Goal: Information Seeking & Learning: Learn about a topic

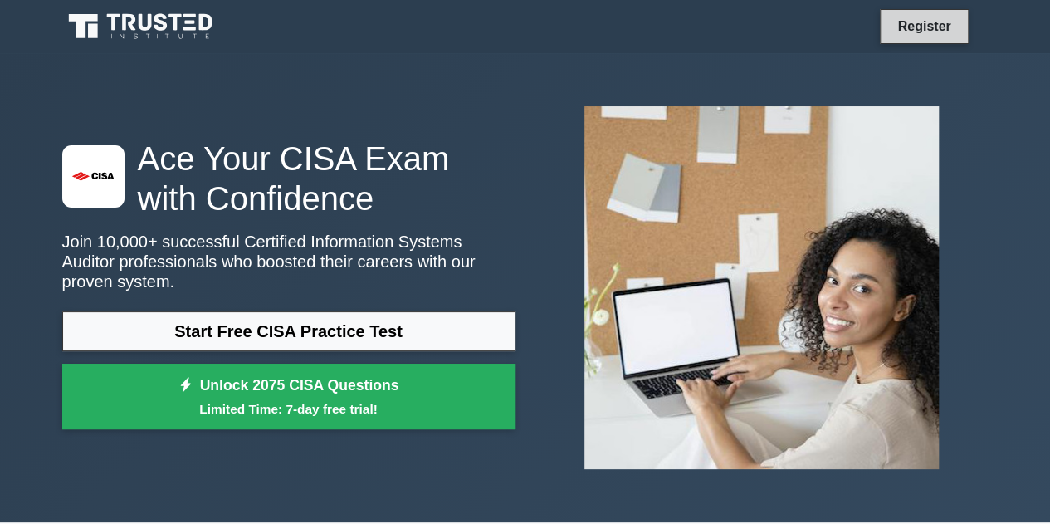
click at [927, 26] on link "Register" at bounding box center [924, 26] width 73 height 21
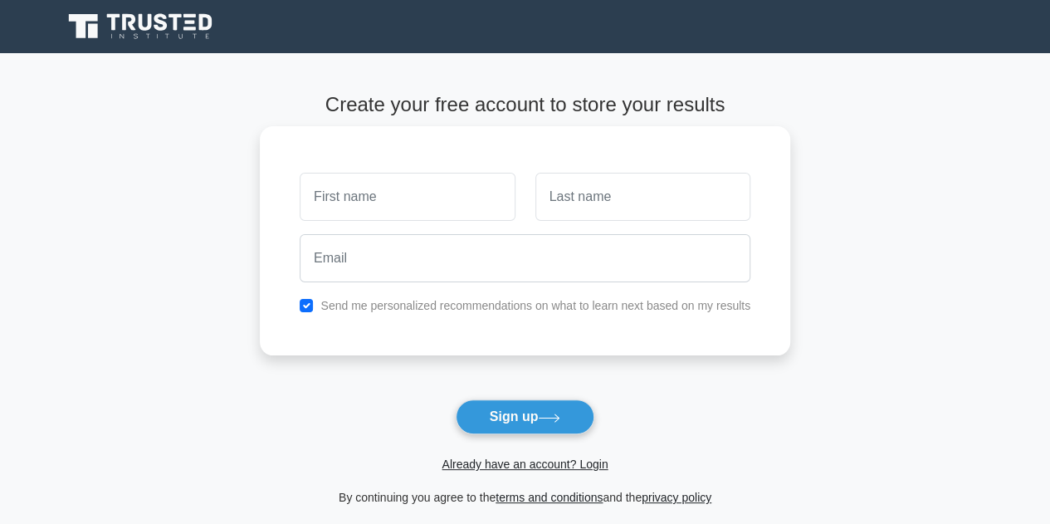
click at [368, 186] on input "text" at bounding box center [407, 197] width 215 height 48
type input "Khaya"
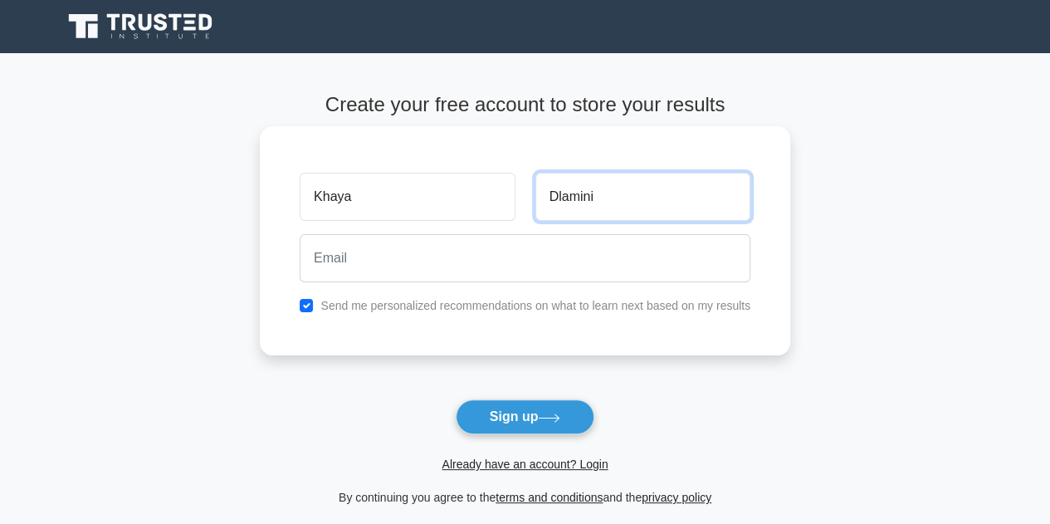
type input "Dlamini"
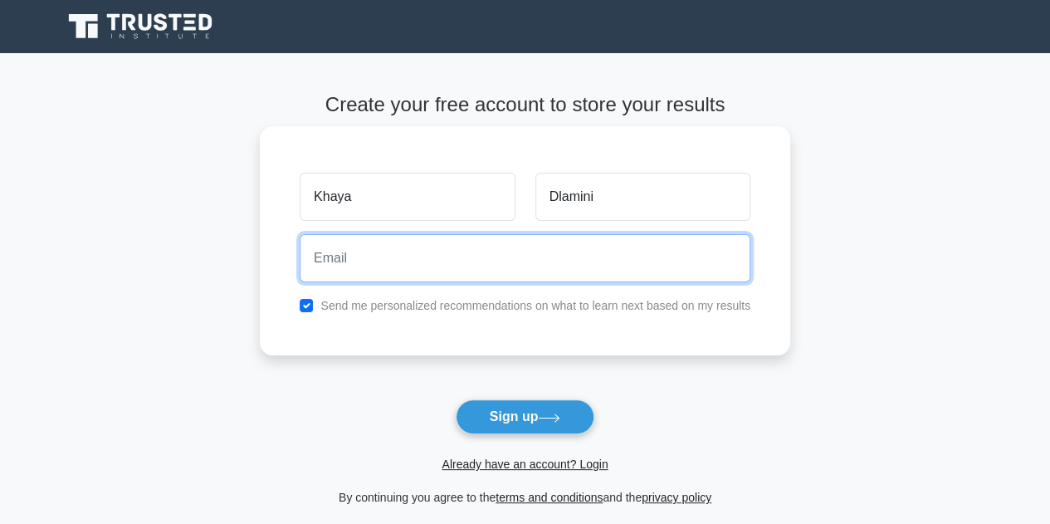
click at [365, 267] on input "email" at bounding box center [525, 258] width 451 height 48
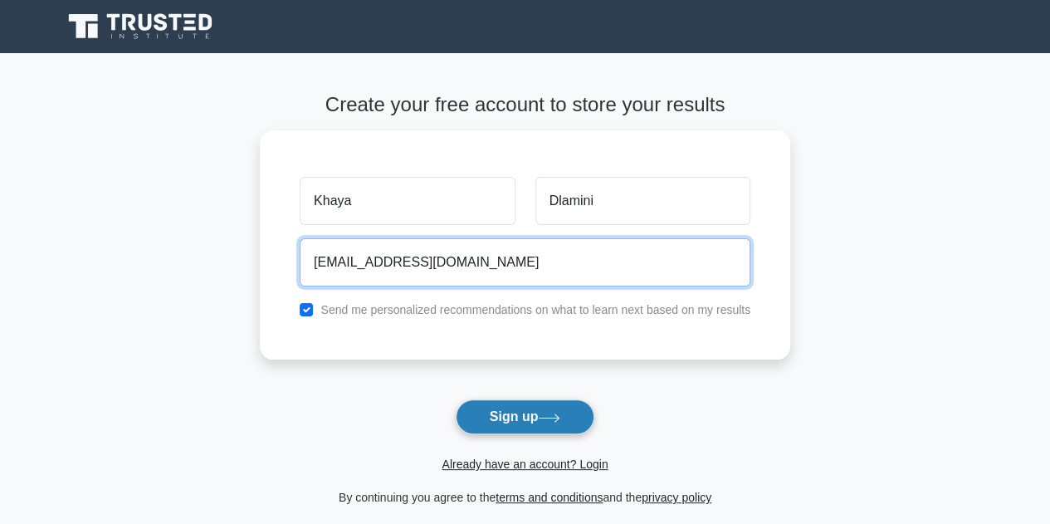
type input "khayadlamini197@gmai.com"
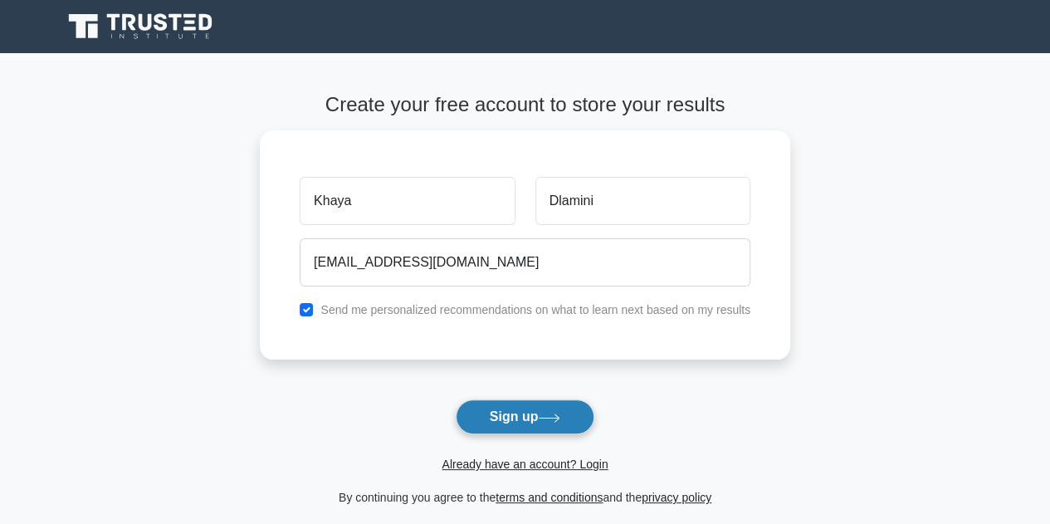
click at [502, 407] on button "Sign up" at bounding box center [526, 416] width 140 height 35
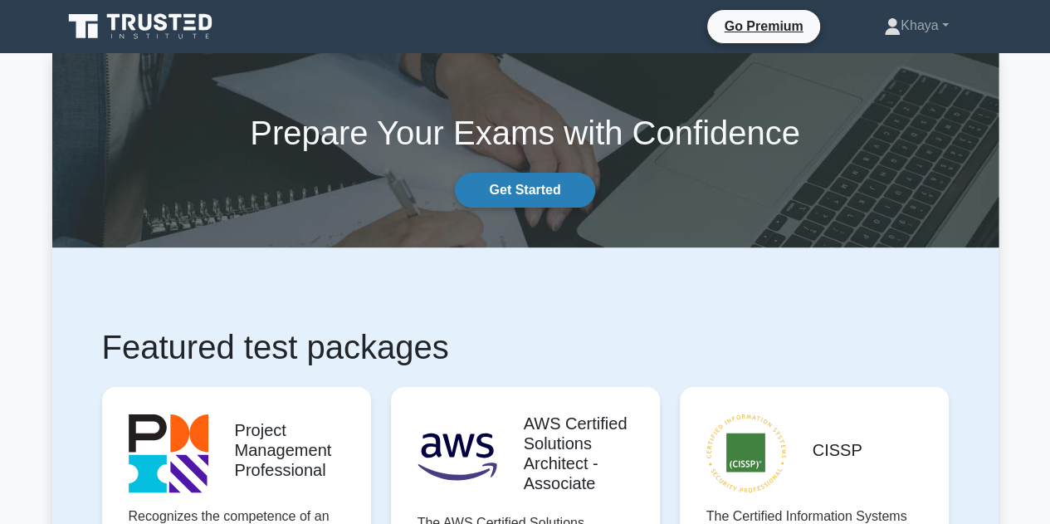
click at [499, 187] on link "Get Started" at bounding box center [525, 190] width 140 height 35
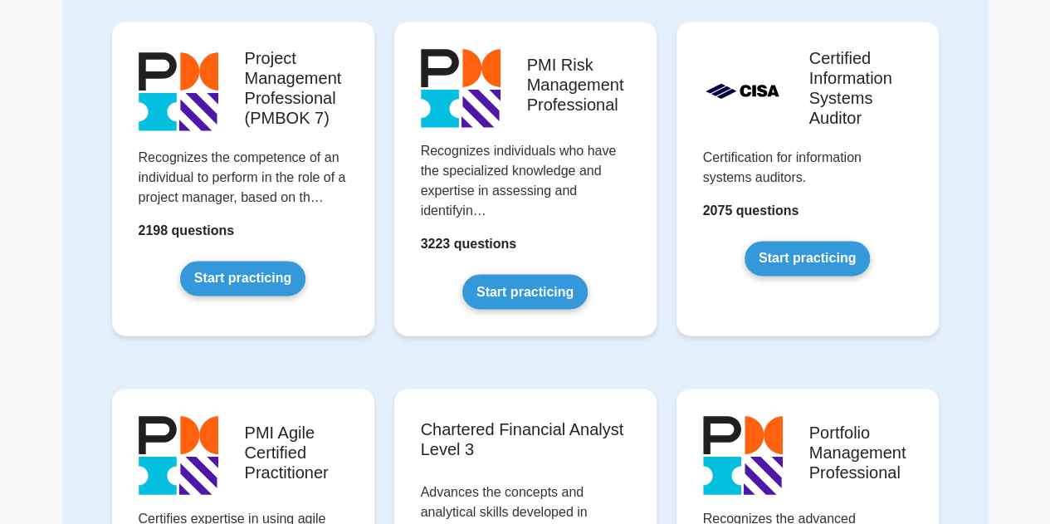
scroll to position [1226, 0]
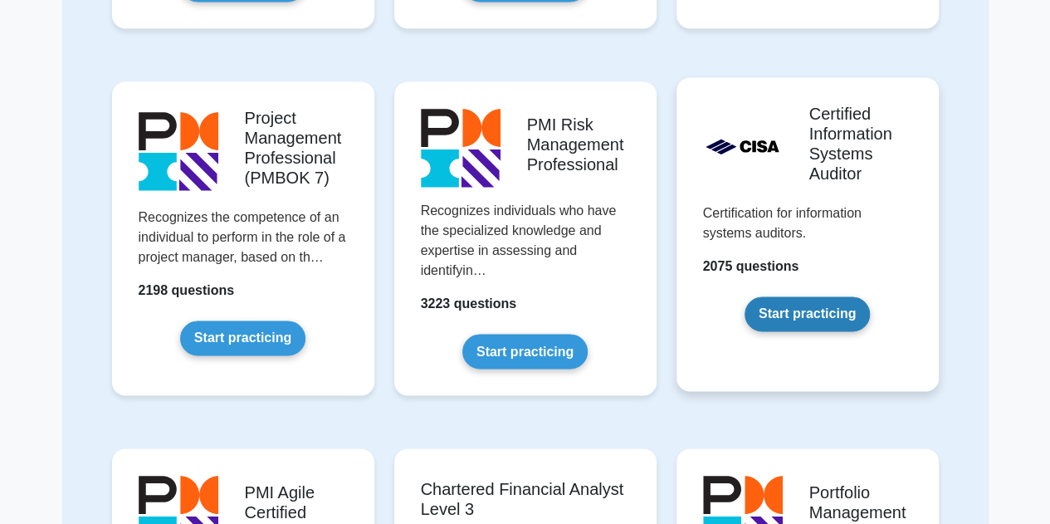
click at [802, 303] on link "Start practicing" at bounding box center [807, 313] width 125 height 35
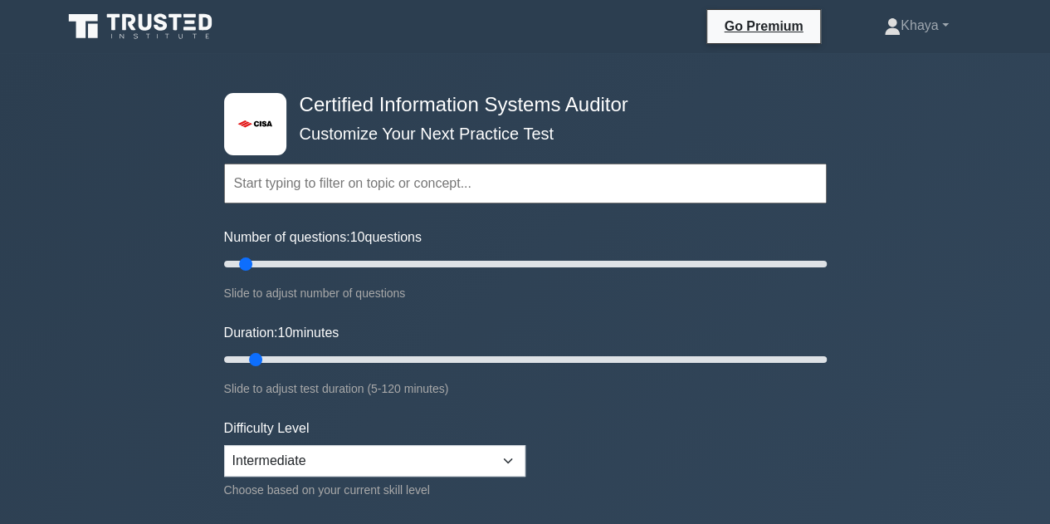
click at [351, 185] on input "text" at bounding box center [525, 184] width 603 height 40
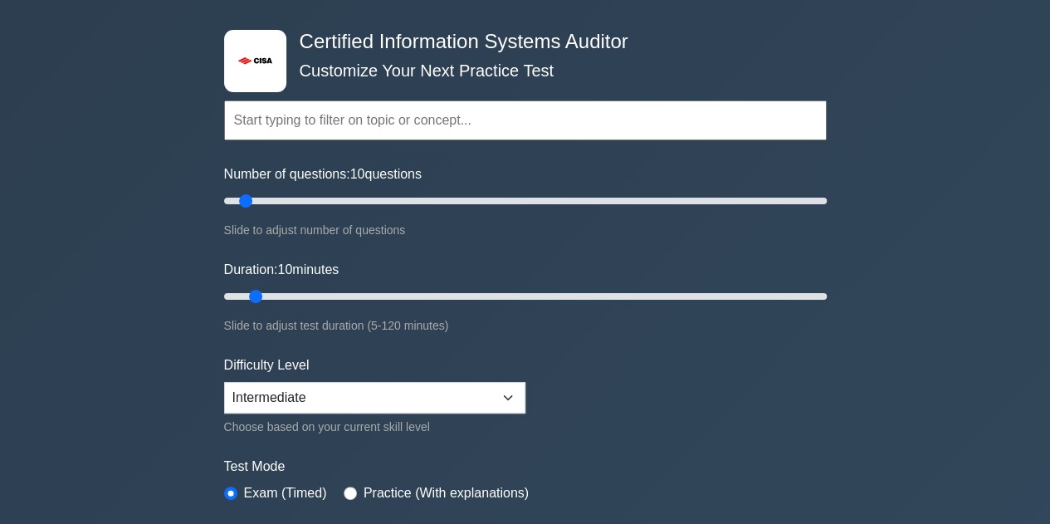
scroll to position [58, 0]
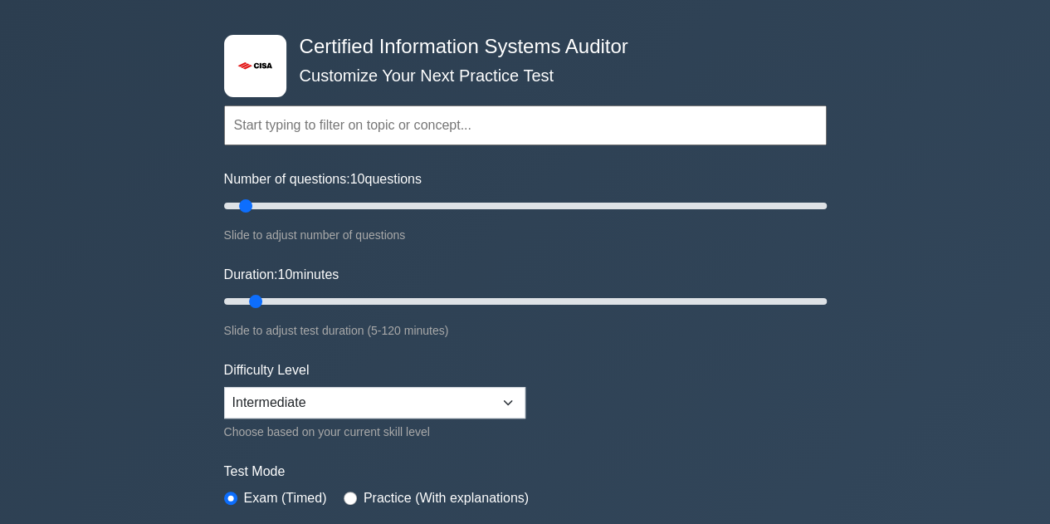
click at [873, 198] on div ".st0{fill:#E31818;} Certified Information Systems Auditor Customize Your Next P…" at bounding box center [525, 502] width 1050 height 1014
click at [374, 120] on input "text" at bounding box center [525, 125] width 603 height 40
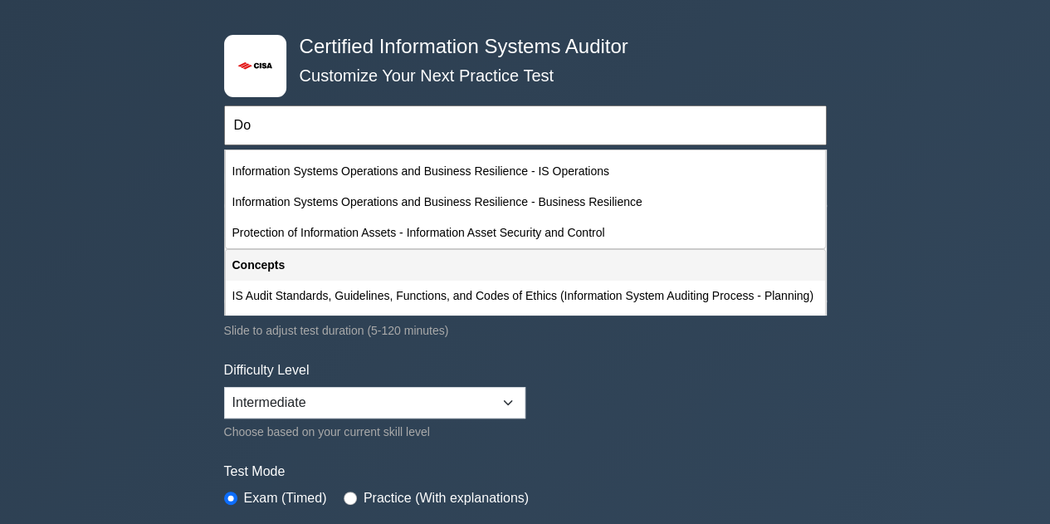
scroll to position [0, 0]
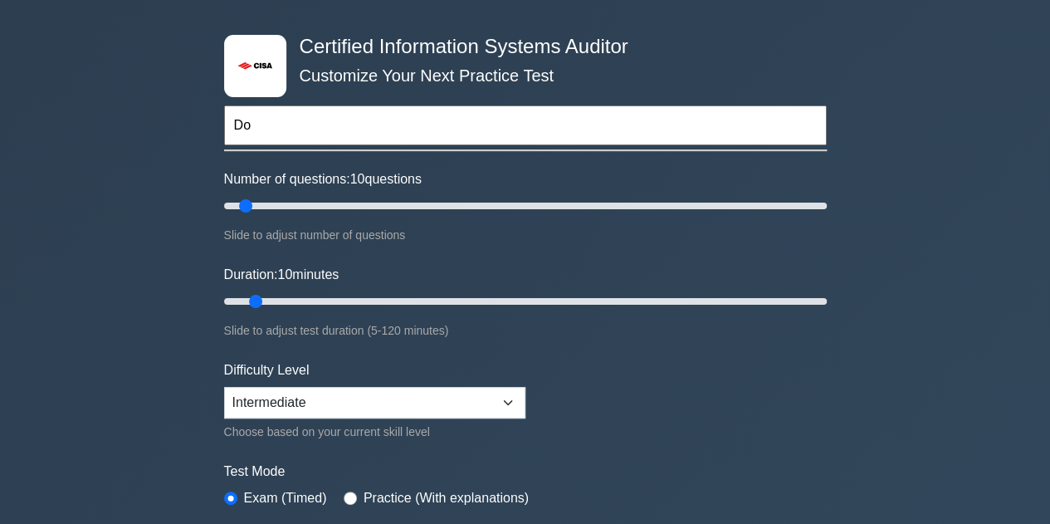
type input "D"
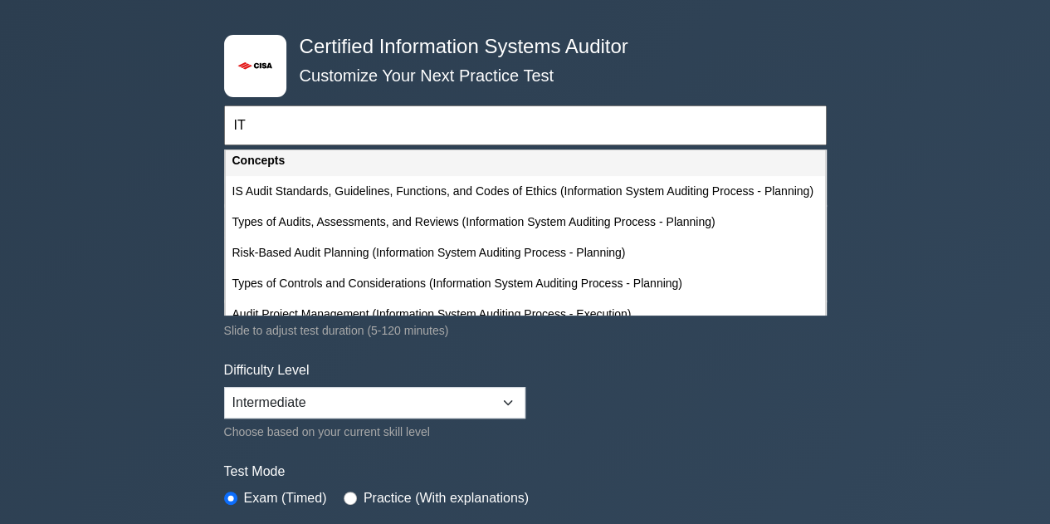
scroll to position [274, 0]
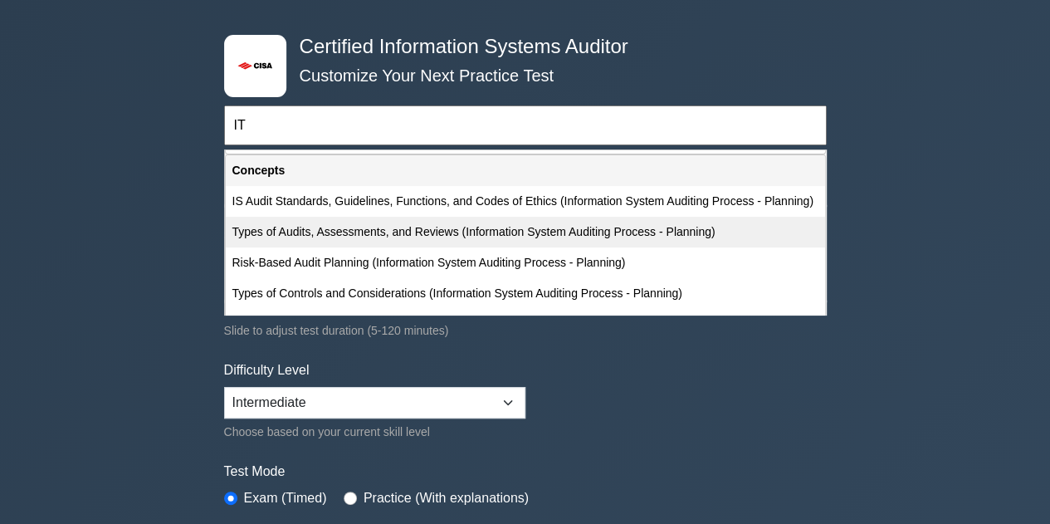
click at [355, 230] on div "Types of Audits, Assessments, and Reviews (Information System Auditing Process …" at bounding box center [526, 232] width 600 height 31
type input "Types of Audits, Assessments, and Reviews (Information System Auditing Process …"
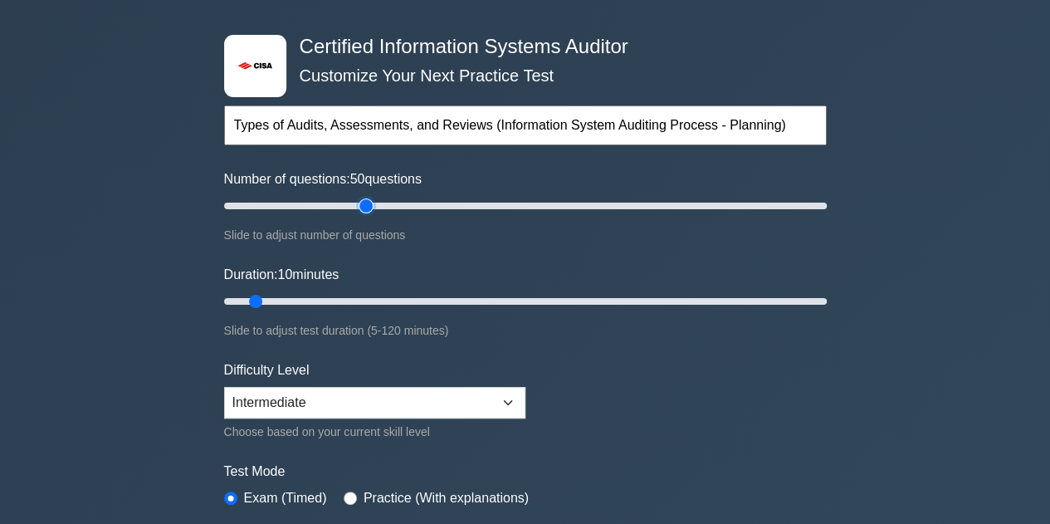
drag, startPoint x: 249, startPoint y: 208, endPoint x: 360, endPoint y: 210, distance: 110.5
type input "50"
click at [360, 210] on input "Number of questions: 50 questions" at bounding box center [525, 206] width 603 height 20
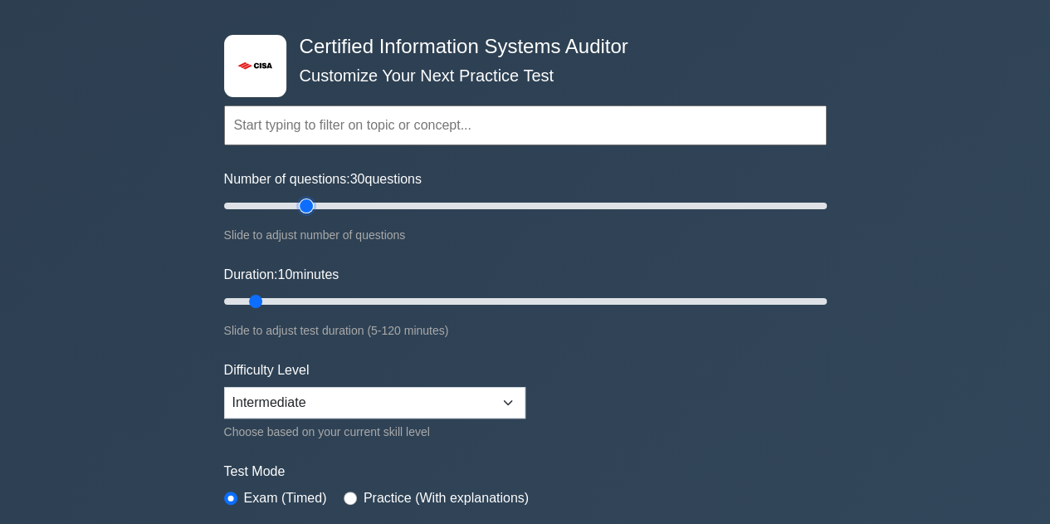
drag, startPoint x: 366, startPoint y: 208, endPoint x: 311, endPoint y: 203, distance: 55.8
type input "30"
click at [311, 203] on input "Number of questions: 30 questions" at bounding box center [525, 206] width 603 height 20
drag, startPoint x: 256, startPoint y: 298, endPoint x: 373, endPoint y: 282, distance: 118.1
click at [373, 291] on input "Duration: 35 minutes" at bounding box center [525, 301] width 603 height 20
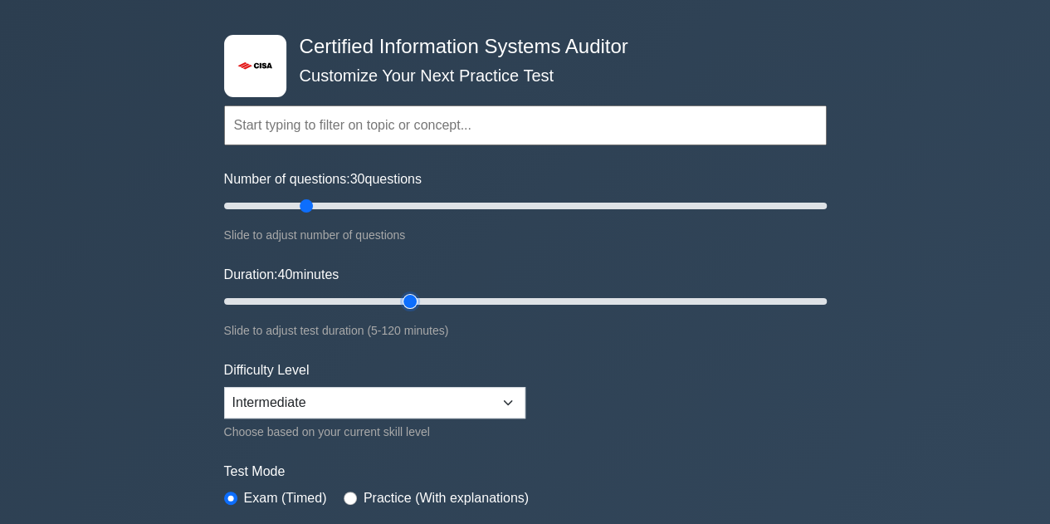
drag, startPoint x: 384, startPoint y: 298, endPoint x: 414, endPoint y: 304, distance: 31.3
click at [414, 304] on input "Duration: 40 minutes" at bounding box center [525, 301] width 603 height 20
drag, startPoint x: 414, startPoint y: 304, endPoint x: 436, endPoint y: 306, distance: 21.7
type input "45"
click at [436, 306] on input "Duration: 45 minutes" at bounding box center [525, 301] width 603 height 20
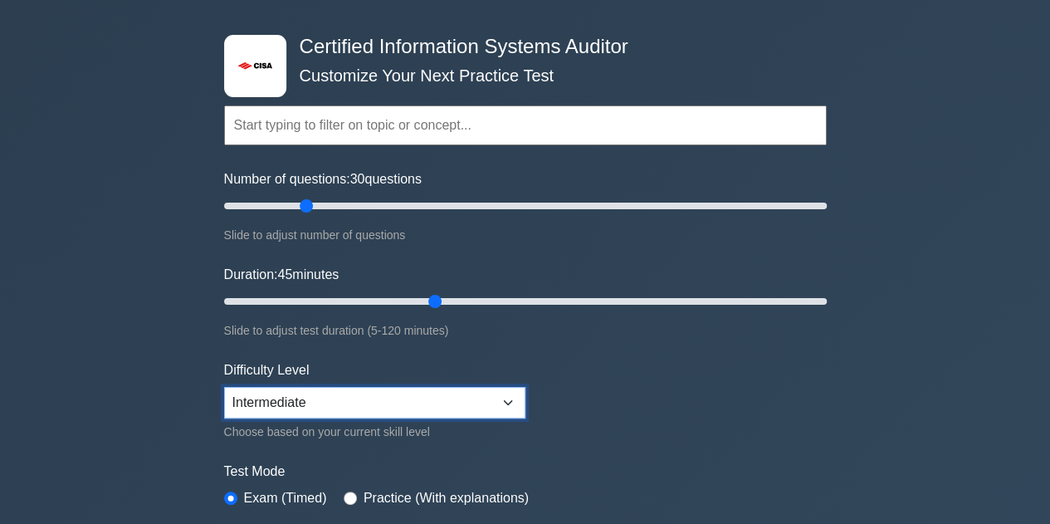
click at [417, 411] on select "Beginner Intermediate Expert" at bounding box center [374, 403] width 301 height 32
select select "expert"
click at [224, 387] on select "Beginner Intermediate Expert" at bounding box center [374, 403] width 301 height 32
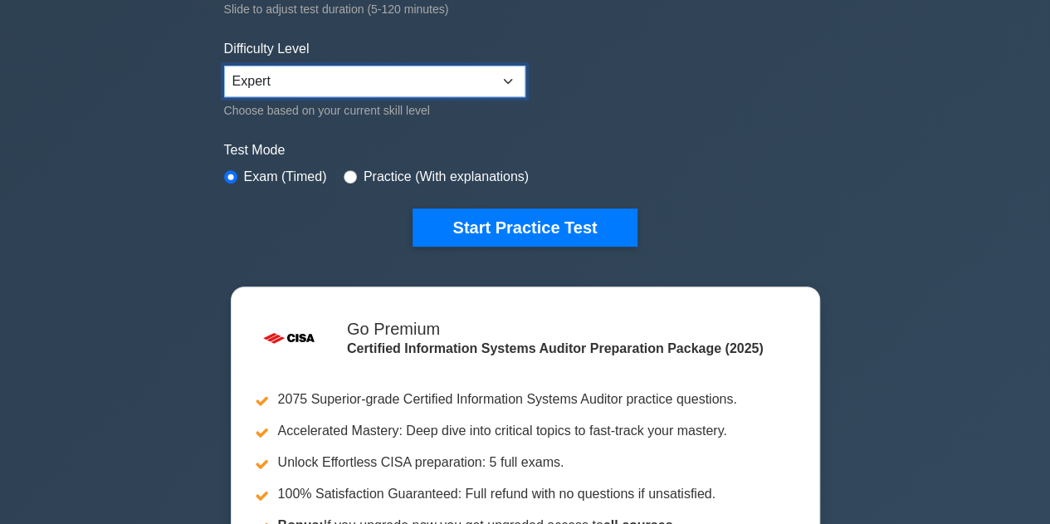
scroll to position [394, 0]
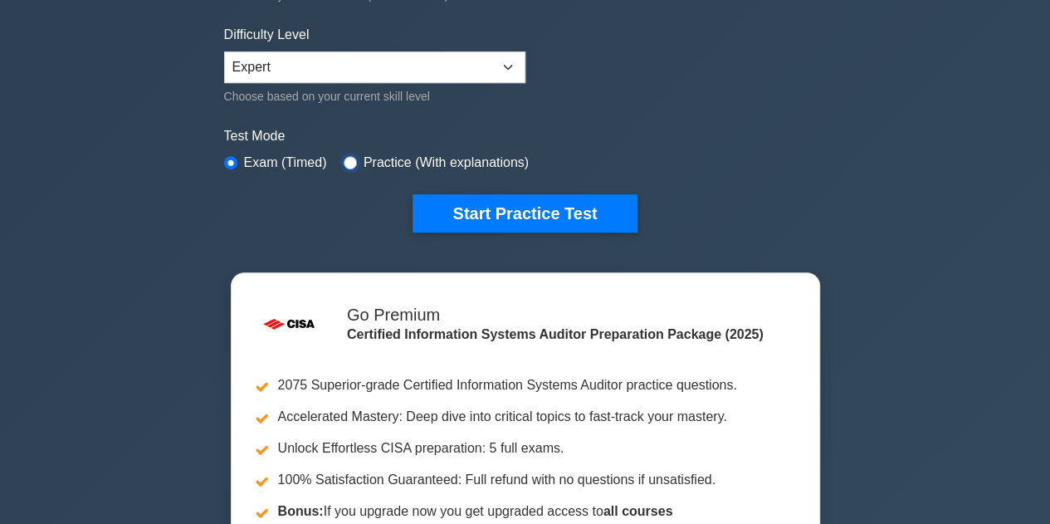
click at [349, 156] on input "radio" at bounding box center [350, 162] width 13 height 13
radio input "true"
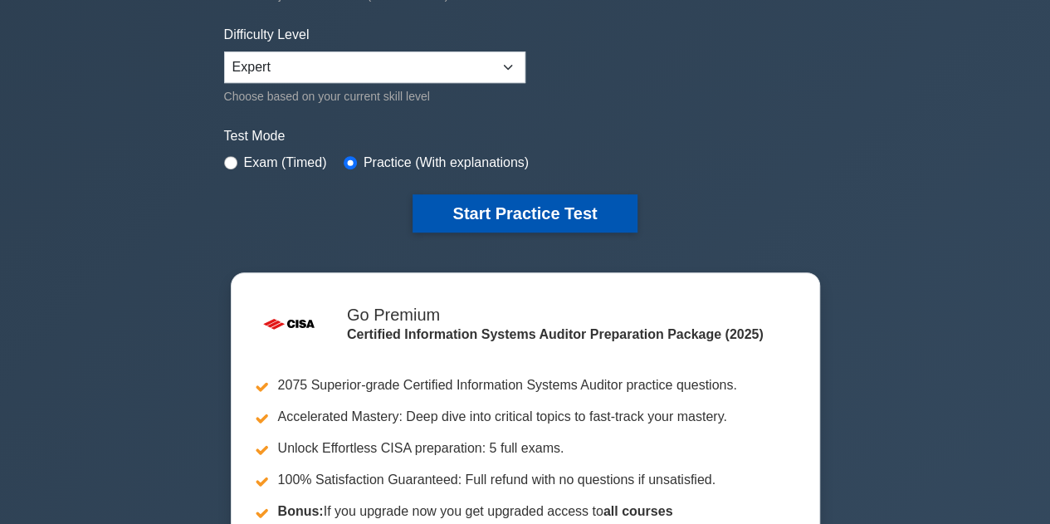
click at [553, 200] on button "Start Practice Test" at bounding box center [525, 213] width 224 height 38
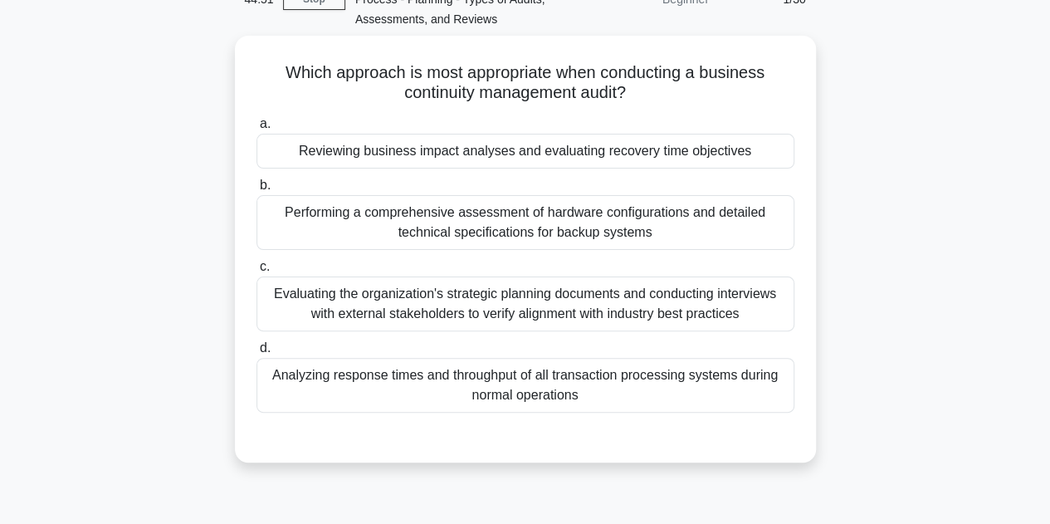
scroll to position [101, 0]
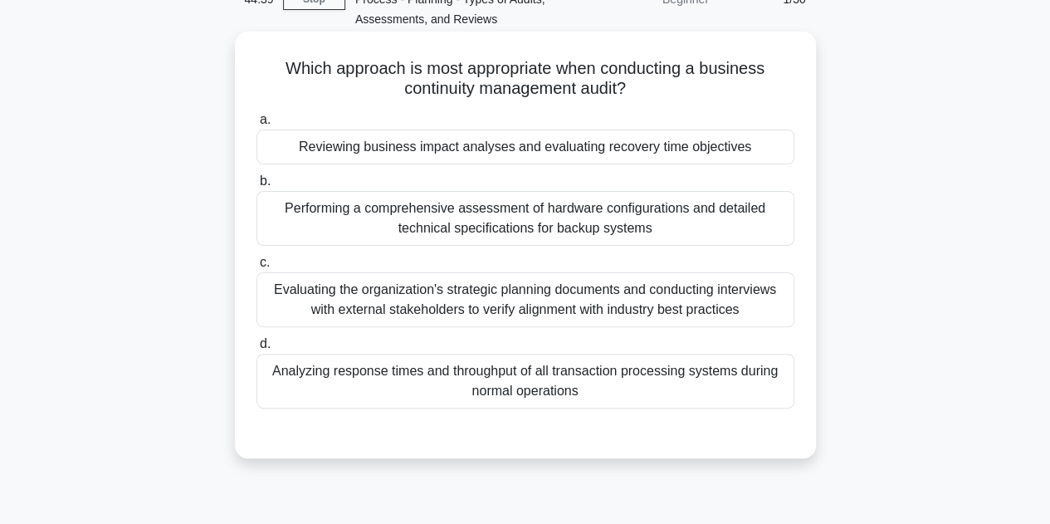
click at [528, 291] on div "Evaluating the organization's strategic planning documents and conducting inter…" at bounding box center [526, 299] width 538 height 55
click at [257, 268] on input "c. Evaluating the organization's strategic planning documents and conducting in…" at bounding box center [257, 262] width 0 height 11
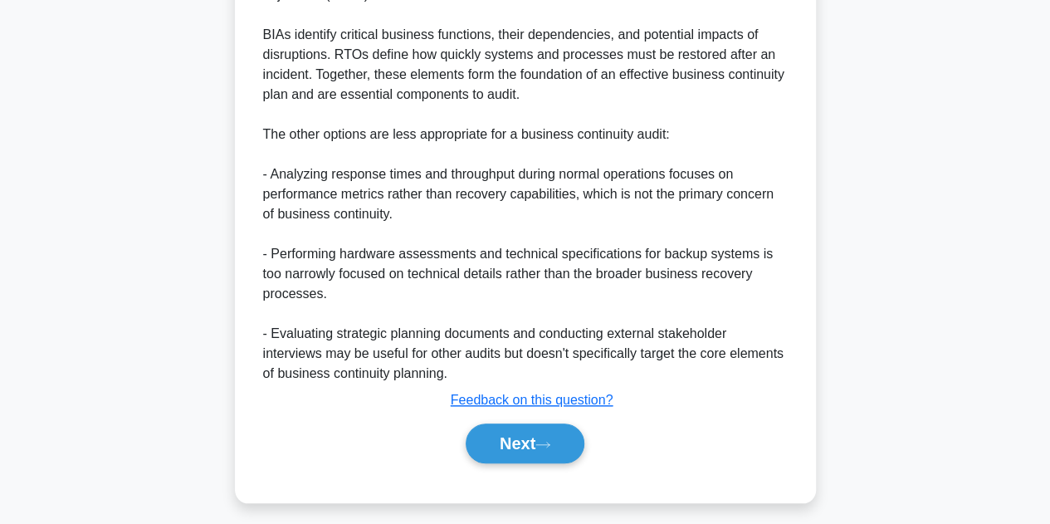
scroll to position [639, 0]
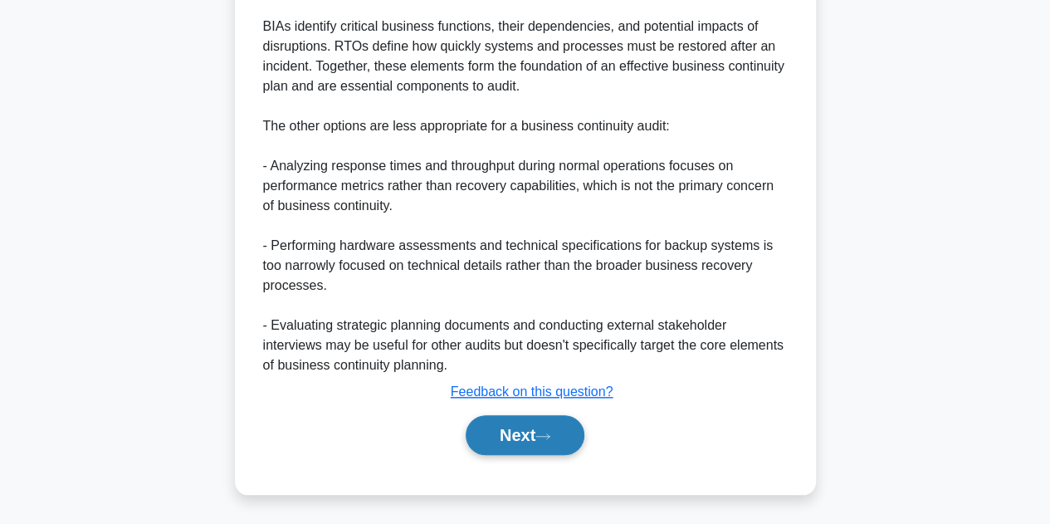
click at [531, 433] on button "Next" at bounding box center [525, 435] width 119 height 40
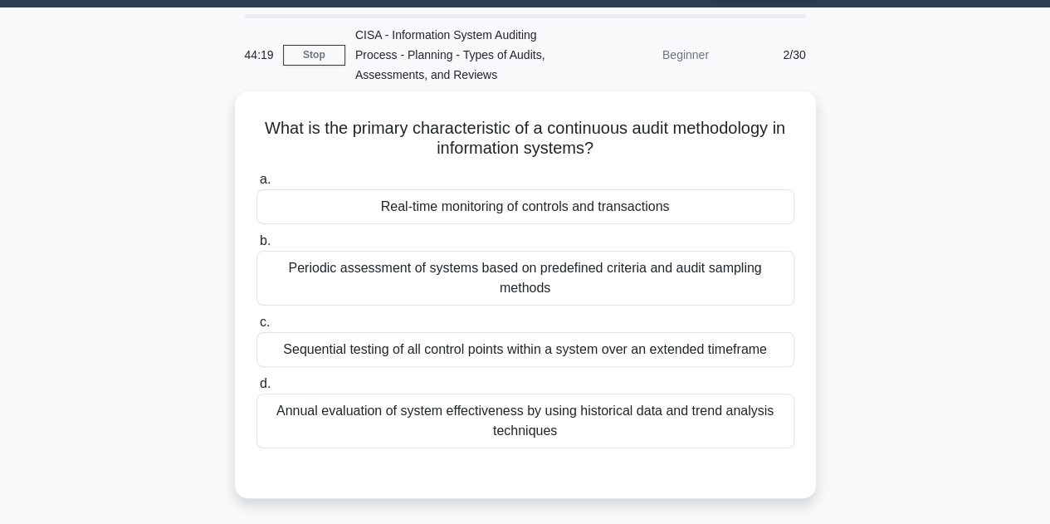
scroll to position [47, 0]
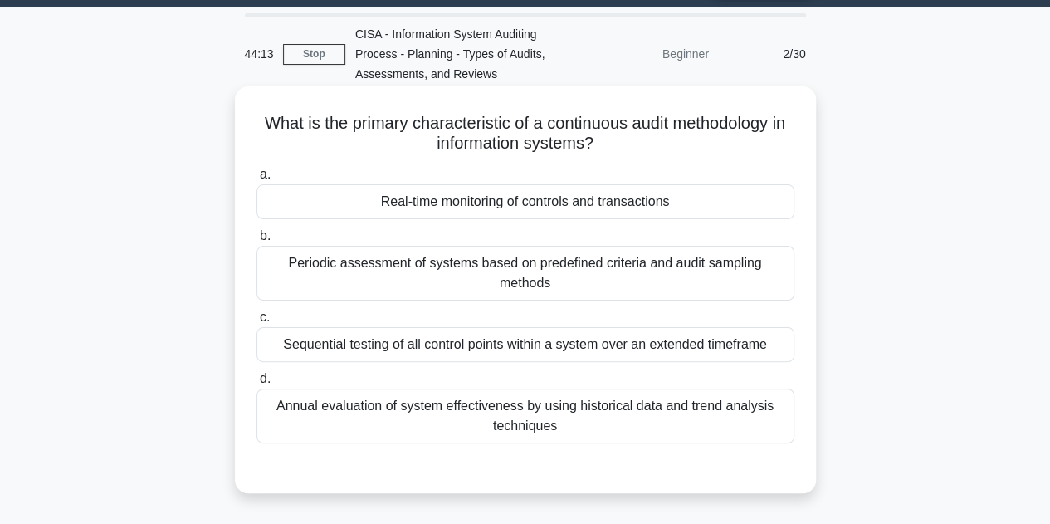
click at [544, 200] on div "Real-time monitoring of controls and transactions" at bounding box center [526, 201] width 538 height 35
click at [257, 180] on input "a. Real-time monitoring of controls and transactions" at bounding box center [257, 174] width 0 height 11
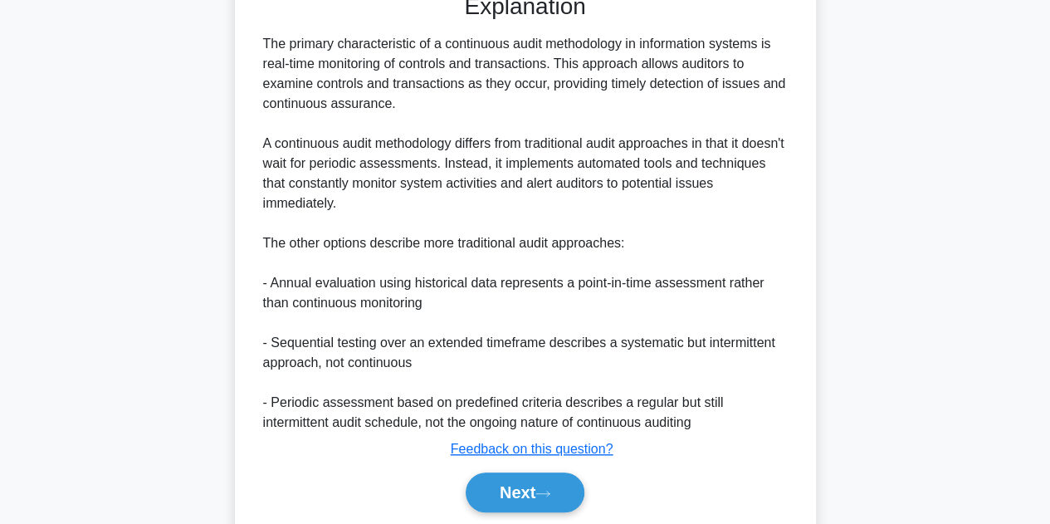
scroll to position [557, 0]
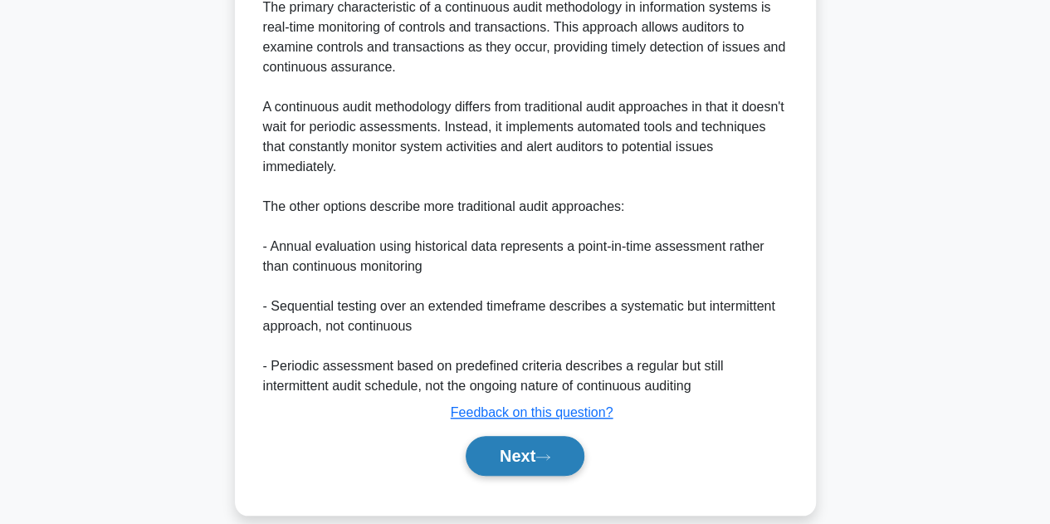
click at [520, 439] on button "Next" at bounding box center [525, 456] width 119 height 40
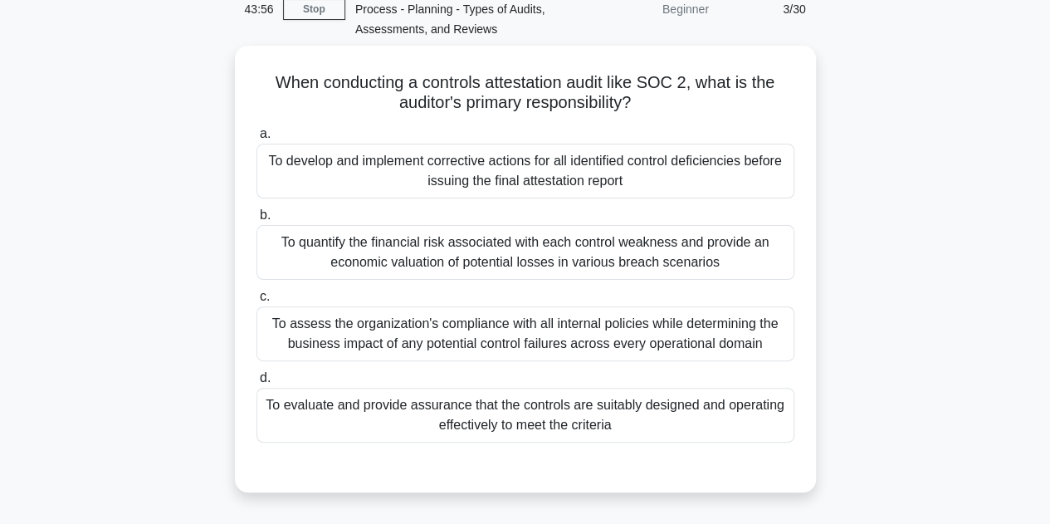
scroll to position [94, 0]
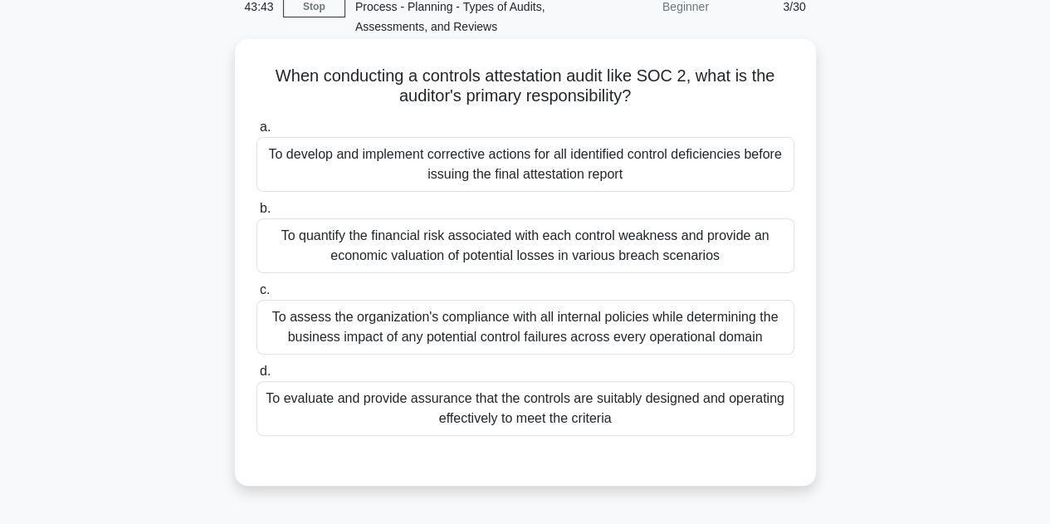
click at [580, 330] on div "To assess the organization's compliance with all internal policies while determ…" at bounding box center [526, 327] width 538 height 55
click at [257, 296] on input "c. To assess the organization's compliance with all internal policies while det…" at bounding box center [257, 290] width 0 height 11
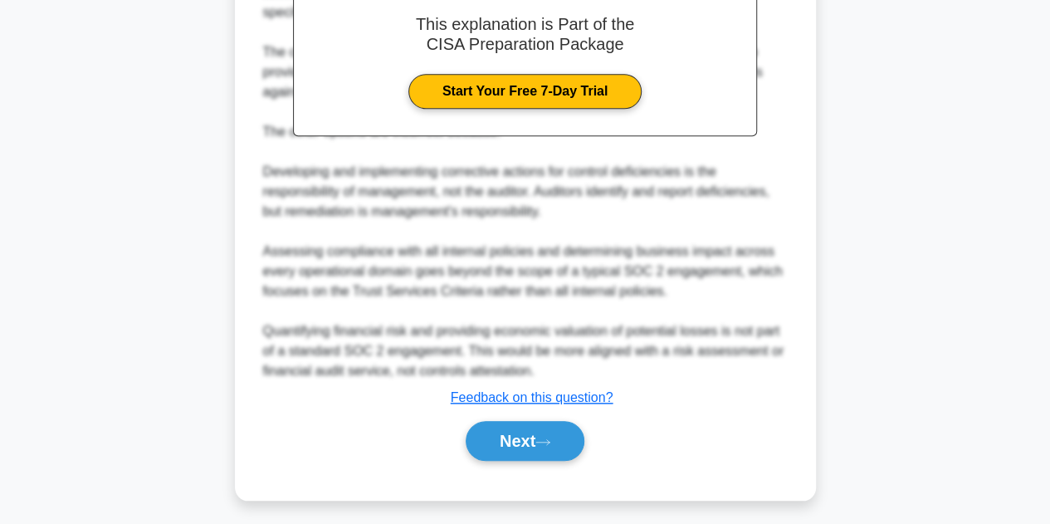
scroll to position [639, 0]
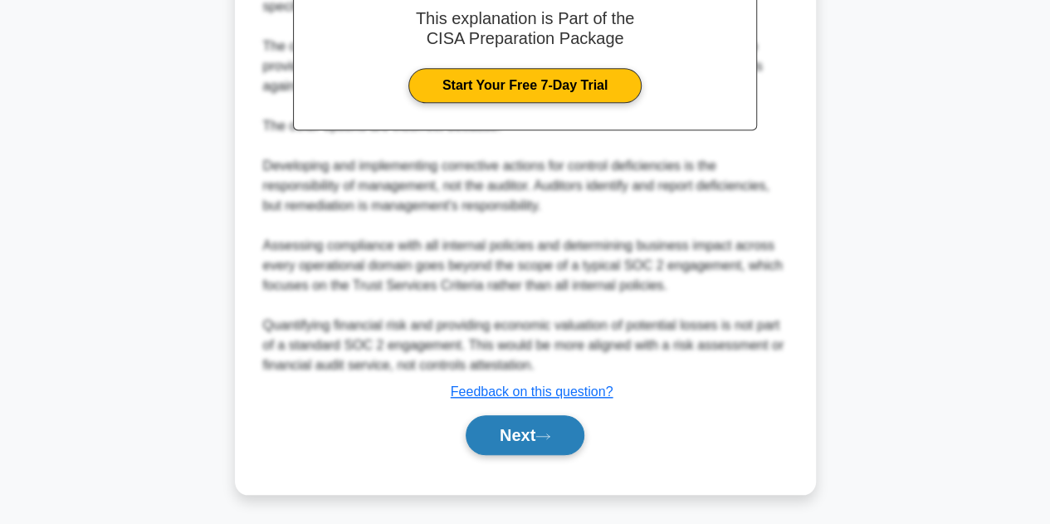
click at [521, 428] on button "Next" at bounding box center [525, 435] width 119 height 40
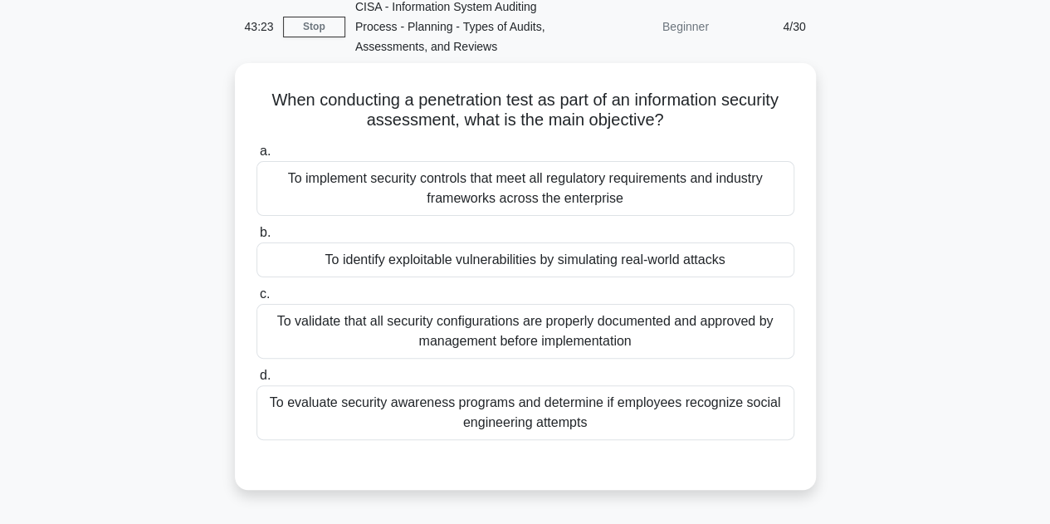
scroll to position [75, 0]
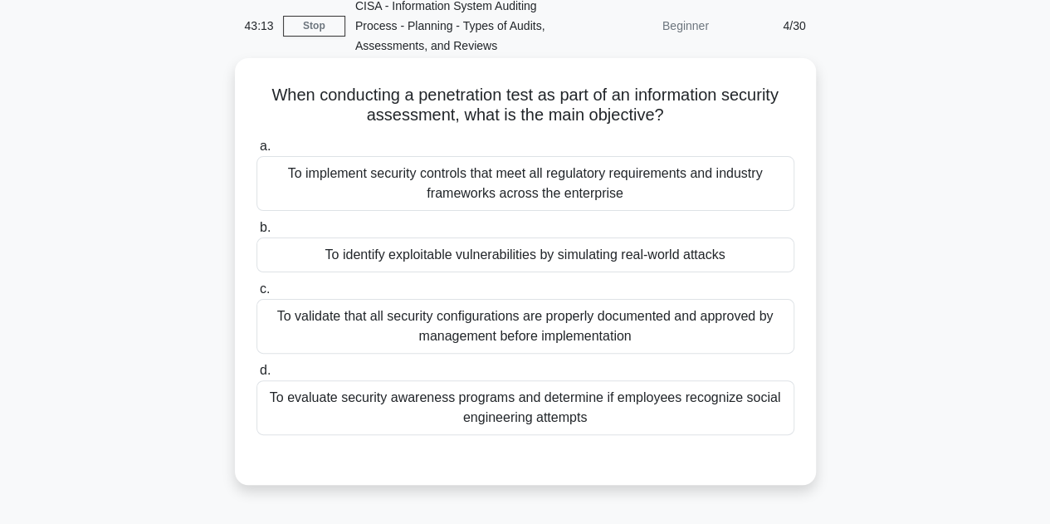
click at [448, 262] on div "To identify exploitable vulnerabilities by simulating real-world attacks" at bounding box center [526, 254] width 538 height 35
click at [257, 233] on input "b. To identify exploitable vulnerabilities by simulating real-world attacks" at bounding box center [257, 228] width 0 height 11
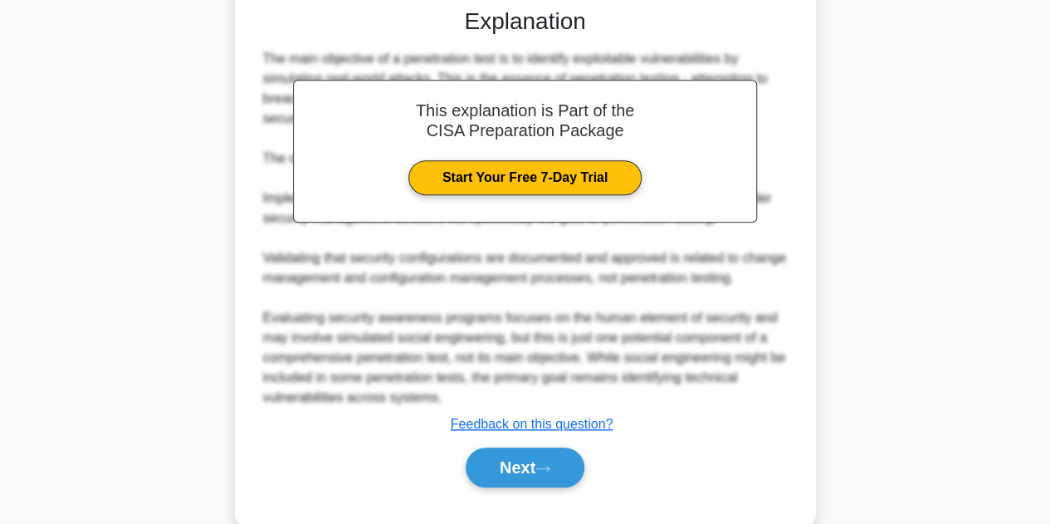
scroll to position [554, 0]
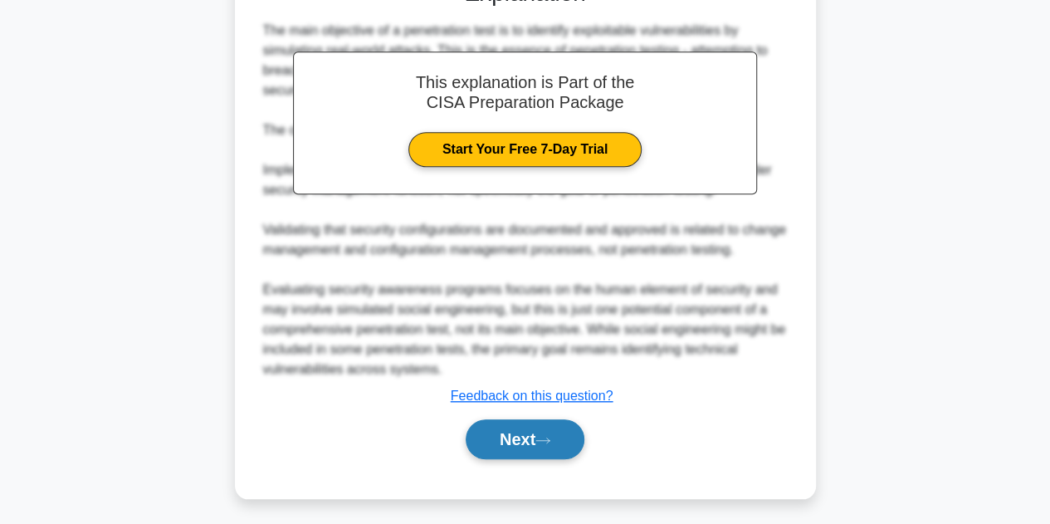
click at [531, 439] on button "Next" at bounding box center [525, 439] width 119 height 40
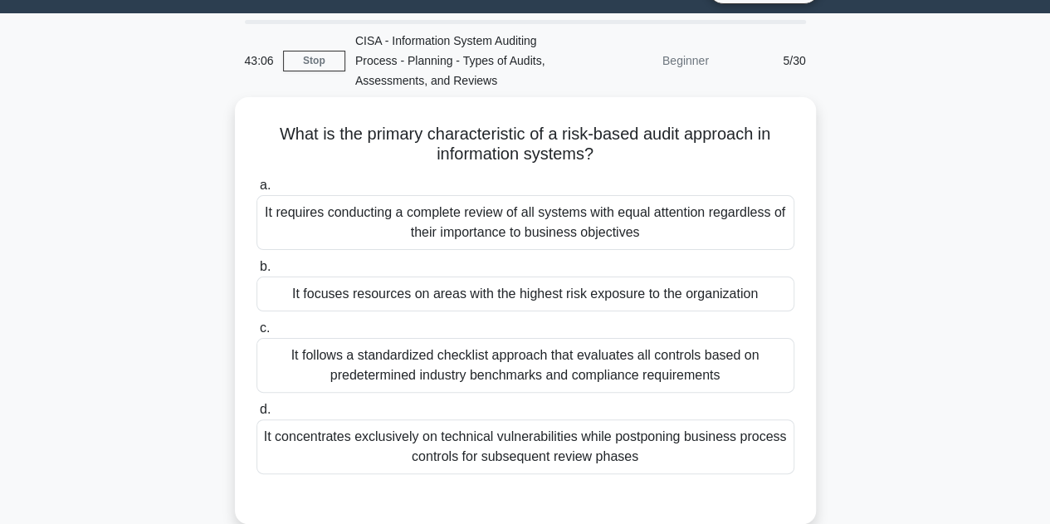
scroll to position [81, 0]
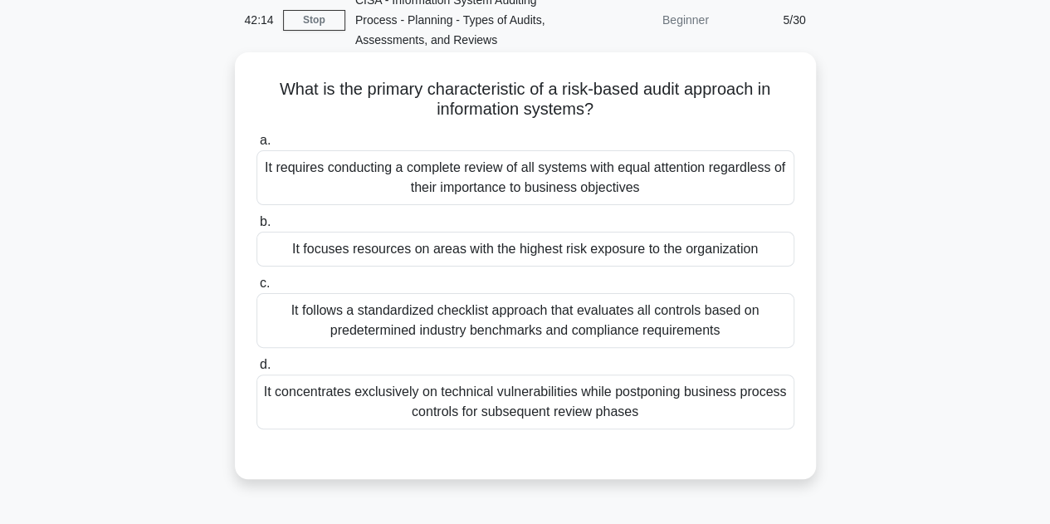
click at [449, 312] on div "It follows a standardized checklist approach that evaluates all controls based …" at bounding box center [526, 320] width 538 height 55
click at [257, 289] on input "c. It follows a standardized checklist approach that evaluates all controls bas…" at bounding box center [257, 283] width 0 height 11
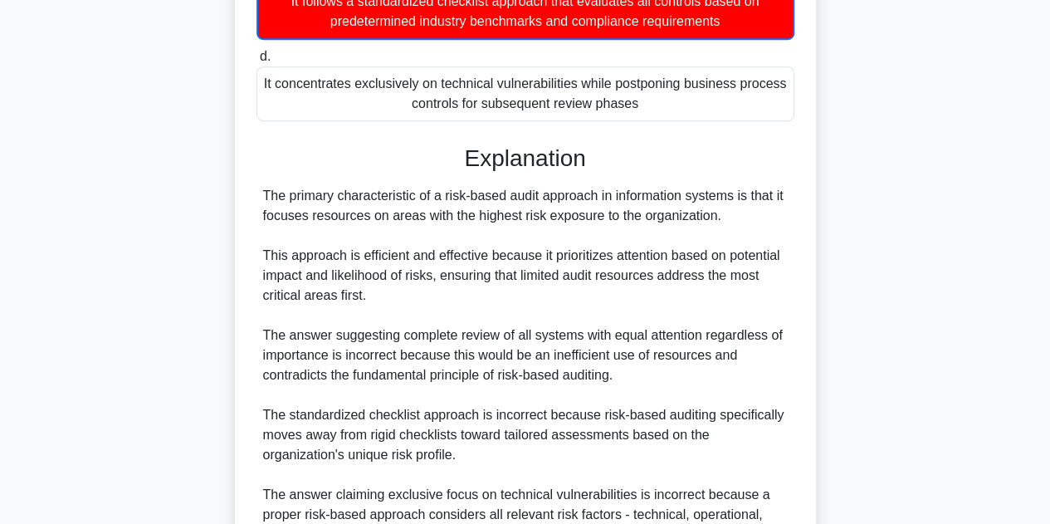
scroll to position [483, 0]
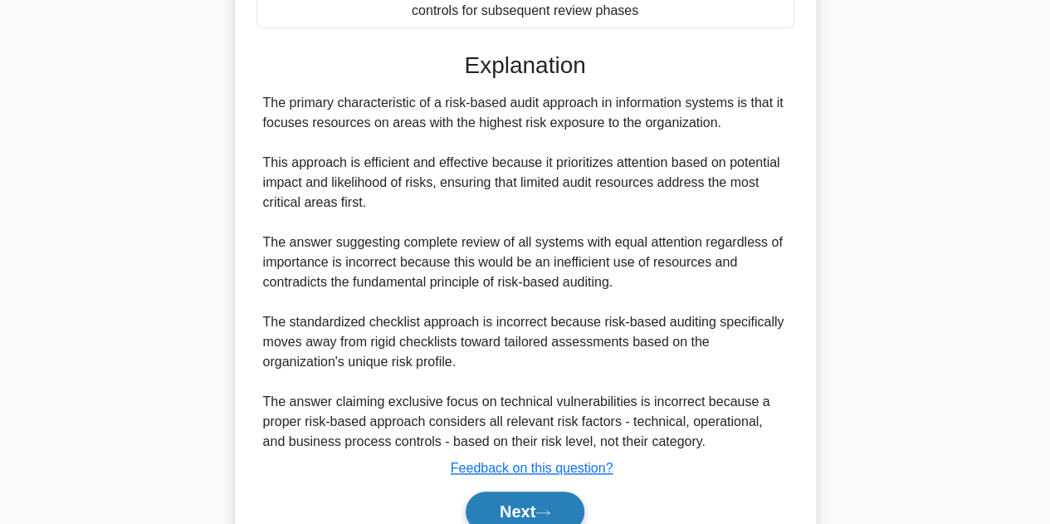
click at [498, 507] on button "Next" at bounding box center [525, 512] width 119 height 40
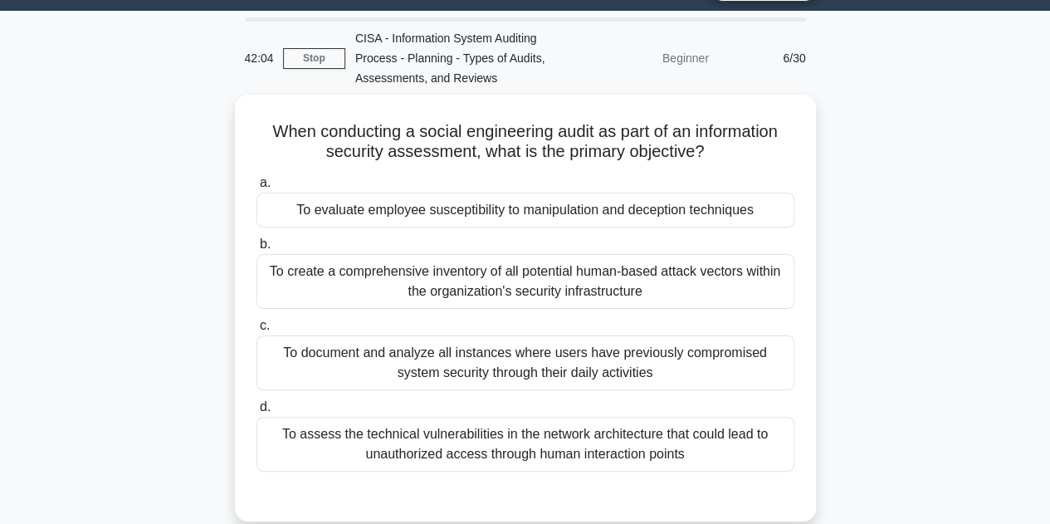
scroll to position [47, 0]
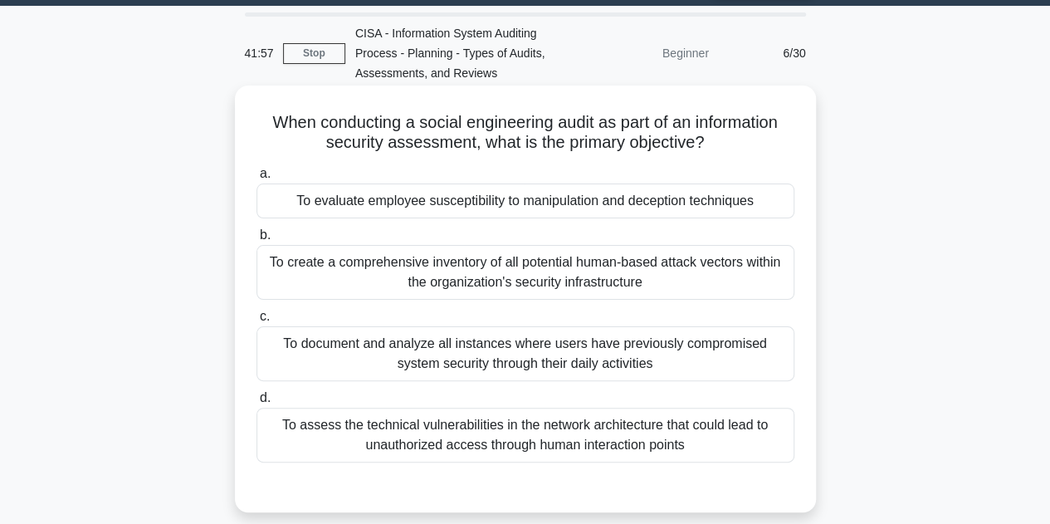
drag, startPoint x: 257, startPoint y: 129, endPoint x: 702, endPoint y: 446, distance: 546.5
click at [702, 446] on div "When conducting a social engineering audit as part of an information security a…" at bounding box center [526, 299] width 568 height 414
copy div "When conducting a social engineering audit as part of an information security a…"
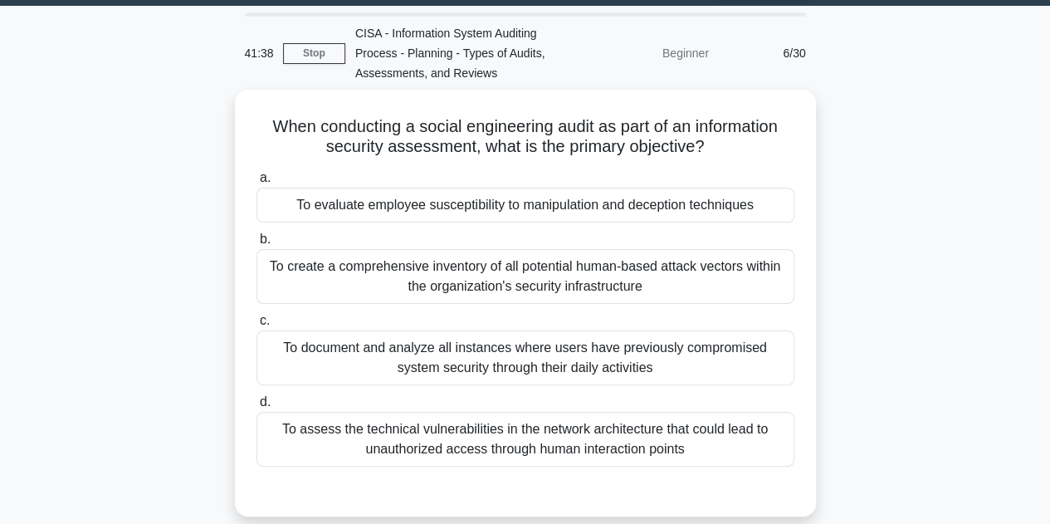
click at [982, 221] on div "When conducting a social engineering audit as part of an information security a…" at bounding box center [525, 313] width 947 height 447
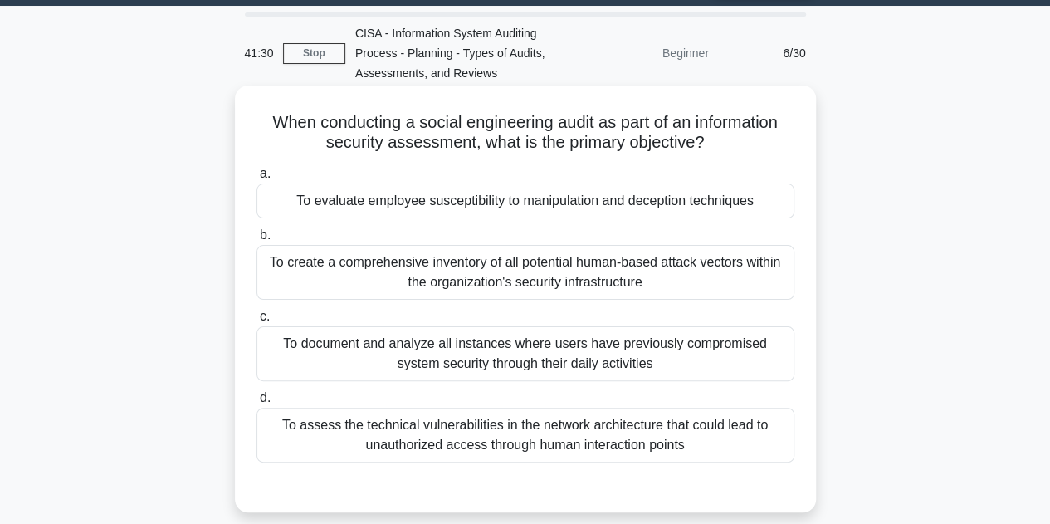
click at [541, 198] on div "To evaluate employee susceptibility to manipulation and deception techniques" at bounding box center [526, 201] width 538 height 35
click at [257, 179] on input "a. To evaluate employee susceptibility to manipulation and deception techniques" at bounding box center [257, 174] width 0 height 11
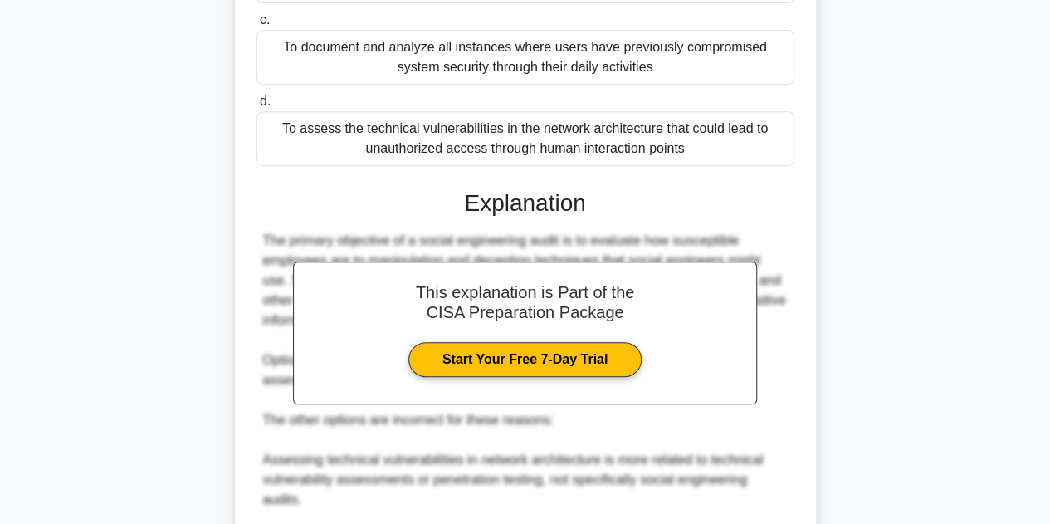
scroll to position [597, 0]
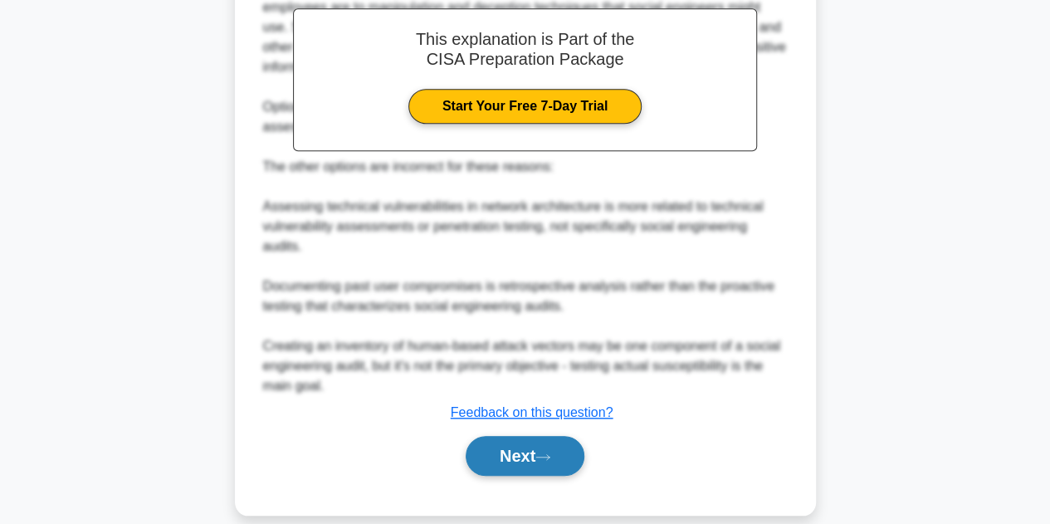
click at [529, 436] on button "Next" at bounding box center [525, 456] width 119 height 40
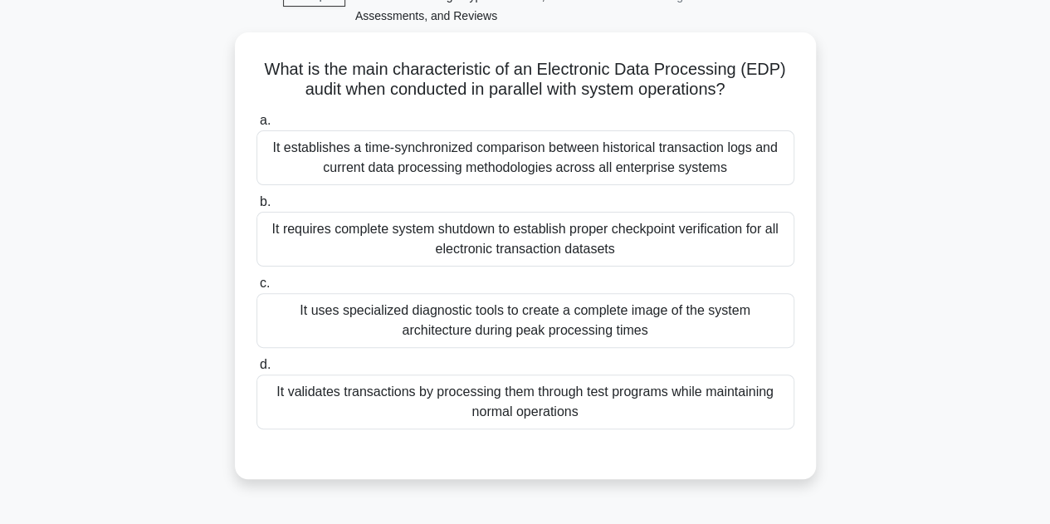
scroll to position [106, 0]
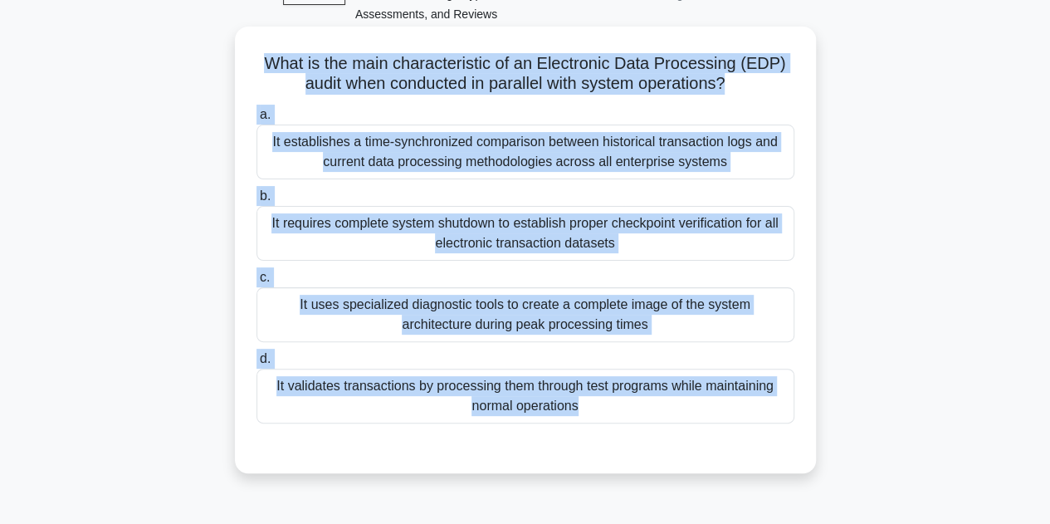
drag, startPoint x: 263, startPoint y: 60, endPoint x: 646, endPoint y: 428, distance: 531.5
click at [646, 428] on div "What is the main characteristic of an Electronic Data Processing (EDP) audit wh…" at bounding box center [526, 249] width 568 height 433
copy div "What is the main characteristic of an Electronic Data Processing (EDP) audit wh…"
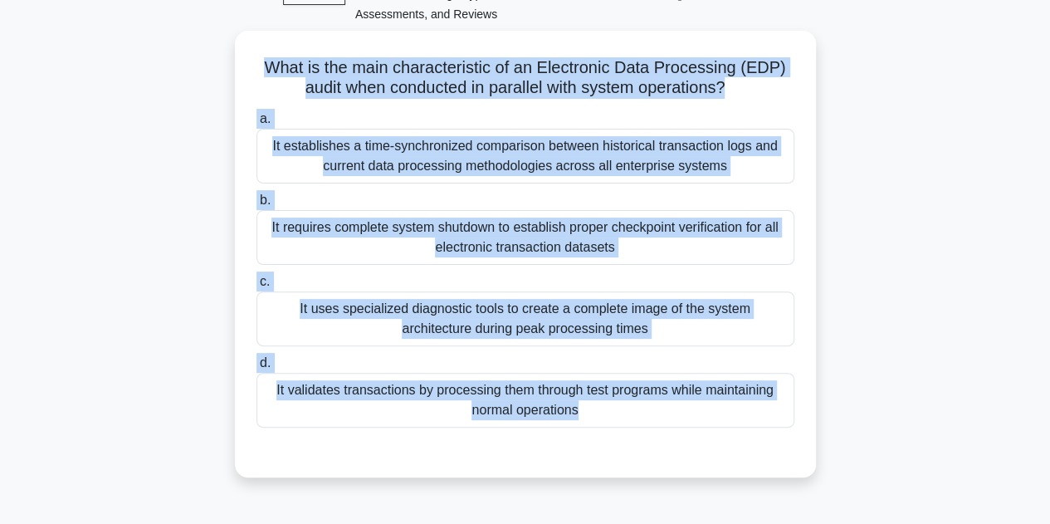
click at [52, 188] on div "What is the main characteristic of an Electronic Data Processing (EDP) audit wh…" at bounding box center [525, 264] width 947 height 467
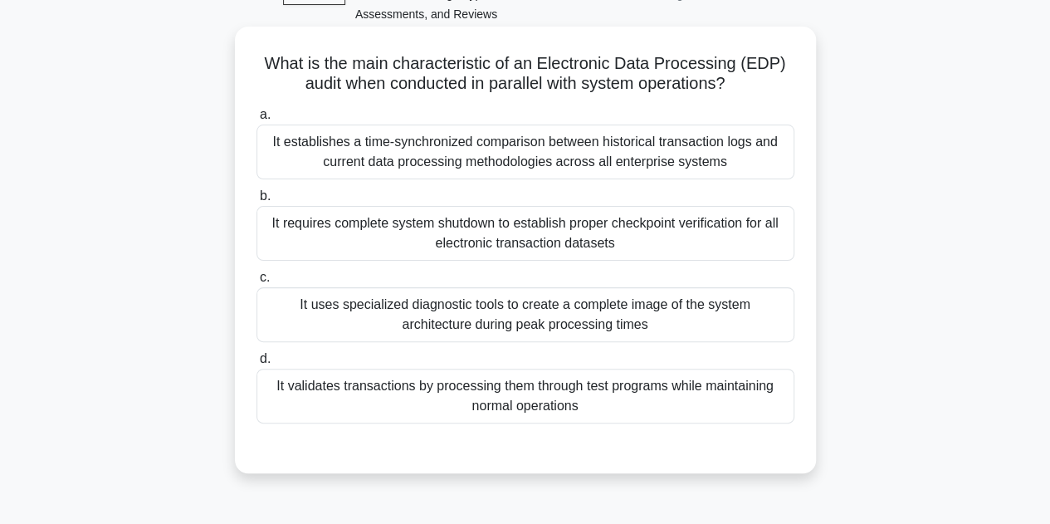
click at [515, 154] on div "It establishes a time-synchronized comparison between historical transaction lo…" at bounding box center [526, 152] width 538 height 55
click at [257, 120] on input "a. It establishes a time-synchronized comparison between historical transaction…" at bounding box center [257, 115] width 0 height 11
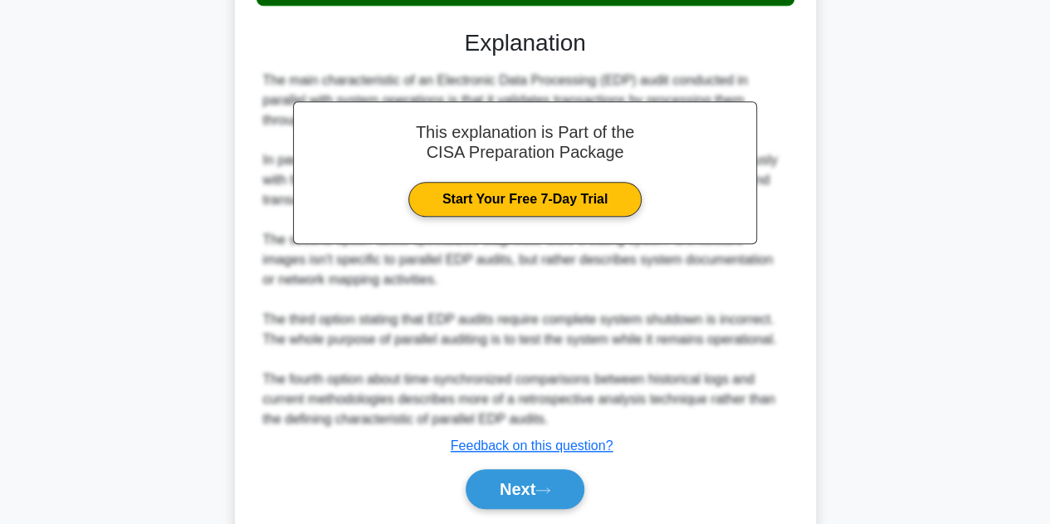
scroll to position [580, 0]
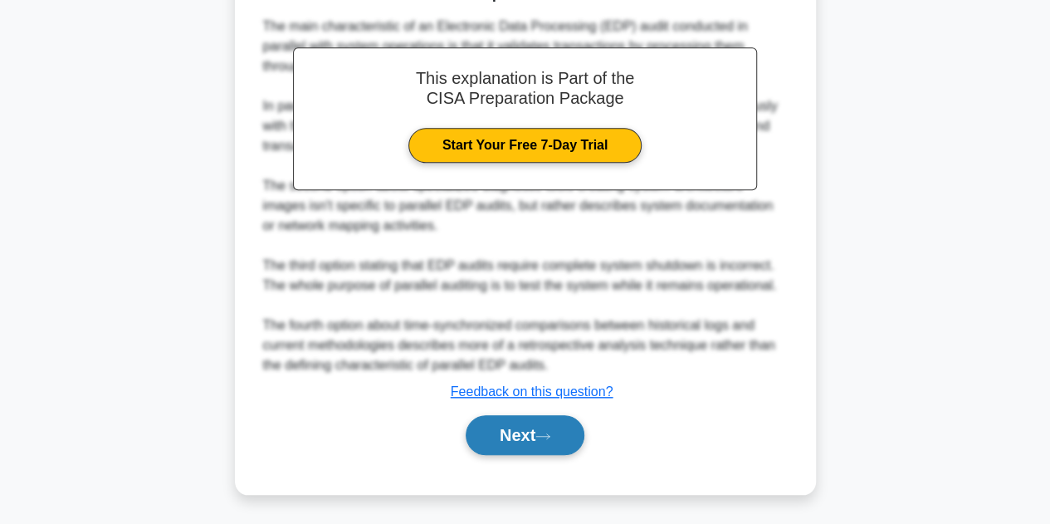
click at [533, 431] on button "Next" at bounding box center [525, 435] width 119 height 40
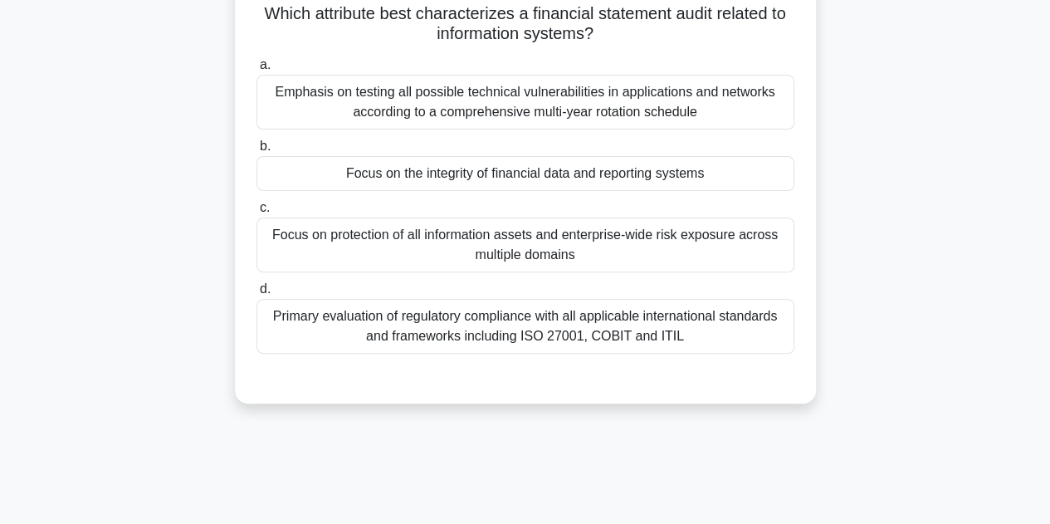
scroll to position [71, 0]
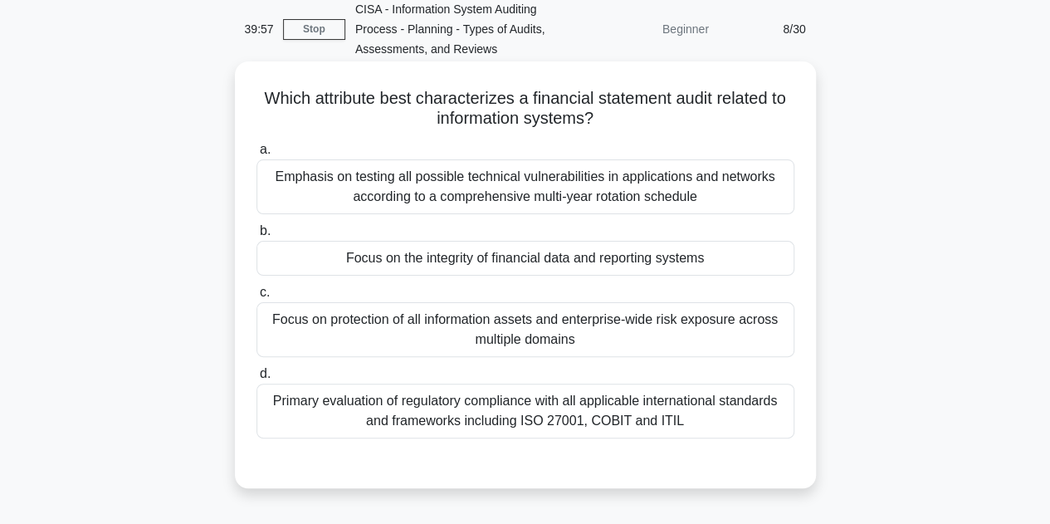
drag, startPoint x: 257, startPoint y: 95, endPoint x: 688, endPoint y: 419, distance: 538.6
click at [688, 419] on div "Which attribute best characterizes a financial statement audit related to infor…" at bounding box center [526, 275] width 568 height 414
copy div "Which attribute best characterizes a financial statement audit related to infor…"
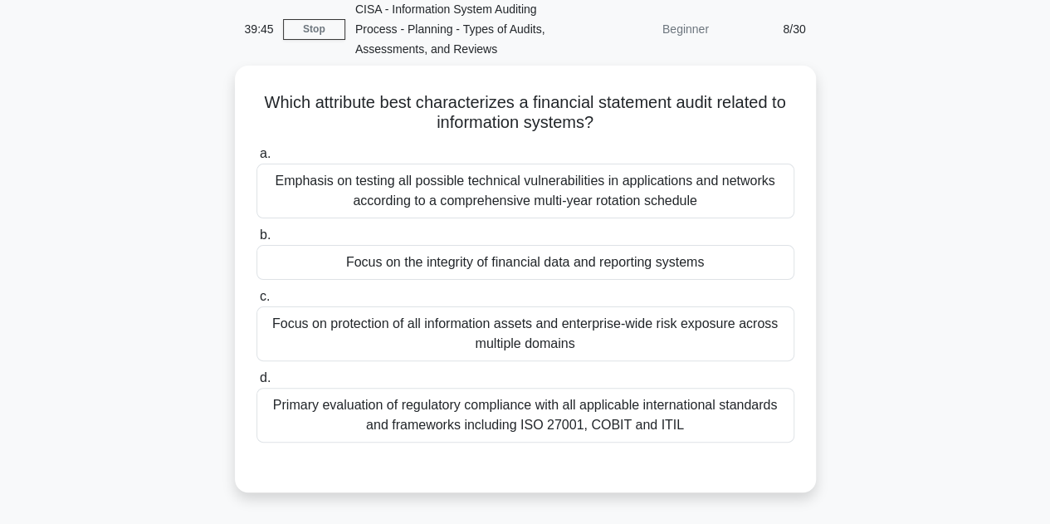
click at [906, 227] on div "Which attribute best characterizes a financial statement audit related to infor…" at bounding box center [525, 289] width 947 height 447
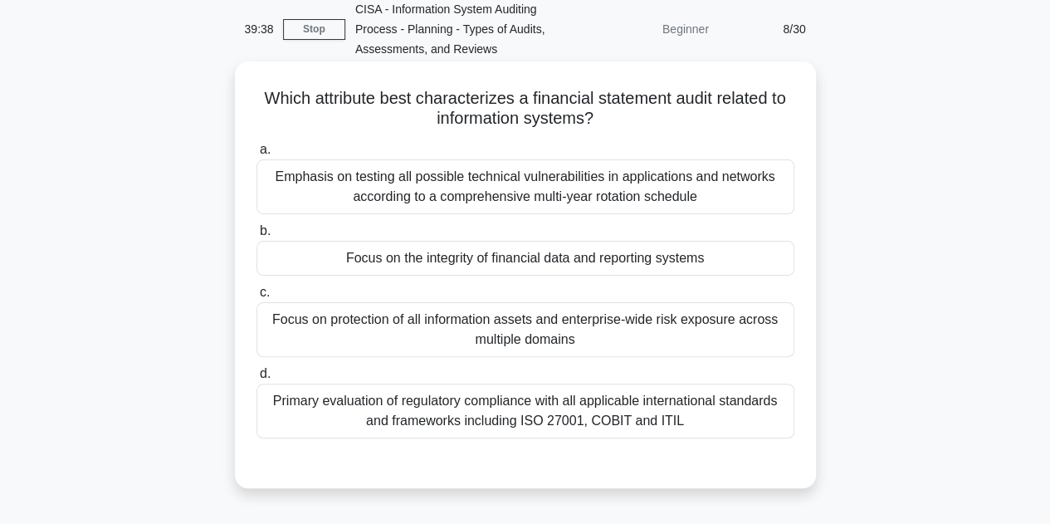
click at [574, 270] on div "Focus on the integrity of financial data and reporting systems" at bounding box center [526, 258] width 538 height 35
click at [257, 237] on input "b. Focus on the integrity of financial data and reporting systems" at bounding box center [257, 231] width 0 height 11
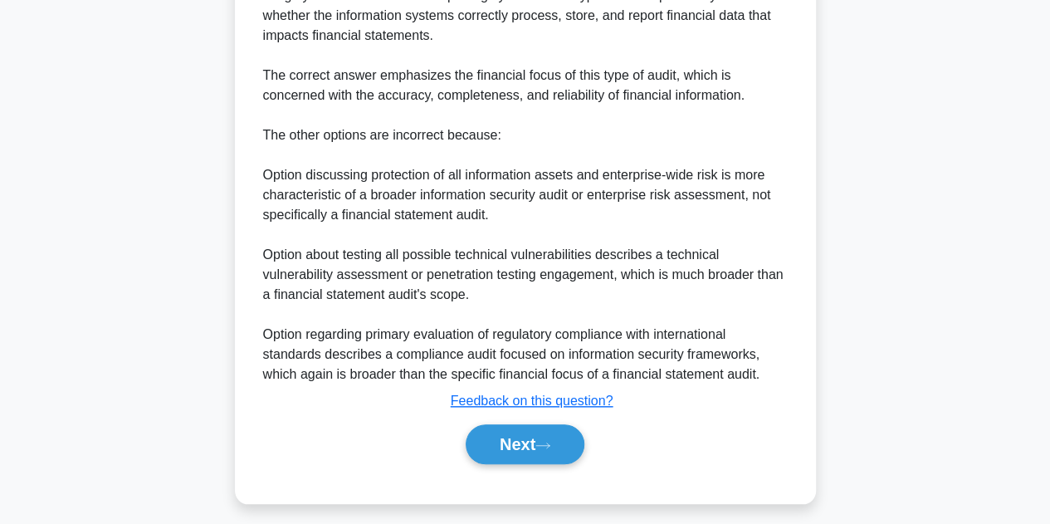
scroll to position [617, 0]
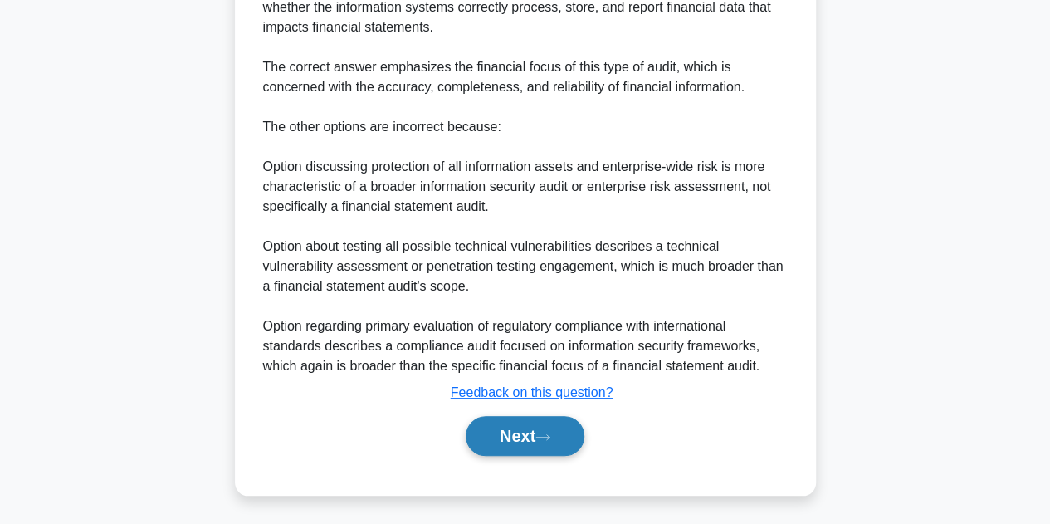
click at [527, 438] on button "Next" at bounding box center [525, 436] width 119 height 40
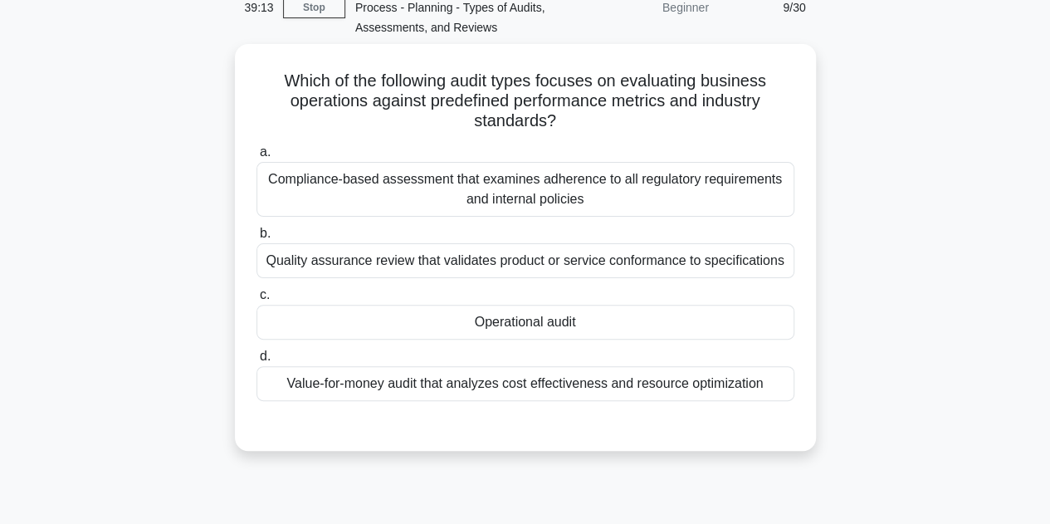
scroll to position [100, 0]
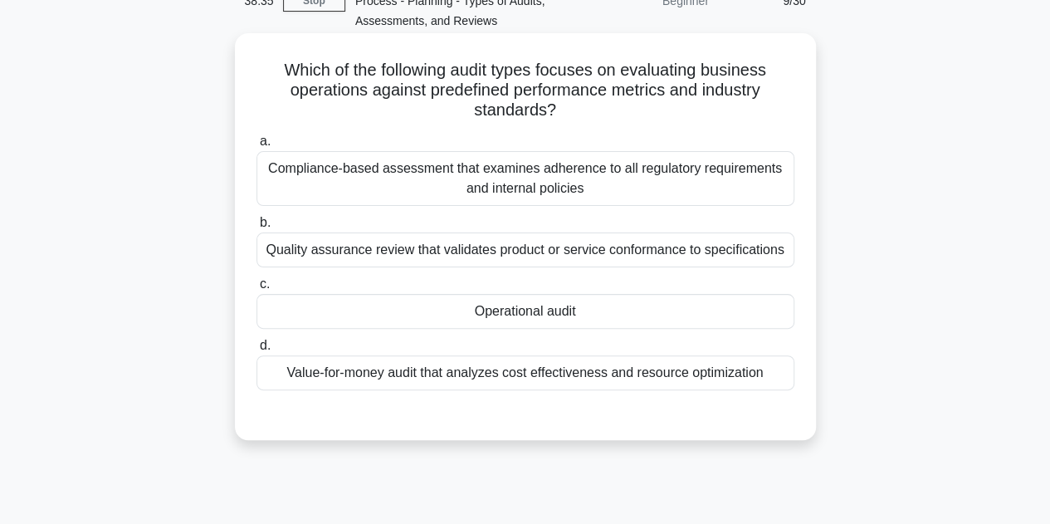
drag, startPoint x: 278, startPoint y: 76, endPoint x: 782, endPoint y: 376, distance: 586.9
click at [782, 376] on div "Which of the following audit types focuses on evaluating business operations ag…" at bounding box center [526, 237] width 568 height 394
copy div "Which of the following audit types focuses on evaluating business operations ag…"
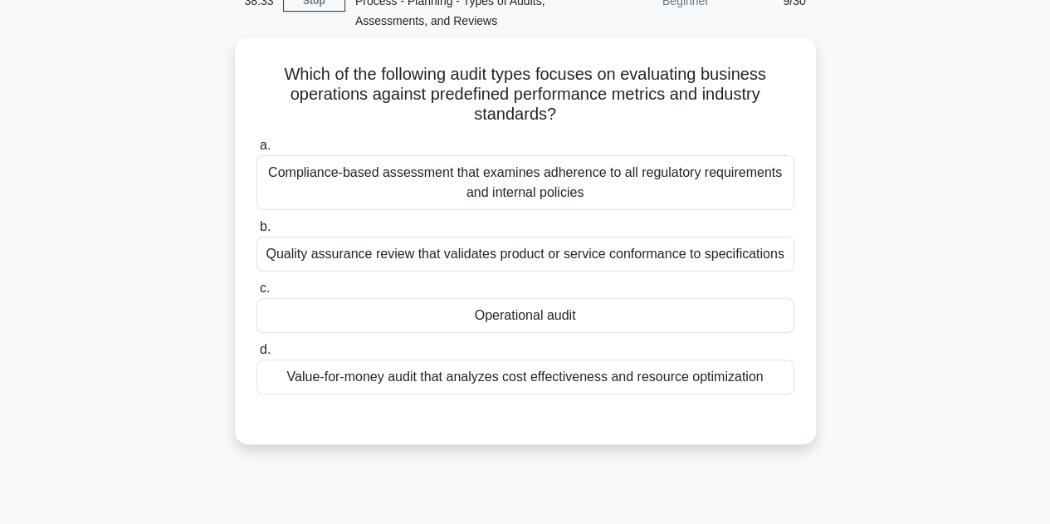
click at [853, 356] on div "Which of the following audit types focuses on evaluating business operations ag…" at bounding box center [525, 250] width 947 height 427
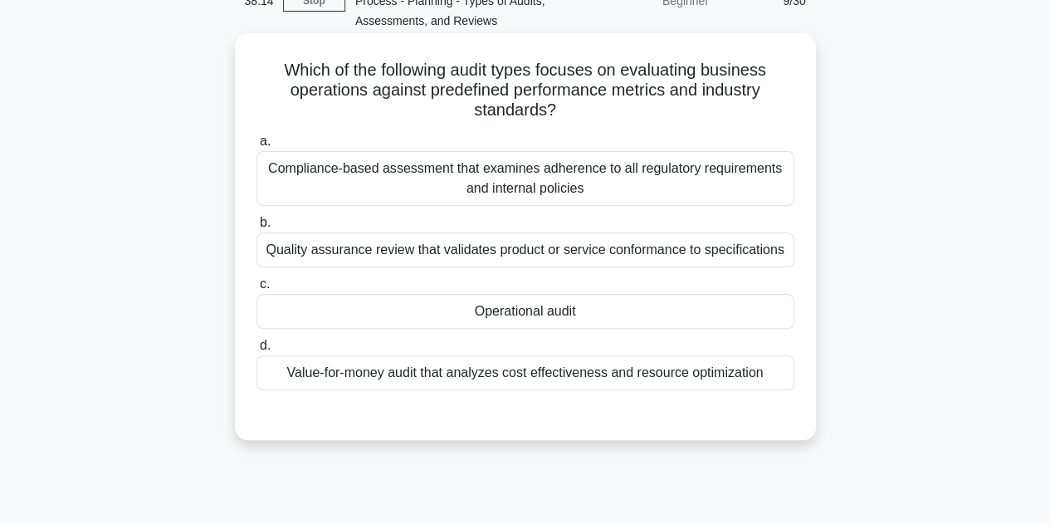
click at [544, 318] on div "Operational audit" at bounding box center [526, 311] width 538 height 35
click at [257, 290] on input "c. Operational audit" at bounding box center [257, 284] width 0 height 11
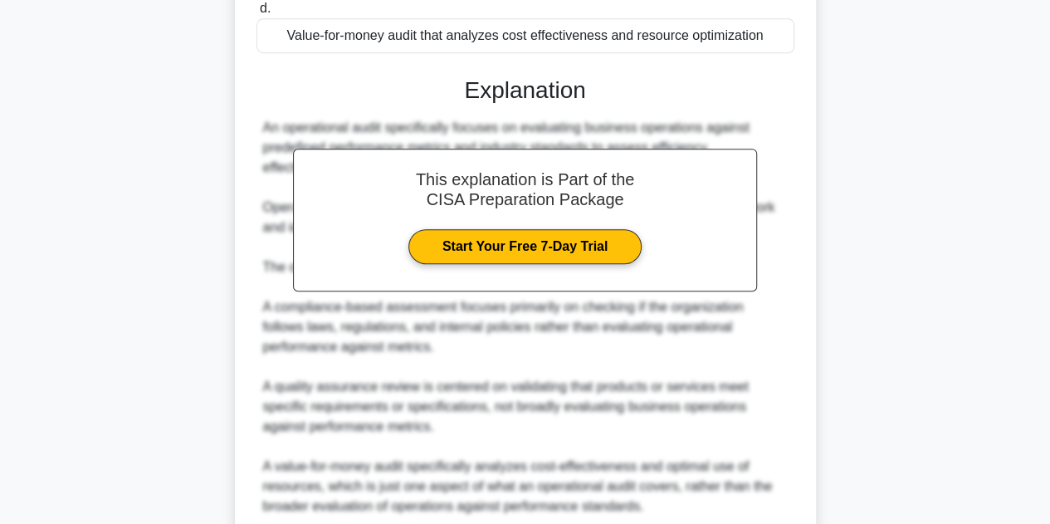
scroll to position [577, 0]
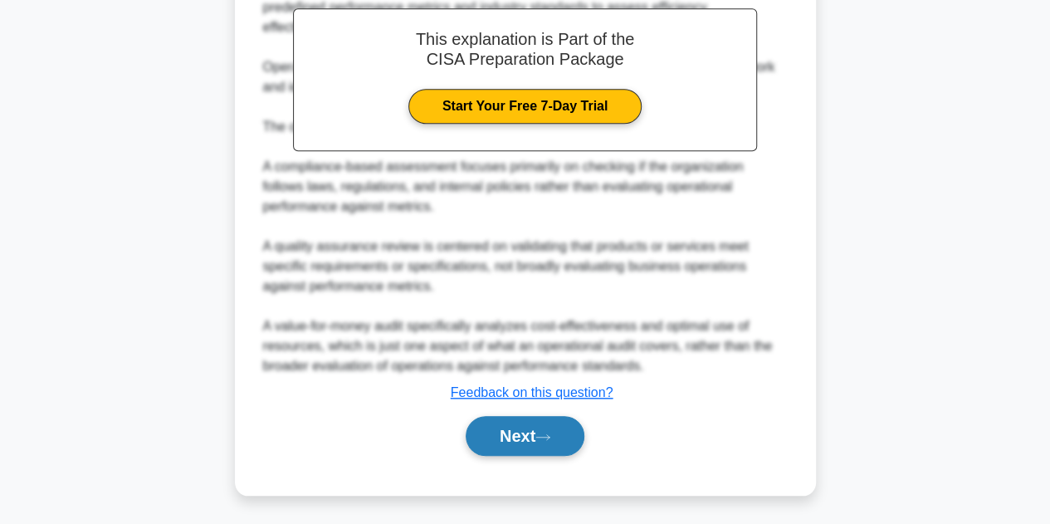
click at [521, 423] on button "Next" at bounding box center [525, 436] width 119 height 40
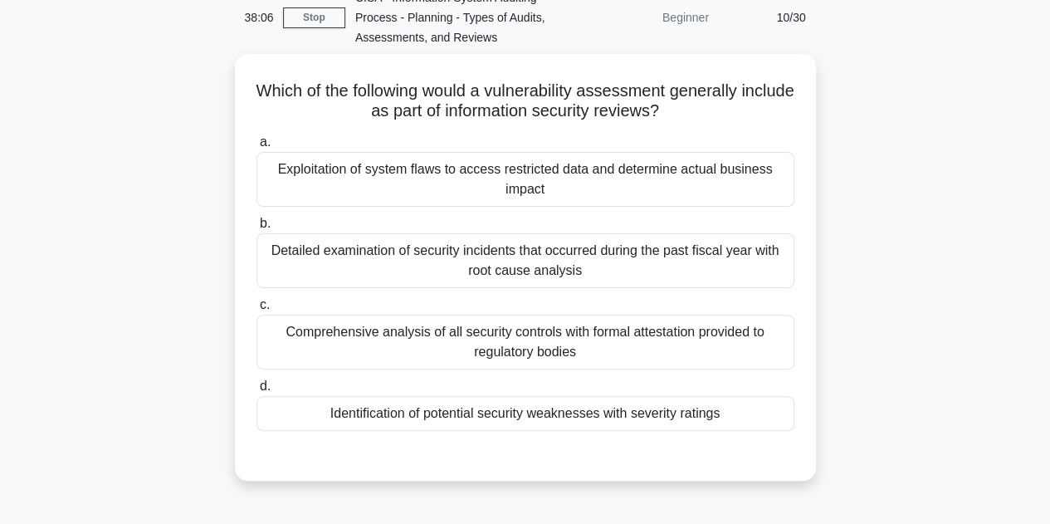
scroll to position [81, 0]
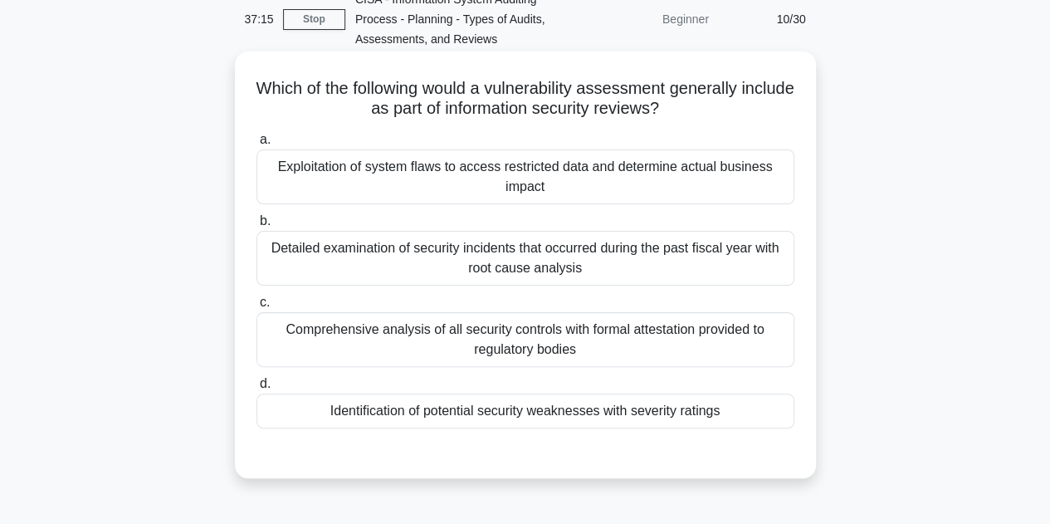
click at [551, 180] on div "Exploitation of system flaws to access restricted data and determine actual bus…" at bounding box center [526, 176] width 538 height 55
click at [257, 145] on input "a. Exploitation of system flaws to access restricted data and determine actual …" at bounding box center [257, 140] width 0 height 11
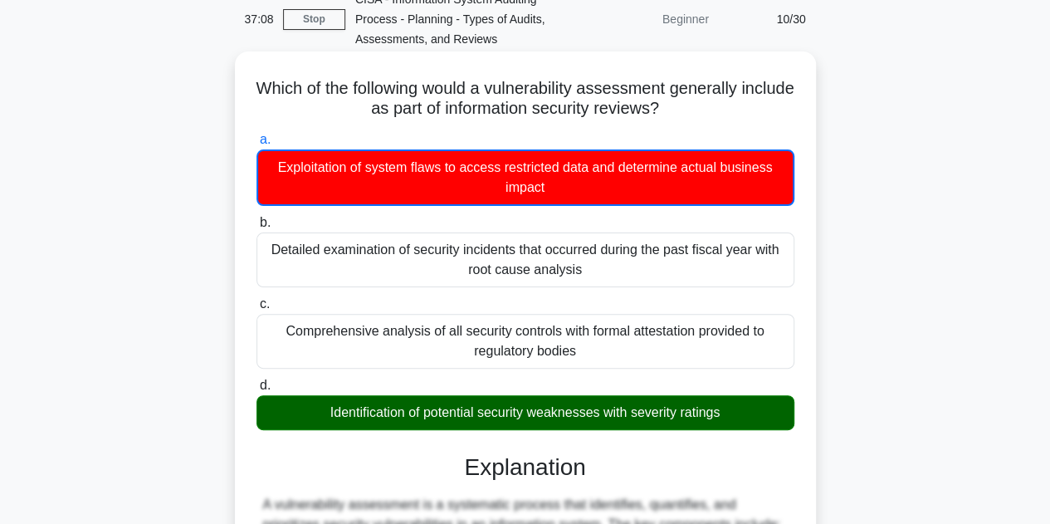
drag, startPoint x: 274, startPoint y: 86, endPoint x: 740, endPoint y: 419, distance: 573.1
click at [740, 419] on div "Which of the following would a vulnerability assessment generally include as pa…" at bounding box center [526, 531] width 568 height 947
copy div "Which of the following would a vulnerability assessment generally include as pa…"
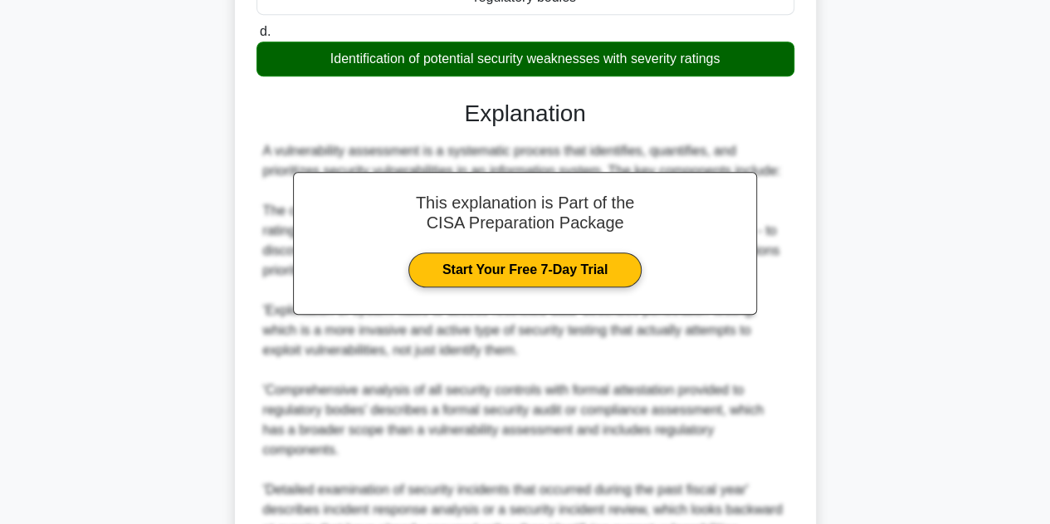
scroll to position [580, 0]
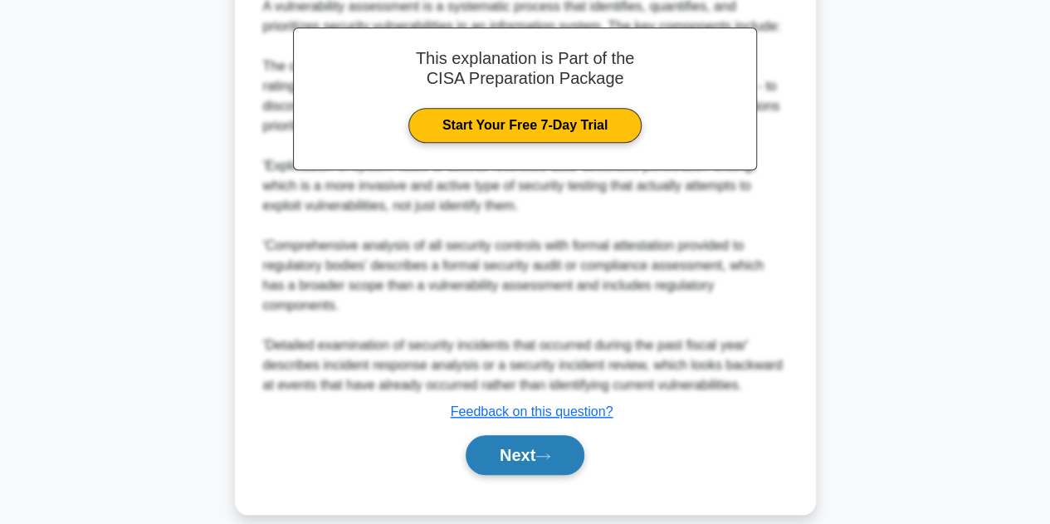
click at [521, 436] on button "Next" at bounding box center [525, 455] width 119 height 40
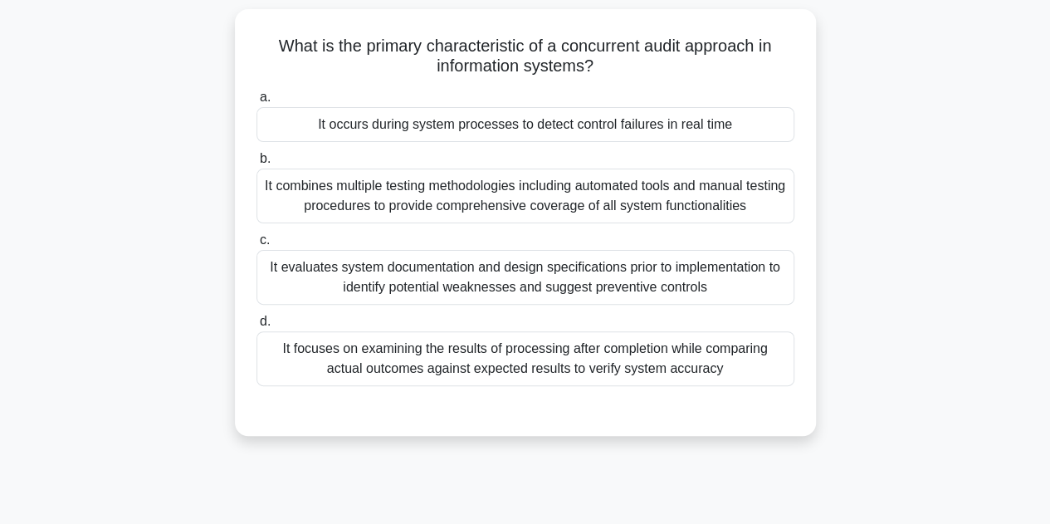
scroll to position [131, 0]
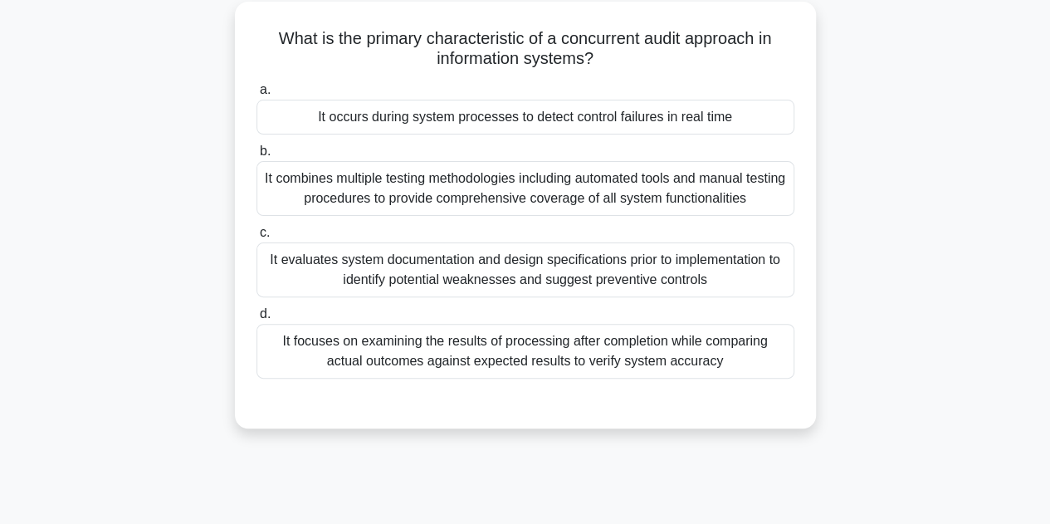
drag, startPoint x: 741, startPoint y: 368, endPoint x: 266, endPoint y: 34, distance: 580.5
click at [266, 34] on div "What is the primary characteristic of a concurrent audit approach in informatio…" at bounding box center [526, 215] width 568 height 414
copy div "What is the primary characteristic of a concurrent audit approach in informatio…"
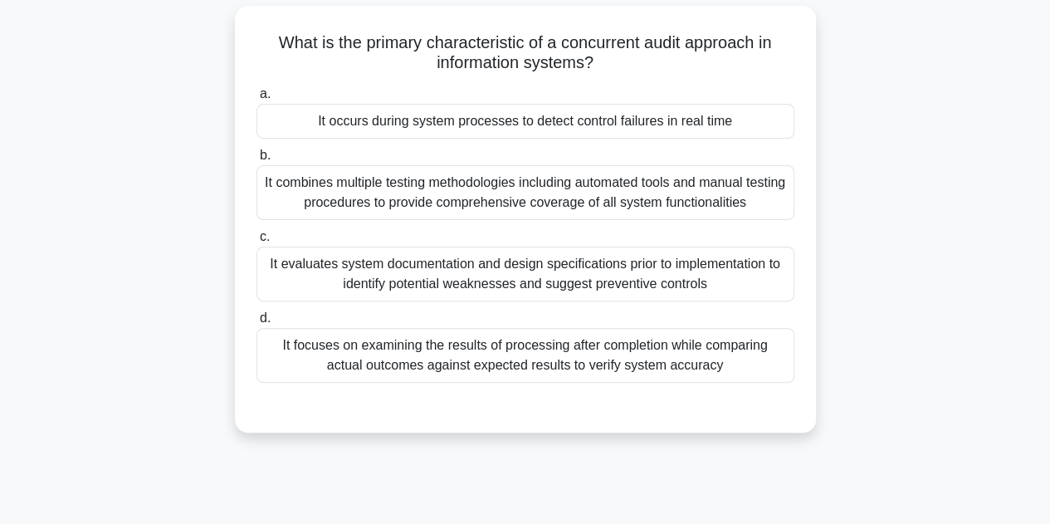
click at [42, 238] on main "35:48 Stop CISA - Information System Auditing Process - Planning - Types of Aud…" at bounding box center [525, 344] width 1050 height 844
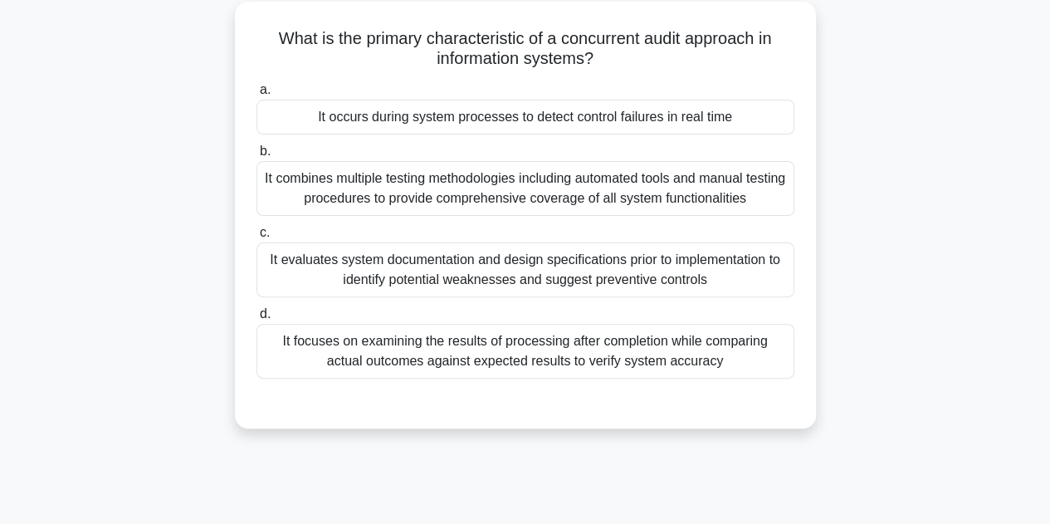
click at [627, 187] on div "It combines multiple testing methodologies including automated tools and manual…" at bounding box center [526, 188] width 538 height 55
click at [257, 157] on input "b. It combines multiple testing methodologies including automated tools and man…" at bounding box center [257, 151] width 0 height 11
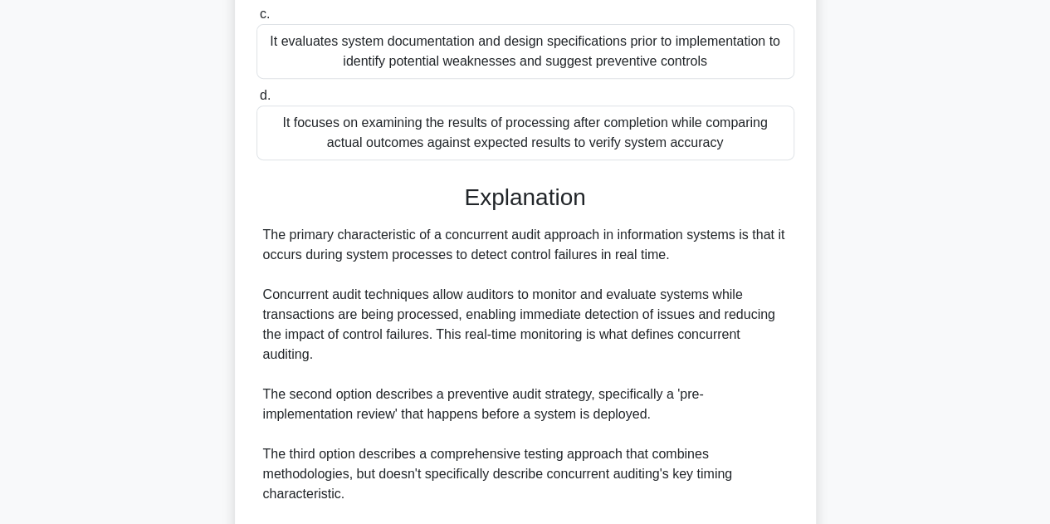
scroll to position [560, 0]
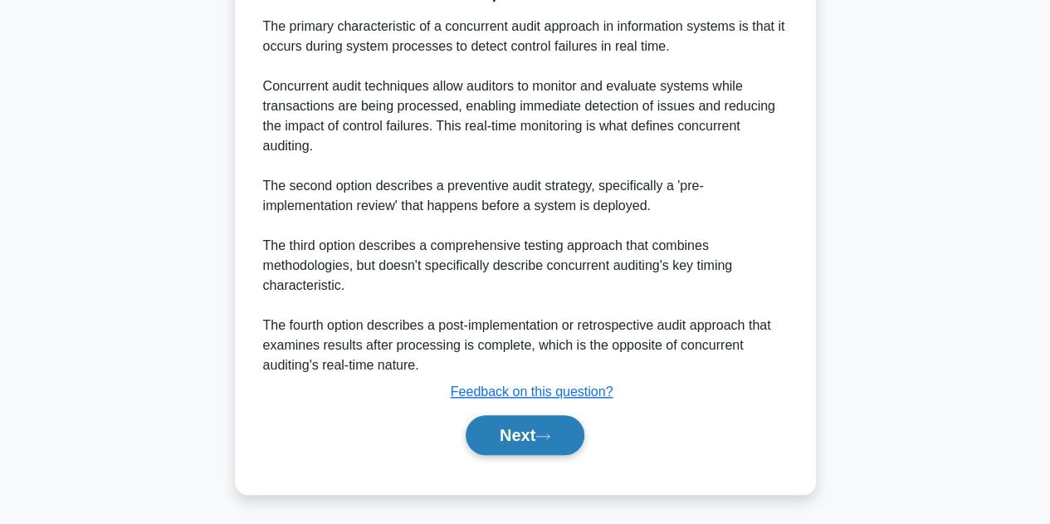
click at [535, 437] on button "Next" at bounding box center [525, 435] width 119 height 40
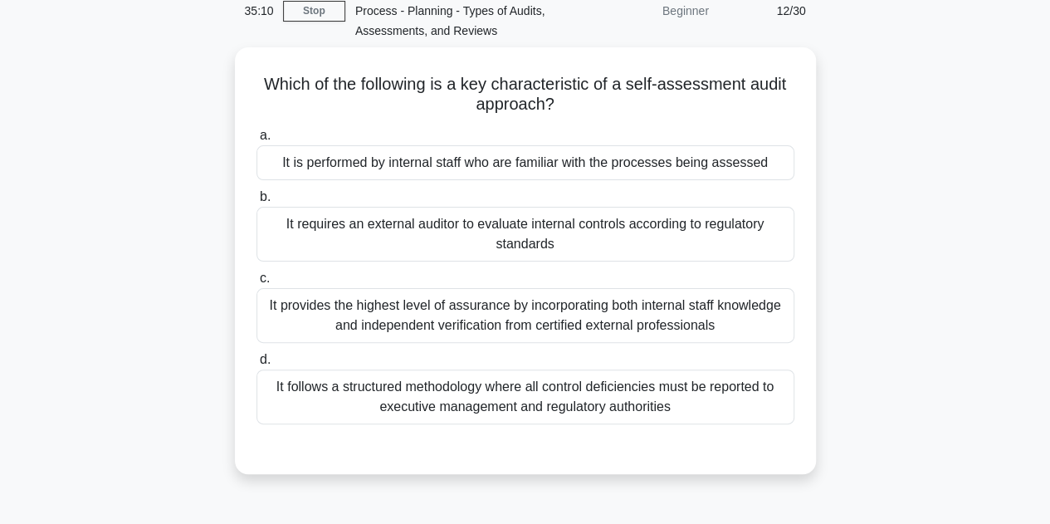
scroll to position [96, 0]
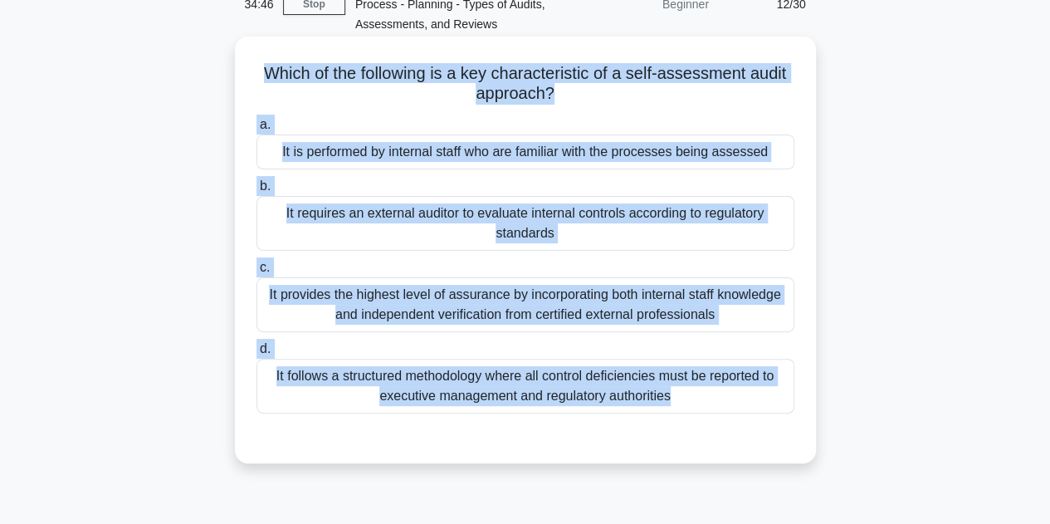
drag, startPoint x: 248, startPoint y: 71, endPoint x: 688, endPoint y: 454, distance: 583.8
click at [688, 454] on div "Which of the following is a key characteristic of a self-assessment audit appro…" at bounding box center [526, 250] width 568 height 414
copy div "Which of the following is a key characteristic of a self-assessment audit appro…"
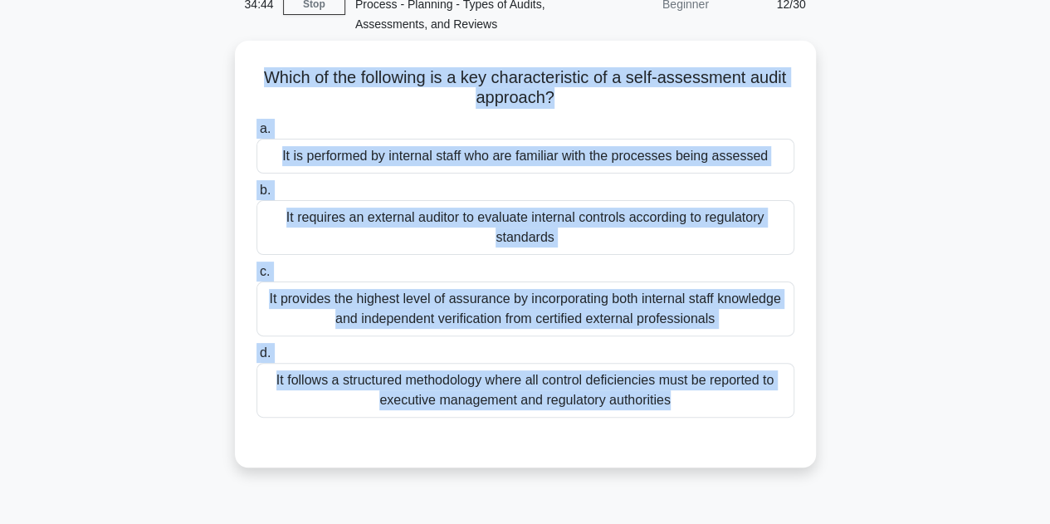
click at [61, 250] on div "Which of the following is a key characteristic of a self-assessment audit appro…" at bounding box center [525, 264] width 947 height 447
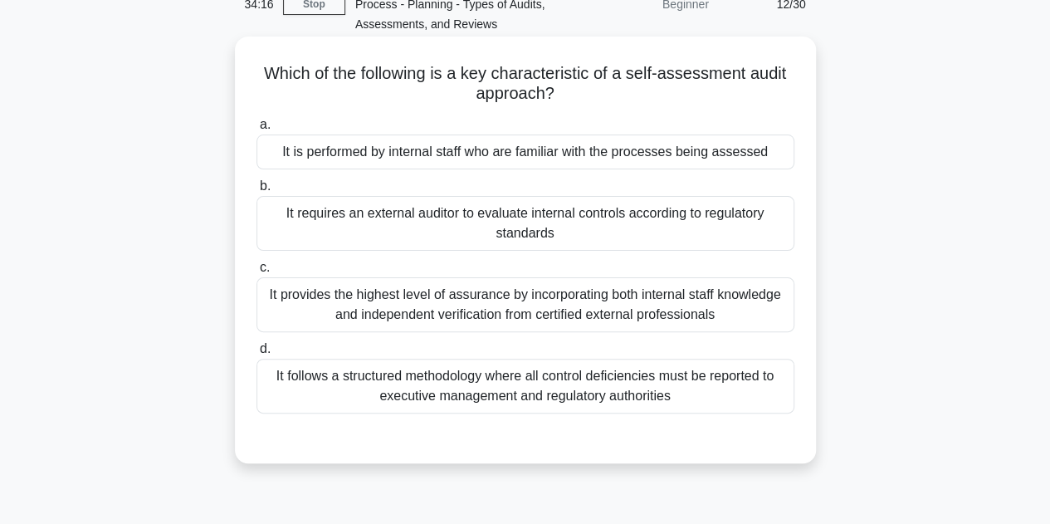
click at [664, 377] on div "It follows a structured methodology where all control deficiencies must be repo…" at bounding box center [526, 386] width 538 height 55
click at [257, 355] on input "d. It follows a structured methodology where all control deficiencies must be r…" at bounding box center [257, 349] width 0 height 11
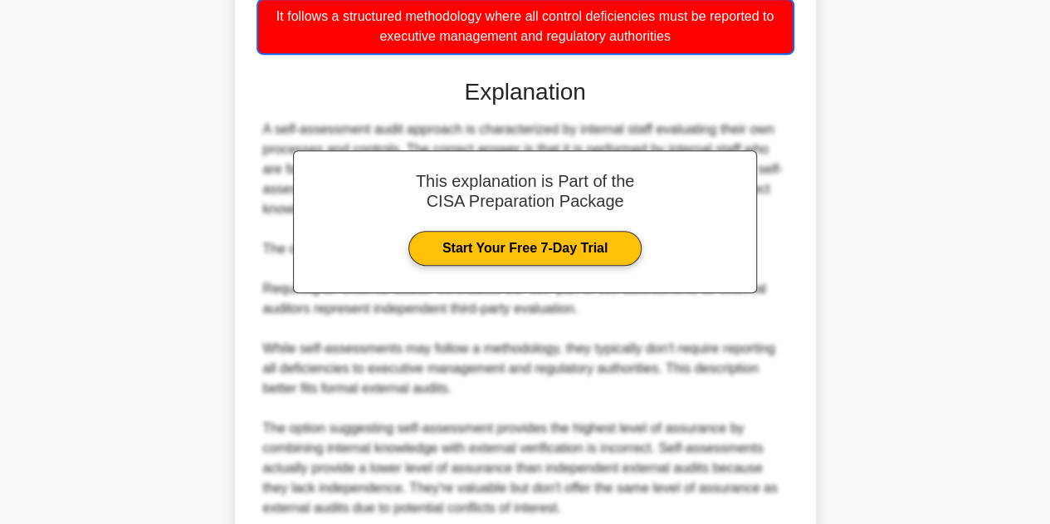
scroll to position [600, 0]
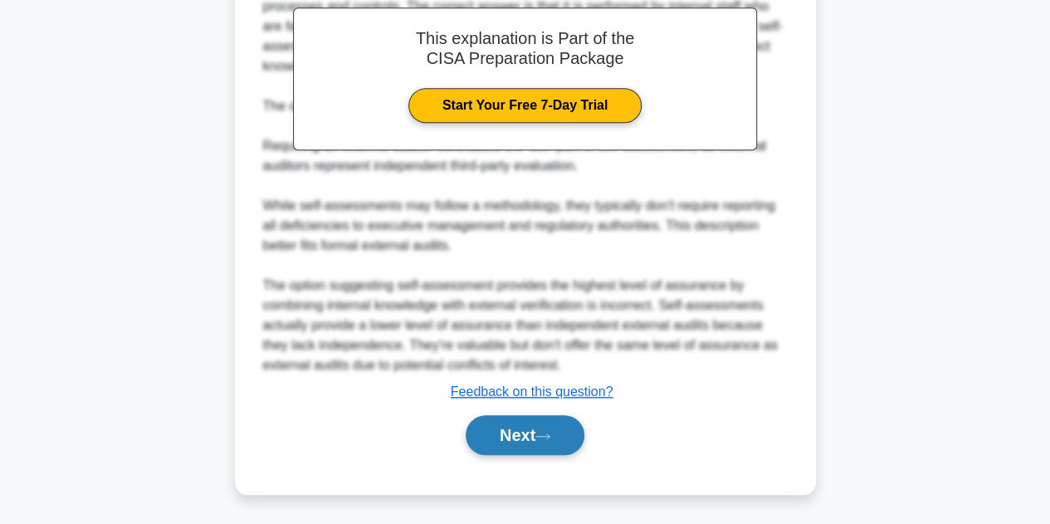
click at [515, 446] on button "Next" at bounding box center [525, 435] width 119 height 40
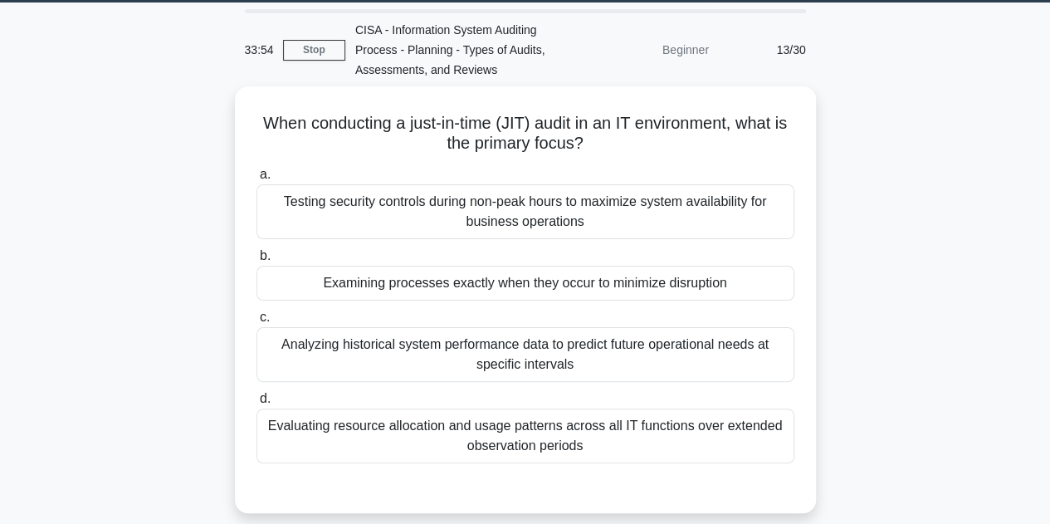
scroll to position [56, 0]
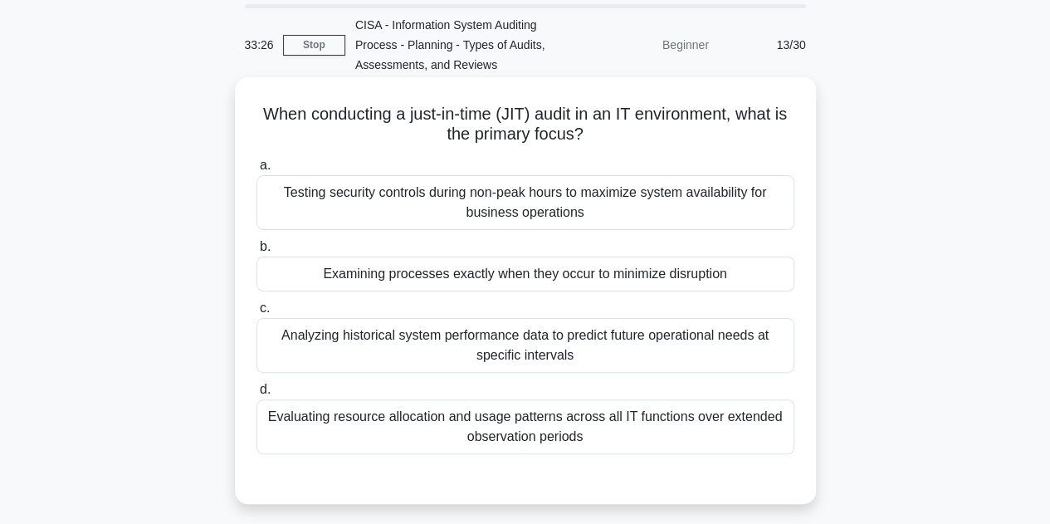
click at [565, 415] on div "Evaluating resource allocation and usage patterns across all IT functions over …" at bounding box center [526, 426] width 538 height 55
click at [257, 395] on input "d. Evaluating resource allocation and usage patterns across all IT functions ov…" at bounding box center [257, 389] width 0 height 11
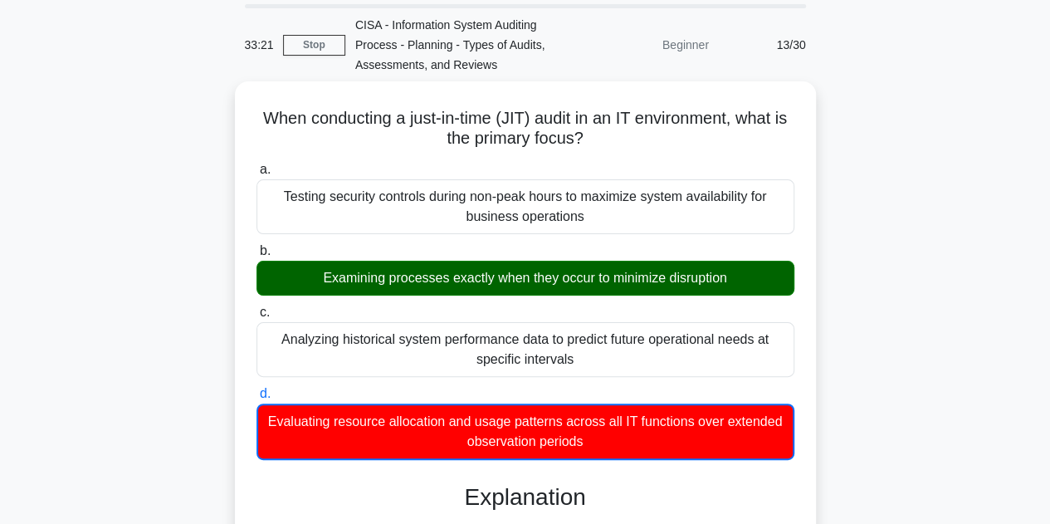
drag, startPoint x: 256, startPoint y: 114, endPoint x: 869, endPoint y: 453, distance: 700.2
copy div "When conducting a just-in-time (JIT) audit in an IT environment, what is the pr…"
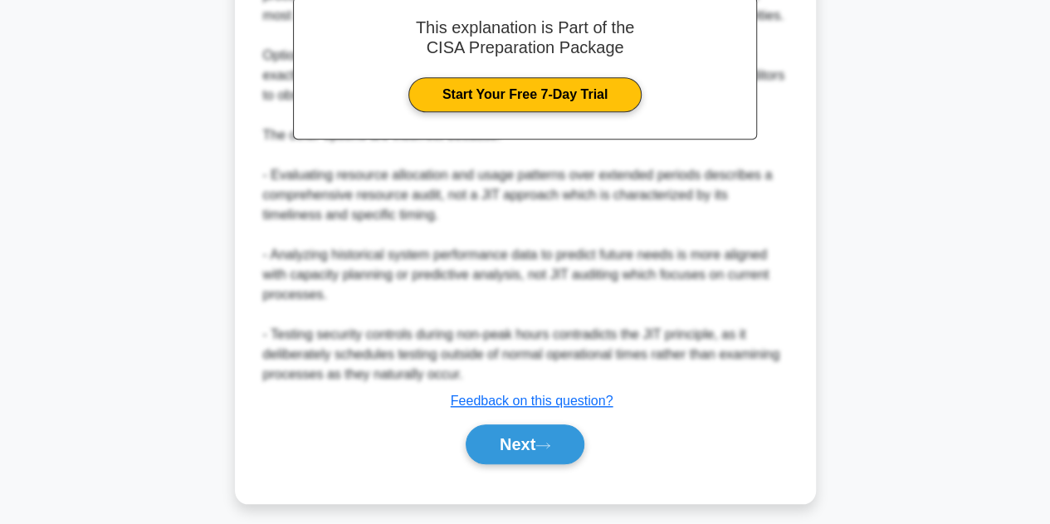
scroll to position [619, 0]
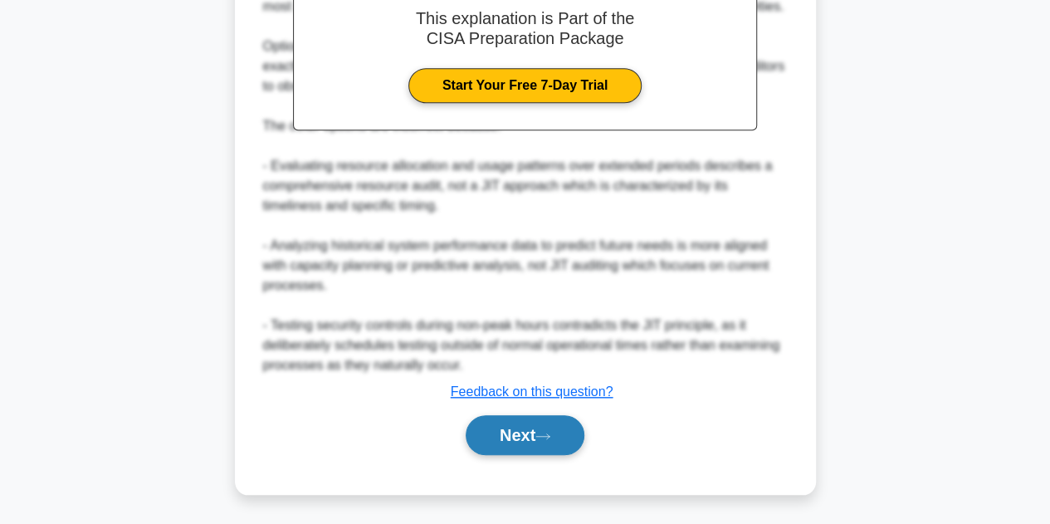
click at [495, 421] on button "Next" at bounding box center [525, 435] width 119 height 40
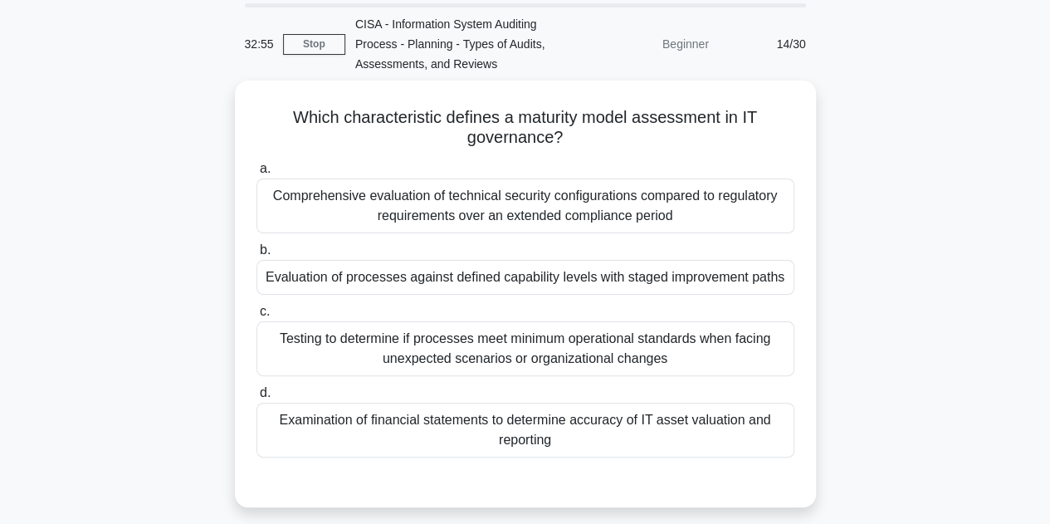
scroll to position [58, 0]
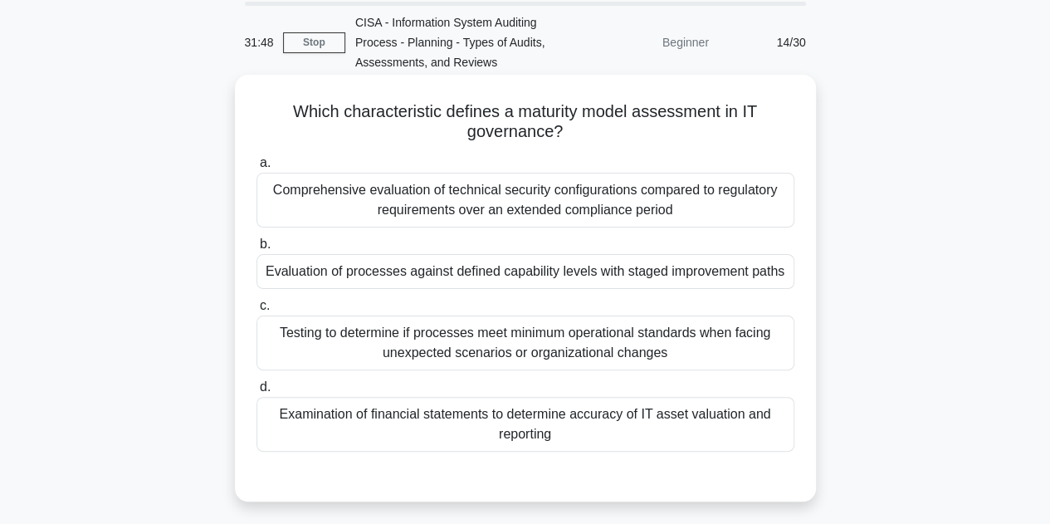
drag, startPoint x: 271, startPoint y: 110, endPoint x: 601, endPoint y: 443, distance: 468.6
click at [601, 443] on div "Which characteristic defines a maturity model assessment in IT governance? .spi…" at bounding box center [526, 288] width 568 height 414
copy div "Which characteristic defines a maturity model assessment in IT governance? .spi…"
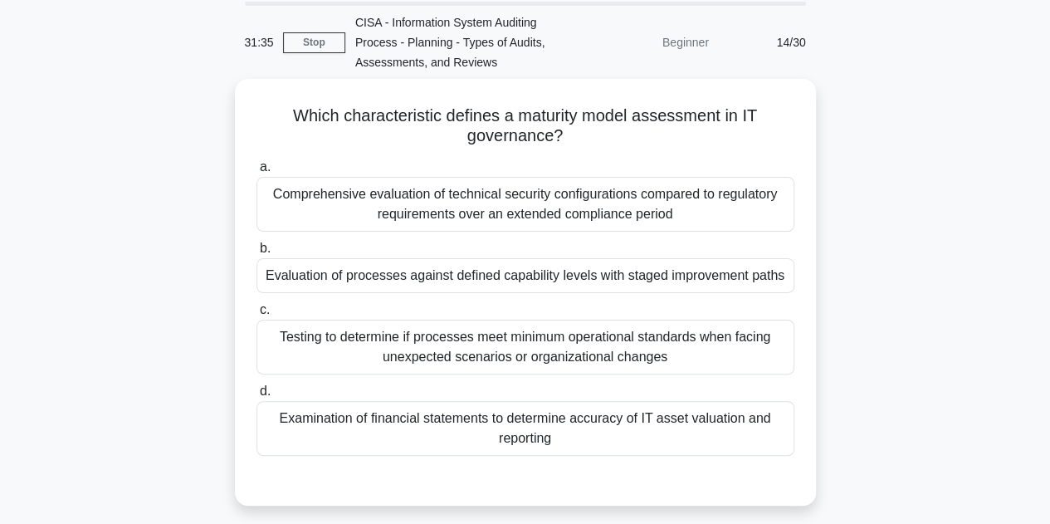
click at [937, 240] on div "Which characteristic defines a maturity model assessment in IT governance? .spi…" at bounding box center [525, 302] width 947 height 447
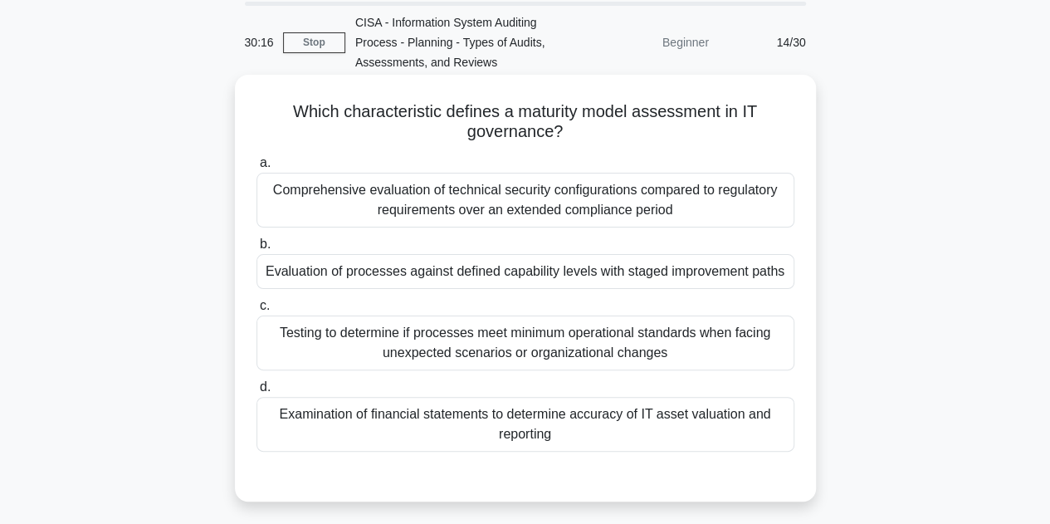
click at [545, 207] on div "Comprehensive evaluation of technical security configurations compared to regul…" at bounding box center [526, 200] width 538 height 55
click at [257, 169] on input "a. Comprehensive evaluation of technical security configurations compared to re…" at bounding box center [257, 163] width 0 height 11
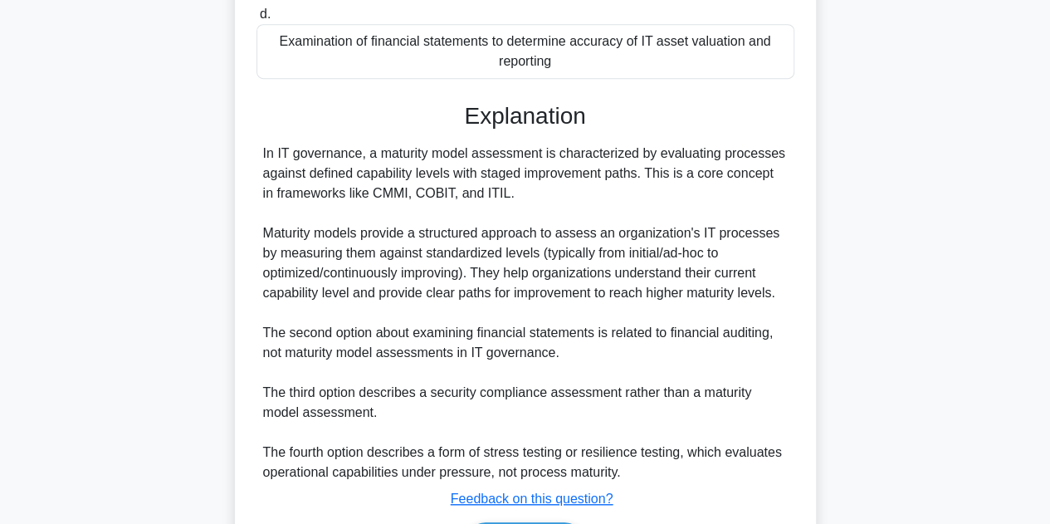
scroll to position [560, 0]
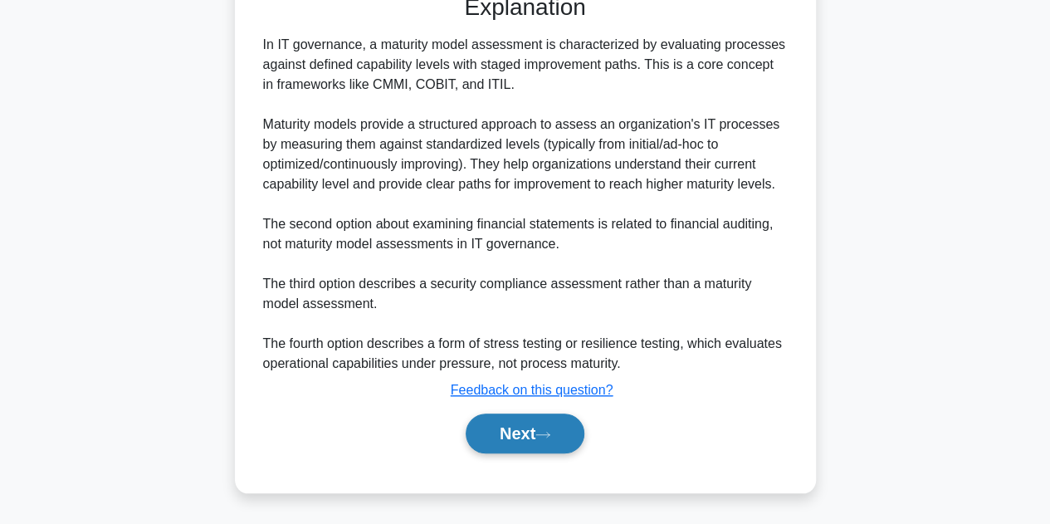
click at [534, 435] on button "Next" at bounding box center [525, 434] width 119 height 40
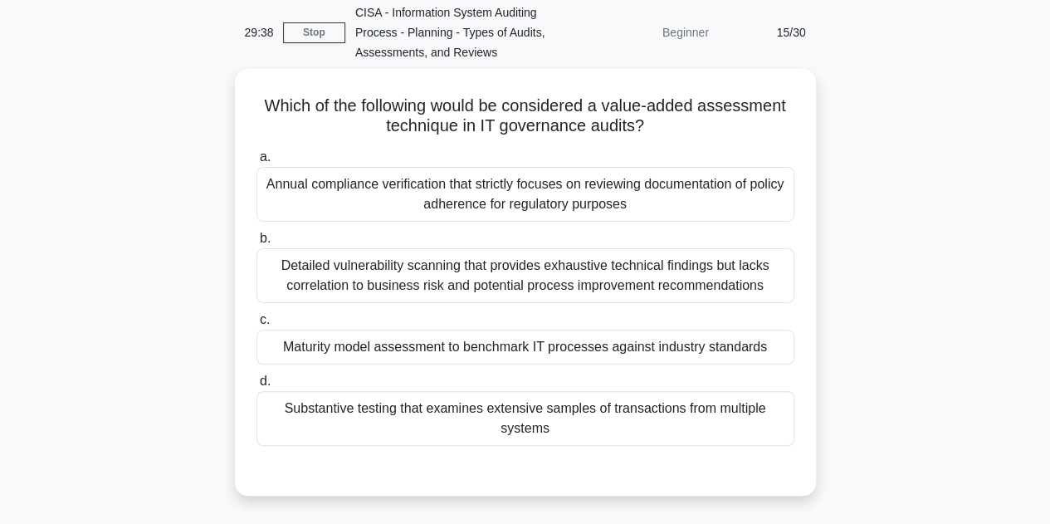
scroll to position [57, 0]
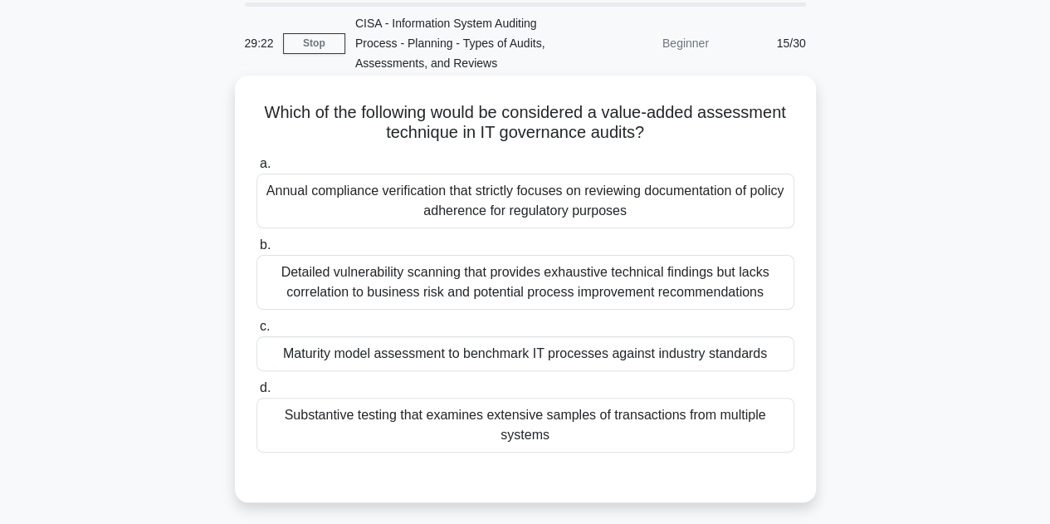
drag, startPoint x: 258, startPoint y: 105, endPoint x: 636, endPoint y: 433, distance: 499.8
click at [636, 433] on div "Which of the following would be considered a value-added assessment technique i…" at bounding box center [526, 289] width 568 height 414
copy div "Which of the following would be considered a value-added assessment technique i…"
click at [415, 334] on label "c. Maturity model assessment to benchmark IT processes against industry standar…" at bounding box center [526, 343] width 538 height 55
click at [257, 332] on input "c. Maturity model assessment to benchmark IT processes against industry standar…" at bounding box center [257, 326] width 0 height 11
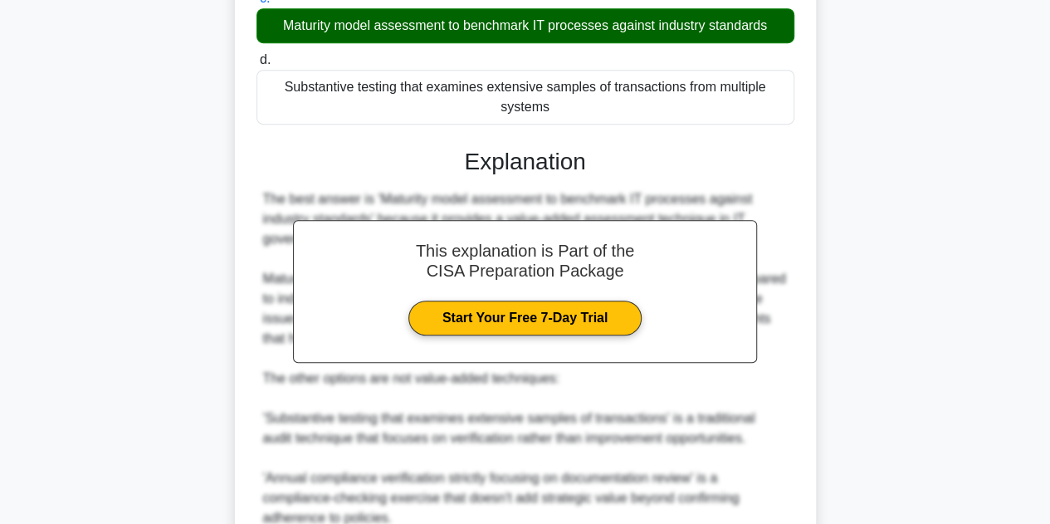
scroll to position [617, 0]
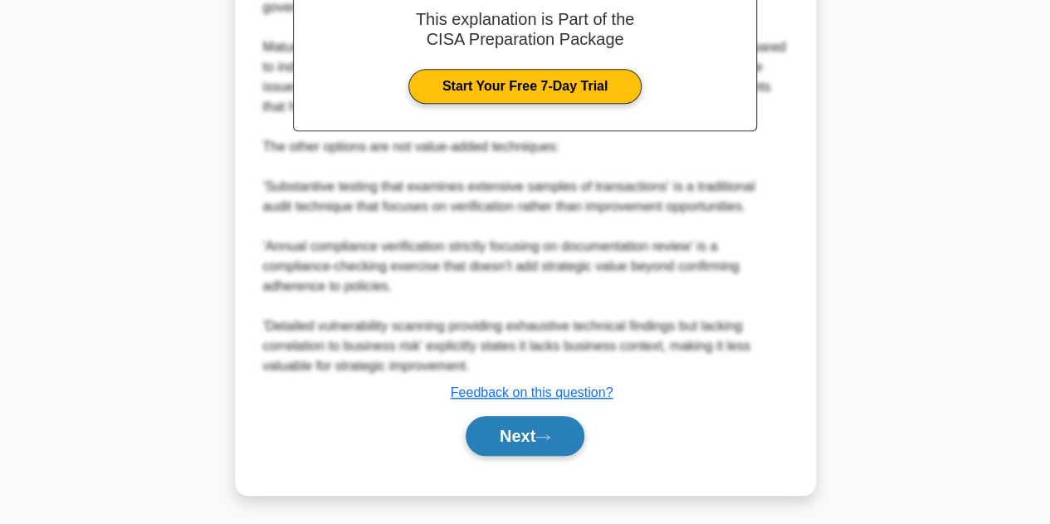
click at [523, 441] on button "Next" at bounding box center [525, 436] width 119 height 40
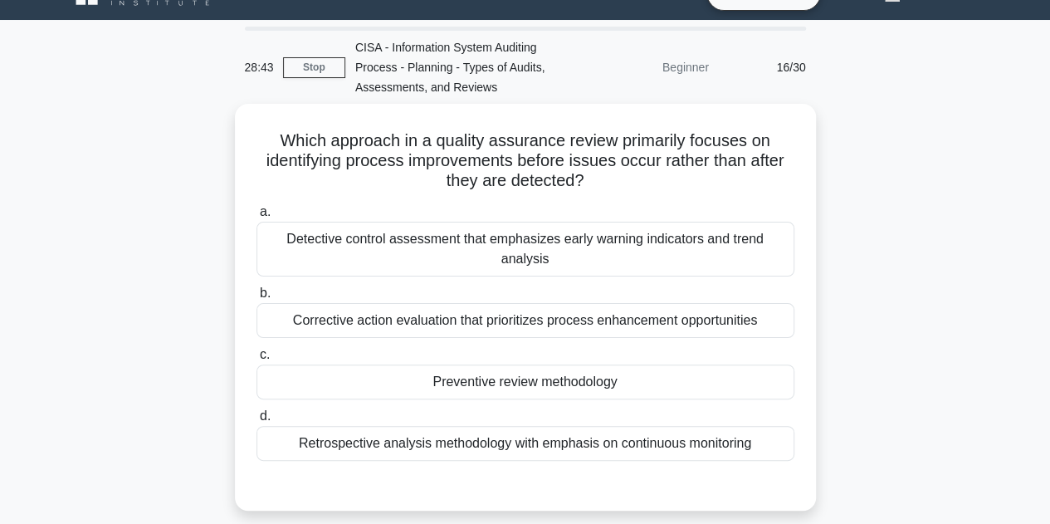
scroll to position [38, 0]
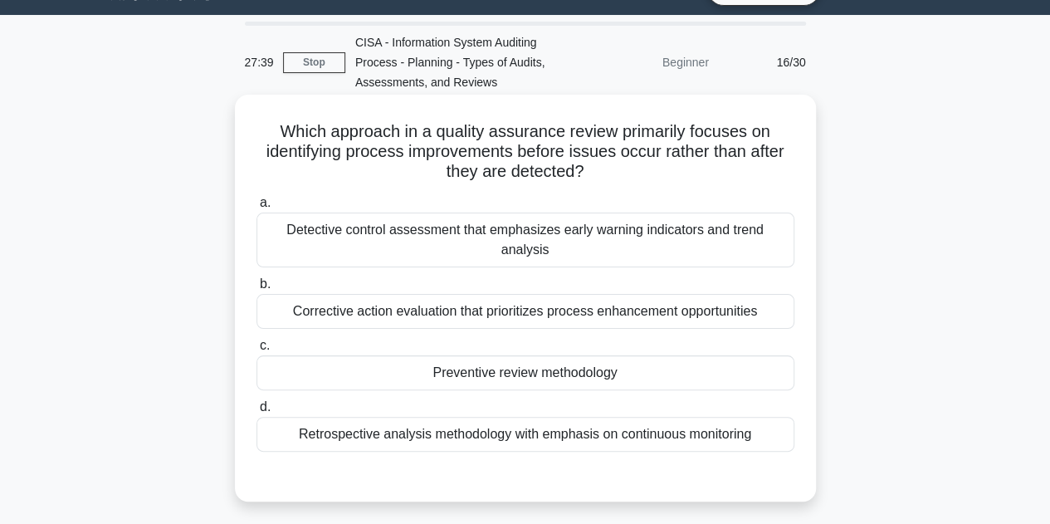
click at [447, 232] on div "Detective control assessment that emphasizes early warning indicators and trend…" at bounding box center [526, 240] width 538 height 55
click at [257, 208] on input "a. Detective control assessment that emphasizes early warning indicators and tr…" at bounding box center [257, 203] width 0 height 11
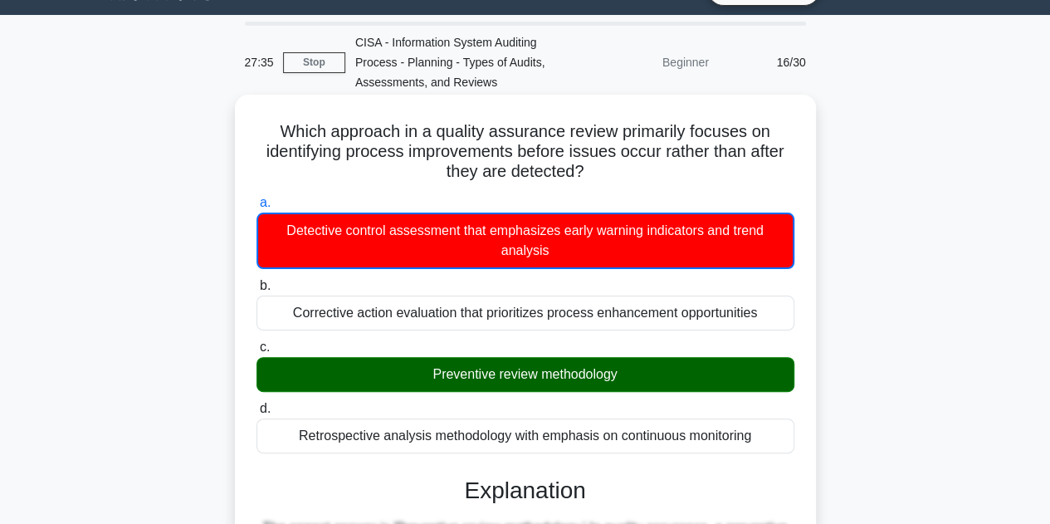
drag, startPoint x: 761, startPoint y: 433, endPoint x: 251, endPoint y: 127, distance: 595.1
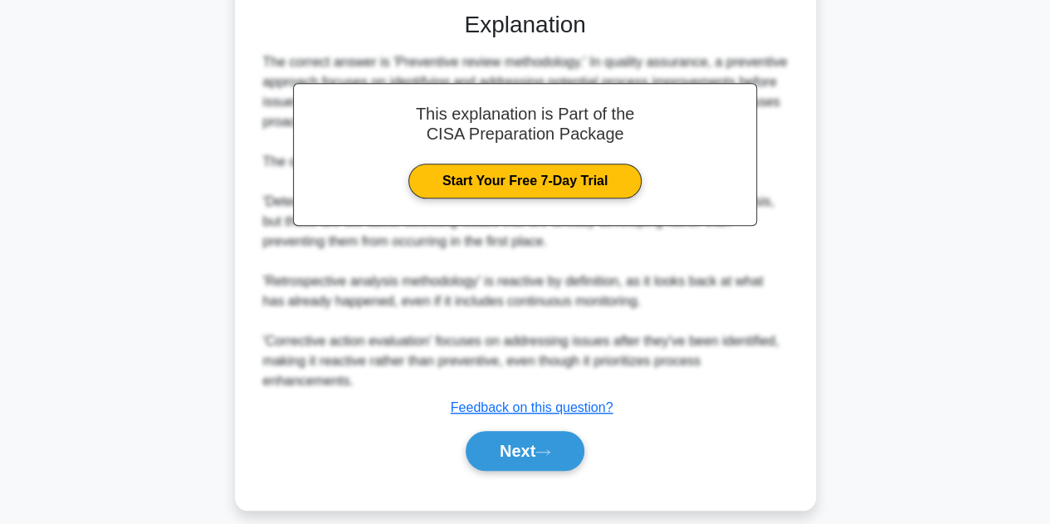
scroll to position [520, 0]
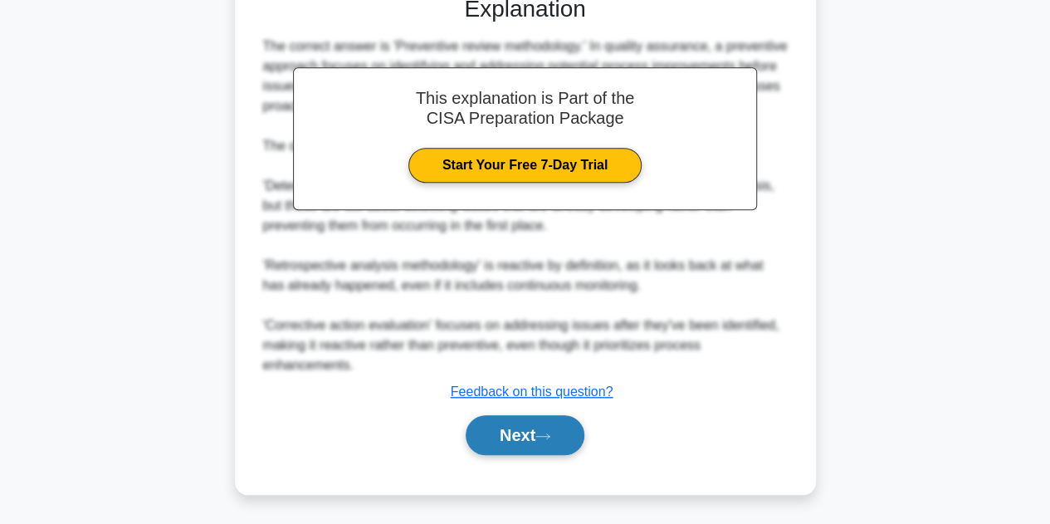
click at [541, 436] on button "Next" at bounding box center [525, 435] width 119 height 40
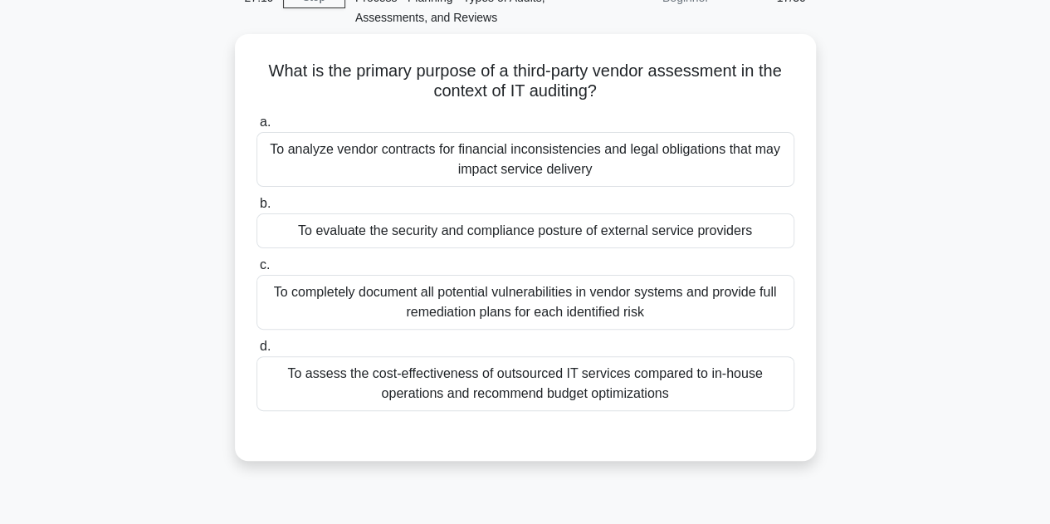
scroll to position [105, 0]
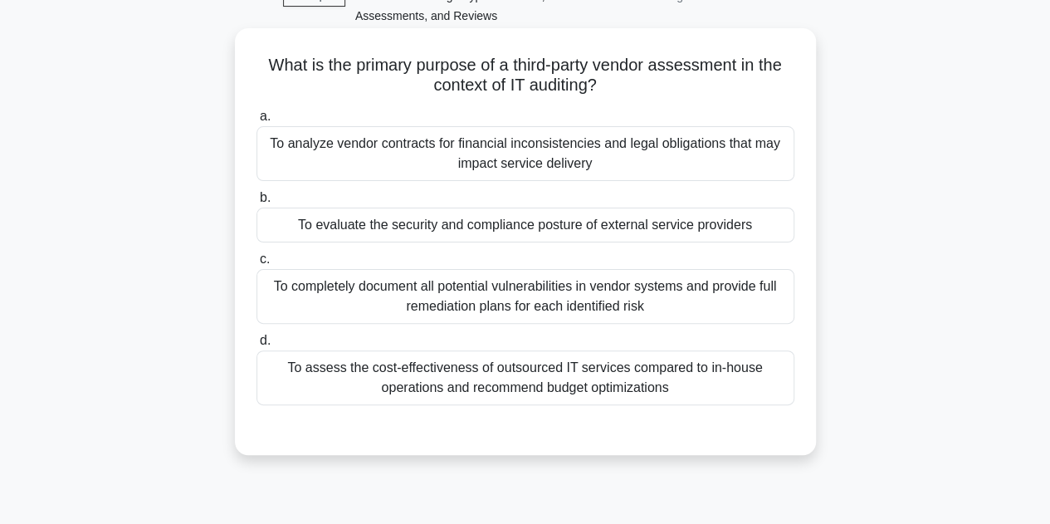
click at [569, 391] on div "To assess the cost-effectiveness of outsourced IT services compared to in-house…" at bounding box center [526, 377] width 538 height 55
click at [257, 346] on input "d. To assess the cost-effectiveness of outsourced IT services compared to in-ho…" at bounding box center [257, 340] width 0 height 11
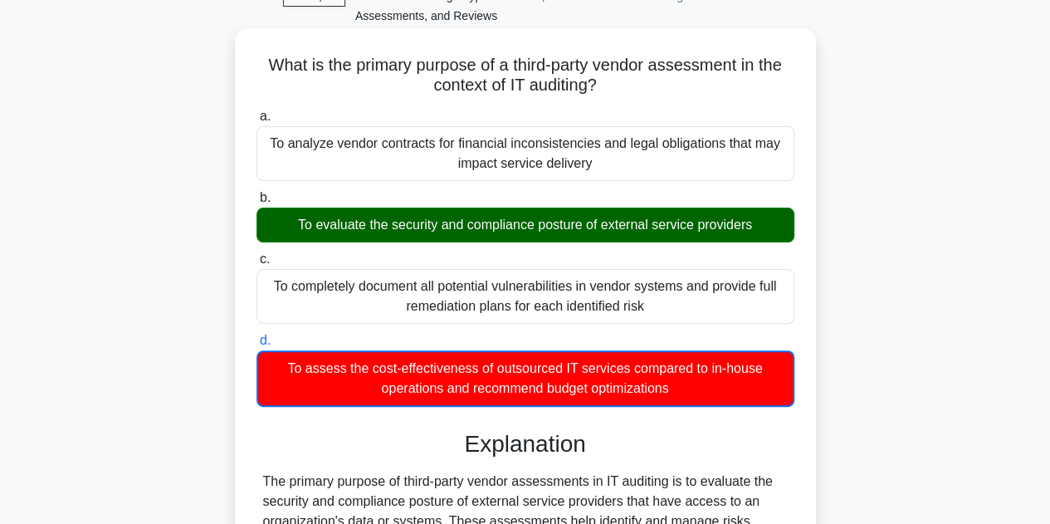
drag, startPoint x: 257, startPoint y: 66, endPoint x: 689, endPoint y: 399, distance: 545.8
click at [689, 399] on div "What is the primary purpose of a third-party vendor assessment in the context o…" at bounding box center [526, 508] width 568 height 947
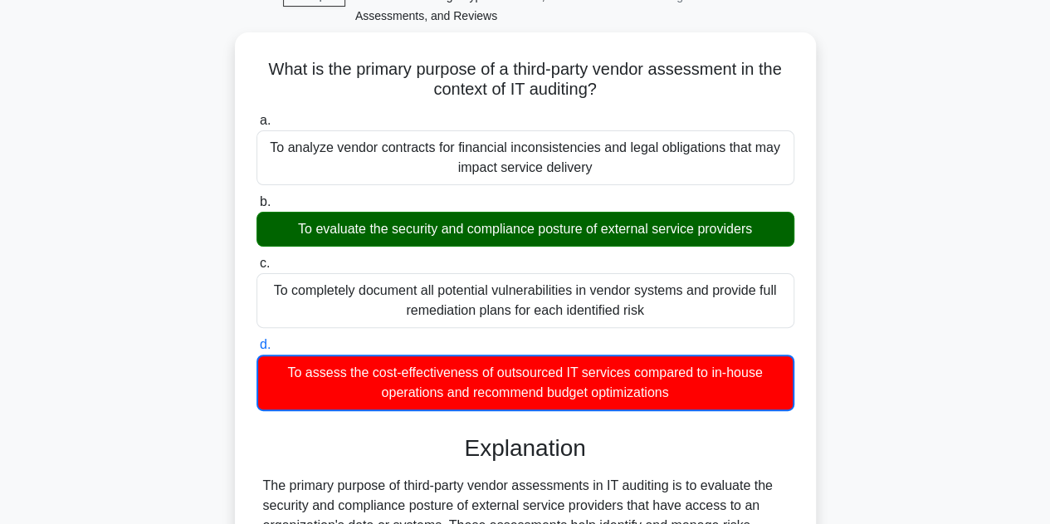
click at [127, 248] on div "What is the primary purpose of a third-party vendor assessment in the context o…" at bounding box center [525, 522] width 947 height 981
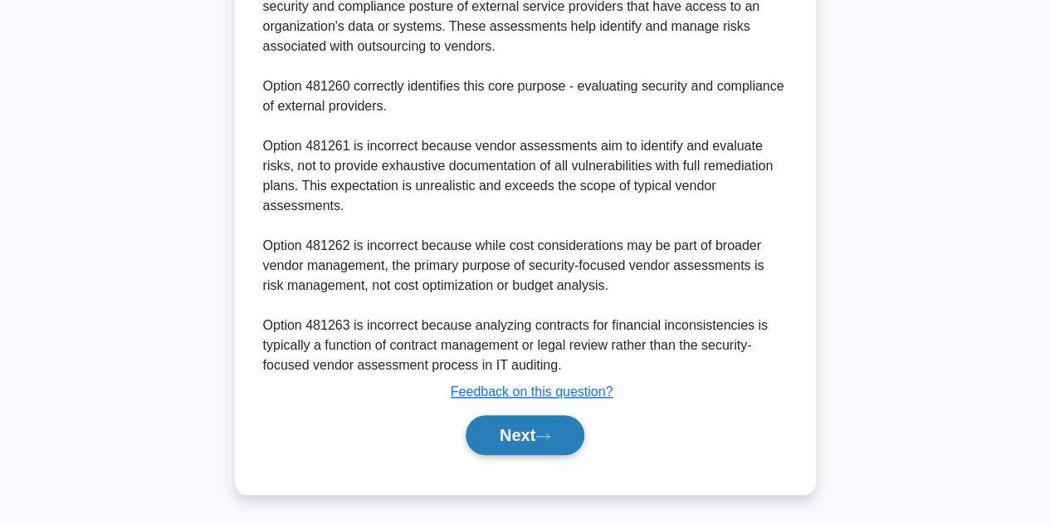
click at [492, 426] on button "Next" at bounding box center [525, 435] width 119 height 40
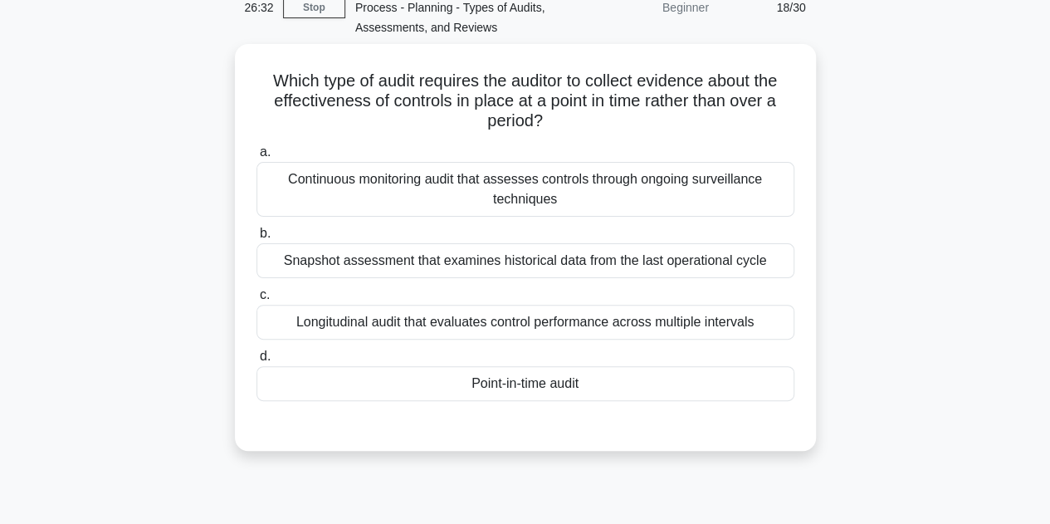
scroll to position [94, 0]
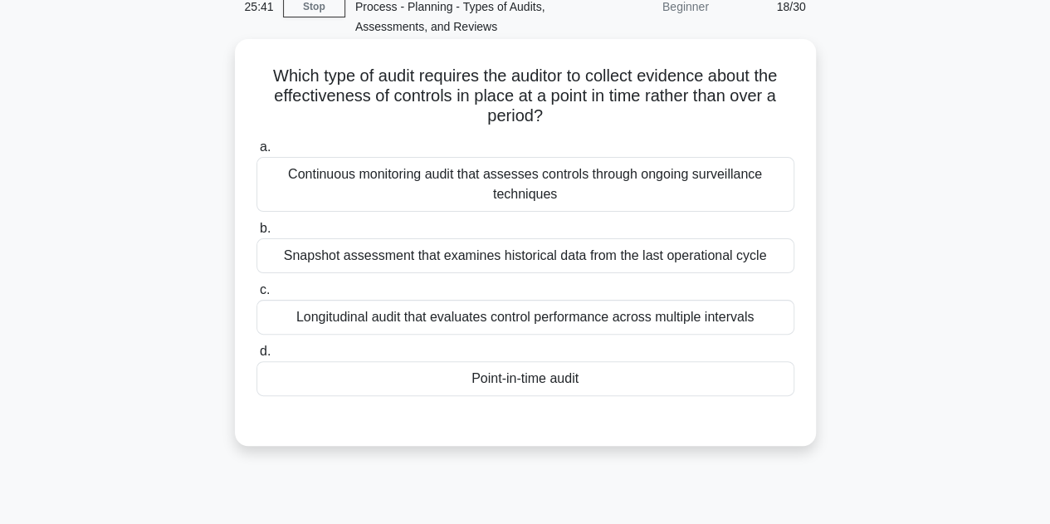
click at [520, 182] on div "Continuous monitoring audit that assesses controls through ongoing surveillance…" at bounding box center [526, 184] width 538 height 55
click at [257, 153] on input "a. Continuous monitoring audit that assesses controls through ongoing surveilla…" at bounding box center [257, 147] width 0 height 11
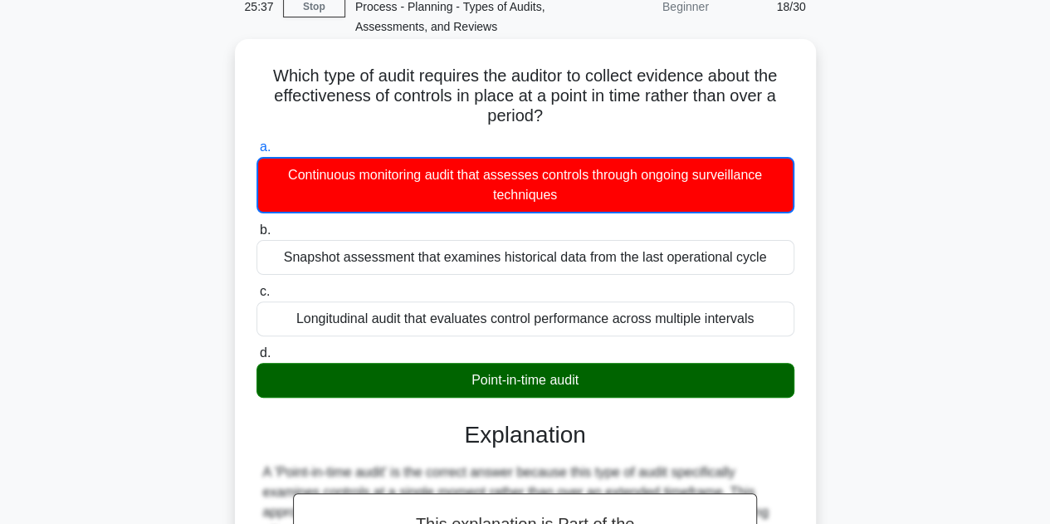
drag, startPoint x: 259, startPoint y: 74, endPoint x: 664, endPoint y: 379, distance: 507.5
click at [664, 379] on div "Which type of audit requires the auditor to collect evidence about the effectiv…" at bounding box center [526, 480] width 568 height 868
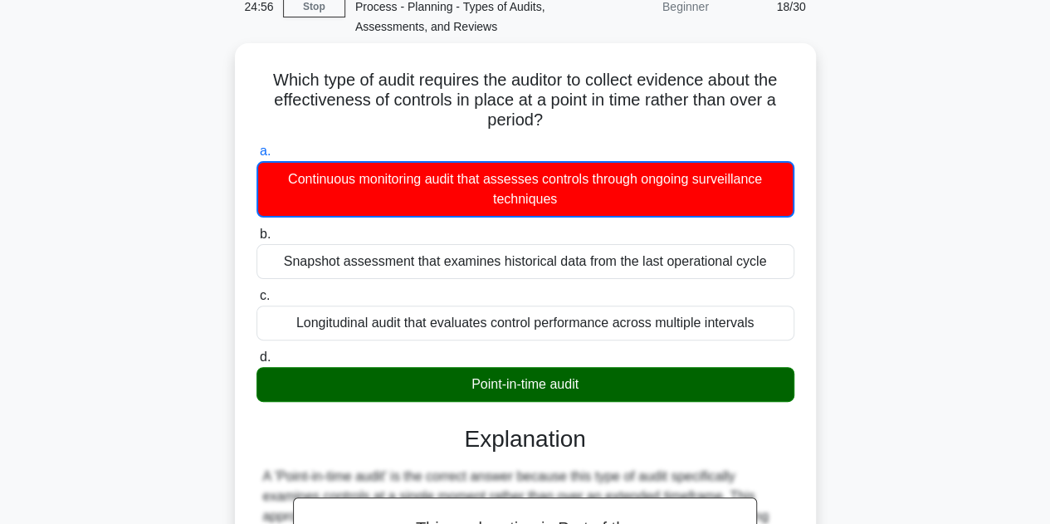
click at [953, 311] on div "Which type of audit requires the auditor to collect evidence about the effectiv…" at bounding box center [525, 493] width 947 height 901
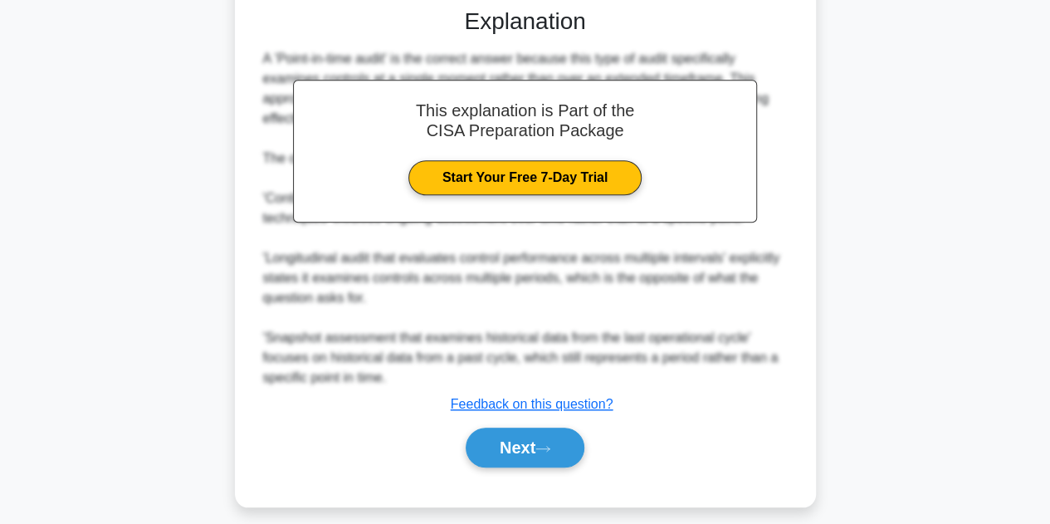
scroll to position [520, 0]
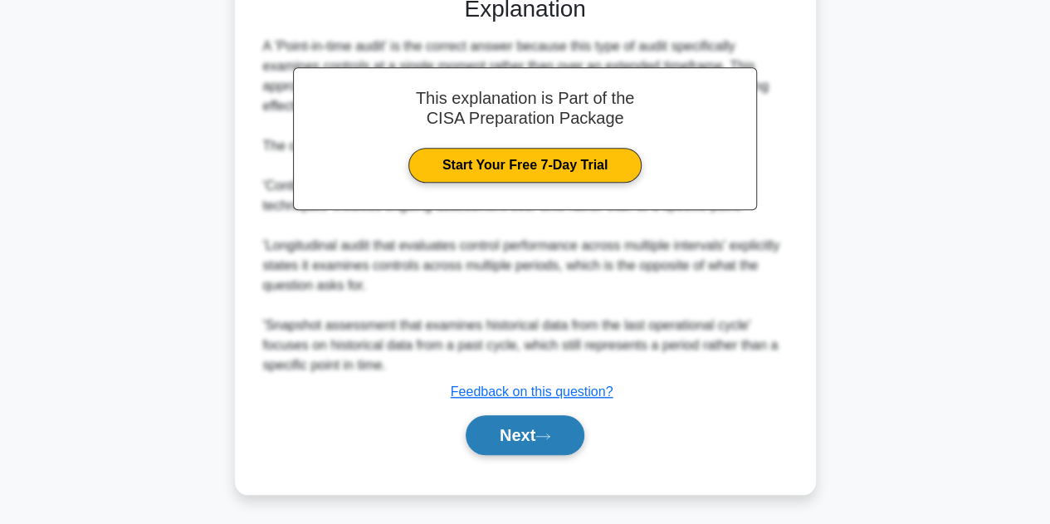
click at [512, 442] on button "Next" at bounding box center [525, 435] width 119 height 40
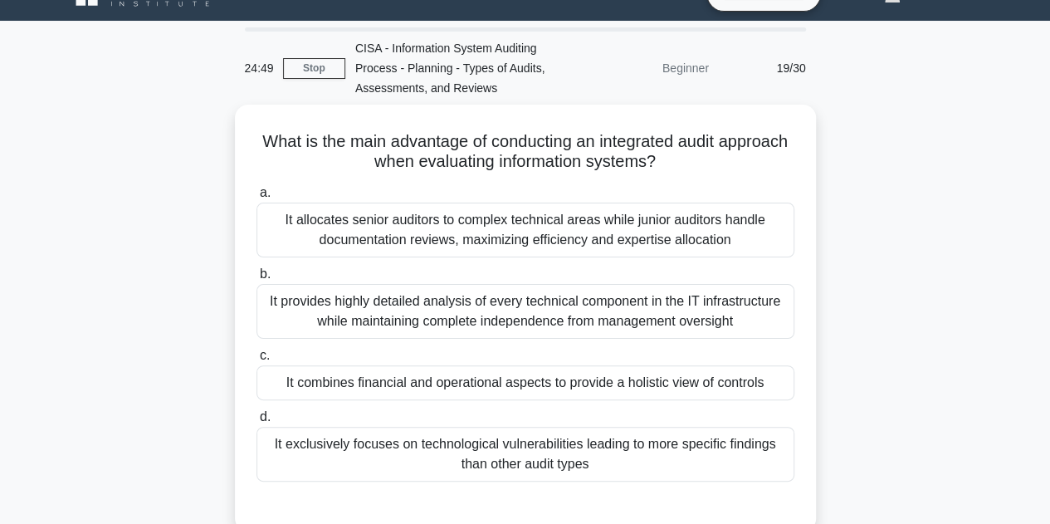
scroll to position [70, 0]
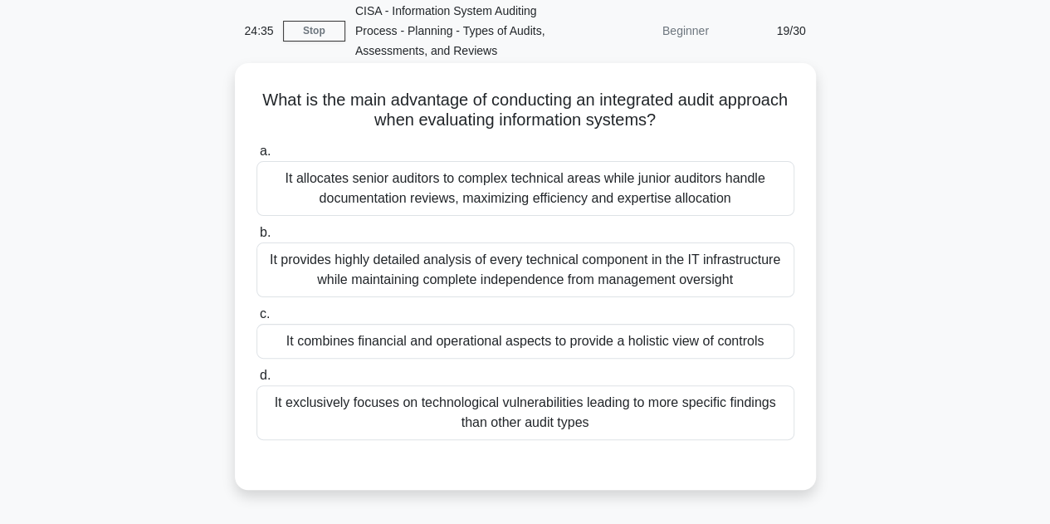
drag, startPoint x: 287, startPoint y: 91, endPoint x: 681, endPoint y: 441, distance: 527.0
click at [681, 441] on div "What is the main advantage of conducting an integrated audit approach when eval…" at bounding box center [526, 277] width 568 height 414
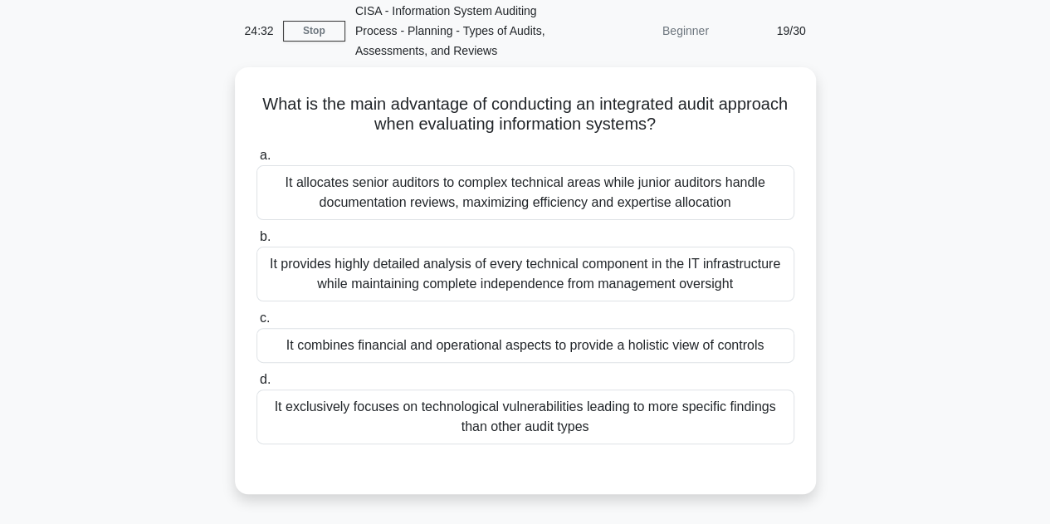
click at [990, 289] on div "What is the main advantage of conducting an integrated audit approach when eval…" at bounding box center [525, 290] width 947 height 447
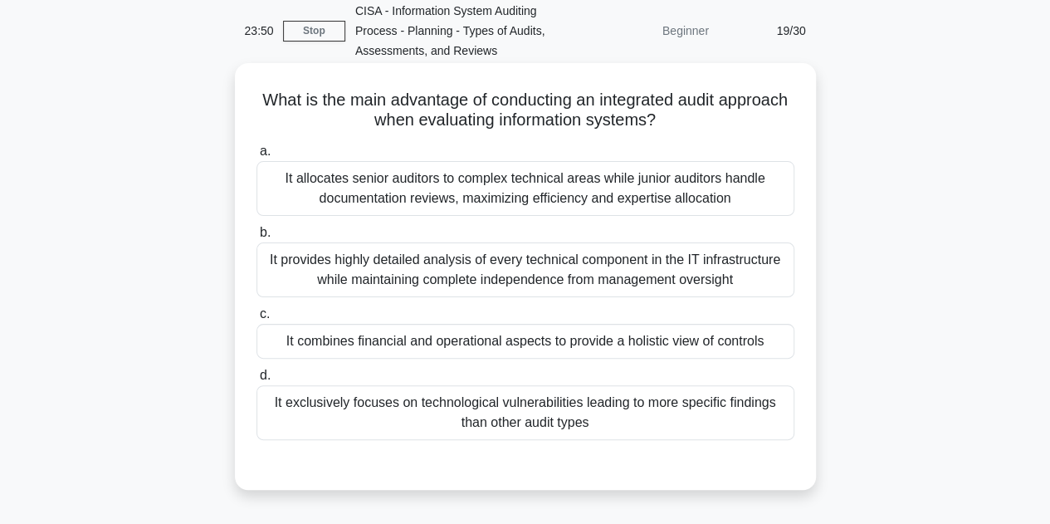
click at [452, 255] on div "It provides highly detailed analysis of every technical component in the IT inf…" at bounding box center [526, 269] width 538 height 55
click at [257, 238] on input "b. It provides highly detailed analysis of every technical component in the IT …" at bounding box center [257, 233] width 0 height 11
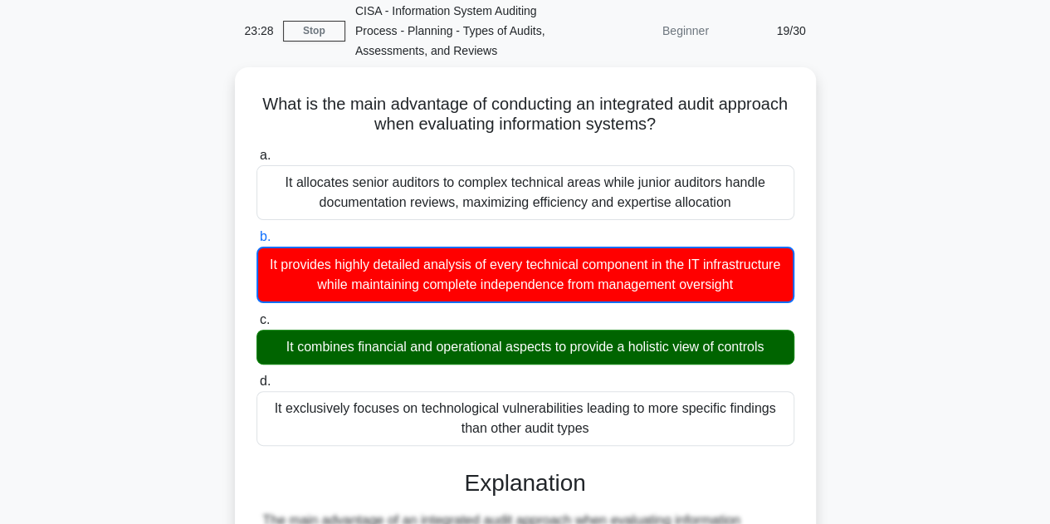
click at [1036, 355] on main "23:28 Stop CISA - Information System Auditing Process - Planning - Types of Aud…" at bounding box center [525, 508] width 1050 height 1051
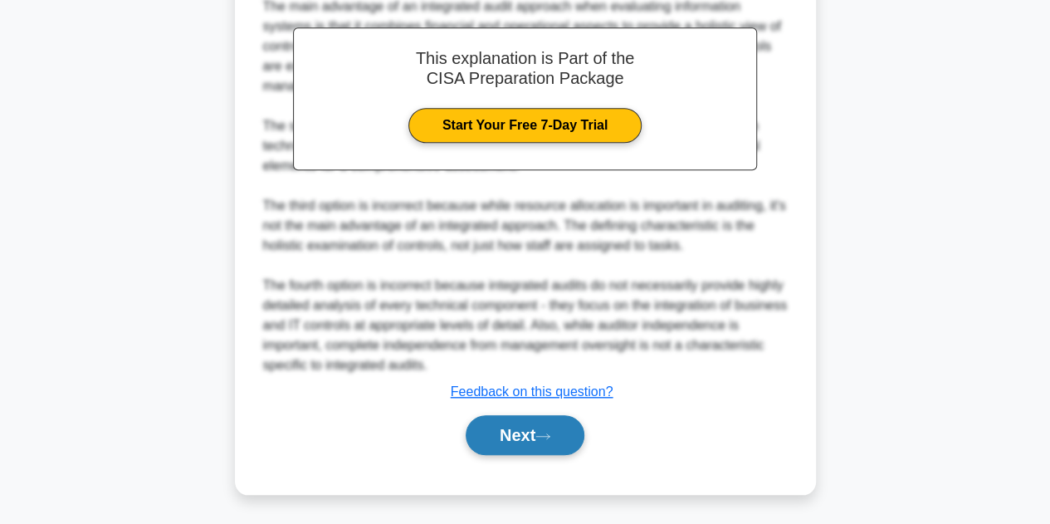
click at [526, 428] on button "Next" at bounding box center [525, 435] width 119 height 40
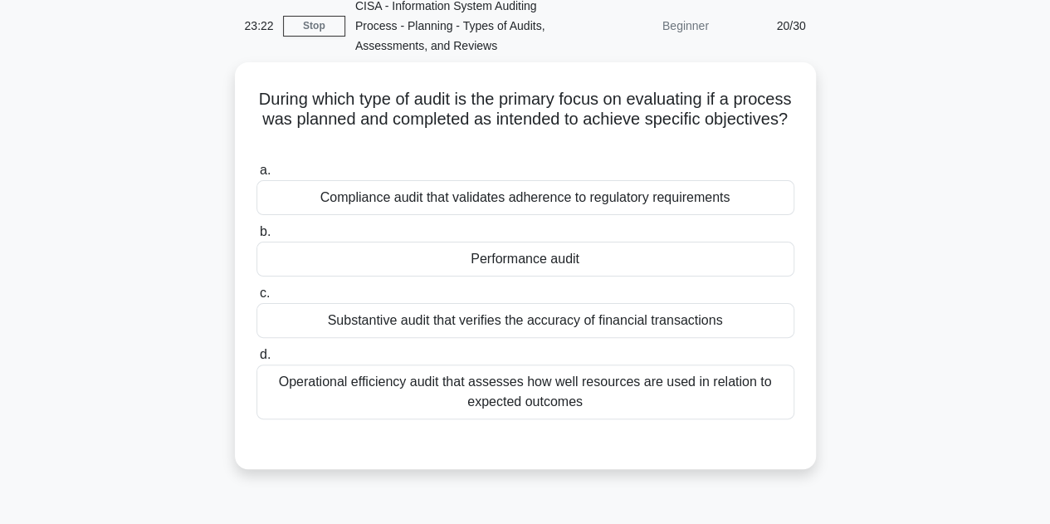
scroll to position [65, 0]
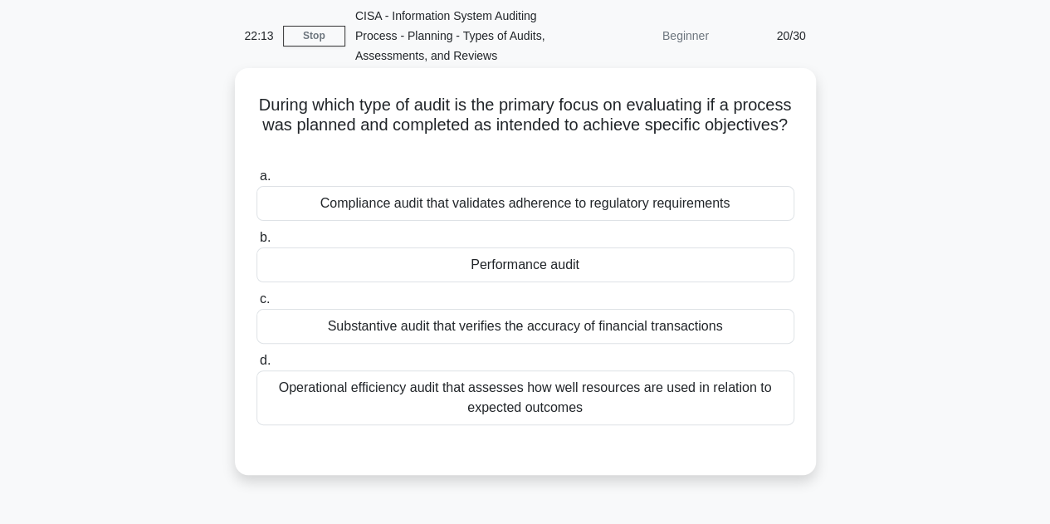
click at [537, 257] on div "Performance audit" at bounding box center [526, 264] width 538 height 35
click at [257, 243] on input "b. Performance audit" at bounding box center [257, 238] width 0 height 11
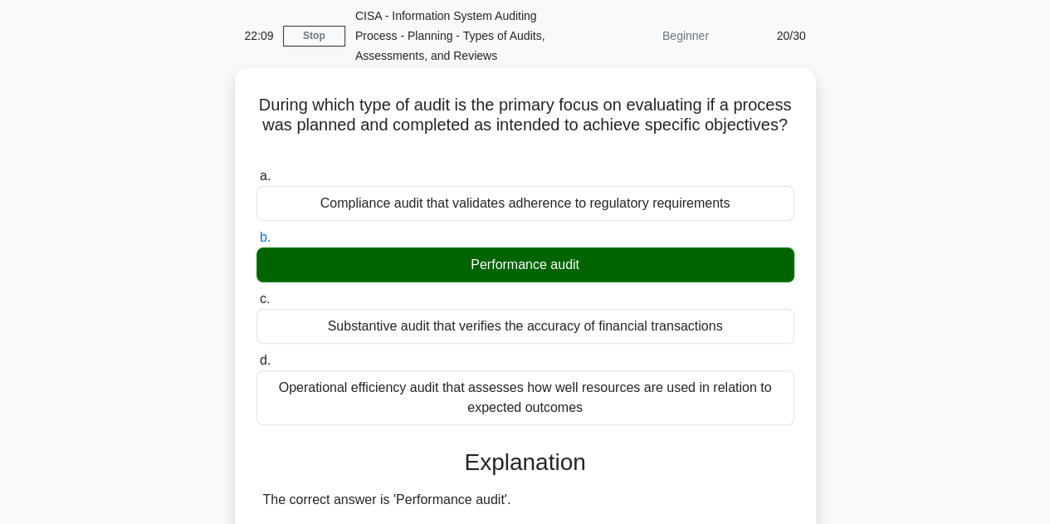
drag, startPoint x: 279, startPoint y: 112, endPoint x: 679, endPoint y: 413, distance: 500.5
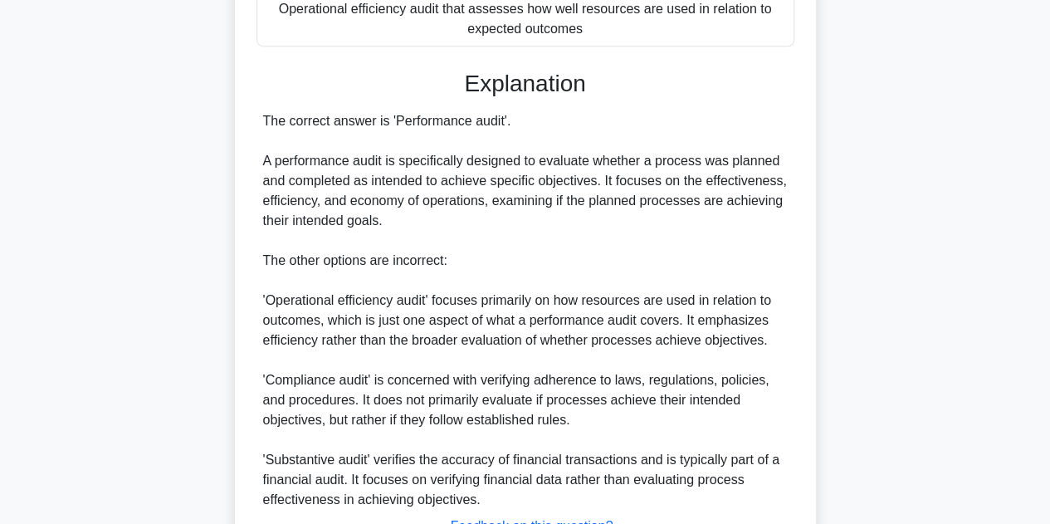
scroll to position [483, 0]
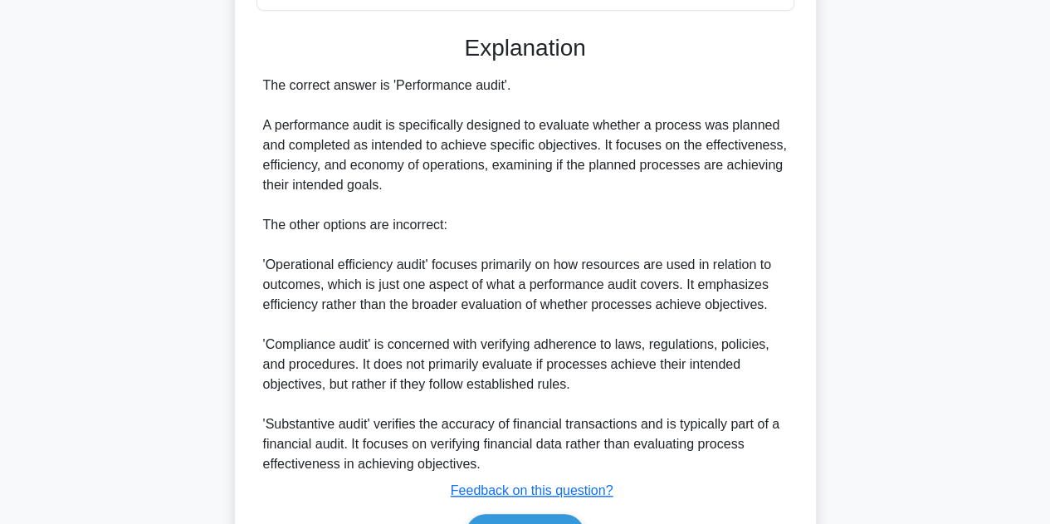
click at [941, 308] on div "During which type of audit is the primary focus on evaluating if a process was …" at bounding box center [525, 133] width 947 height 959
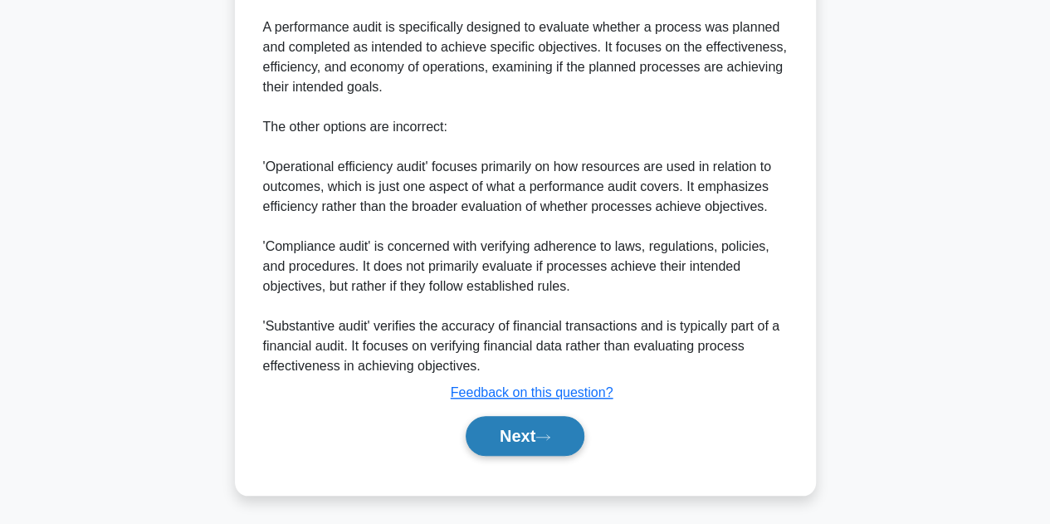
click at [531, 427] on button "Next" at bounding box center [525, 436] width 119 height 40
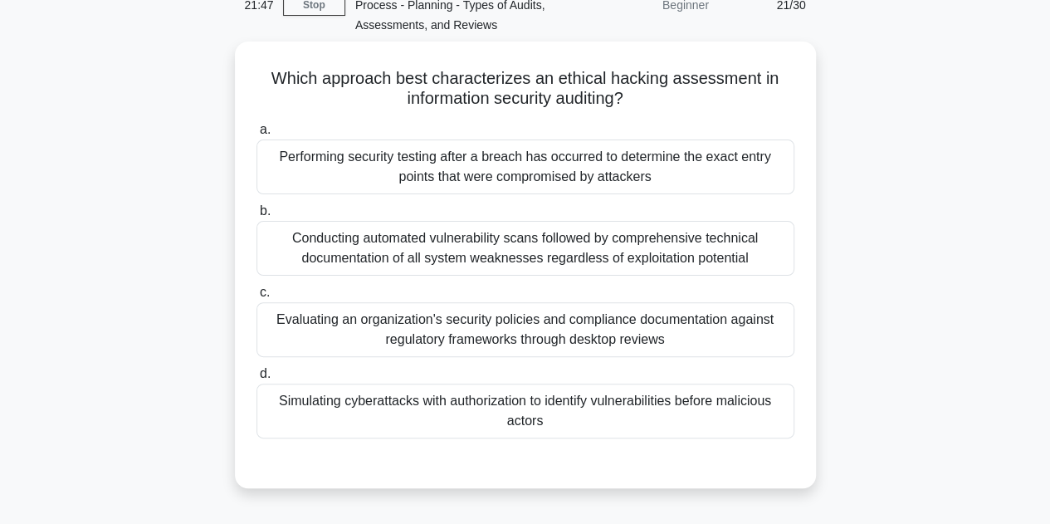
scroll to position [101, 0]
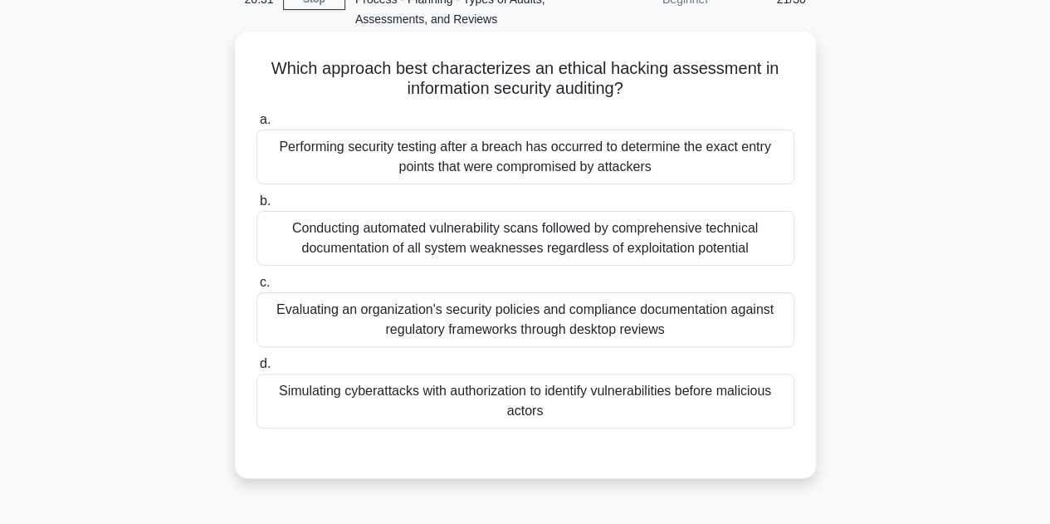
drag, startPoint x: 565, startPoint y: 409, endPoint x: 269, endPoint y: 70, distance: 449.6
click at [269, 70] on div "Which approach best characterizes an ethical hacking assessment in information …" at bounding box center [526, 254] width 568 height 433
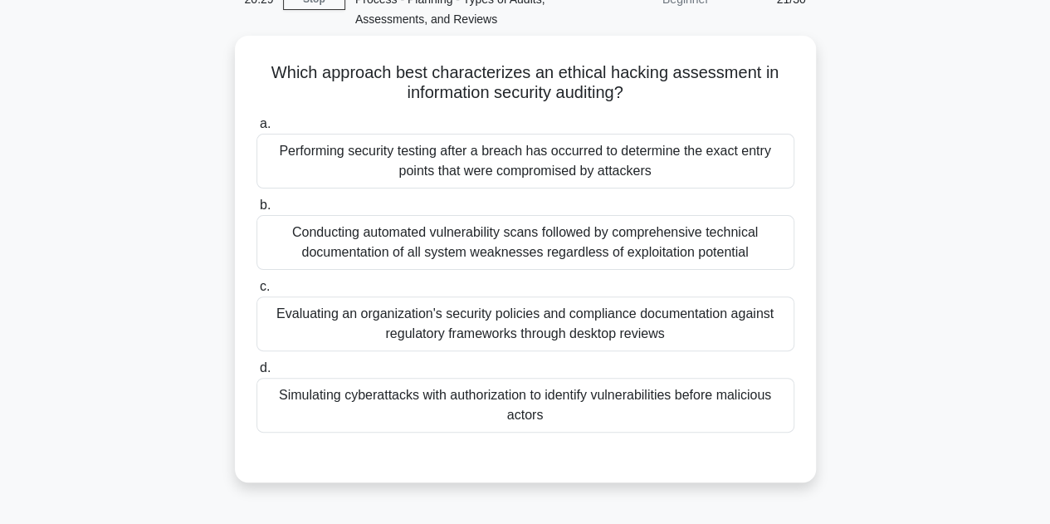
click at [853, 200] on div "Which approach best characterizes an ethical hacking assessment in information …" at bounding box center [525, 269] width 947 height 467
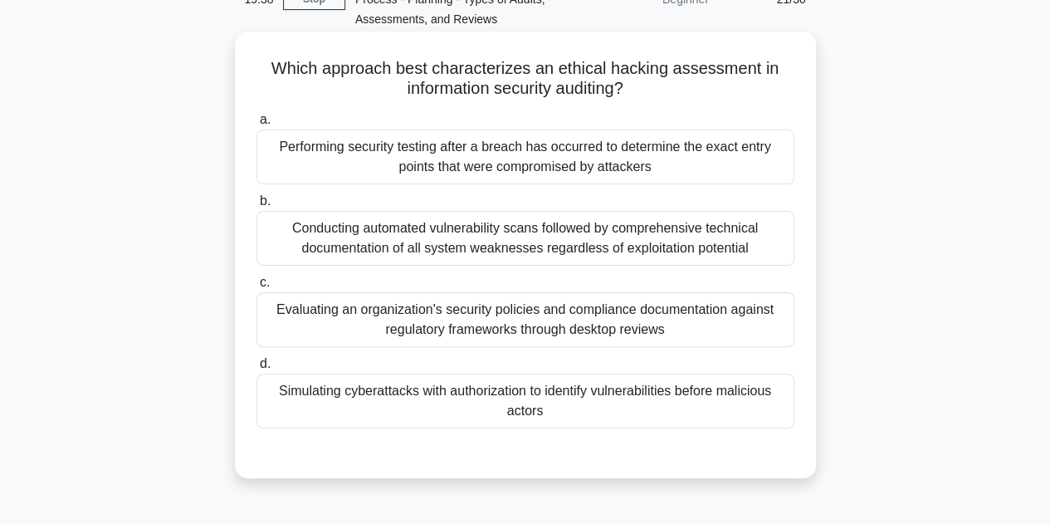
click at [564, 229] on div "Conducting automated vulnerability scans followed by comprehensive technical do…" at bounding box center [526, 238] width 538 height 55
click at [257, 207] on input "b. Conducting automated vulnerability scans followed by comprehensive technical…" at bounding box center [257, 201] width 0 height 11
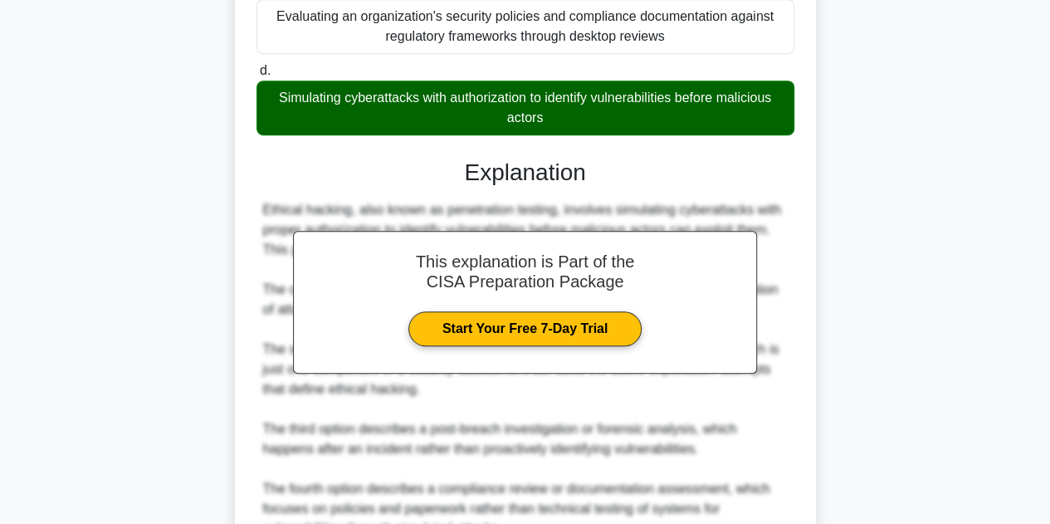
scroll to position [560, 0]
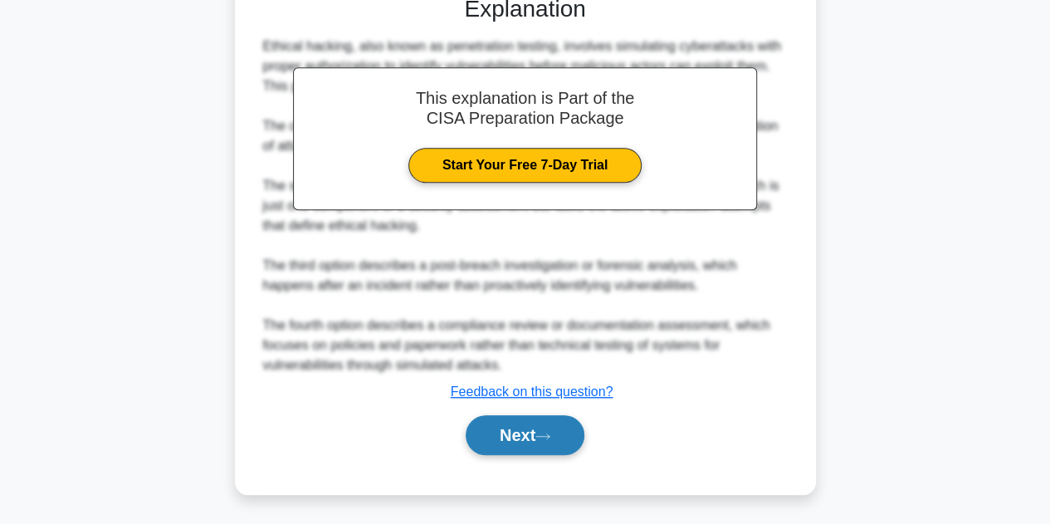
click at [518, 426] on button "Next" at bounding box center [525, 435] width 119 height 40
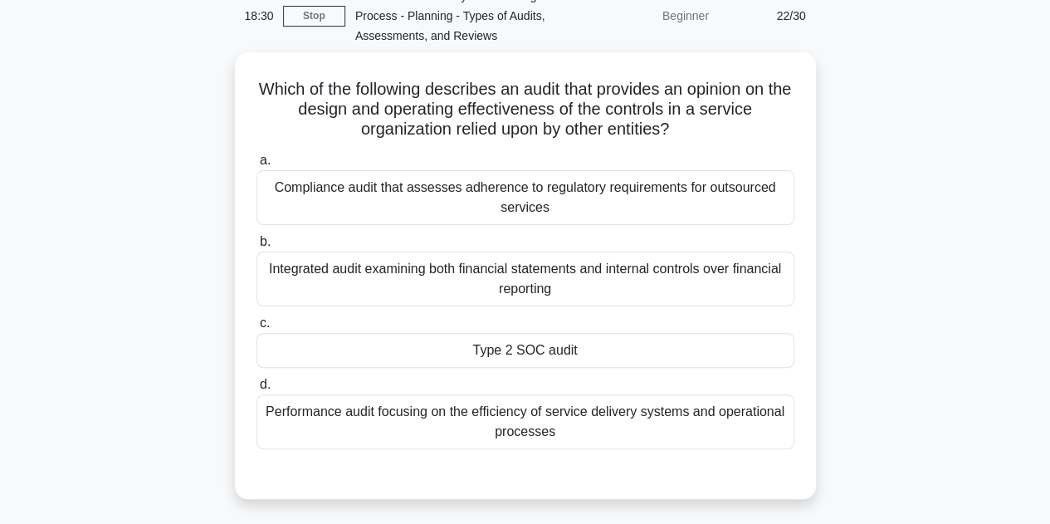
scroll to position [105, 0]
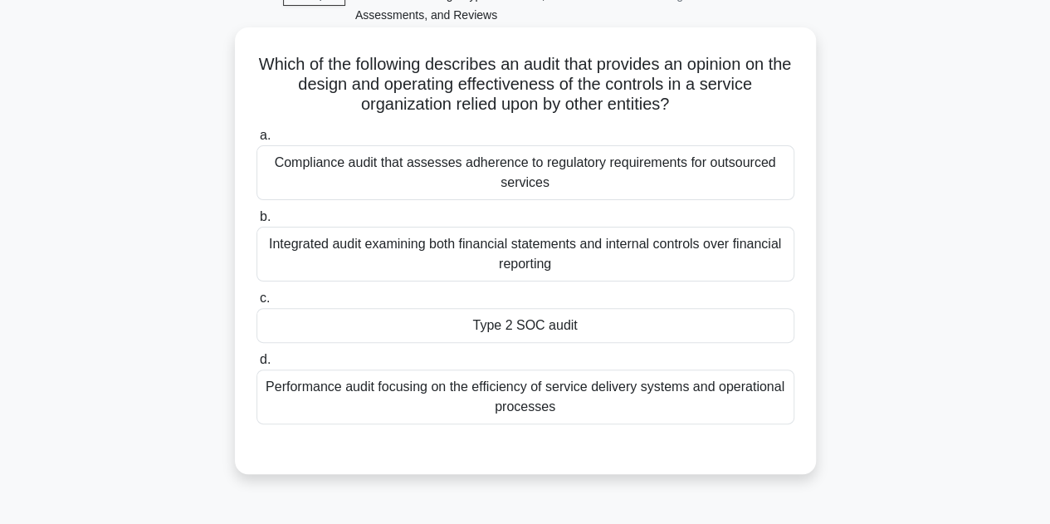
drag, startPoint x: 262, startPoint y: 63, endPoint x: 609, endPoint y: 399, distance: 482.7
click at [609, 399] on div "Which of the following describes an audit that provides an opinion on the desig…" at bounding box center [526, 250] width 568 height 433
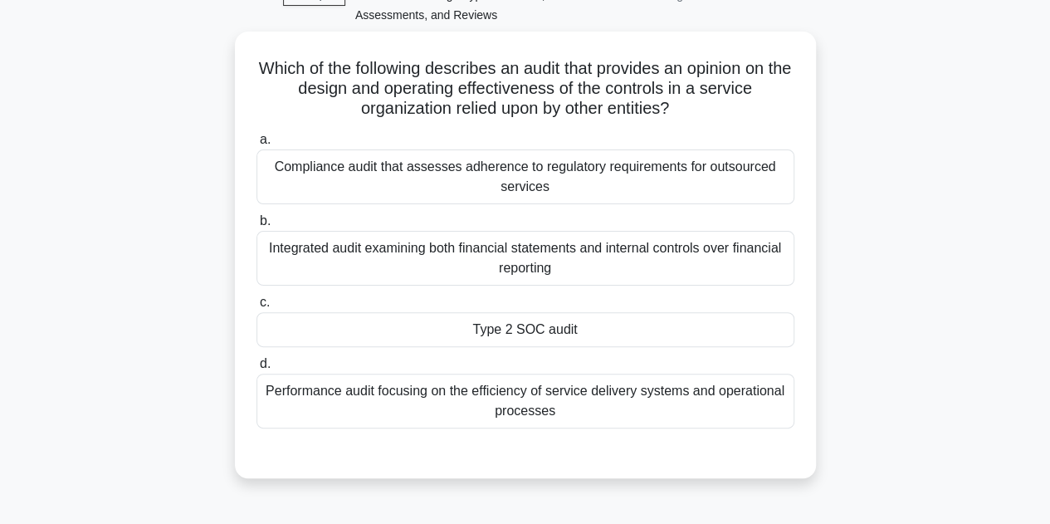
click at [992, 247] on div "Which of the following describes an audit that provides an opinion on the desig…" at bounding box center [525, 265] width 947 height 467
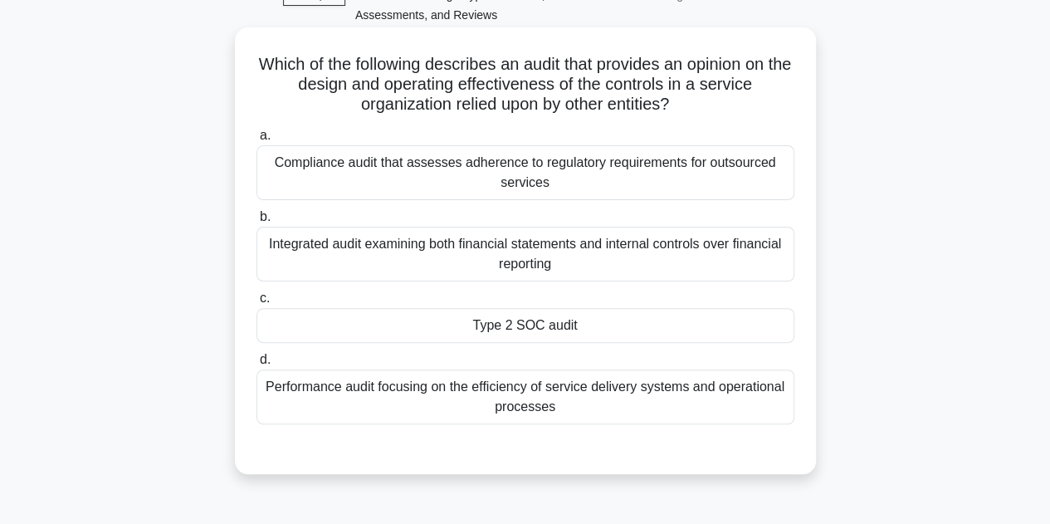
click at [432, 262] on div "Integrated audit examining both financial statements and internal controls over…" at bounding box center [526, 254] width 538 height 55
click at [257, 223] on input "b. Integrated audit examining both financial statements and internal controls o…" at bounding box center [257, 217] width 0 height 11
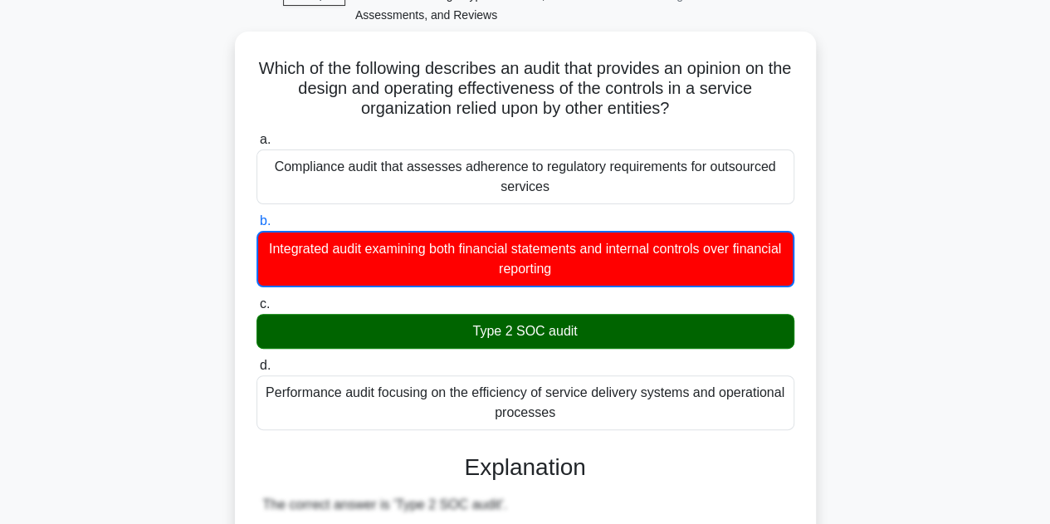
scroll to position [639, 0]
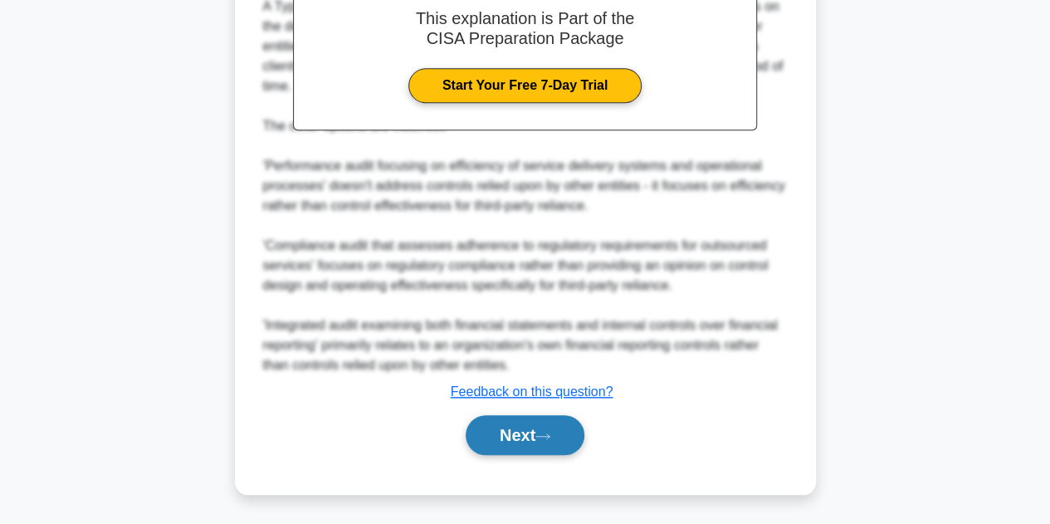
click at [540, 433] on button "Next" at bounding box center [525, 435] width 119 height 40
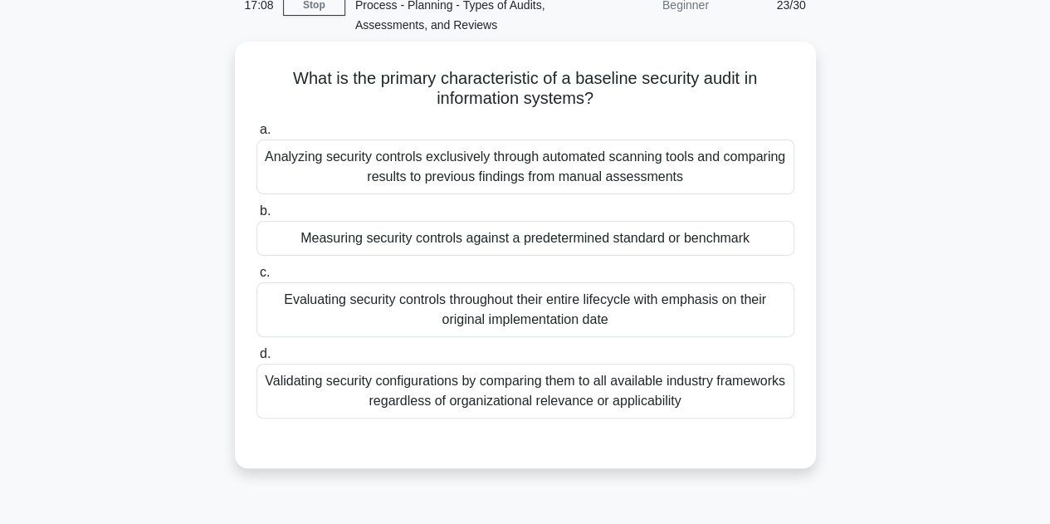
scroll to position [91, 0]
drag, startPoint x: 282, startPoint y: 72, endPoint x: 704, endPoint y: 401, distance: 534.8
click at [704, 401] on div "What is the primary characteristic of a baseline security audit in information …" at bounding box center [526, 256] width 568 height 414
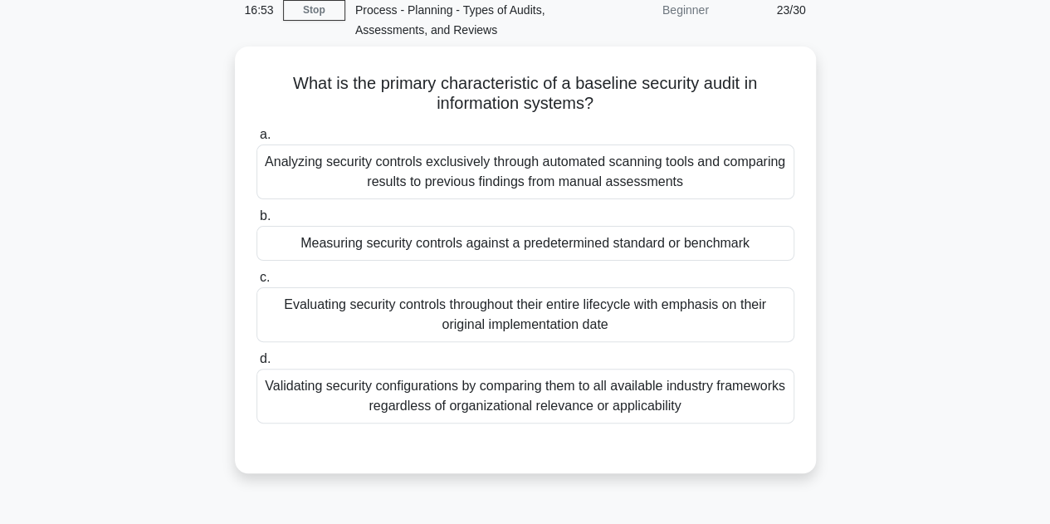
click at [866, 272] on div "What is the primary characteristic of a baseline security audit in information …" at bounding box center [525, 270] width 947 height 447
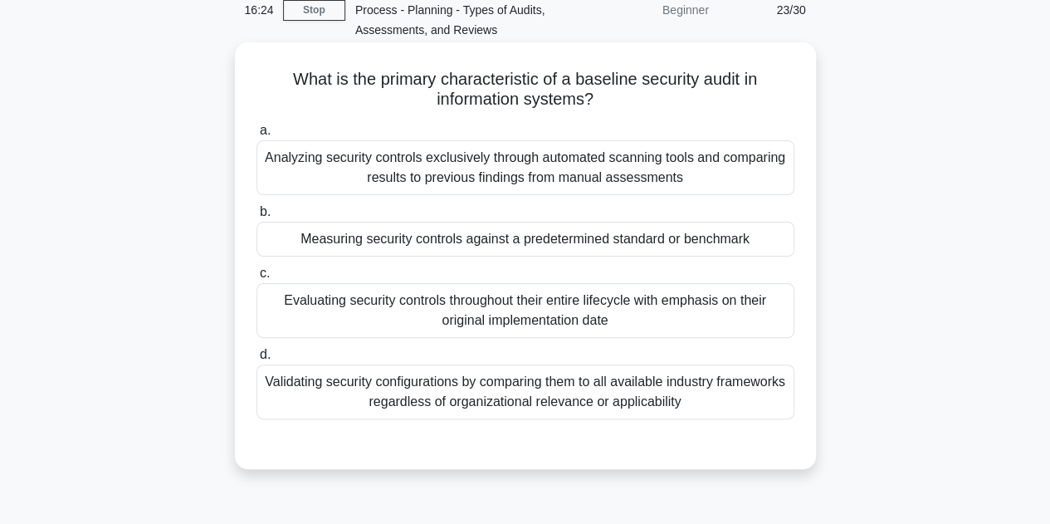
click at [571, 394] on div "Validating security configurations by comparing them to all available industry …" at bounding box center [526, 392] width 538 height 55
click at [257, 360] on input "d. Validating security configurations by comparing them to all available indust…" at bounding box center [257, 355] width 0 height 11
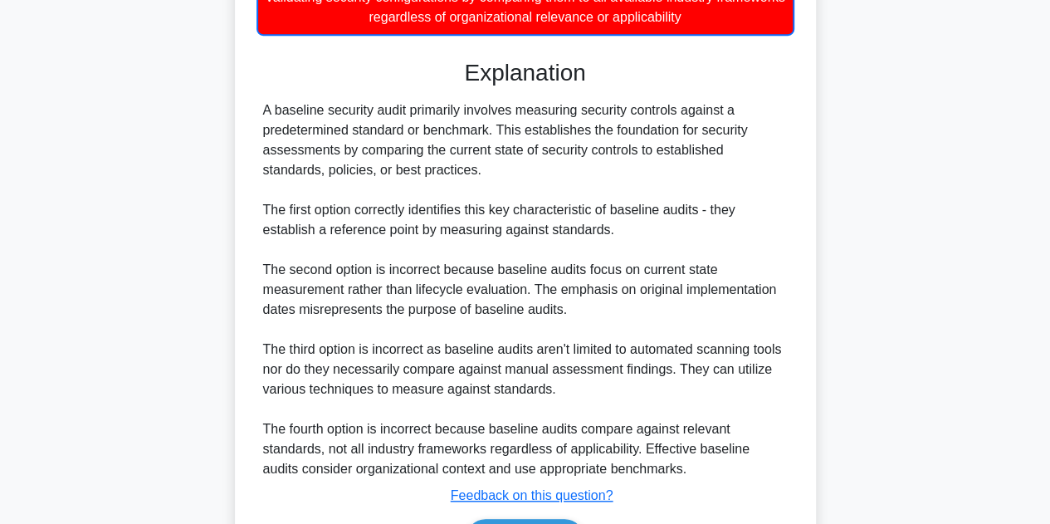
scroll to position [580, 0]
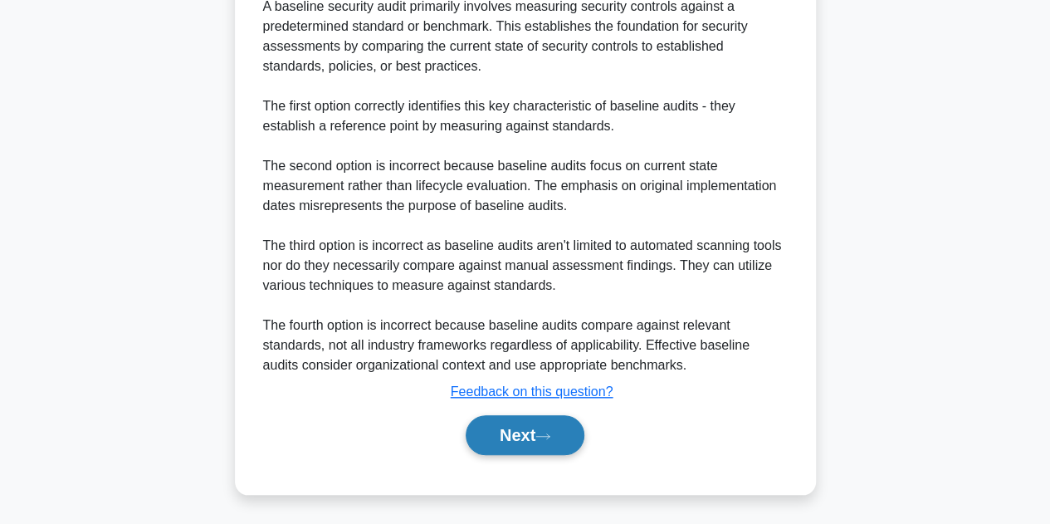
click at [525, 439] on button "Next" at bounding box center [525, 435] width 119 height 40
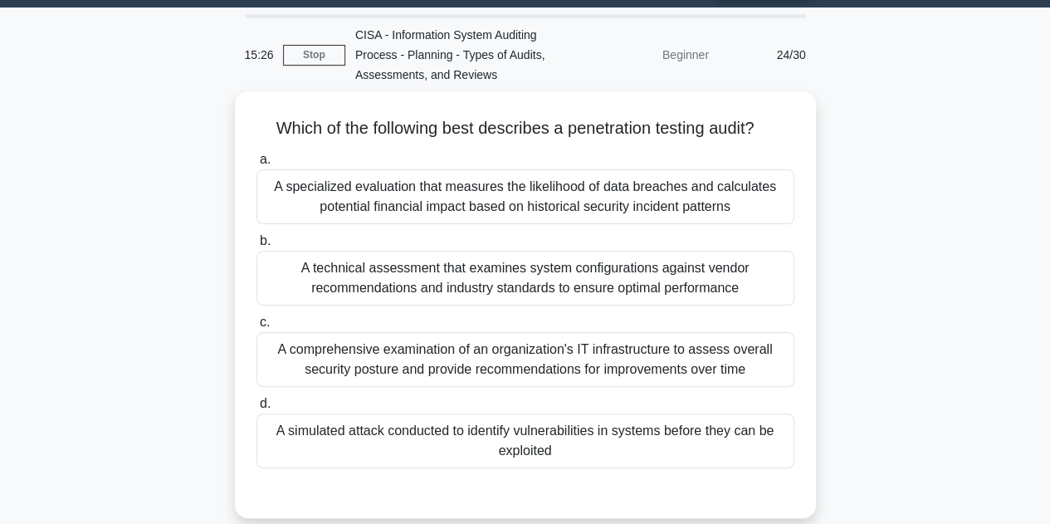
scroll to position [47, 0]
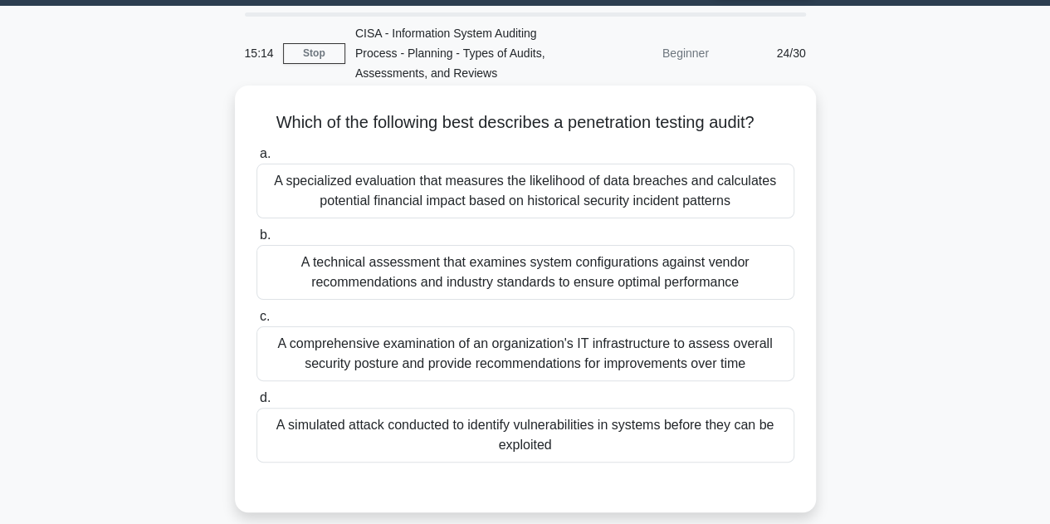
click at [641, 436] on div "A simulated attack conducted to identify vulnerabilities in systems before they…" at bounding box center [526, 435] width 538 height 55
click at [257, 404] on input "d. A simulated attack conducted to identify vulnerabilities in systems before t…" at bounding box center [257, 398] width 0 height 11
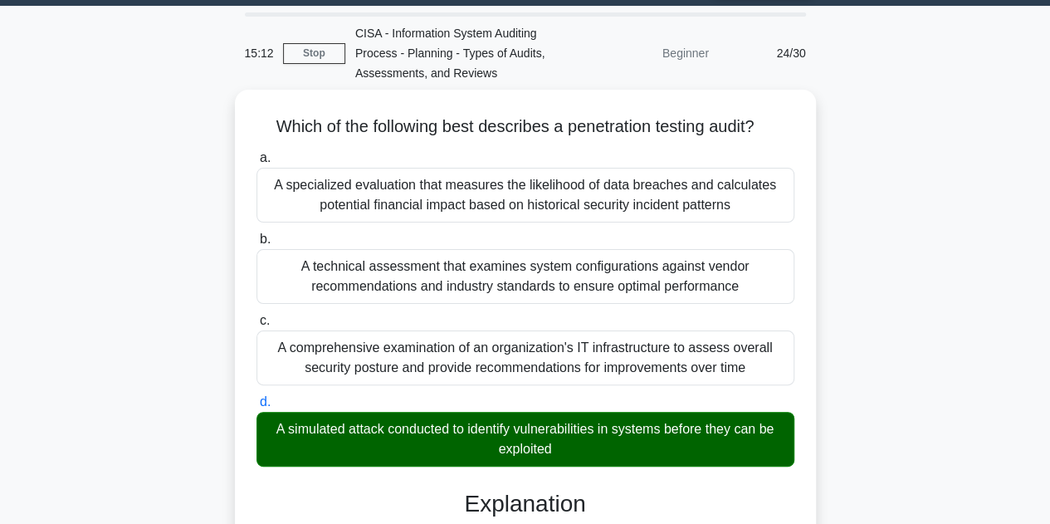
scroll to position [497, 0]
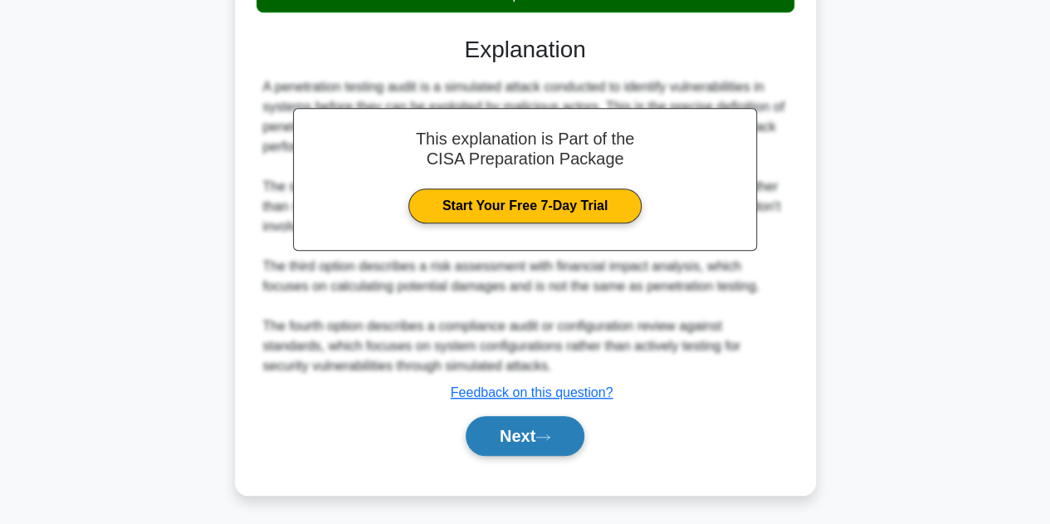
click at [540, 443] on button "Next" at bounding box center [525, 436] width 119 height 40
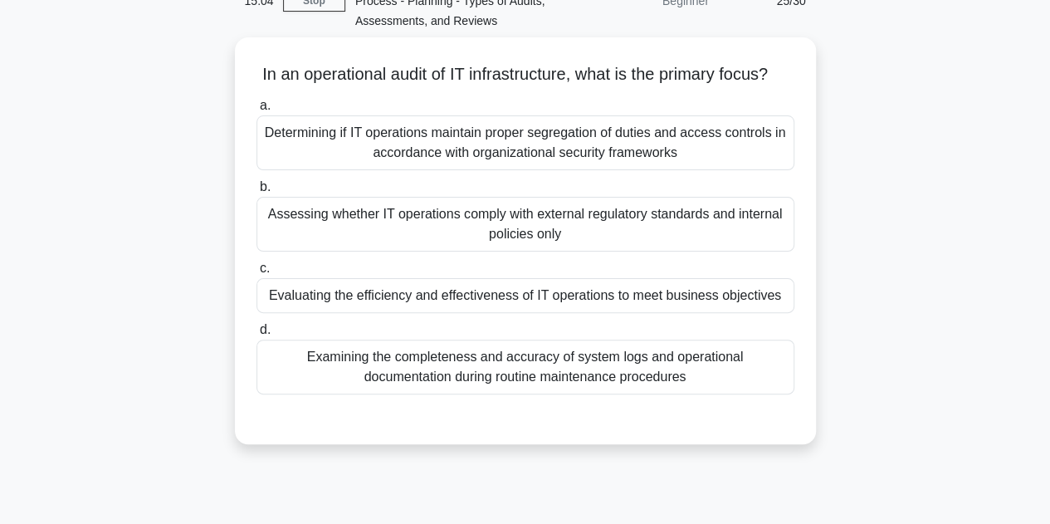
scroll to position [117, 0]
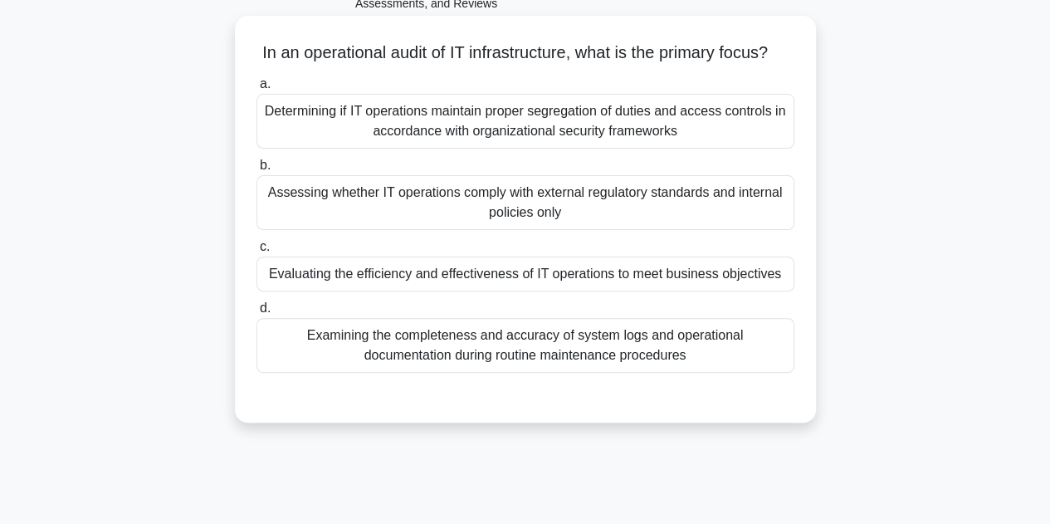
drag, startPoint x: 264, startPoint y: 51, endPoint x: 699, endPoint y: 377, distance: 543.9
click at [699, 377] on div "In an operational audit of IT infrastructure, what is the primary focus? .spinn…" at bounding box center [526, 219] width 568 height 394
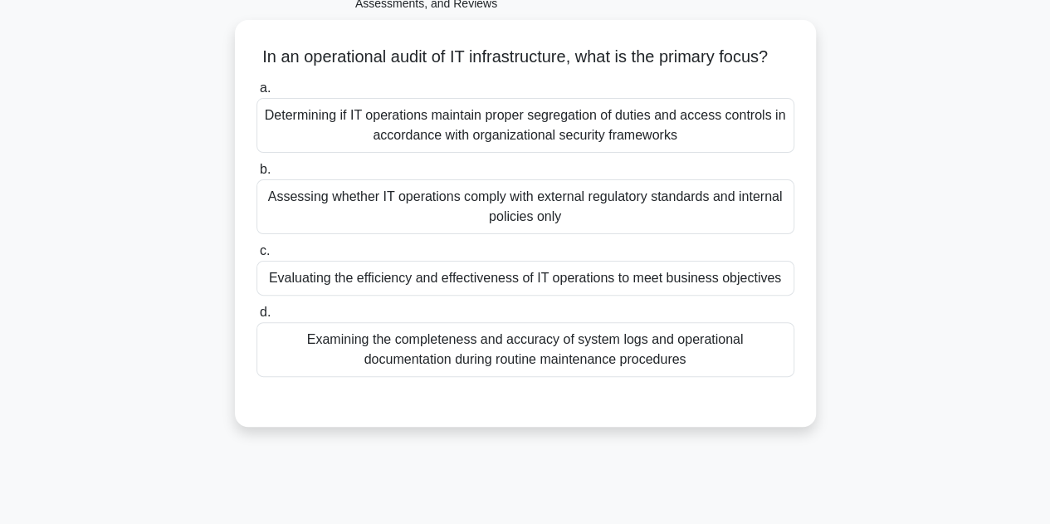
click at [917, 233] on div "In an operational audit of IT infrastructure, what is the primary focus? .spinn…" at bounding box center [525, 233] width 947 height 427
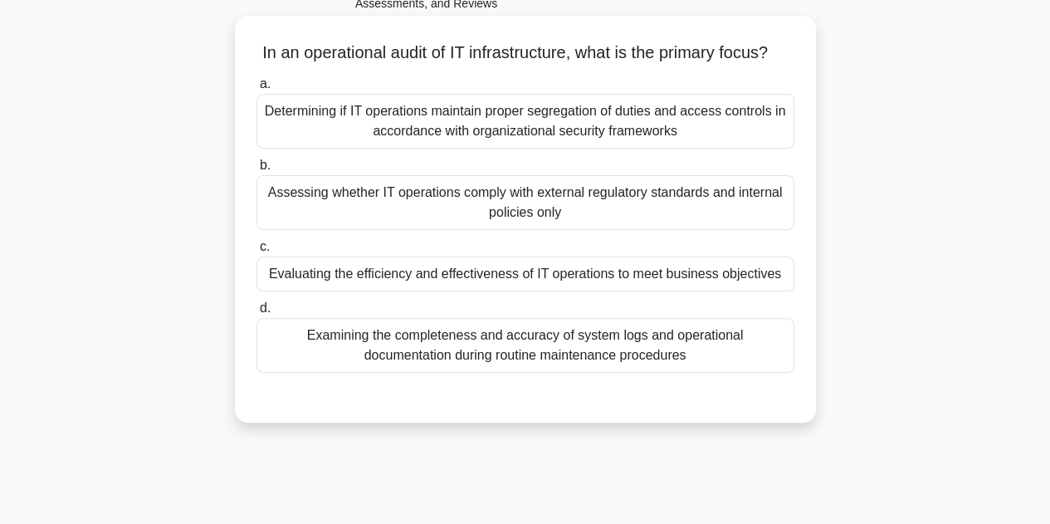
click at [519, 289] on div "Evaluating the efficiency and effectiveness of IT operations to meet business o…" at bounding box center [526, 274] width 538 height 35
click at [257, 252] on input "c. Evaluating the efficiency and effectiveness of IT operations to meet busines…" at bounding box center [257, 247] width 0 height 11
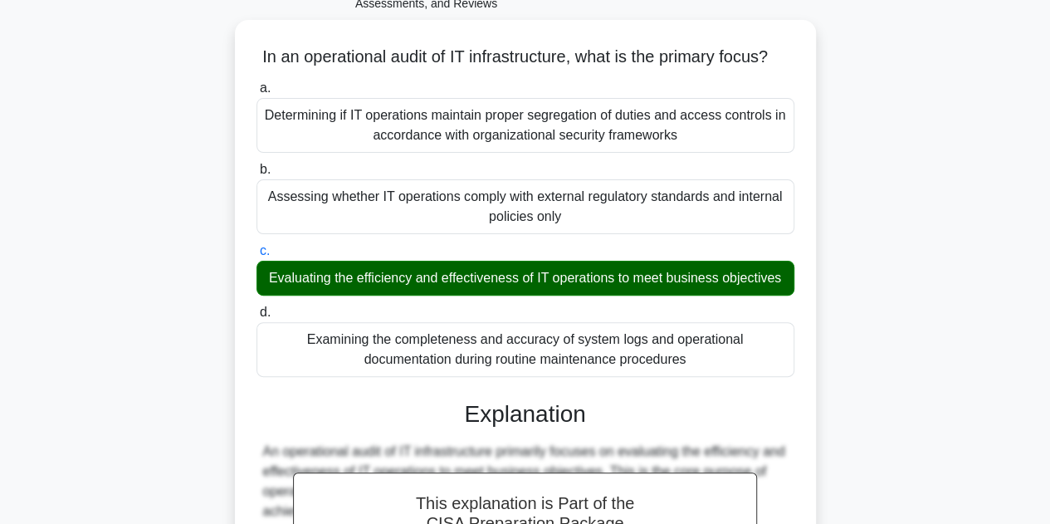
scroll to position [517, 0]
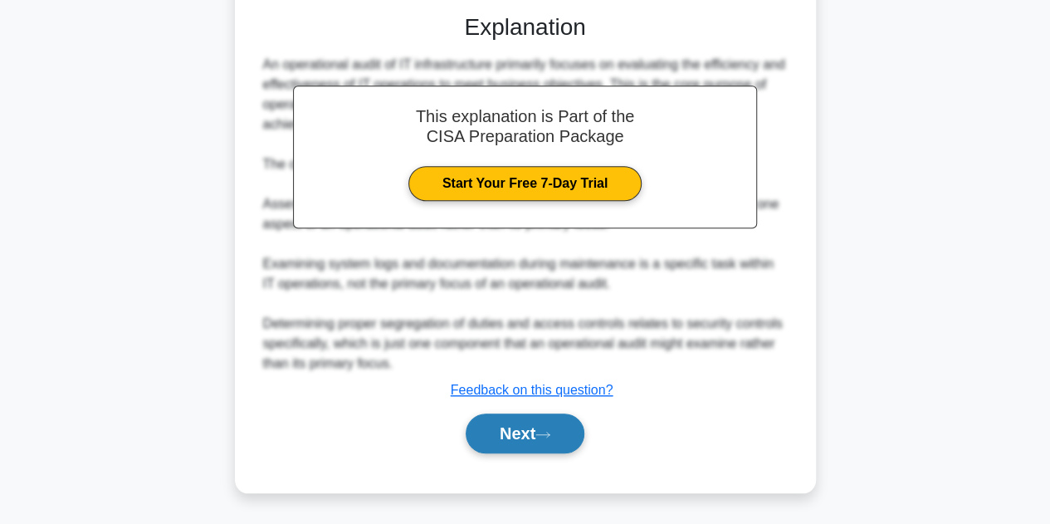
click at [526, 448] on button "Next" at bounding box center [525, 434] width 119 height 40
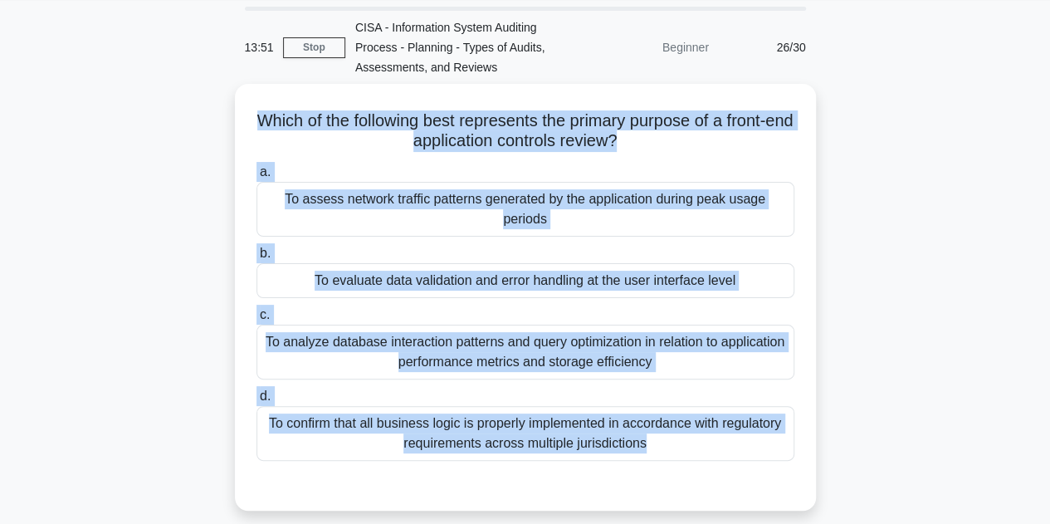
scroll to position [130, 0]
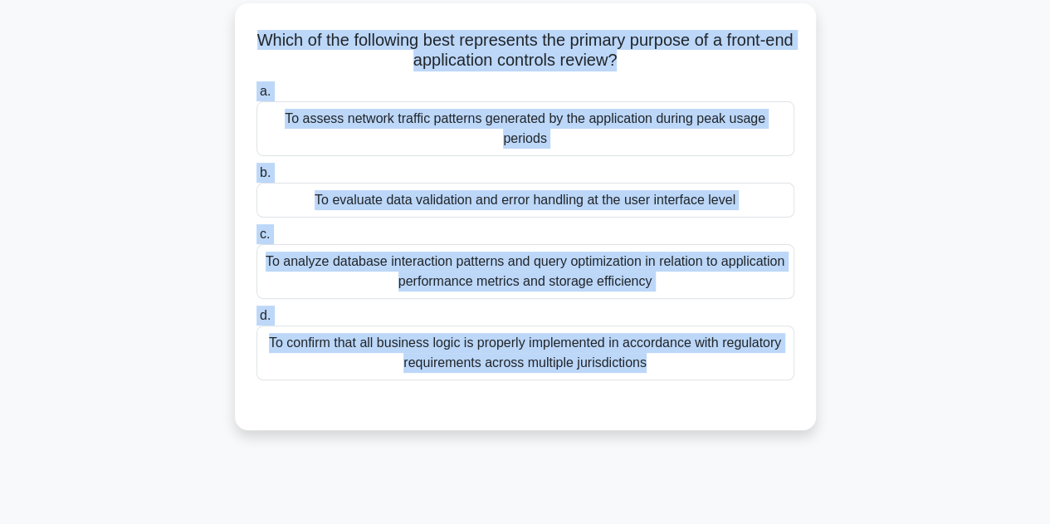
drag, startPoint x: 261, startPoint y: 118, endPoint x: 691, endPoint y: 386, distance: 506.9
click at [691, 386] on div "Which of the following best represents the primary purpose of a front-end appli…" at bounding box center [526, 217] width 568 height 414
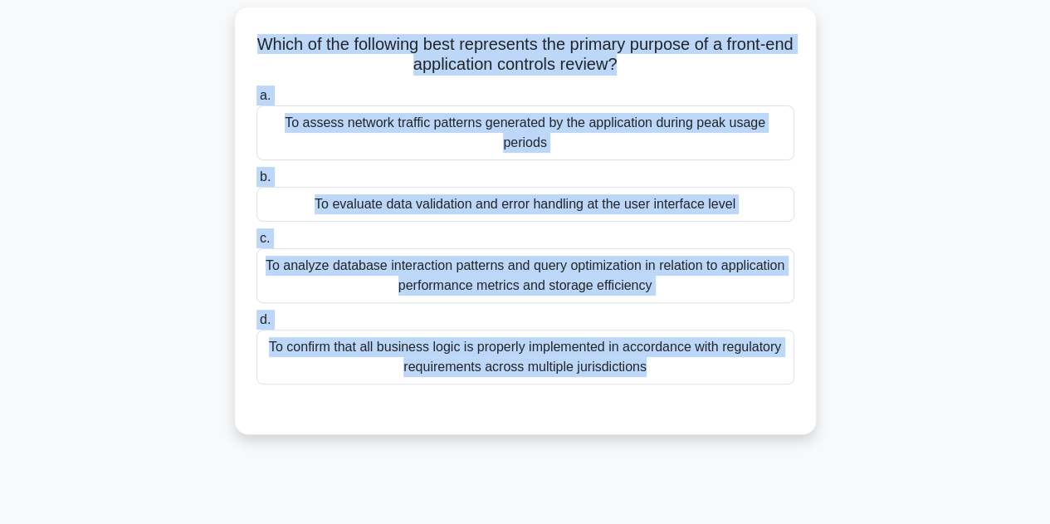
click at [917, 248] on div "Which of the following best represents the primary purpose of a front-end appli…" at bounding box center [525, 230] width 947 height 447
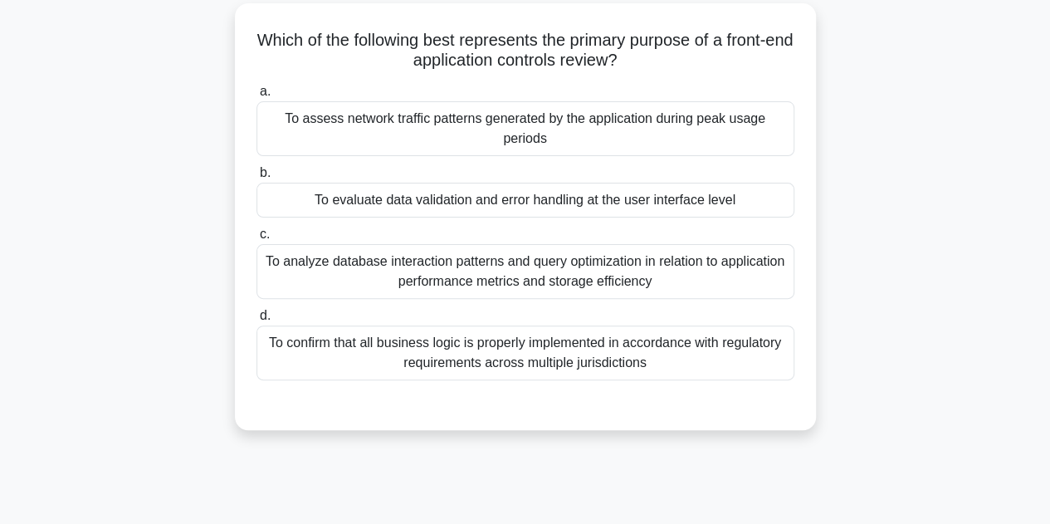
click at [502, 192] on div "To evaluate data validation and error handling at the user interface level" at bounding box center [526, 200] width 538 height 35
click at [257, 179] on input "b. To evaluate data validation and error handling at the user interface level" at bounding box center [257, 173] width 0 height 11
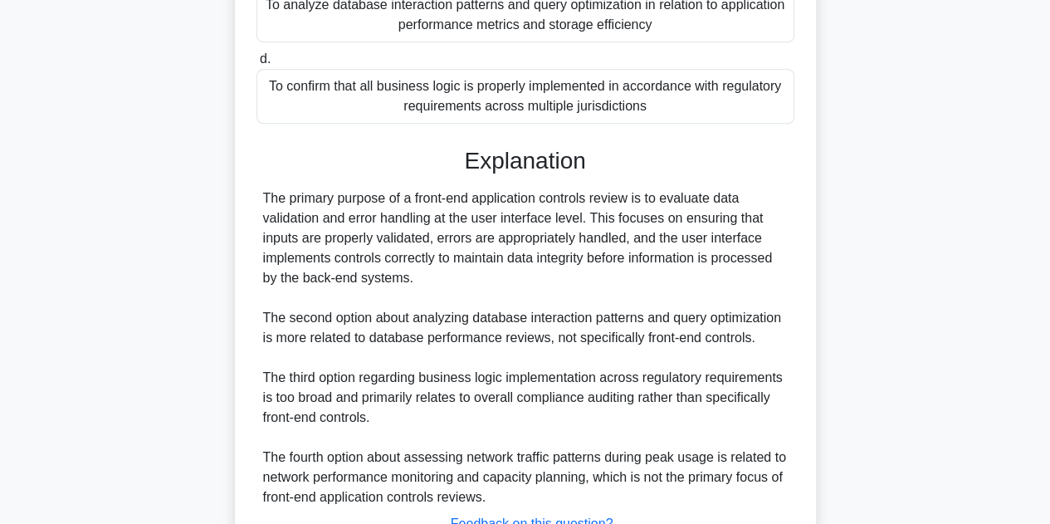
scroll to position [517, 0]
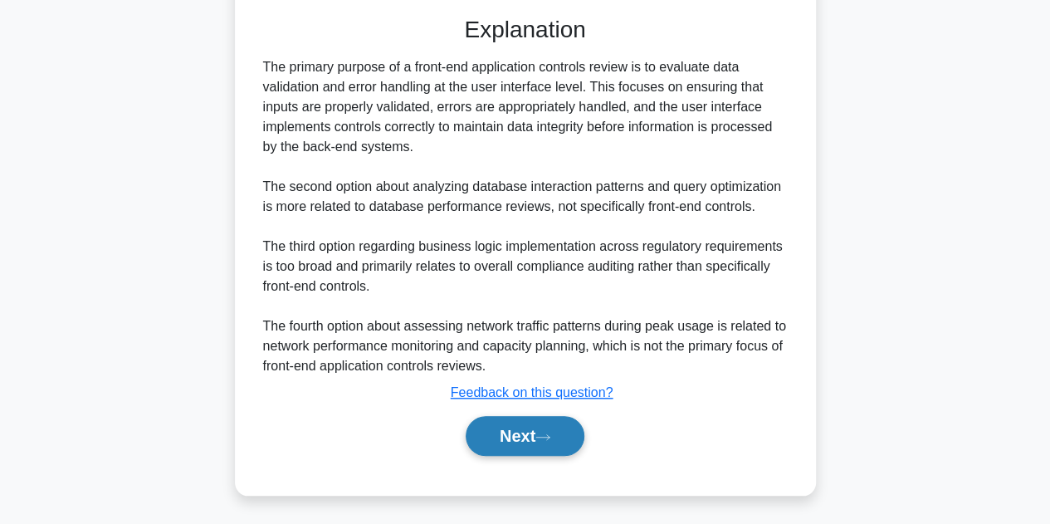
click at [537, 436] on button "Next" at bounding box center [525, 436] width 119 height 40
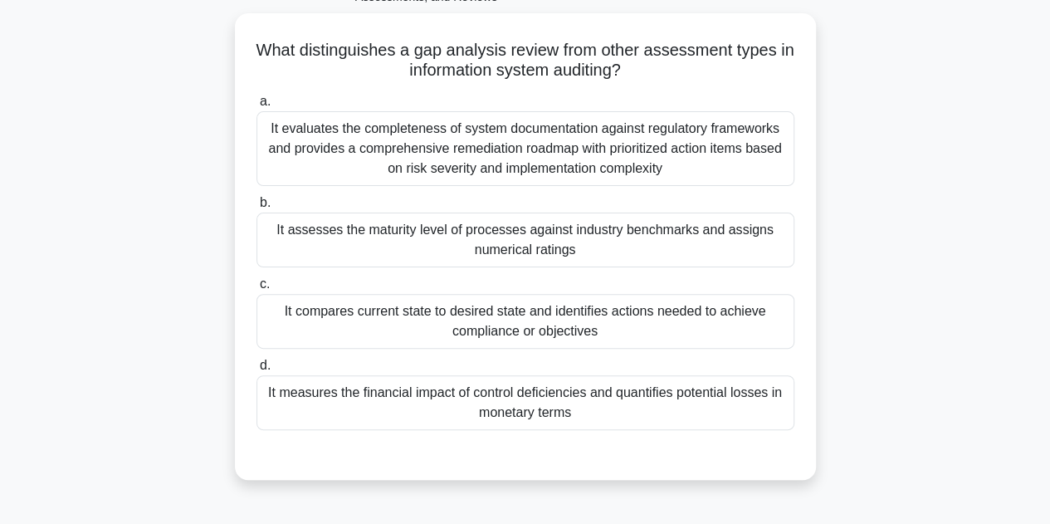
scroll to position [111, 0]
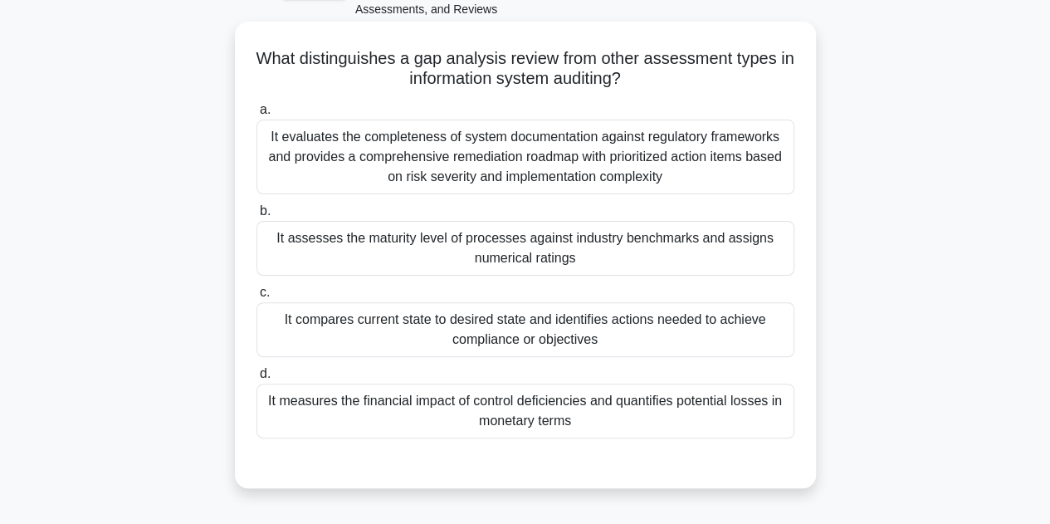
drag, startPoint x: 257, startPoint y: 56, endPoint x: 658, endPoint y: 438, distance: 553.3
click at [658, 438] on div "What distinguishes a gap analysis review from other assessment types in informa…" at bounding box center [526, 254] width 568 height 453
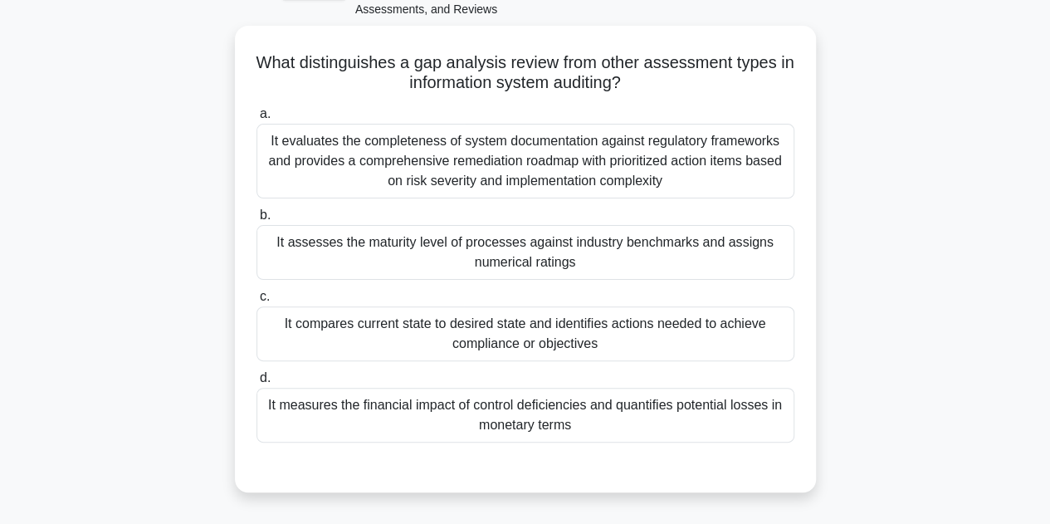
click at [973, 224] on div "What distinguishes a gap analysis review from other assessment types in informa…" at bounding box center [525, 269] width 947 height 487
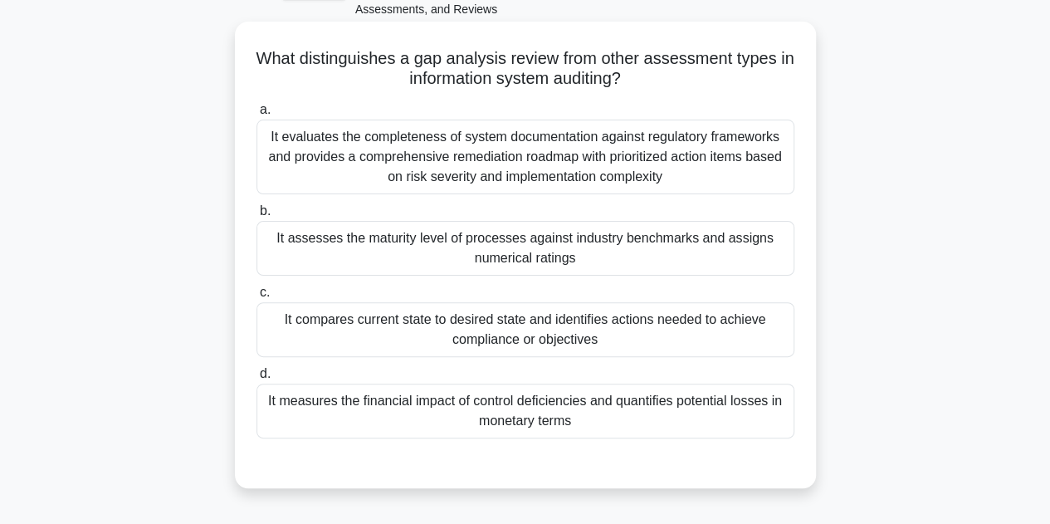
click at [601, 331] on div "It compares current state to desired state and identifies actions needed to ach…" at bounding box center [526, 329] width 538 height 55
click at [257, 298] on input "c. It compares current state to desired state and identifies actions needed to …" at bounding box center [257, 292] width 0 height 11
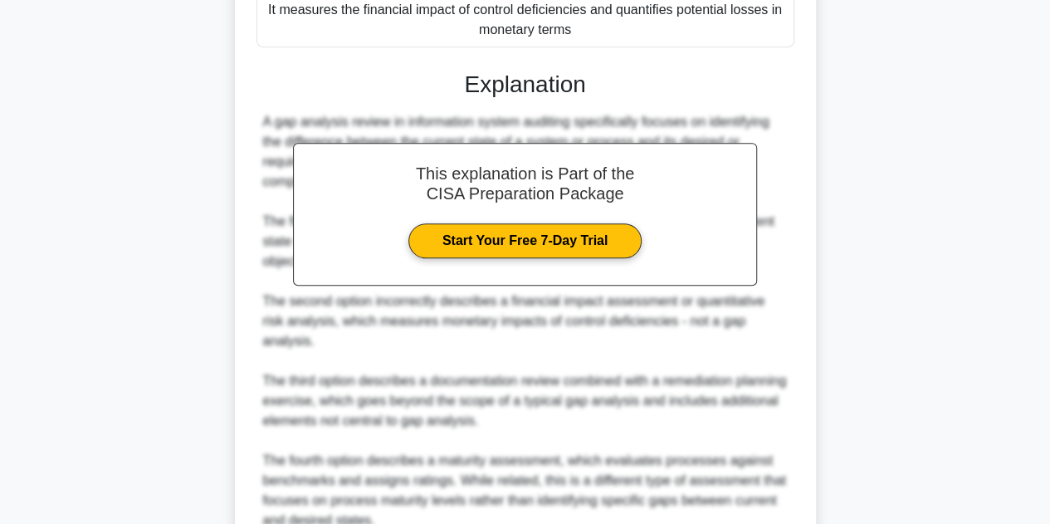
scroll to position [637, 0]
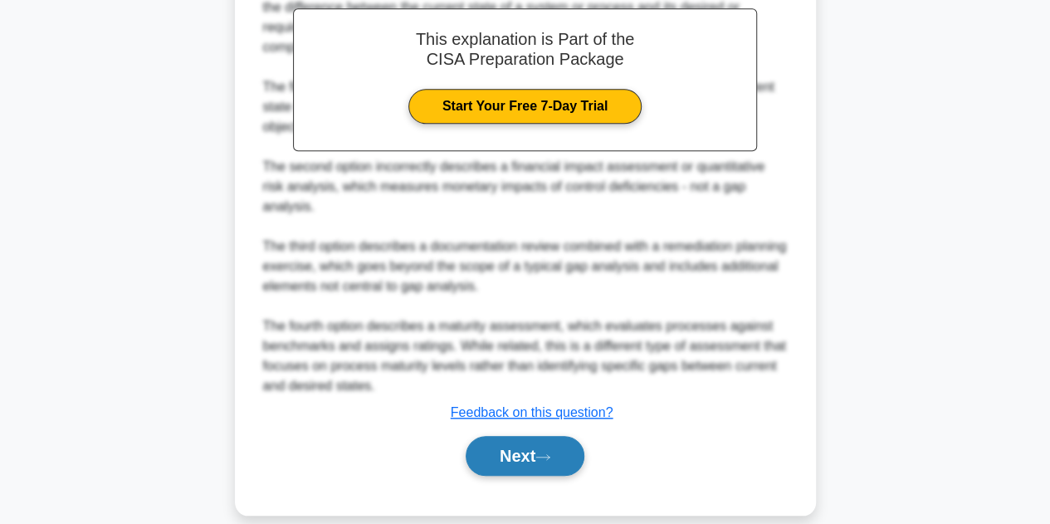
click at [538, 436] on button "Next" at bounding box center [525, 456] width 119 height 40
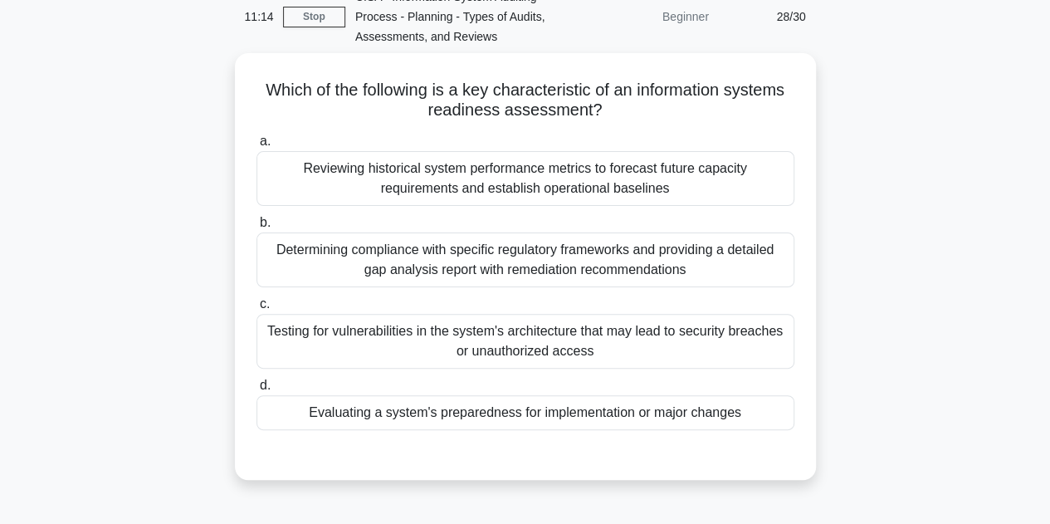
scroll to position [81, 0]
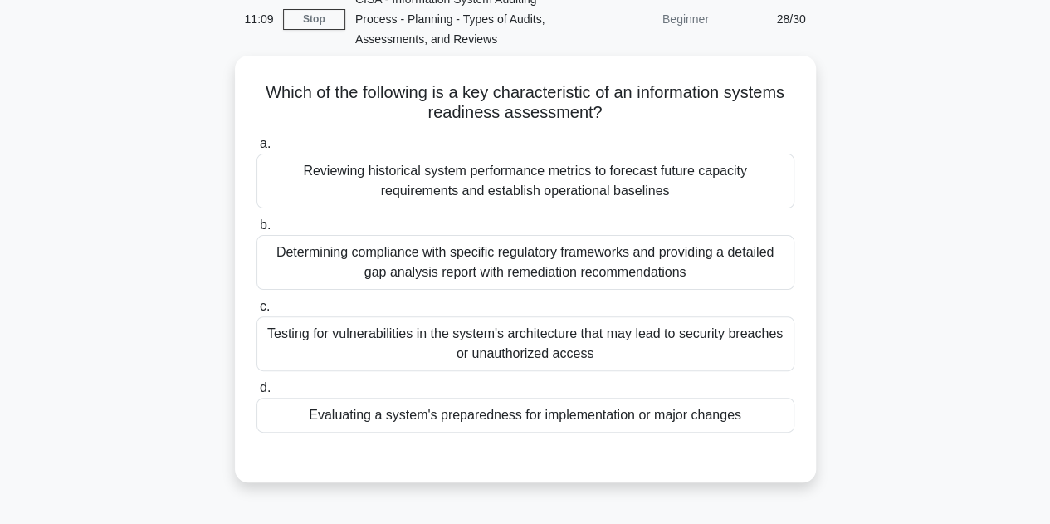
drag, startPoint x: 257, startPoint y: 91, endPoint x: 832, endPoint y: 399, distance: 652.7
click at [832, 399] on div "Which of the following is a key characteristic of an information systems readin…" at bounding box center [525, 279] width 947 height 447
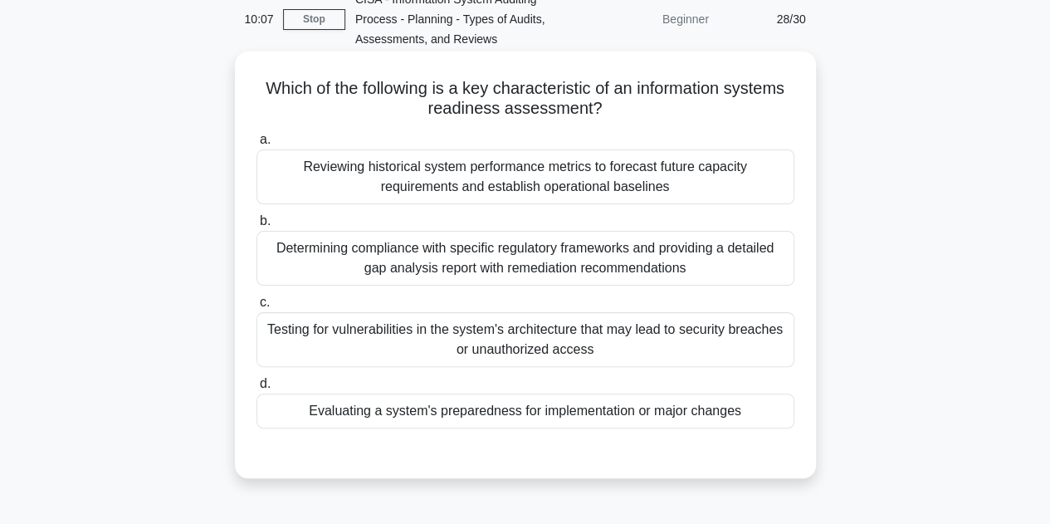
click at [512, 416] on div "Evaluating a system's preparedness for implementation or major changes" at bounding box center [526, 411] width 538 height 35
click at [257, 389] on input "d. Evaluating a system's preparedness for implementation or major changes" at bounding box center [257, 384] width 0 height 11
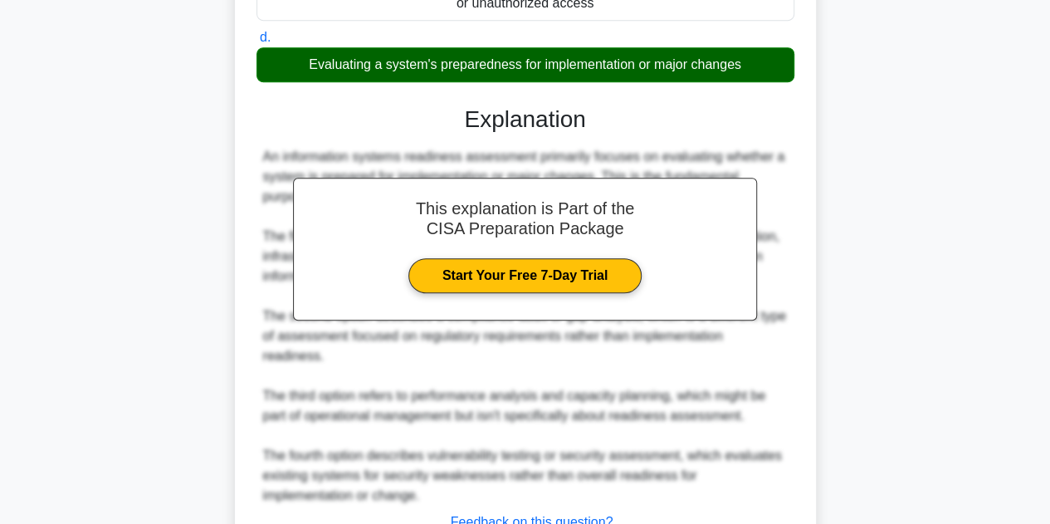
scroll to position [537, 0]
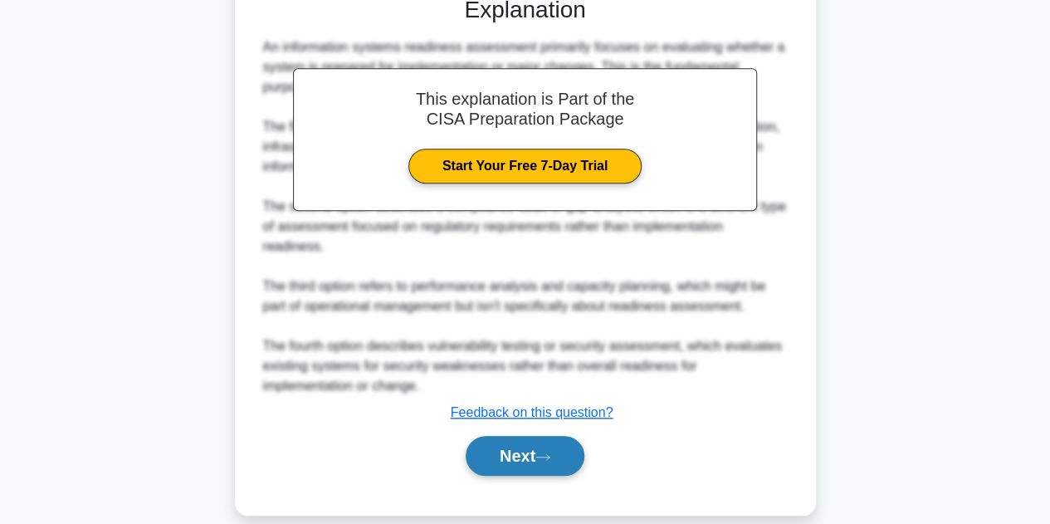
click at [541, 436] on button "Next" at bounding box center [525, 456] width 119 height 40
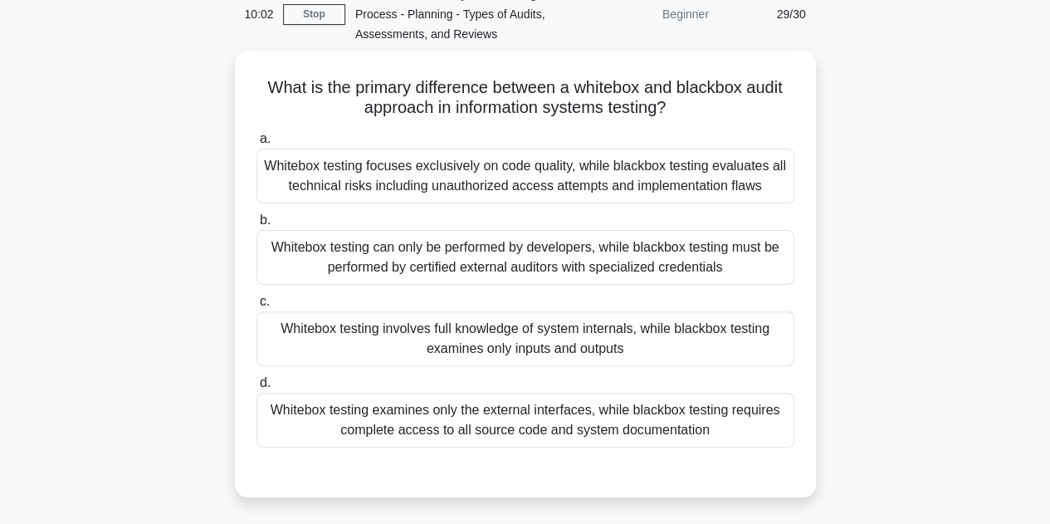
scroll to position [85, 0]
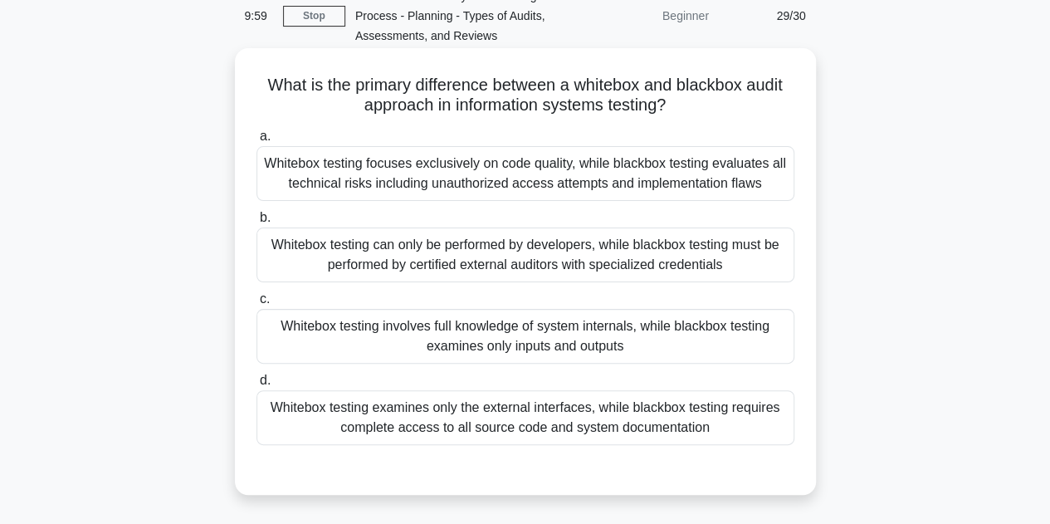
drag, startPoint x: 263, startPoint y: 83, endPoint x: 729, endPoint y: 424, distance: 577.5
click at [729, 424] on div "What is the primary difference between a whitebox and blackbox audit approach i…" at bounding box center [526, 271] width 568 height 433
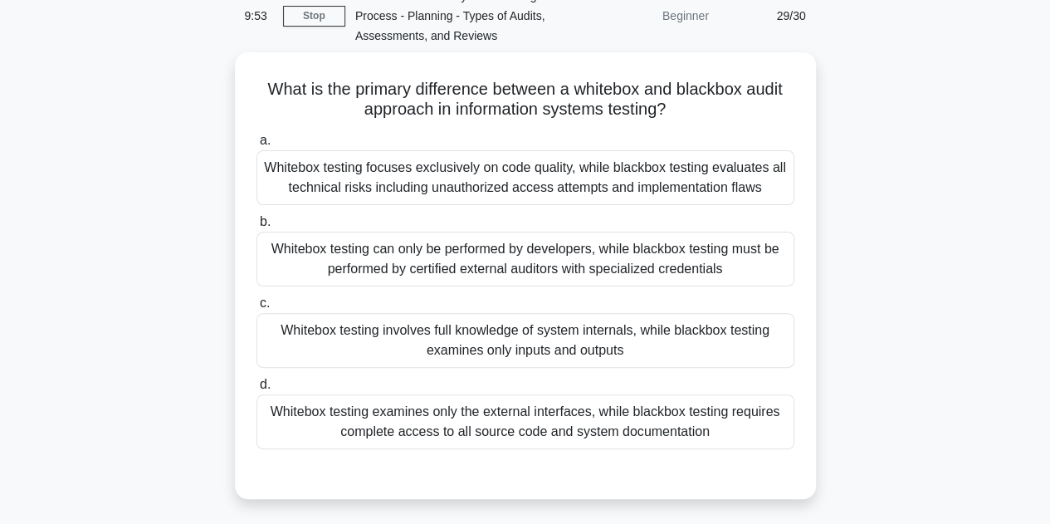
click at [930, 177] on div "What is the primary difference between a whitebox and blackbox audit approach i…" at bounding box center [525, 285] width 947 height 467
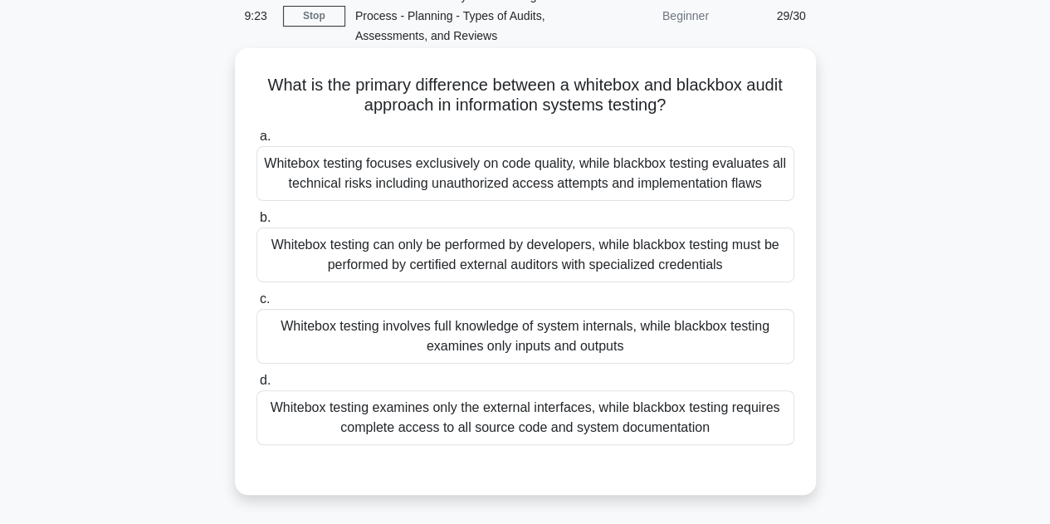
click at [531, 320] on div "Whitebox testing involves full knowledge of system internals, while blackbox te…" at bounding box center [526, 336] width 538 height 55
click at [257, 305] on input "c. Whitebox testing involves full knowledge of system internals, while blackbox…" at bounding box center [257, 299] width 0 height 11
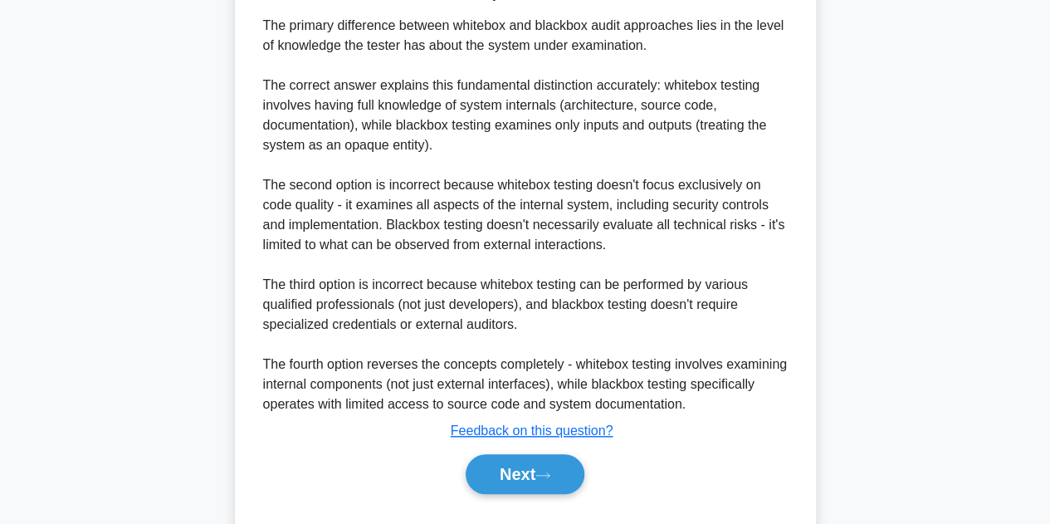
scroll to position [617, 0]
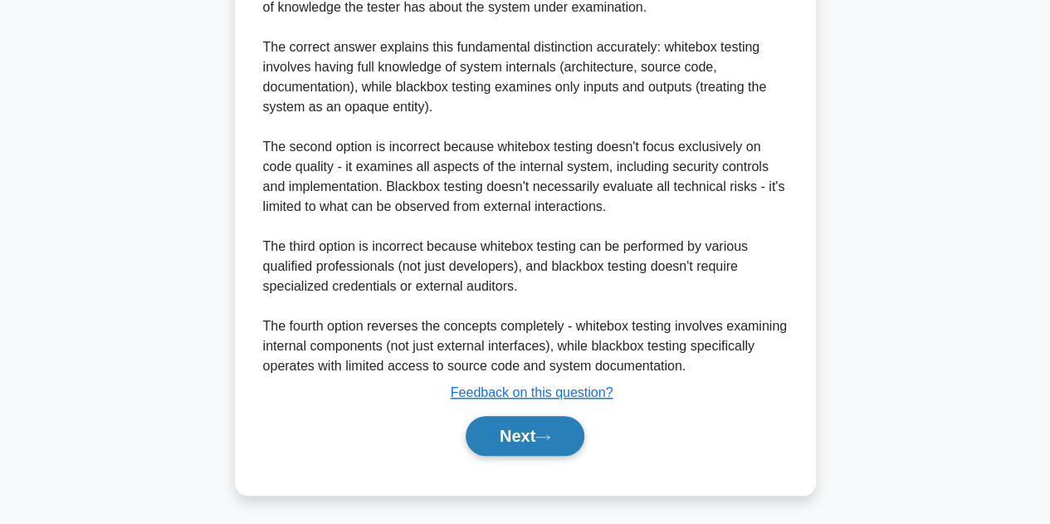
click at [545, 444] on button "Next" at bounding box center [525, 436] width 119 height 40
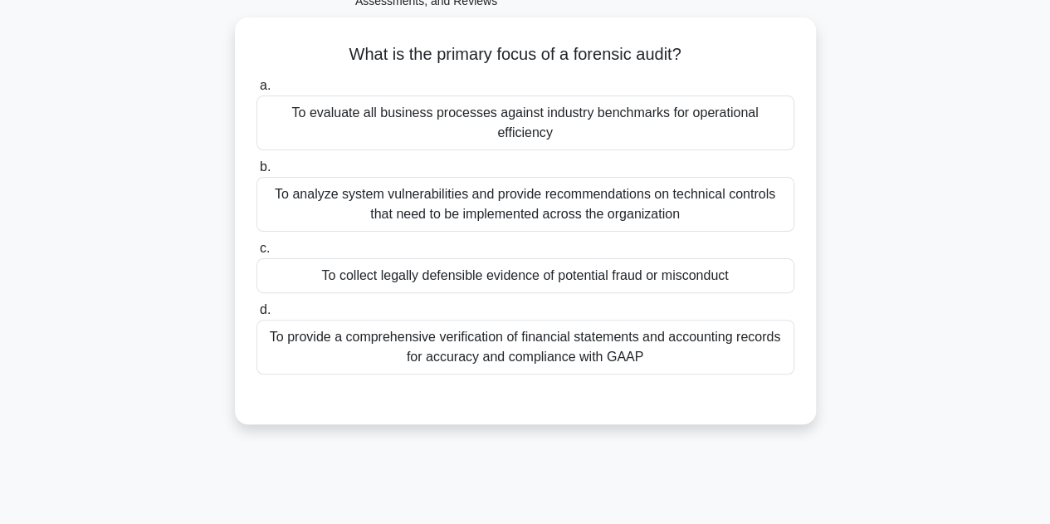
scroll to position [115, 0]
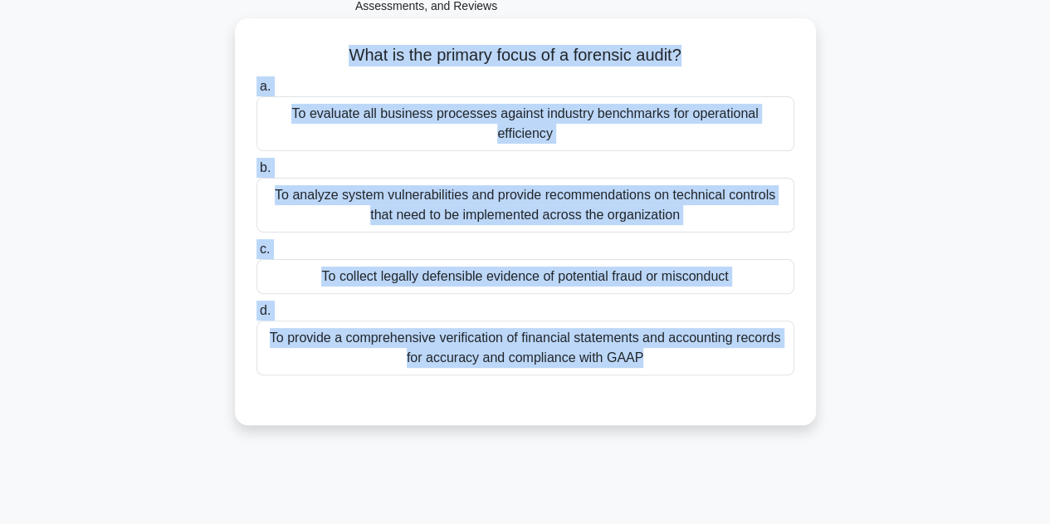
drag, startPoint x: 331, startPoint y: 51, endPoint x: 674, endPoint y: 365, distance: 464.3
click at [674, 365] on div "What is the primary focus of a forensic audit? .spinner_0XTQ{transform-origin:c…" at bounding box center [526, 222] width 568 height 394
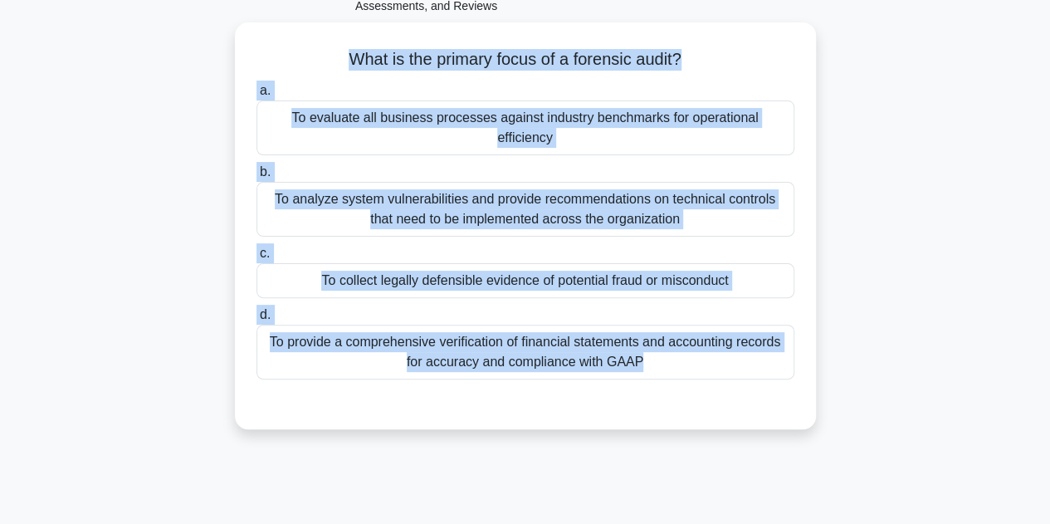
click at [947, 248] on div "What is the primary focus of a forensic audit? .spinner_0XTQ{transform-origin:c…" at bounding box center [525, 235] width 947 height 427
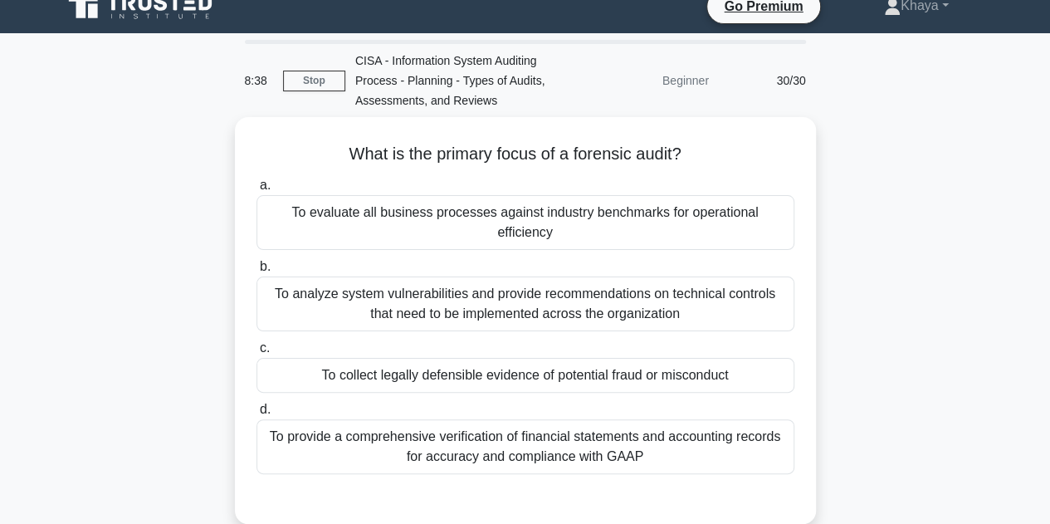
scroll to position [21, 0]
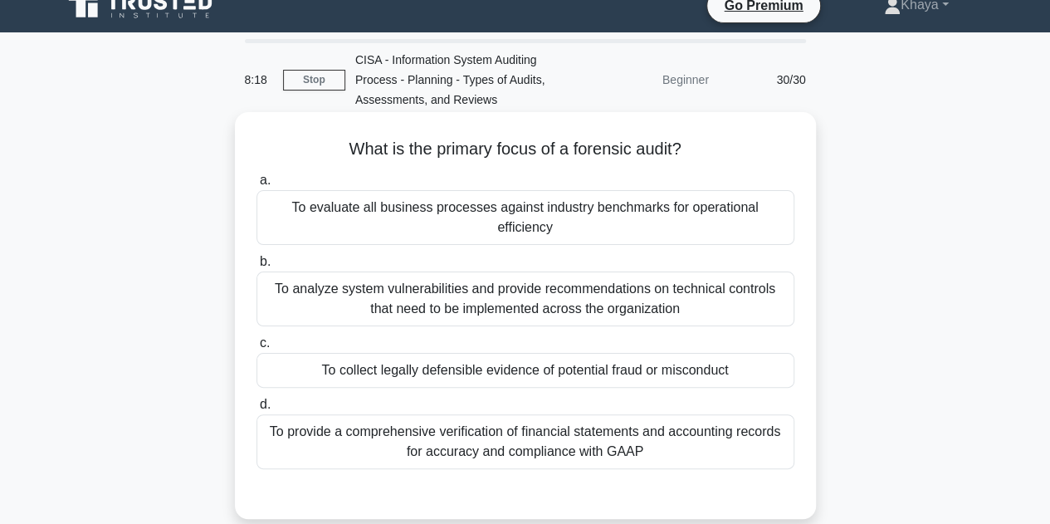
click at [460, 353] on div "To collect legally defensible evidence of potential fraud or misconduct" at bounding box center [526, 370] width 538 height 35
click at [257, 349] on input "c. To collect legally defensible evidence of potential fraud or misconduct" at bounding box center [257, 343] width 0 height 11
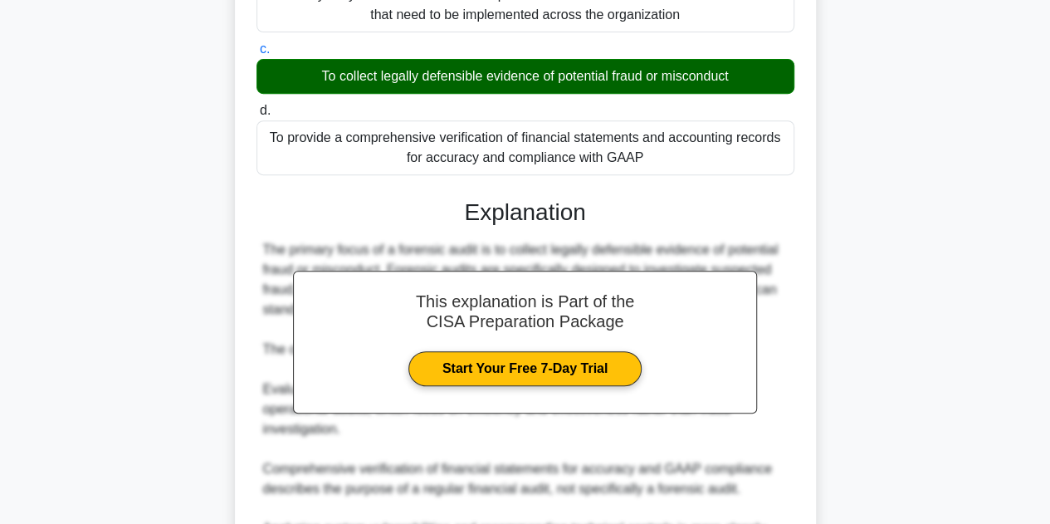
scroll to position [477, 0]
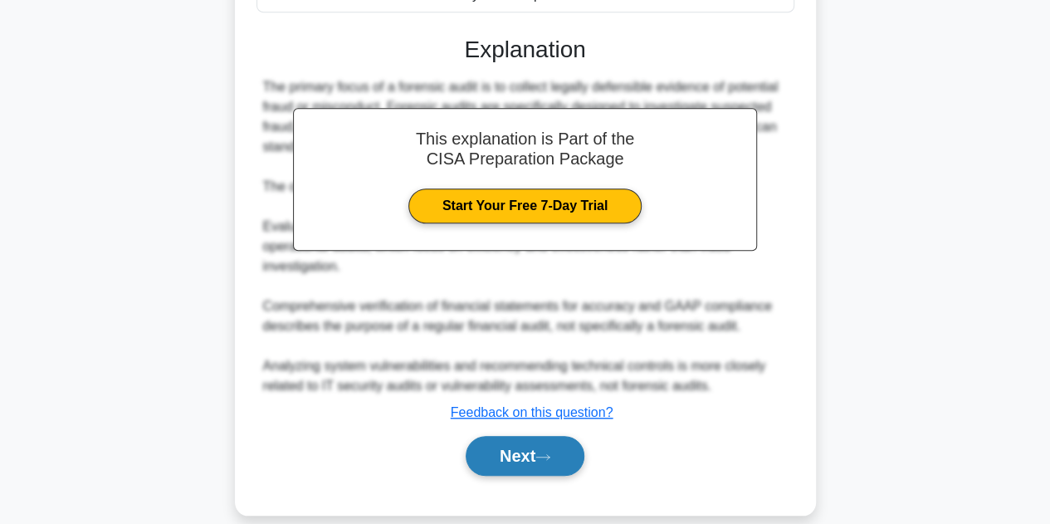
click at [507, 438] on button "Next" at bounding box center [525, 456] width 119 height 40
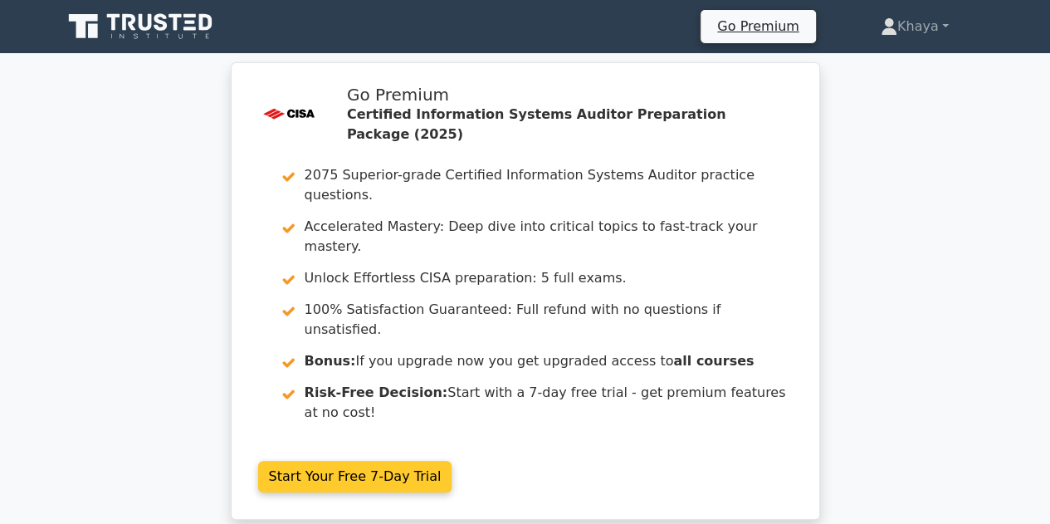
click at [350, 461] on link "Start Your Free 7-Day Trial" at bounding box center [355, 477] width 194 height 32
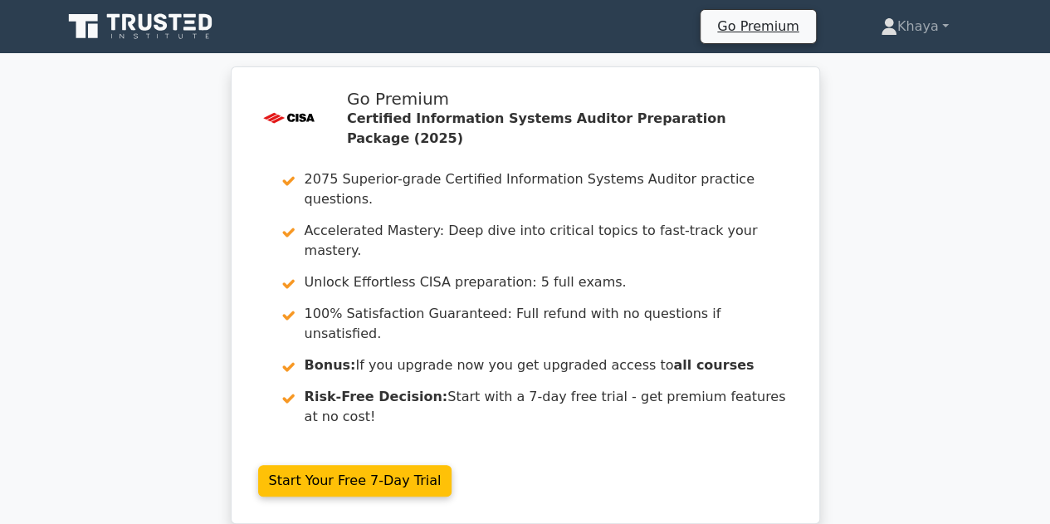
click at [147, 31] on icon at bounding box center [141, 27] width 159 height 32
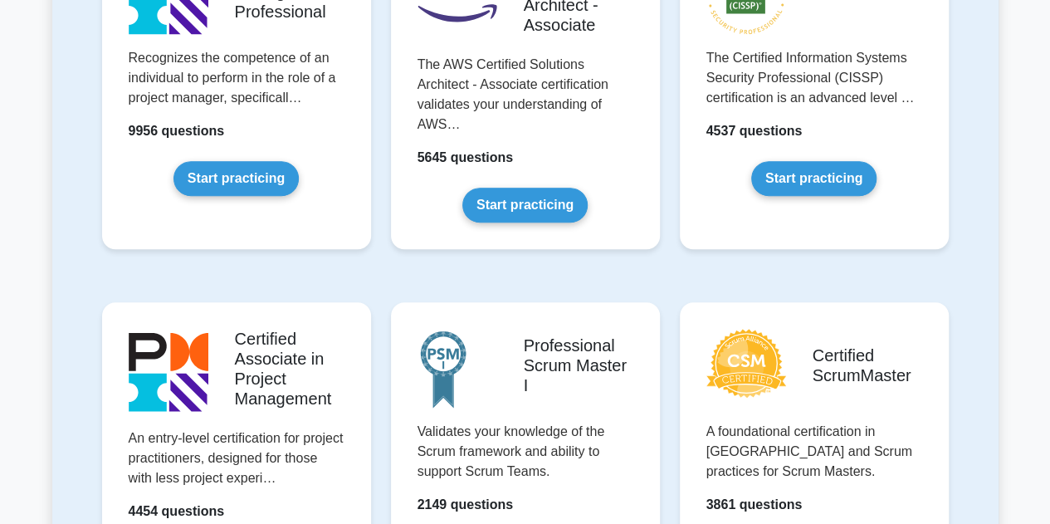
scroll to position [917, 0]
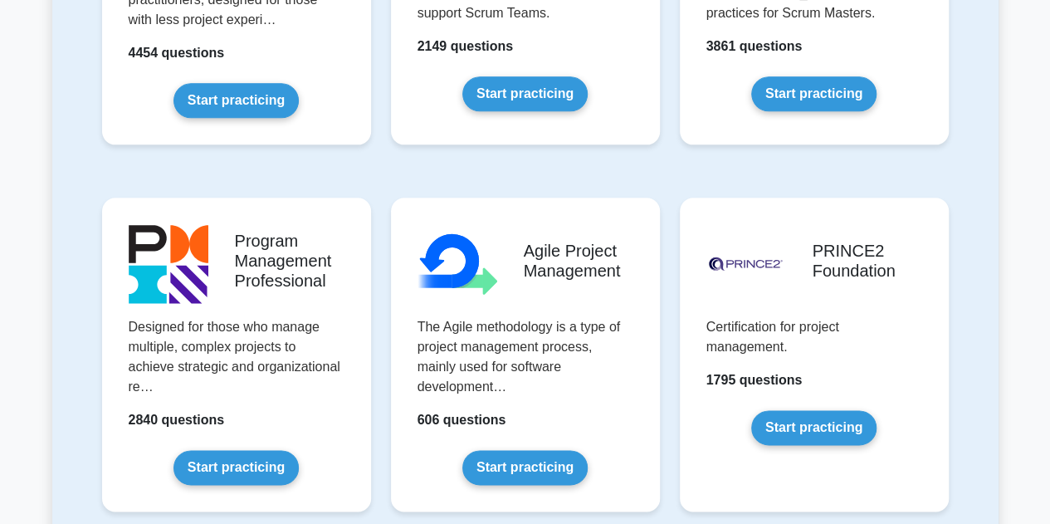
drag, startPoint x: 1060, startPoint y: 68, endPoint x: 1049, endPoint y: 138, distance: 70.6
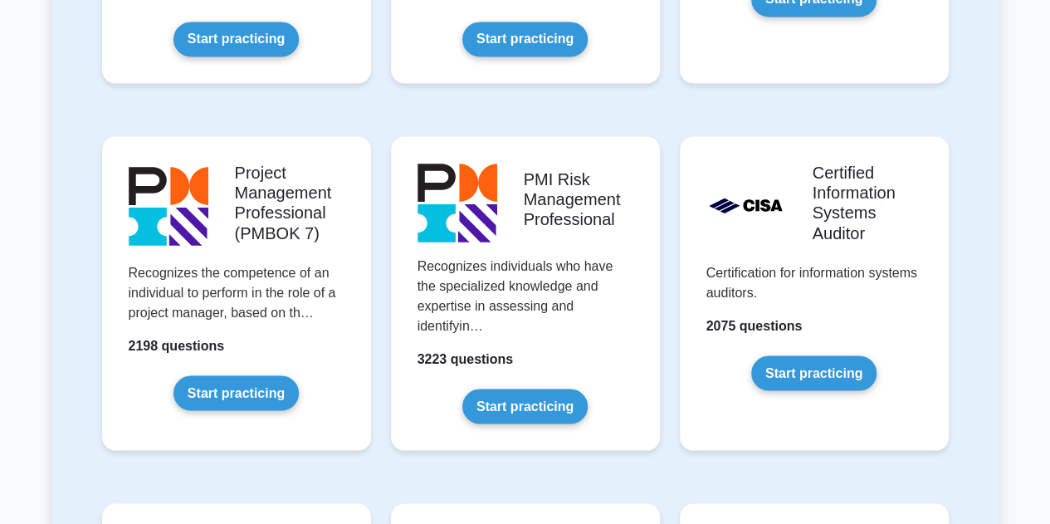
scroll to position [1319, 0]
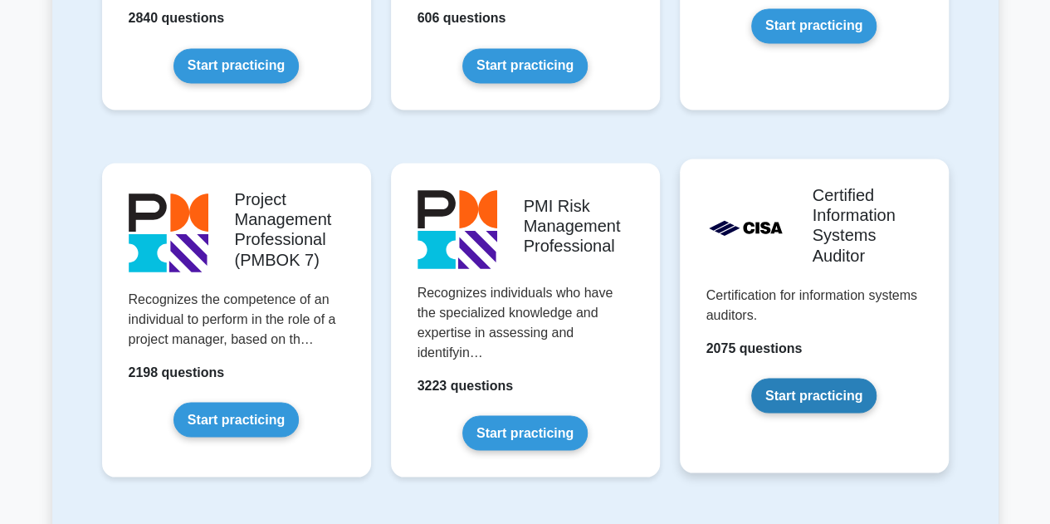
click at [854, 378] on link "Start practicing" at bounding box center [813, 395] width 125 height 35
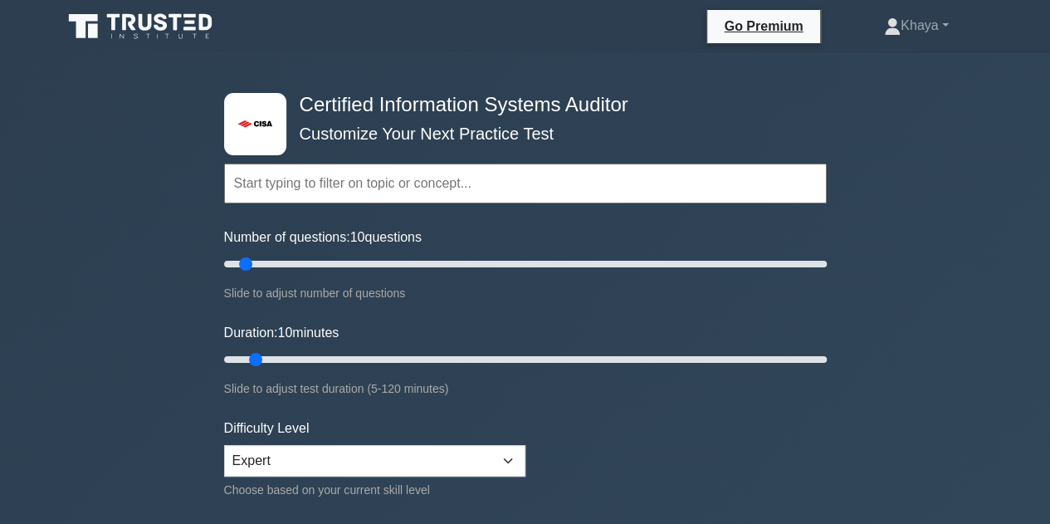
click at [329, 198] on input "text" at bounding box center [525, 184] width 603 height 40
drag, startPoint x: 244, startPoint y: 262, endPoint x: 281, endPoint y: 263, distance: 36.6
type input "20"
click at [281, 263] on input "Number of questions: 20 questions" at bounding box center [525, 264] width 603 height 20
drag, startPoint x: 254, startPoint y: 355, endPoint x: 352, endPoint y: 348, distance: 98.2
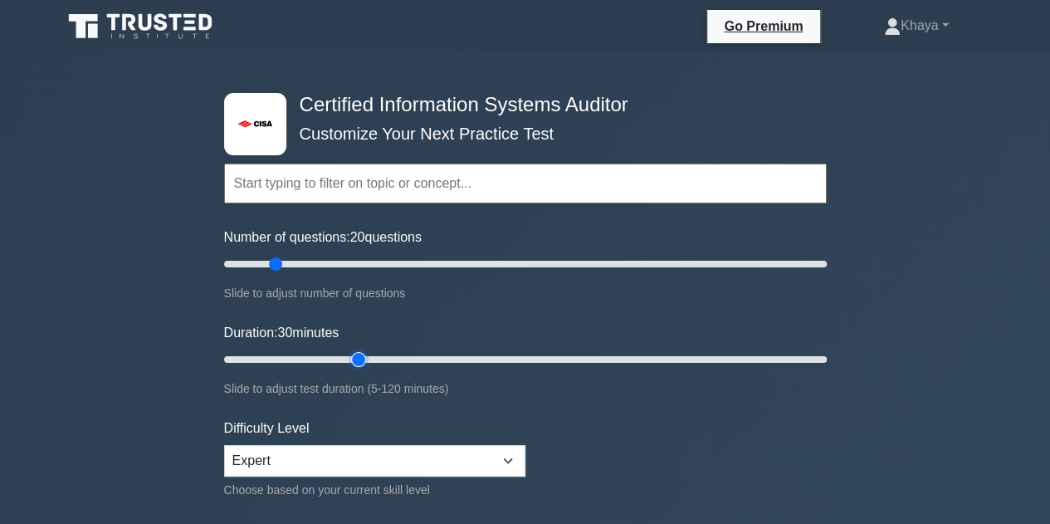
type input "30"
click at [352, 350] on input "Duration: 30 minutes" at bounding box center [525, 360] width 603 height 20
click at [620, 184] on input "text" at bounding box center [525, 184] width 603 height 40
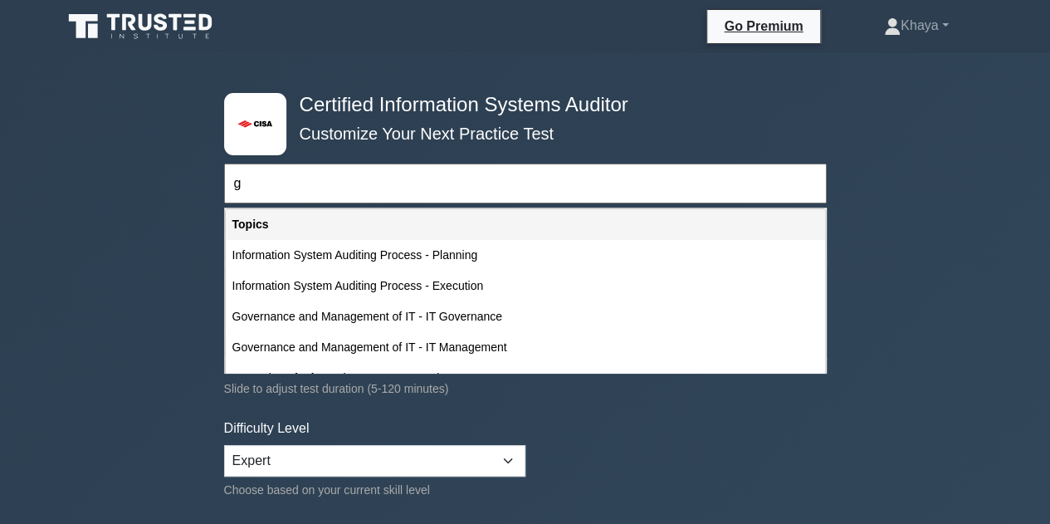
scroll to position [3, 0]
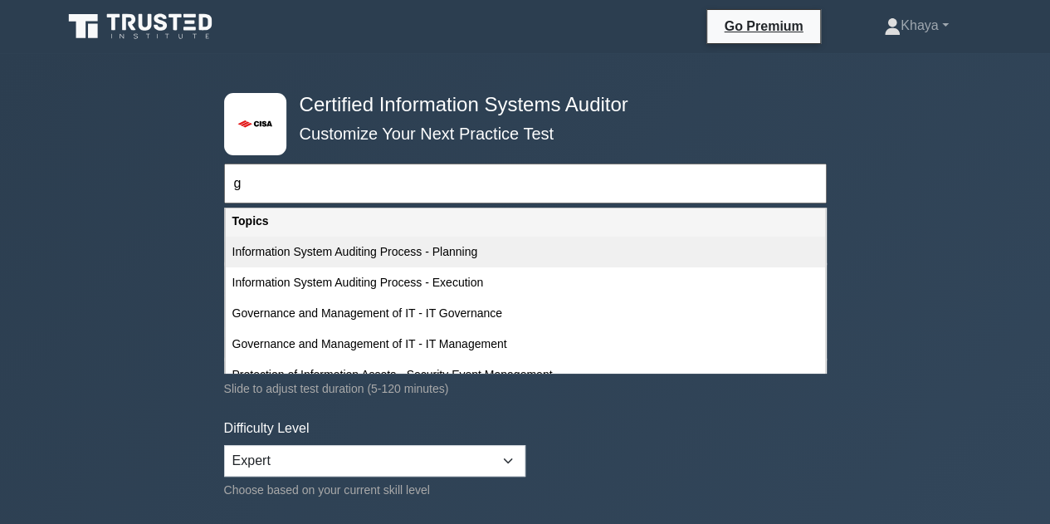
click at [386, 252] on div "Information System Auditing Process - Planning" at bounding box center [526, 252] width 600 height 31
type input "Information System Auditing Process - Planning"
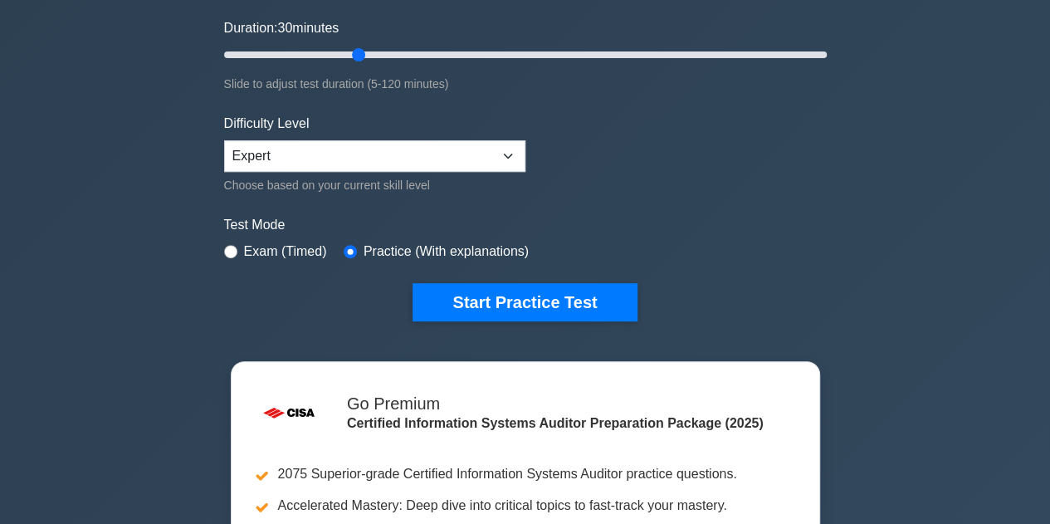
scroll to position [295, 0]
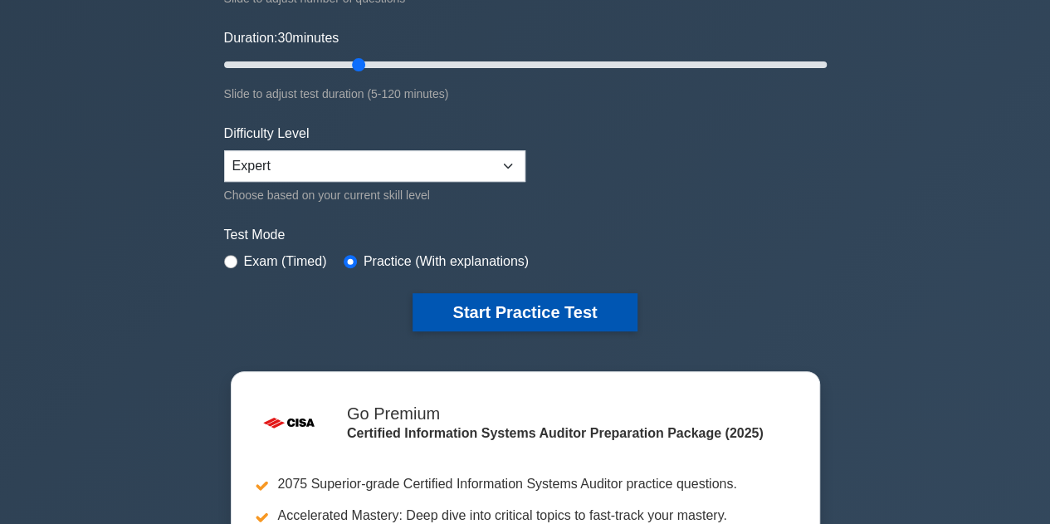
click at [551, 302] on button "Start Practice Test" at bounding box center [525, 312] width 224 height 38
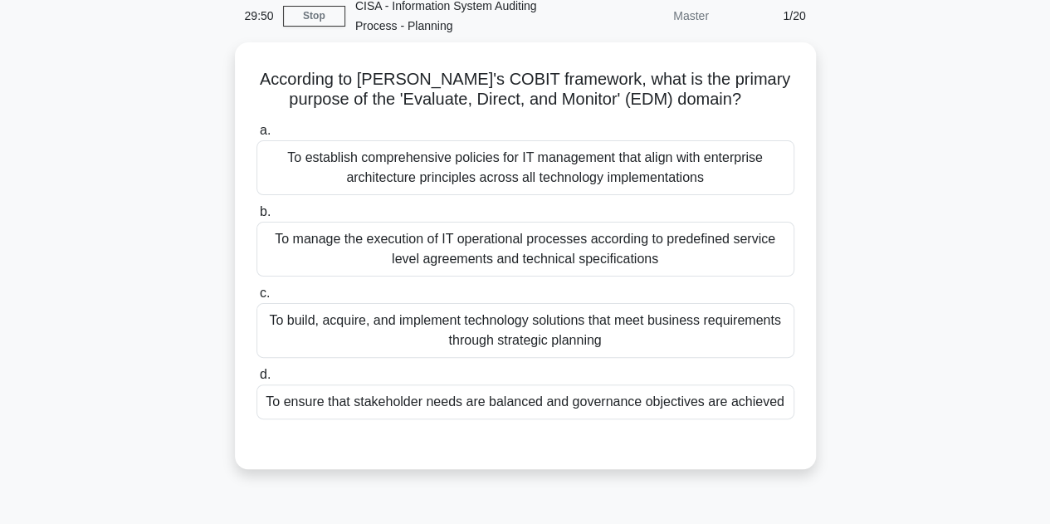
scroll to position [74, 0]
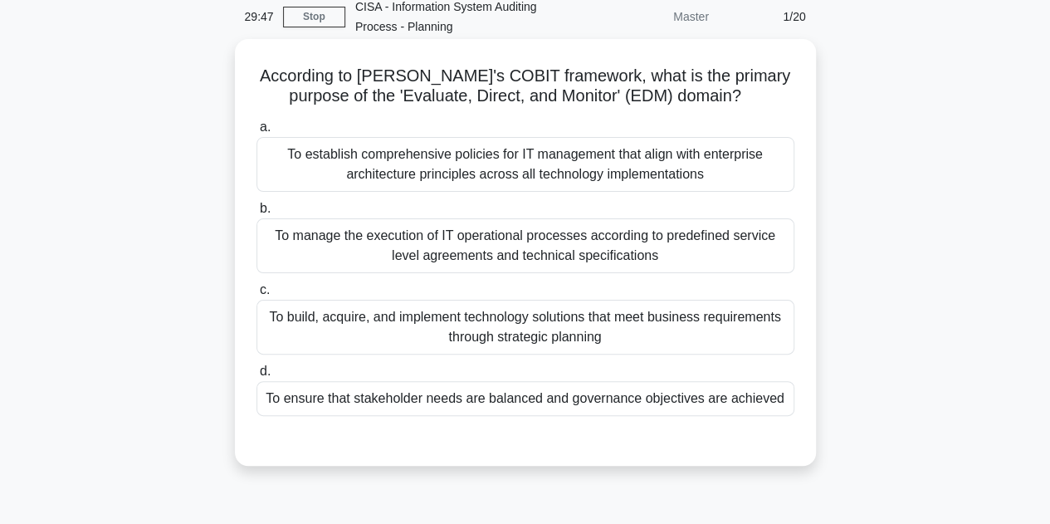
drag, startPoint x: 258, startPoint y: 77, endPoint x: 794, endPoint y: 408, distance: 629.3
click at [794, 408] on div "According to [PERSON_NAME]'s COBIT framework, what is the primary purpose of th…" at bounding box center [526, 253] width 568 height 414
copy div "According to [PERSON_NAME]'s COBIT framework, what is the primary purpose of th…"
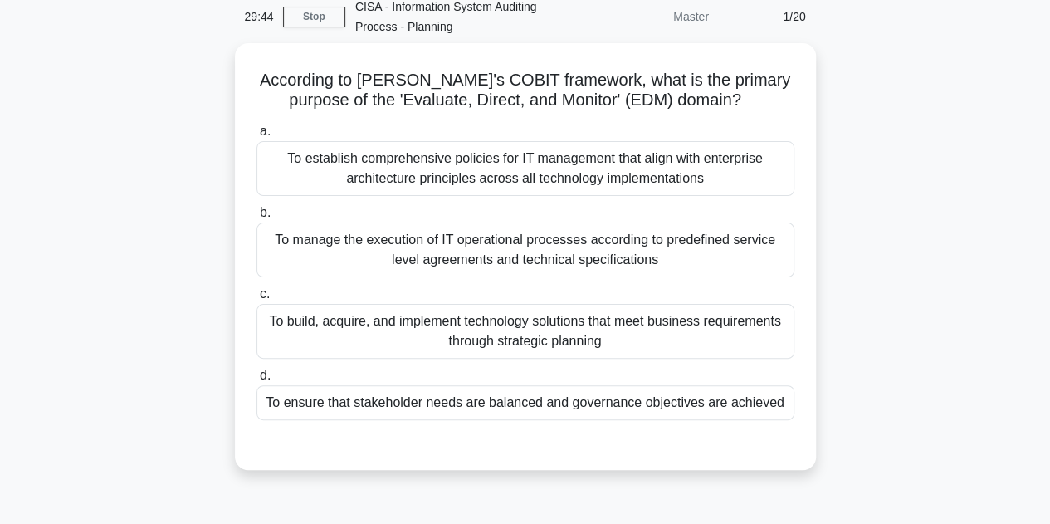
click at [913, 174] on div "According to [PERSON_NAME]'s COBIT framework, what is the primary purpose of th…" at bounding box center [525, 266] width 947 height 447
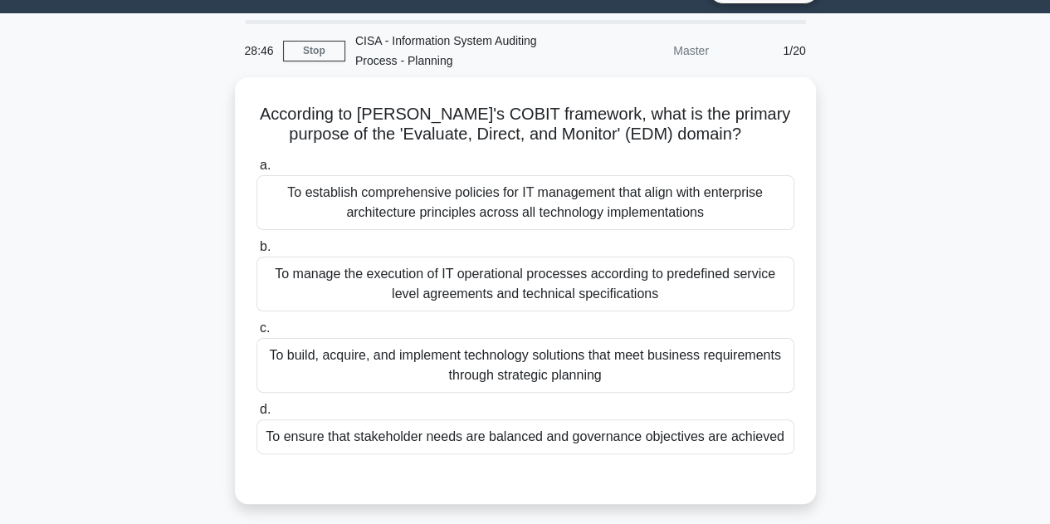
scroll to position [42, 0]
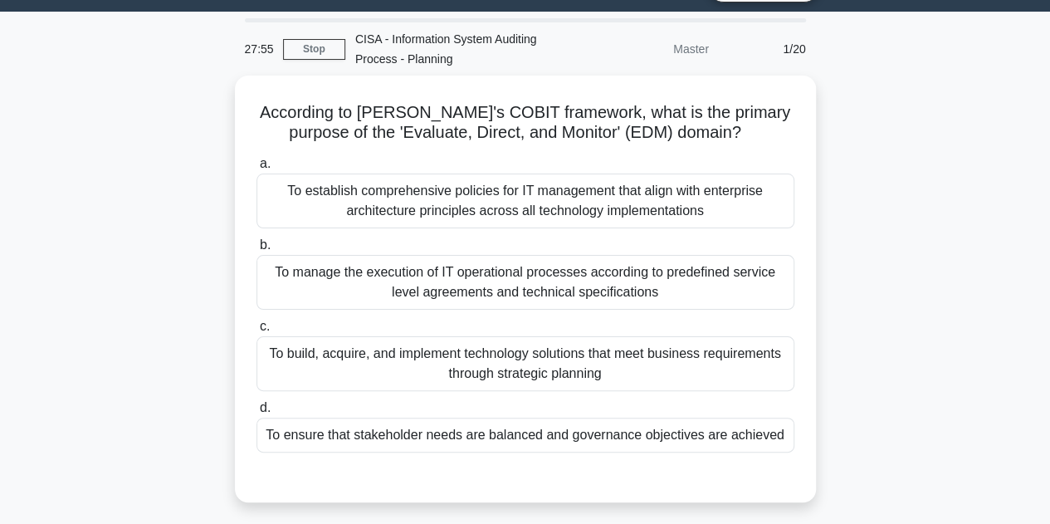
click at [169, 276] on div "According to [PERSON_NAME]'s COBIT framework, what is the primary purpose of th…" at bounding box center [525, 299] width 947 height 447
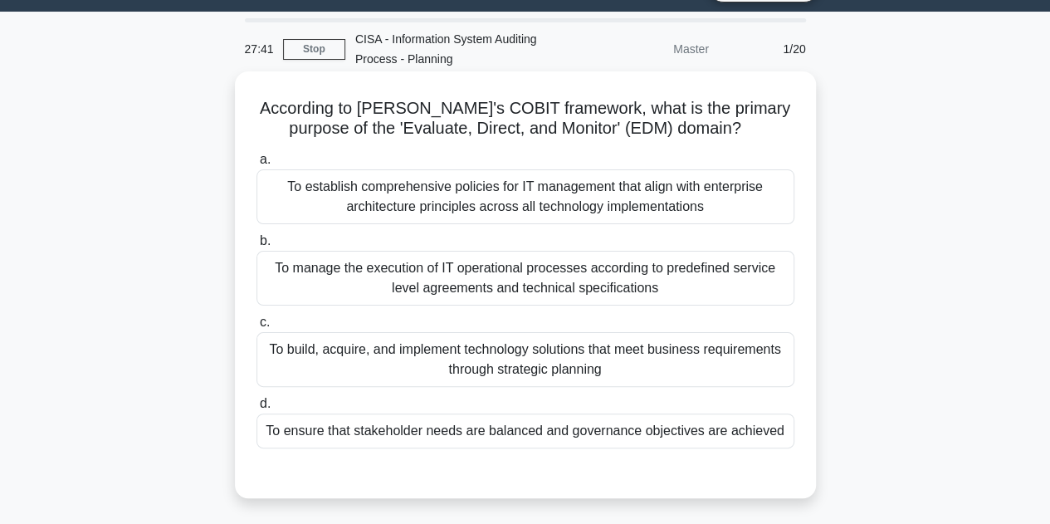
click at [469, 422] on div "To ensure that stakeholder needs are balanced and governance objectives are ach…" at bounding box center [526, 431] width 538 height 35
click at [257, 409] on input "d. To ensure that stakeholder needs are balanced and governance objectives are …" at bounding box center [257, 404] width 0 height 11
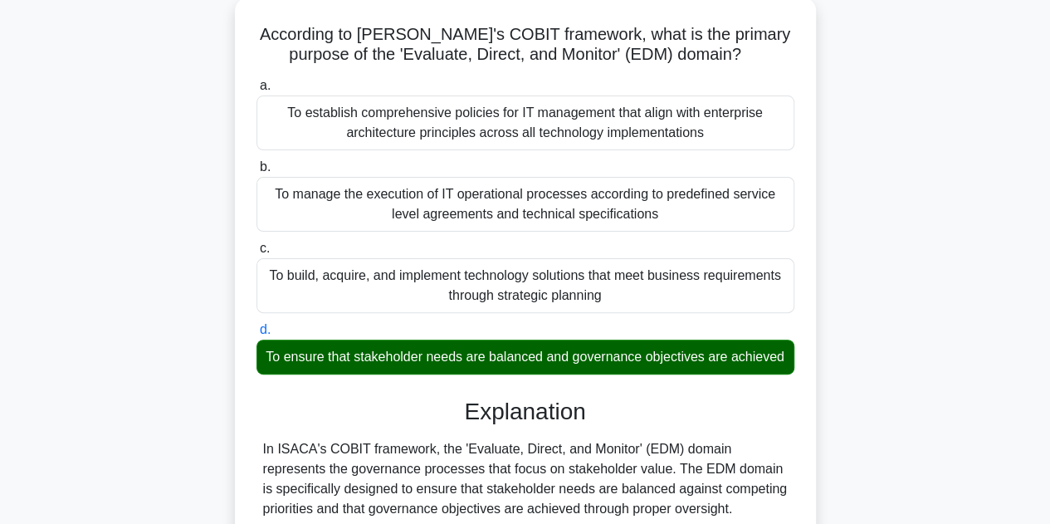
scroll to position [517, 0]
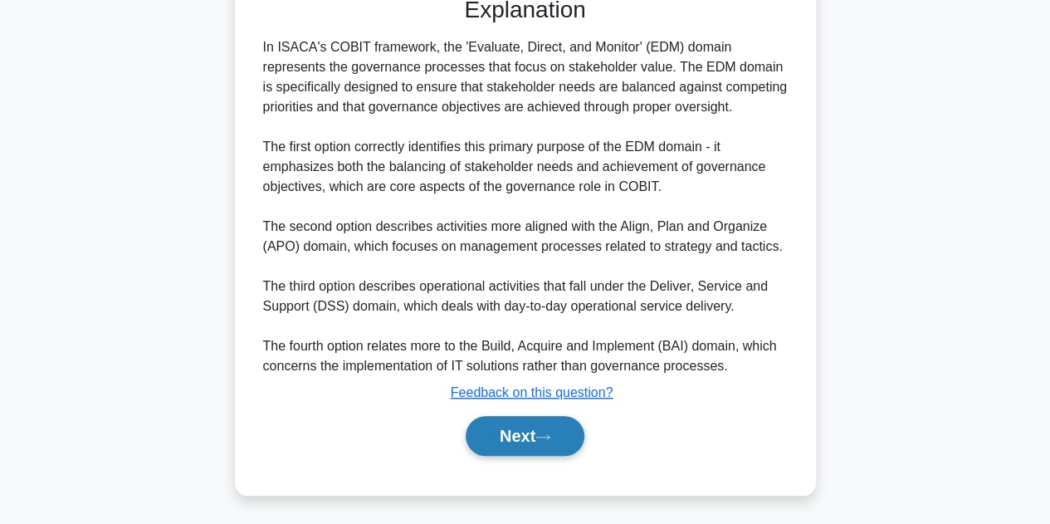
click at [521, 419] on button "Next" at bounding box center [525, 436] width 119 height 40
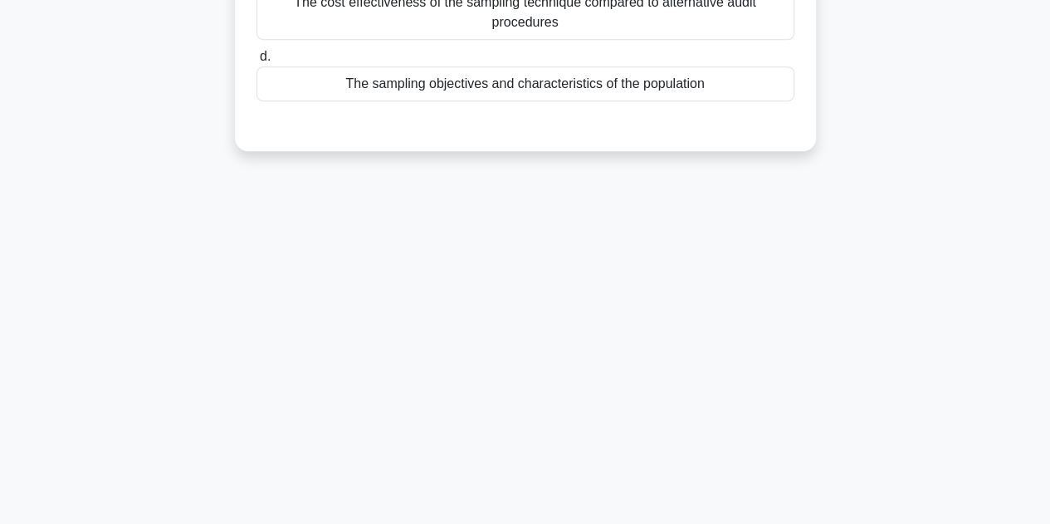
scroll to position [0, 0]
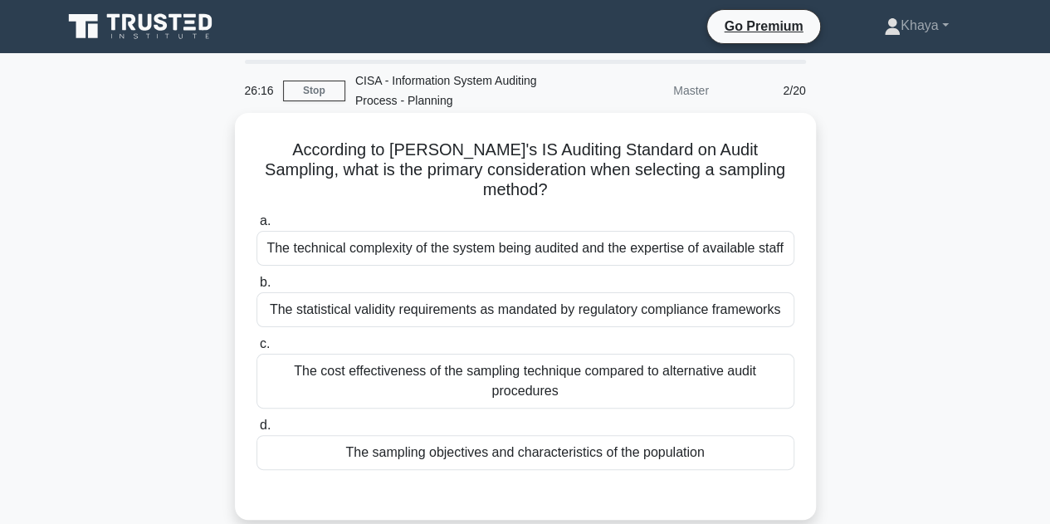
drag, startPoint x: 259, startPoint y: 150, endPoint x: 721, endPoint y: 449, distance: 550.0
click at [721, 449] on div "According to ISACA's IS Auditing Standard on Audit Sampling, what is the primar…" at bounding box center [526, 317] width 568 height 394
copy div "According to ISACA's IS Auditing Standard on Audit Sampling, what is the primar…"
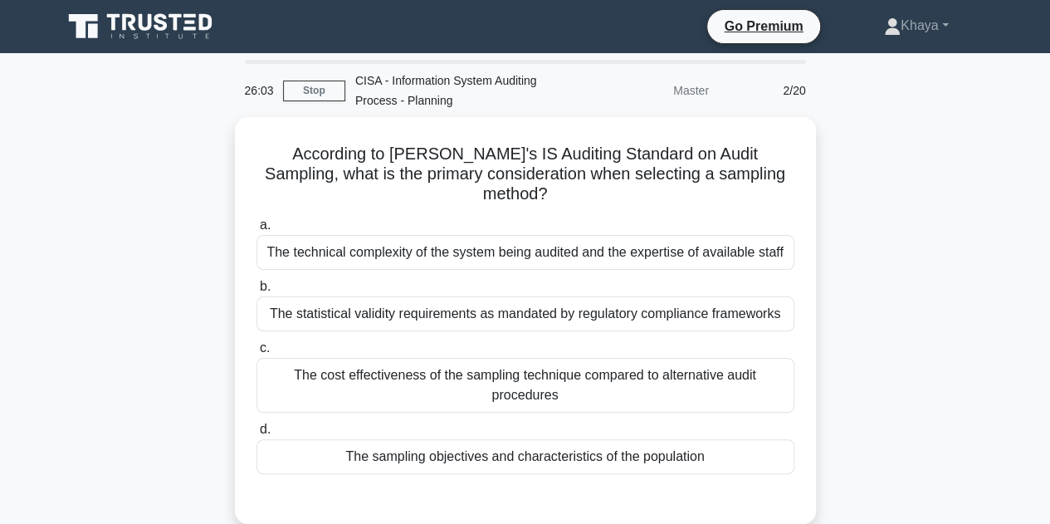
click at [918, 325] on div "According to ISACA's IS Auditing Standard on Audit Sampling, what is the primar…" at bounding box center [525, 330] width 947 height 427
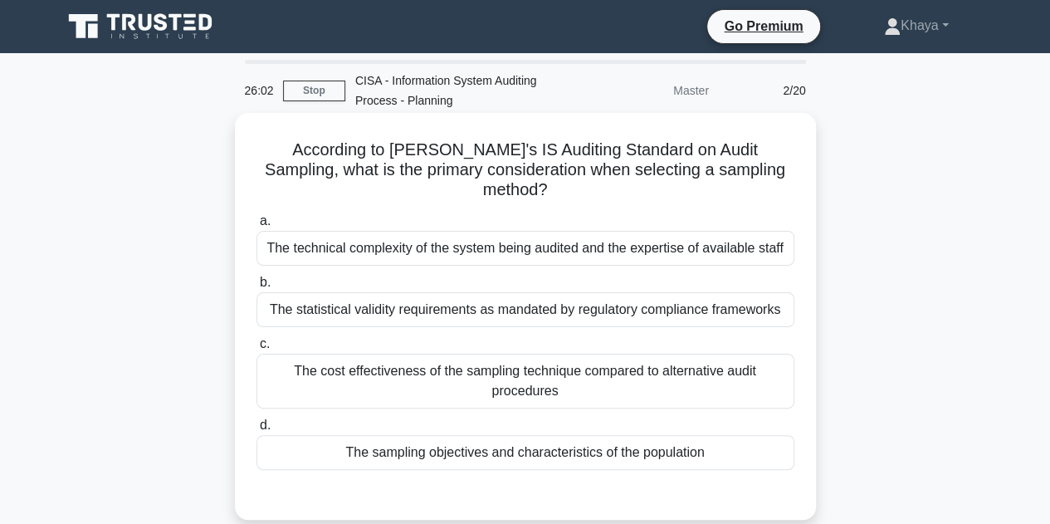
click at [596, 435] on div "The sampling objectives and characteristics of the population" at bounding box center [526, 452] width 538 height 35
click at [257, 430] on input "d. The sampling objectives and characteristics of the population" at bounding box center [257, 425] width 0 height 11
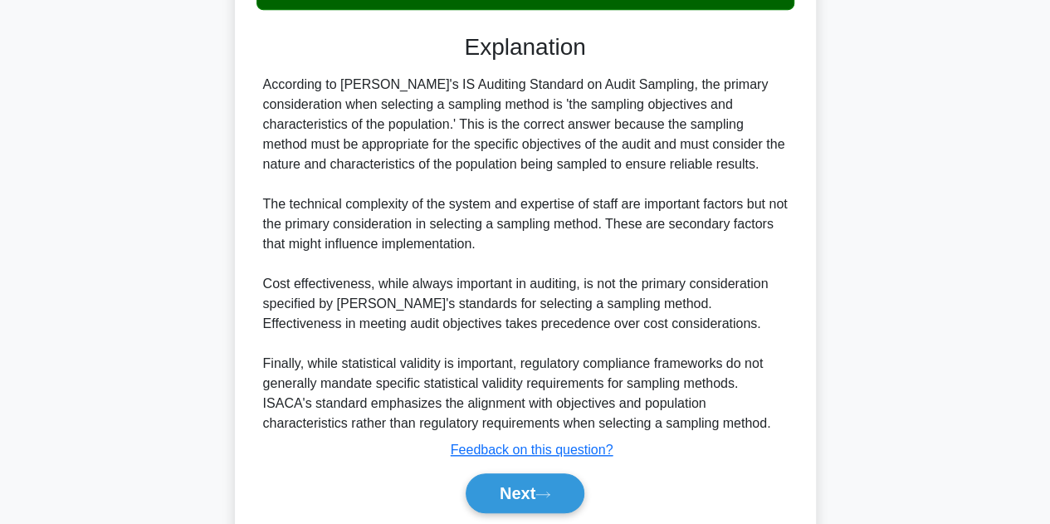
scroll to position [497, 0]
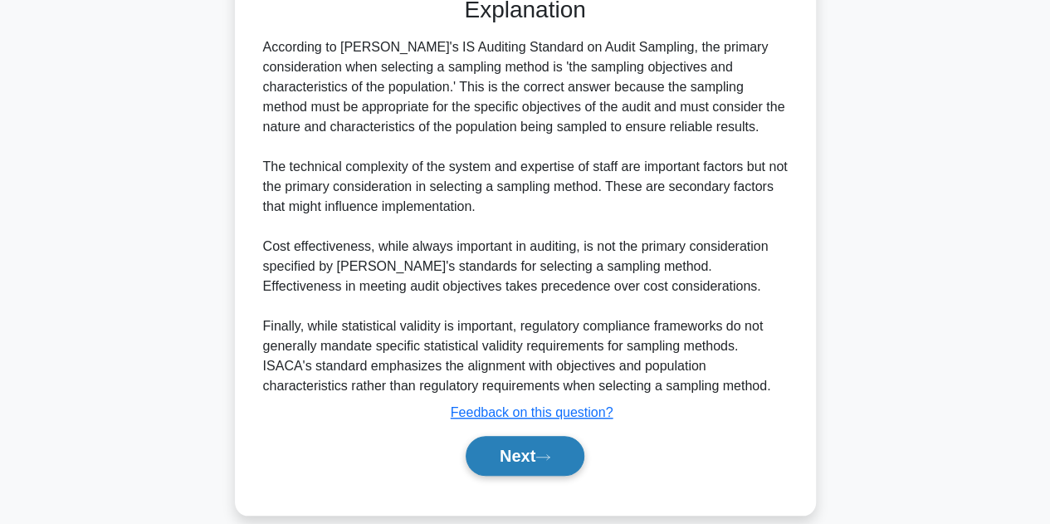
click at [536, 436] on button "Next" at bounding box center [525, 456] width 119 height 40
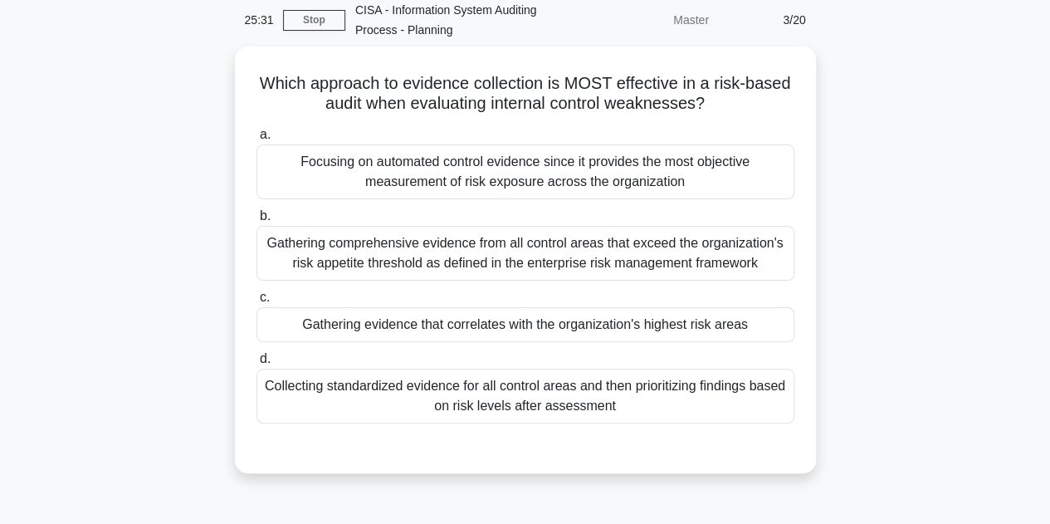
scroll to position [78, 0]
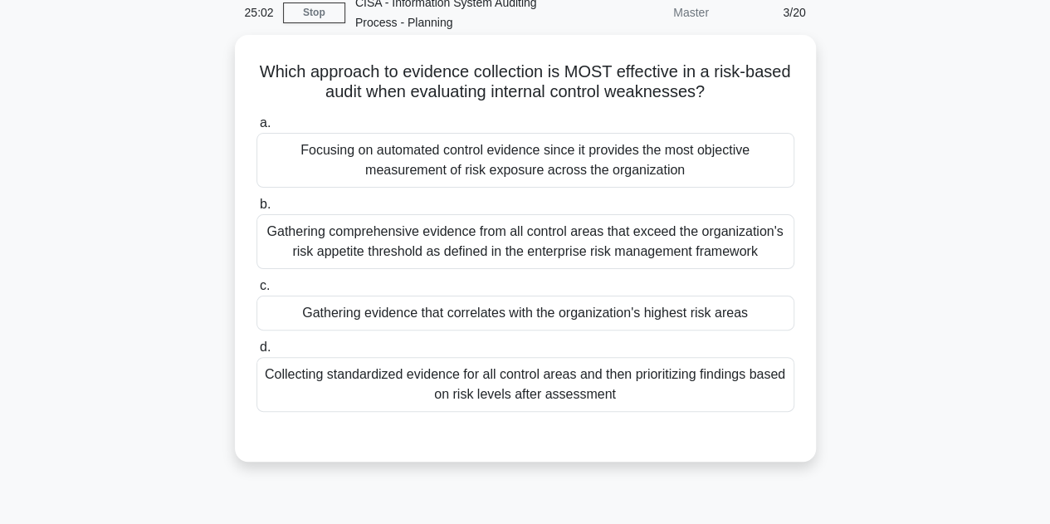
drag, startPoint x: 639, startPoint y: 396, endPoint x: 234, endPoint y: 72, distance: 518.7
click at [235, 72] on div "Which approach to evidence collection is MOST effective in a risk-based audit w…" at bounding box center [525, 248] width 581 height 427
copy div "Which approach to evidence collection is MOST effective in a risk-based audit w…"
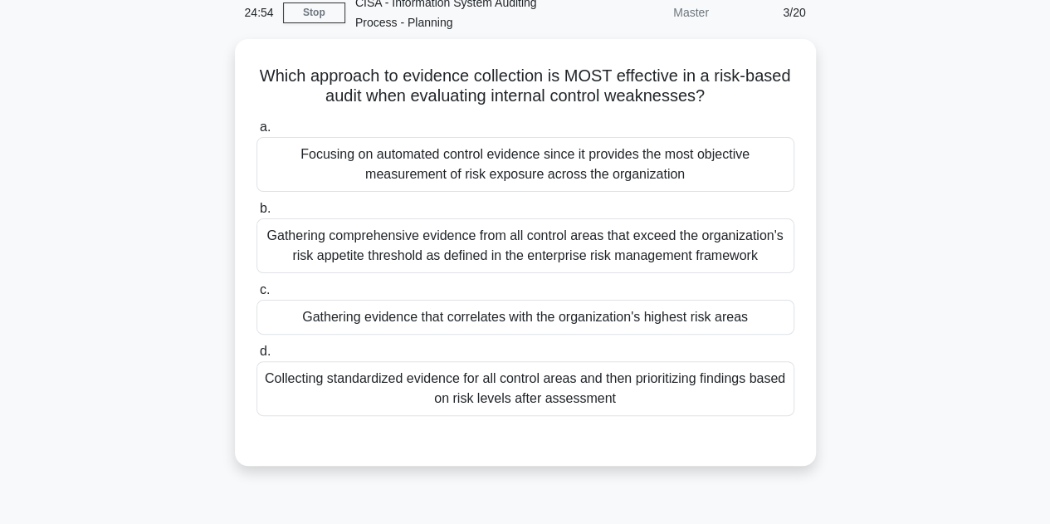
click at [155, 226] on div "Which approach to evidence collection is MOST effective in a risk-based audit w…" at bounding box center [525, 262] width 947 height 447
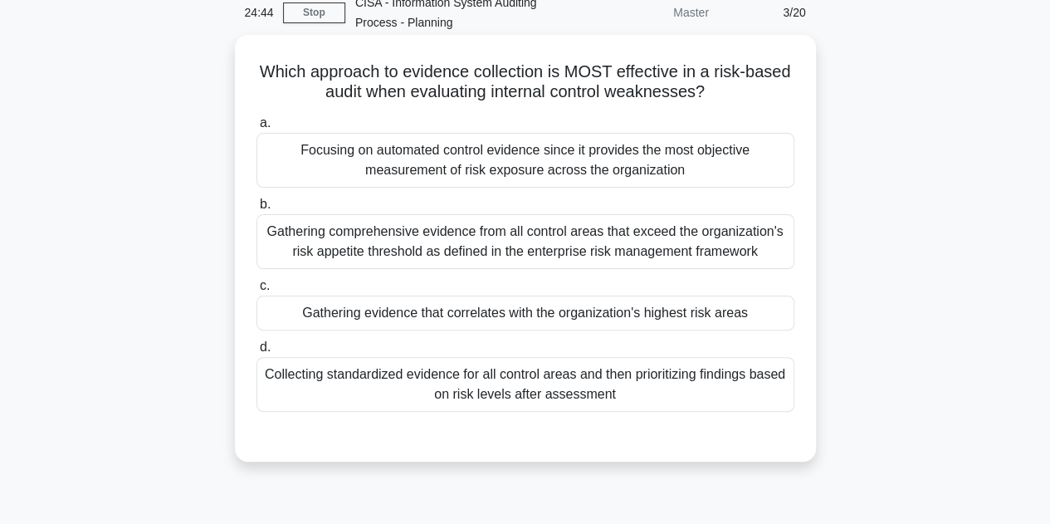
click at [488, 308] on div "Gathering evidence that correlates with the organization's highest risk areas" at bounding box center [526, 313] width 538 height 35
click at [257, 291] on input "c. Gathering evidence that correlates with the organization's highest risk areas" at bounding box center [257, 286] width 0 height 11
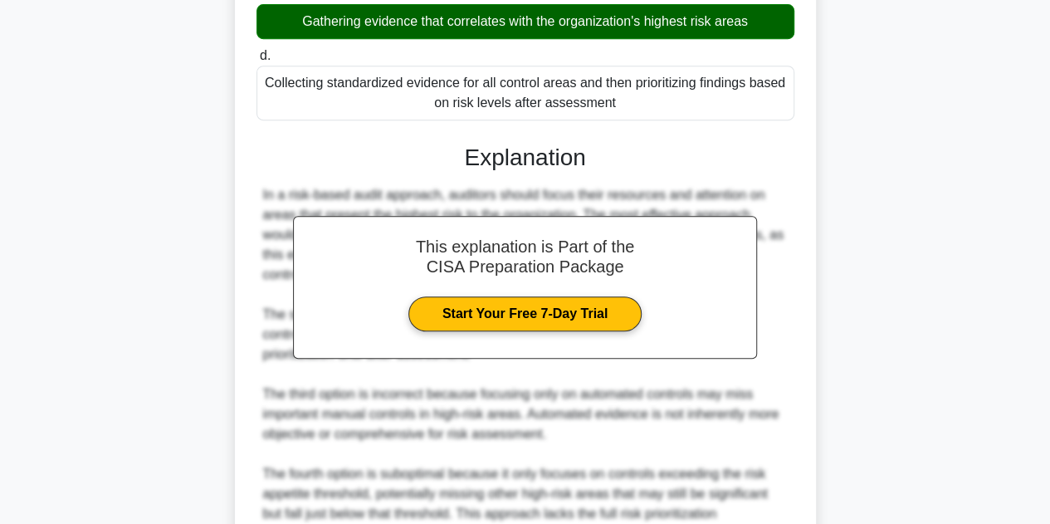
scroll to position [537, 0]
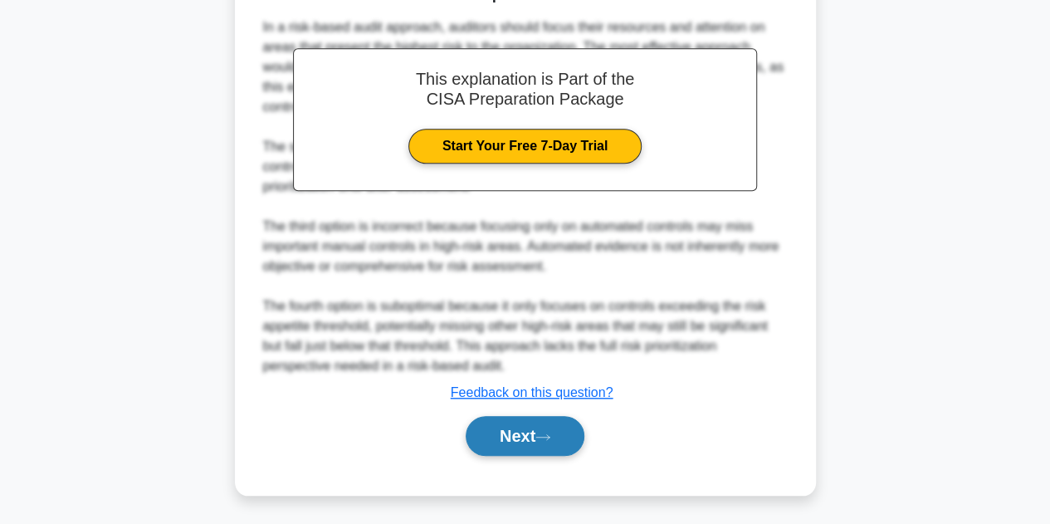
click at [528, 427] on button "Next" at bounding box center [525, 436] width 119 height 40
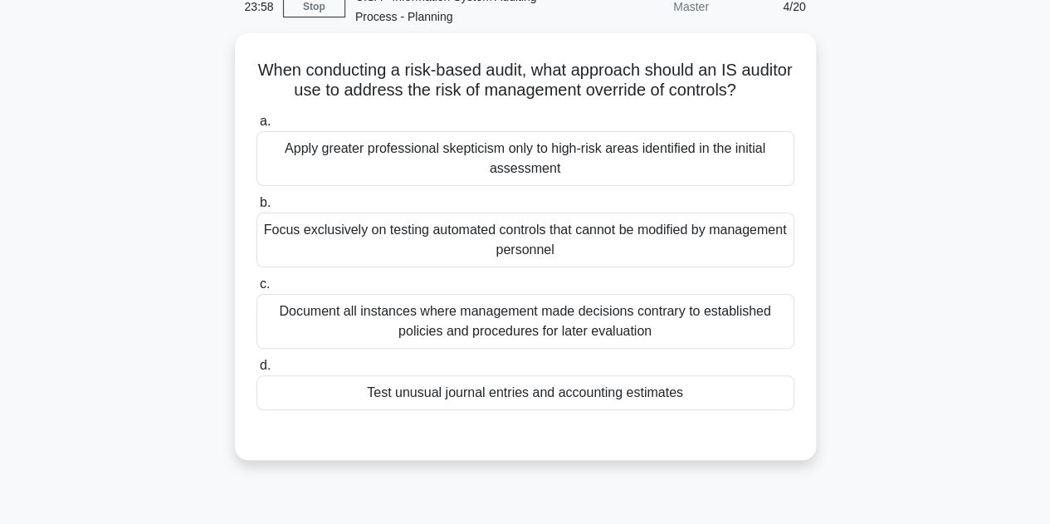
scroll to position [83, 0]
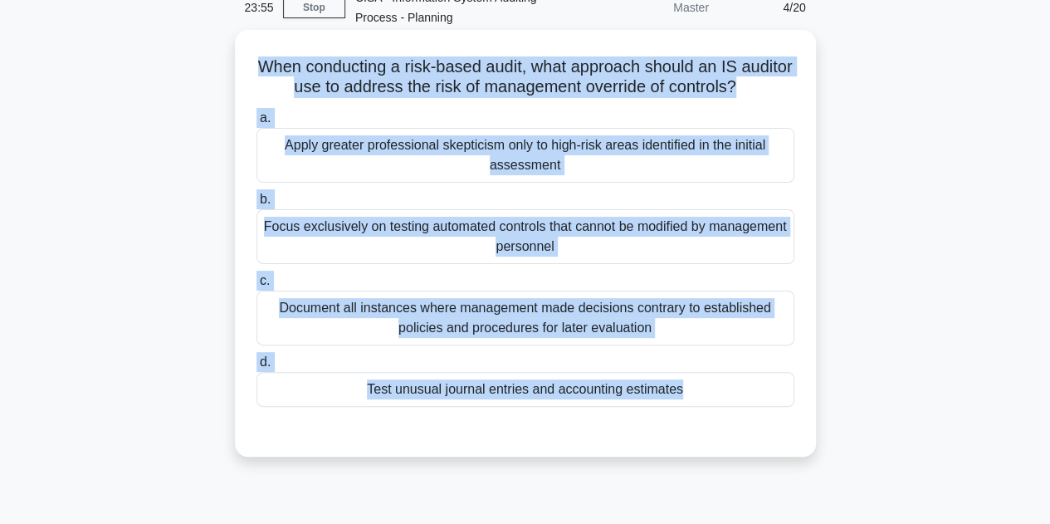
drag, startPoint x: 264, startPoint y: 62, endPoint x: 776, endPoint y: 439, distance: 636.1
click at [776, 439] on div "When conducting a risk-based audit, what approach should an IS auditor use to a…" at bounding box center [526, 244] width 568 height 414
copy div "When conducting a risk-based audit, what approach should an IS auditor use to a…"
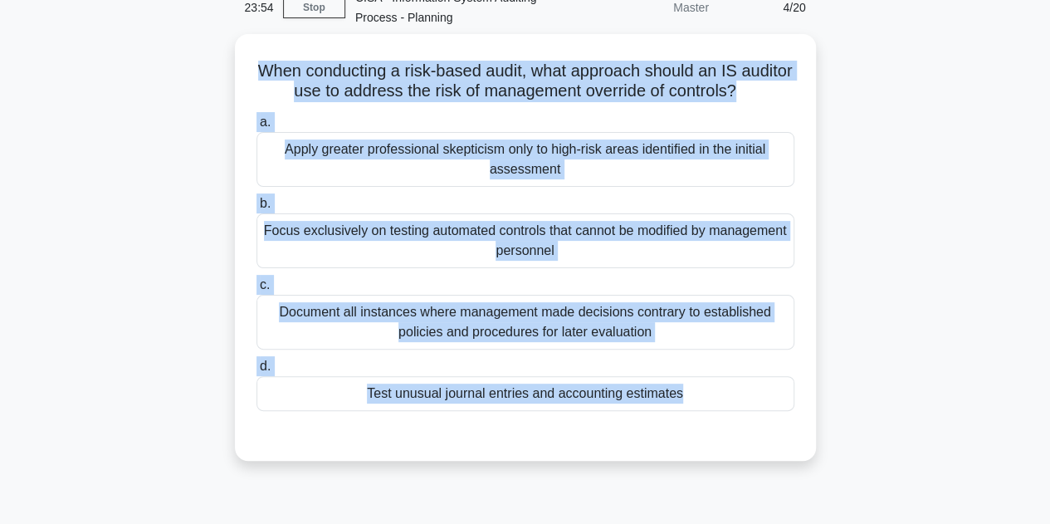
click at [938, 285] on div "When conducting a risk-based audit, what approach should an IS auditor use to a…" at bounding box center [525, 257] width 947 height 447
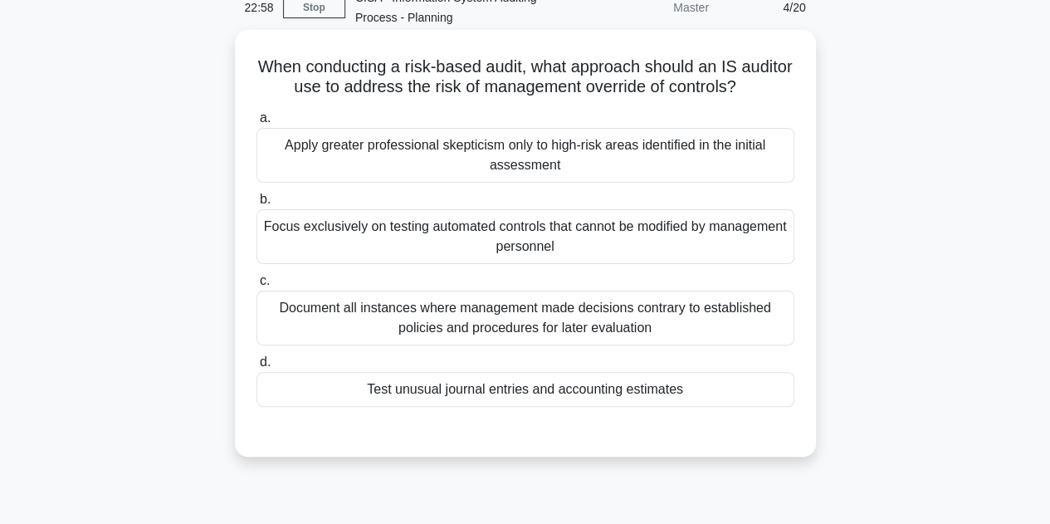
click at [556, 393] on div "Test unusual journal entries and accounting estimates" at bounding box center [526, 389] width 538 height 35
click at [257, 368] on input "d. Test unusual journal entries and accounting estimates" at bounding box center [257, 362] width 0 height 11
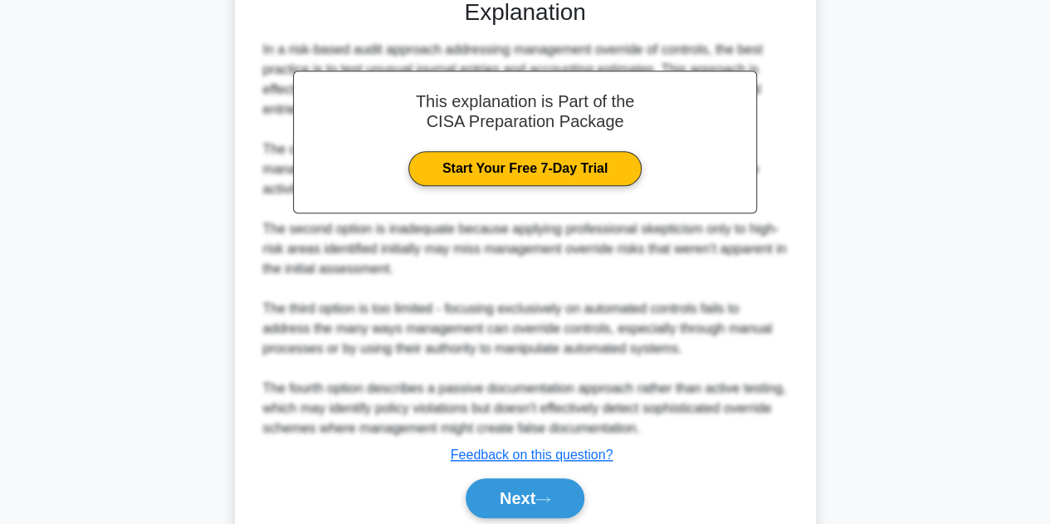
scroll to position [524, 0]
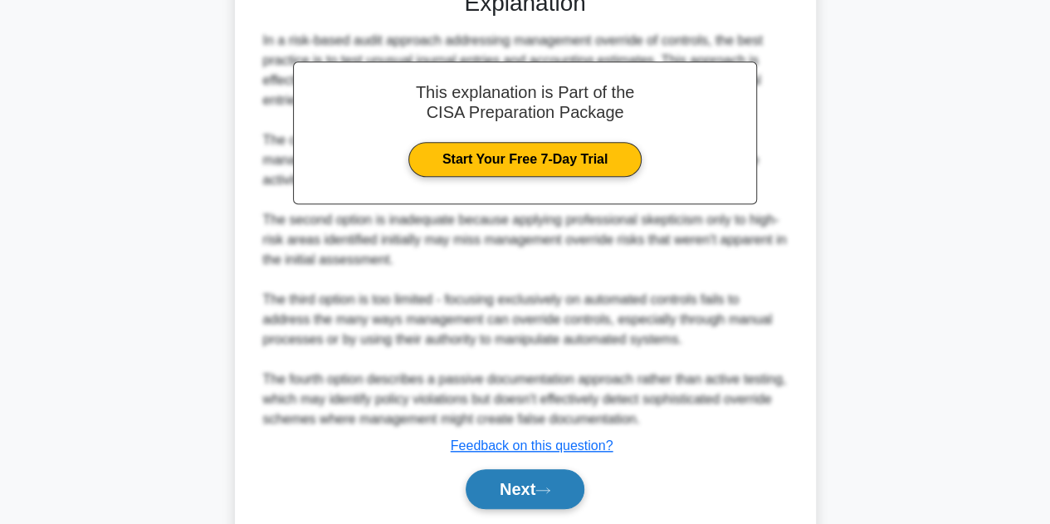
click at [512, 491] on button "Next" at bounding box center [525, 489] width 119 height 40
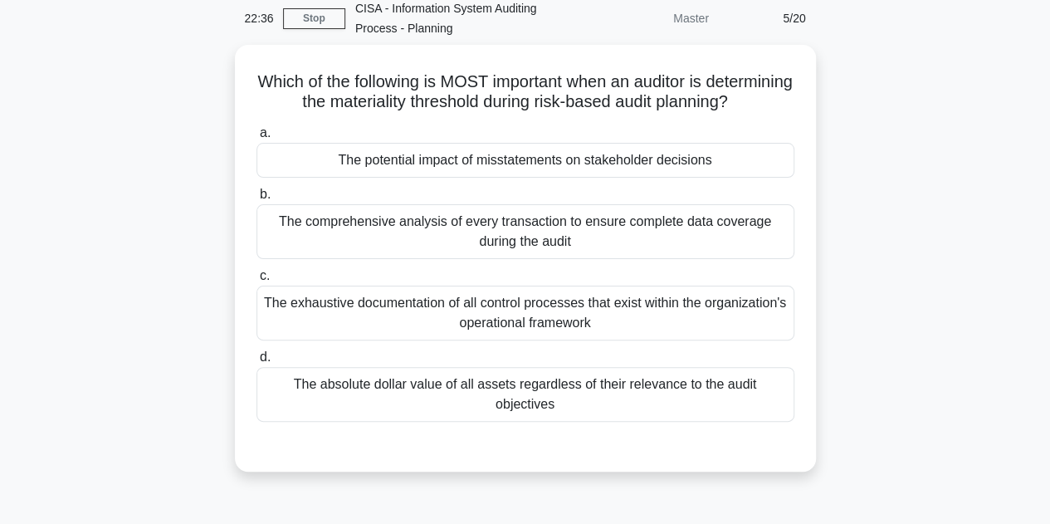
scroll to position [88, 0]
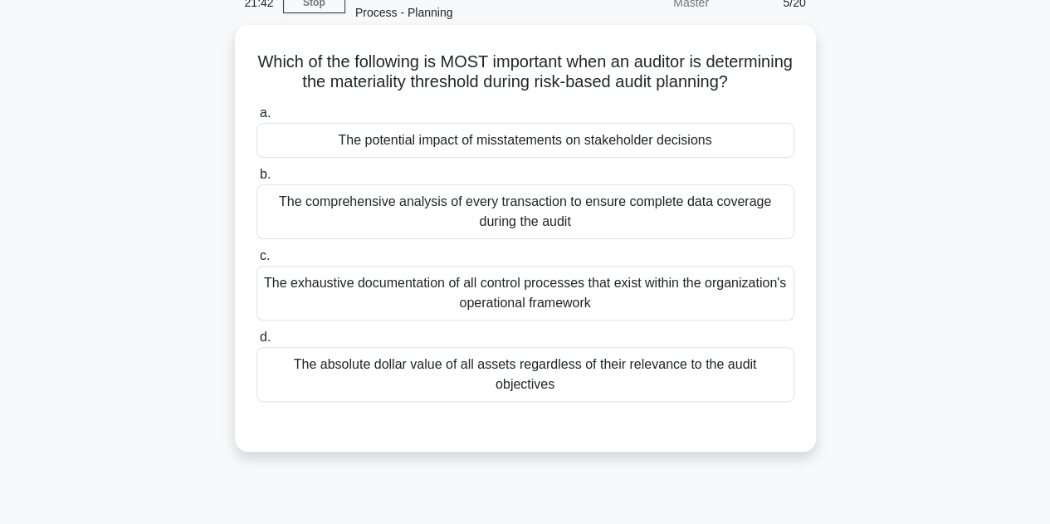
drag, startPoint x: 277, startPoint y: 57, endPoint x: 798, endPoint y: 394, distance: 621.0
click at [798, 394] on div "Which of the following is MOST important when an auditor is determining the mat…" at bounding box center [526, 239] width 568 height 414
copy div "Which of the following is MOST important when an auditor is determining the mat…"
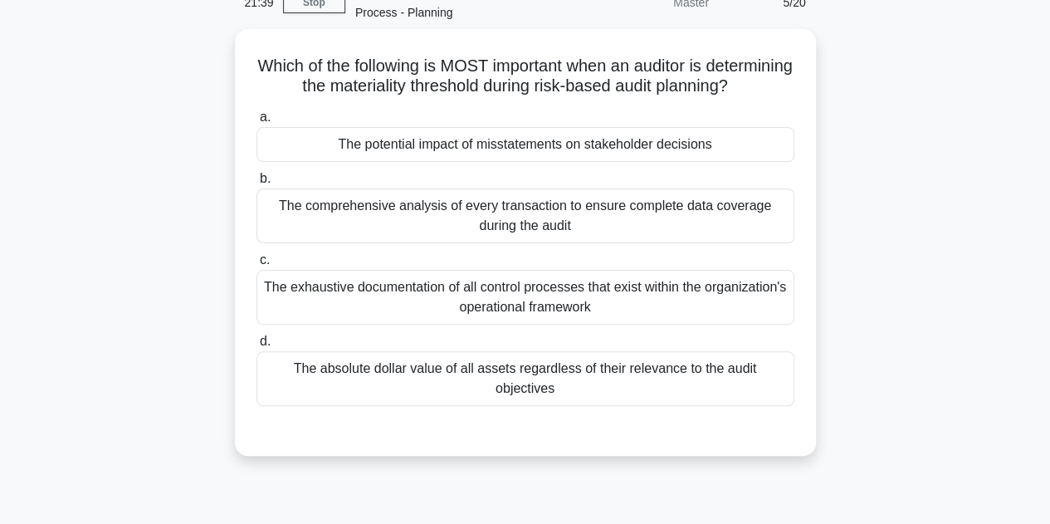
click at [972, 205] on div "Which of the following is MOST important when an auditor is determining the mat…" at bounding box center [525, 252] width 947 height 447
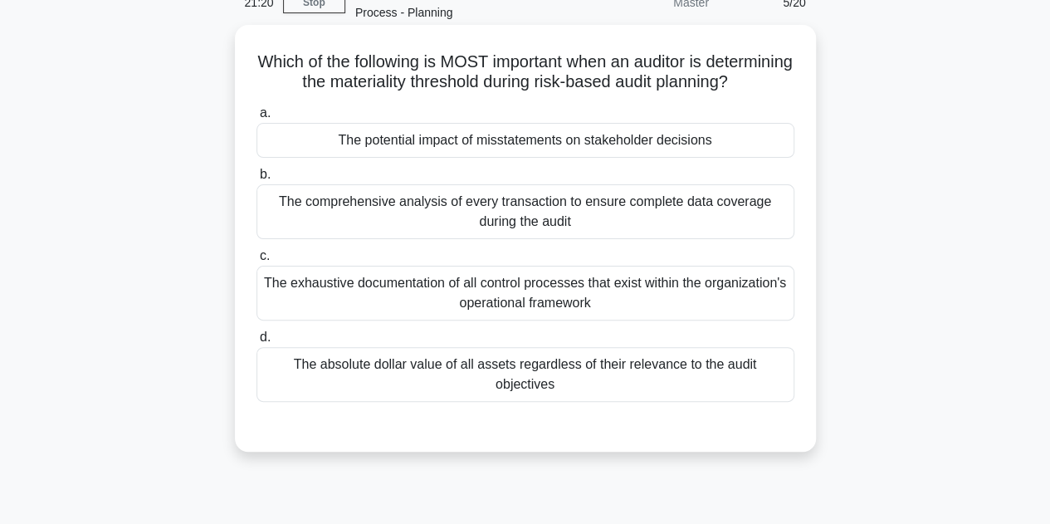
click at [517, 158] on div "The potential impact of misstatements on stakeholder decisions" at bounding box center [526, 140] width 538 height 35
click at [257, 119] on input "a. The potential impact of misstatements on stakeholder decisions" at bounding box center [257, 113] width 0 height 11
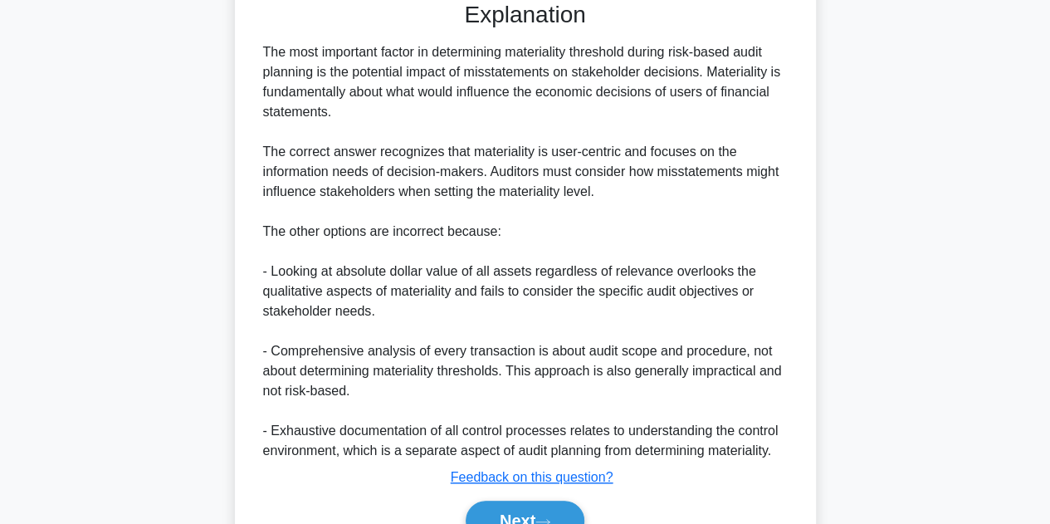
scroll to position [597, 0]
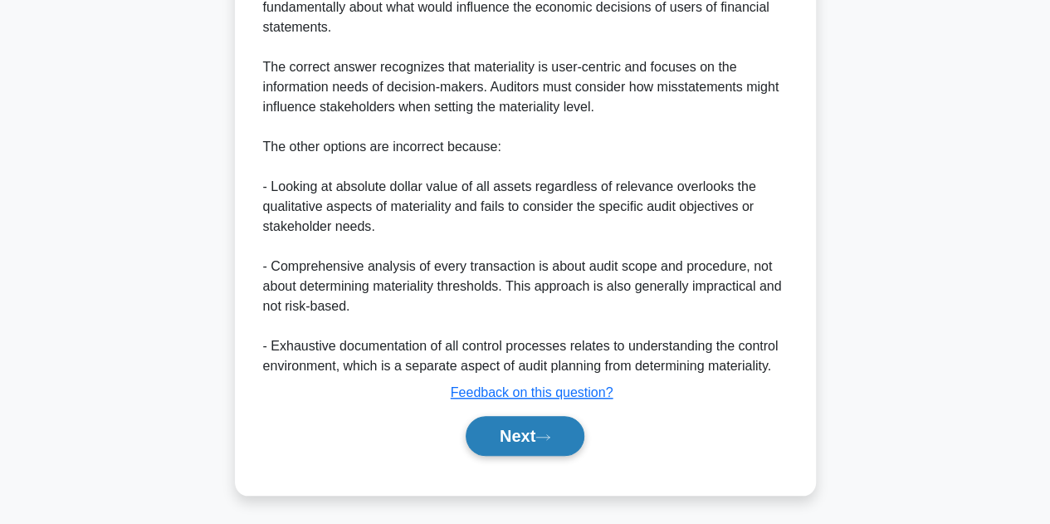
click at [519, 433] on button "Next" at bounding box center [525, 436] width 119 height 40
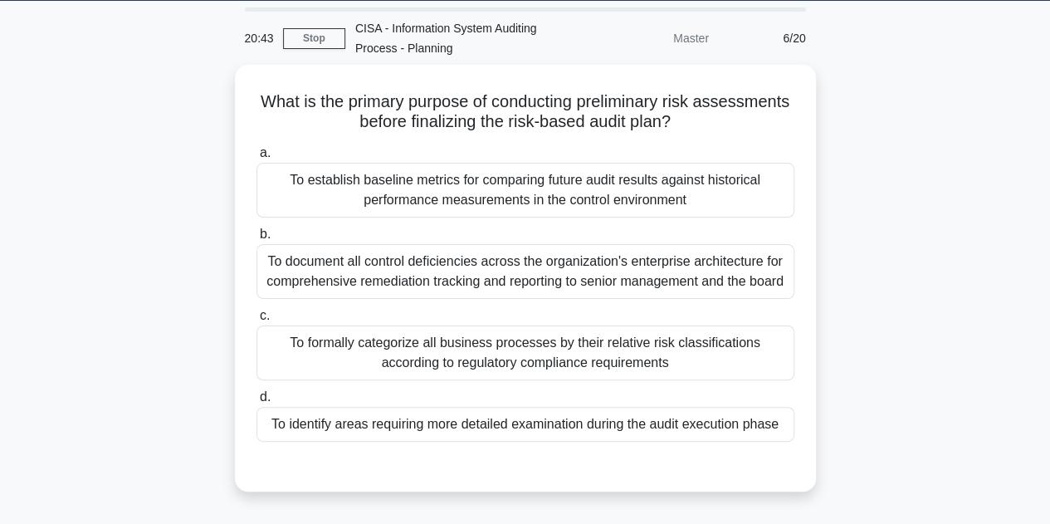
scroll to position [55, 0]
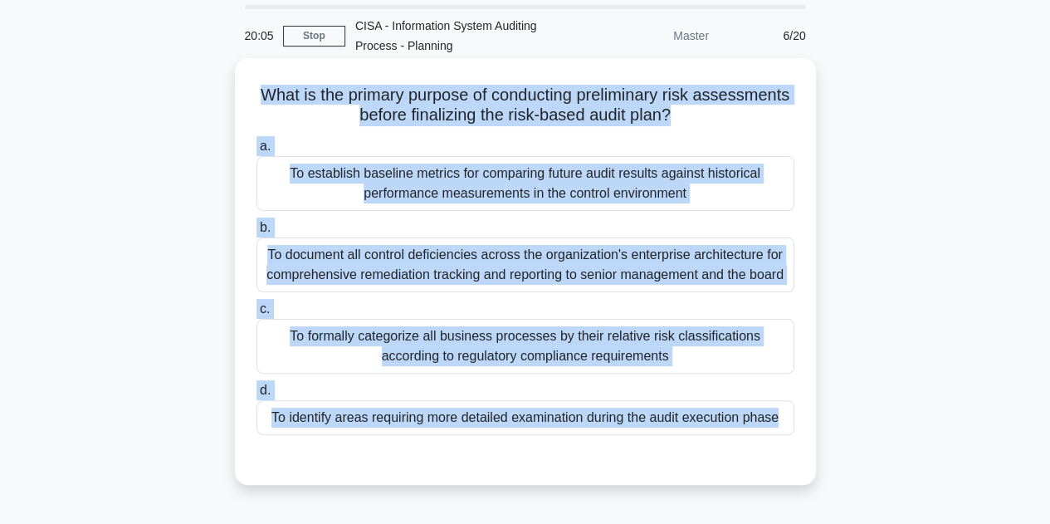
drag, startPoint x: 289, startPoint y: 81, endPoint x: 805, endPoint y: 459, distance: 640.4
click at [805, 459] on div "What is the primary purpose of conducting preliminary risk assessments before f…" at bounding box center [526, 272] width 568 height 414
copy div "What is the primary purpose of conducting preliminary risk assessments before f…"
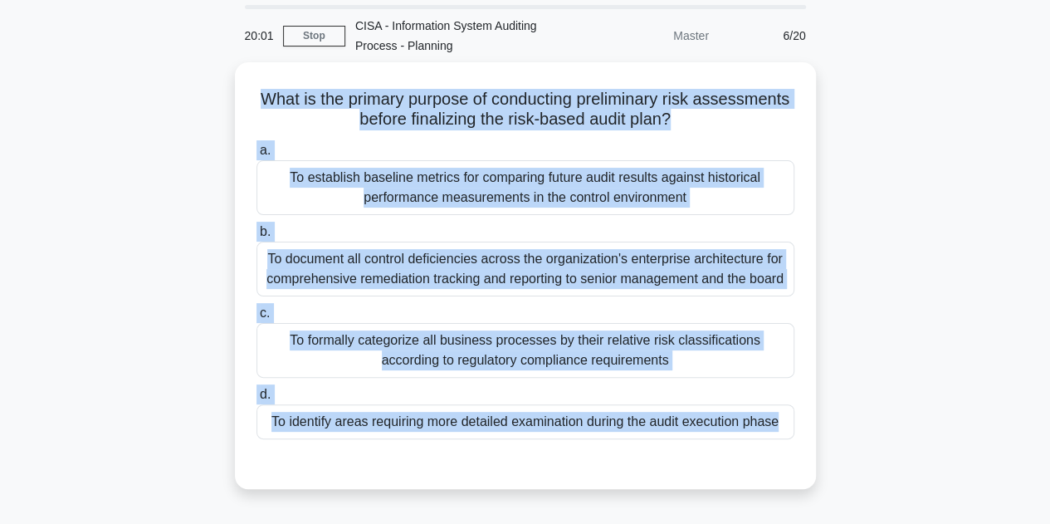
click at [947, 115] on div "What is the primary purpose of conducting preliminary risk assessments before f…" at bounding box center [525, 285] width 947 height 447
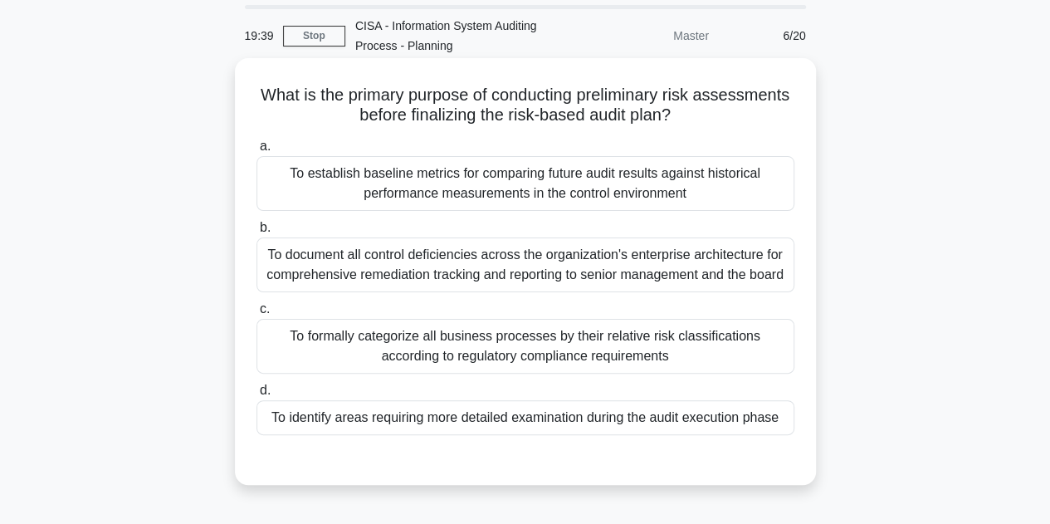
click at [512, 412] on div "To identify areas requiring more detailed examination during the audit executio…" at bounding box center [526, 417] width 538 height 35
click at [257, 396] on input "d. To identify areas requiring more detailed examination during the audit execu…" at bounding box center [257, 390] width 0 height 11
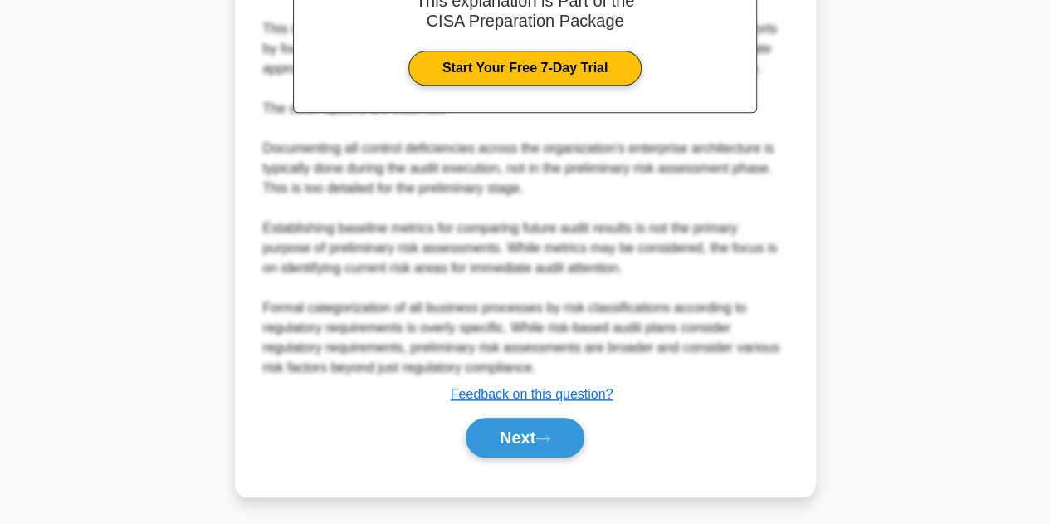
scroll to position [637, 0]
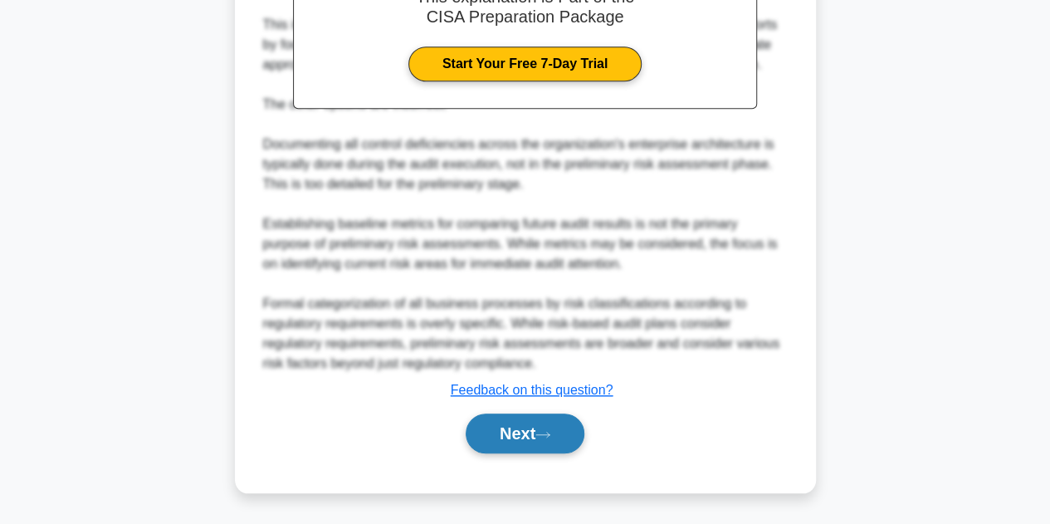
click at [536, 433] on button "Next" at bounding box center [525, 434] width 119 height 40
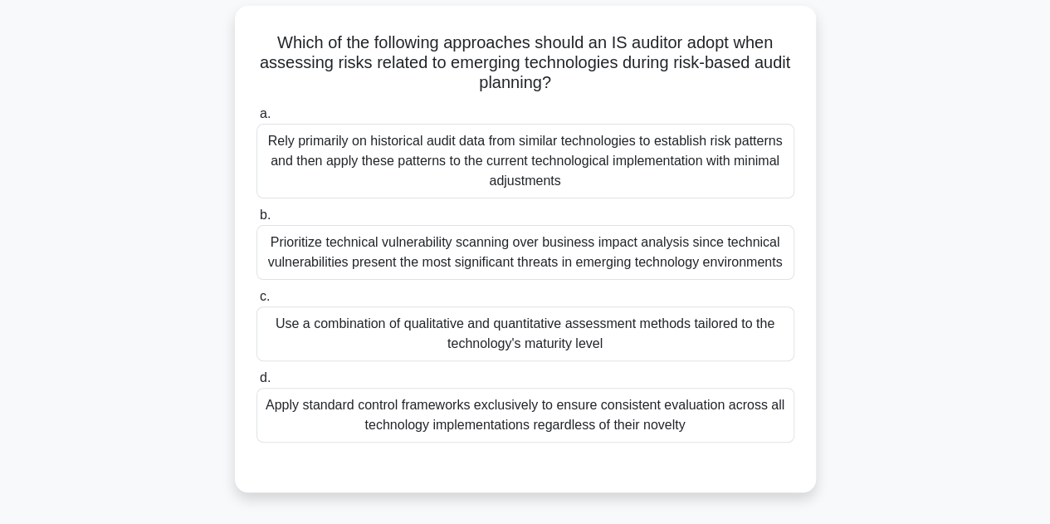
scroll to position [113, 0]
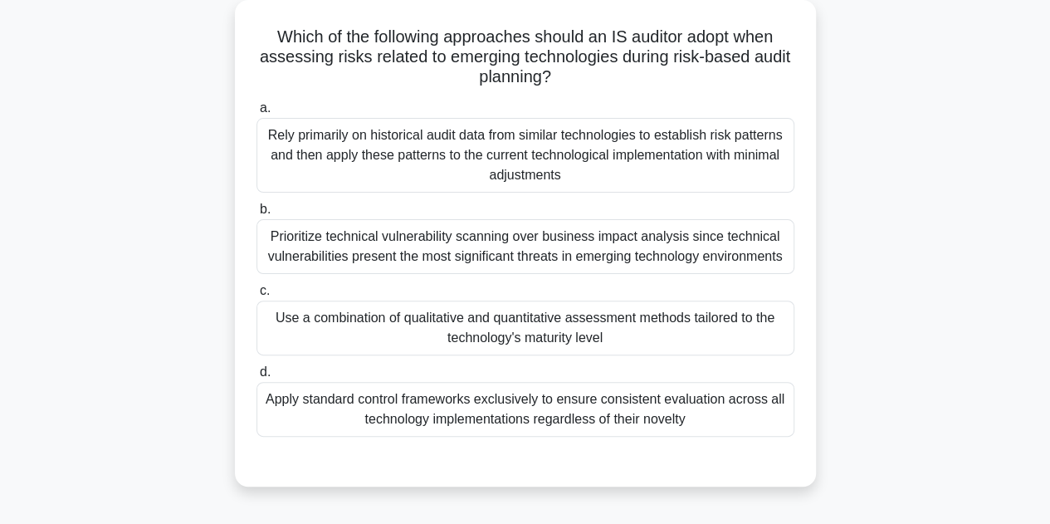
drag, startPoint x: 268, startPoint y: 34, endPoint x: 723, endPoint y: 420, distance: 596.8
click at [723, 420] on div "Which of the following approaches should an IS auditor adopt when assessing ris…" at bounding box center [526, 243] width 568 height 473
copy div "Which of the following approaches should an IS auditor adopt when assessing ris…"
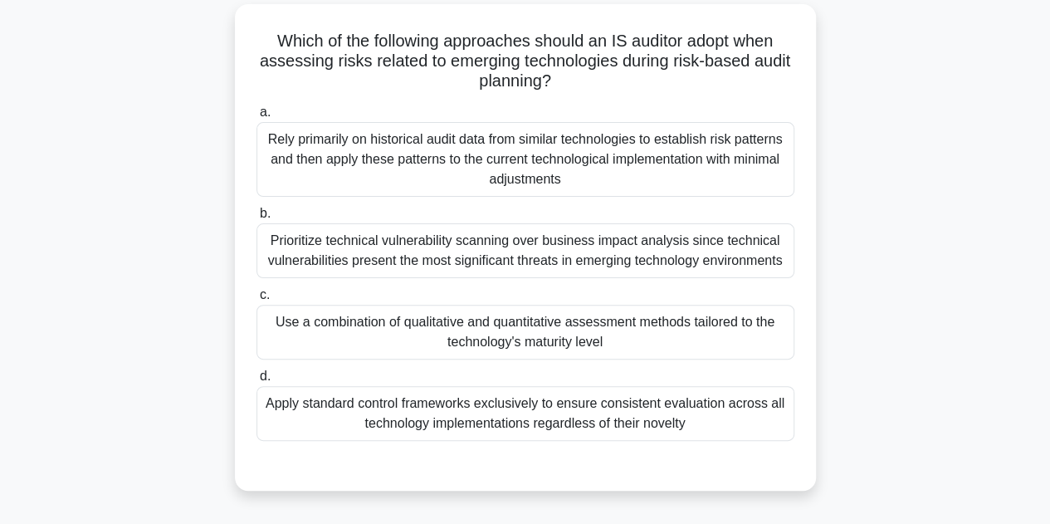
click at [915, 436] on div "Which of the following approaches should an IS auditor adopt when assessing ris…" at bounding box center [525, 257] width 947 height 507
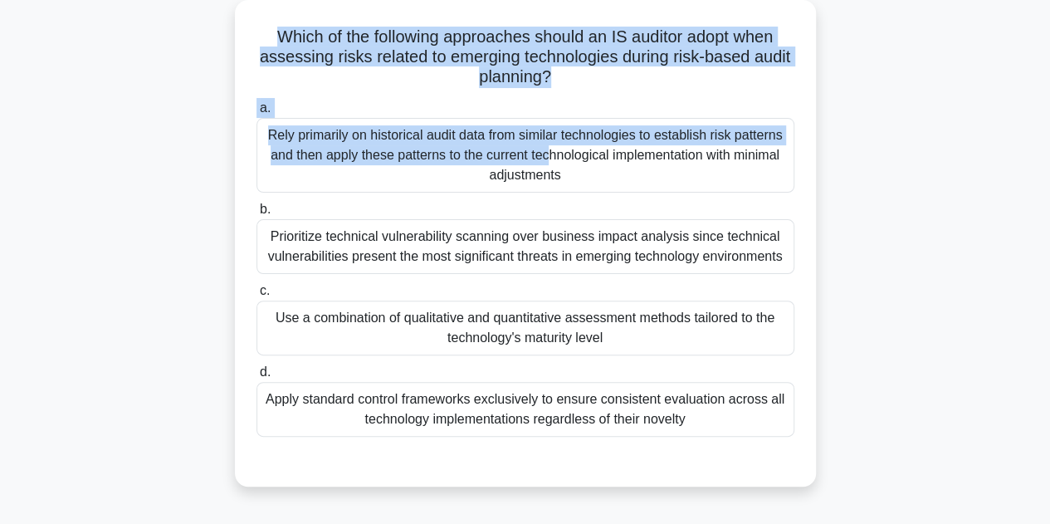
drag, startPoint x: 267, startPoint y: 27, endPoint x: 515, endPoint y: 188, distance: 295.3
click at [515, 188] on div "Which of the following approaches should an IS auditor adopt when assessing ris…" at bounding box center [526, 243] width 568 height 473
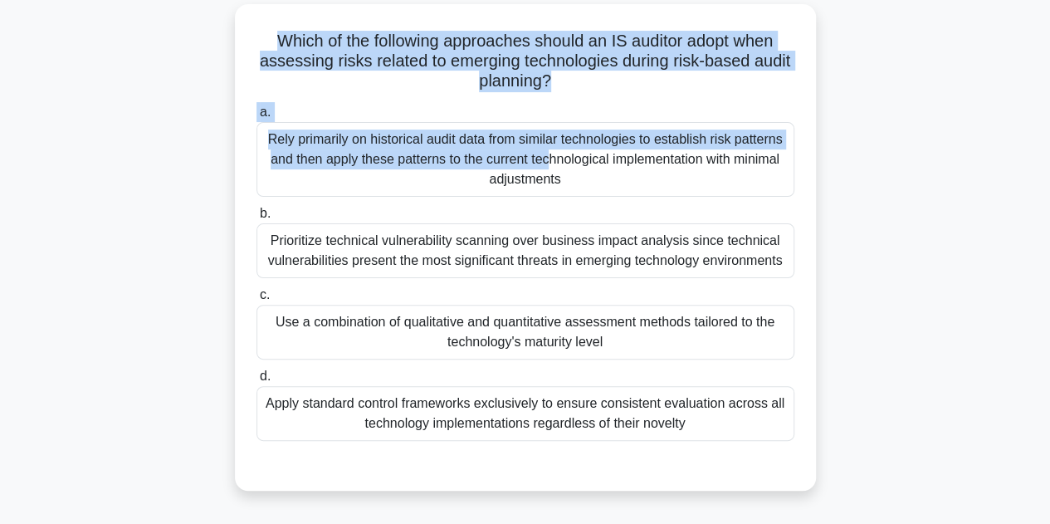
click at [37, 101] on main "17:23 Stop CISA - Information System Auditing Process - Planning Master 7/20 Wh…" at bounding box center [525, 362] width 1050 height 844
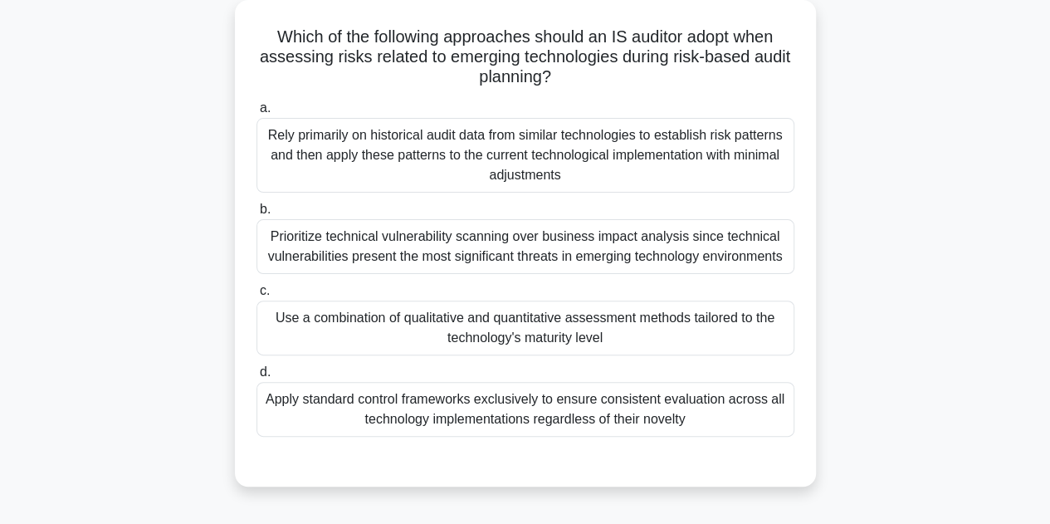
drag, startPoint x: 267, startPoint y: 39, endPoint x: 707, endPoint y: 436, distance: 592.0
click at [707, 436] on div "Which of the following approaches should an IS auditor adopt when assessing ris…" at bounding box center [526, 243] width 568 height 473
copy div "Which of the following approaches should an IS auditor adopt when assessing ris…"
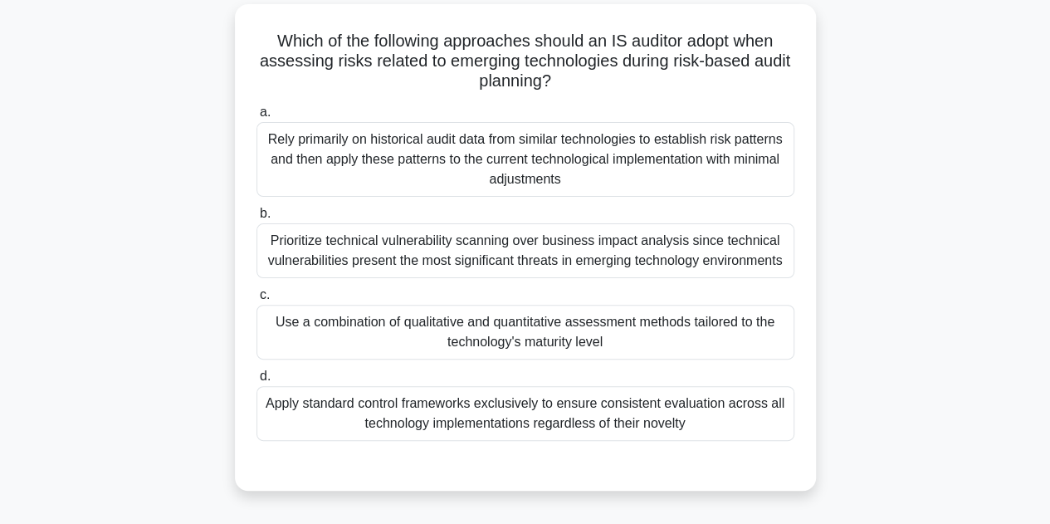
click at [168, 237] on div "Which of the following approaches should an IS auditor adopt when assessing ris…" at bounding box center [525, 257] width 947 height 507
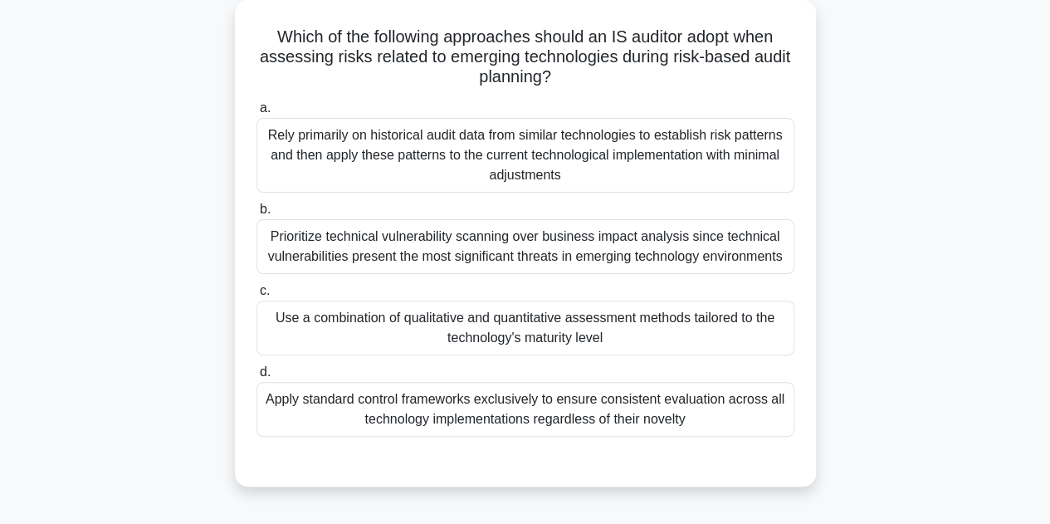
click at [593, 326] on div "Use a combination of qualitative and quantitative assessment methods tailored t…" at bounding box center [526, 328] width 538 height 55
click at [257, 296] on input "c. Use a combination of qualitative and quantitative assessment methods tailore…" at bounding box center [257, 291] width 0 height 11
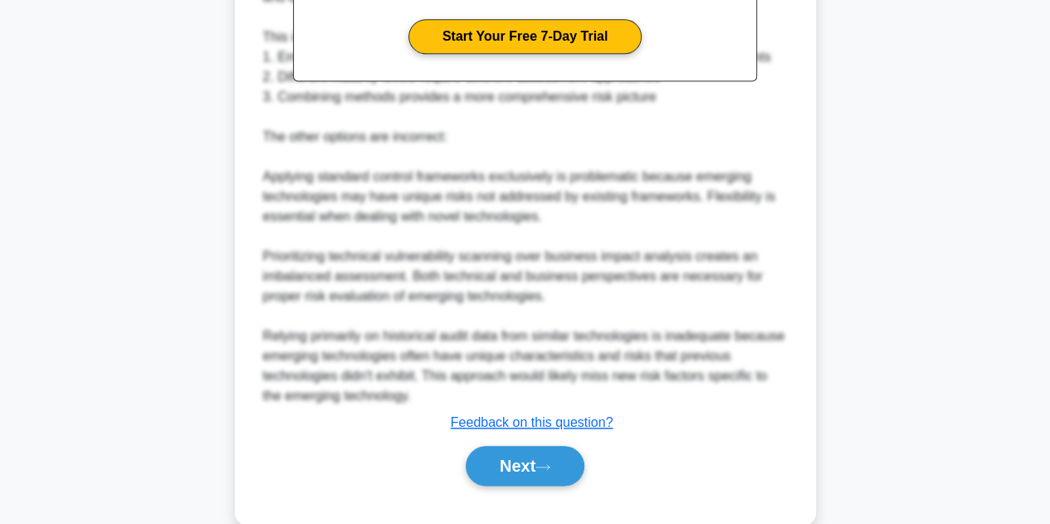
scroll to position [715, 0]
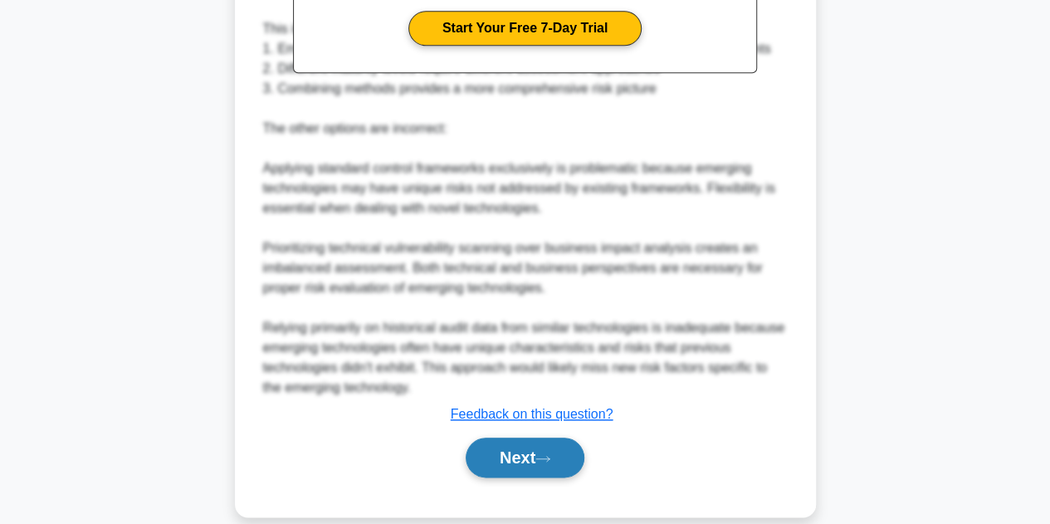
click at [541, 466] on button "Next" at bounding box center [525, 458] width 119 height 40
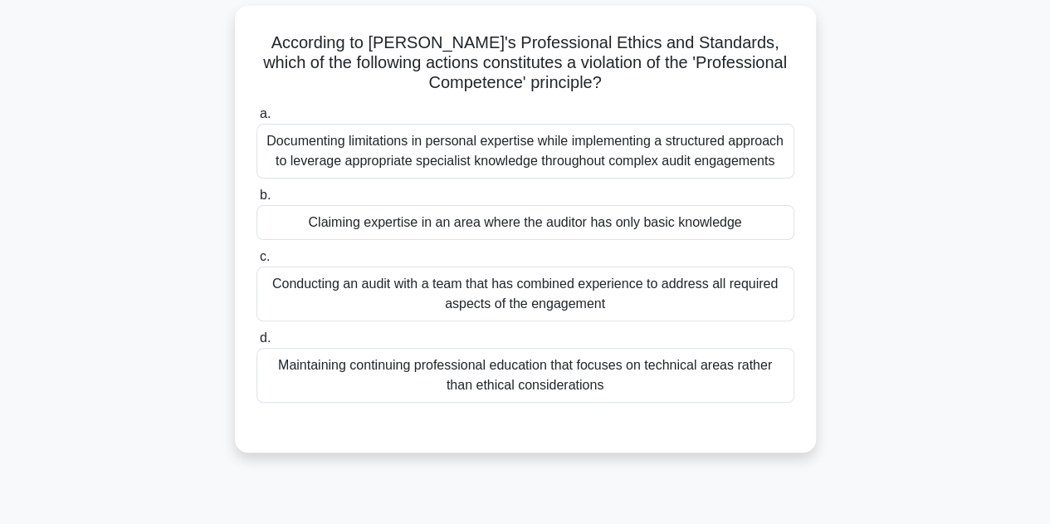
scroll to position [103, 0]
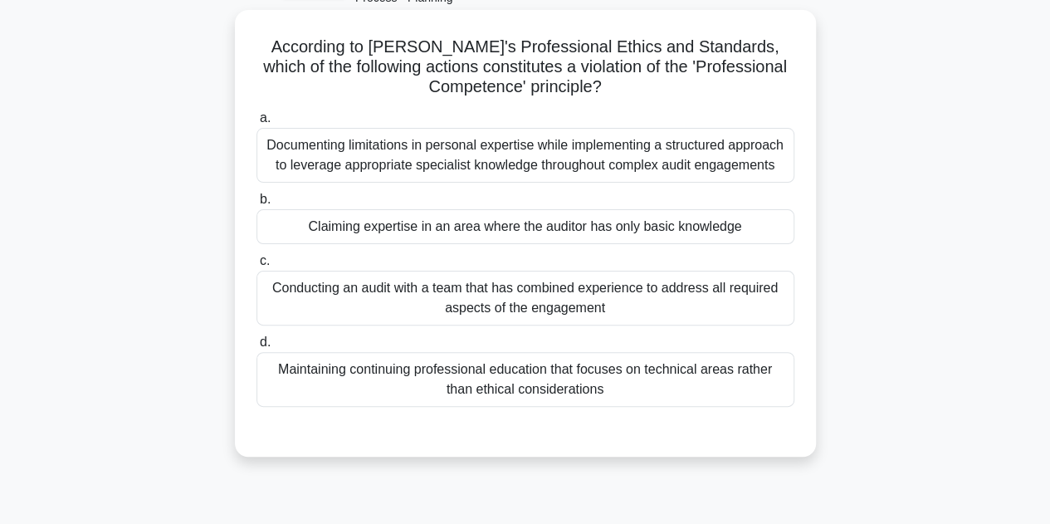
drag, startPoint x: 260, startPoint y: 44, endPoint x: 614, endPoint y: 394, distance: 498.5
click at [614, 394] on div "According to ISACA's Professional Ethics and Standards, which of the following …" at bounding box center [526, 233] width 568 height 433
copy div "According to ISACA's Professional Ethics and Standards, which of the following …"
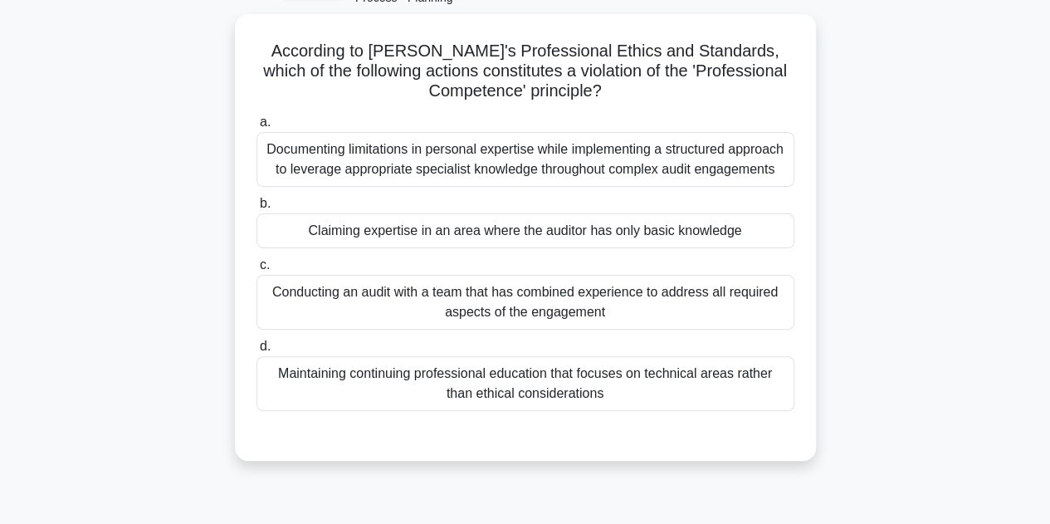
click at [839, 355] on div "According to ISACA's Professional Ethics and Standards, which of the following …" at bounding box center [525, 247] width 947 height 467
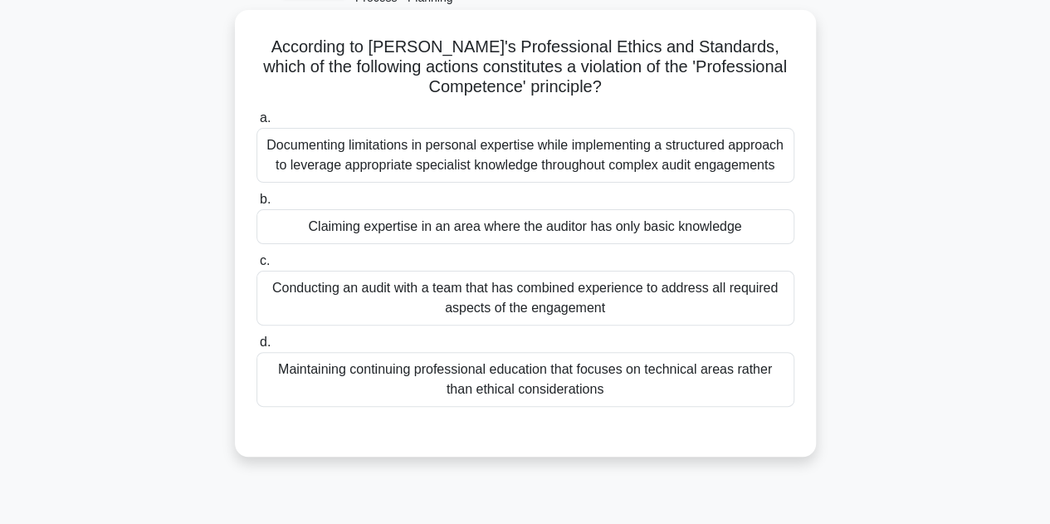
click at [455, 219] on div "Claiming expertise in an area where the auditor has only basic knowledge" at bounding box center [526, 226] width 538 height 35
click at [257, 205] on input "b. Claiming expertise in an area where the auditor has only basic knowledge" at bounding box center [257, 199] width 0 height 11
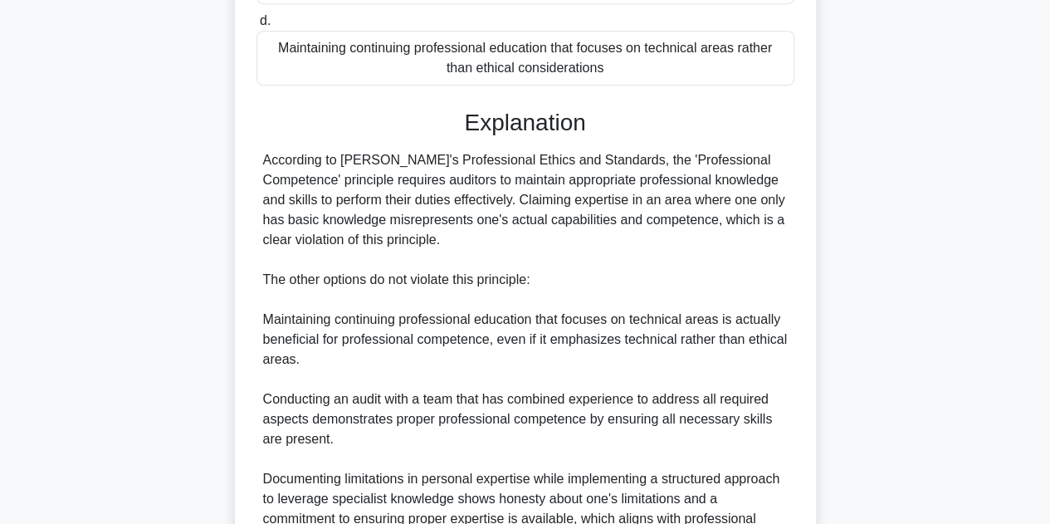
scroll to position [597, 0]
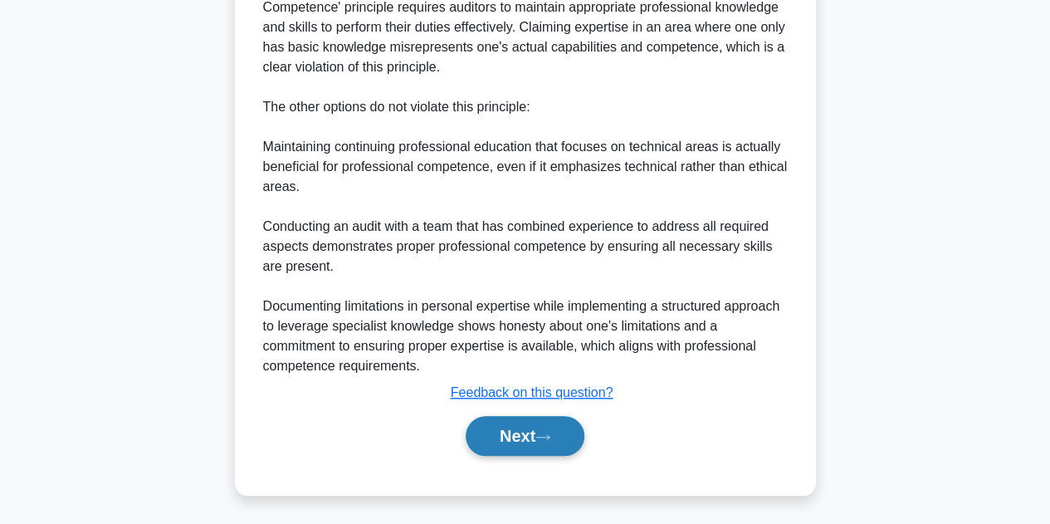
click at [515, 438] on button "Next" at bounding box center [525, 436] width 119 height 40
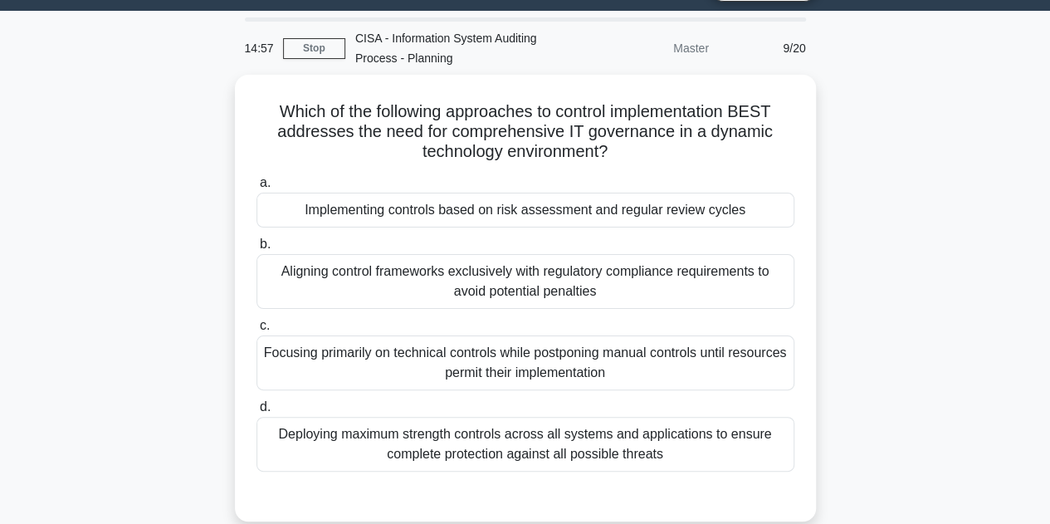
scroll to position [73, 0]
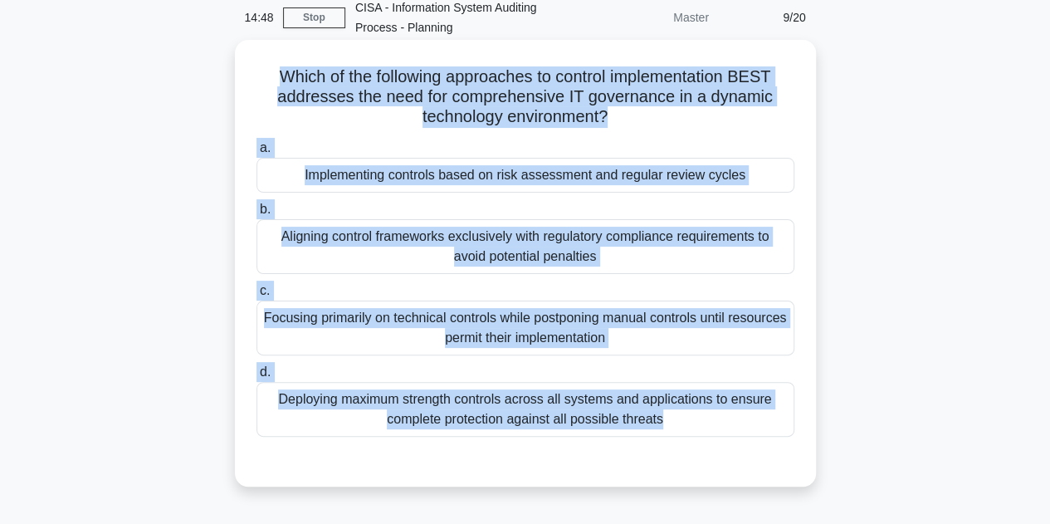
drag, startPoint x: 267, startPoint y: 78, endPoint x: 678, endPoint y: 445, distance: 550.4
click at [678, 445] on div "Which of the following approaches to control implementation BEST addresses the …" at bounding box center [526, 263] width 568 height 433
copy div "Which of the following approaches to control implementation BEST addresses the …"
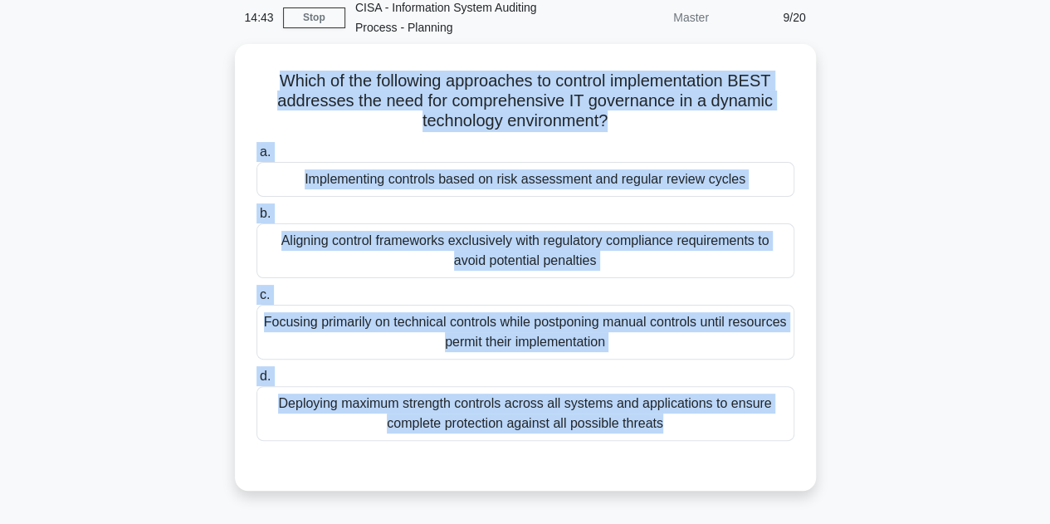
click at [196, 179] on div "Which of the following approaches to control implementation BEST addresses the …" at bounding box center [525, 277] width 947 height 467
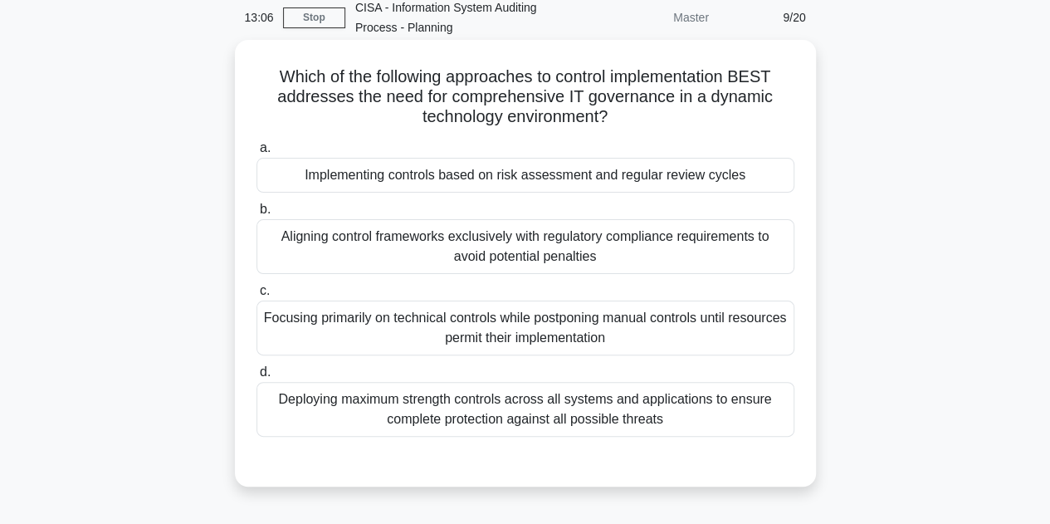
click at [601, 189] on div "Implementing controls based on risk assessment and regular review cycles" at bounding box center [526, 175] width 538 height 35
click at [257, 154] on input "a. Implementing controls based on risk assessment and regular review cycles" at bounding box center [257, 148] width 0 height 11
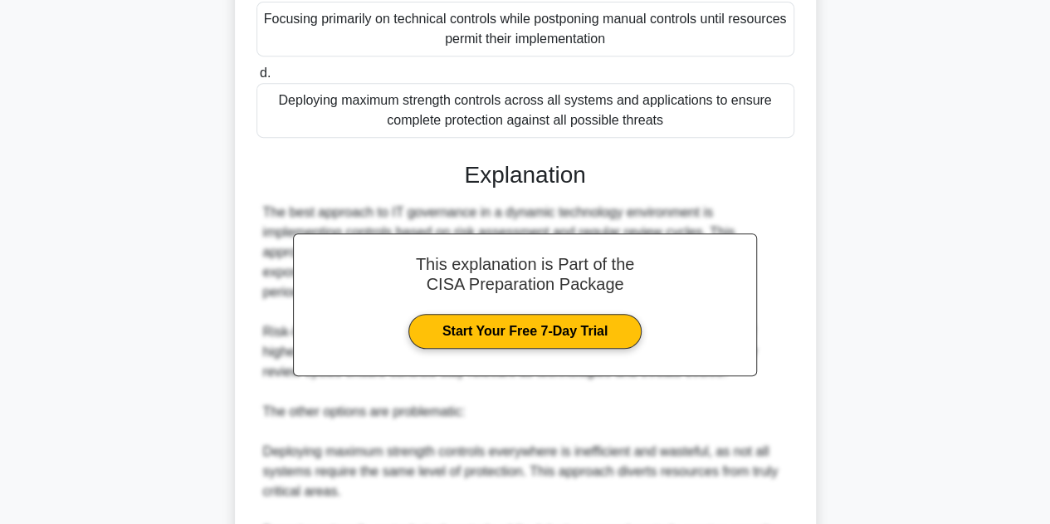
scroll to position [637, 0]
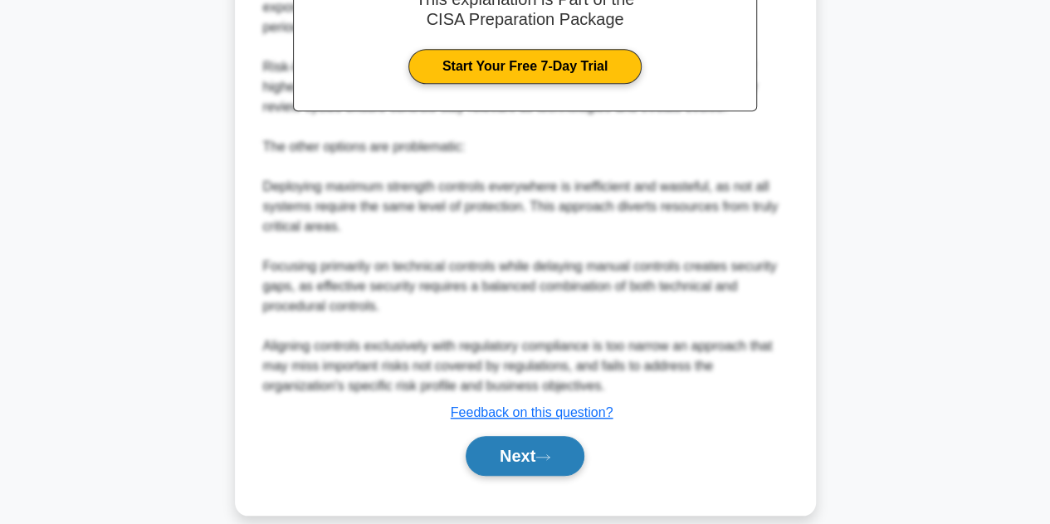
click at [572, 445] on button "Next" at bounding box center [525, 456] width 119 height 40
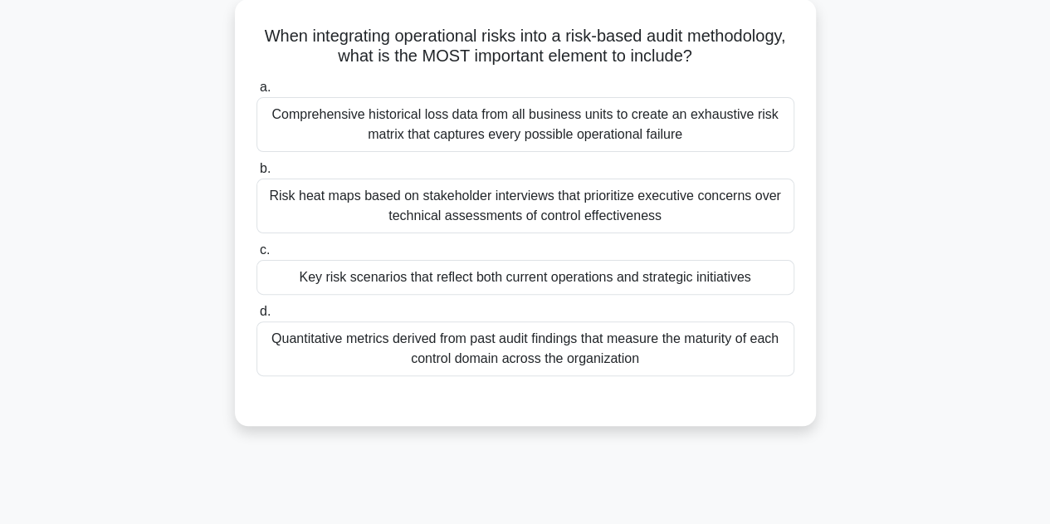
scroll to position [120, 0]
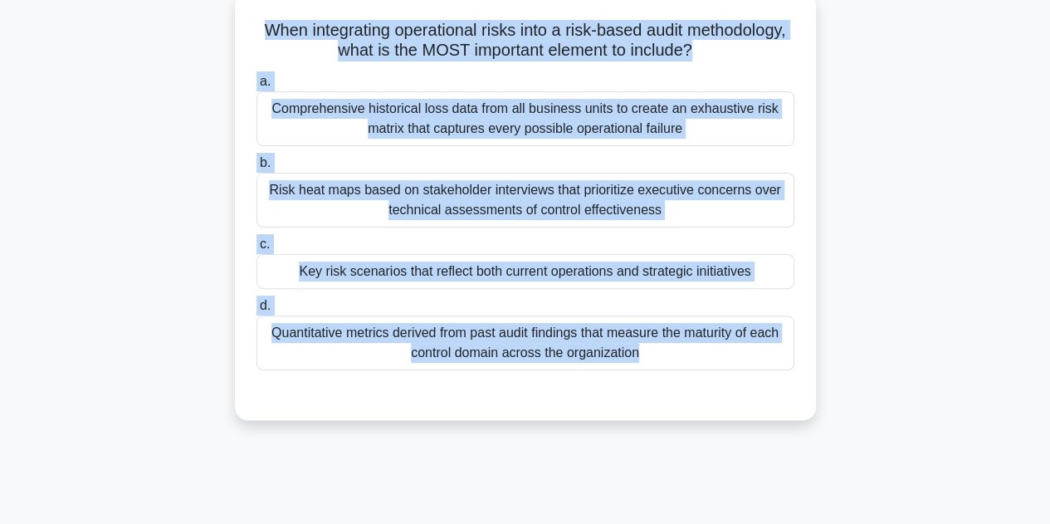
drag, startPoint x: 296, startPoint y: 20, endPoint x: 737, endPoint y: 373, distance: 564.8
click at [737, 373] on div "When integrating operational risks into a risk-based audit methodology, what is…" at bounding box center [526, 207] width 568 height 414
click at [737, 373] on div "a. Comprehensive historical loss data from all business units to create an exha…" at bounding box center [525, 234] width 541 height 332
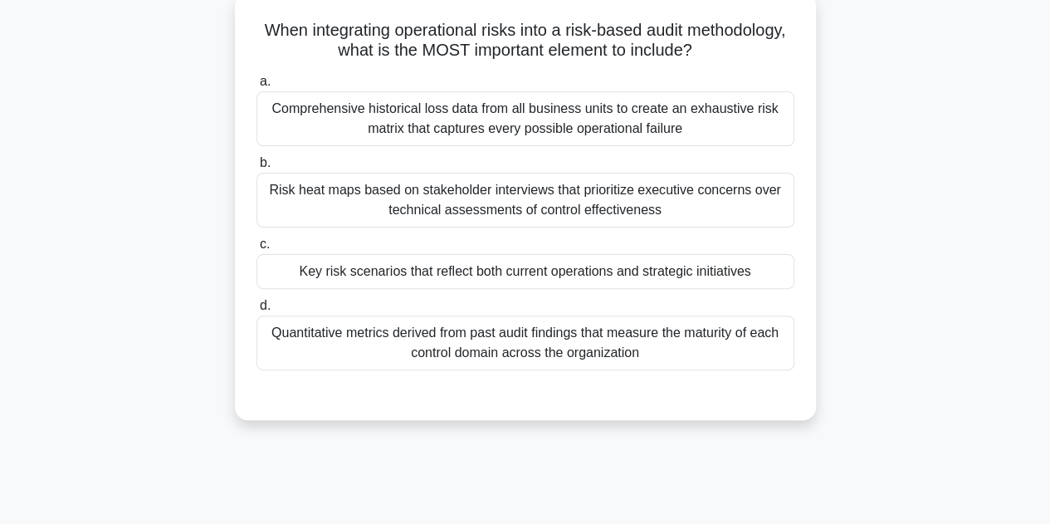
click at [475, 286] on div "Key risk scenarios that reflect both current operations and strategic initiativ…" at bounding box center [526, 271] width 538 height 35
click at [257, 250] on input "c. Key risk scenarios that reflect both current operations and strategic initia…" at bounding box center [257, 244] width 0 height 11
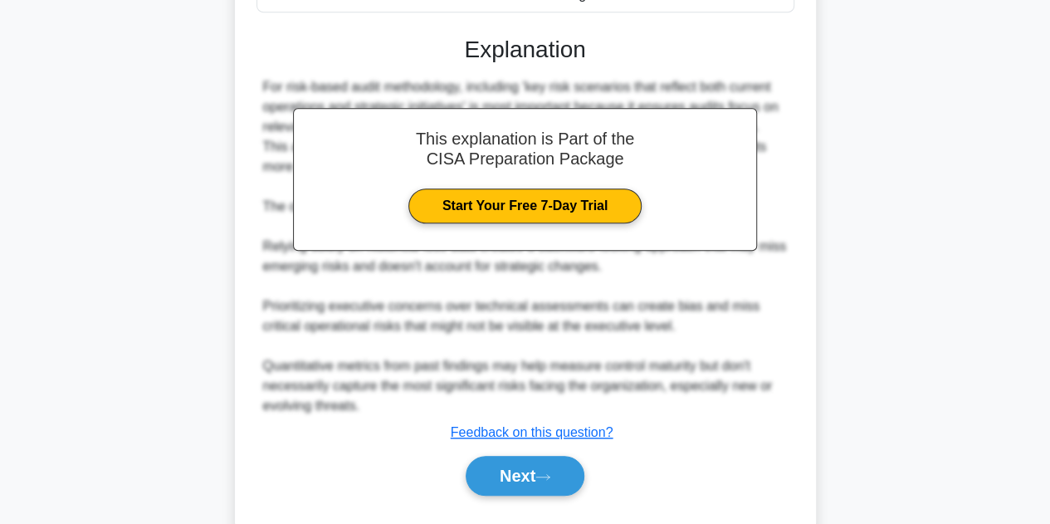
scroll to position [517, 0]
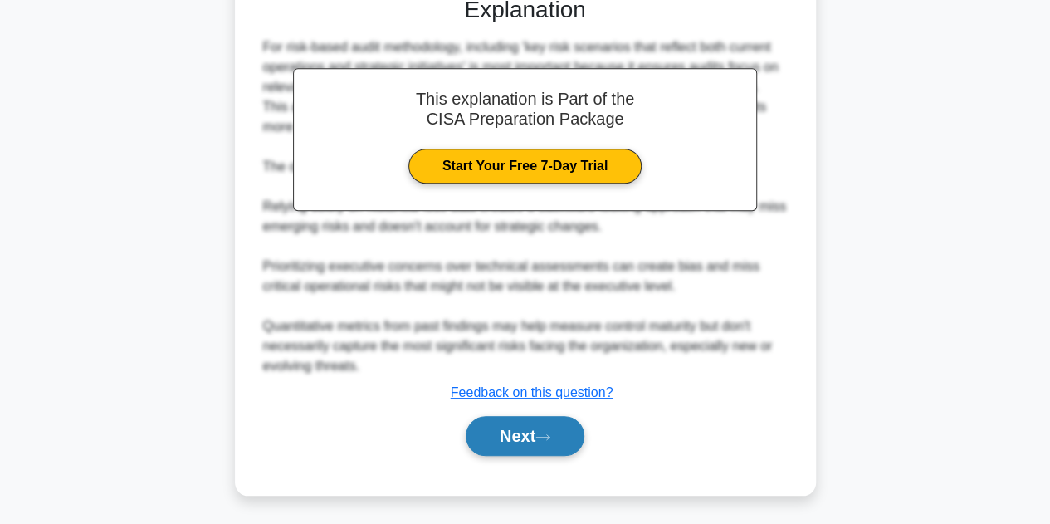
click at [520, 434] on button "Next" at bounding box center [525, 436] width 119 height 40
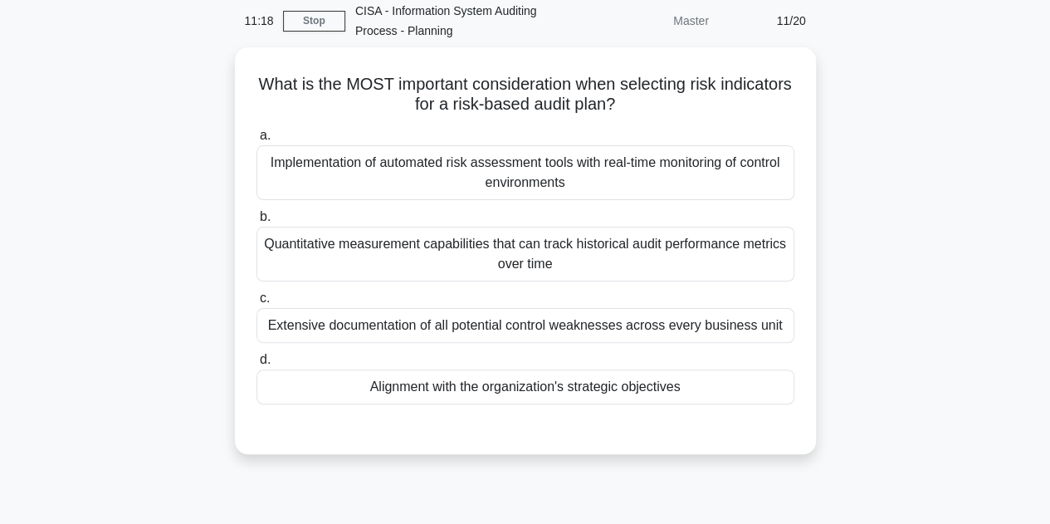
scroll to position [0, 0]
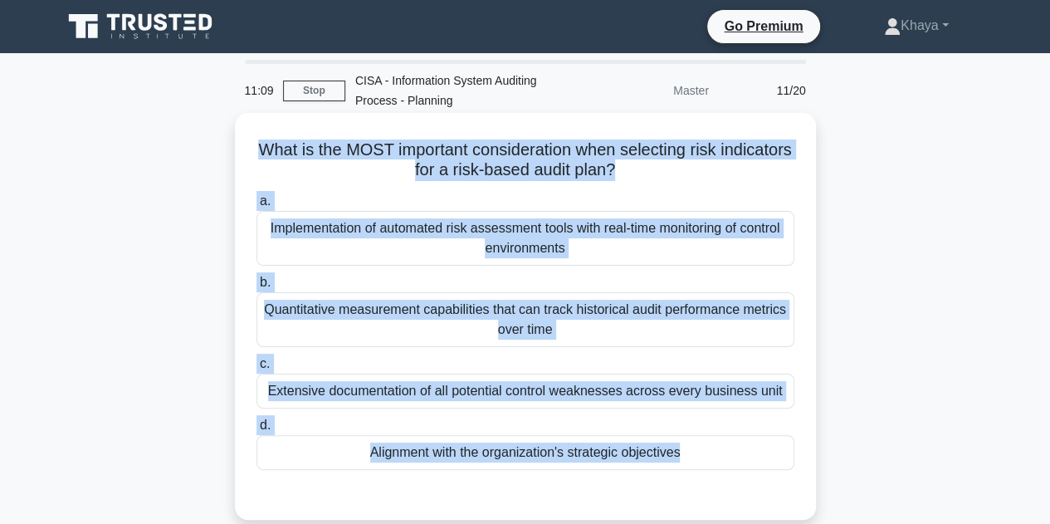
drag, startPoint x: 286, startPoint y: 145, endPoint x: 740, endPoint y: 494, distance: 572.0
click at [740, 494] on div "What is the MOST important consideration when selecting risk indicators for a r…" at bounding box center [526, 317] width 568 height 394
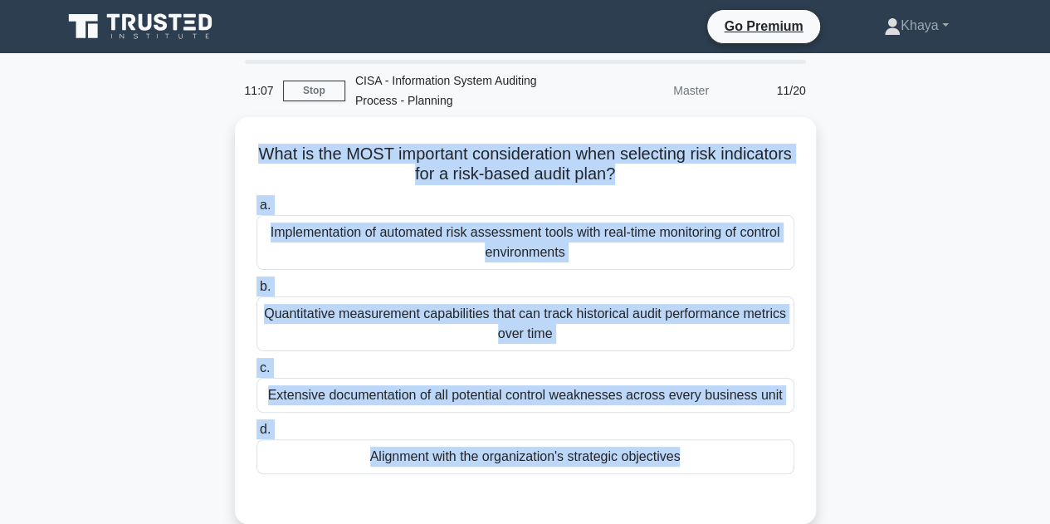
click at [998, 299] on main "11:07 Stop CISA - Information System Auditing Process - Planning Master 11/20 W…" at bounding box center [525, 475] width 1050 height 844
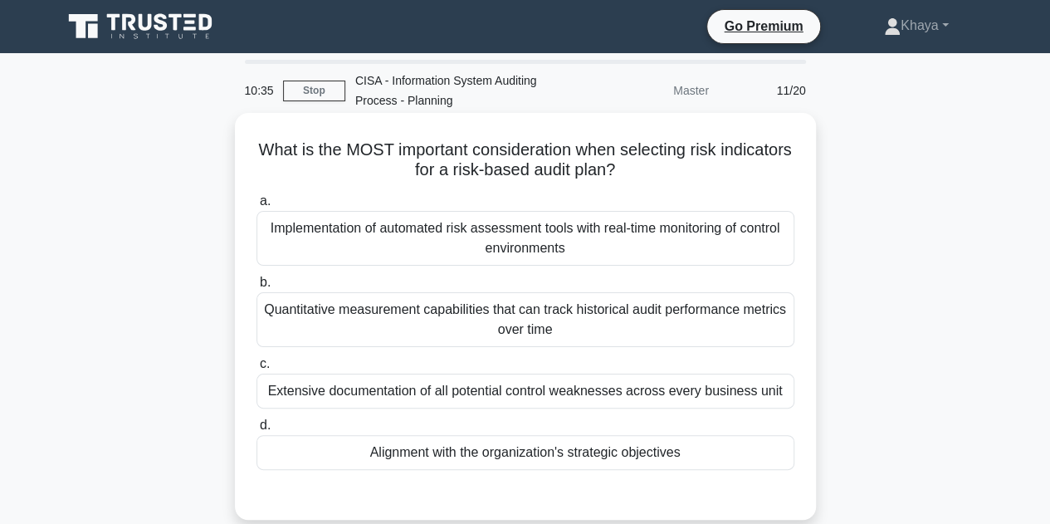
click at [551, 456] on div "Alignment with the organization's strategic objectives" at bounding box center [526, 452] width 538 height 35
click at [257, 431] on input "d. Alignment with the organization's strategic objectives" at bounding box center [257, 425] width 0 height 11
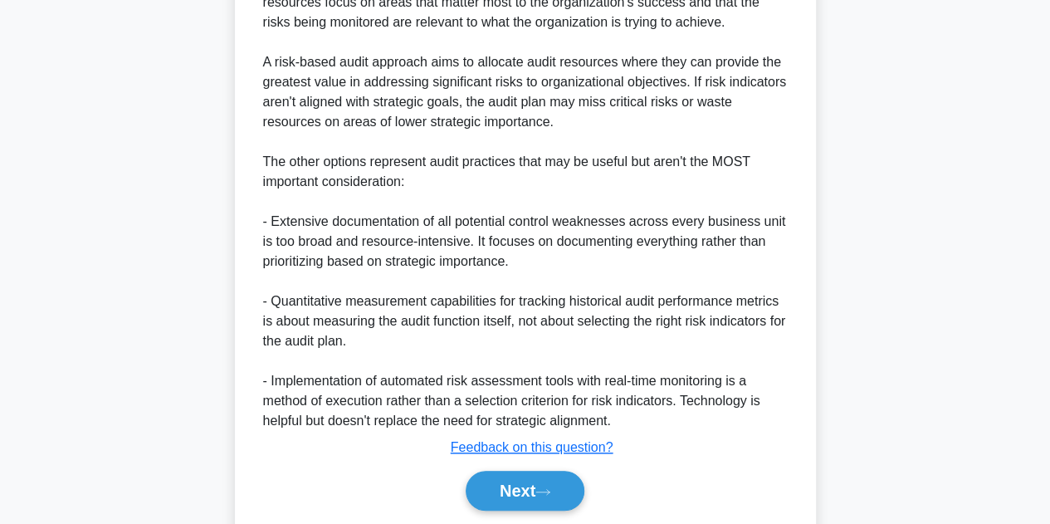
scroll to position [637, 0]
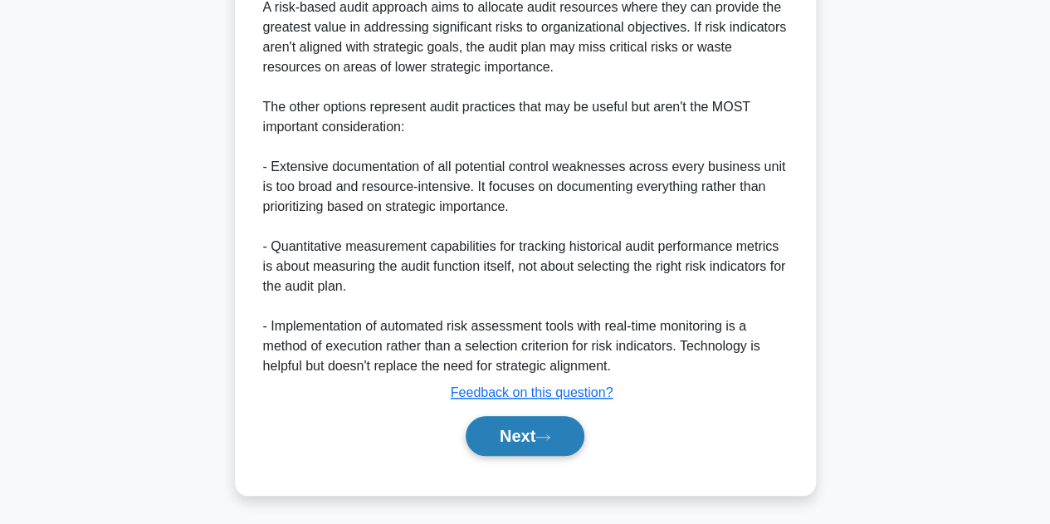
click at [545, 433] on icon at bounding box center [543, 437] width 15 height 9
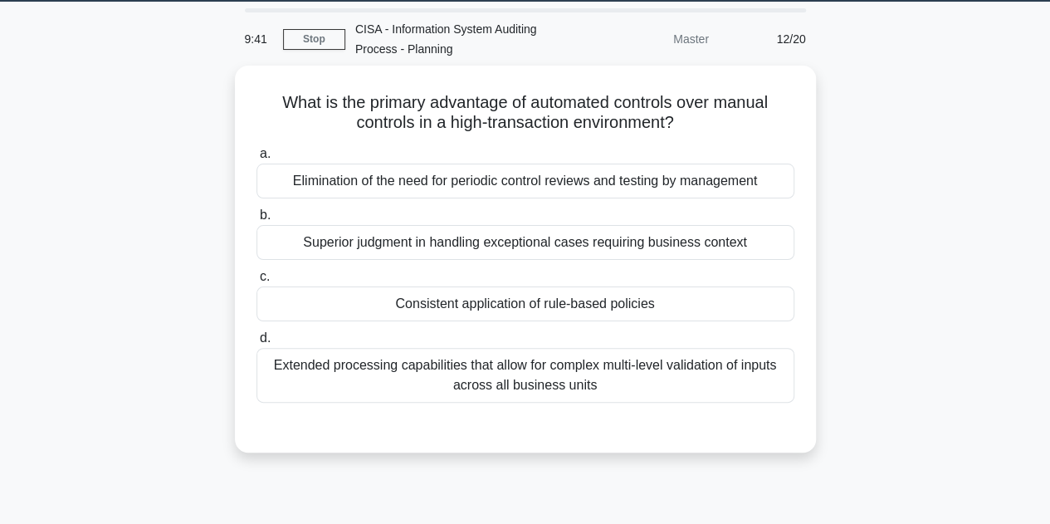
scroll to position [53, 0]
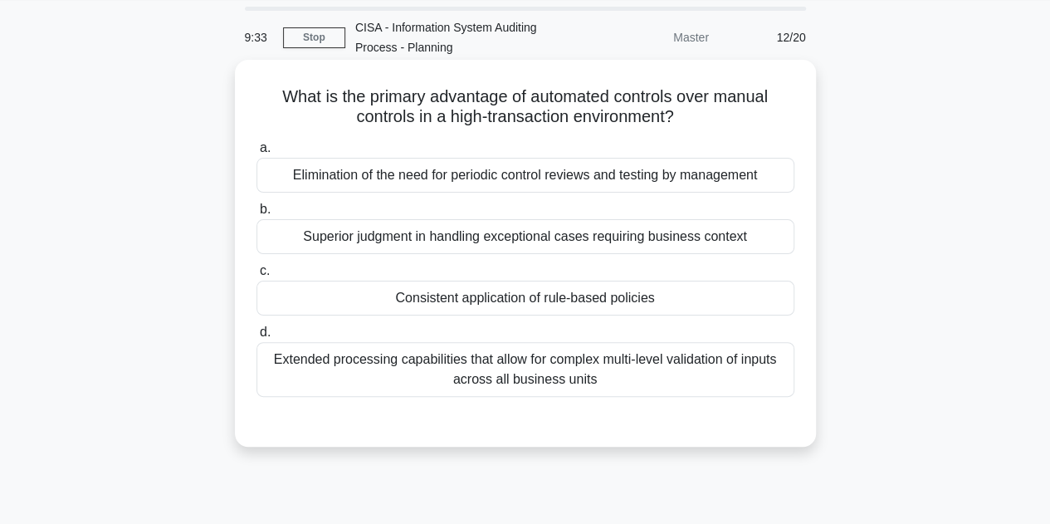
drag, startPoint x: 273, startPoint y: 95, endPoint x: 679, endPoint y: 396, distance: 505.2
click at [679, 396] on div "What is the primary advantage of automated controls over manual controls in a h…" at bounding box center [526, 253] width 568 height 374
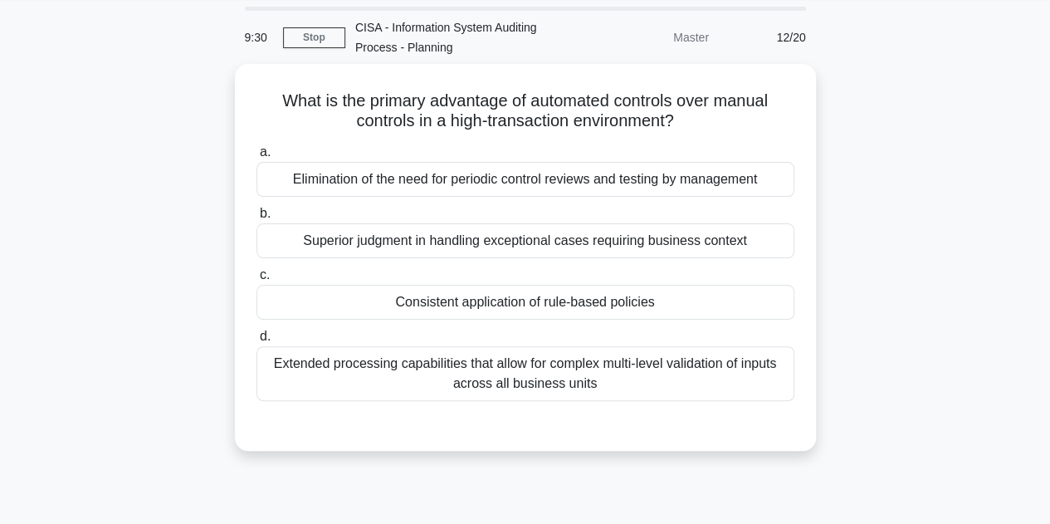
click at [989, 193] on div "What is the primary advantage of automated controls over manual controls in a h…" at bounding box center [525, 267] width 947 height 407
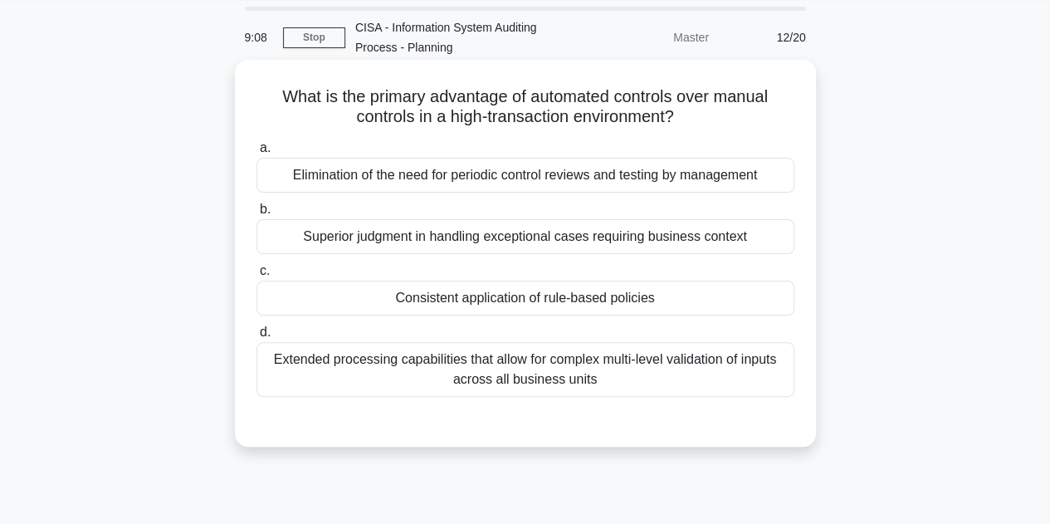
click at [495, 306] on div "Consistent application of rule-based policies" at bounding box center [526, 298] width 538 height 35
click at [257, 277] on input "c. Consistent application of rule-based policies" at bounding box center [257, 271] width 0 height 11
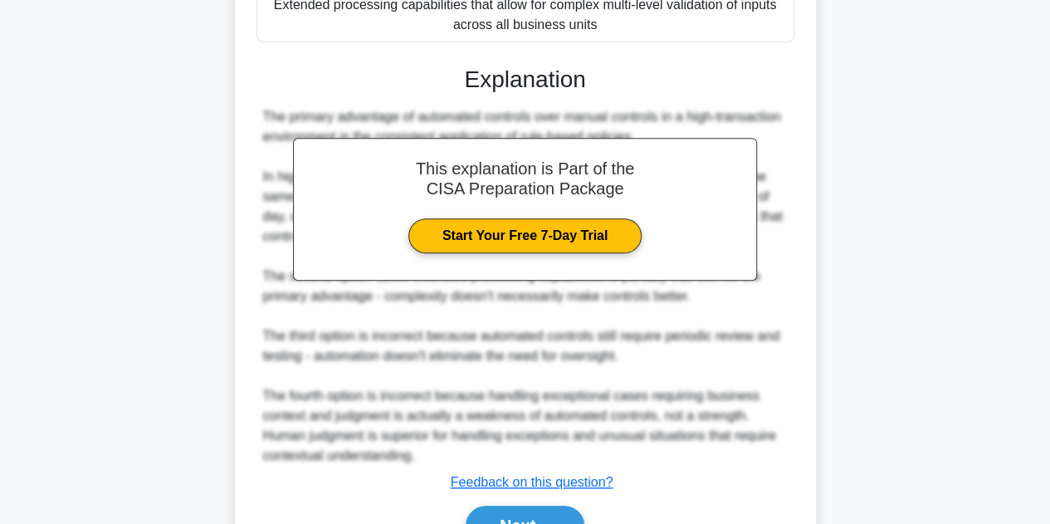
scroll to position [497, 0]
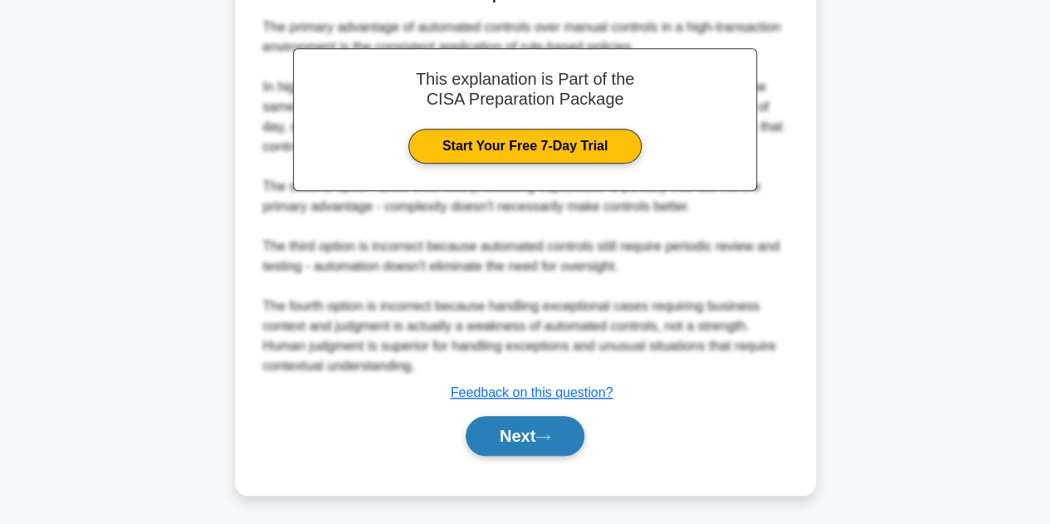
click at [547, 438] on icon at bounding box center [543, 437] width 15 height 9
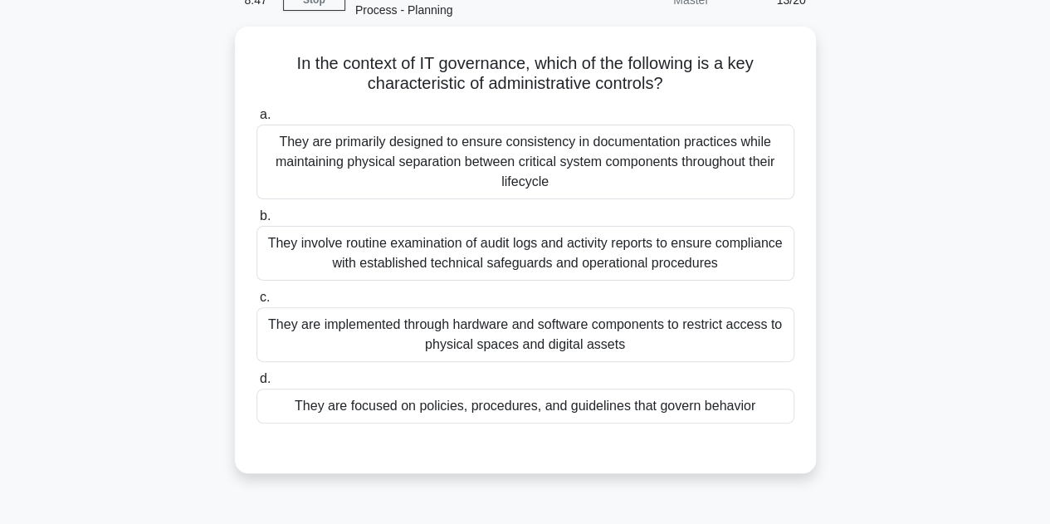
scroll to position [114, 0]
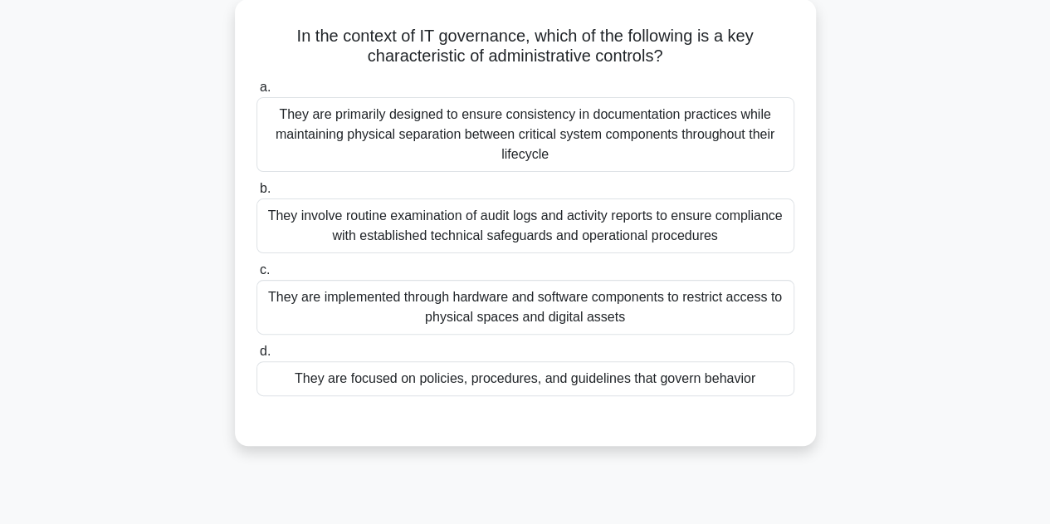
drag, startPoint x: 287, startPoint y: 28, endPoint x: 806, endPoint y: 384, distance: 629.5
click at [806, 384] on div "In the context of IT governance, which of the following is a key characteristic…" at bounding box center [526, 222] width 568 height 433
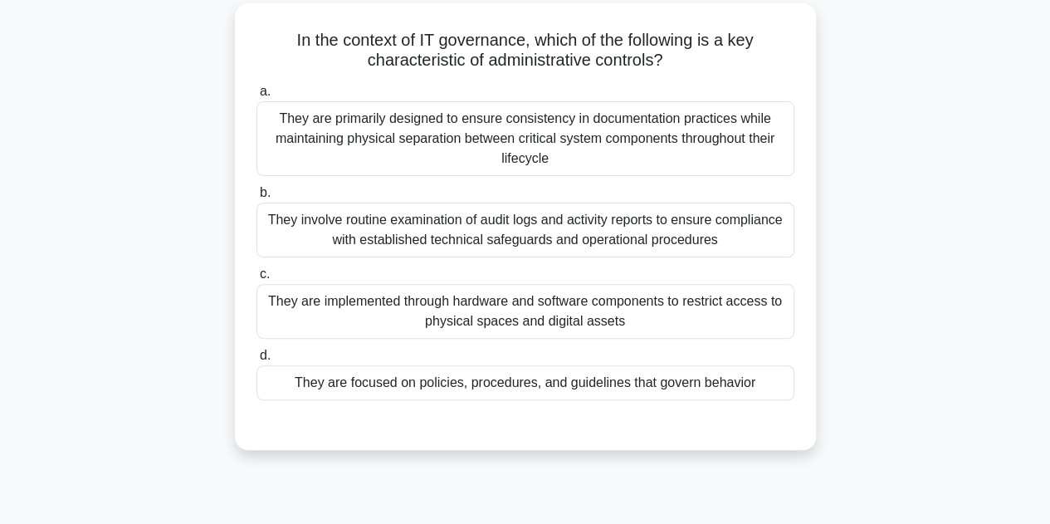
click at [936, 252] on div "In the context of IT governance, which of the following is a key characteristic…" at bounding box center [525, 236] width 947 height 467
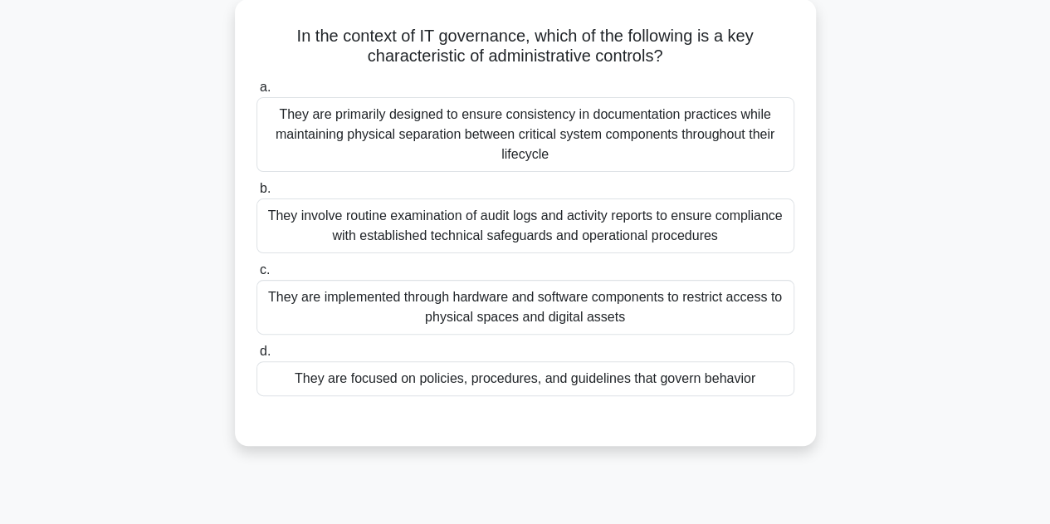
click at [498, 386] on div "They are focused on policies, procedures, and guidelines that govern behavior" at bounding box center [526, 378] width 538 height 35
click at [257, 357] on input "d. They are focused on policies, procedures, and guidelines that govern behavior" at bounding box center [257, 351] width 0 height 11
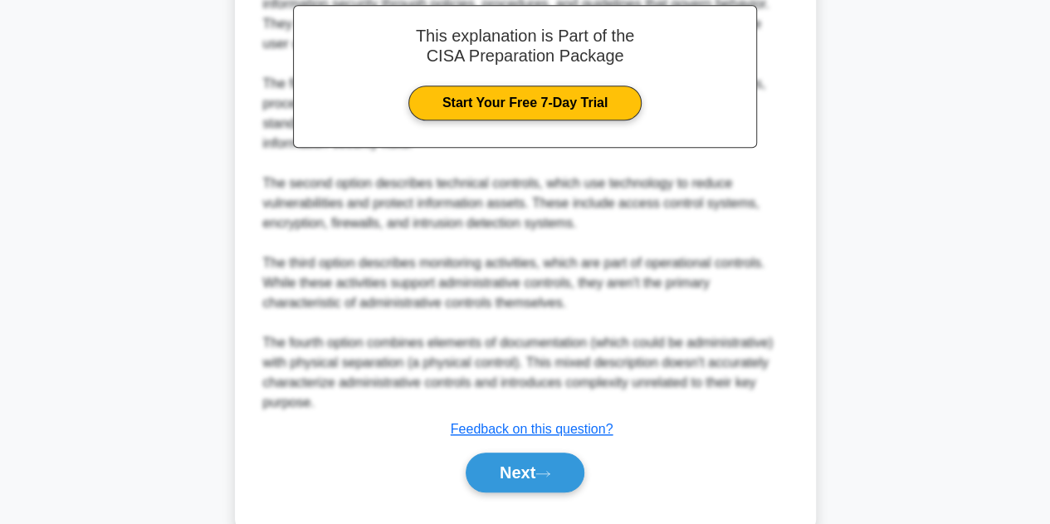
scroll to position [618, 0]
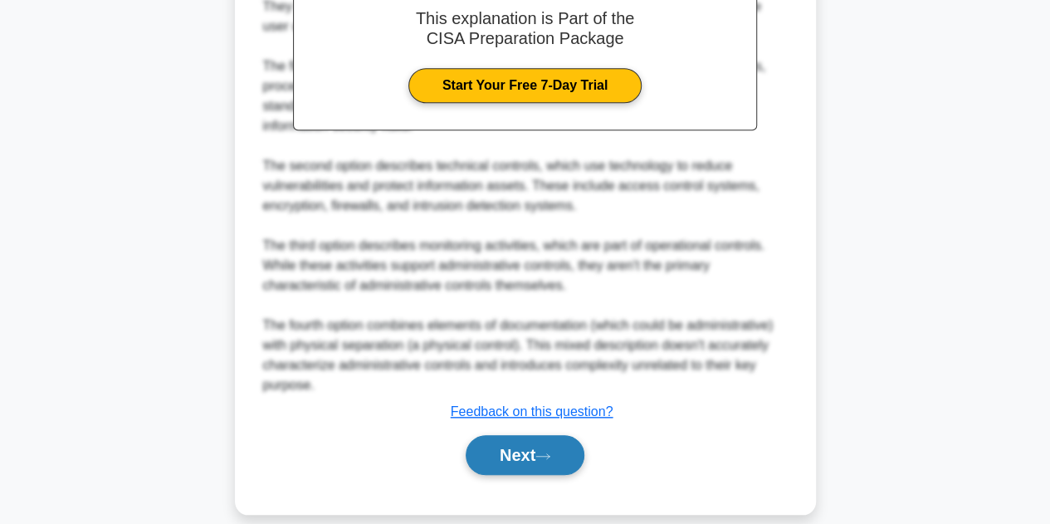
click at [530, 458] on button "Next" at bounding box center [525, 455] width 119 height 40
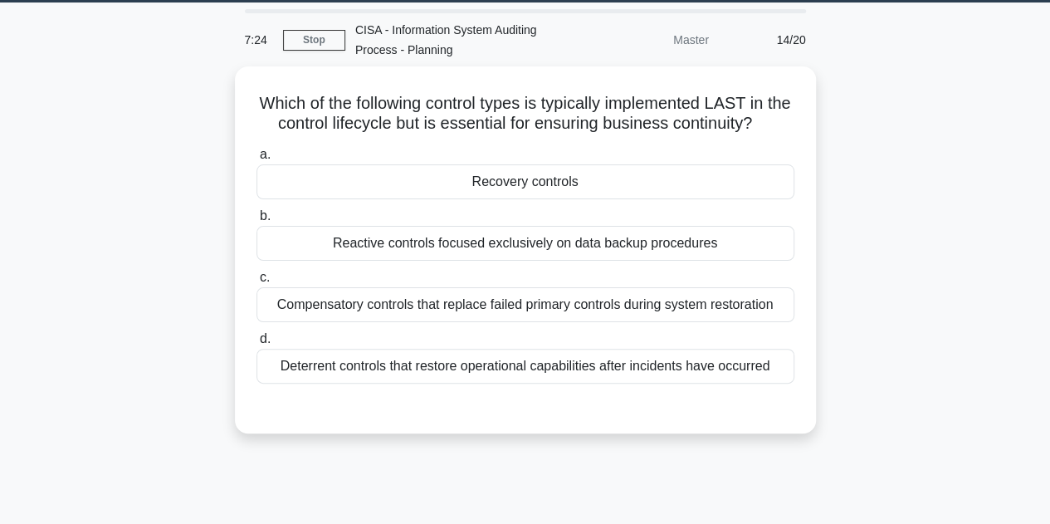
scroll to position [63, 0]
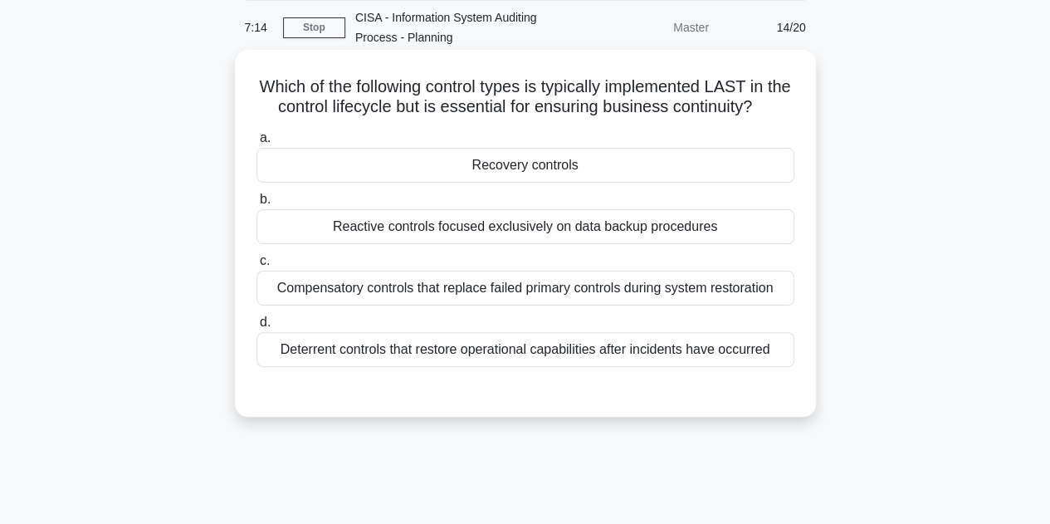
drag, startPoint x: 262, startPoint y: 89, endPoint x: 792, endPoint y: 348, distance: 590.5
click at [792, 348] on div "Which of the following control types is typically implemented LAST in the contr…" at bounding box center [526, 233] width 568 height 354
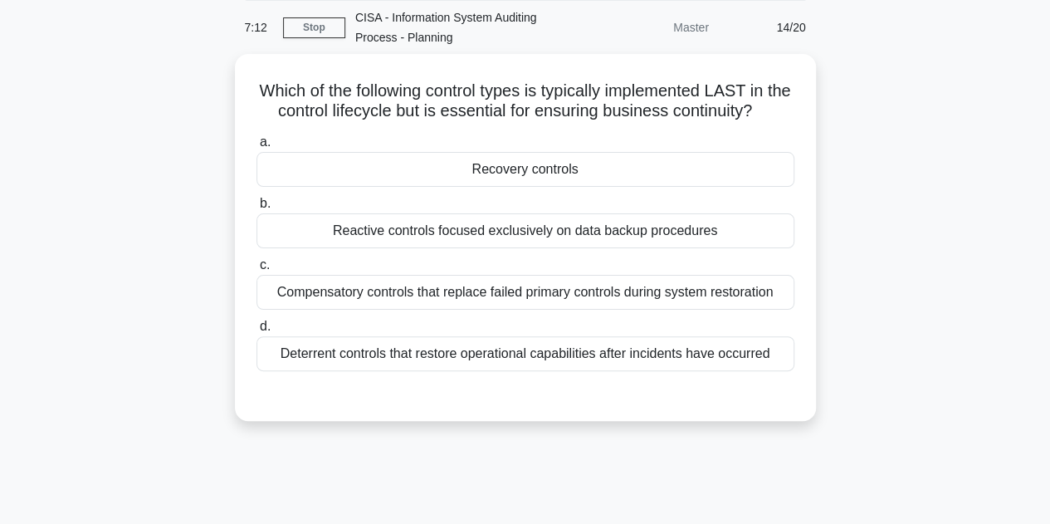
click at [867, 272] on div "Which of the following control types is typically implemented LAST in the contr…" at bounding box center [525, 247] width 947 height 387
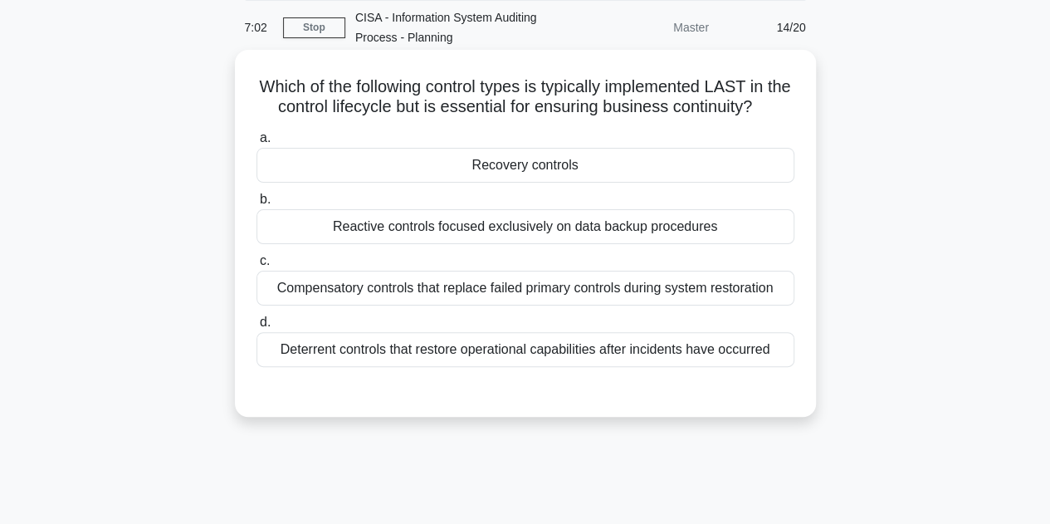
click at [553, 163] on div "Recovery controls" at bounding box center [526, 165] width 538 height 35
click at [257, 144] on input "a. Recovery controls" at bounding box center [257, 138] width 0 height 11
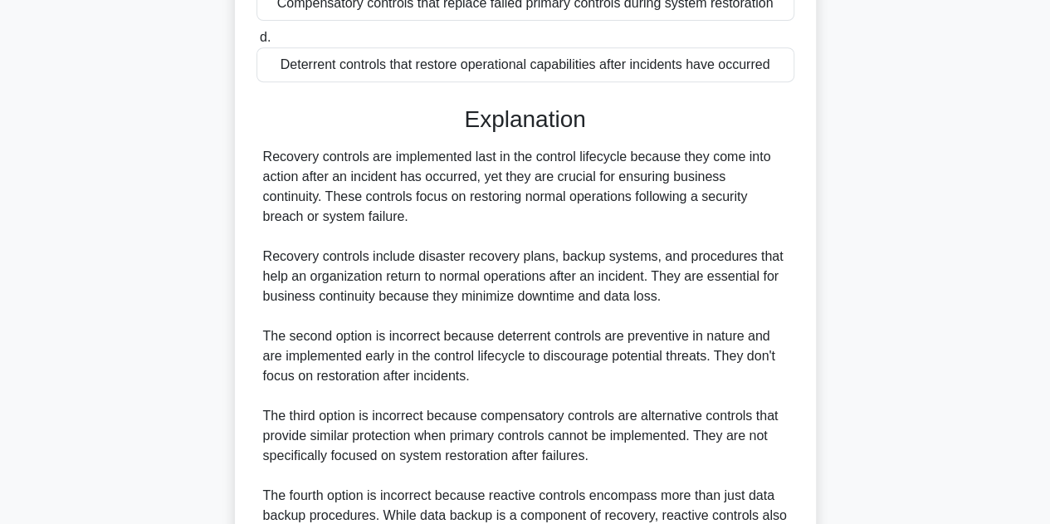
scroll to position [517, 0]
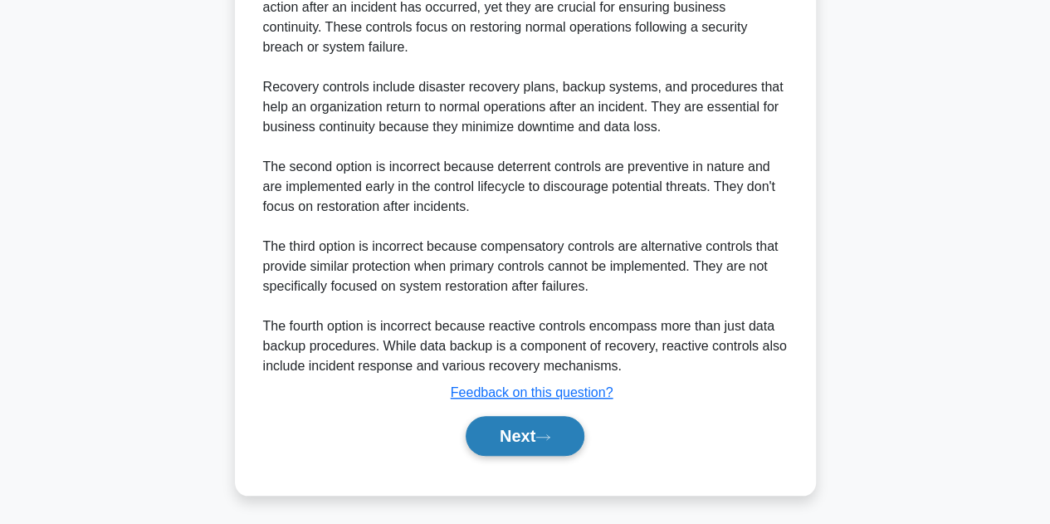
click at [526, 431] on button "Next" at bounding box center [525, 436] width 119 height 40
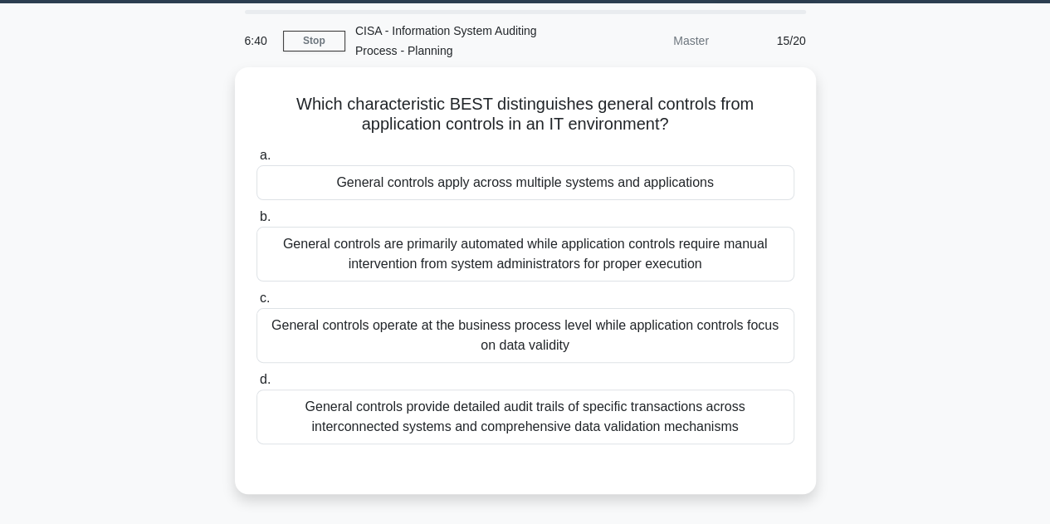
scroll to position [53, 0]
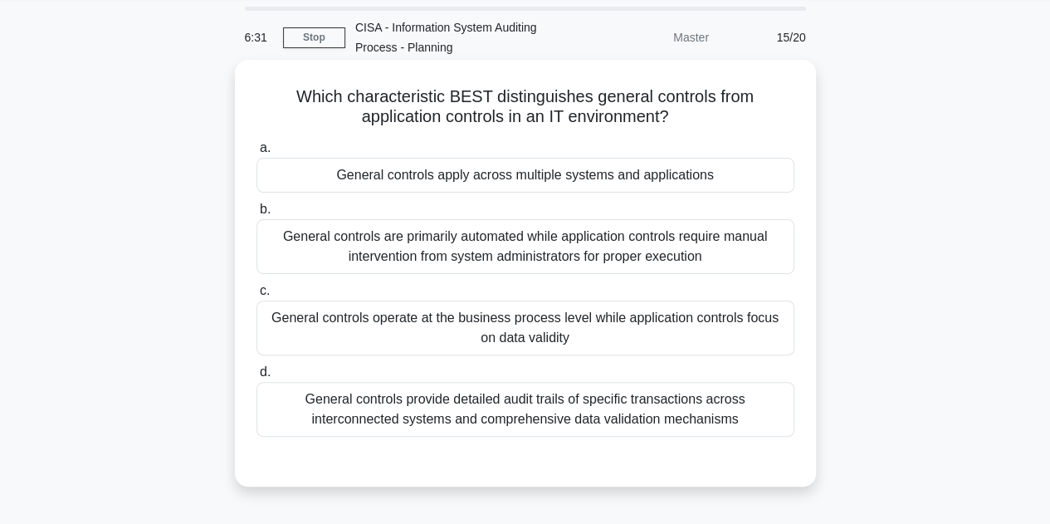
click at [810, 451] on div "Which characteristic BEST distinguishes general controls from application contr…" at bounding box center [525, 273] width 581 height 427
drag, startPoint x: 291, startPoint y: 95, endPoint x: 753, endPoint y: 419, distance: 564.6
click at [753, 419] on div "Which characteristic BEST distinguishes general controls from application contr…" at bounding box center [526, 273] width 568 height 414
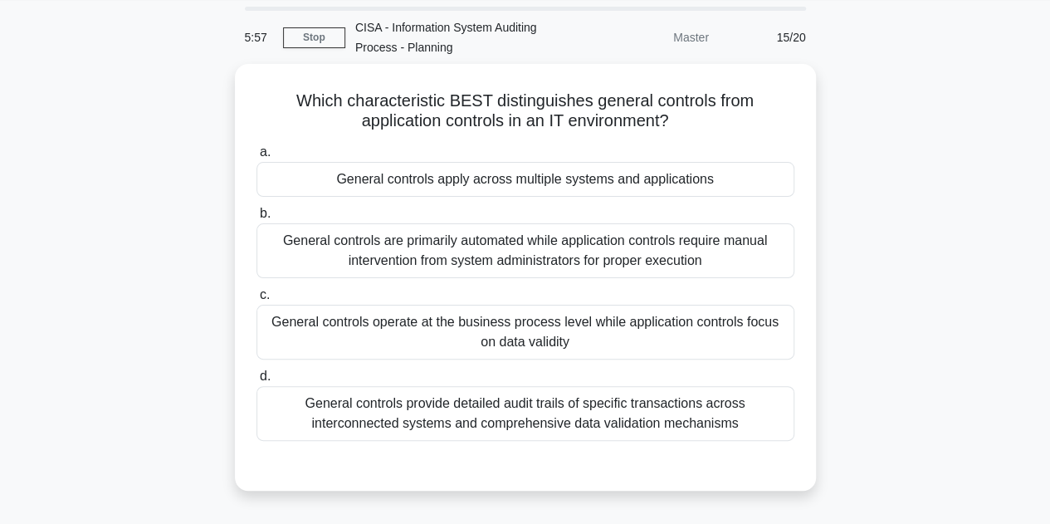
click at [850, 244] on div "Which characteristic BEST distinguishes general controls from application contr…" at bounding box center [525, 287] width 947 height 447
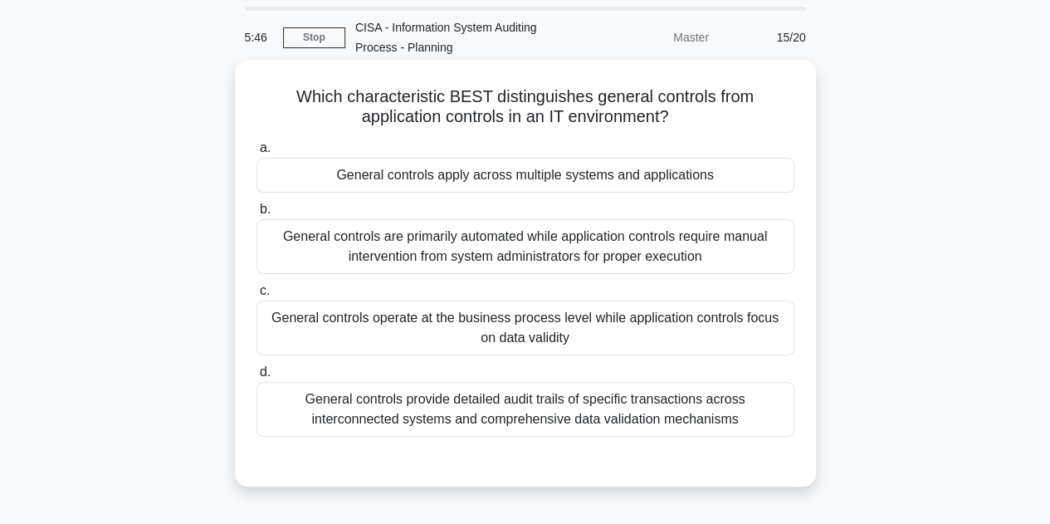
click at [479, 173] on div "General controls apply across multiple systems and applications" at bounding box center [526, 175] width 538 height 35
click at [257, 154] on input "a. General controls apply across multiple systems and applications" at bounding box center [257, 148] width 0 height 11
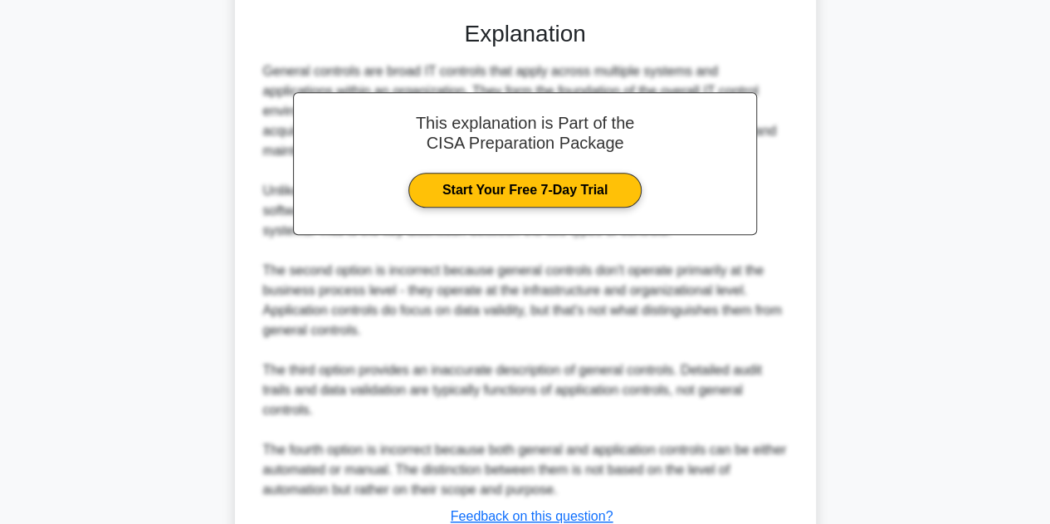
scroll to position [617, 0]
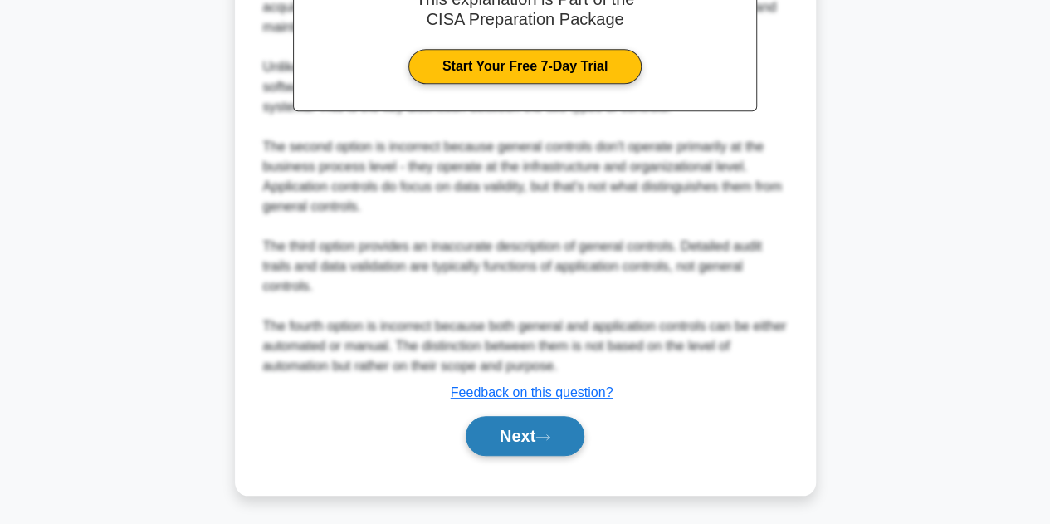
click at [520, 424] on button "Next" at bounding box center [525, 436] width 119 height 40
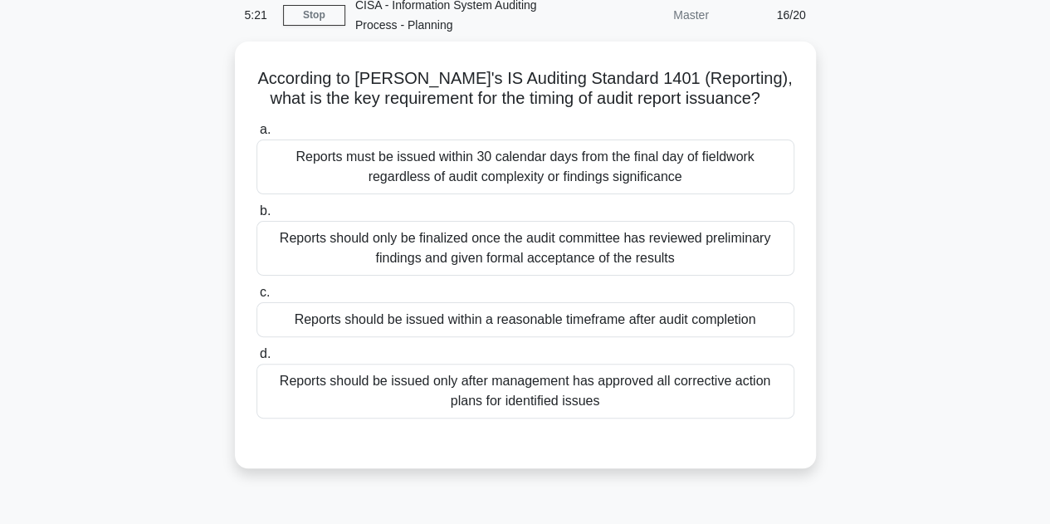
scroll to position [83, 0]
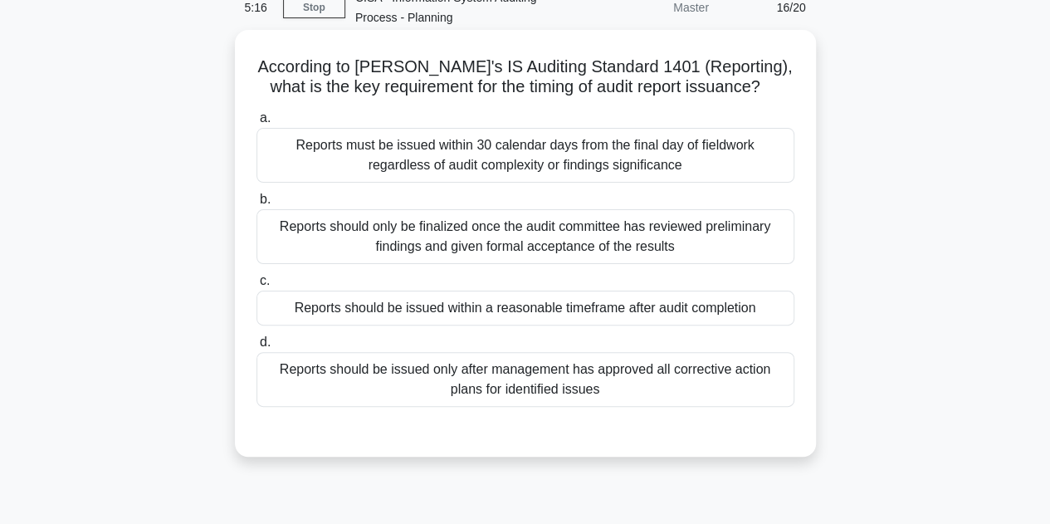
drag, startPoint x: 256, startPoint y: 65, endPoint x: 803, endPoint y: 389, distance: 635.9
click at [803, 389] on div "According to ISACA's IS Auditing Standard 1401 (Reporting), what is the key req…" at bounding box center [526, 244] width 568 height 414
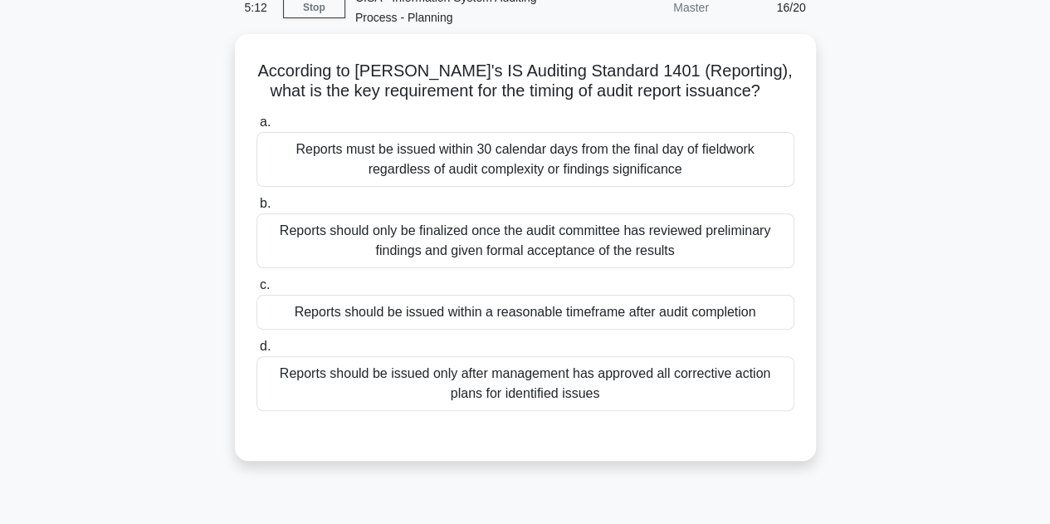
click at [985, 217] on div "According to ISACA's IS Auditing Standard 1401 (Reporting), what is the key req…" at bounding box center [525, 257] width 947 height 447
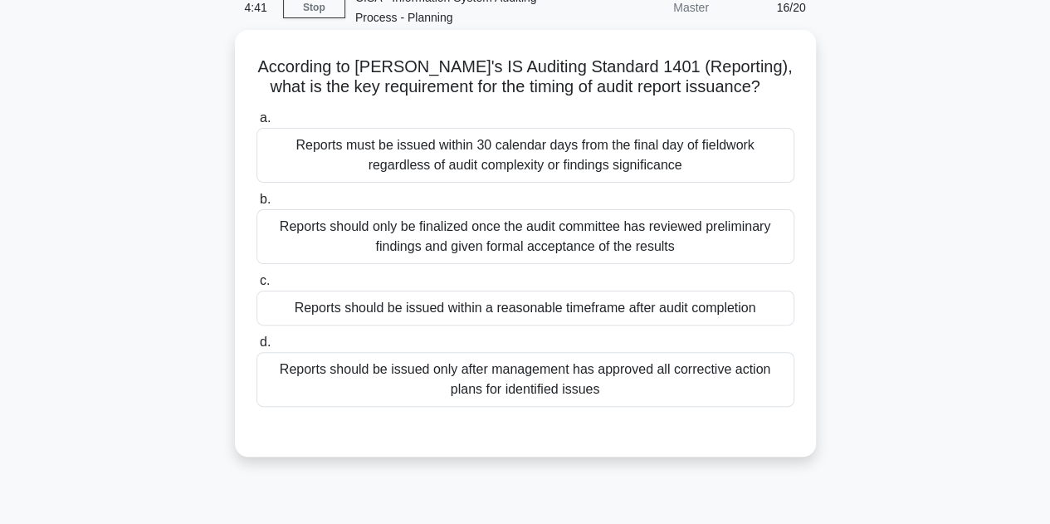
click at [503, 291] on div "Reports should be issued within a reasonable timeframe after audit completion" at bounding box center [526, 308] width 538 height 35
click at [257, 286] on input "c. Reports should be issued within a reasonable timeframe after audit completion" at bounding box center [257, 281] width 0 height 11
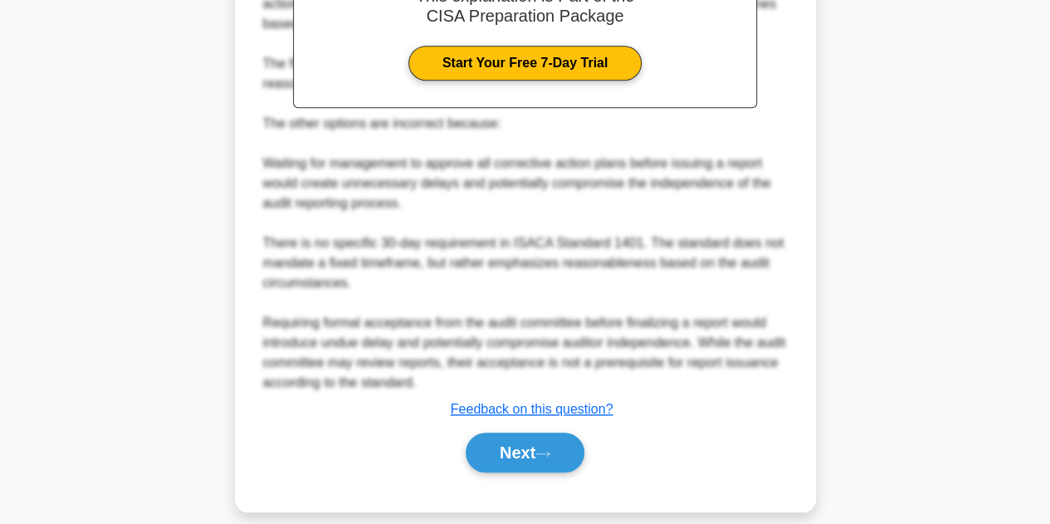
scroll to position [637, 0]
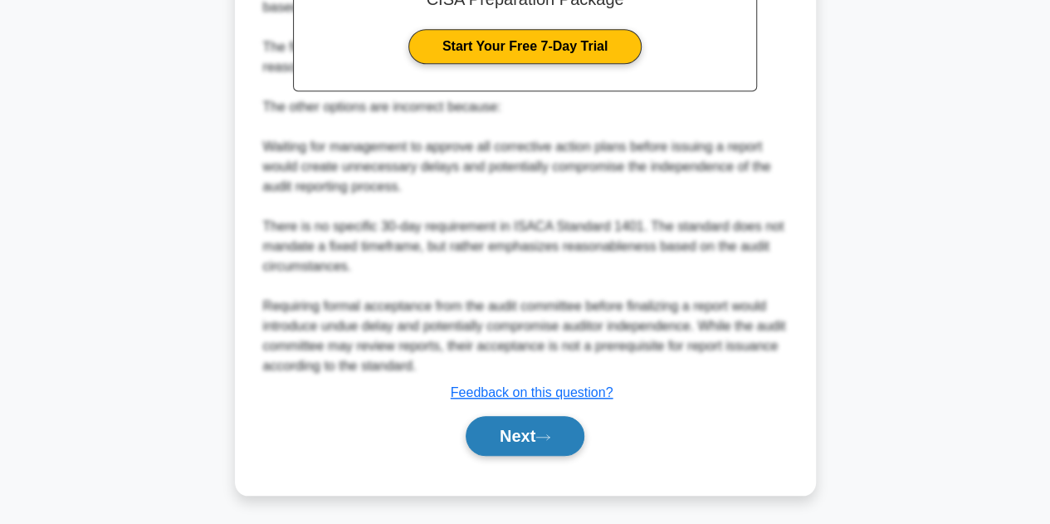
click at [487, 443] on button "Next" at bounding box center [525, 436] width 119 height 40
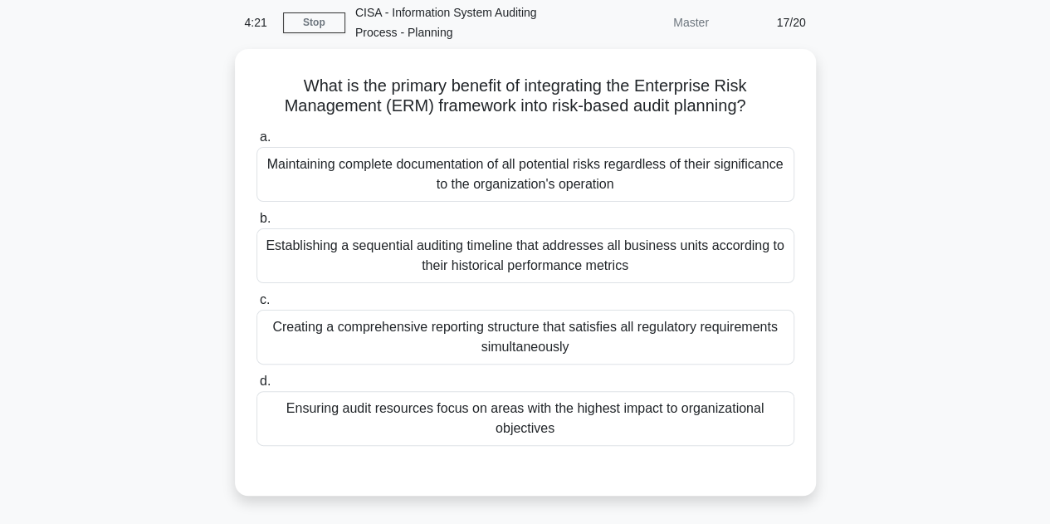
scroll to position [70, 0]
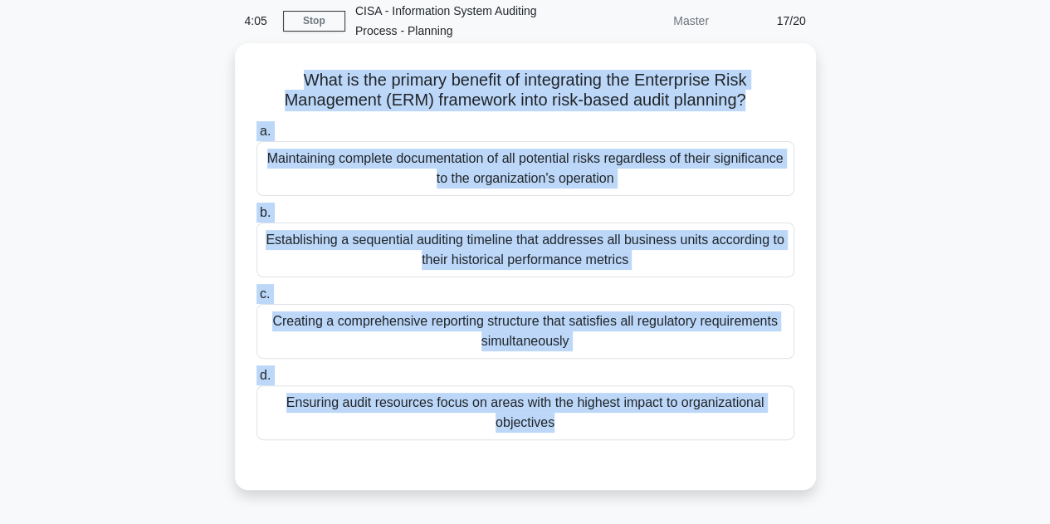
drag, startPoint x: 296, startPoint y: 82, endPoint x: 591, endPoint y: 458, distance: 477.8
click at [591, 458] on div "What is the primary benefit of integrating the Enterprise Risk Management (ERM)…" at bounding box center [526, 266] width 568 height 433
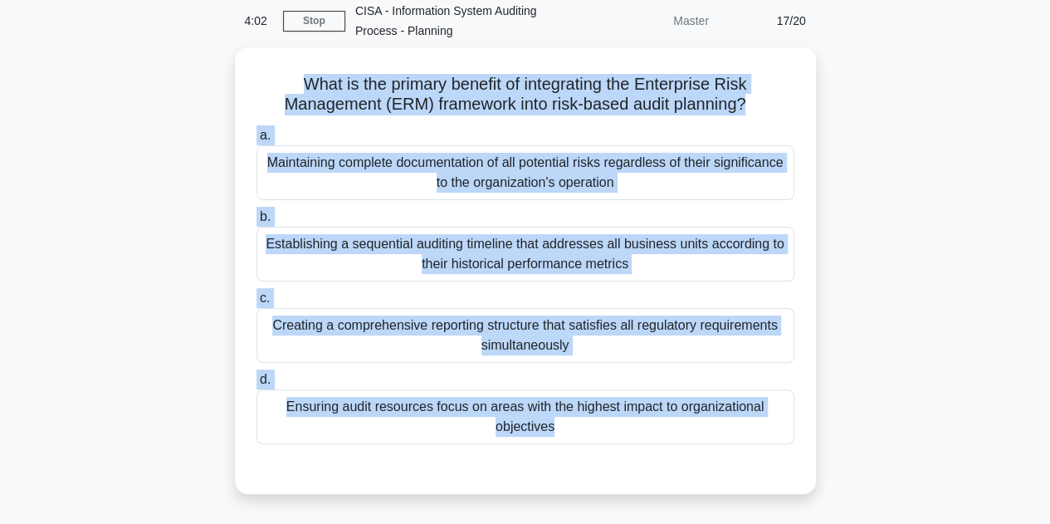
click at [1030, 224] on main "4:02 Stop CISA - Information System Auditing Process - Planning Master 17/20 Wh…" at bounding box center [525, 405] width 1050 height 844
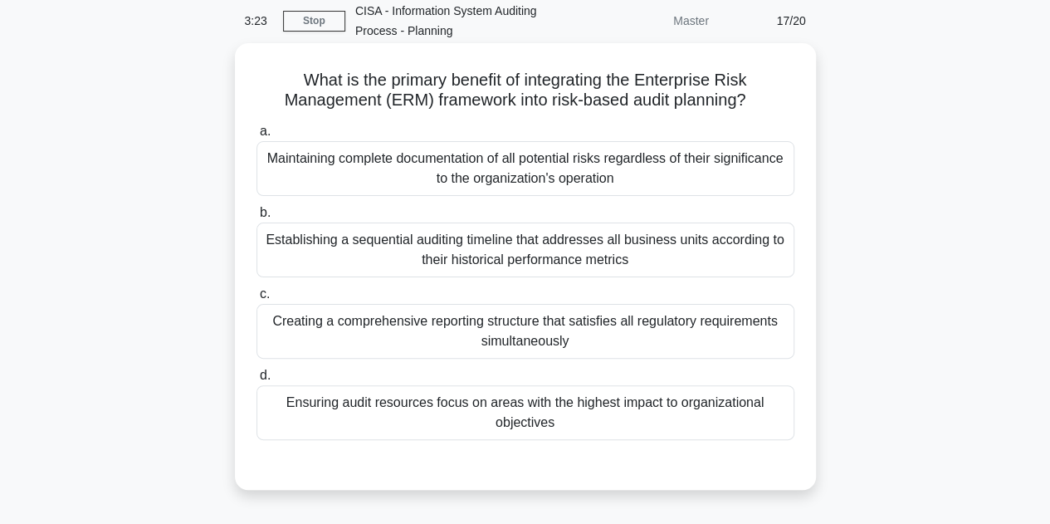
click at [560, 404] on div "Ensuring audit resources focus on areas with the highest impact to organization…" at bounding box center [526, 412] width 538 height 55
click at [257, 381] on input "d. Ensuring audit resources focus on areas with the highest impact to organizat…" at bounding box center [257, 375] width 0 height 11
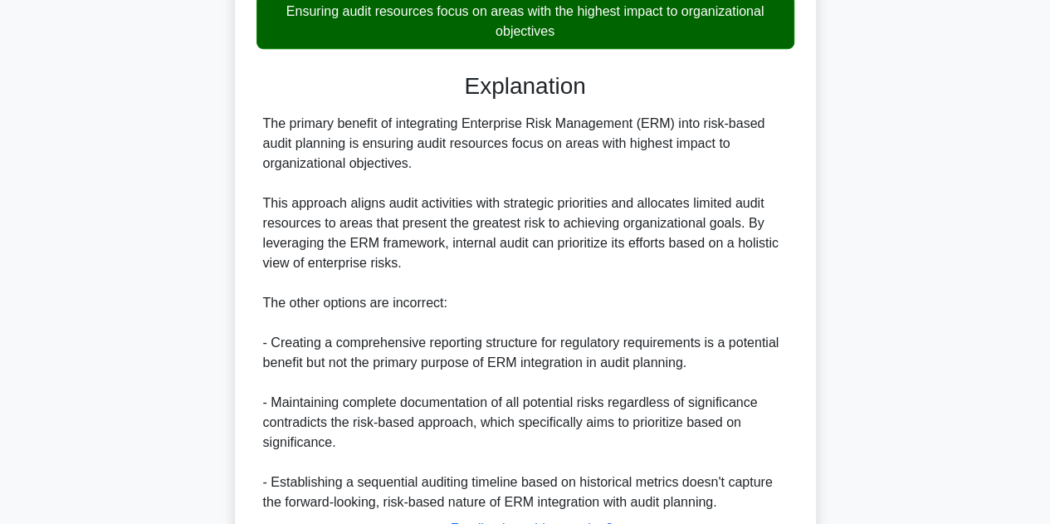
scroll to position [597, 0]
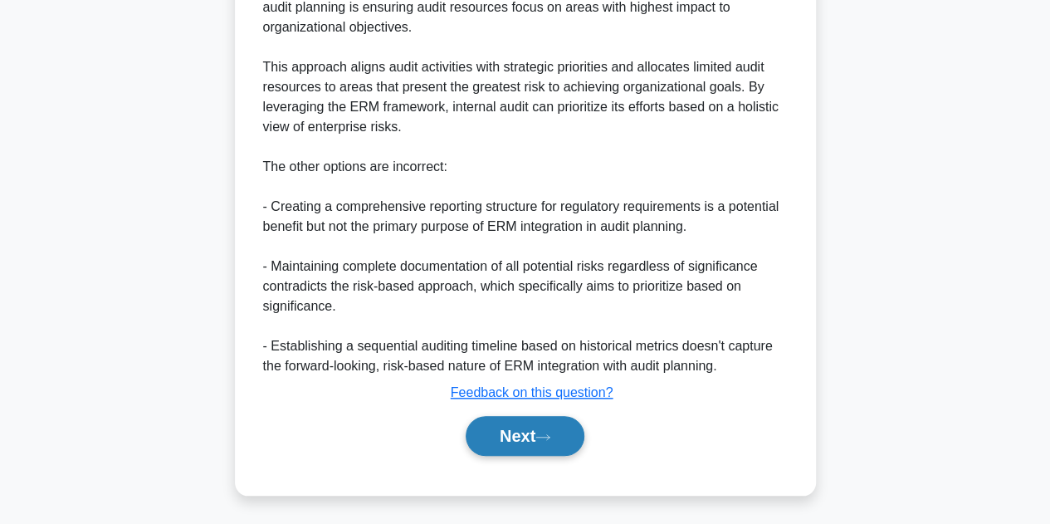
click at [523, 438] on button "Next" at bounding box center [525, 436] width 119 height 40
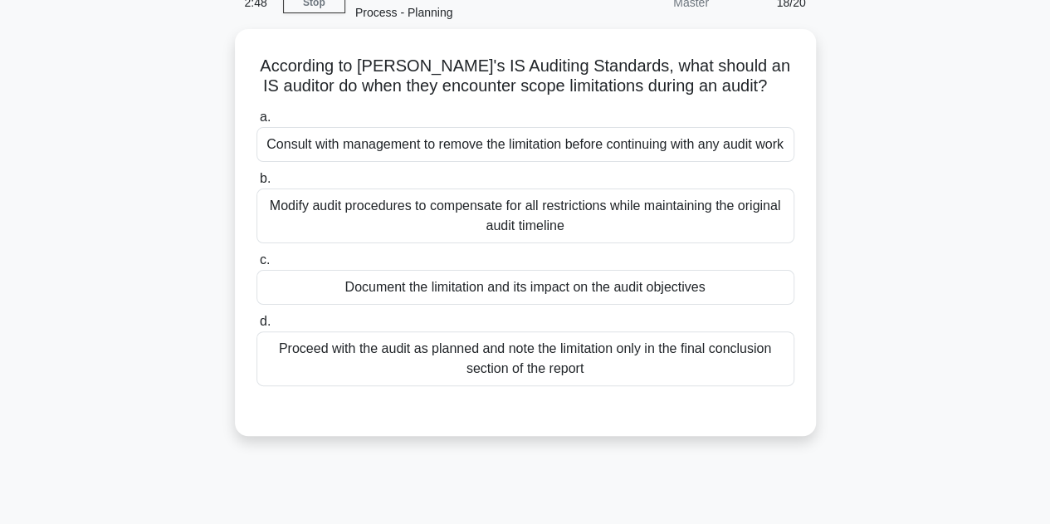
scroll to position [86, 0]
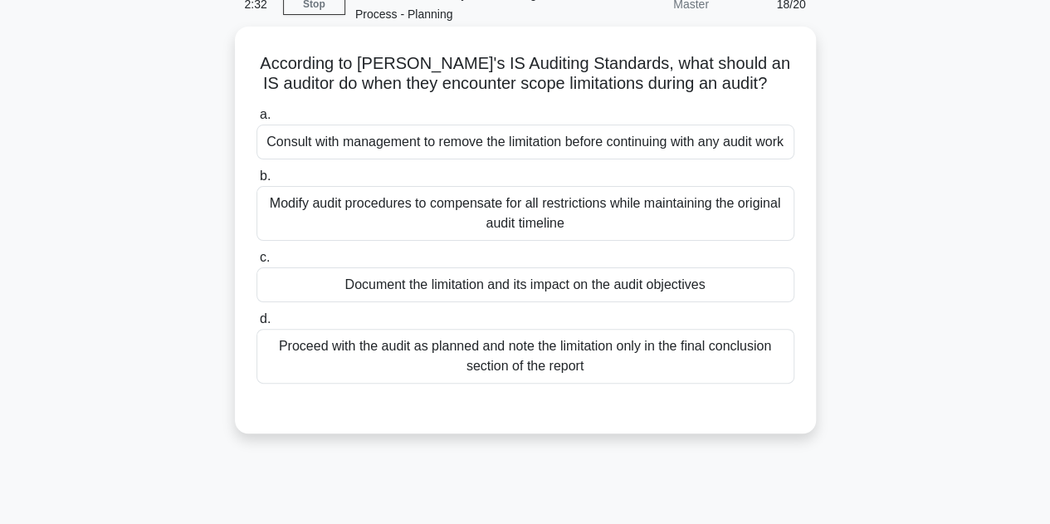
drag, startPoint x: 261, startPoint y: 64, endPoint x: 610, endPoint y: 396, distance: 482.2
click at [610, 396] on div "According to ISACA's IS Auditing Standards, what should an IS auditor do when t…" at bounding box center [526, 230] width 568 height 394
click at [546, 301] on div "Document the limitation and its impact on the audit objectives" at bounding box center [526, 284] width 538 height 35
click at [257, 263] on input "c. Document the limitation and its impact on the audit objectives" at bounding box center [257, 257] width 0 height 11
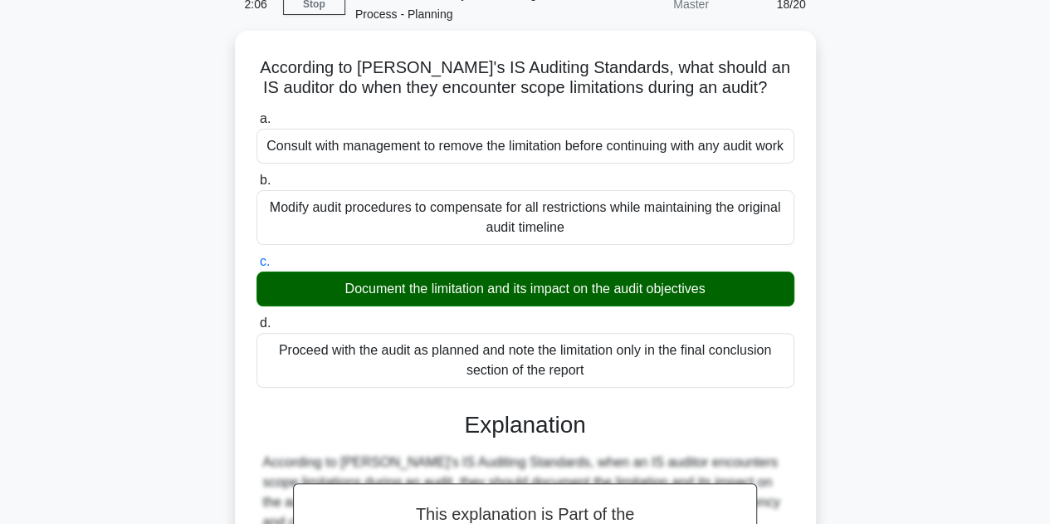
scroll to position [537, 0]
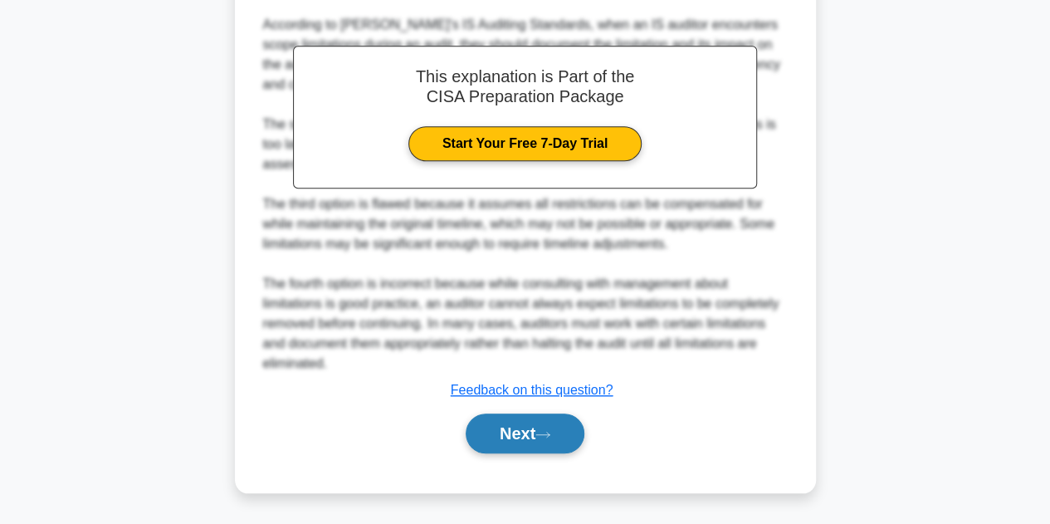
click at [525, 443] on button "Next" at bounding box center [525, 434] width 119 height 40
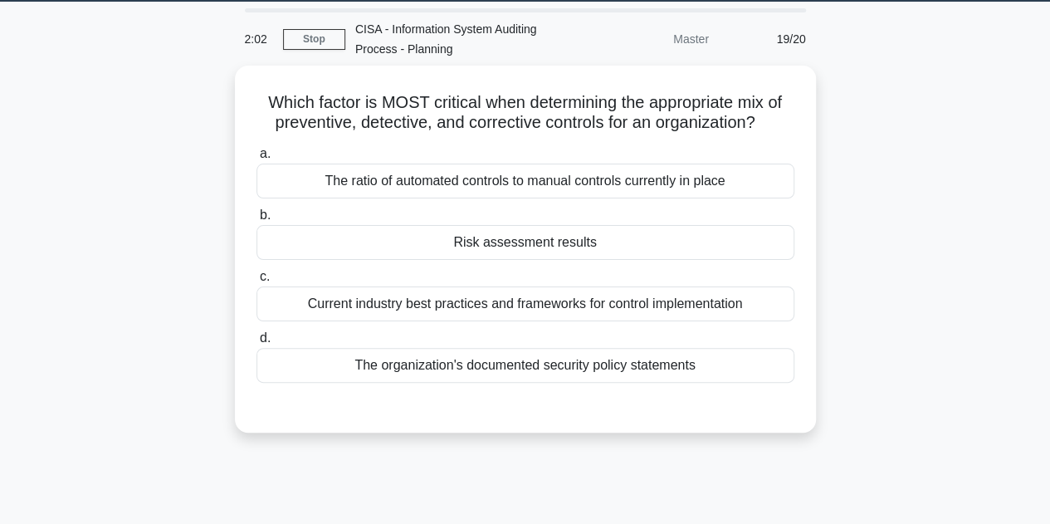
scroll to position [52, 0]
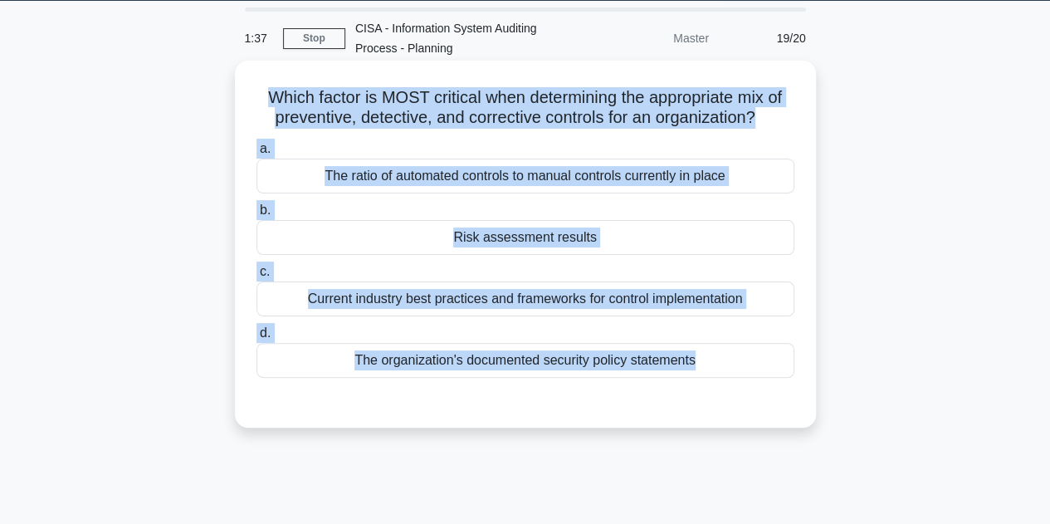
drag, startPoint x: 257, startPoint y: 89, endPoint x: 727, endPoint y: 399, distance: 563.3
click at [727, 399] on div "Which factor is MOST critical when determining the appropriate mix of preventiv…" at bounding box center [526, 244] width 568 height 354
click at [548, 240] on div "Risk assessment results" at bounding box center [526, 237] width 538 height 35
click at [257, 216] on input "b. Risk assessment results" at bounding box center [257, 210] width 0 height 11
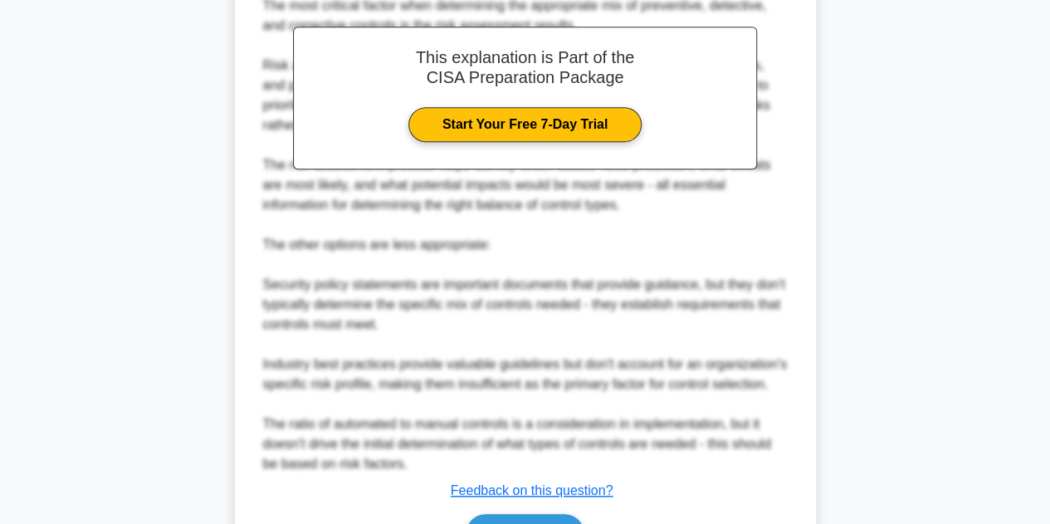
scroll to position [617, 0]
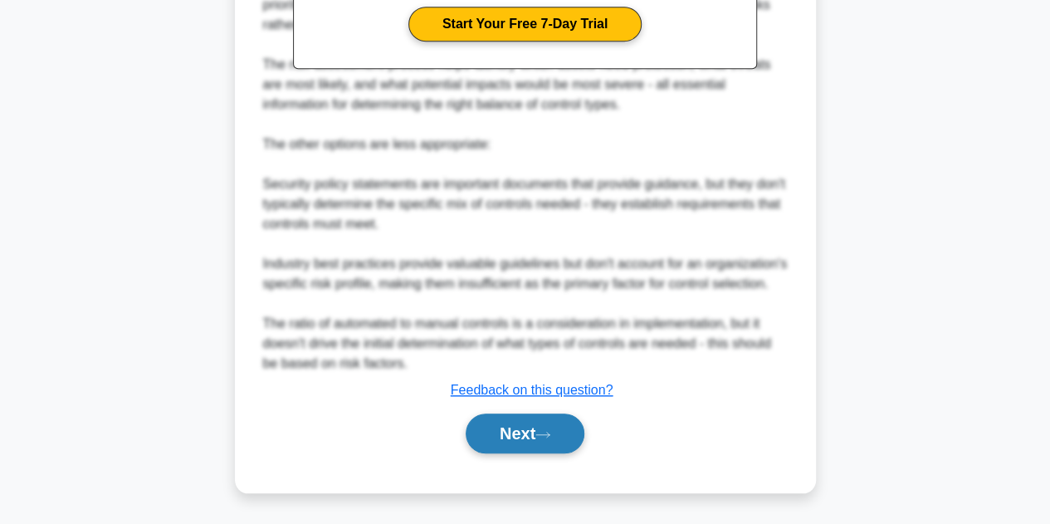
click at [531, 437] on button "Next" at bounding box center [525, 434] width 119 height 40
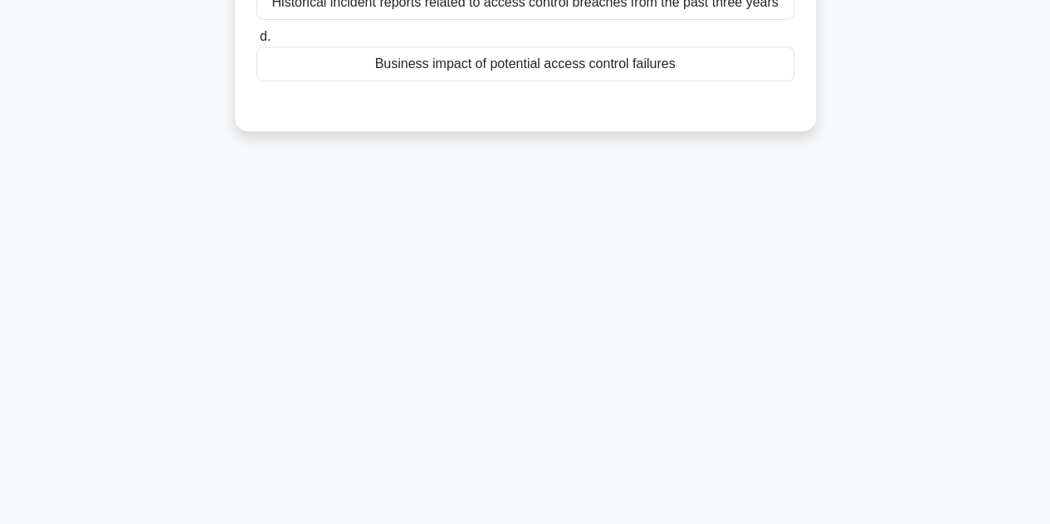
scroll to position [0, 0]
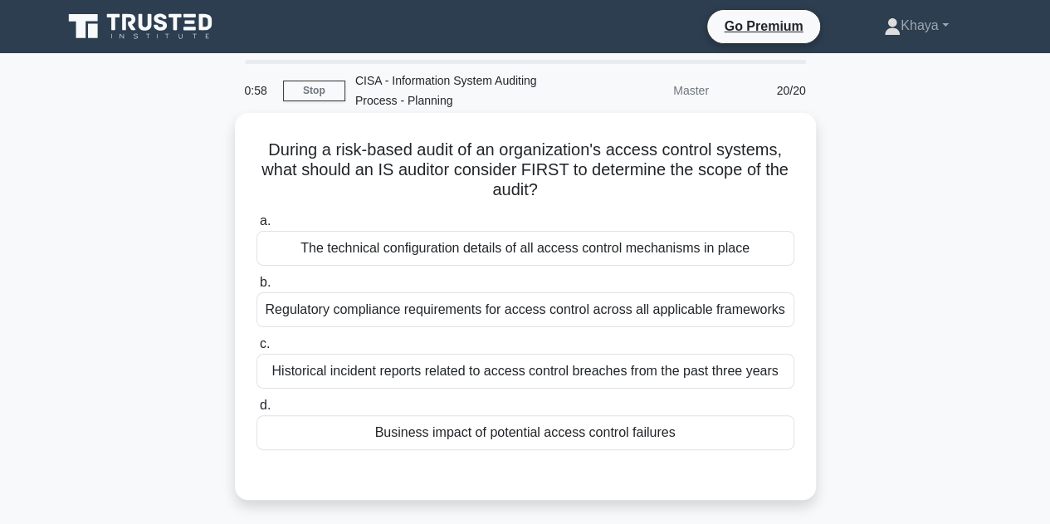
drag, startPoint x: 267, startPoint y: 149, endPoint x: 787, endPoint y: 442, distance: 597.5
click at [787, 442] on div "During a risk-based audit of an organization's access control systems, what sho…" at bounding box center [526, 307] width 568 height 374
click at [787, 442] on div "Business impact of potential access control failures" at bounding box center [526, 432] width 538 height 35
click at [257, 411] on input "d. Business impact of potential access control failures" at bounding box center [257, 405] width 0 height 11
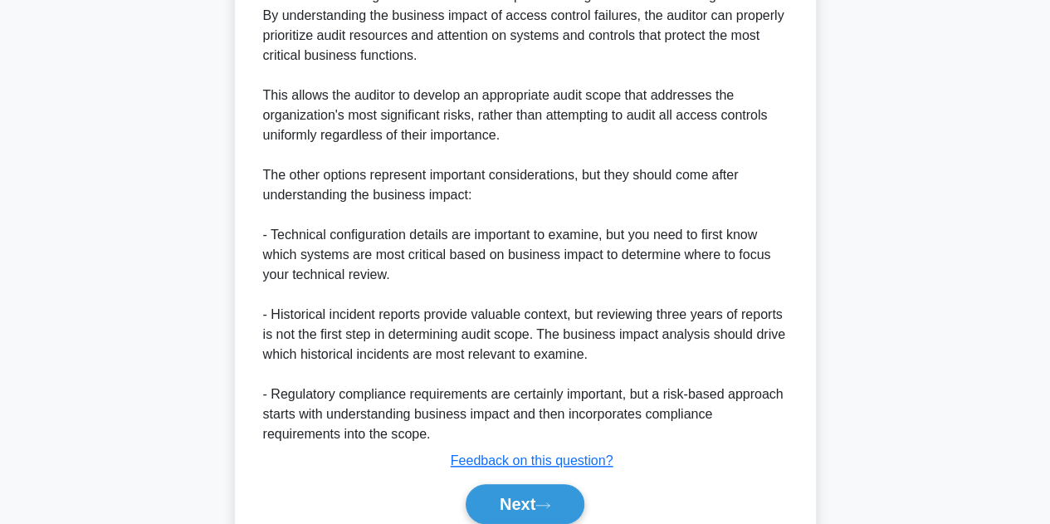
scroll to position [617, 0]
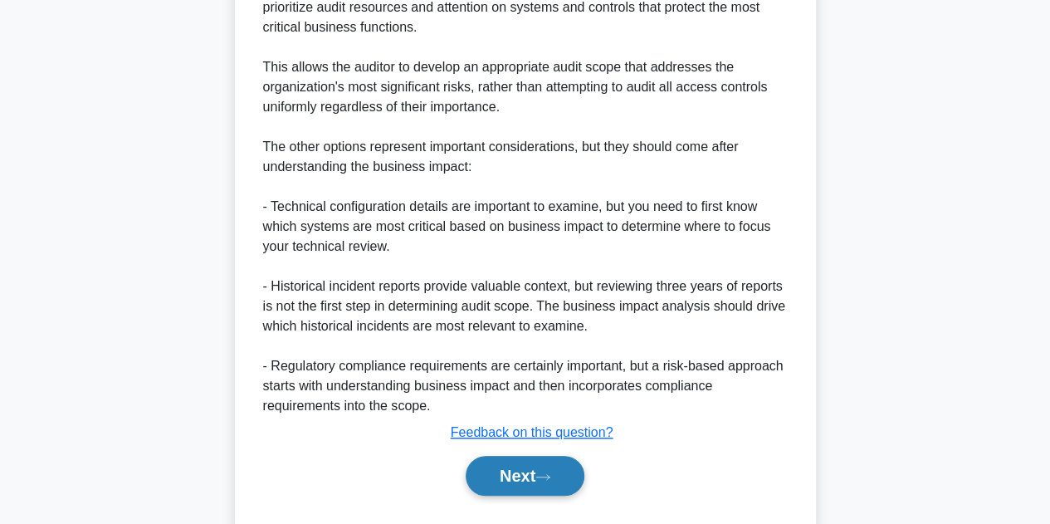
click at [528, 475] on button "Next" at bounding box center [525, 476] width 119 height 40
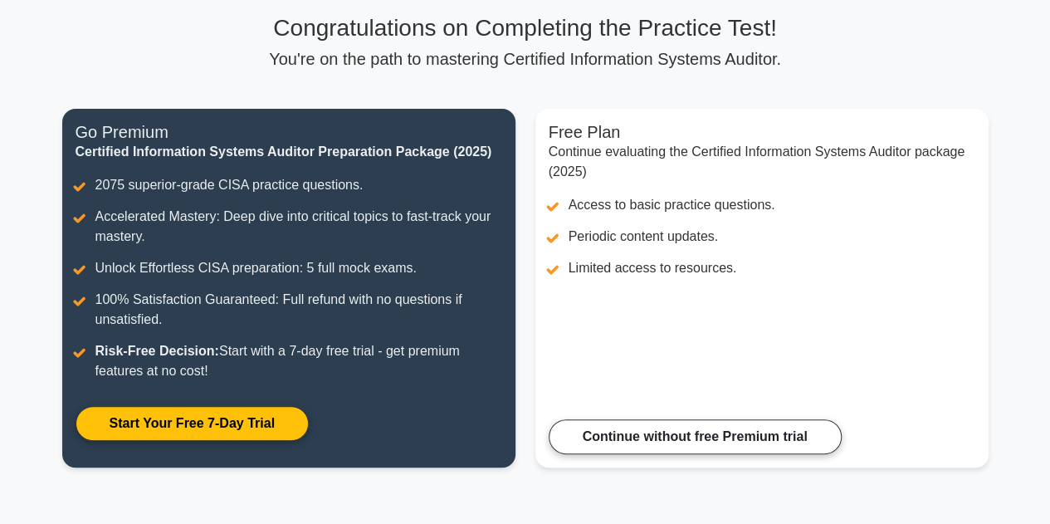
scroll to position [148, 0]
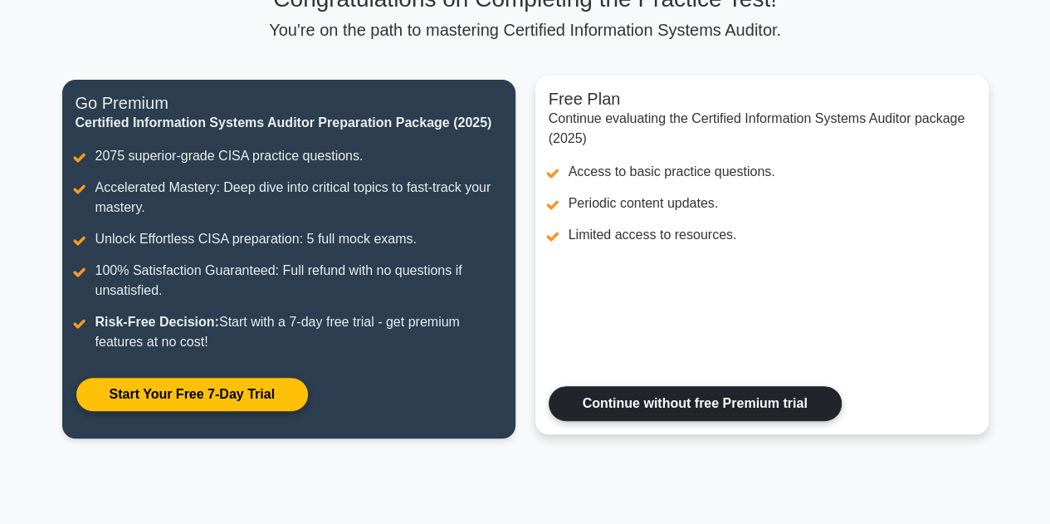
click at [744, 400] on link "Continue without free Premium trial" at bounding box center [695, 403] width 293 height 35
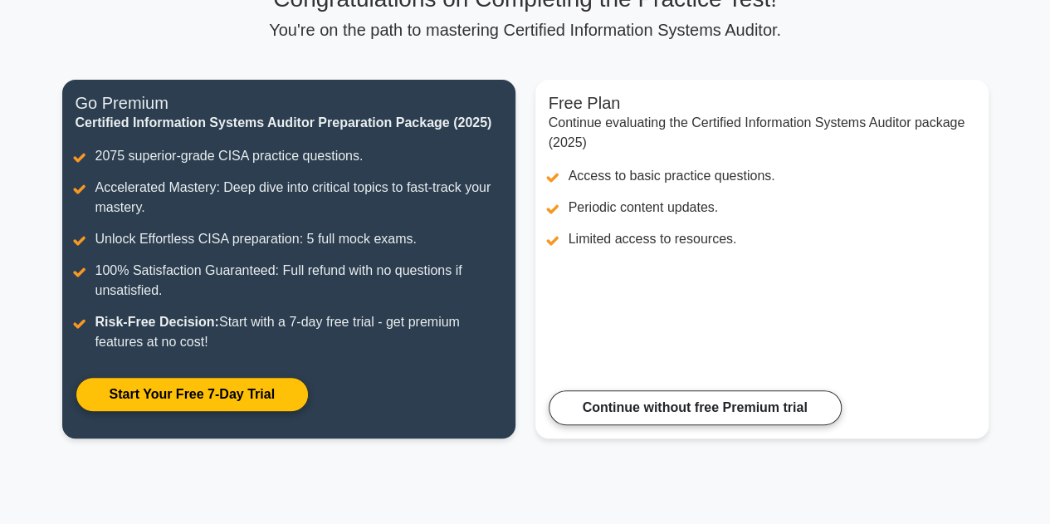
drag, startPoint x: 1030, startPoint y: 190, endPoint x: 1061, endPoint y: 213, distance: 38.5
click at [1050, 213] on html "Go Premium [GEOGRAPHIC_DATA]" at bounding box center [525, 286] width 1050 height 869
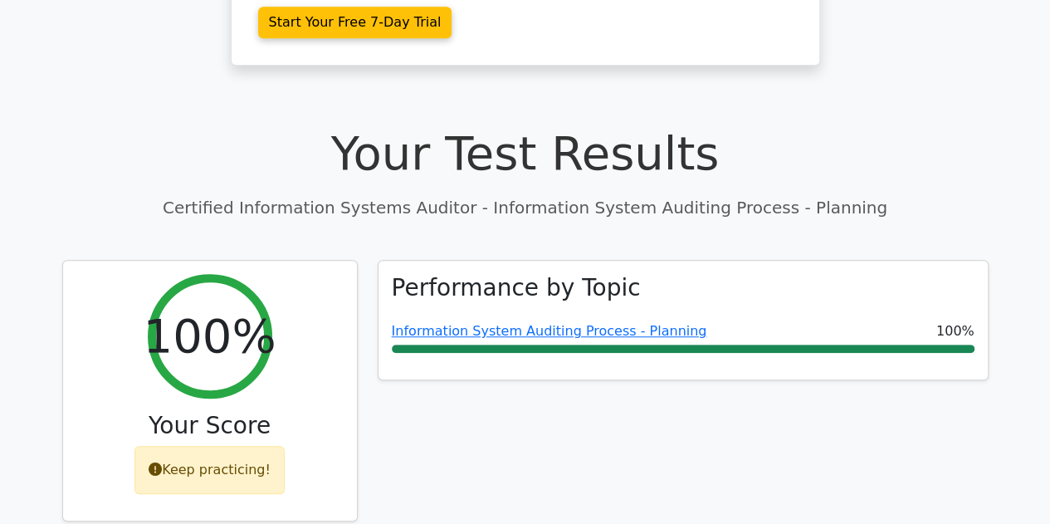
scroll to position [1070, 0]
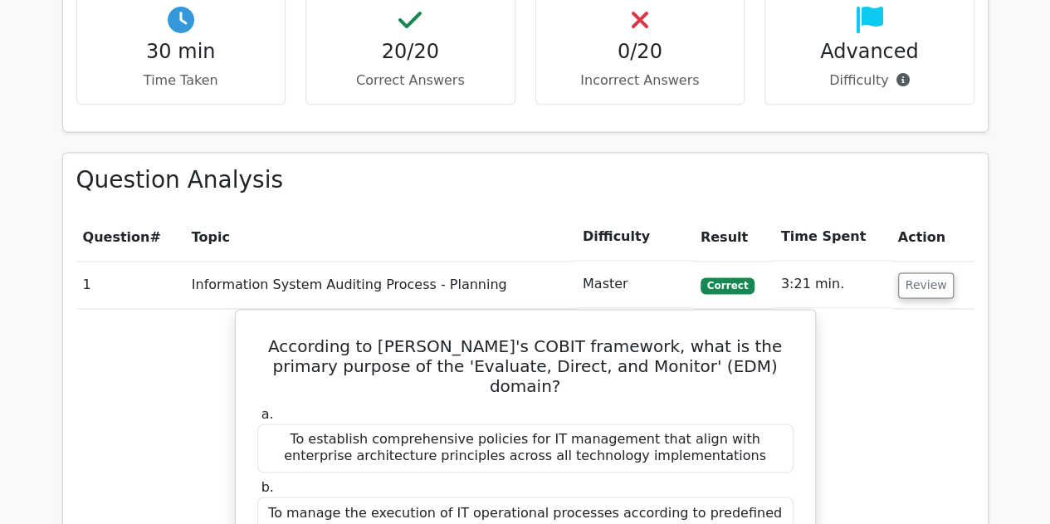
drag, startPoint x: 0, startPoint y: 0, endPoint x: 1061, endPoint y: 202, distance: 1080.2
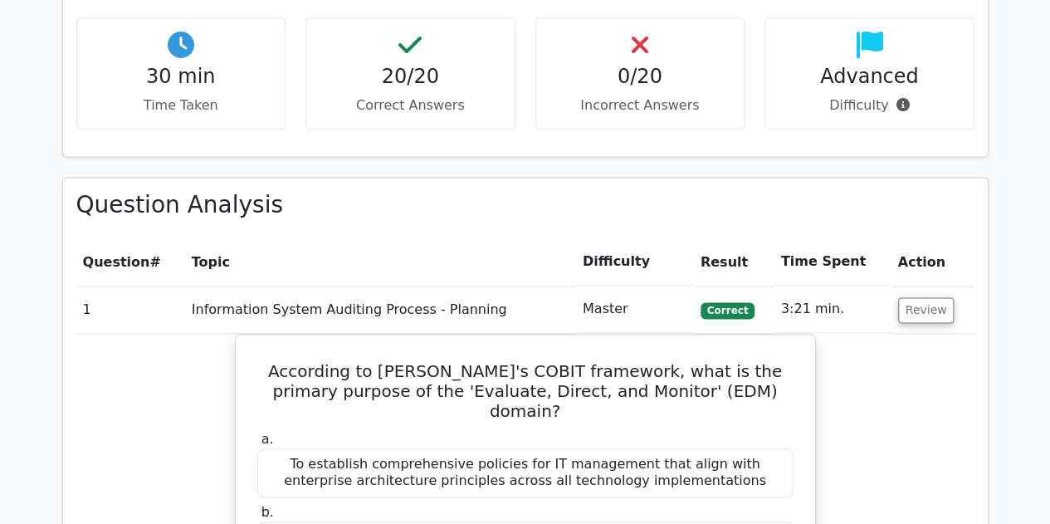
scroll to position [3335, 0]
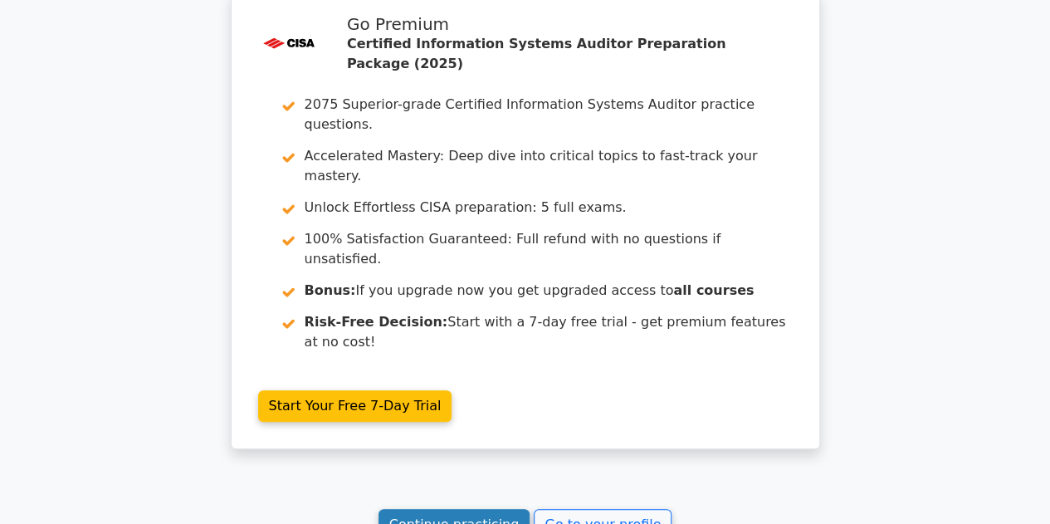
click at [480, 509] on link "Continue practicing" at bounding box center [455, 525] width 152 height 32
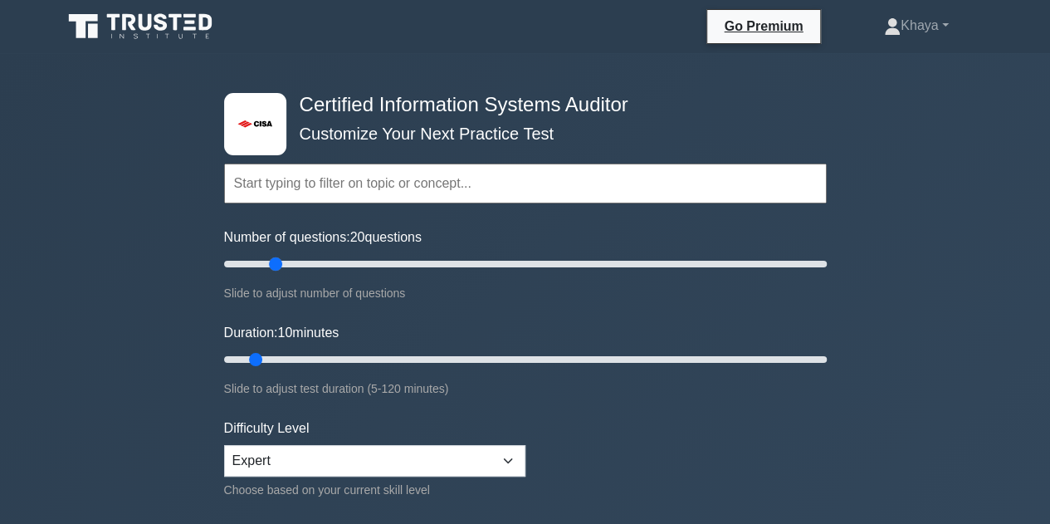
drag, startPoint x: 248, startPoint y: 264, endPoint x: 268, endPoint y: 250, distance: 24.4
click at [268, 254] on input "Number of questions: 20 questions" at bounding box center [525, 264] width 603 height 20
drag, startPoint x: 279, startPoint y: 260, endPoint x: 305, endPoint y: 263, distance: 26.0
click at [305, 263] on input "Number of questions: 30 questions" at bounding box center [525, 264] width 603 height 20
click at [484, 152] on div "Topics Information System Auditing Process - Planning Information System Auditi…" at bounding box center [525, 160] width 603 height 95
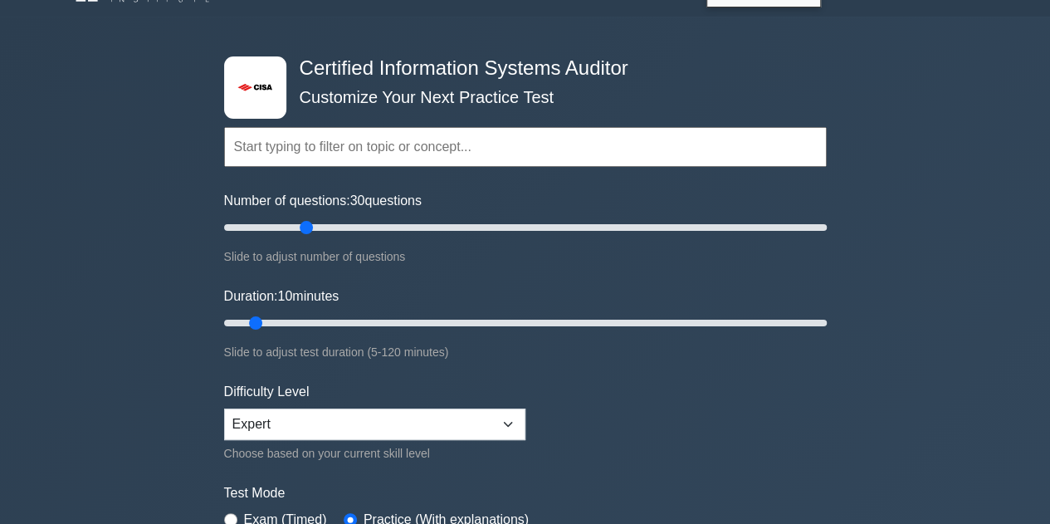
scroll to position [51, 0]
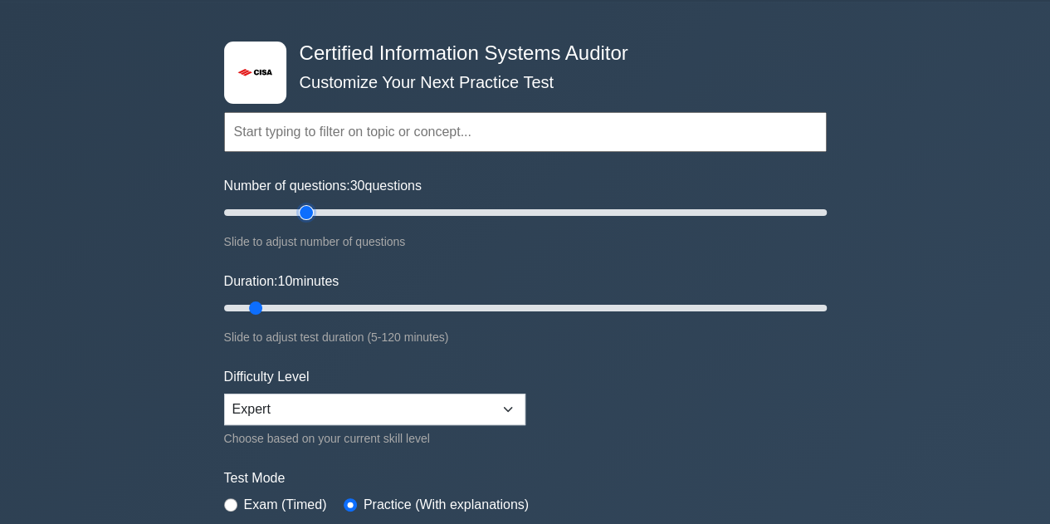
click at [301, 215] on input "Number of questions: 30 questions" at bounding box center [525, 213] width 603 height 20
type input "25"
click at [296, 213] on input "Number of questions: 25 questions" at bounding box center [525, 213] width 603 height 20
drag, startPoint x: 249, startPoint y: 303, endPoint x: 404, endPoint y: 291, distance: 155.7
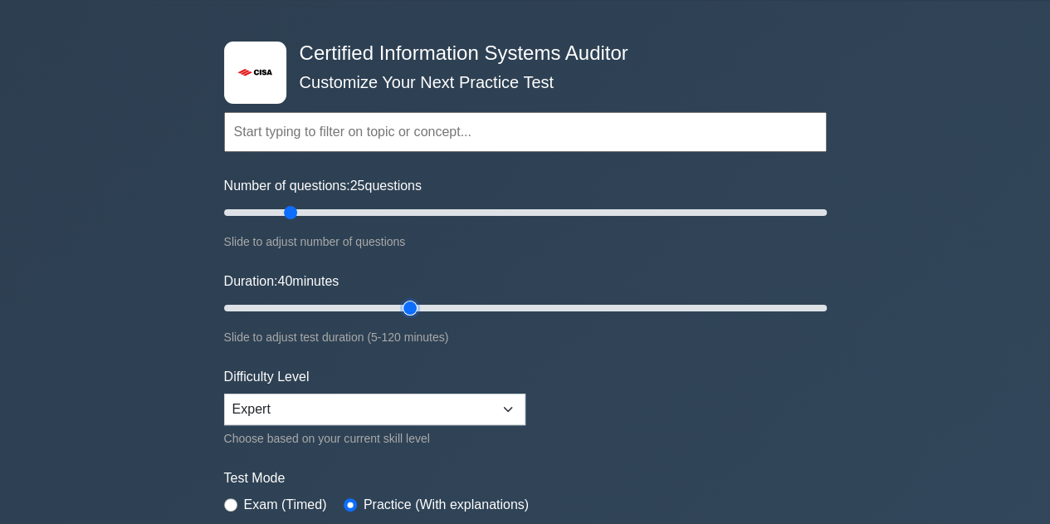
type input "40"
click at [404, 298] on input "Duration: 40 minutes" at bounding box center [525, 308] width 603 height 20
drag, startPoint x: 291, startPoint y: 213, endPoint x: 306, endPoint y: 213, distance: 15.8
type input "30"
click at [306, 213] on input "Number of questions: 30 questions" at bounding box center [525, 213] width 603 height 20
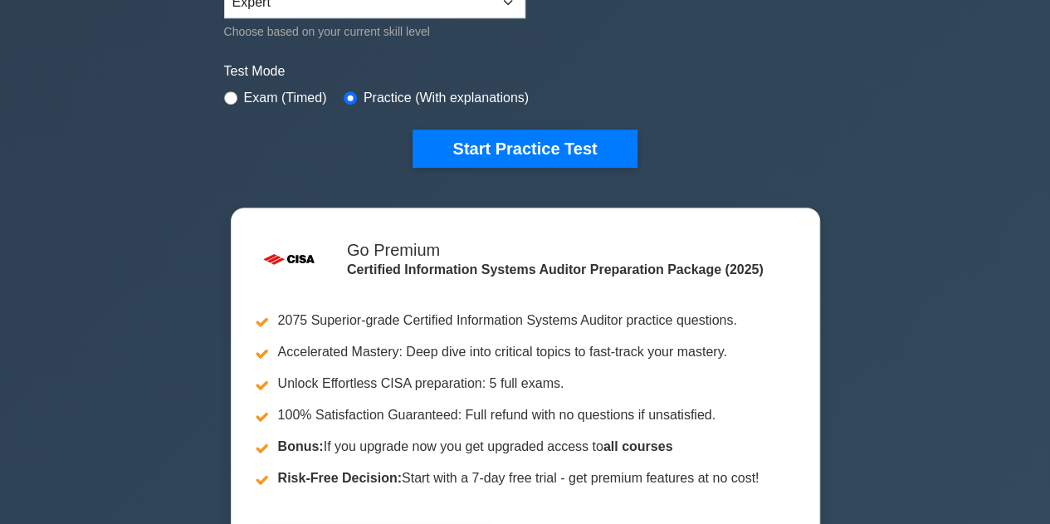
scroll to position [453, 0]
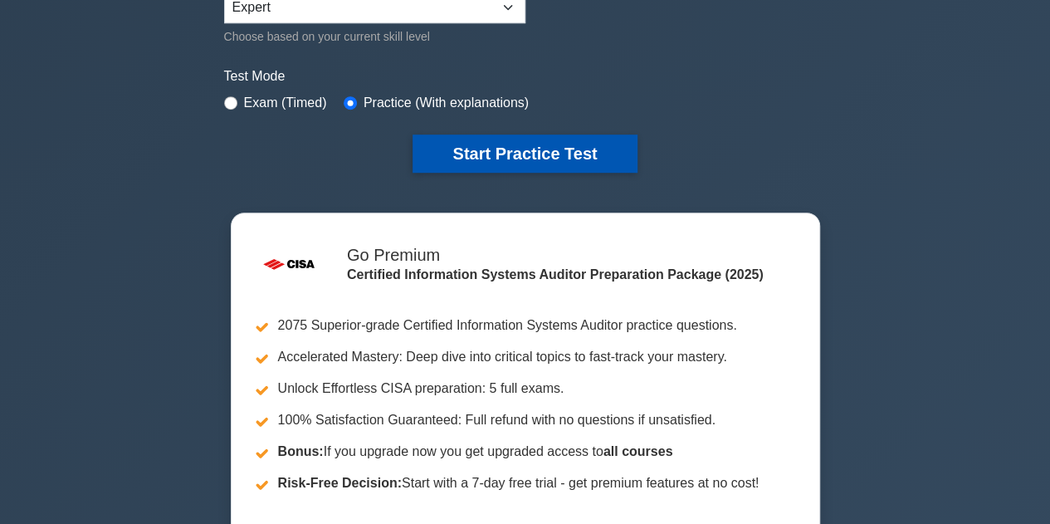
click at [516, 149] on button "Start Practice Test" at bounding box center [525, 154] width 224 height 38
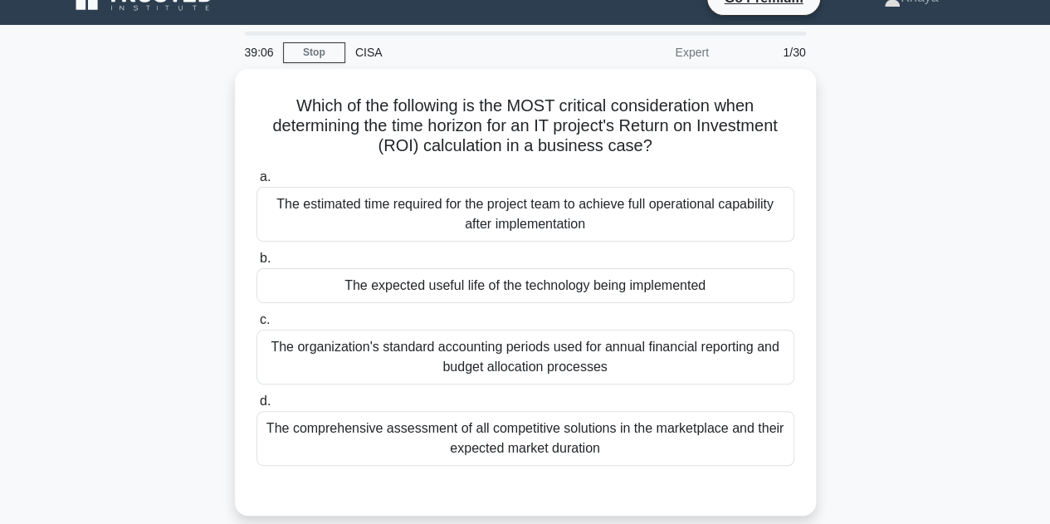
scroll to position [27, 0]
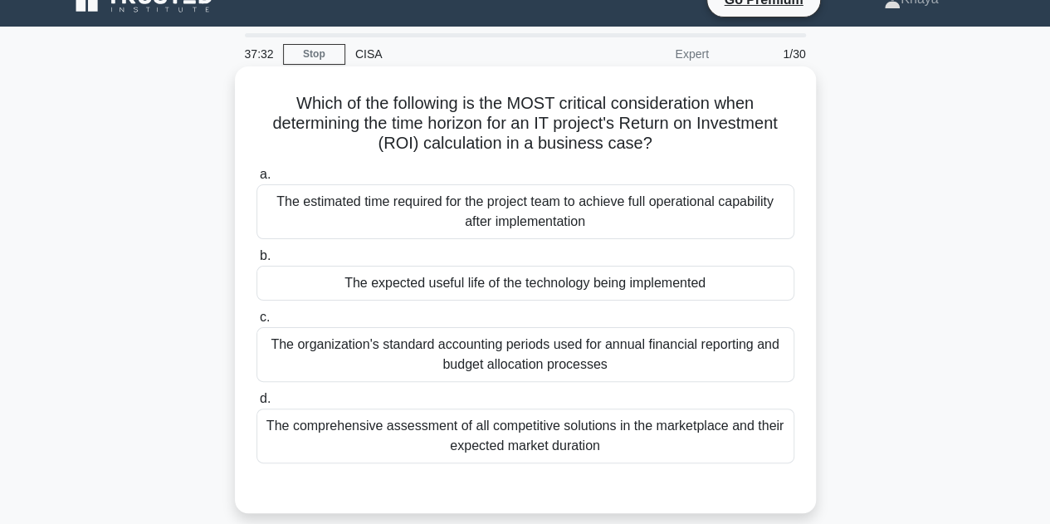
drag, startPoint x: 291, startPoint y: 99, endPoint x: 706, endPoint y: 444, distance: 540.1
click at [706, 444] on div "Which of the following is the MOST critical consideration when determining the …" at bounding box center [526, 289] width 568 height 433
copy div "Which of the following is the MOST critical consideration when determining the …"
click at [792, 340] on div "The organization's standard accounting periods used for annual financial report…" at bounding box center [526, 354] width 538 height 55
click at [257, 323] on input "c. The organization's standard accounting periods used for annual financial rep…" at bounding box center [257, 317] width 0 height 11
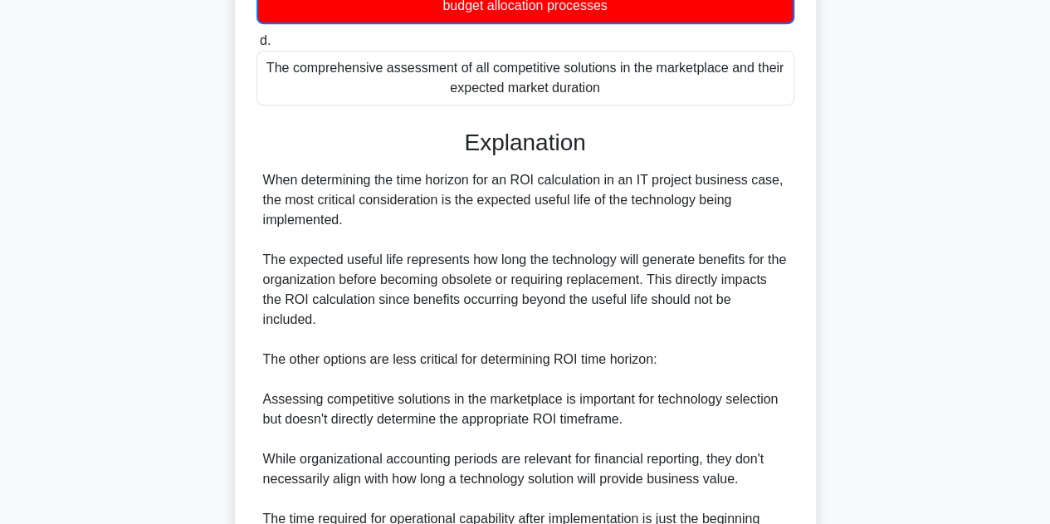
scroll to position [580, 0]
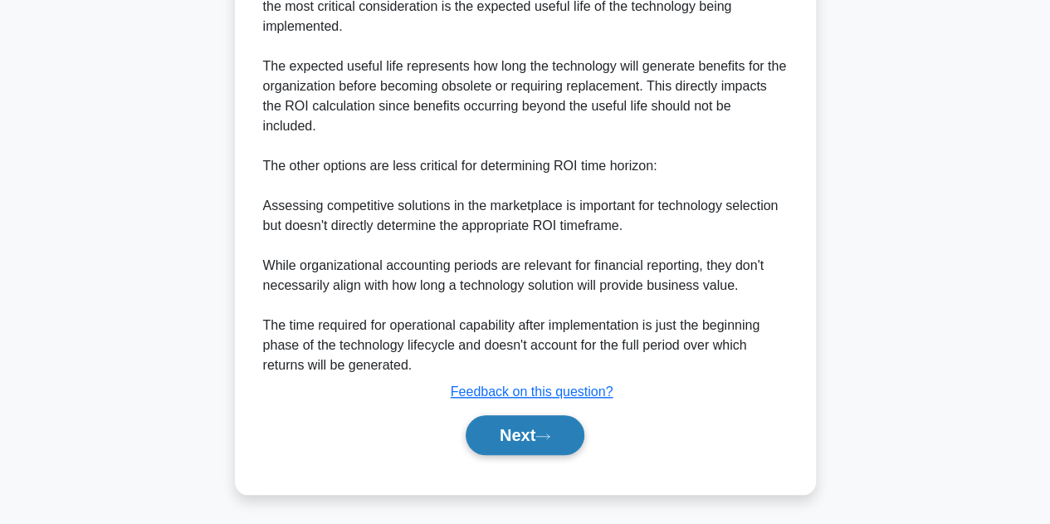
click at [540, 441] on button "Next" at bounding box center [525, 435] width 119 height 40
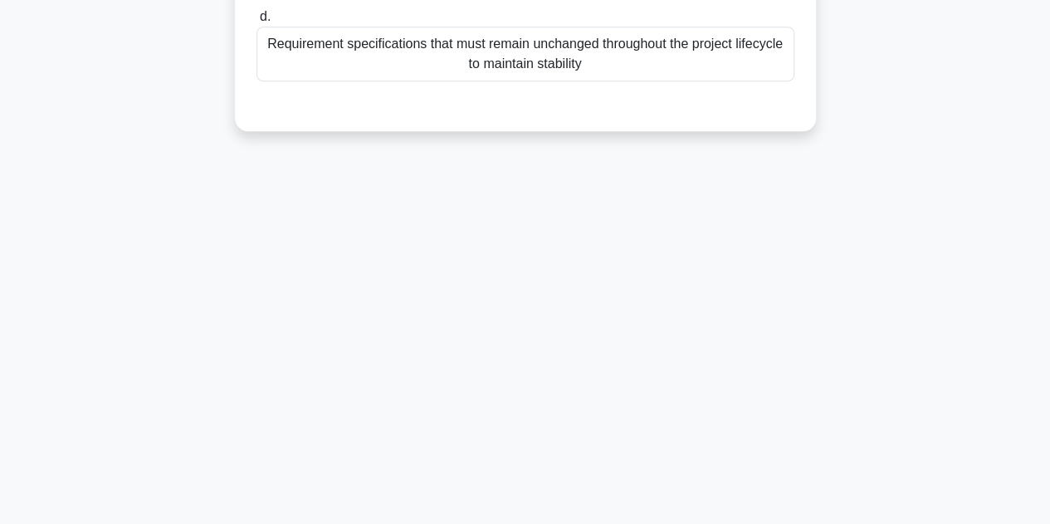
scroll to position [373, 0]
click at [540, 441] on div "36:43 Stop CISA Expert 2/30 Which of the following is a key characteristic of t…" at bounding box center [525, 102] width 947 height 830
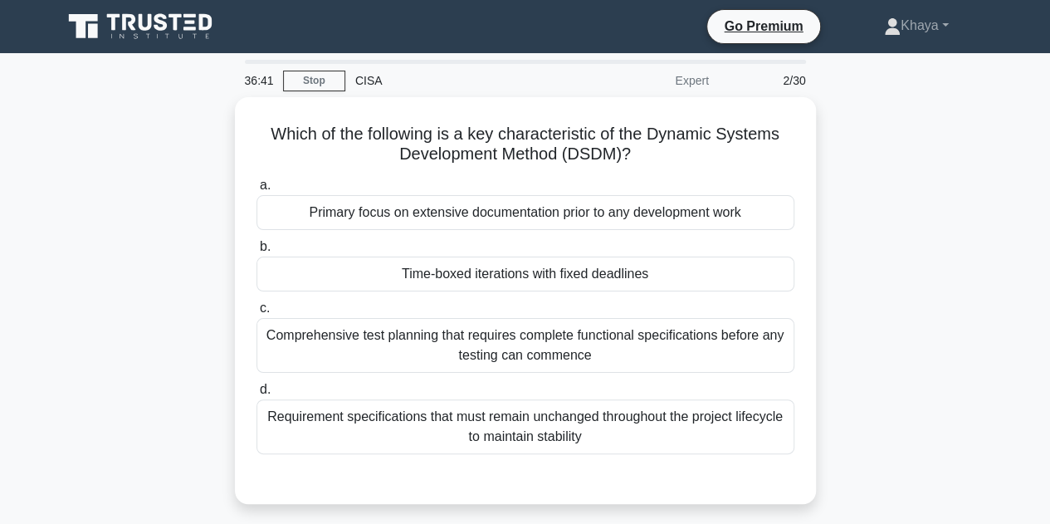
scroll to position [0, 0]
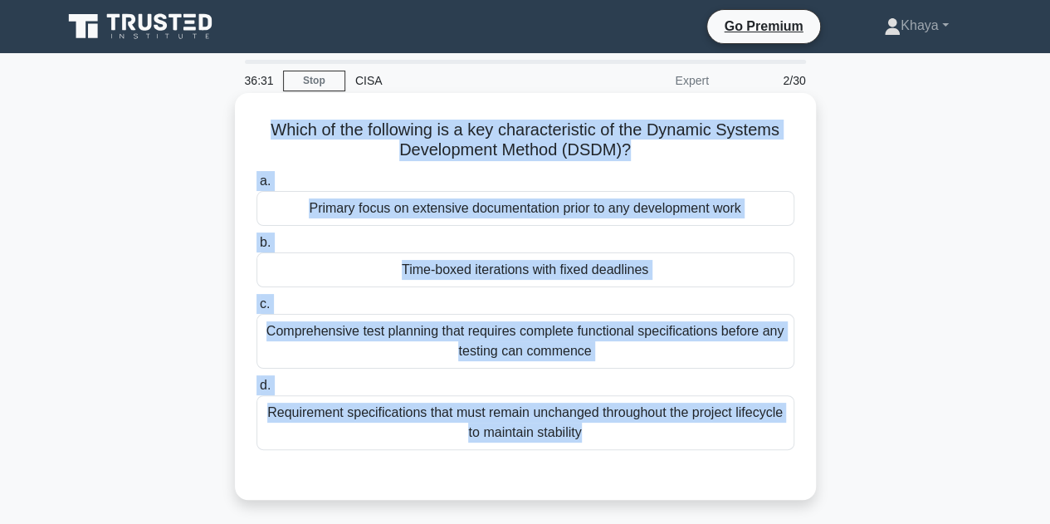
drag, startPoint x: 269, startPoint y: 130, endPoint x: 630, endPoint y: 465, distance: 492.4
click at [630, 465] on div "Which of the following is a key characteristic of the Dynamic Systems Developme…" at bounding box center [526, 297] width 568 height 394
copy div "Which of the following is a key characteristic of the Dynamic Systems Developme…"
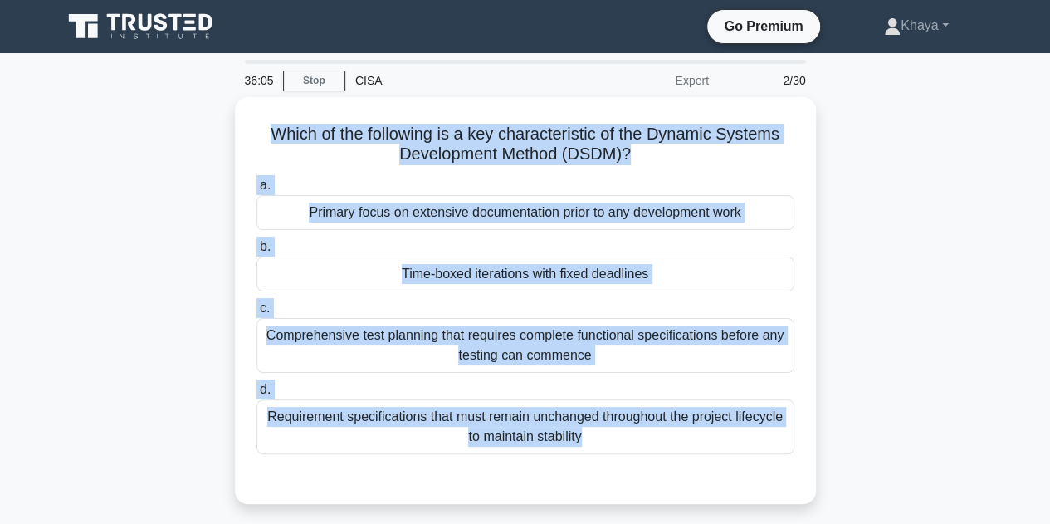
click at [126, 277] on div "Which of the following is a key characteristic of the Dynamic Systems Developme…" at bounding box center [525, 310] width 947 height 427
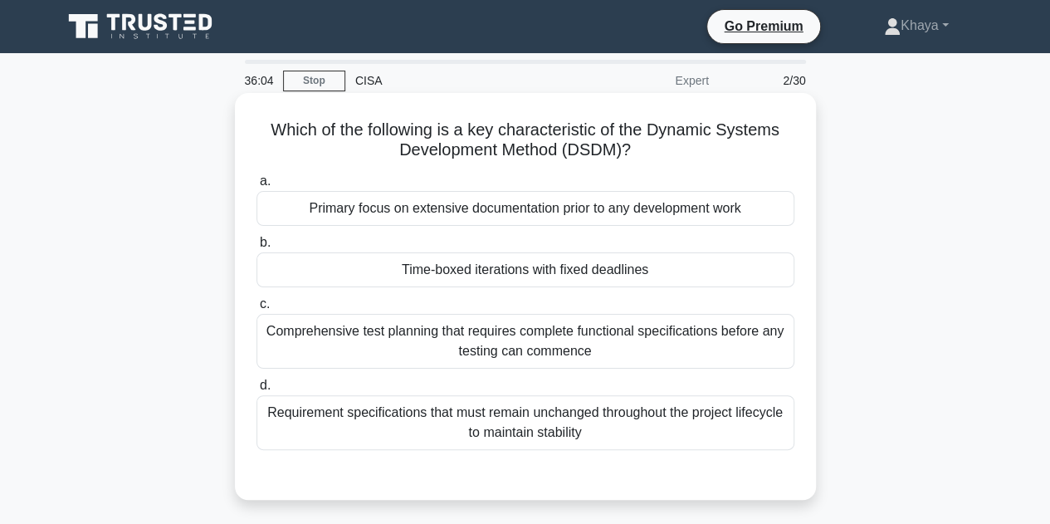
click at [581, 272] on div "Time-boxed iterations with fixed deadlines" at bounding box center [526, 269] width 538 height 35
click at [257, 248] on input "b. Time-boxed iterations with fixed deadlines" at bounding box center [257, 242] width 0 height 11
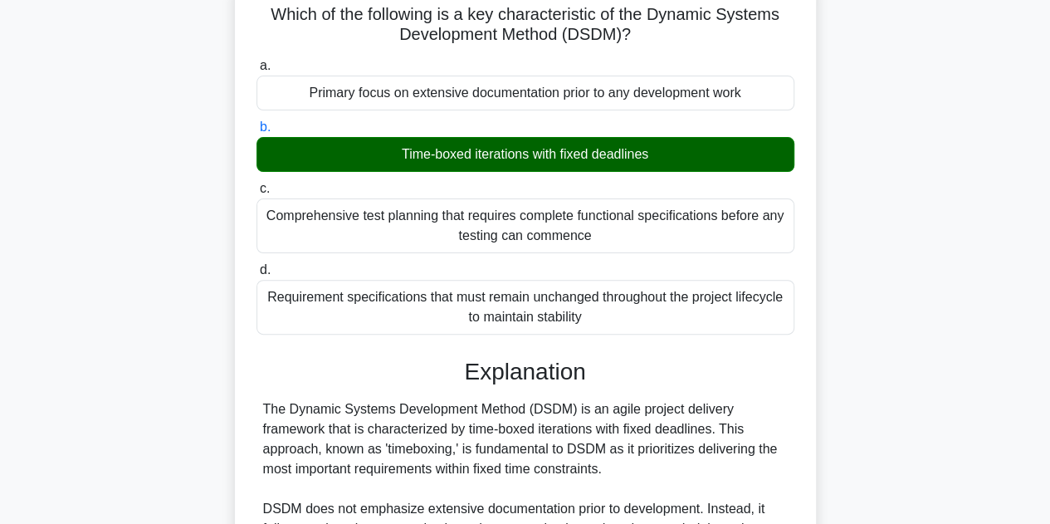
scroll to position [458, 0]
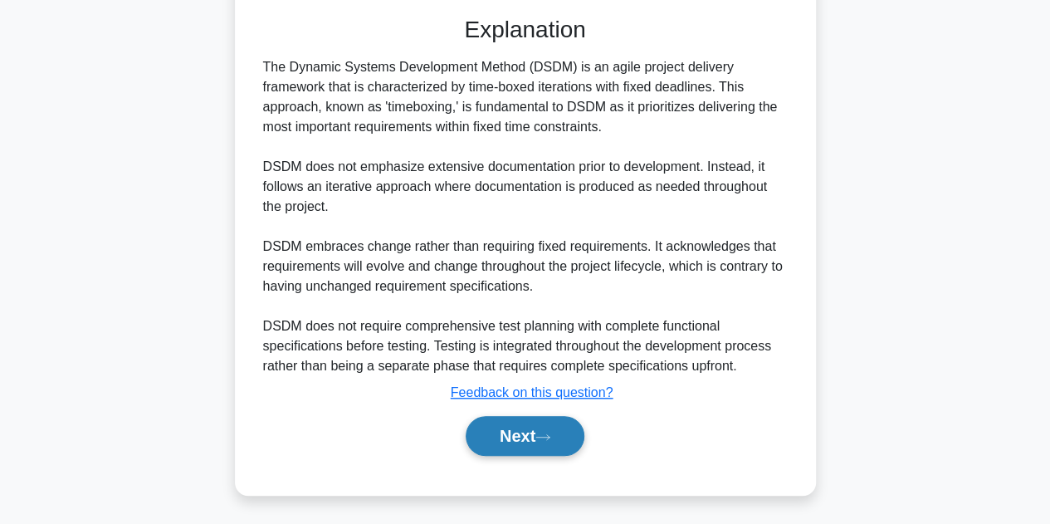
click at [507, 443] on button "Next" at bounding box center [525, 436] width 119 height 40
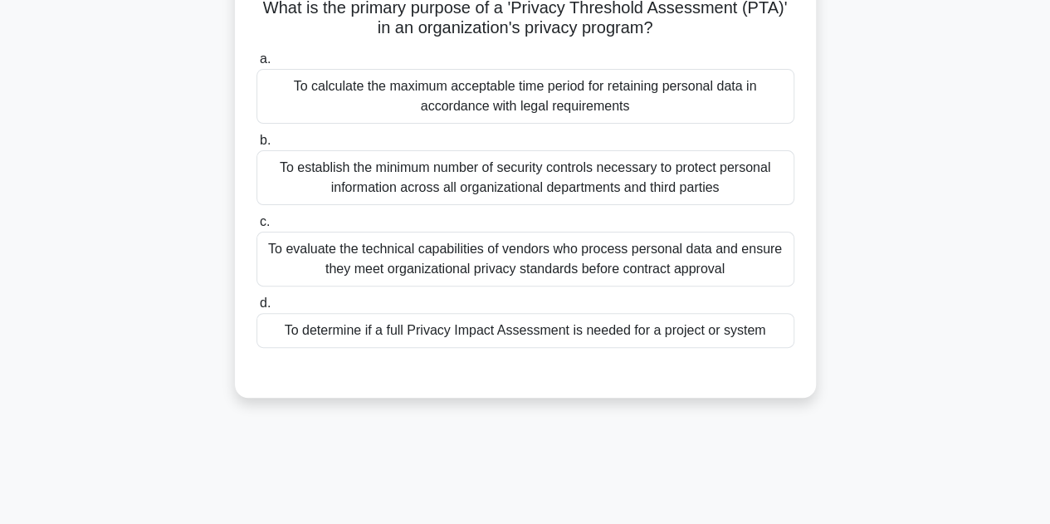
scroll to position [47, 0]
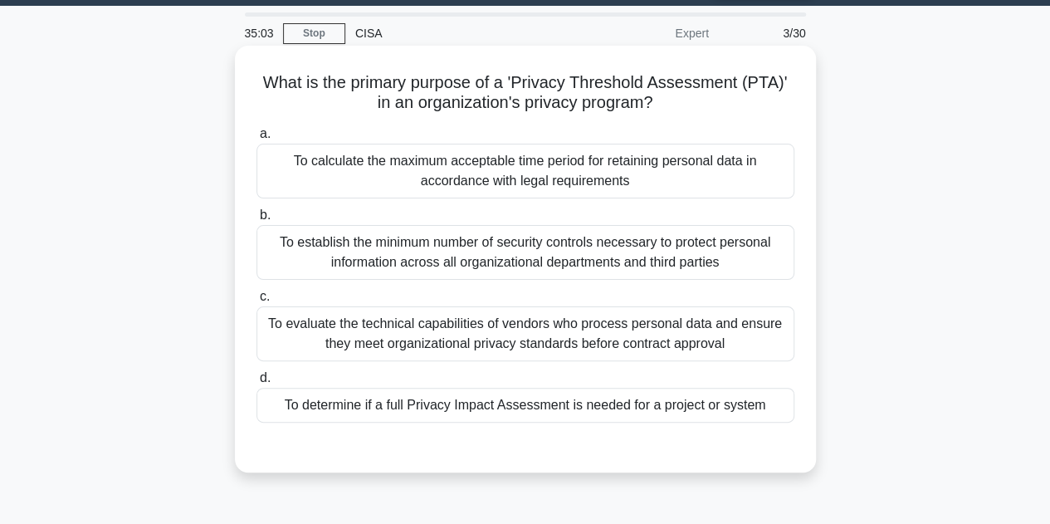
drag, startPoint x: 257, startPoint y: 76, endPoint x: 779, endPoint y: 404, distance: 616.0
click at [779, 404] on div "What is the primary purpose of a 'Privacy Threshold Assessment (PTA)' in an org…" at bounding box center [526, 259] width 568 height 414
copy div "What is the primary purpose of a 'Privacy Threshold Assessment (PTA)' in an org…"
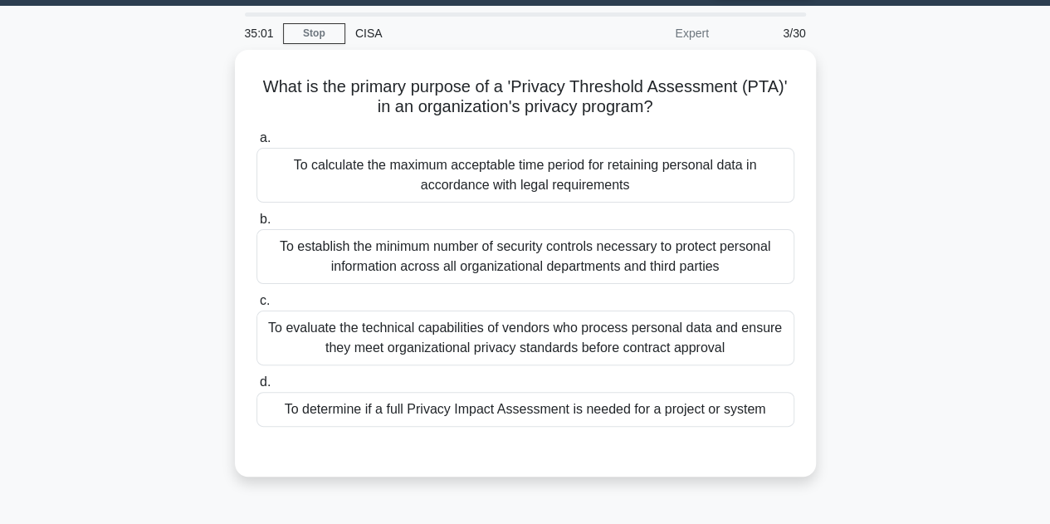
click at [967, 164] on div "What is the primary purpose of a 'Privacy Threshold Assessment (PTA)' in an org…" at bounding box center [525, 273] width 947 height 447
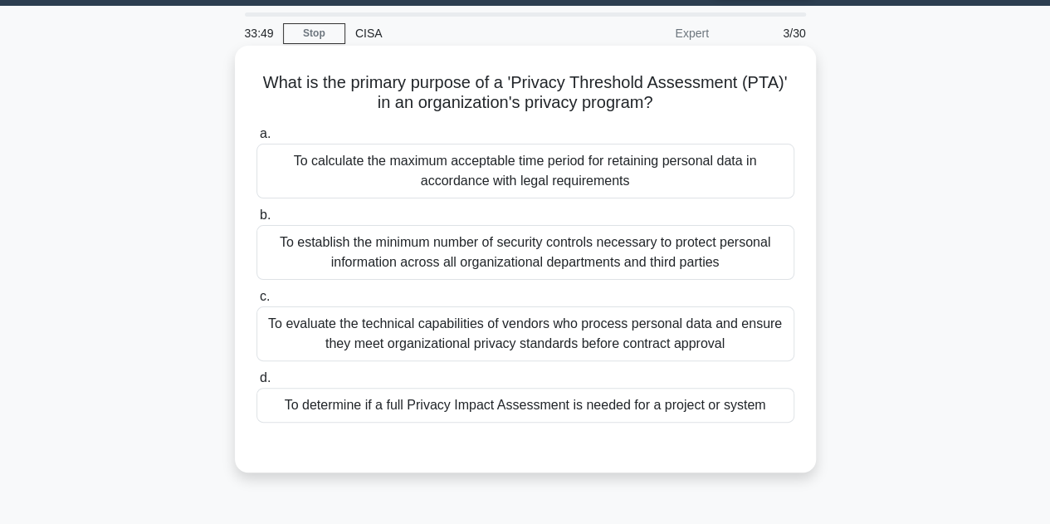
click at [511, 398] on div "To determine if a full Privacy Impact Assessment is needed for a project or sys…" at bounding box center [526, 405] width 538 height 35
click at [257, 384] on input "d. To determine if a full Privacy Impact Assessment is needed for a project or …" at bounding box center [257, 378] width 0 height 11
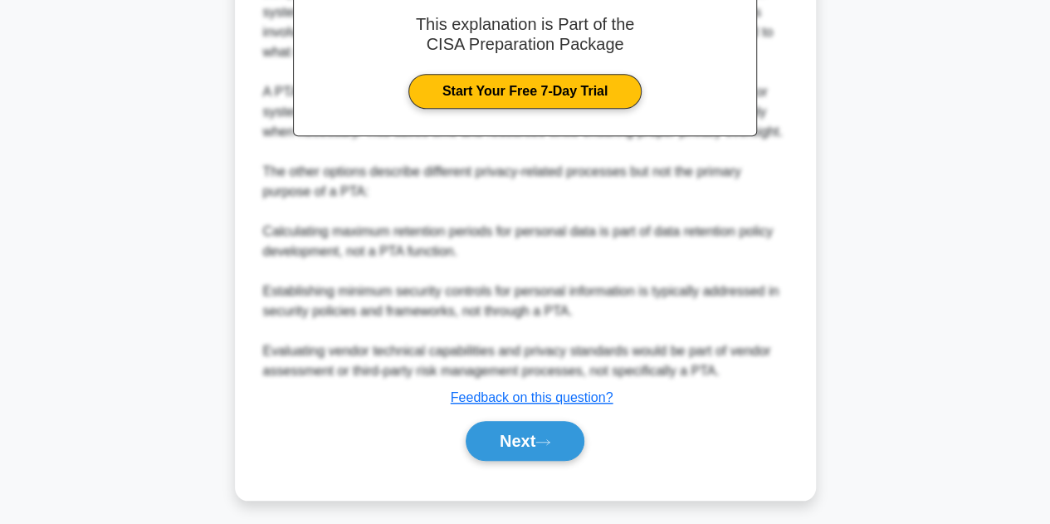
scroll to position [577, 0]
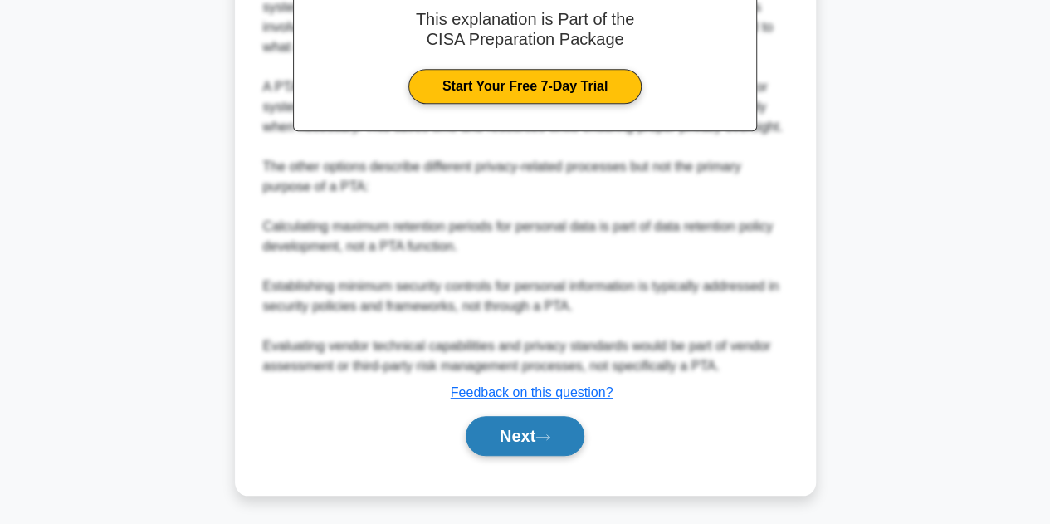
click at [518, 429] on button "Next" at bounding box center [525, 436] width 119 height 40
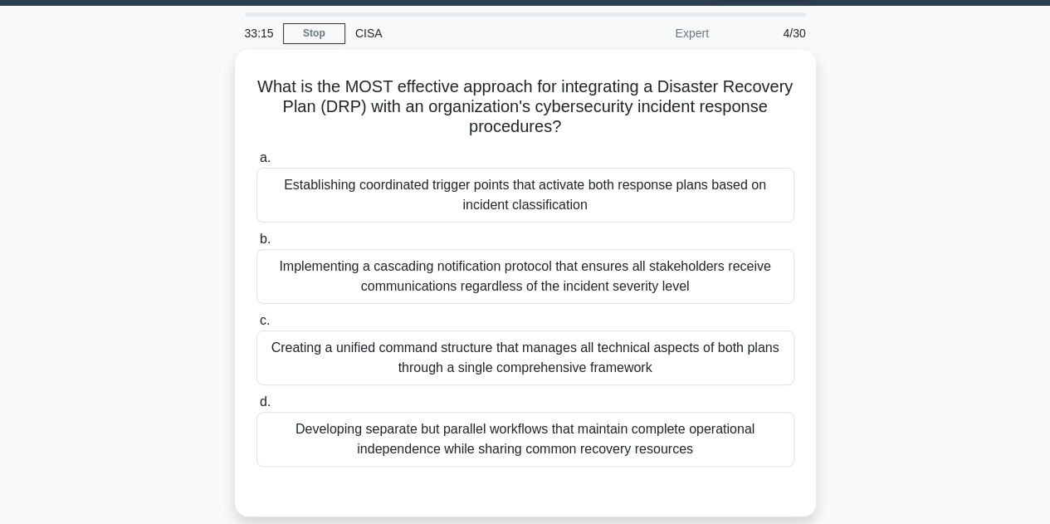
scroll to position [63, 0]
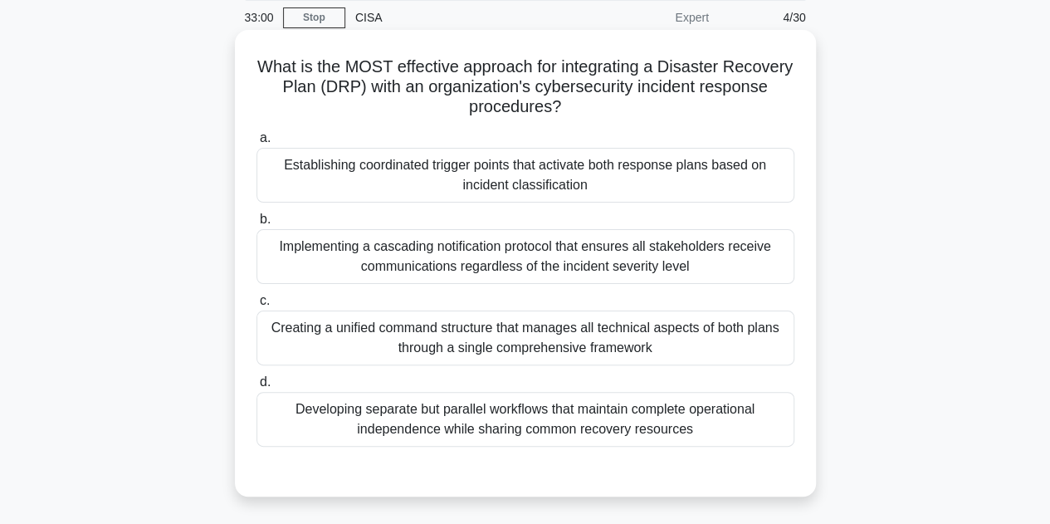
drag, startPoint x: 286, startPoint y: 59, endPoint x: 711, endPoint y: 433, distance: 566.6
click at [711, 433] on div "What is the MOST effective approach for integrating a Disaster Recovery Plan (D…" at bounding box center [526, 263] width 568 height 453
copy div "What is the MOST effective approach for integrating a Disaster Recovery Plan (D…"
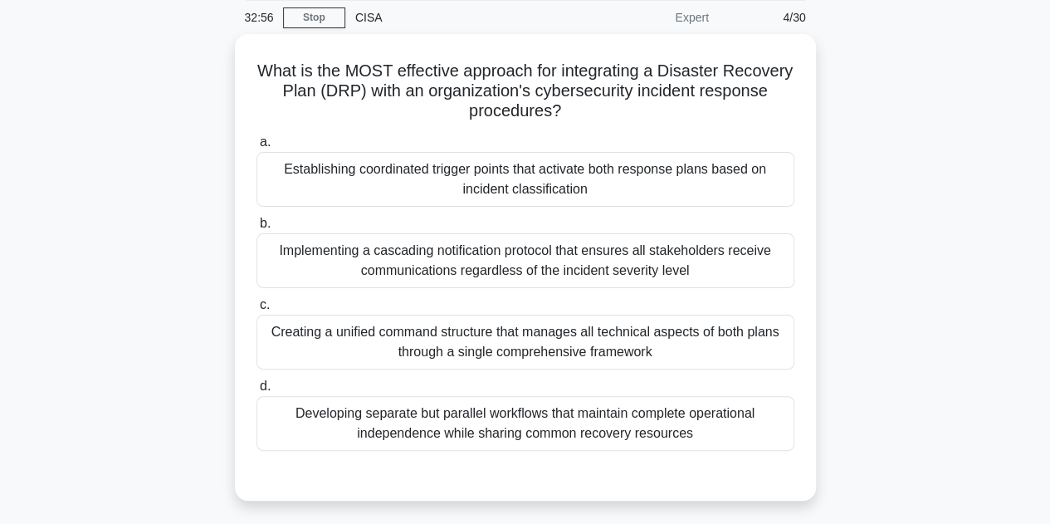
click at [836, 159] on div "What is the MOST effective approach for integrating a Disaster Recovery Plan (D…" at bounding box center [525, 277] width 947 height 487
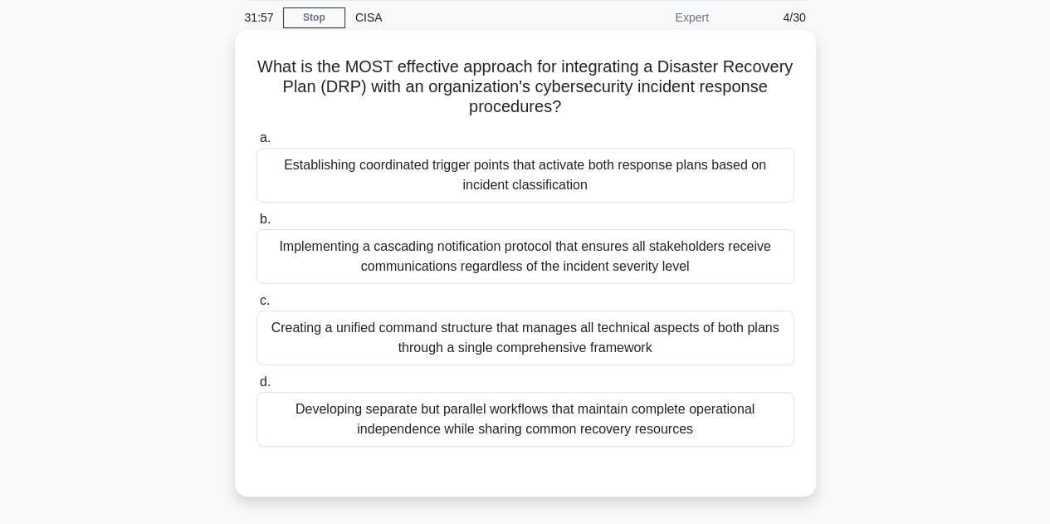
click at [432, 181] on div "Establishing coordinated trigger points that activate both response plans based…" at bounding box center [526, 175] width 538 height 55
click at [257, 144] on input "a. Establishing coordinated trigger points that activate both response plans ba…" at bounding box center [257, 138] width 0 height 11
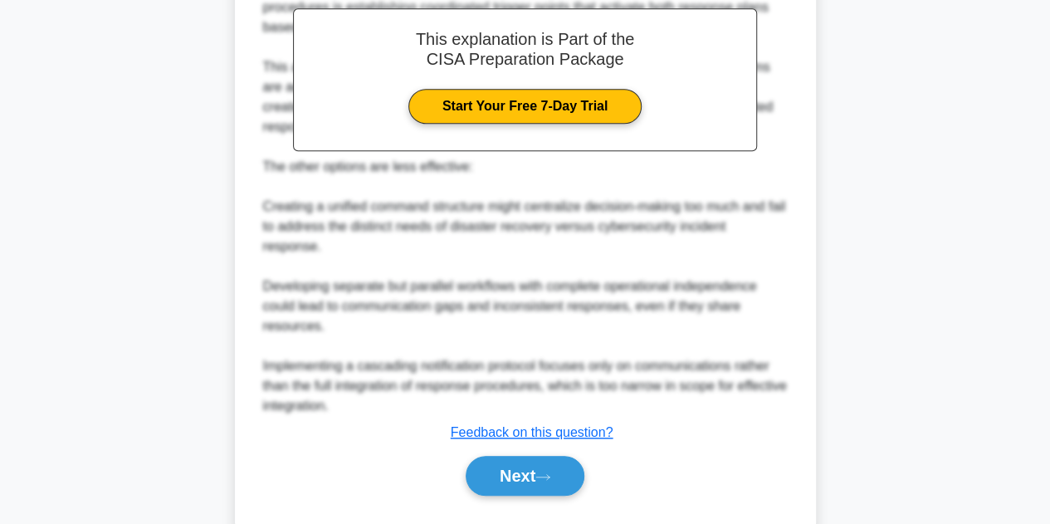
scroll to position [617, 0]
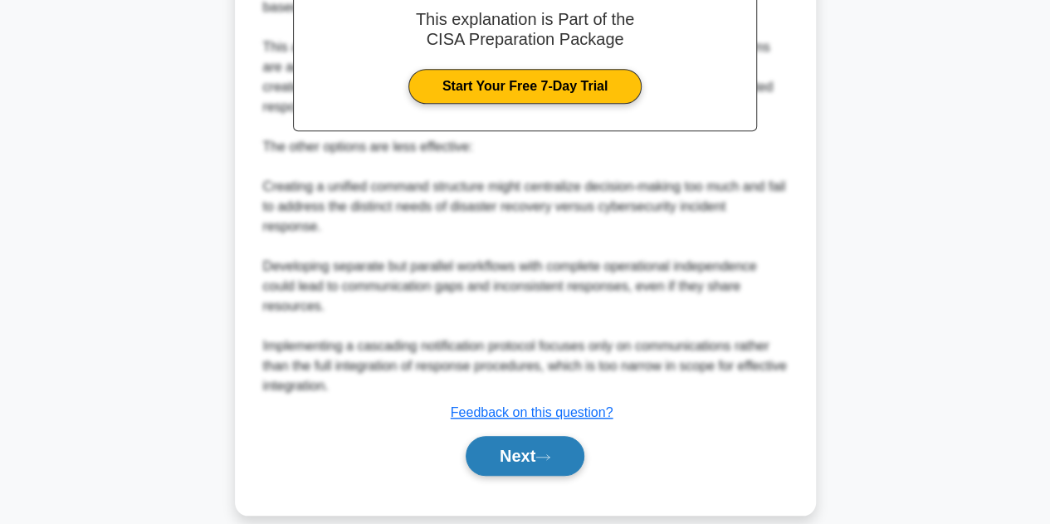
click at [507, 443] on button "Next" at bounding box center [525, 456] width 119 height 40
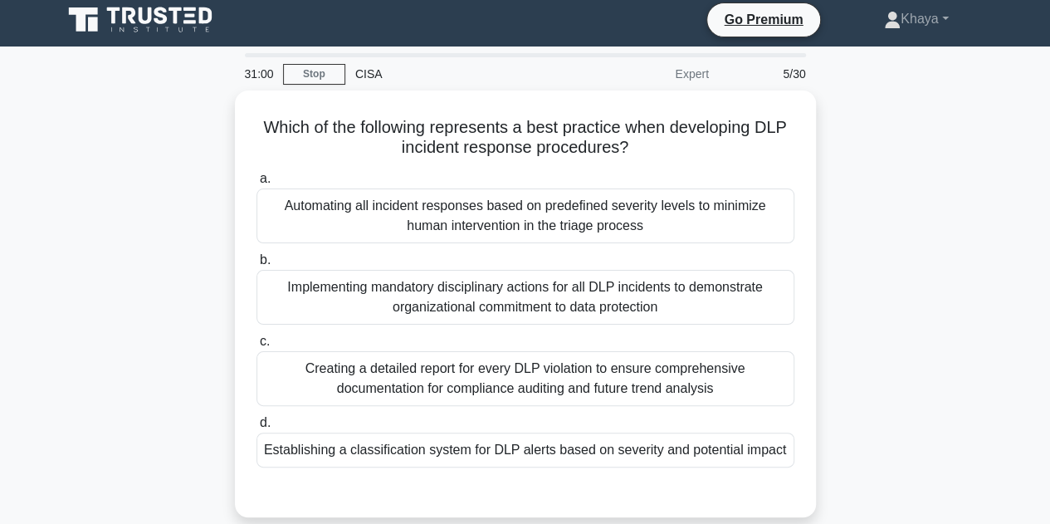
scroll to position [14, 0]
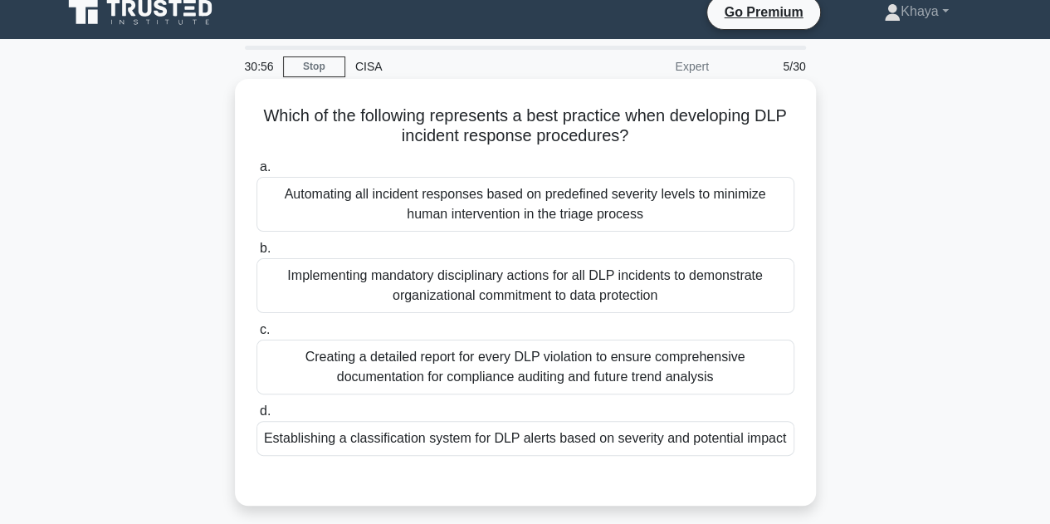
drag, startPoint x: 252, startPoint y: 112, endPoint x: 795, endPoint y: 445, distance: 637.0
click at [795, 445] on div "Which of the following represents a best practice when developing DLP incident …" at bounding box center [526, 293] width 568 height 414
copy div "Which of the following represents a best practice when developing DLP incident …"
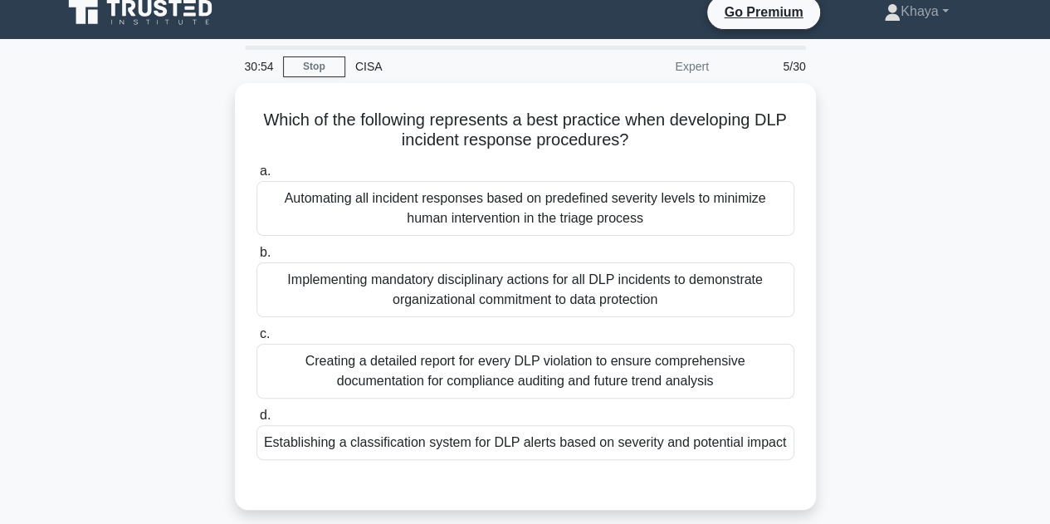
click at [929, 167] on div "Which of the following represents a best practice when developing DLP incident …" at bounding box center [525, 306] width 947 height 447
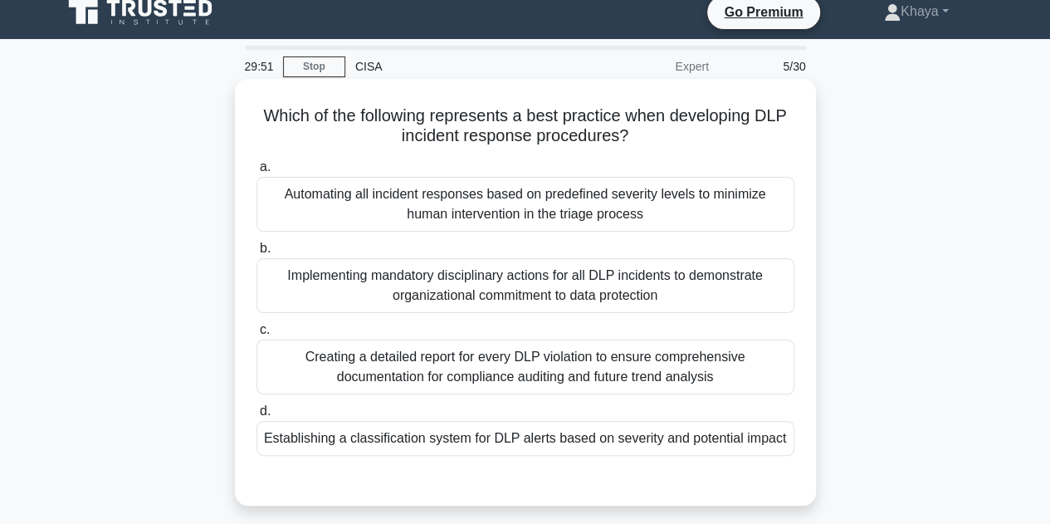
click at [441, 431] on div "Establishing a classification system for DLP alerts based on severity and poten…" at bounding box center [526, 438] width 538 height 35
click at [257, 417] on input "d. Establishing a classification system for DLP alerts based on severity and po…" at bounding box center [257, 411] width 0 height 11
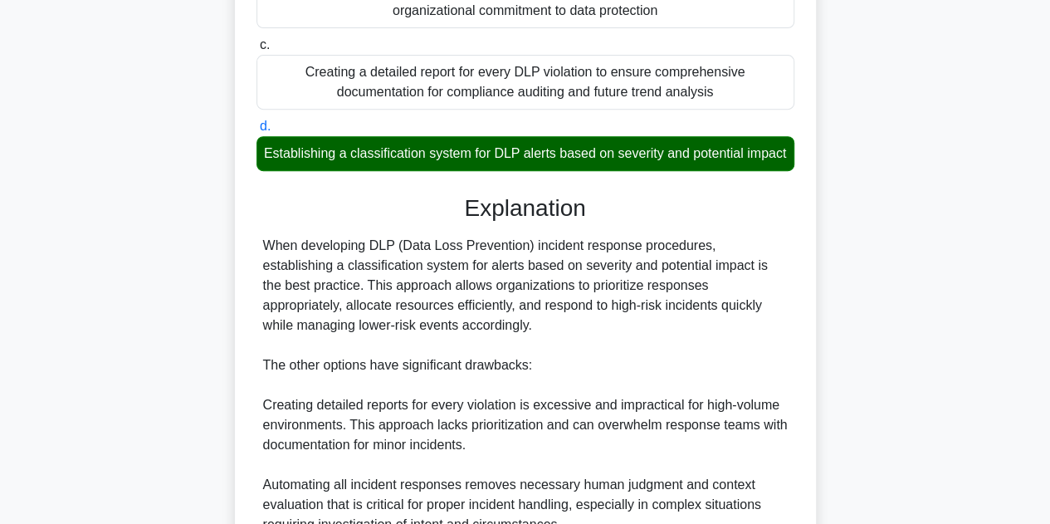
scroll to position [577, 0]
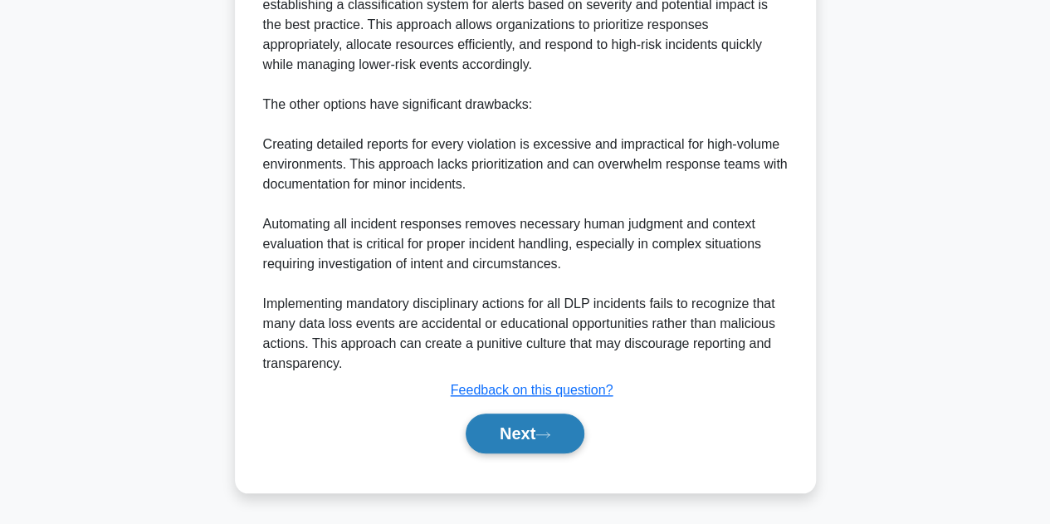
click at [543, 441] on button "Next" at bounding box center [525, 434] width 119 height 40
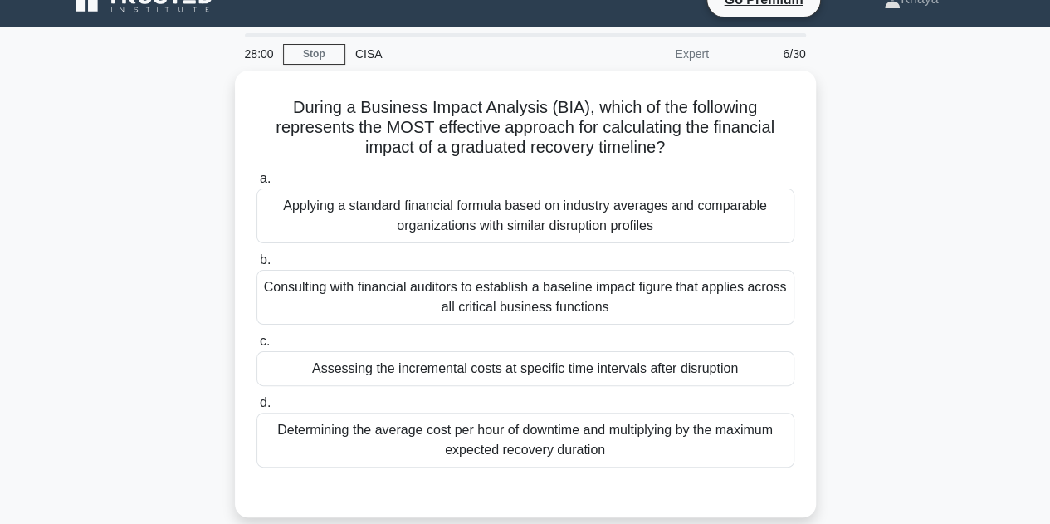
scroll to position [26, 0]
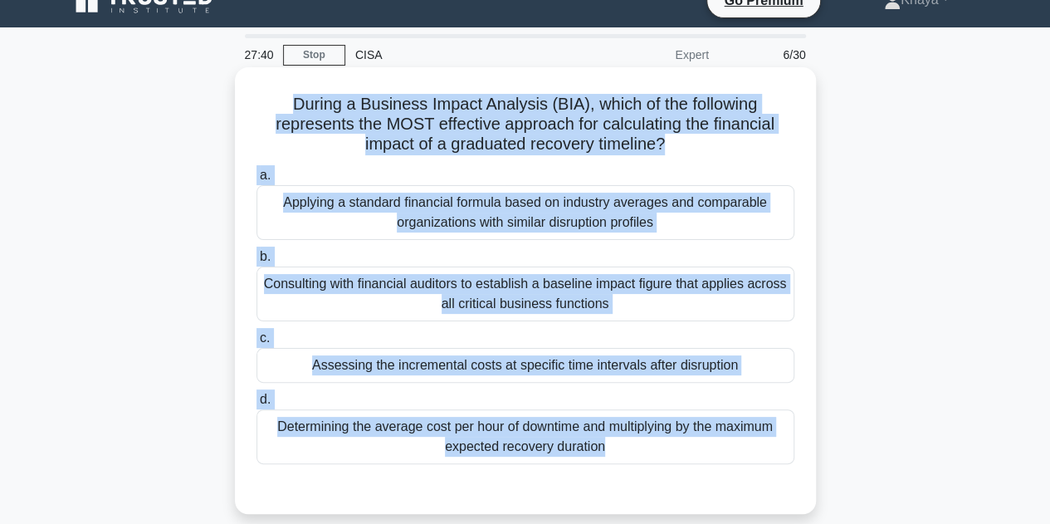
drag, startPoint x: 288, startPoint y: 105, endPoint x: 652, endPoint y: 472, distance: 516.1
click at [652, 472] on div "During a Business Impact Analysis (BIA), which of the following represents the …" at bounding box center [526, 290] width 568 height 433
copy div "During a Business Impact Analysis (BIA), which of the following represents the …"
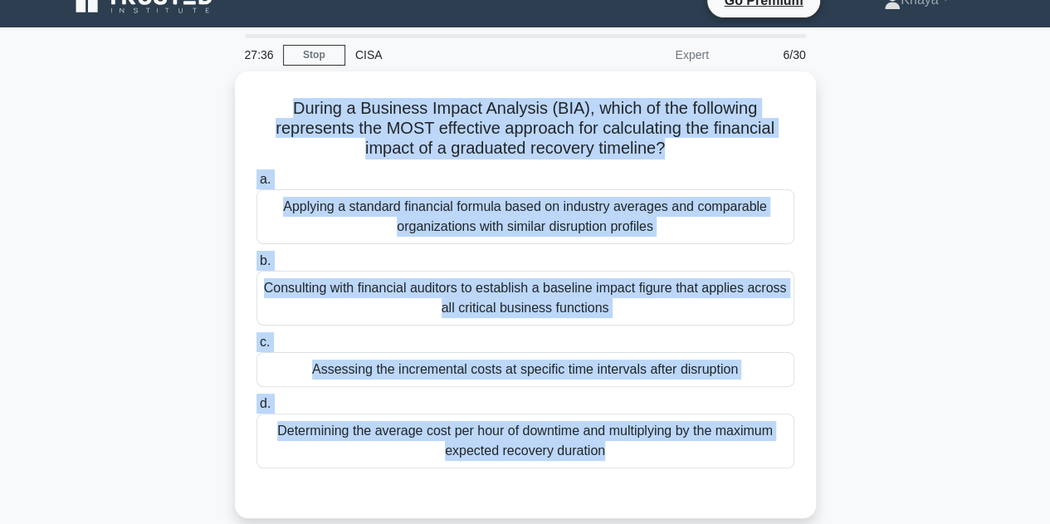
click at [908, 336] on div "During a Business Impact Analysis (BIA), which of the following represents the …" at bounding box center [525, 304] width 947 height 467
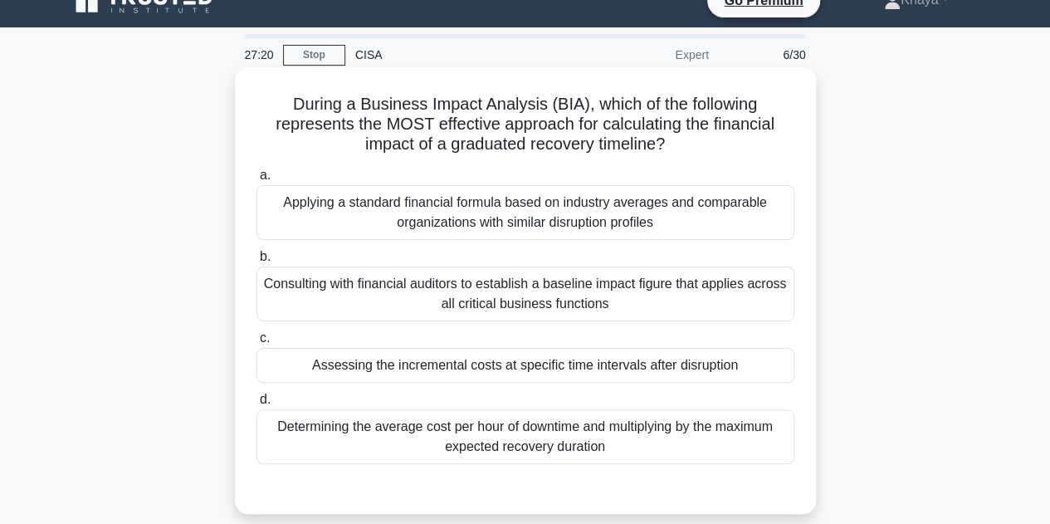
click at [499, 376] on div "Assessing the incremental costs at specific time intervals after disruption" at bounding box center [526, 365] width 538 height 35
click at [257, 344] on input "c. Assessing the incremental costs at specific time intervals after disruption" at bounding box center [257, 338] width 0 height 11
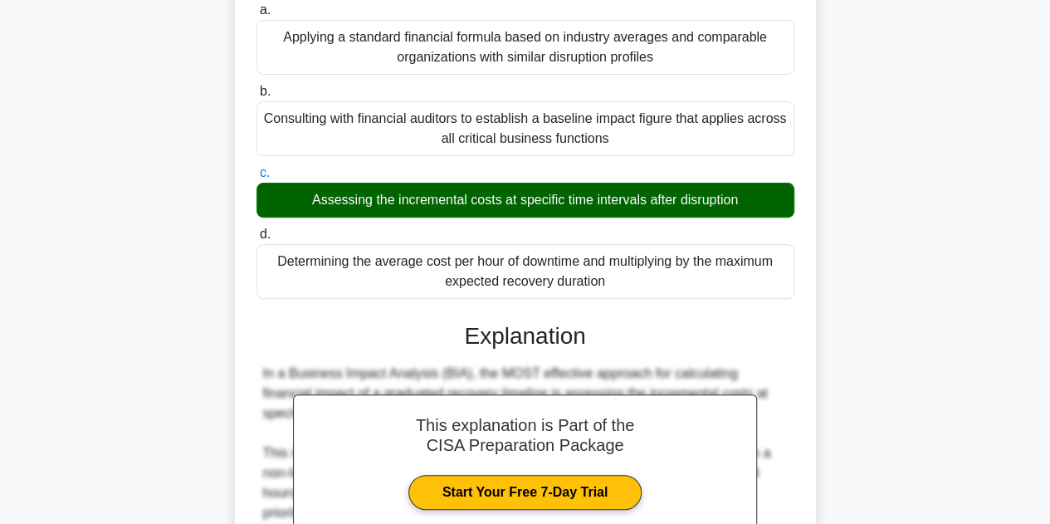
scroll to position [577, 0]
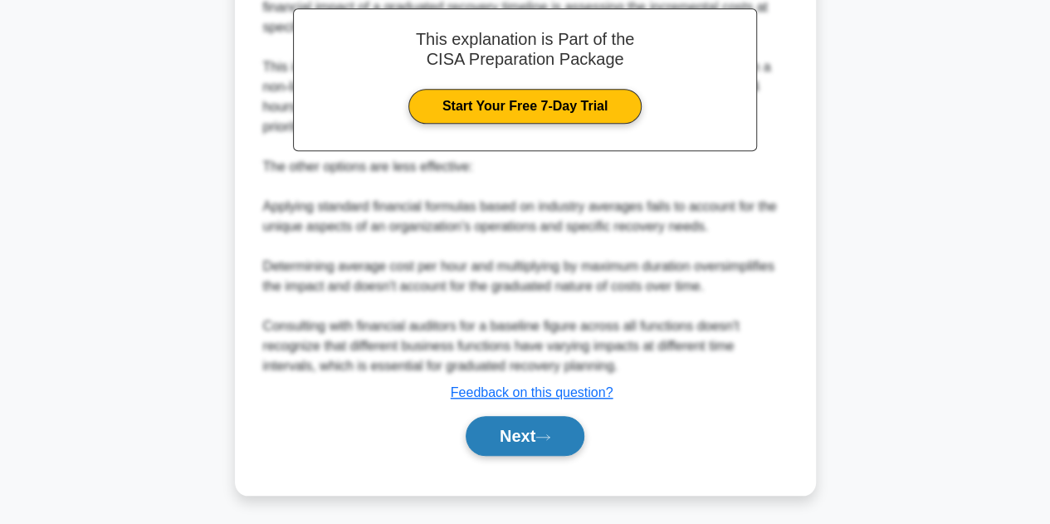
click at [514, 438] on button "Next" at bounding box center [525, 436] width 119 height 40
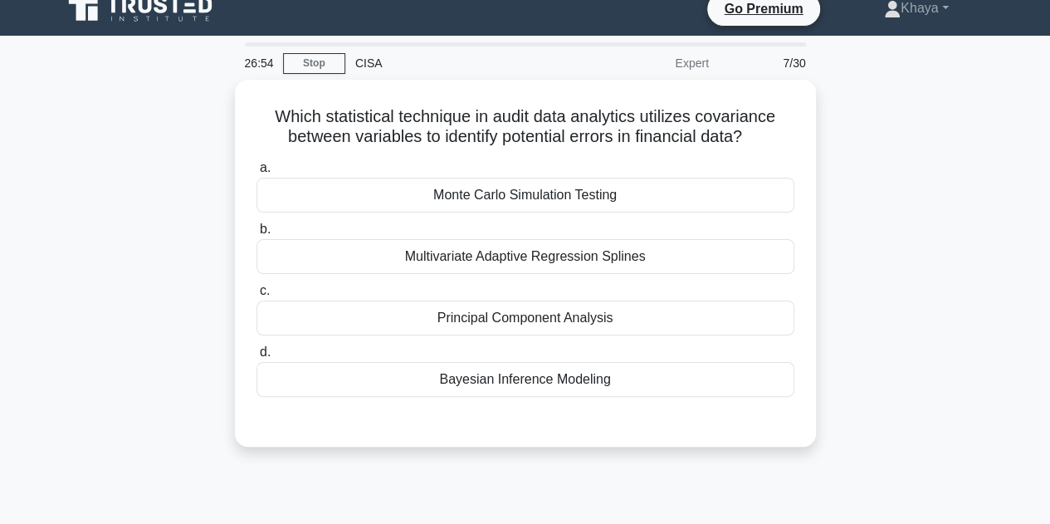
scroll to position [18, 0]
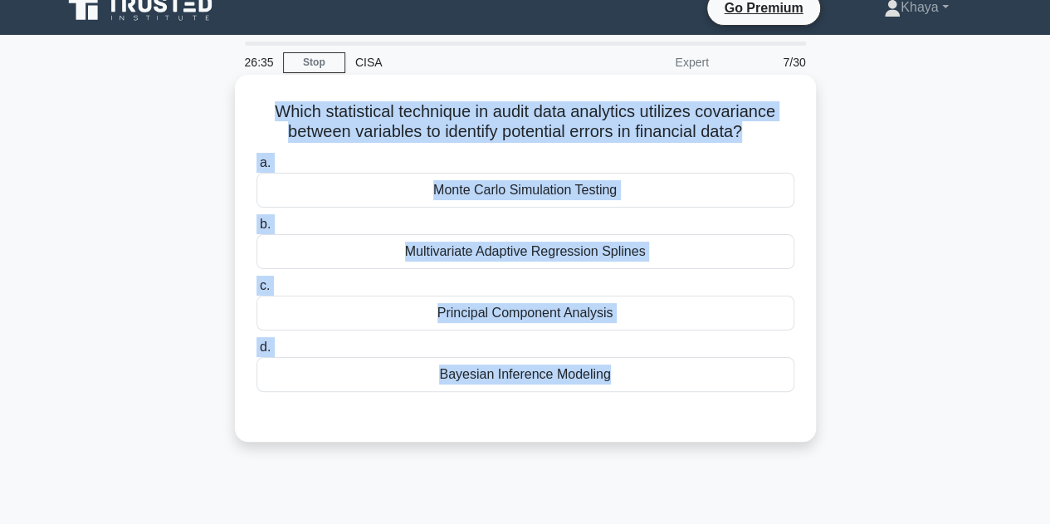
drag, startPoint x: 267, startPoint y: 109, endPoint x: 651, endPoint y: 394, distance: 478.3
click at [651, 394] on div "Which statistical technique in audit data analytics utilizes covariance between…" at bounding box center [526, 258] width 568 height 354
copy div "Which statistical technique in audit data analytics utilizes covariance between…"
click at [707, 315] on div "Principal Component Analysis" at bounding box center [526, 313] width 538 height 35
click at [257, 291] on input "c. Principal Component Analysis" at bounding box center [257, 286] width 0 height 11
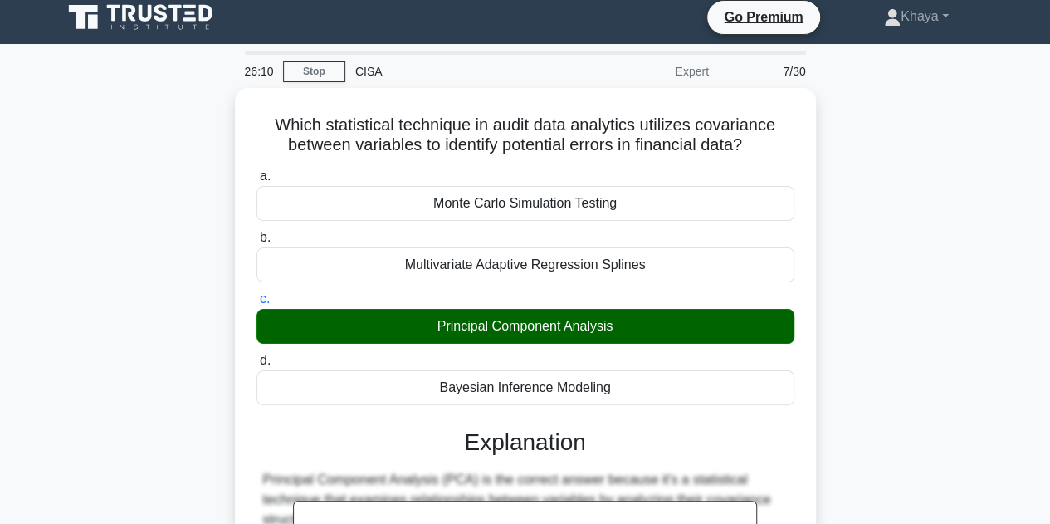
scroll to position [458, 0]
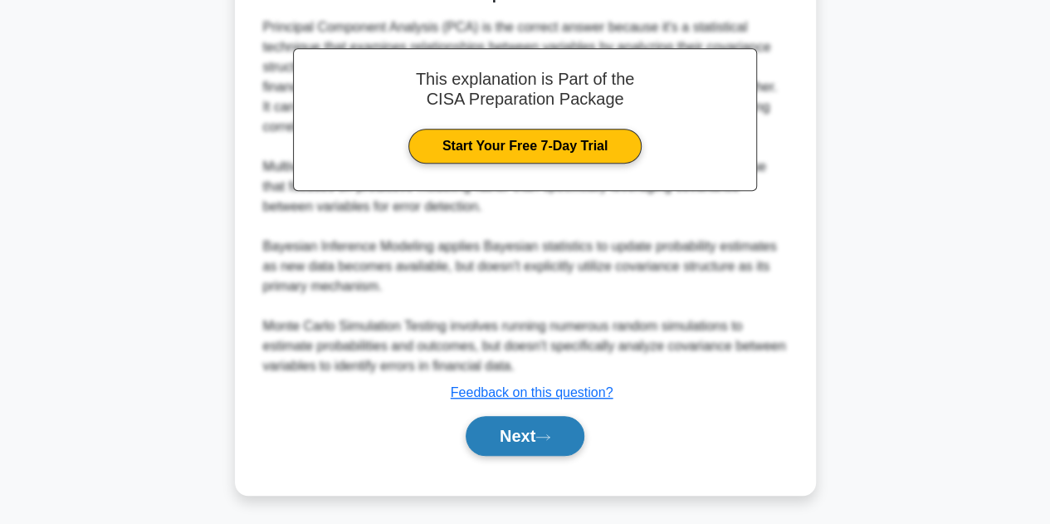
click at [508, 435] on button "Next" at bounding box center [525, 436] width 119 height 40
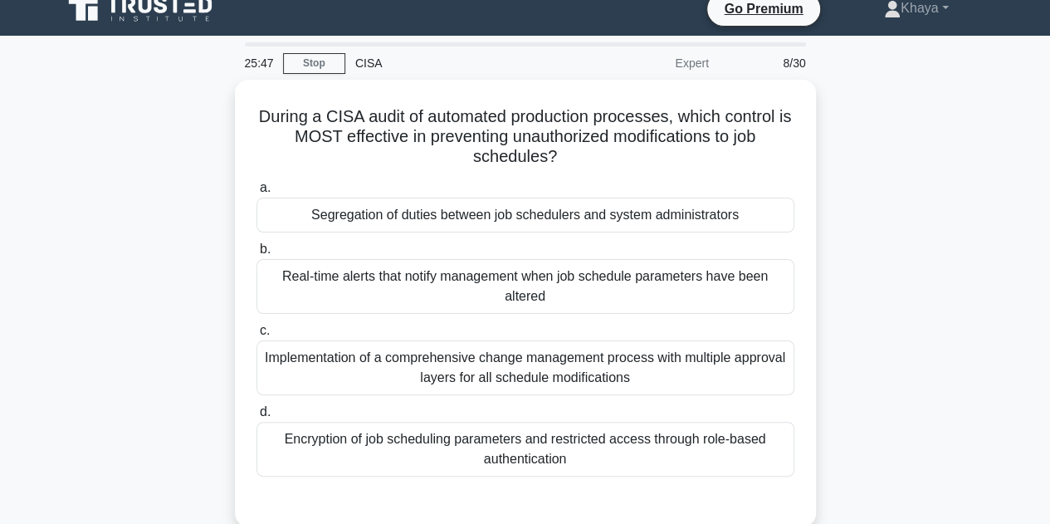
scroll to position [22, 0]
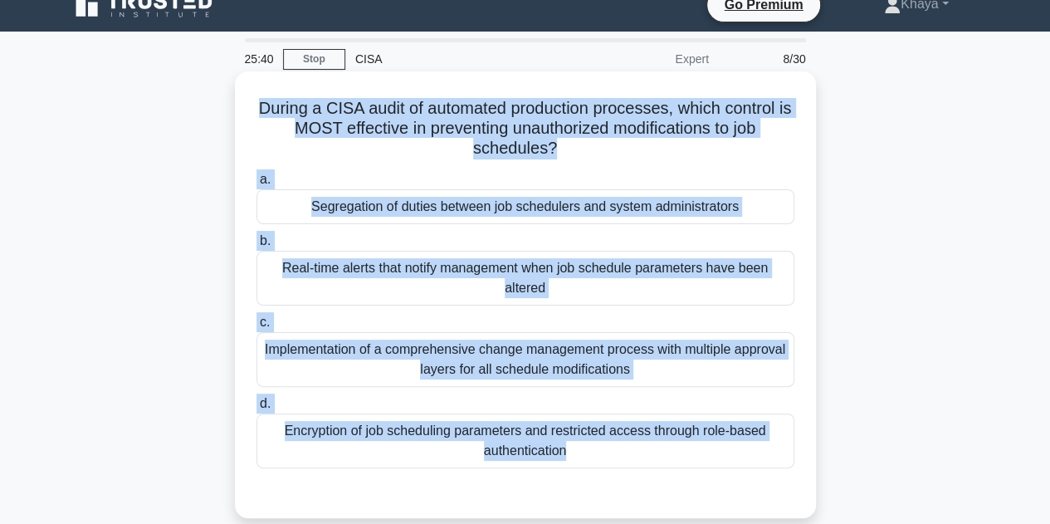
drag, startPoint x: 260, startPoint y: 104, endPoint x: 635, endPoint y: 477, distance: 529.0
click at [635, 477] on div "During a CISA audit of automated production processes, which control is MOST ef…" at bounding box center [526, 294] width 568 height 433
copy div "During a CISA audit of automated production processes, which control is MOST ef…"
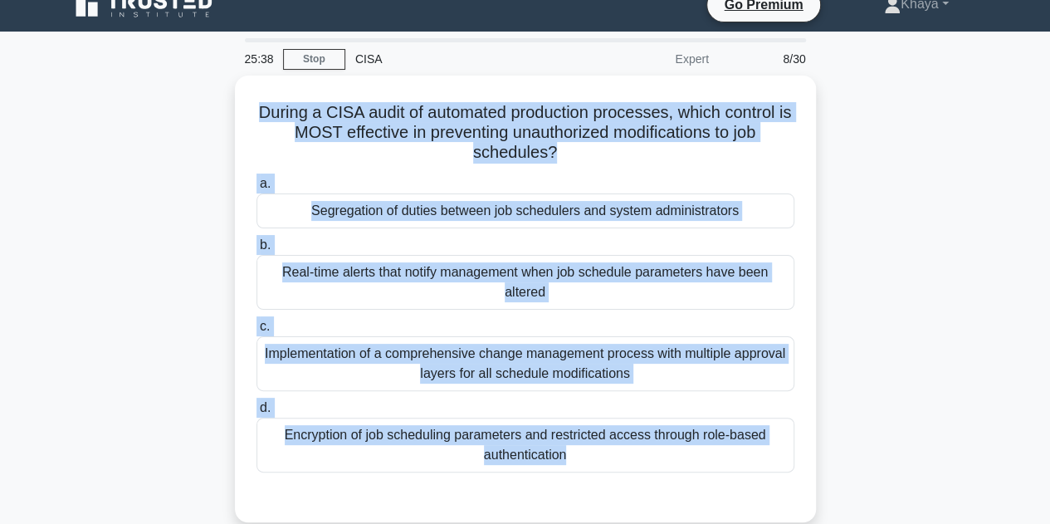
click at [956, 213] on div "During a CISA audit of automated production processes, which control is MOST ef…" at bounding box center [525, 309] width 947 height 467
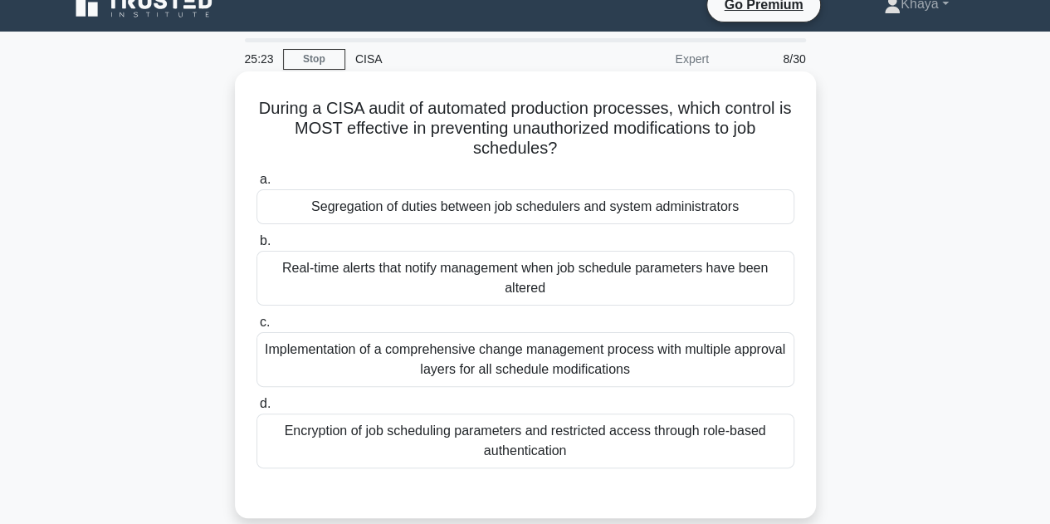
click at [473, 366] on div "Implementation of a comprehensive change management process with multiple appro…" at bounding box center [526, 359] width 538 height 55
click at [257, 328] on input "c. Implementation of a comprehensive change management process with multiple ap…" at bounding box center [257, 322] width 0 height 11
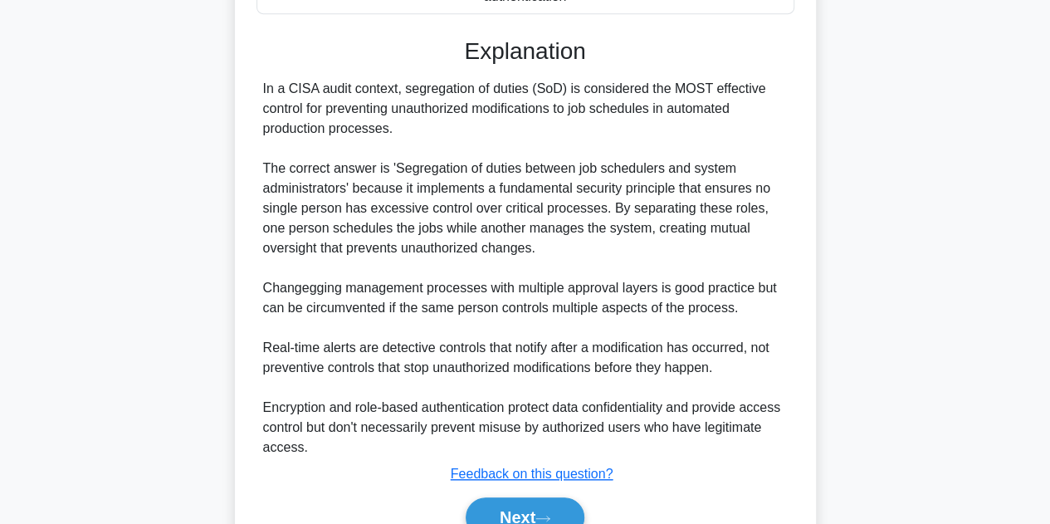
scroll to position [560, 0]
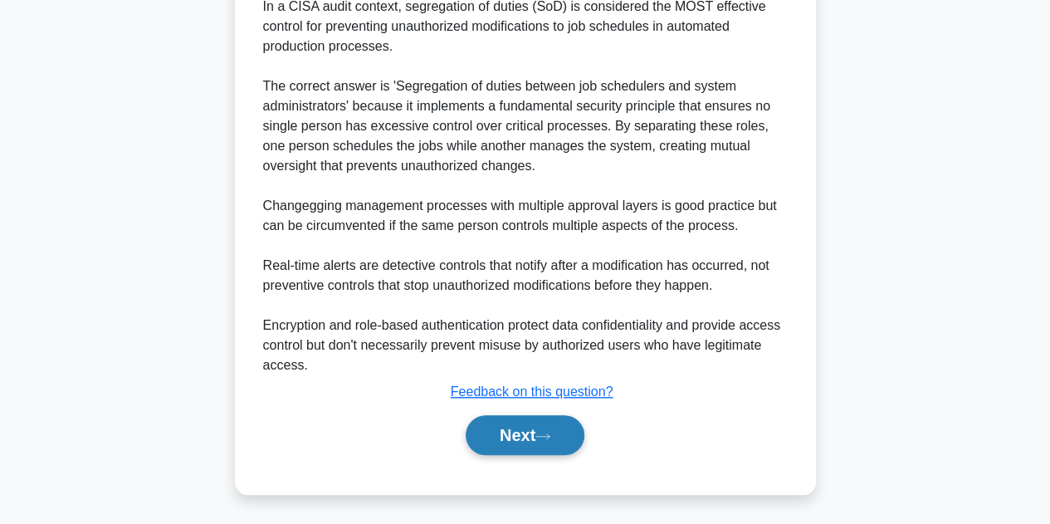
click at [538, 436] on button "Next" at bounding box center [525, 435] width 119 height 40
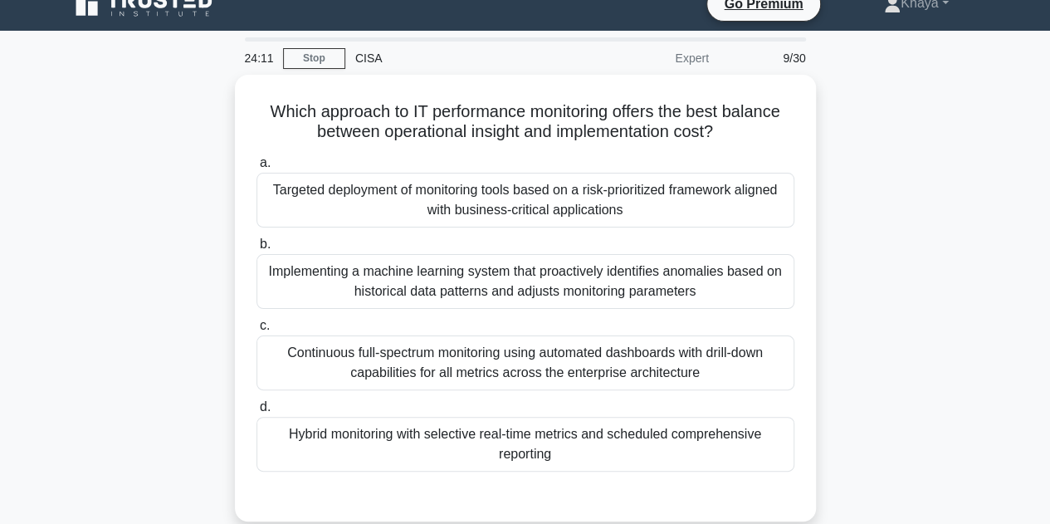
scroll to position [23, 0]
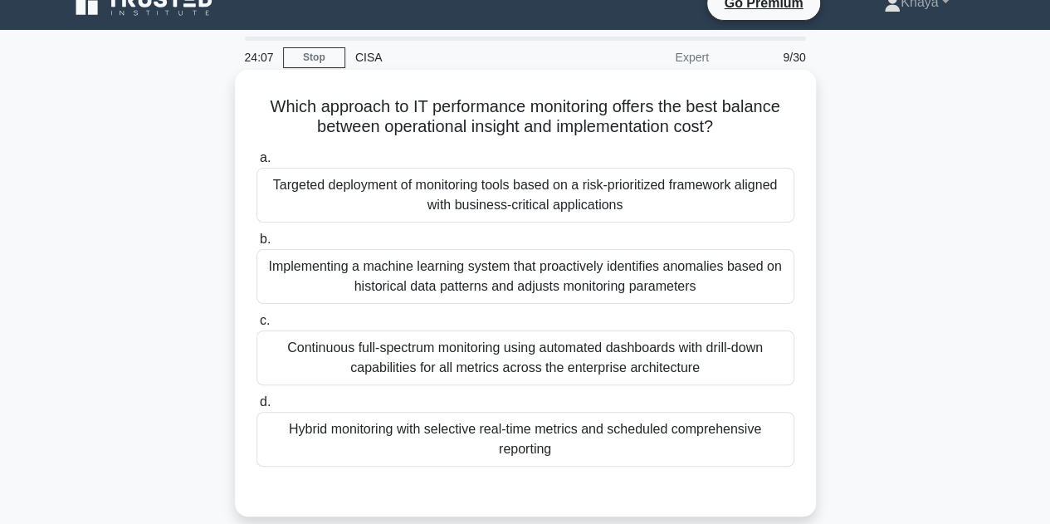
drag, startPoint x: 265, startPoint y: 104, endPoint x: 614, endPoint y: 464, distance: 502.1
click at [614, 464] on div "Which approach to IT performance monitoring offers the best balance between ope…" at bounding box center [526, 292] width 568 height 433
copy div "Which approach to IT performance monitoring offers the best balance between ope…"
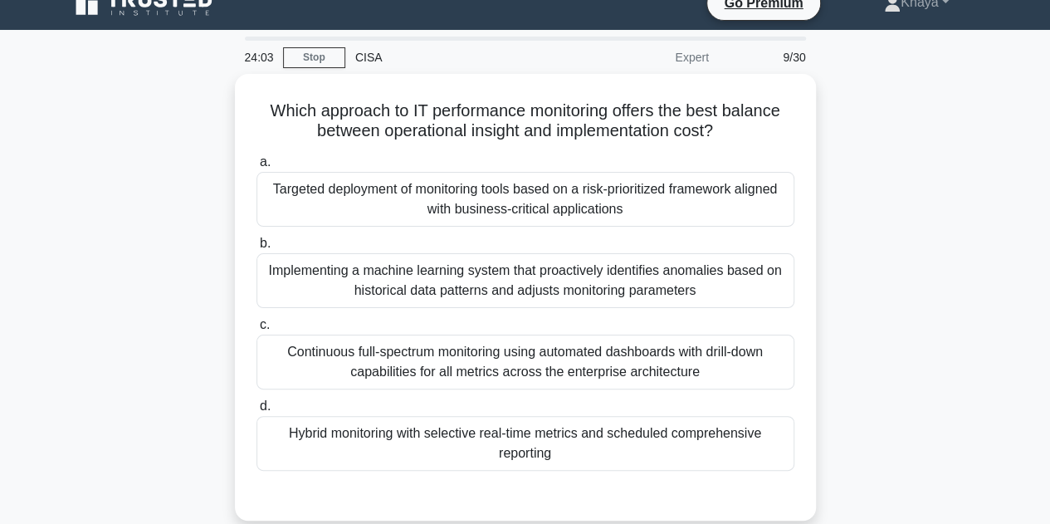
click at [859, 296] on div "Which approach to IT performance monitoring offers the best balance between ope…" at bounding box center [525, 307] width 947 height 467
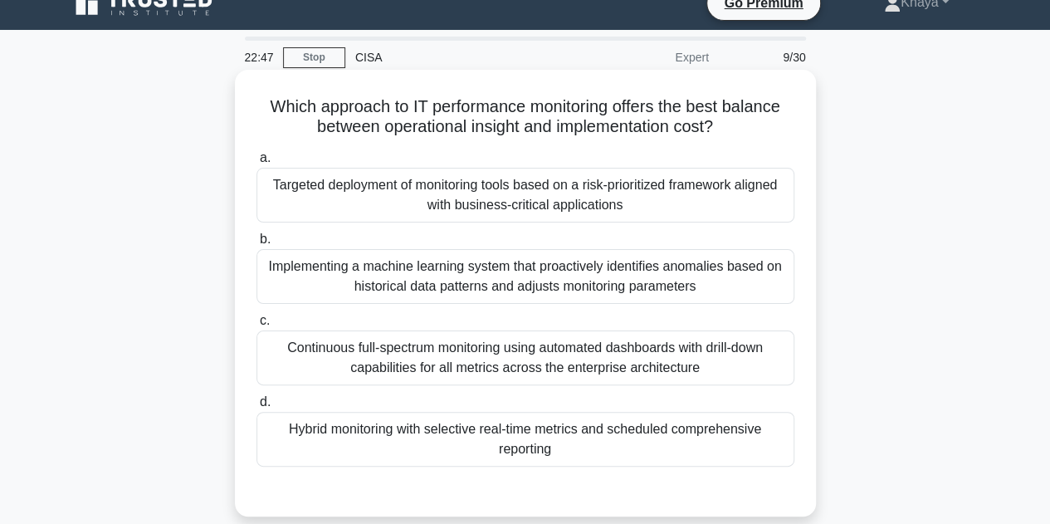
drag, startPoint x: 262, startPoint y: 100, endPoint x: 610, endPoint y: 454, distance: 496.2
click at [610, 454] on div "Which approach to IT performance monitoring offers the best balance between ope…" at bounding box center [526, 292] width 568 height 433
copy div "Which approach to IT performance monitoring offers the best balance between ope…"
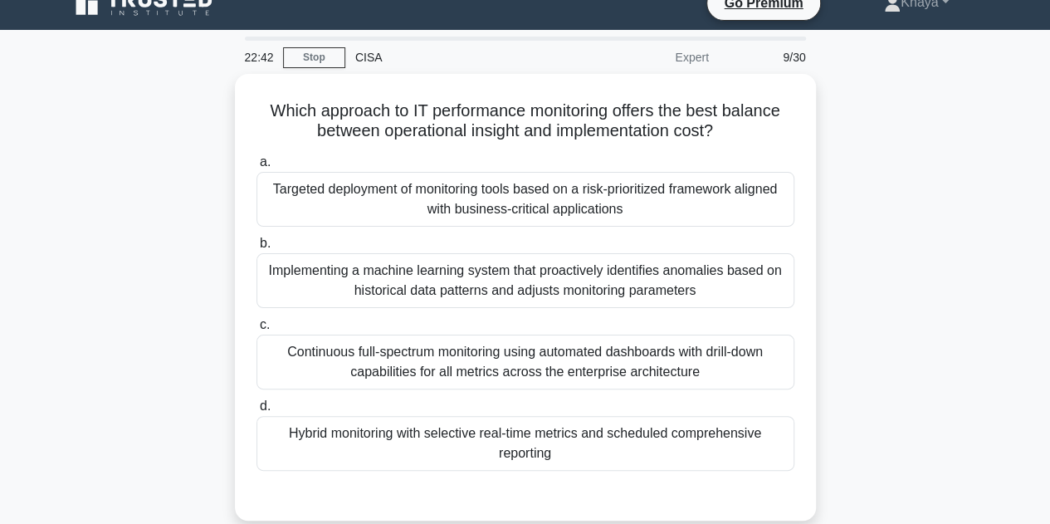
click at [904, 294] on div "Which approach to IT performance monitoring offers the best balance between ope…" at bounding box center [525, 307] width 947 height 467
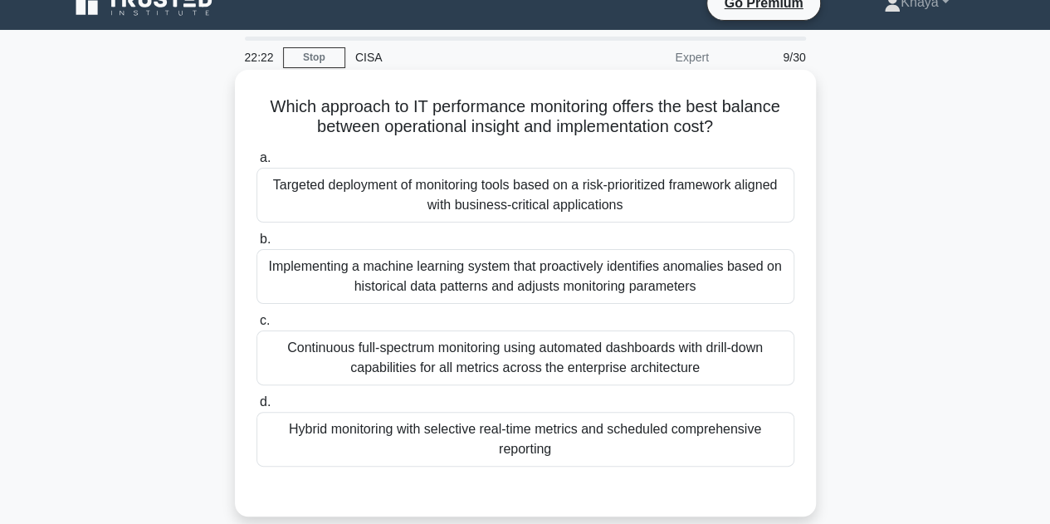
click at [432, 203] on div "Targeted deployment of monitoring tools based on a risk-prioritized framework a…" at bounding box center [526, 195] width 538 height 55
click at [257, 164] on input "a. Targeted deployment of monitoring tools based on a risk-prioritized framewor…" at bounding box center [257, 158] width 0 height 11
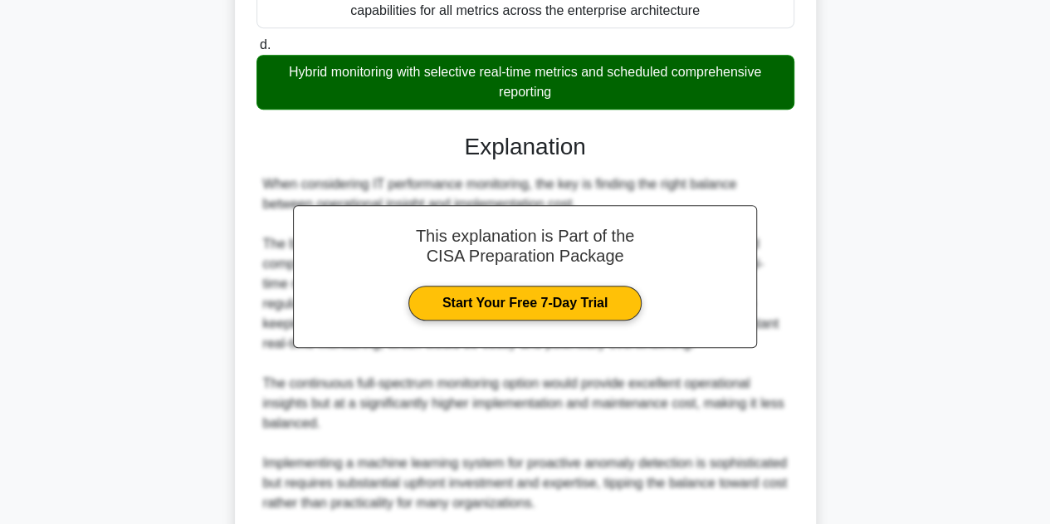
scroll to position [600, 0]
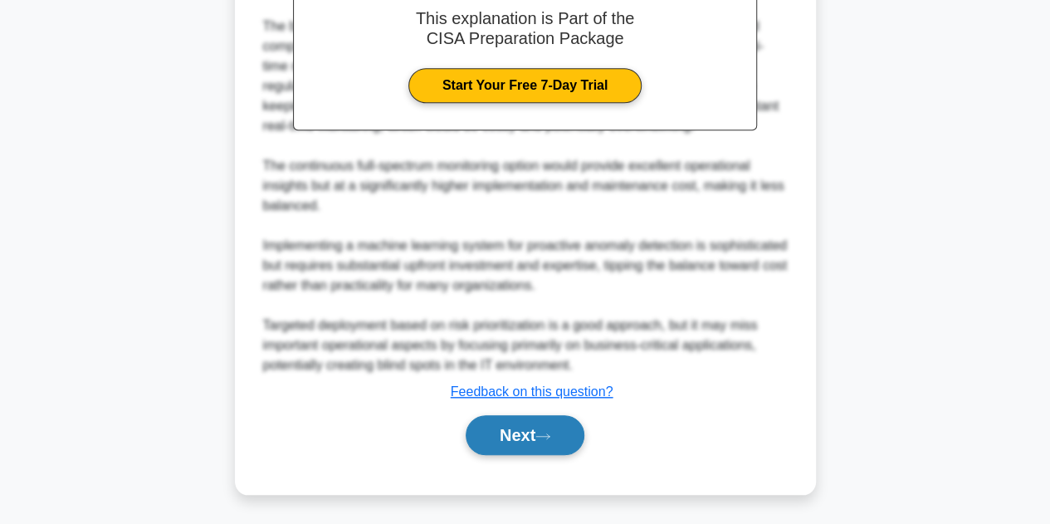
click at [533, 443] on button "Next" at bounding box center [525, 435] width 119 height 40
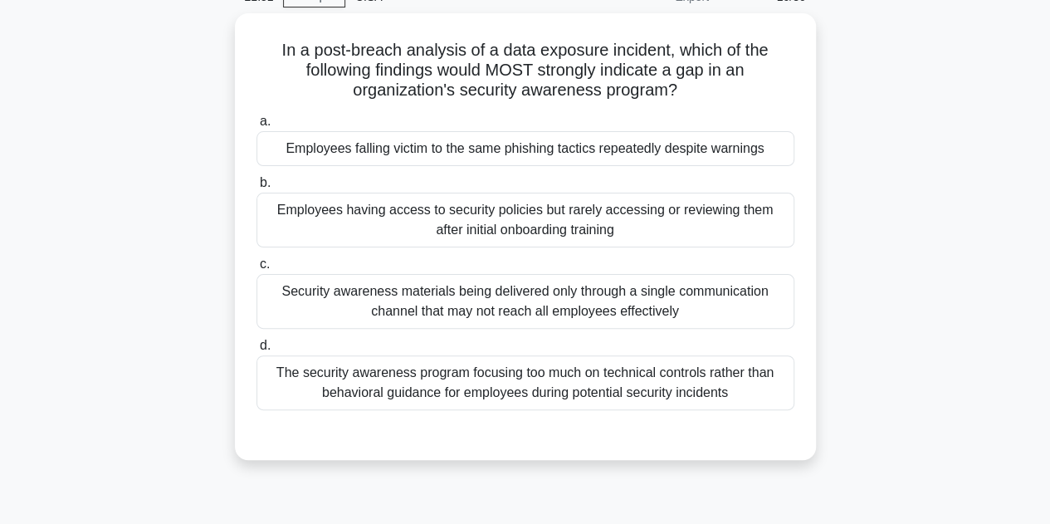
scroll to position [89, 0]
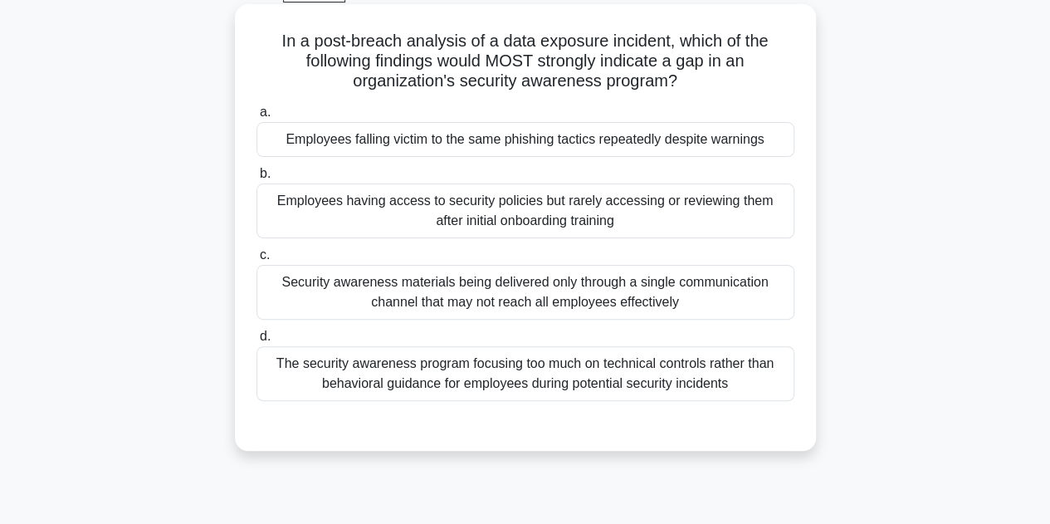
drag, startPoint x: 277, startPoint y: 40, endPoint x: 780, endPoint y: 394, distance: 615.6
click at [780, 394] on div "In a post-breach analysis of a data exposure incident, which of the following f…" at bounding box center [526, 227] width 568 height 433
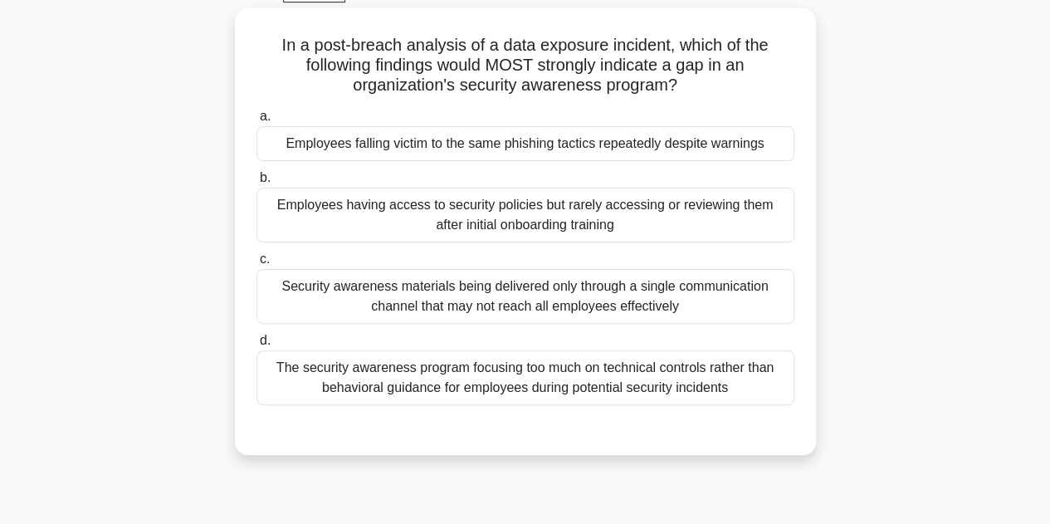
click at [943, 117] on div "In a post-breach analysis of a data exposure incident, which of the following f…" at bounding box center [525, 241] width 947 height 467
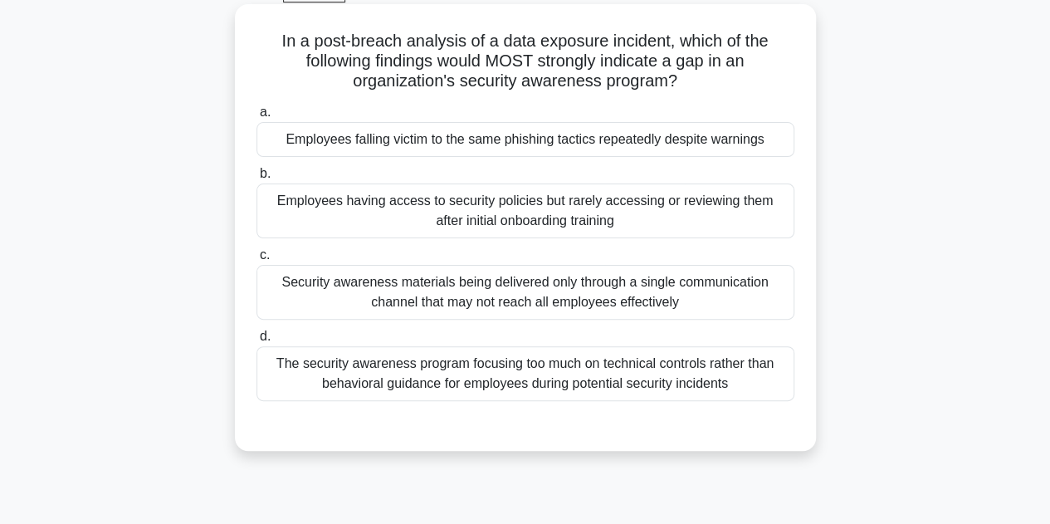
click at [402, 138] on div "Employees falling victim to the same phishing tactics repeatedly despite warnin…" at bounding box center [526, 139] width 538 height 35
click at [257, 118] on input "a. Employees falling victim to the same phishing tactics repeatedly despite war…" at bounding box center [257, 112] width 0 height 11
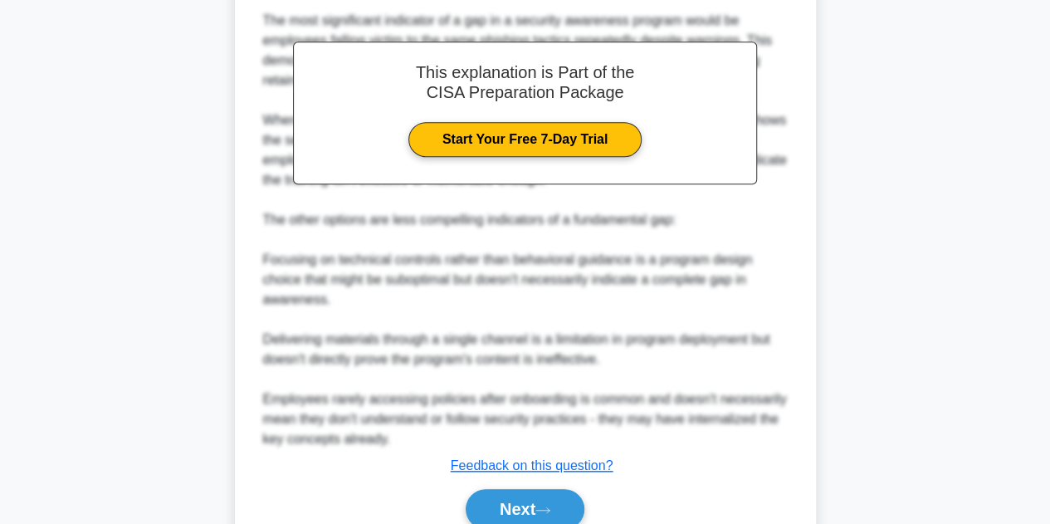
scroll to position [617, 0]
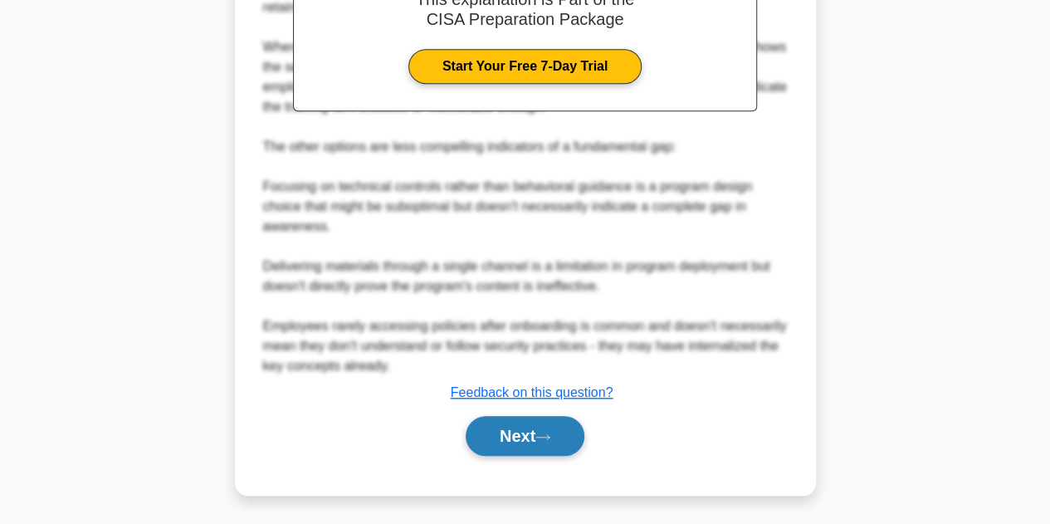
click at [514, 444] on button "Next" at bounding box center [525, 436] width 119 height 40
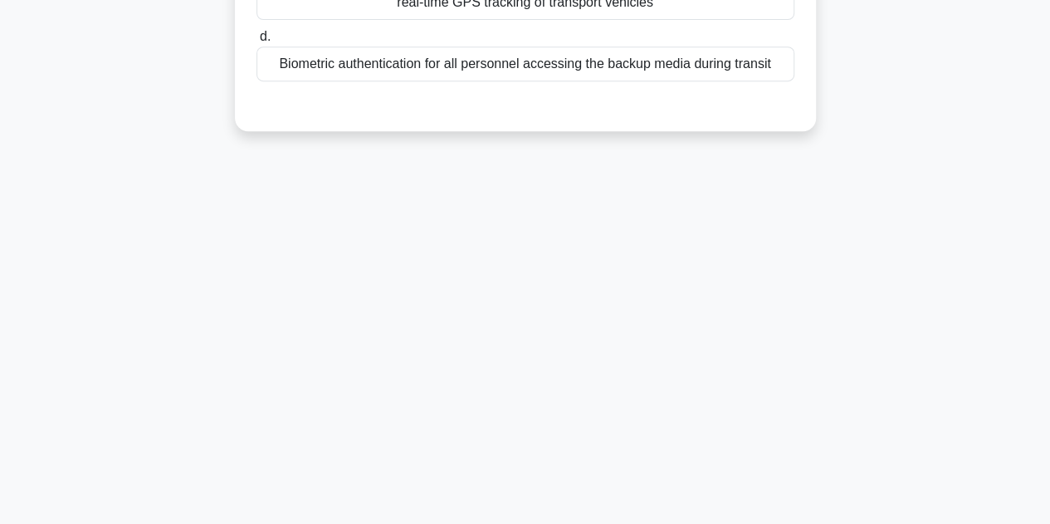
scroll to position [0, 0]
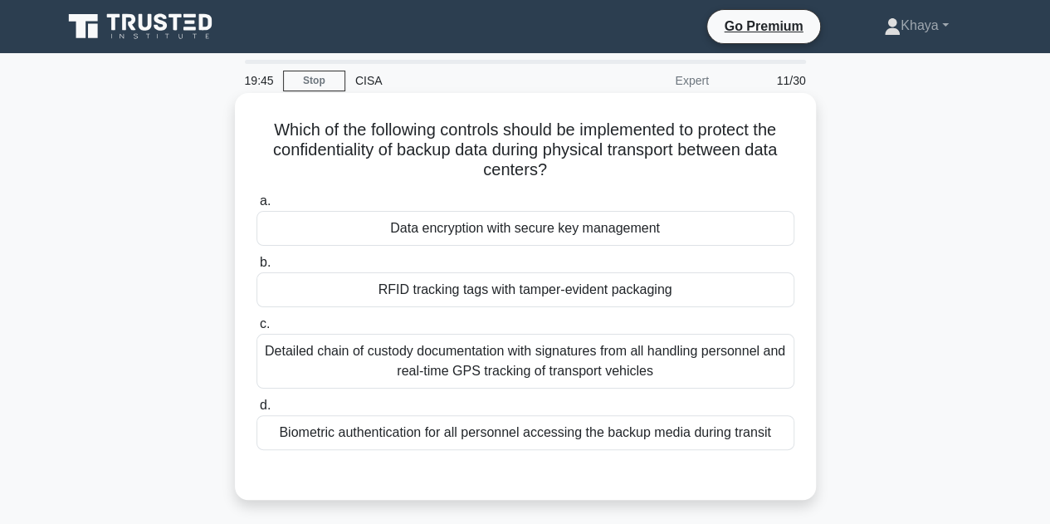
drag, startPoint x: 266, startPoint y: 130, endPoint x: 785, endPoint y: 428, distance: 598.5
click at [785, 428] on div "Which of the following controls should be implemented to protect the confidenti…" at bounding box center [526, 297] width 568 height 394
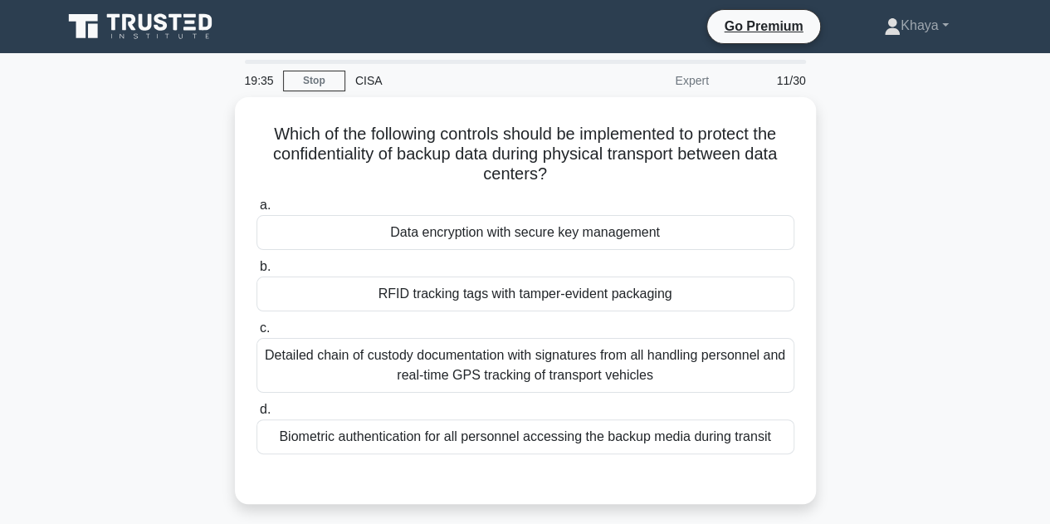
click at [918, 370] on div "Which of the following controls should be implemented to protect the confidenti…" at bounding box center [525, 310] width 947 height 427
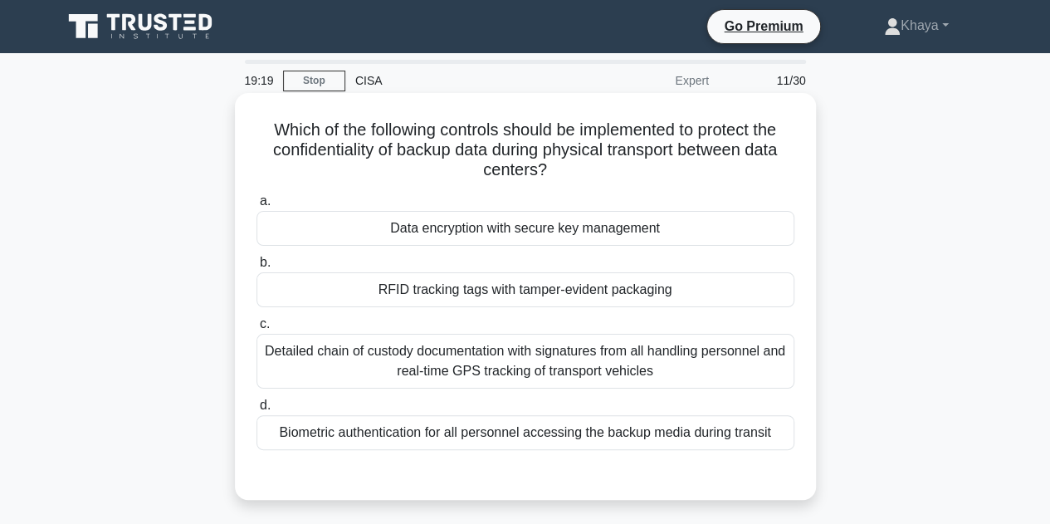
click at [482, 242] on div "Data encryption with secure key management" at bounding box center [526, 228] width 538 height 35
click at [257, 207] on input "a. Data encryption with secure key management" at bounding box center [257, 201] width 0 height 11
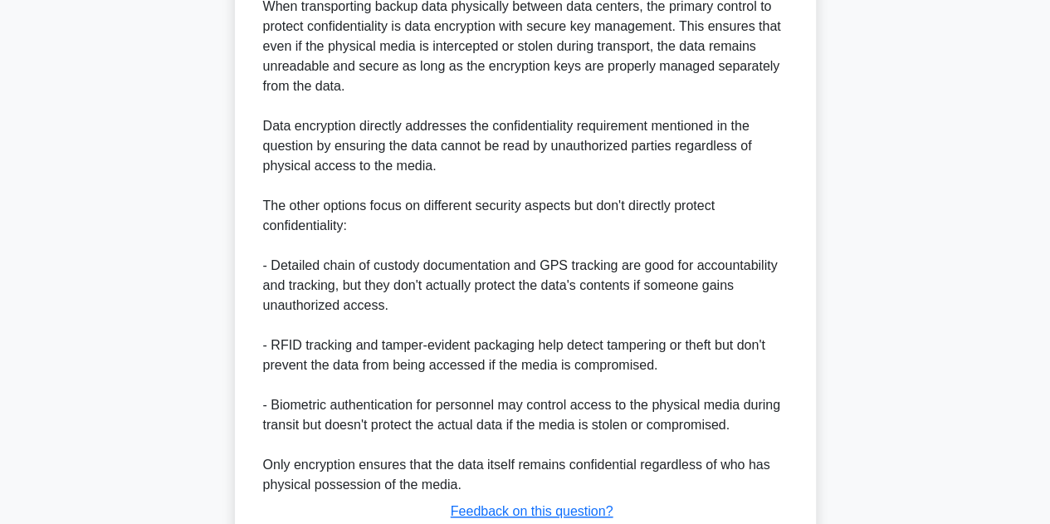
scroll to position [637, 0]
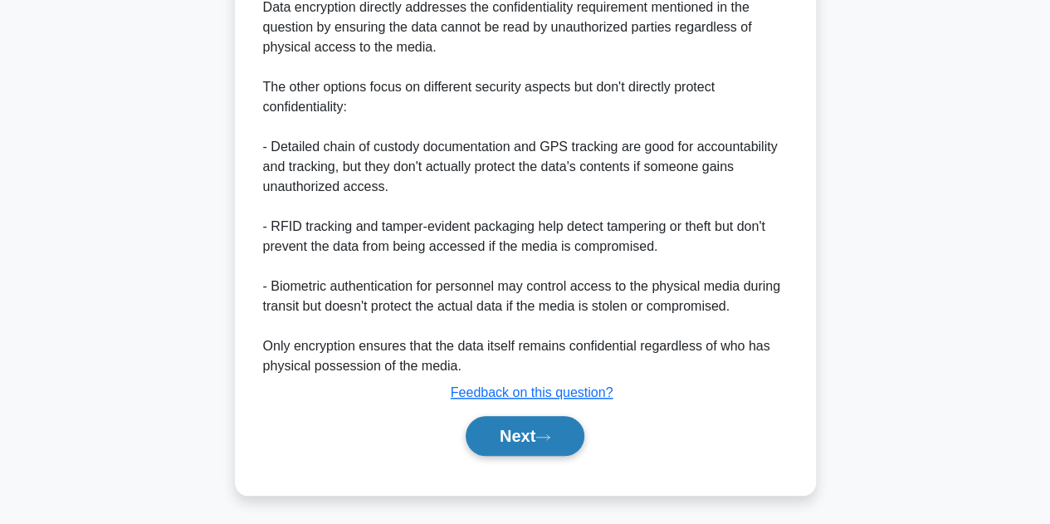
click at [531, 439] on button "Next" at bounding box center [525, 436] width 119 height 40
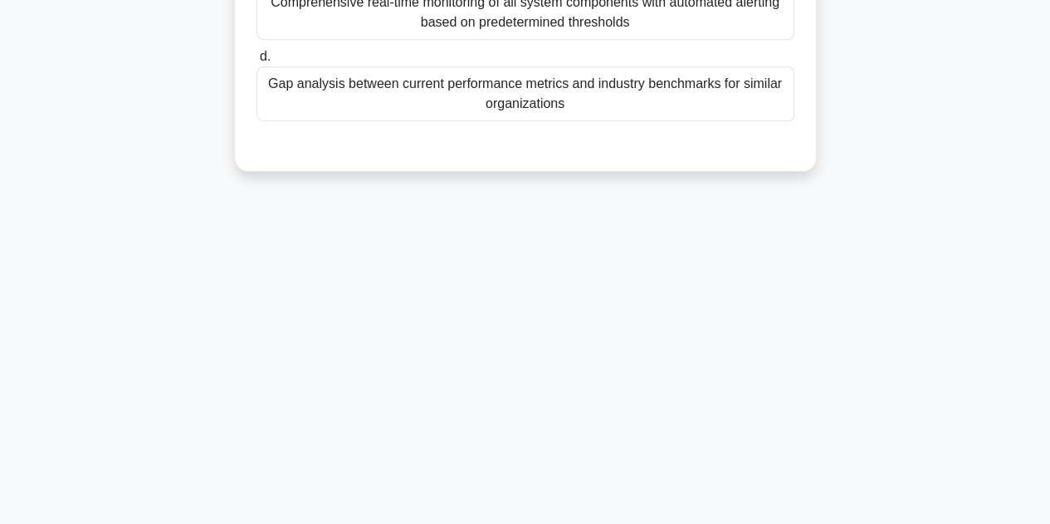
scroll to position [0, 0]
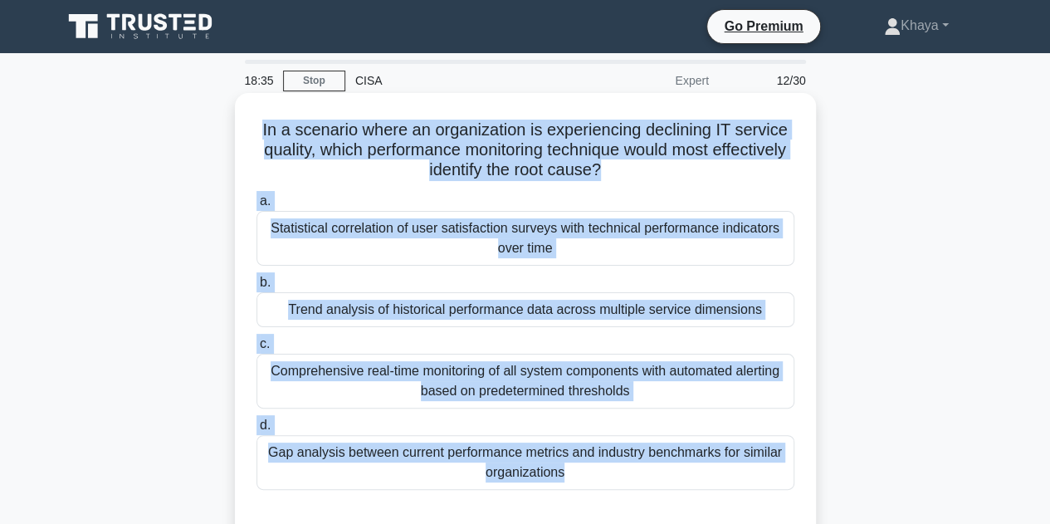
drag, startPoint x: 257, startPoint y: 129, endPoint x: 620, endPoint y: 508, distance: 525.6
click at [620, 508] on div "In a scenario where an organization is experiencing declining IT service qualit…" at bounding box center [526, 316] width 568 height 433
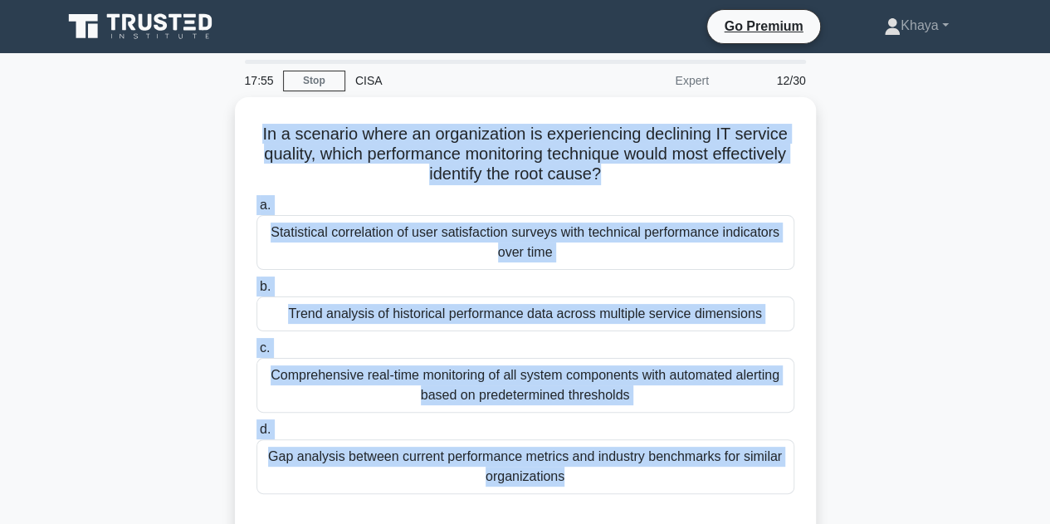
click at [944, 197] on div "In a scenario where an organization is experiencing declining IT service qualit…" at bounding box center [525, 330] width 947 height 467
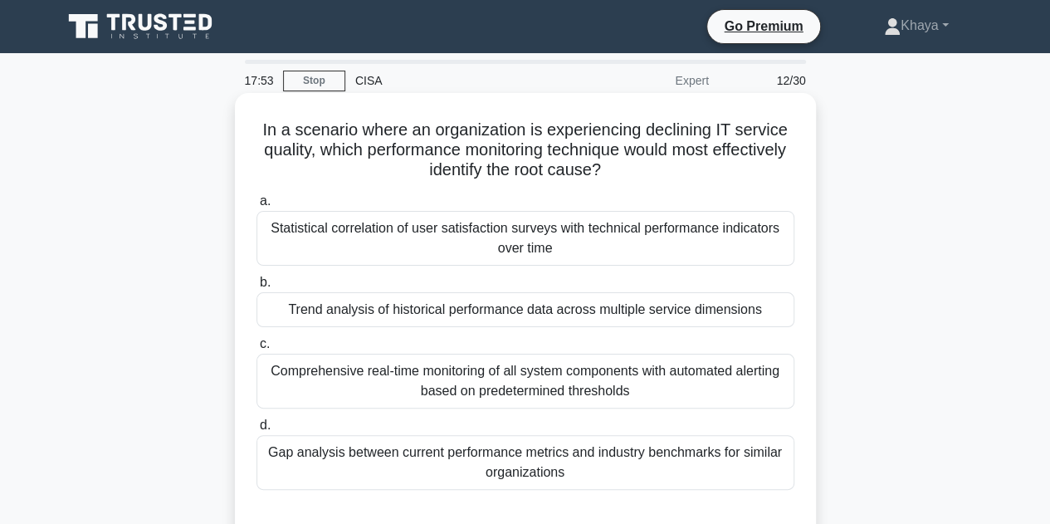
click at [531, 389] on div "Comprehensive real-time monitoring of all system components with automated aler…" at bounding box center [526, 381] width 538 height 55
click at [257, 350] on input "c. Comprehensive real-time monitoring of all system components with automated a…" at bounding box center [257, 344] width 0 height 11
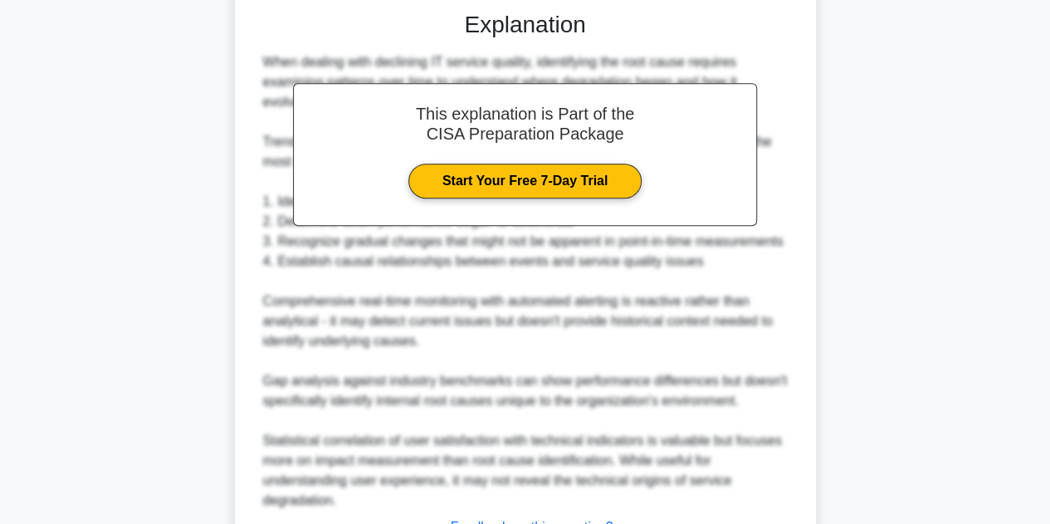
scroll to position [639, 0]
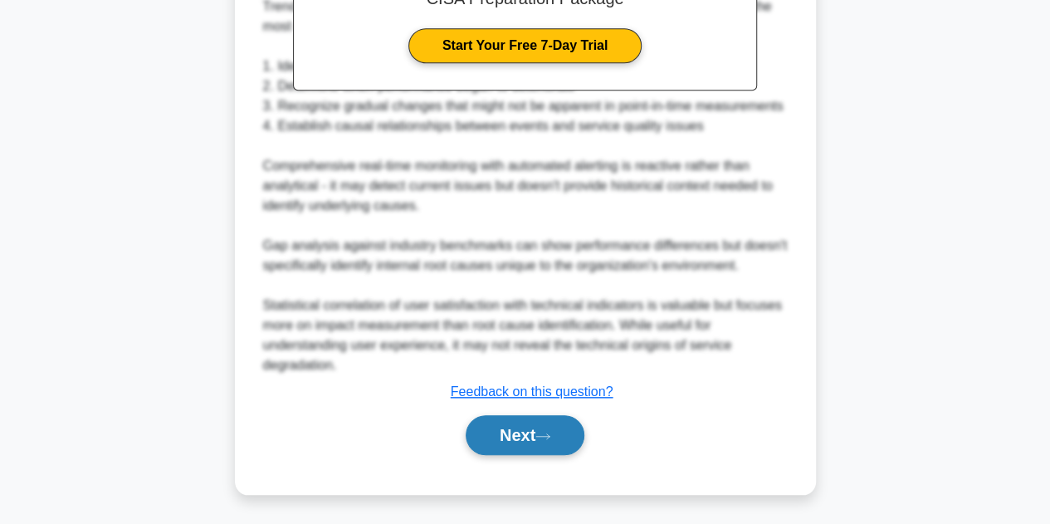
click at [528, 433] on button "Next" at bounding box center [525, 435] width 119 height 40
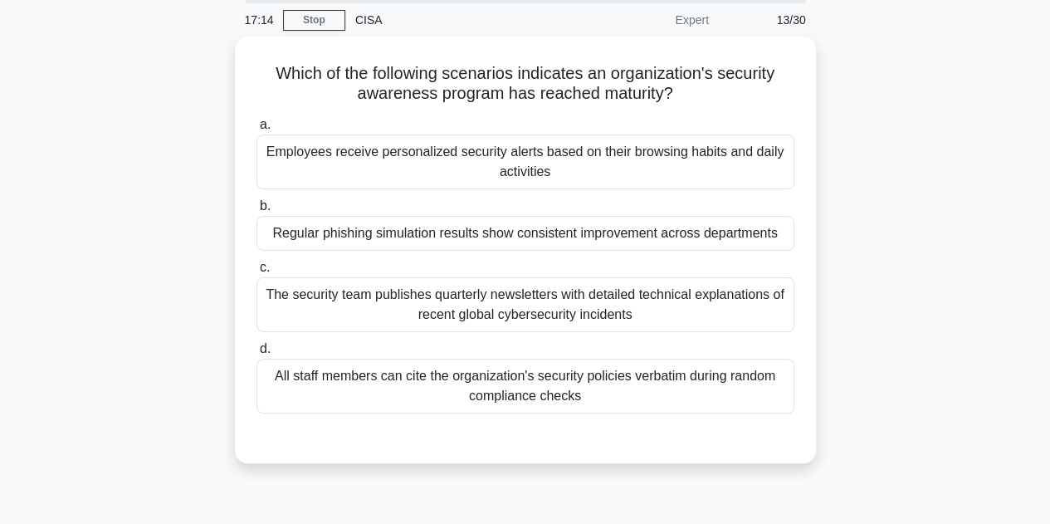
scroll to position [68, 0]
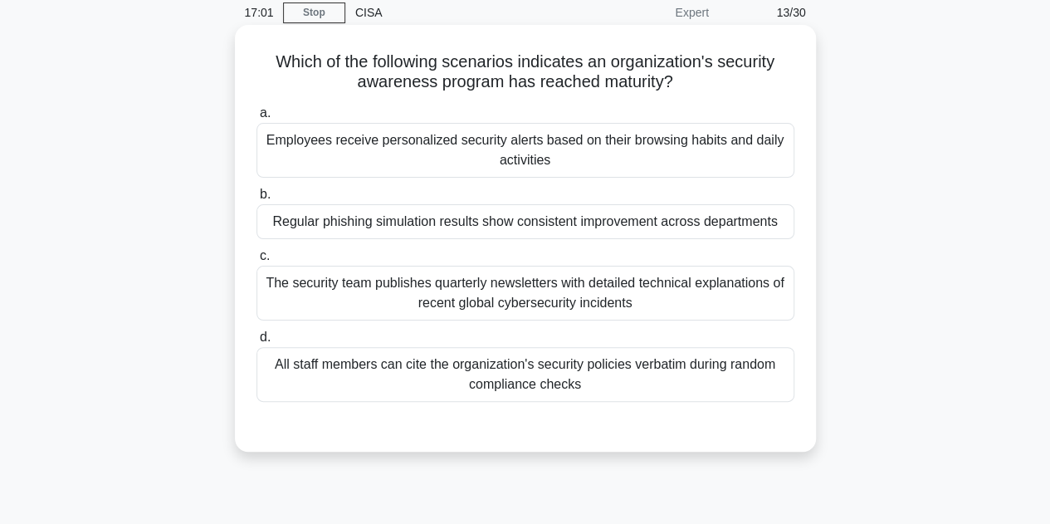
drag, startPoint x: 267, startPoint y: 57, endPoint x: 669, endPoint y: 380, distance: 515.6
click at [669, 380] on div "Which of the following scenarios indicates an organization's security awareness…" at bounding box center [526, 239] width 568 height 414
click at [357, 218] on div "Regular phishing simulation results show consistent improvement across departme…" at bounding box center [526, 221] width 538 height 35
click at [257, 200] on input "b. Regular phishing simulation results show consistent improvement across depar…" at bounding box center [257, 194] width 0 height 11
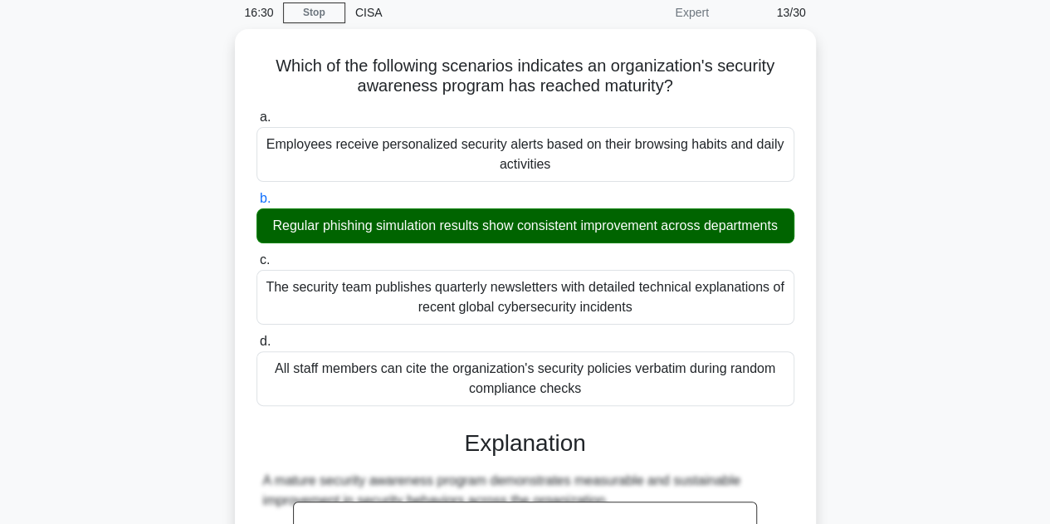
scroll to position [557, 0]
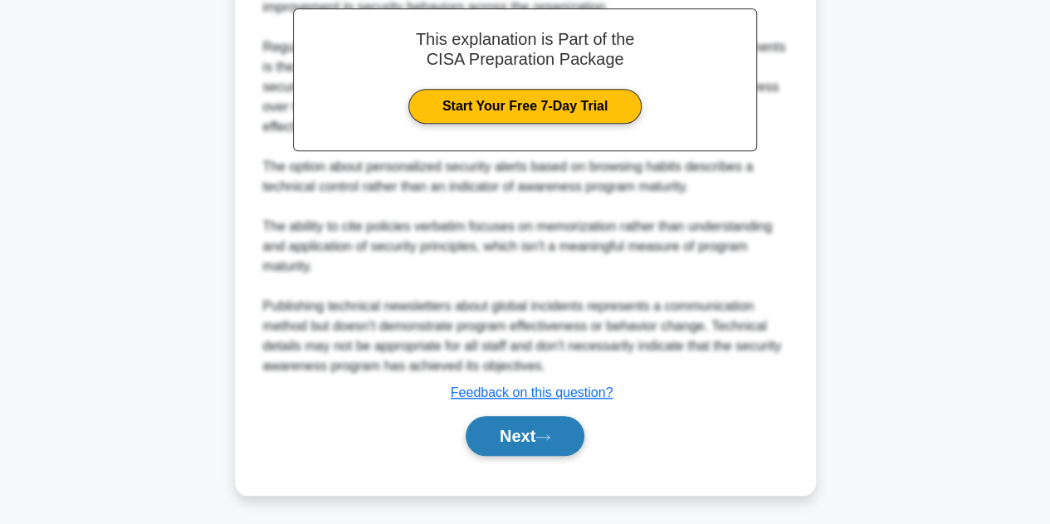
click at [531, 437] on button "Next" at bounding box center [525, 436] width 119 height 40
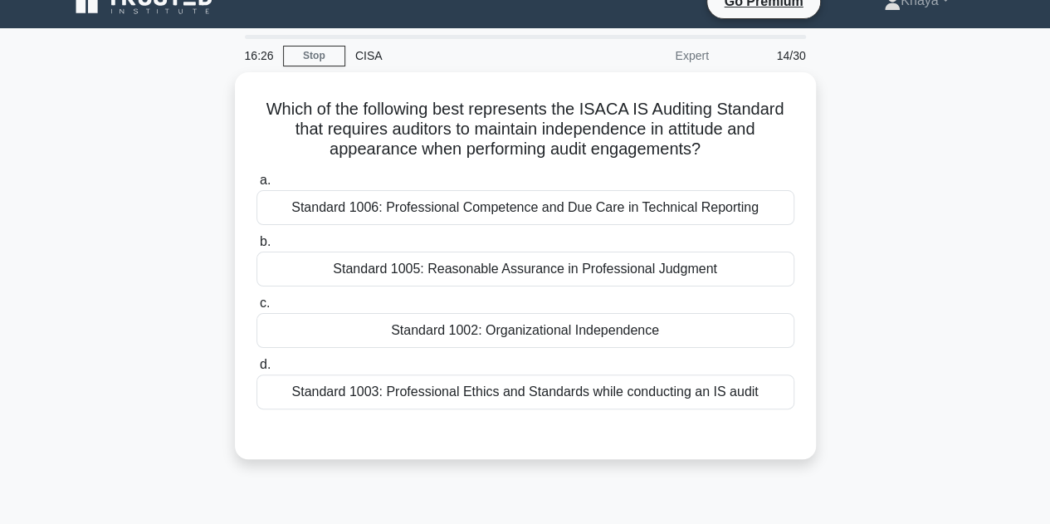
scroll to position [25, 0]
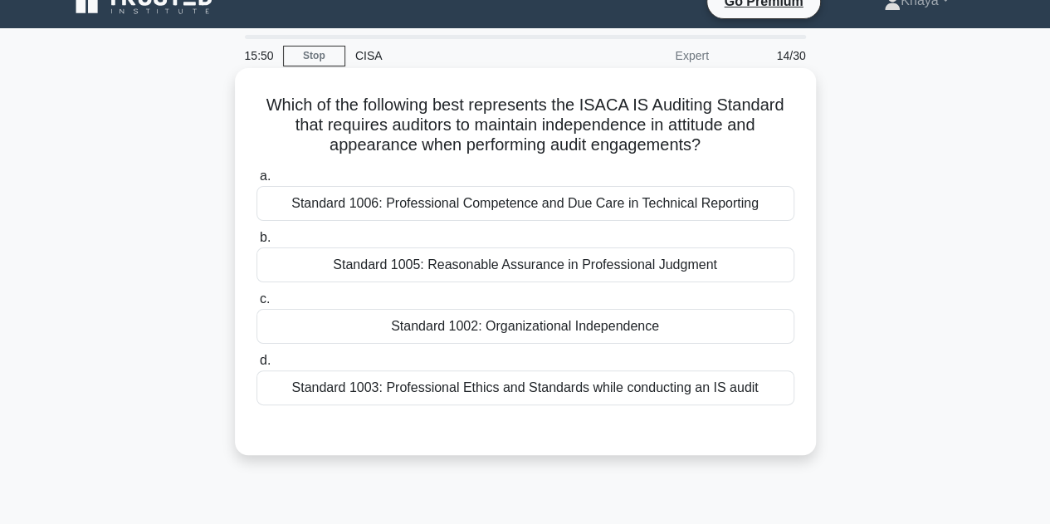
drag, startPoint x: 256, startPoint y: 101, endPoint x: 765, endPoint y: 408, distance: 594.1
click at [765, 408] on div "Which of the following best represents the ISACA IS Auditing Standard that requ…" at bounding box center [526, 262] width 568 height 374
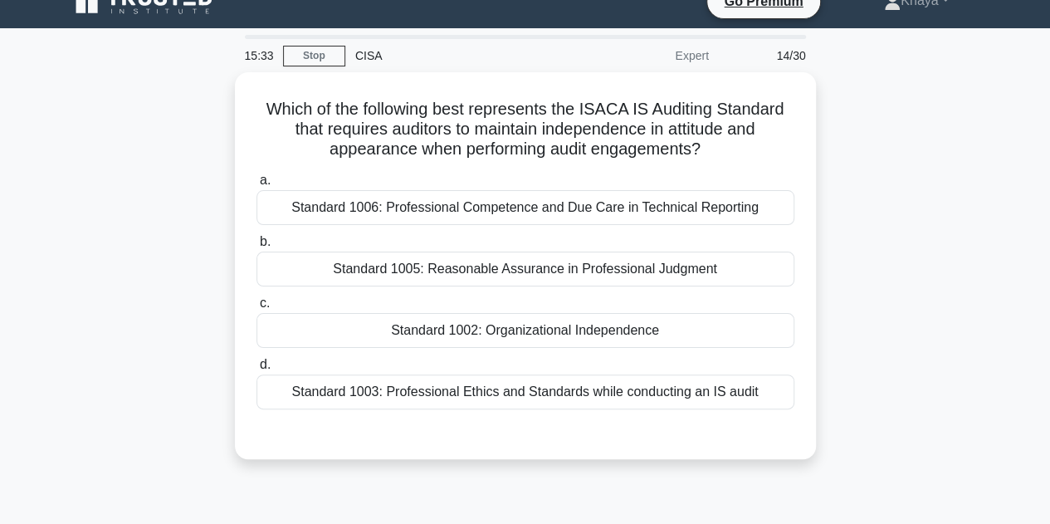
click at [32, 146] on main "15:33 Stop CISA Expert 14/30 Which of the following best represents the ISACA I…" at bounding box center [525, 450] width 1050 height 844
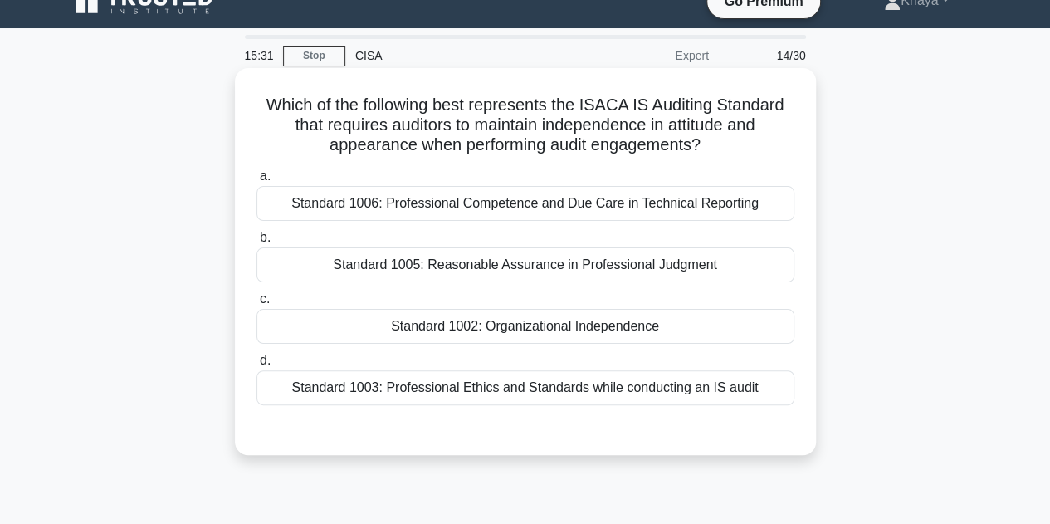
click at [571, 334] on div "Standard 1002: Organizational Independence" at bounding box center [526, 326] width 538 height 35
click at [257, 305] on input "c. Standard 1002: Organizational Independence" at bounding box center [257, 299] width 0 height 11
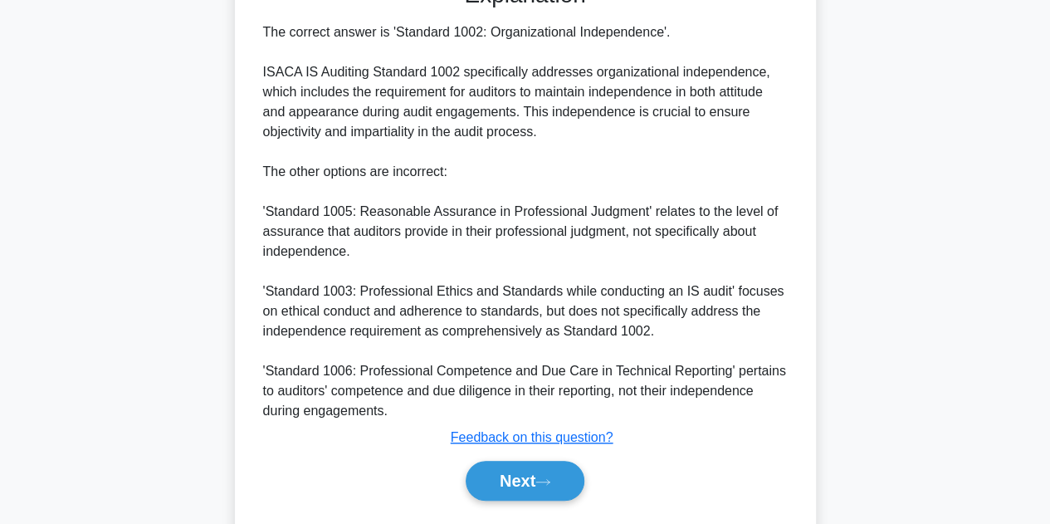
scroll to position [517, 0]
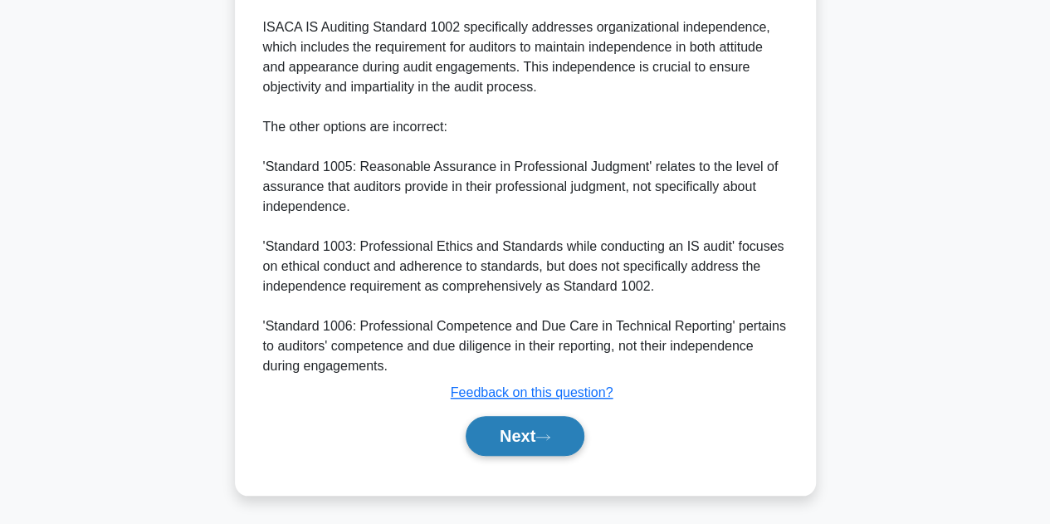
click at [525, 438] on button "Next" at bounding box center [525, 436] width 119 height 40
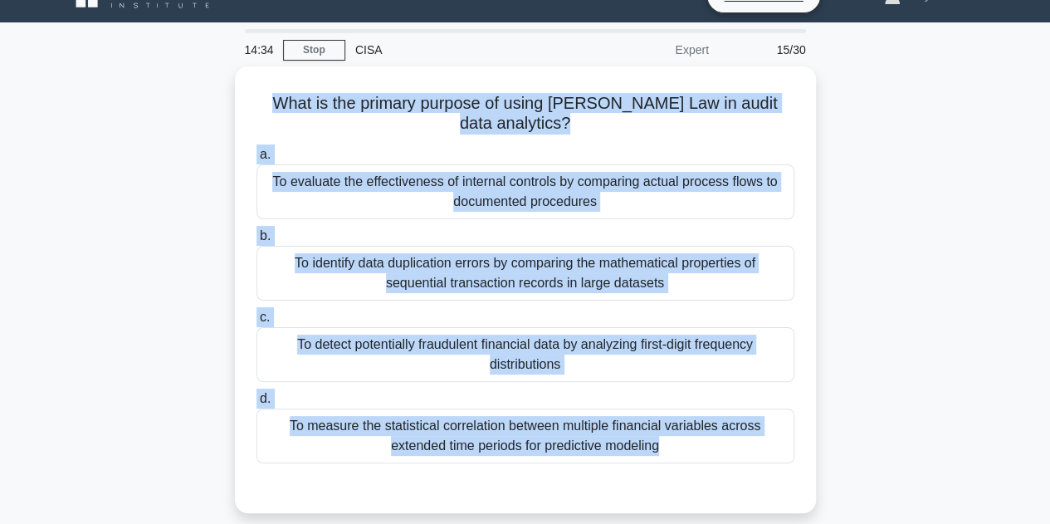
scroll to position [35, 0]
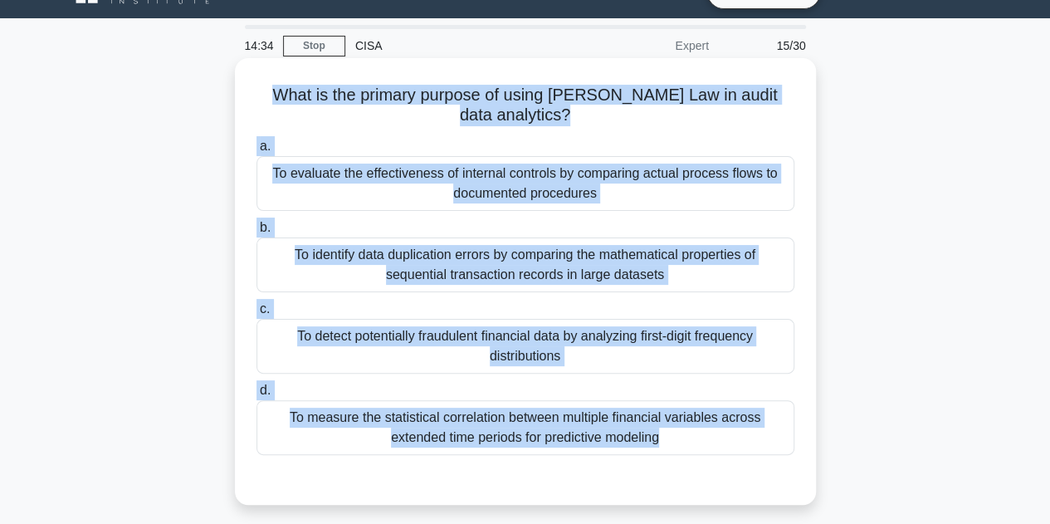
drag, startPoint x: 281, startPoint y: 104, endPoint x: 649, endPoint y: 458, distance: 510.9
click at [649, 458] on div "What is the primary purpose of using Benford's Law in audit data analytics? .sp…" at bounding box center [526, 281] width 568 height 433
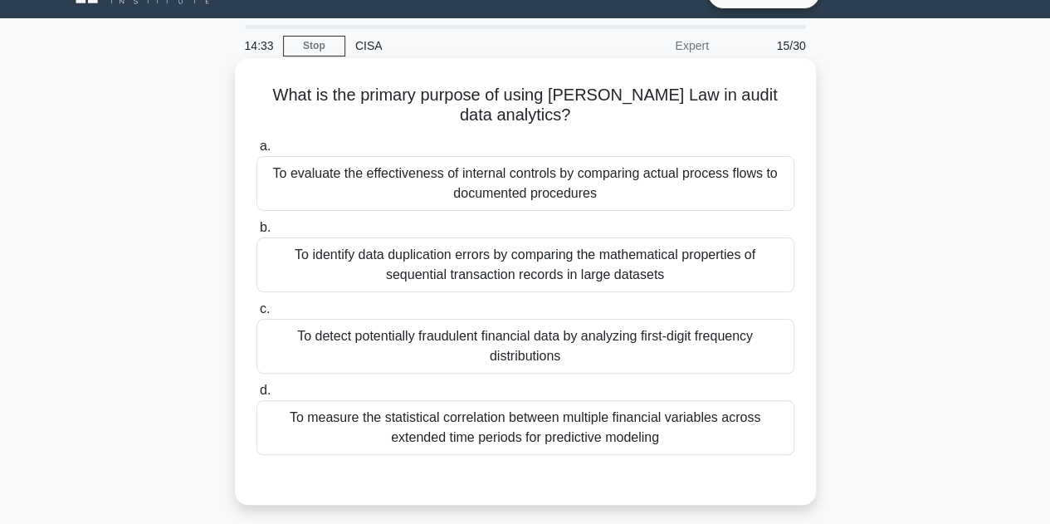
click at [684, 432] on div "To measure the statistical correlation between multiple financial variables acr…" at bounding box center [526, 427] width 538 height 55
click at [257, 396] on input "d. To measure the statistical correlation between multiple financial variables …" at bounding box center [257, 390] width 0 height 11
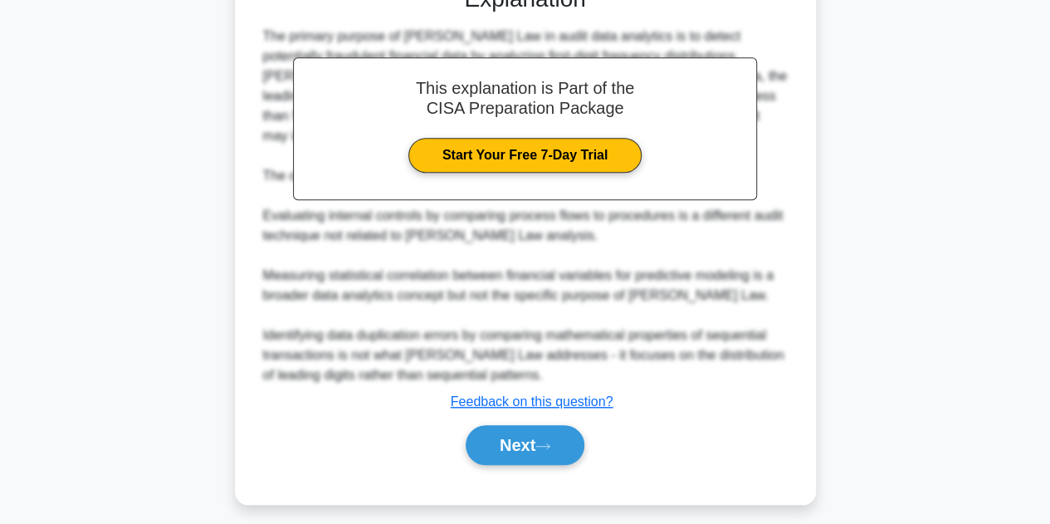
scroll to position [540, 0]
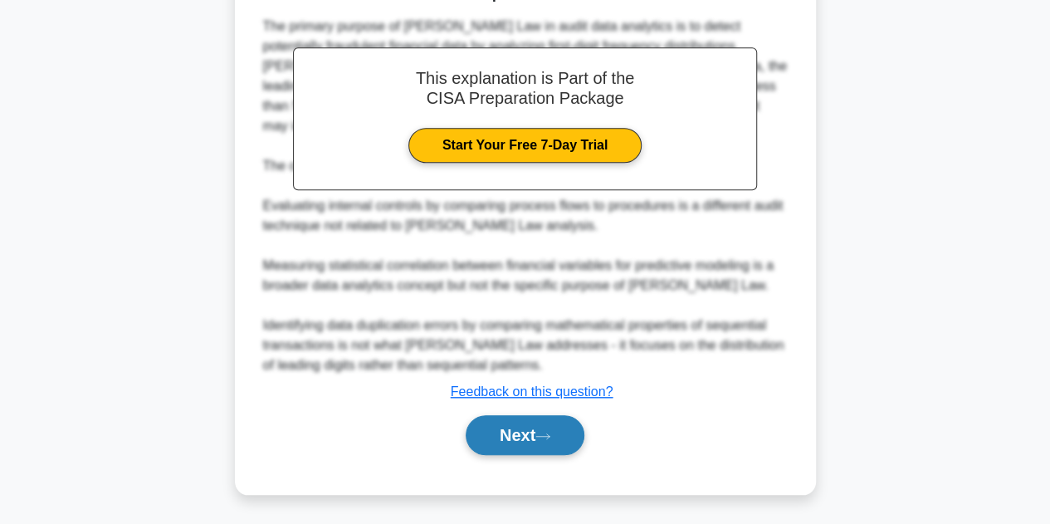
click at [505, 430] on button "Next" at bounding box center [525, 435] width 119 height 40
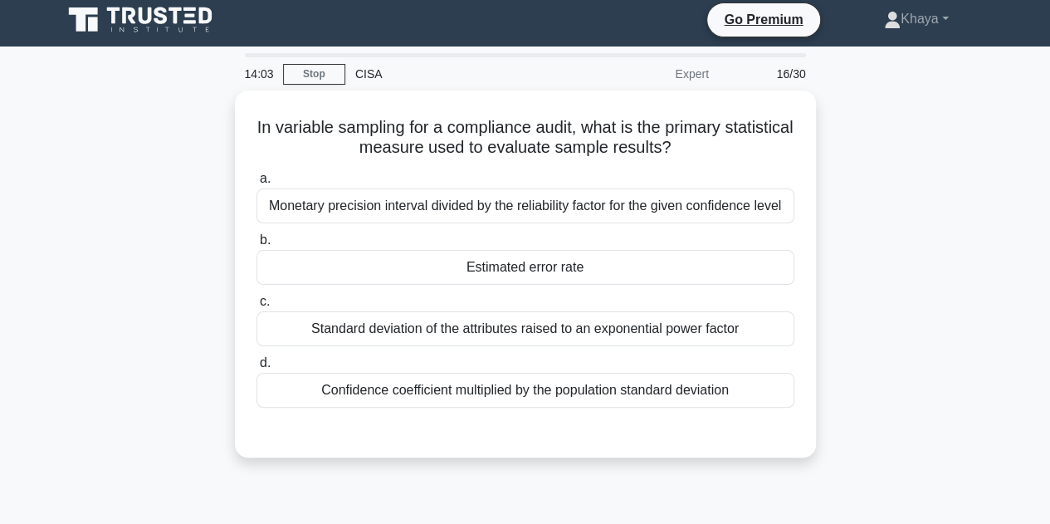
scroll to position [0, 0]
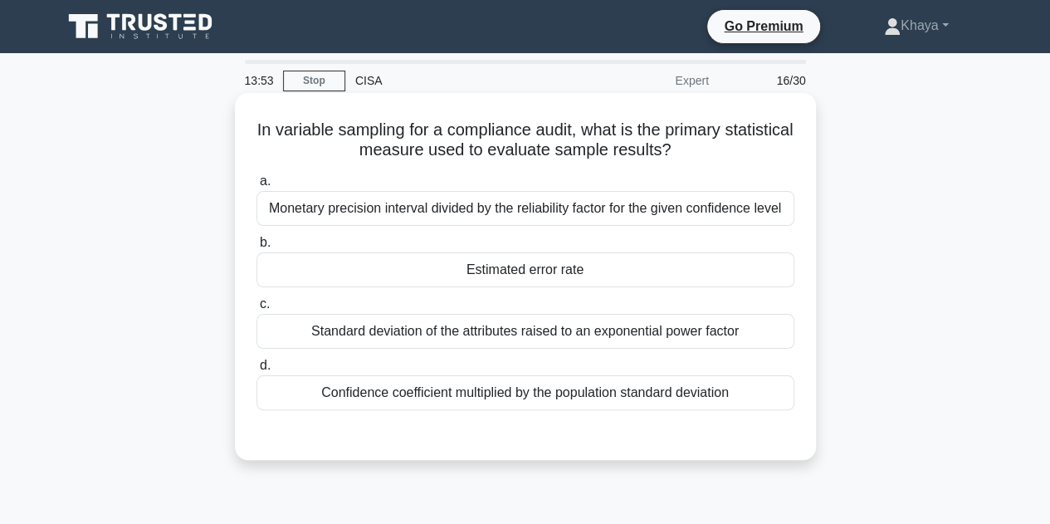
drag, startPoint x: 283, startPoint y: 130, endPoint x: 749, endPoint y: 408, distance: 542.6
click at [749, 408] on div "In variable sampling for a compliance audit, what is the primary statistical me…" at bounding box center [526, 277] width 568 height 354
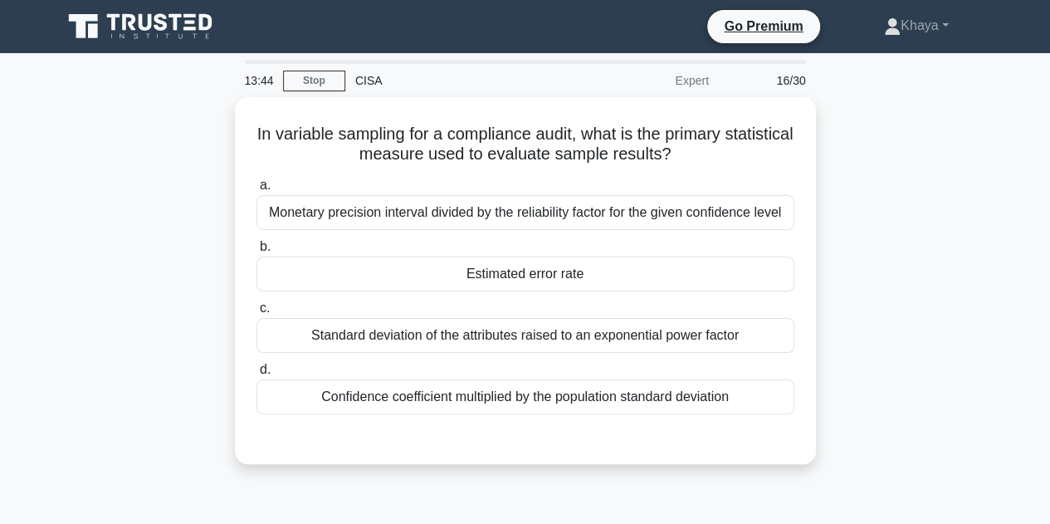
click at [154, 192] on div "In variable sampling for a compliance audit, what is the primary statistical me…" at bounding box center [525, 290] width 947 height 387
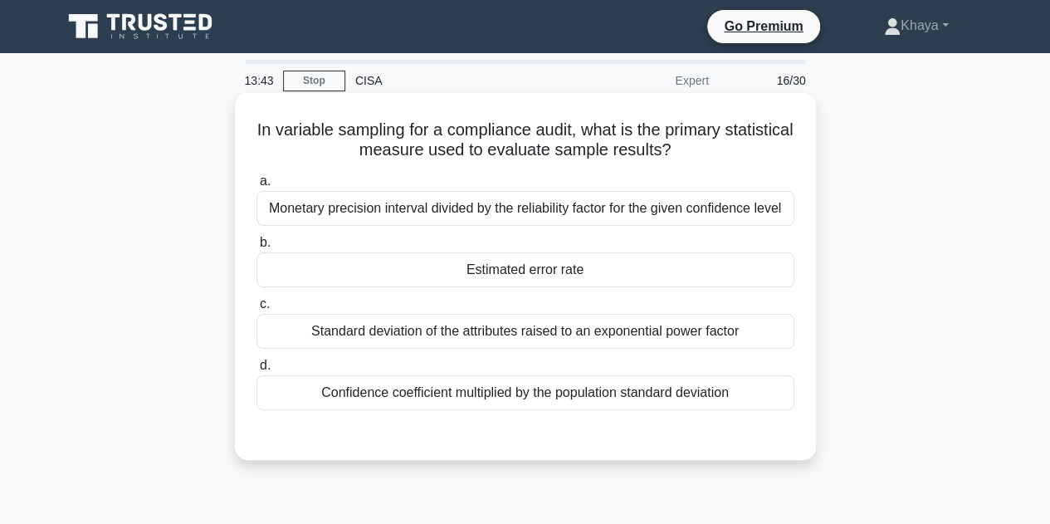
click at [453, 215] on div "Monetary precision interval divided by the reliability factor for the given con…" at bounding box center [526, 208] width 538 height 35
click at [257, 187] on input "a. Monetary precision interval divided by the reliability factor for the given …" at bounding box center [257, 181] width 0 height 11
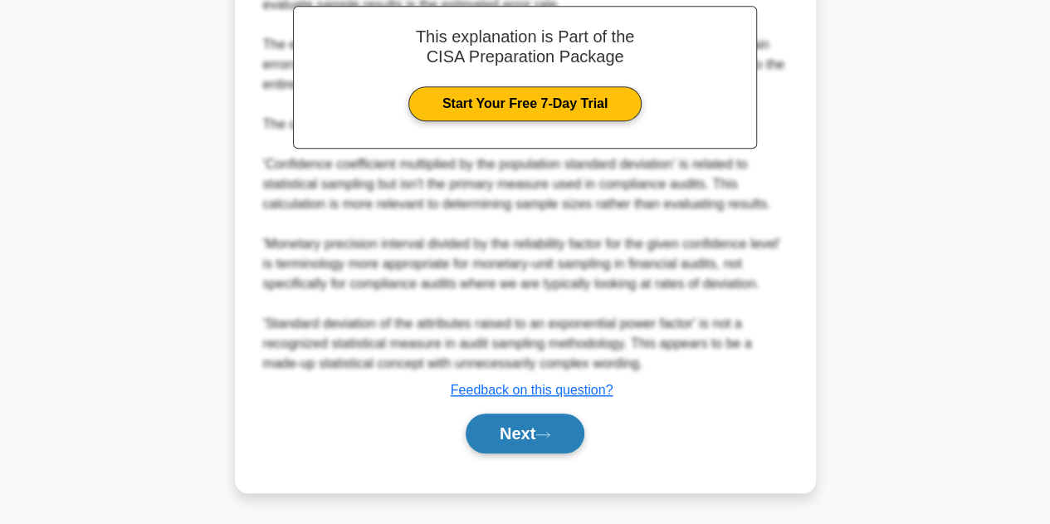
click at [533, 434] on button "Next" at bounding box center [525, 434] width 119 height 40
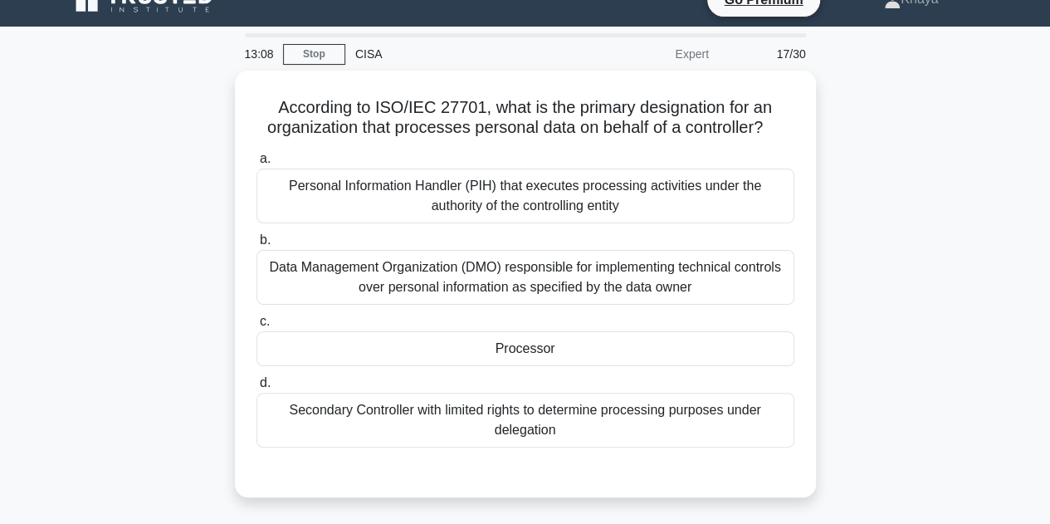
scroll to position [32, 0]
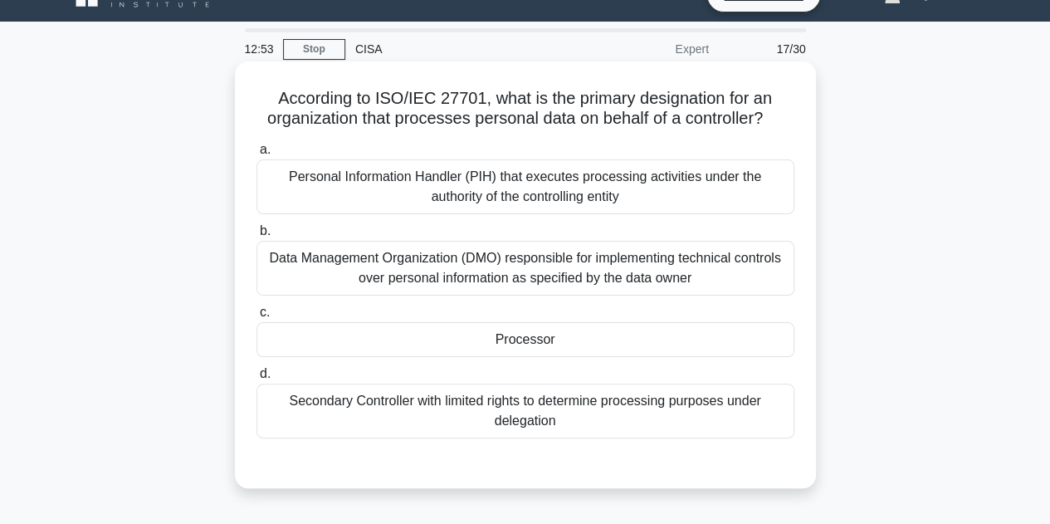
drag, startPoint x: 264, startPoint y: 95, endPoint x: 631, endPoint y: 428, distance: 495.0
click at [631, 428] on div "According to ISO/IEC 27701, what is the primary designation for an organization…" at bounding box center [526, 275] width 568 height 414
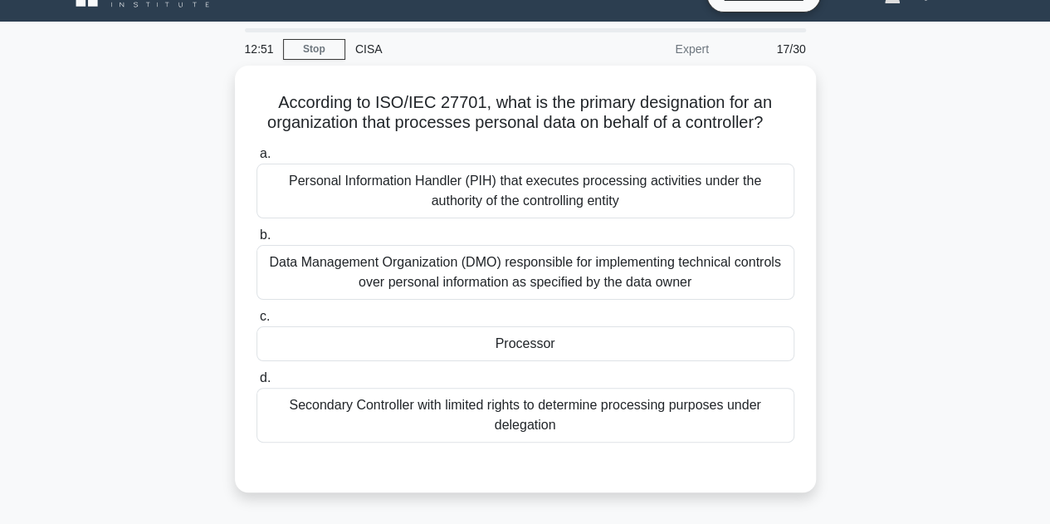
click at [960, 309] on div "According to ISO/IEC 27701, what is the primary designation for an organization…" at bounding box center [525, 289] width 947 height 447
click at [8, 105] on main "12:26 Stop CISA Expert 17/30 According to ISO/IEC 27701, what is the primary de…" at bounding box center [525, 444] width 1050 height 844
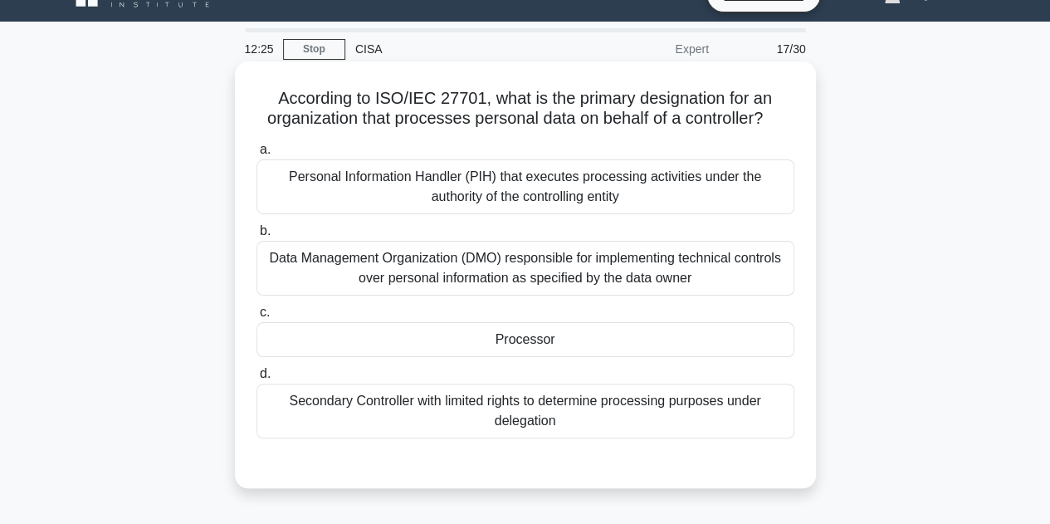
click at [494, 348] on div "Processor" at bounding box center [526, 339] width 538 height 35
click at [257, 318] on input "c. Processor" at bounding box center [257, 312] width 0 height 11
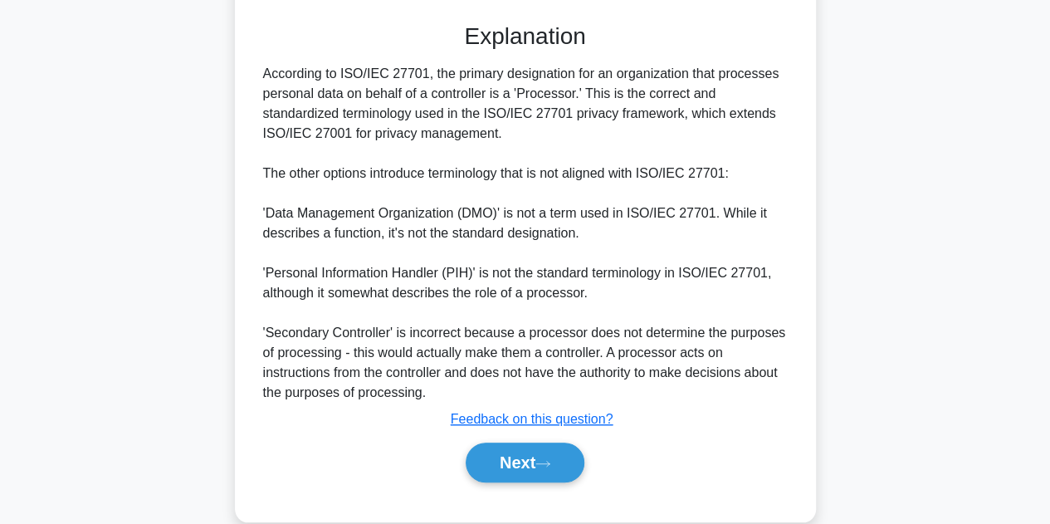
scroll to position [497, 0]
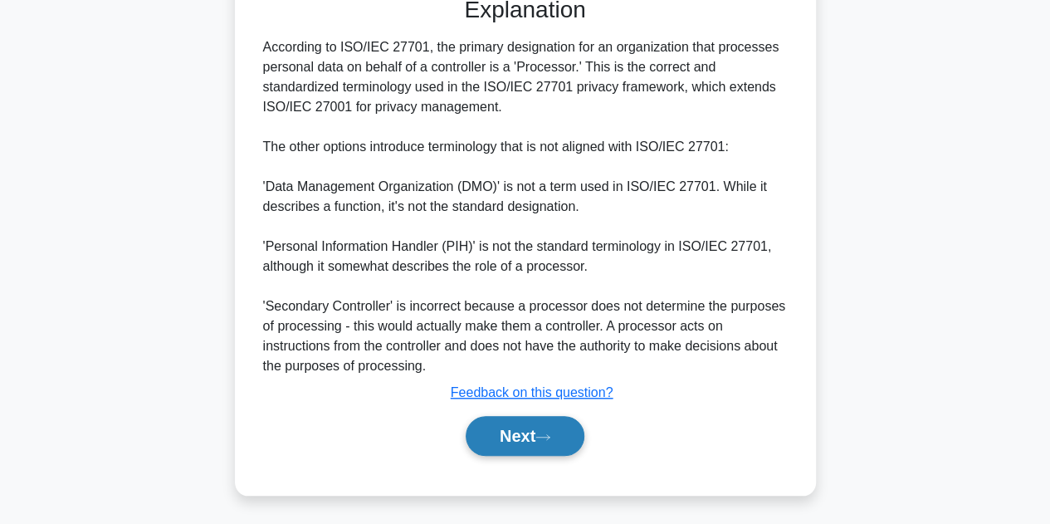
click at [542, 430] on button "Next" at bounding box center [525, 436] width 119 height 40
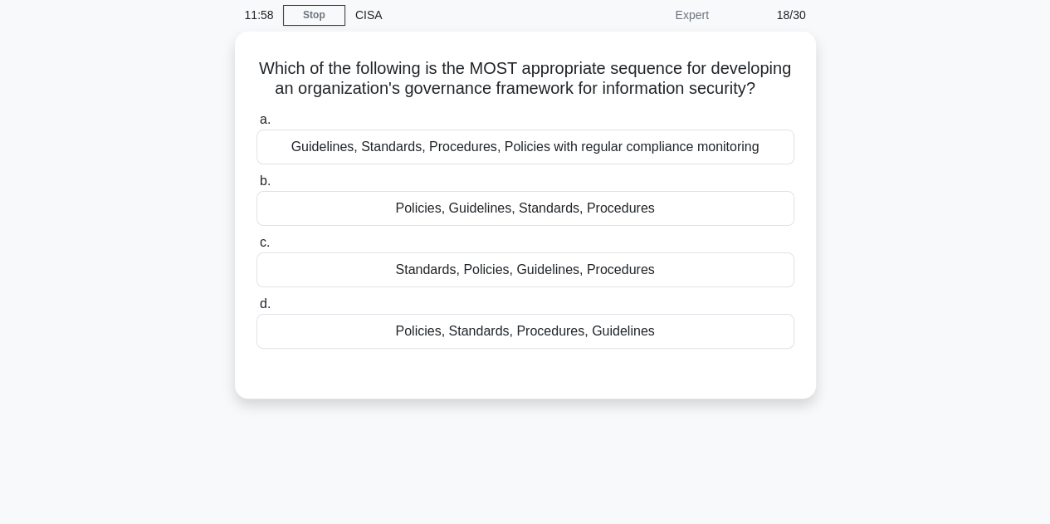
scroll to position [68, 0]
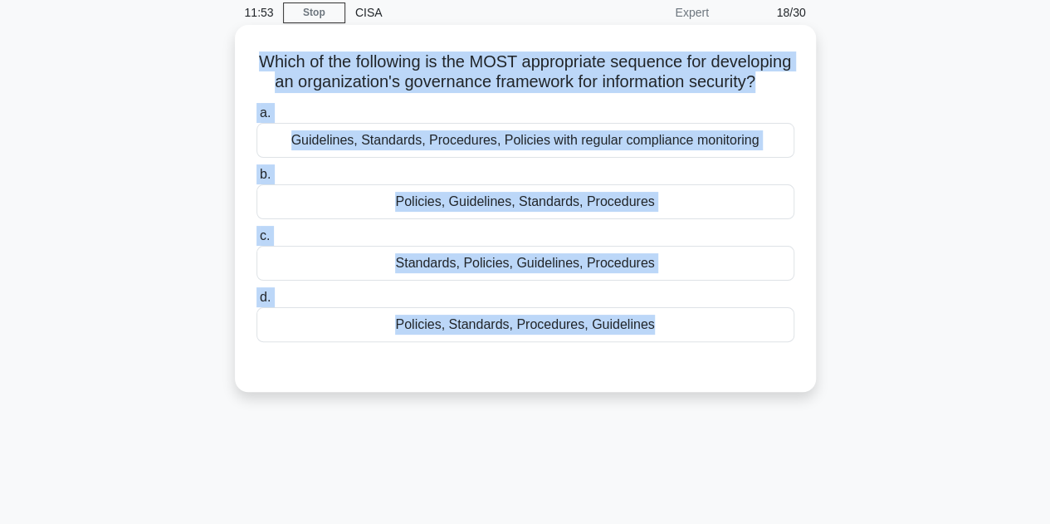
drag, startPoint x: 296, startPoint y: 64, endPoint x: 738, endPoint y: 394, distance: 551.7
click at [738, 385] on div "Which of the following is the MOST appropriate sequence for developing an organ…" at bounding box center [526, 209] width 568 height 354
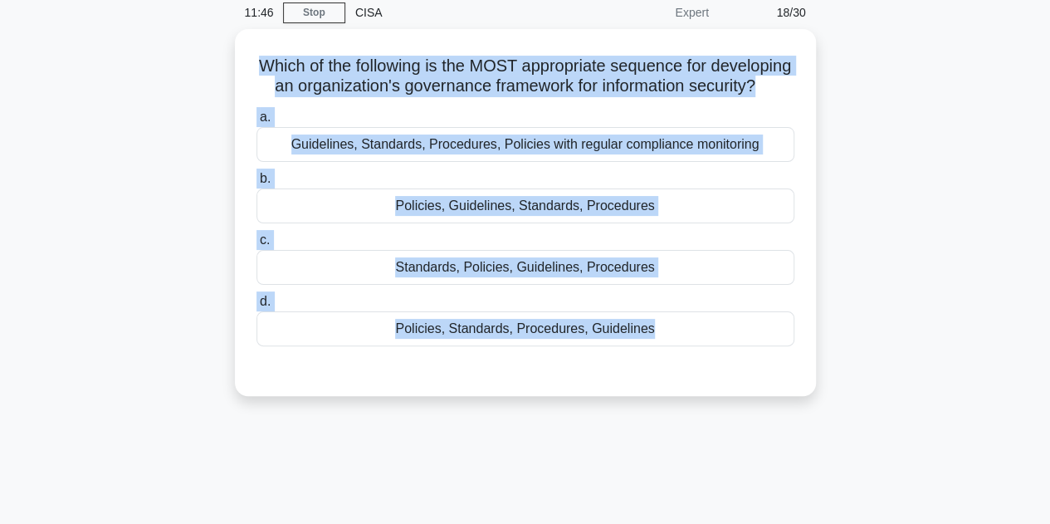
click at [95, 143] on div "Which of the following is the MOST appropriate sequence for developing an organ…" at bounding box center [525, 222] width 947 height 387
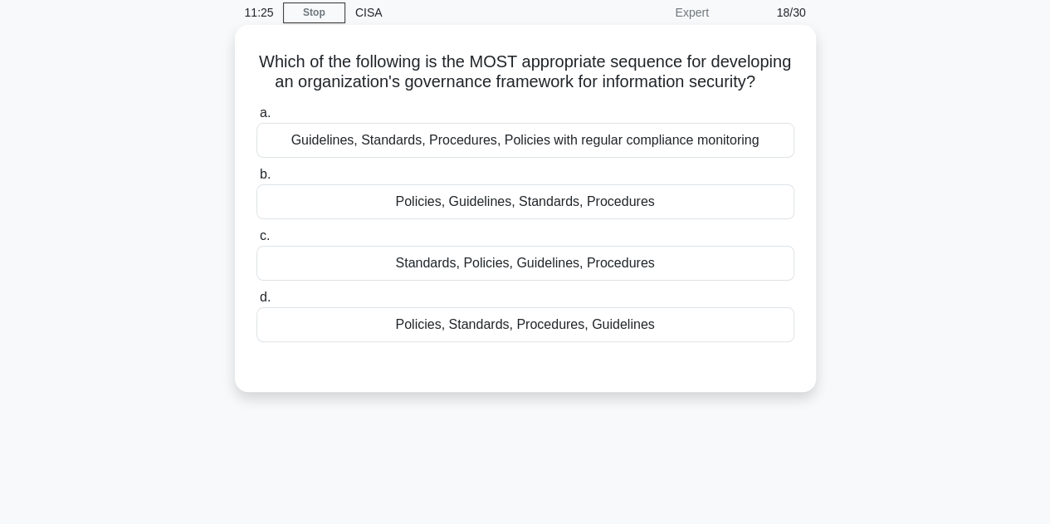
click at [606, 342] on div "Policies, Standards, Procedures, Guidelines" at bounding box center [526, 324] width 538 height 35
click at [257, 303] on input "d. Policies, Standards, Procedures, Guidelines" at bounding box center [257, 297] width 0 height 11
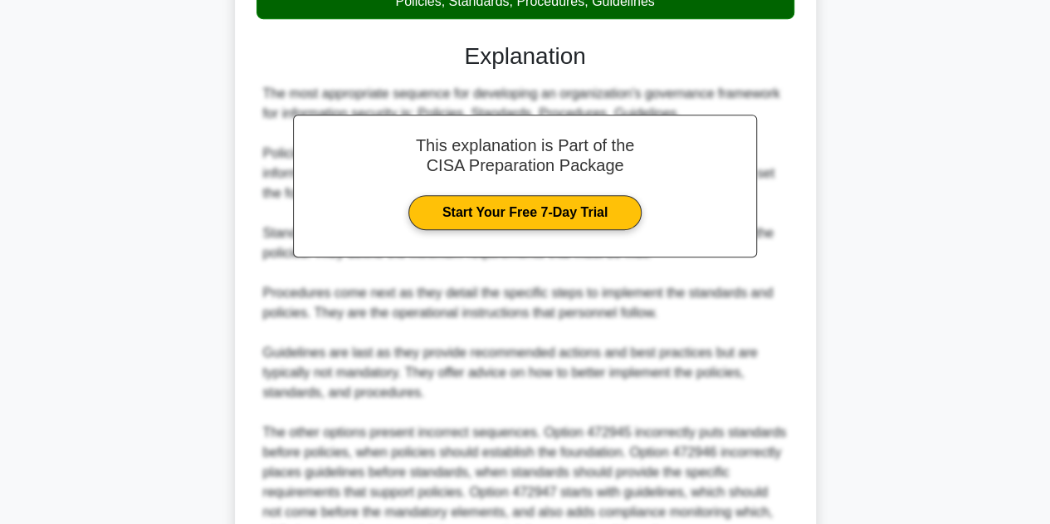
scroll to position [577, 0]
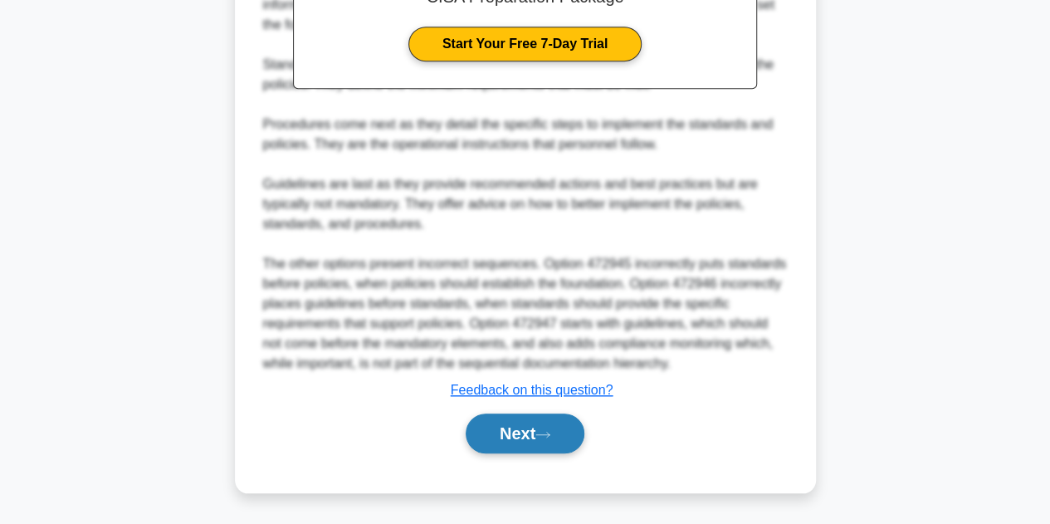
click at [518, 431] on button "Next" at bounding box center [525, 434] width 119 height 40
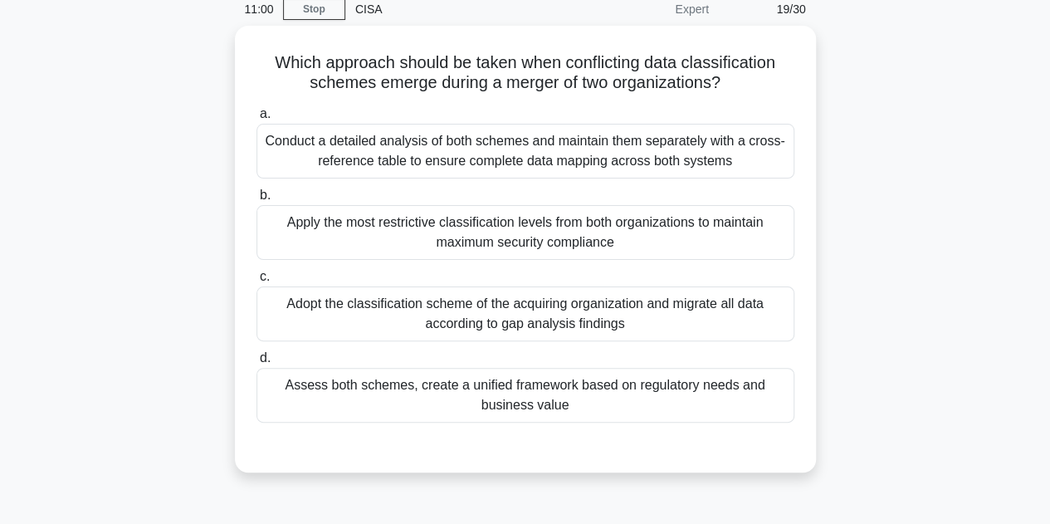
scroll to position [76, 0]
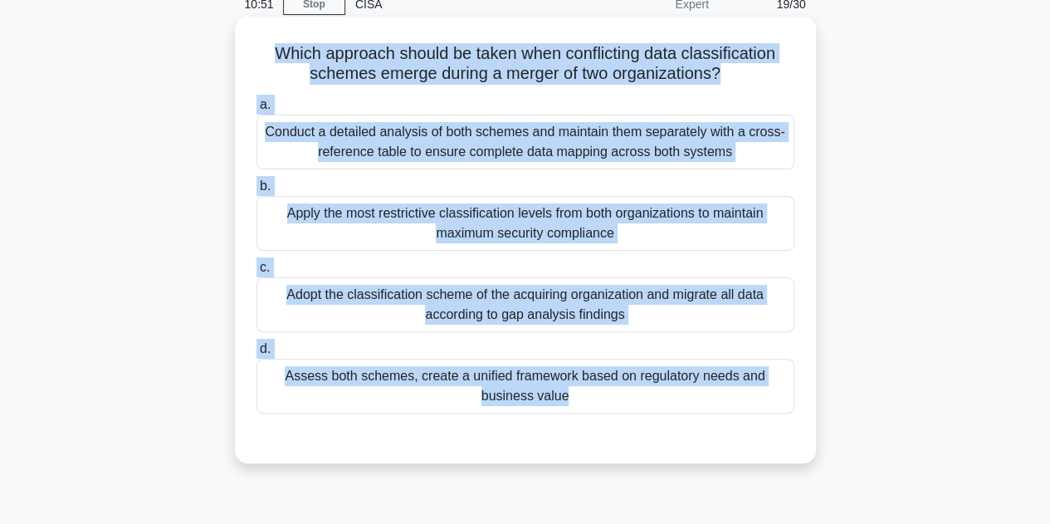
drag, startPoint x: 269, startPoint y: 54, endPoint x: 621, endPoint y: 416, distance: 505.0
click at [621, 416] on div "Which approach should be taken when conflicting data classification schemes eme…" at bounding box center [526, 239] width 568 height 433
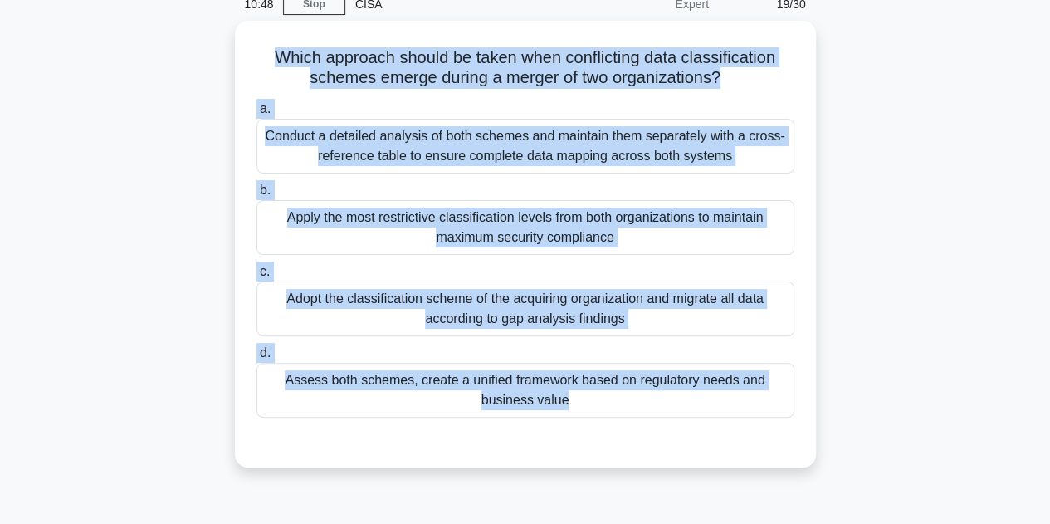
click at [888, 215] on div "Which approach should be taken when conflicting data classification schemes eme…" at bounding box center [525, 254] width 947 height 467
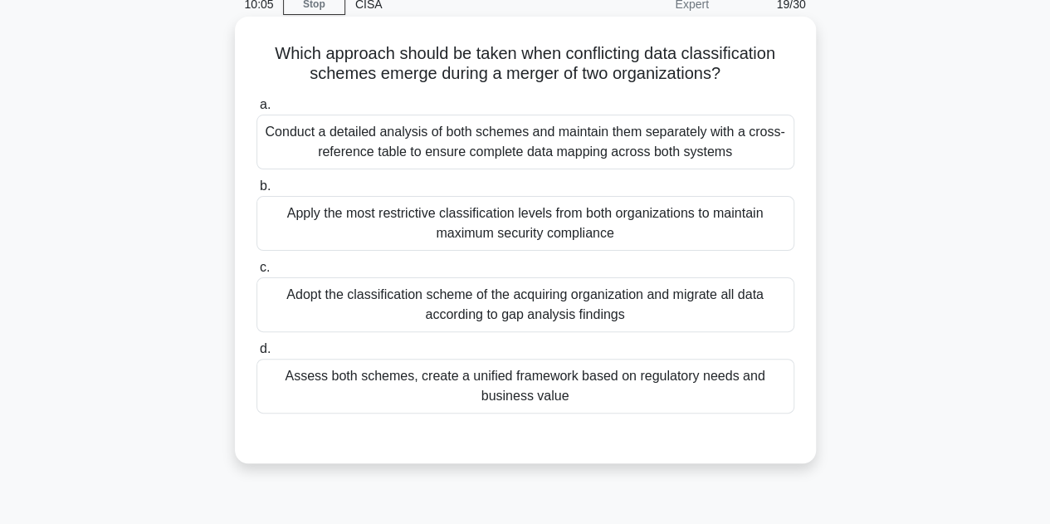
click at [419, 368] on div "Assess both schemes, create a unified framework based on regulatory needs and b…" at bounding box center [526, 386] width 538 height 55
click at [257, 355] on input "d. Assess both schemes, create a unified framework based on regulatory needs an…" at bounding box center [257, 349] width 0 height 11
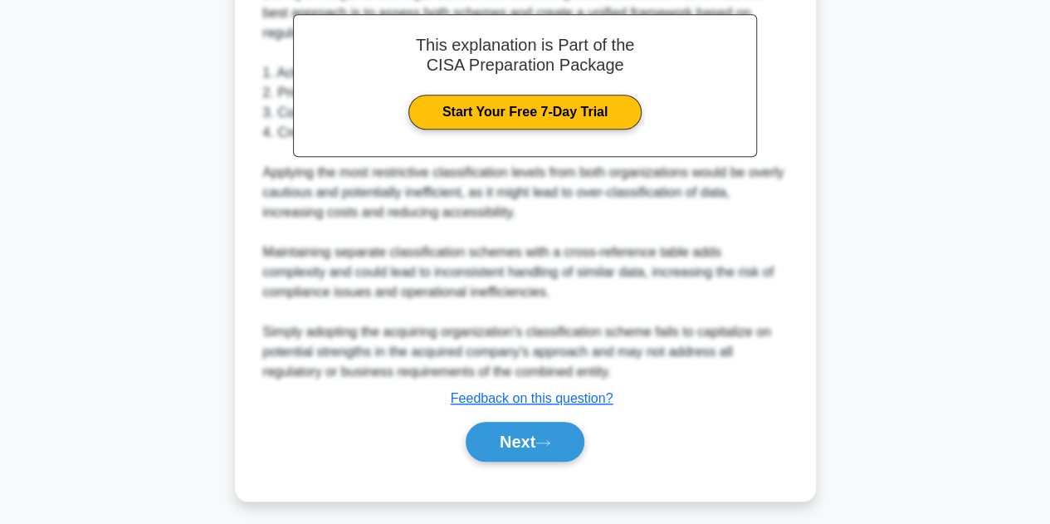
scroll to position [577, 0]
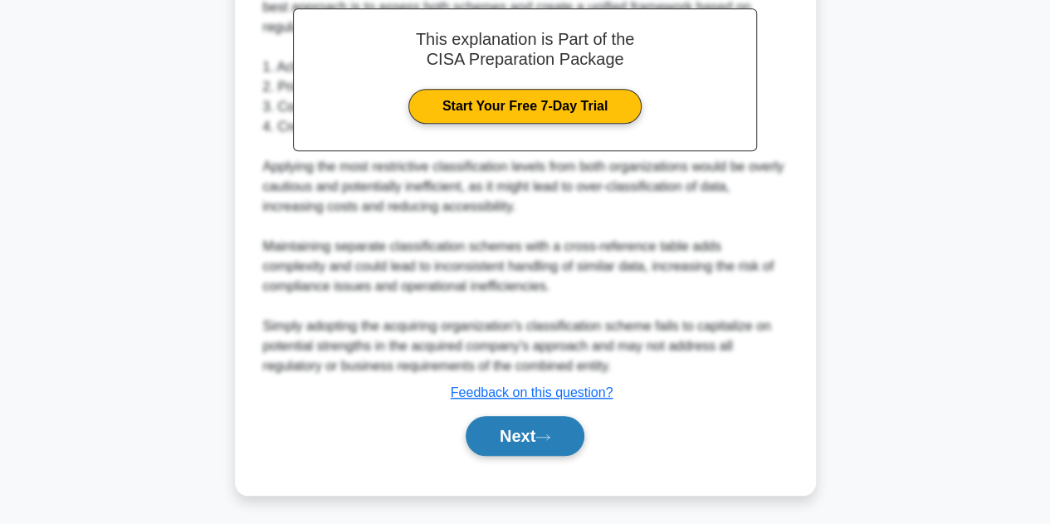
click at [518, 450] on button "Next" at bounding box center [525, 436] width 119 height 40
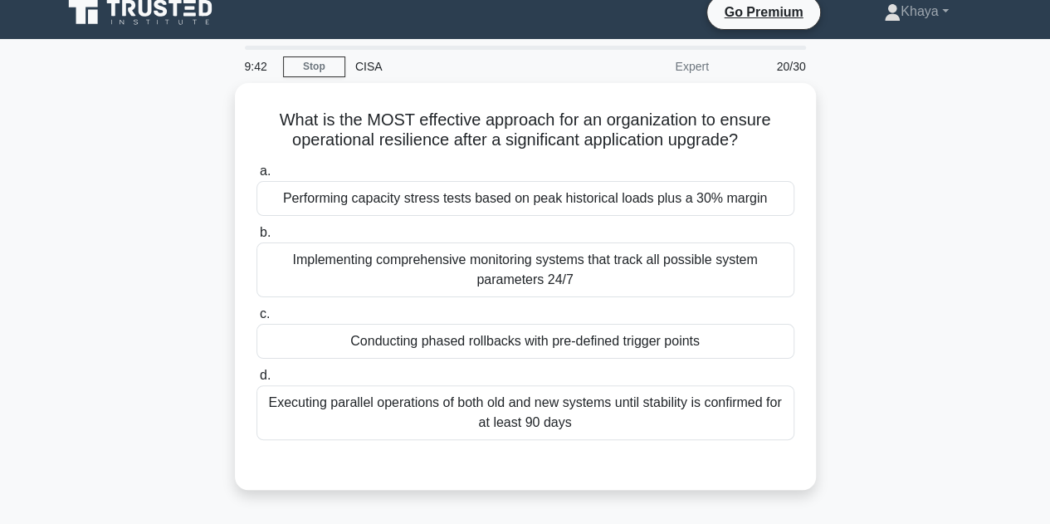
scroll to position [13, 0]
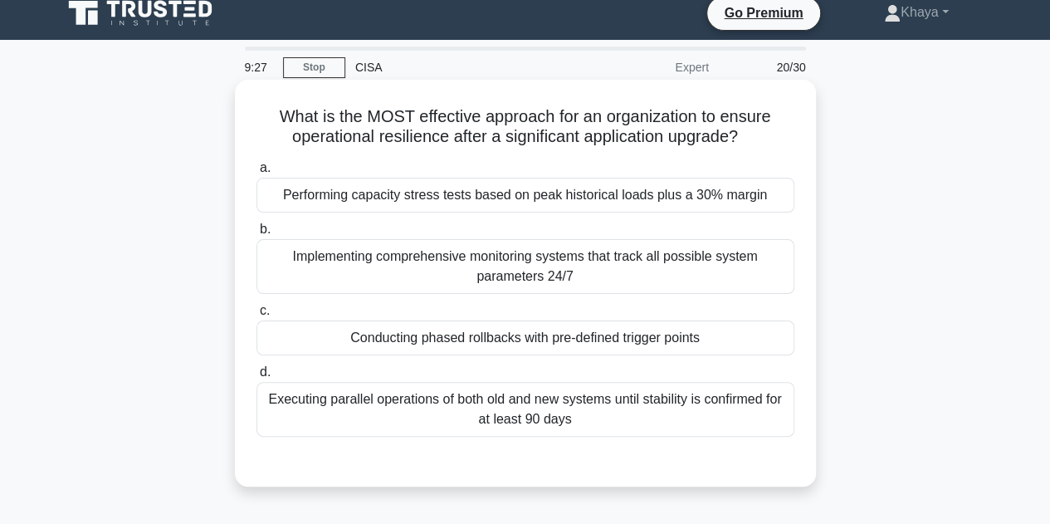
drag, startPoint x: 578, startPoint y: 409, endPoint x: 276, endPoint y: 120, distance: 418.2
click at [276, 120] on div "What is the MOST effective approach for an organization to ensure operational r…" at bounding box center [526, 283] width 568 height 394
click at [491, 326] on div "Conducting phased rollbacks with pre-defined trigger points" at bounding box center [526, 338] width 538 height 35
click at [257, 316] on input "c. Conducting phased rollbacks with pre-defined trigger points" at bounding box center [257, 311] width 0 height 11
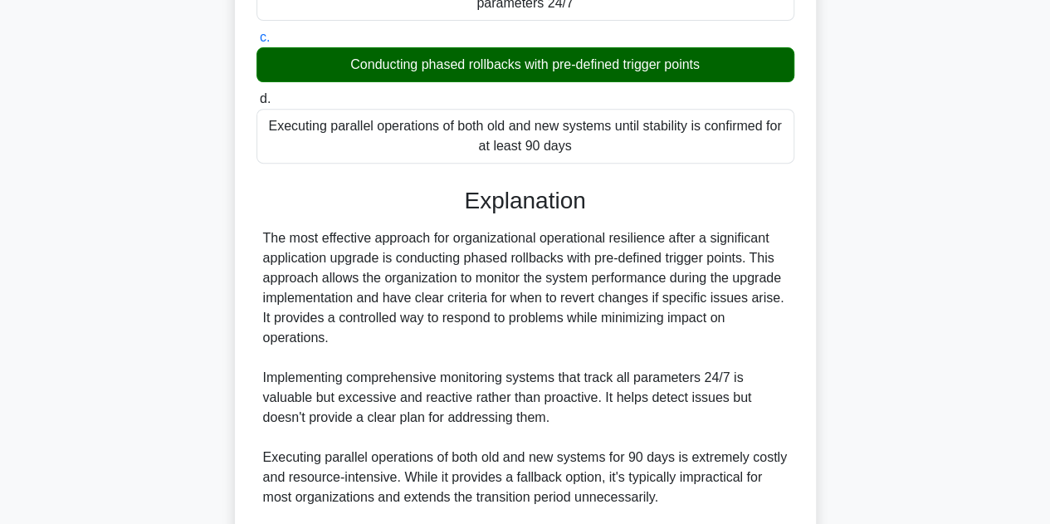
scroll to position [517, 0]
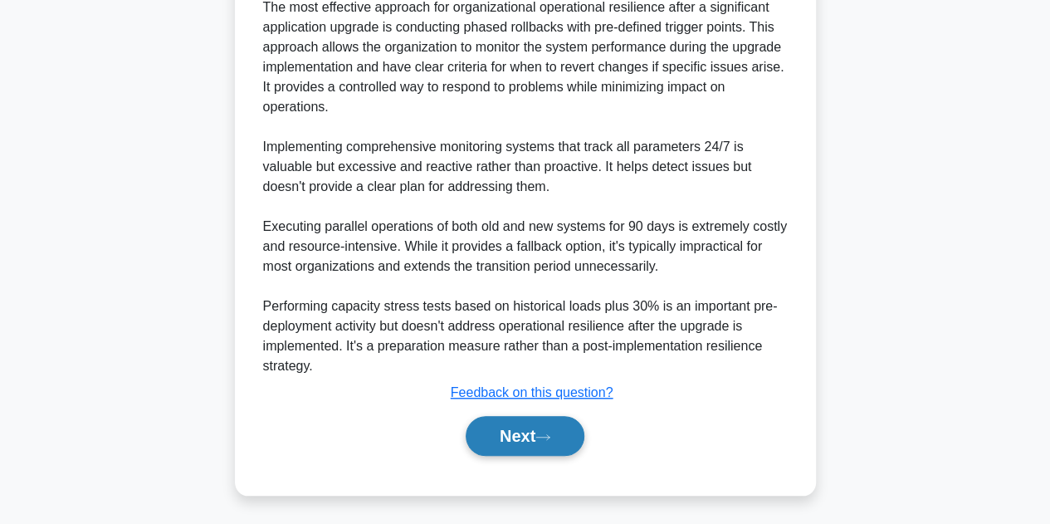
click at [488, 443] on button "Next" at bounding box center [525, 436] width 119 height 40
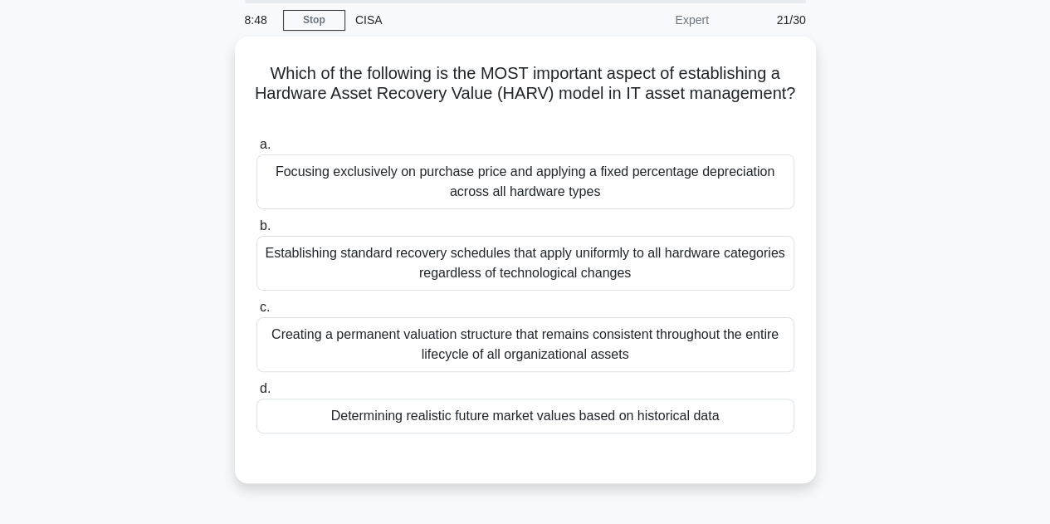
scroll to position [61, 0]
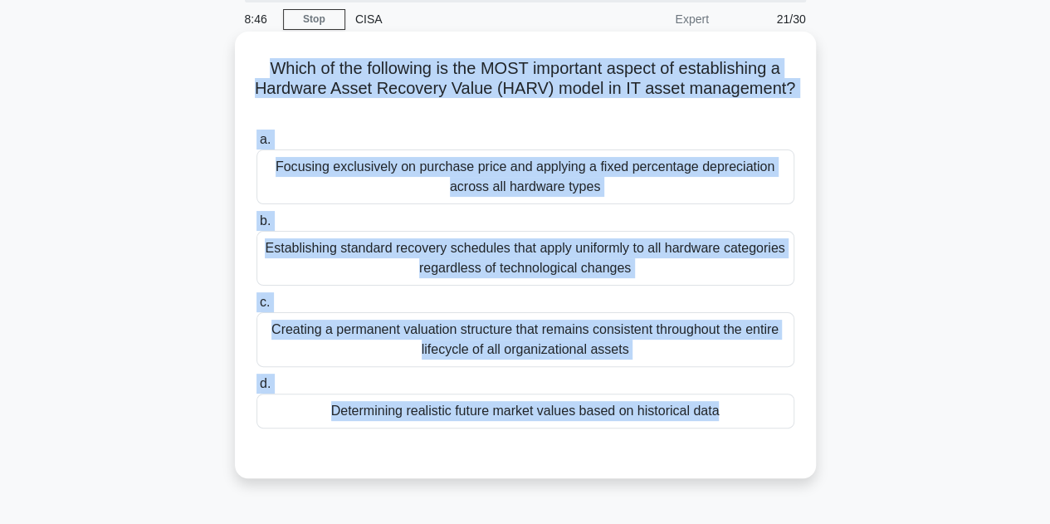
drag, startPoint x: 258, startPoint y: 71, endPoint x: 740, endPoint y: 461, distance: 619.4
click at [740, 461] on div "Which of the following is the MOST important aspect of establishing a Hardware …" at bounding box center [526, 254] width 568 height 433
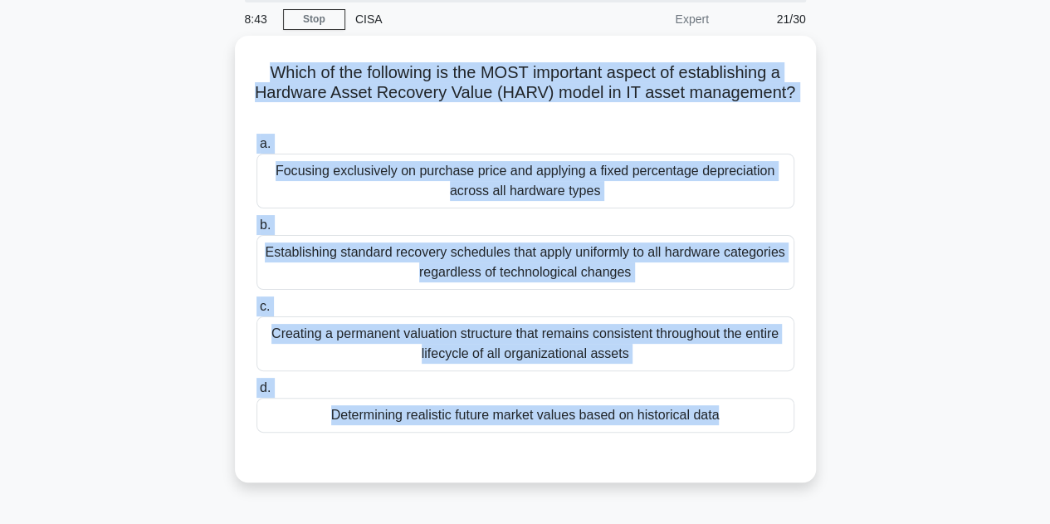
click at [953, 165] on div "Which of the following is the MOST important aspect of establishing a Hardware …" at bounding box center [525, 269] width 947 height 467
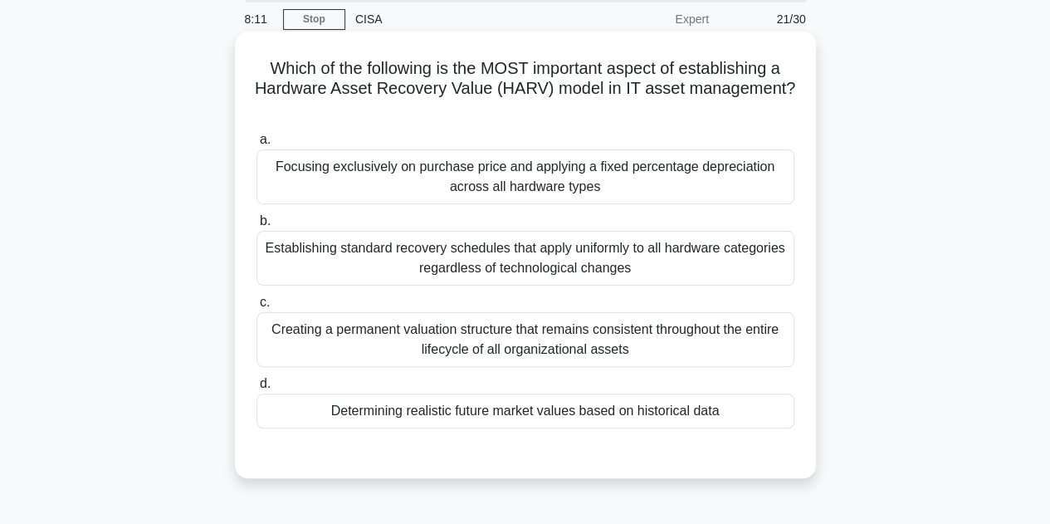
click at [454, 421] on div "Determining realistic future market values based on historical data" at bounding box center [526, 411] width 538 height 35
click at [257, 389] on input "d. Determining realistic future market values based on historical data" at bounding box center [257, 384] width 0 height 11
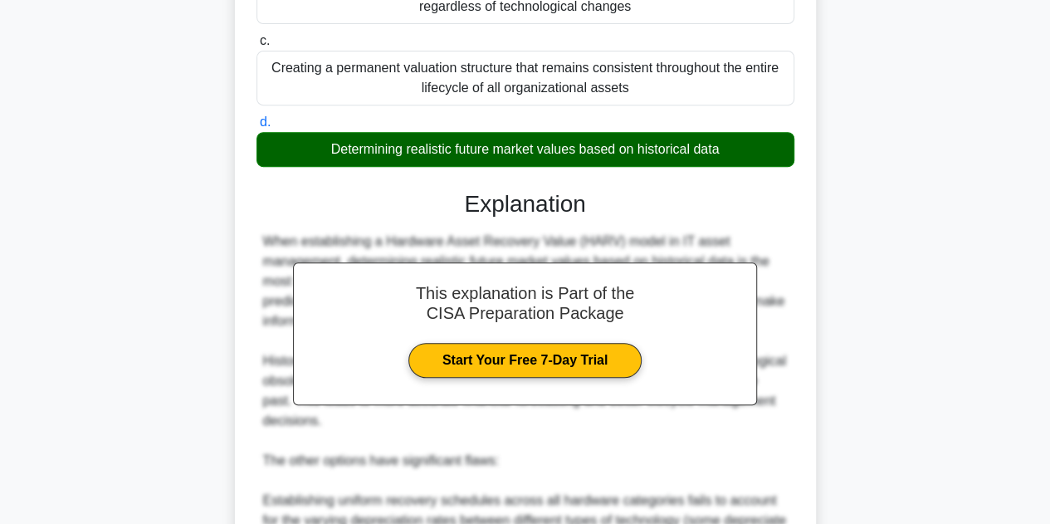
scroll to position [619, 0]
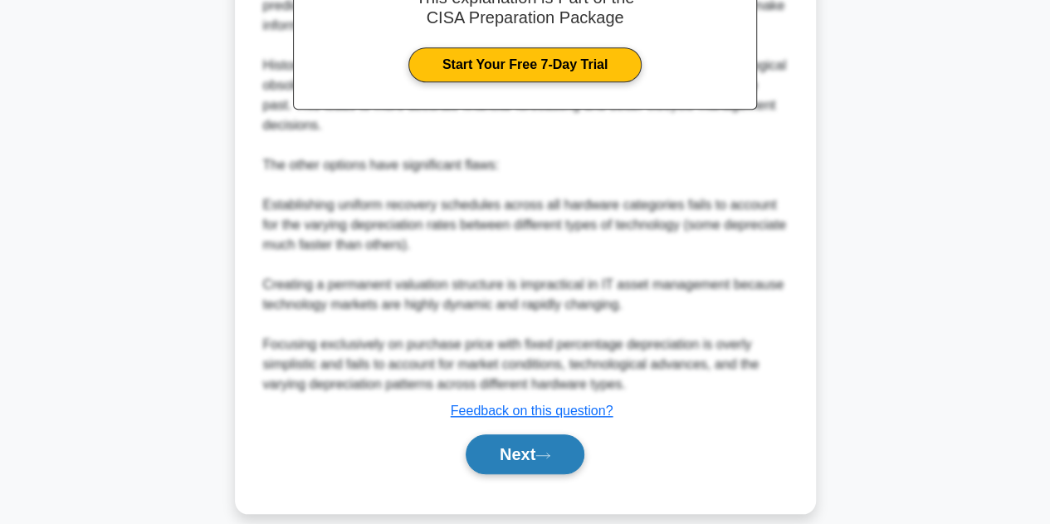
click at [541, 451] on button "Next" at bounding box center [525, 454] width 119 height 40
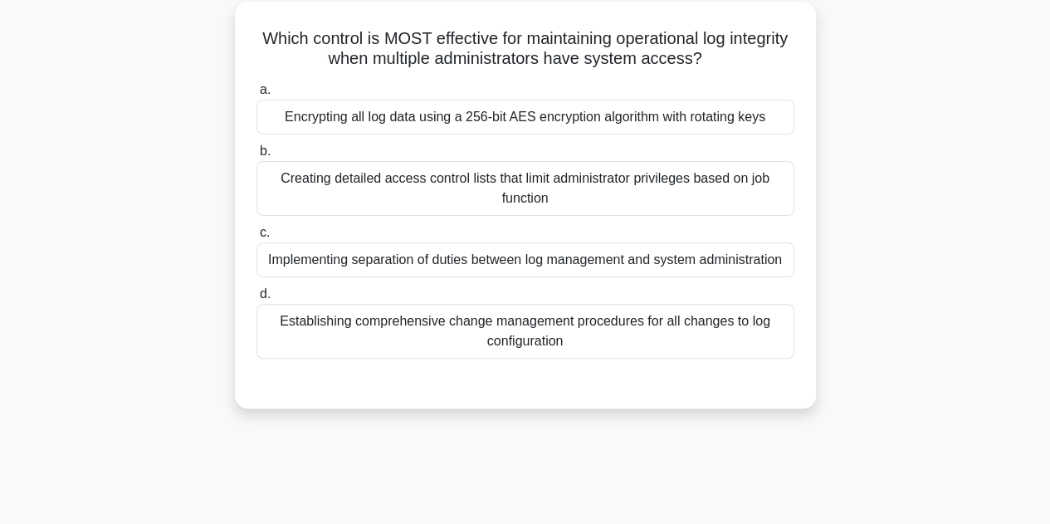
scroll to position [88, 0]
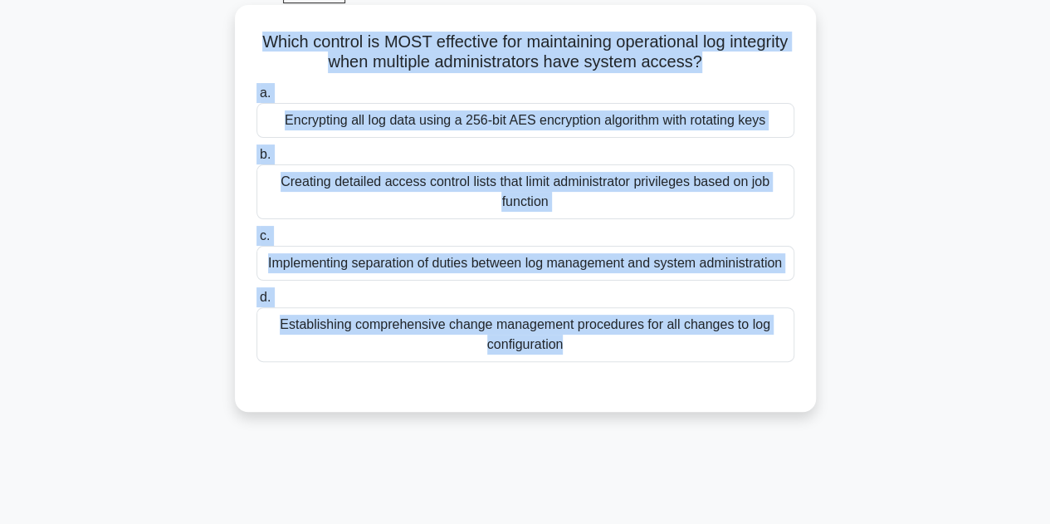
drag, startPoint x: 281, startPoint y: 38, endPoint x: 694, endPoint y: 404, distance: 551.7
click at [694, 404] on div "Which control is MOST effective for maintaining operational log integrity when …" at bounding box center [525, 208] width 581 height 407
click at [493, 260] on div "Implementing separation of duties between log management and system administrat…" at bounding box center [526, 263] width 538 height 35
click at [257, 242] on input "c. Implementing separation of duties between log management and system administ…" at bounding box center [257, 236] width 0 height 11
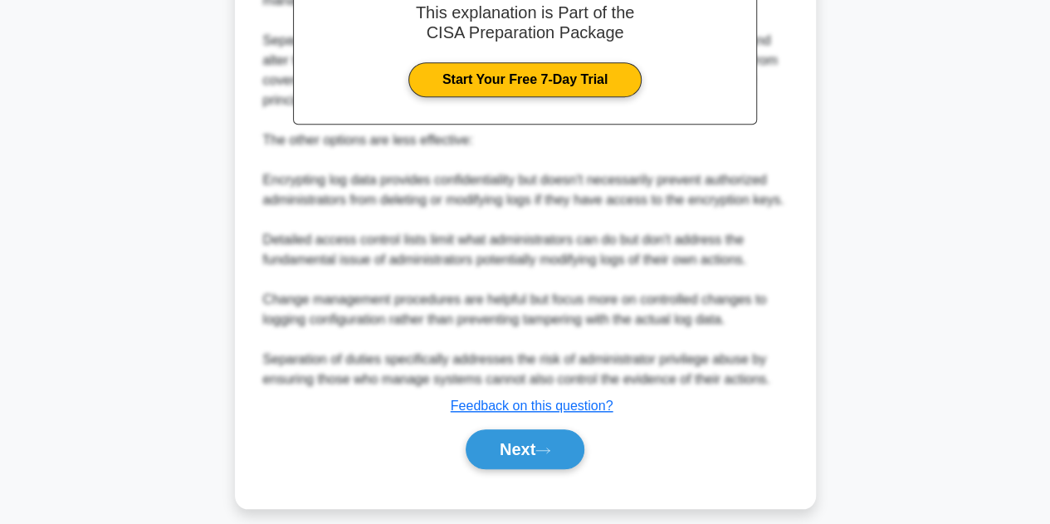
scroll to position [597, 0]
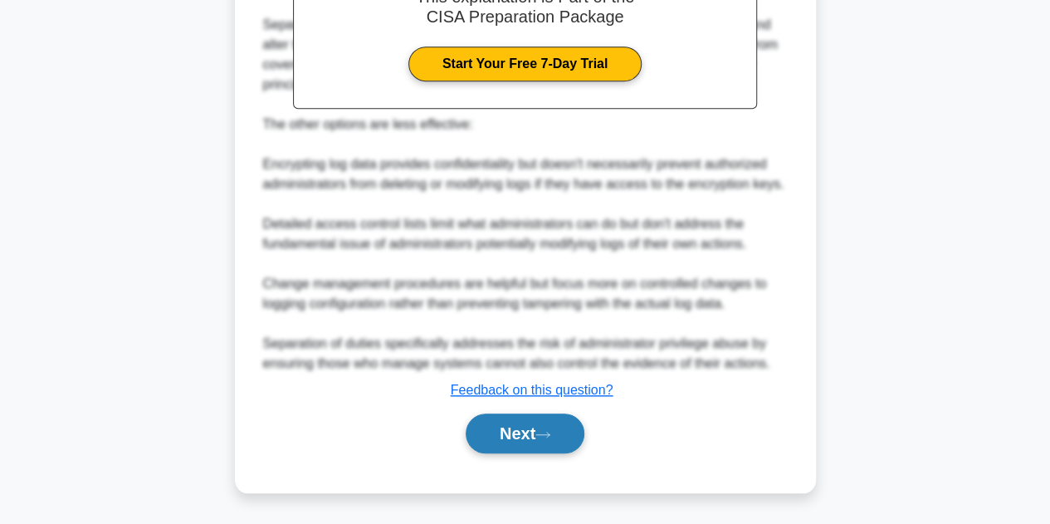
click at [529, 432] on button "Next" at bounding box center [525, 434] width 119 height 40
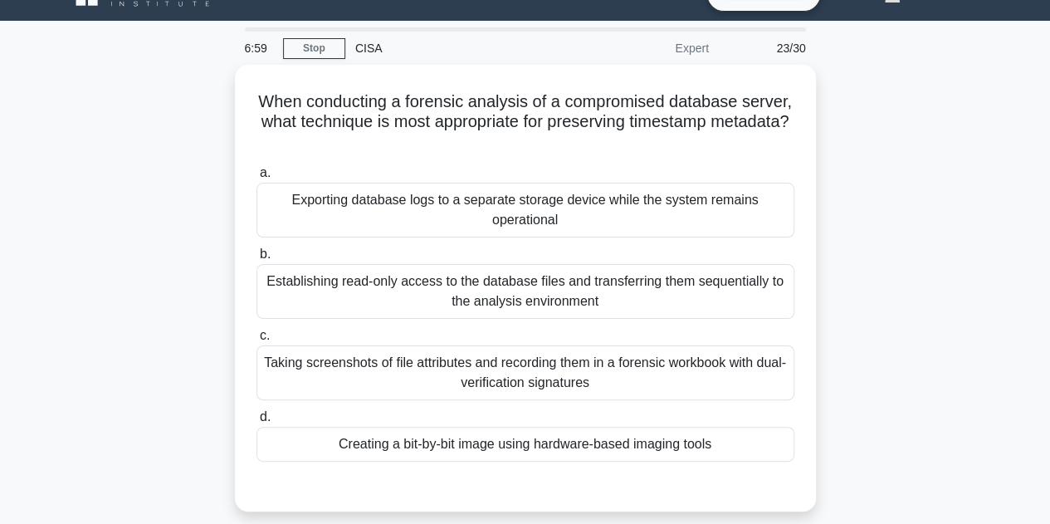
scroll to position [33, 0]
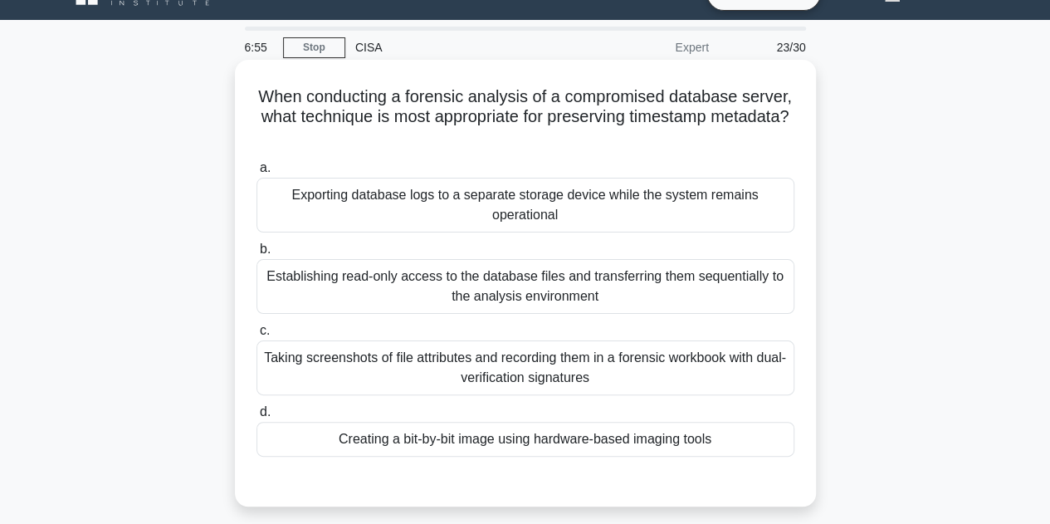
drag, startPoint x: 252, startPoint y: 96, endPoint x: 747, endPoint y: 426, distance: 594.6
click at [747, 426] on div "When conducting a forensic analysis of a compromised database server, what tech…" at bounding box center [526, 282] width 568 height 433
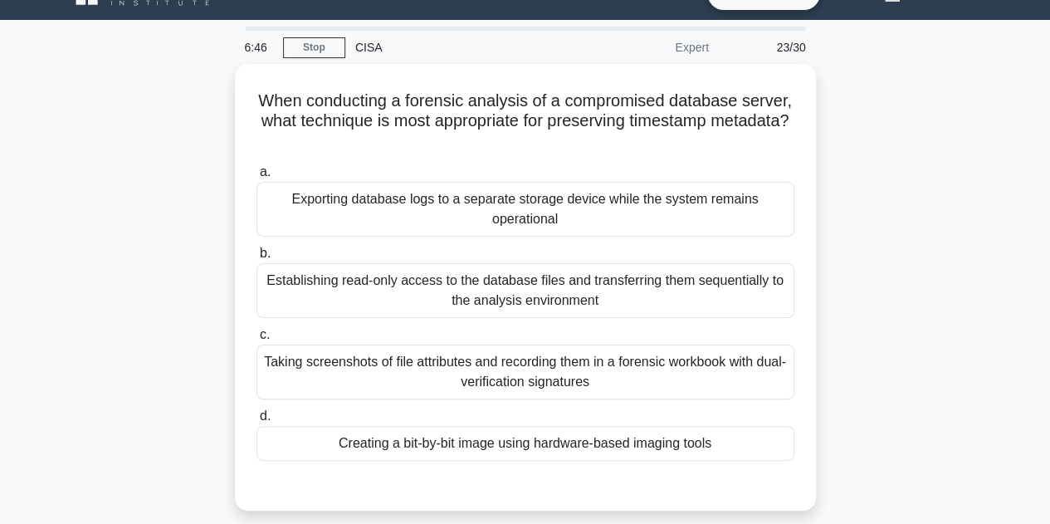
click at [918, 248] on div "When conducting a forensic analysis of a compromised database server, what tech…" at bounding box center [525, 297] width 947 height 467
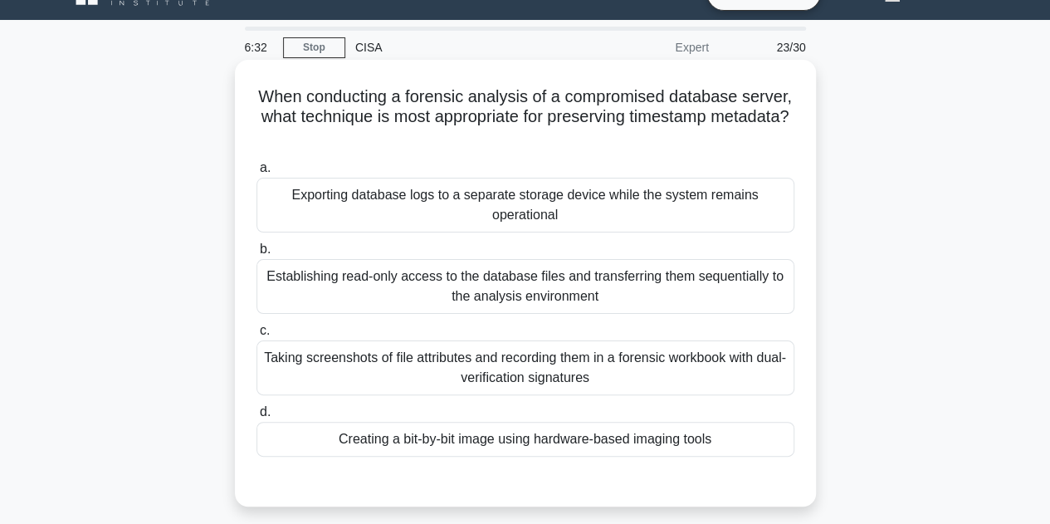
click at [460, 445] on div "Creating a bit-by-bit image using hardware-based imaging tools" at bounding box center [526, 439] width 538 height 35
click at [257, 418] on input "d. Creating a bit-by-bit image using hardware-based imaging tools" at bounding box center [257, 412] width 0 height 11
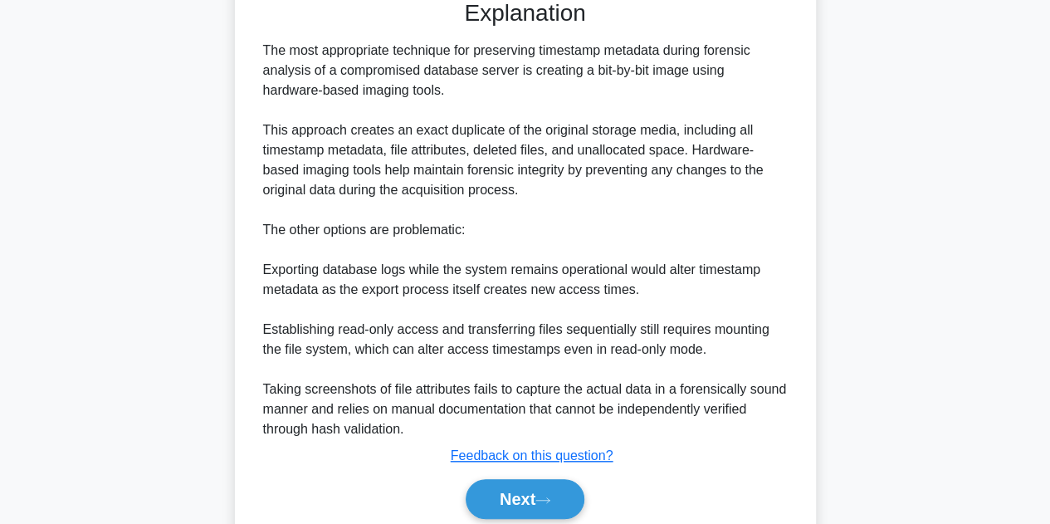
scroll to position [577, 0]
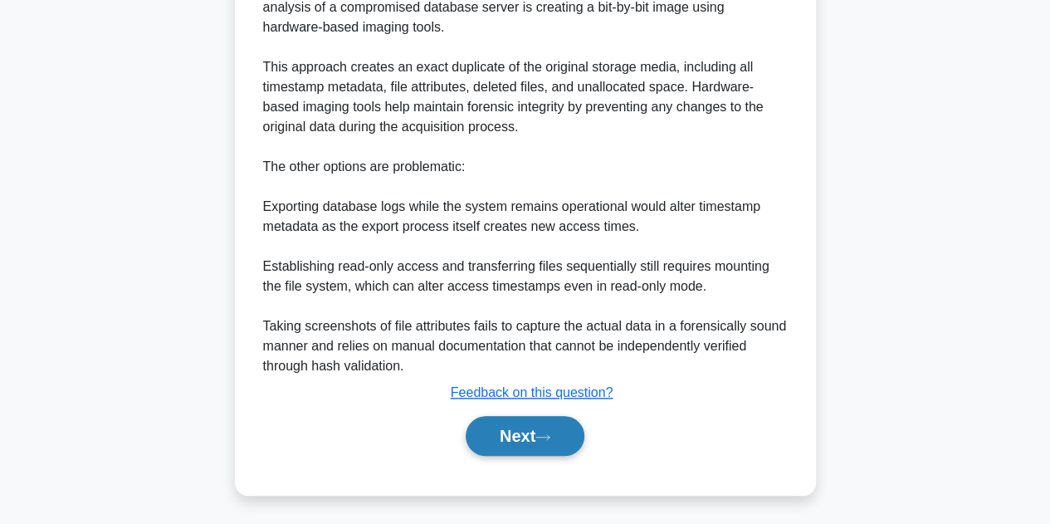
click at [531, 434] on button "Next" at bounding box center [525, 436] width 119 height 40
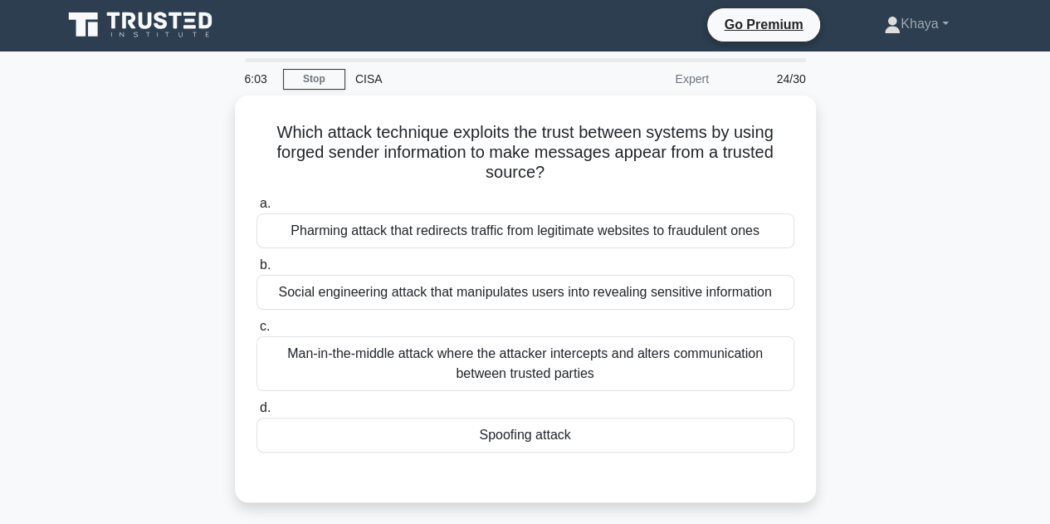
scroll to position [0, 0]
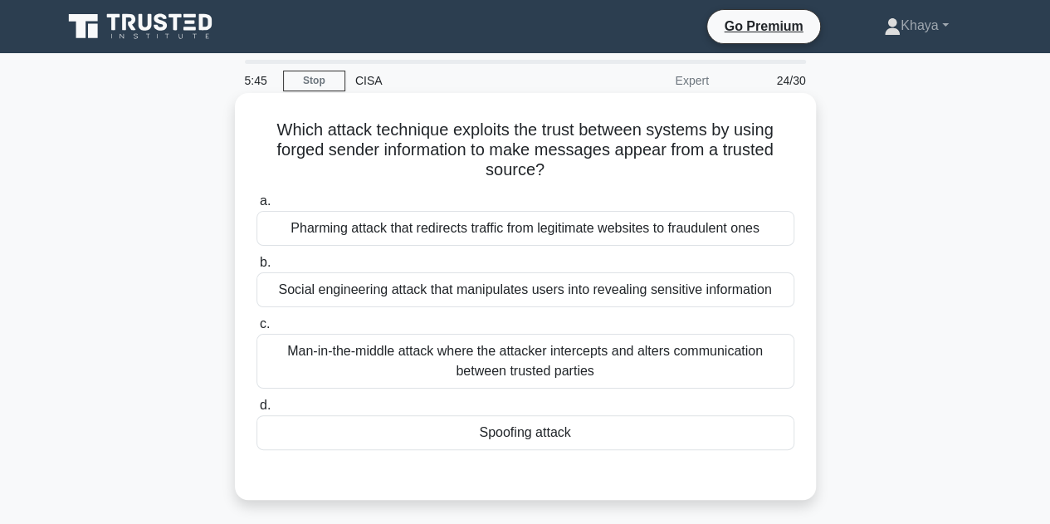
drag, startPoint x: 272, startPoint y: 120, endPoint x: 676, endPoint y: 448, distance: 520.6
click at [676, 448] on div "Which attack technique exploits the trust between systems by using forged sende…" at bounding box center [526, 297] width 568 height 394
click at [550, 434] on div "Spoofing attack" at bounding box center [526, 432] width 538 height 35
click at [257, 411] on input "d. Spoofing attack" at bounding box center [257, 405] width 0 height 11
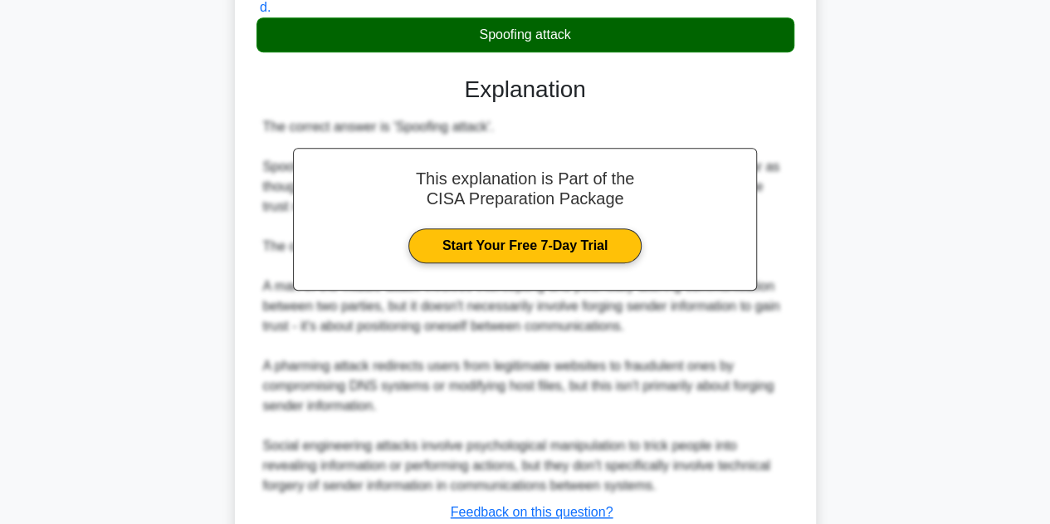
scroll to position [448, 0]
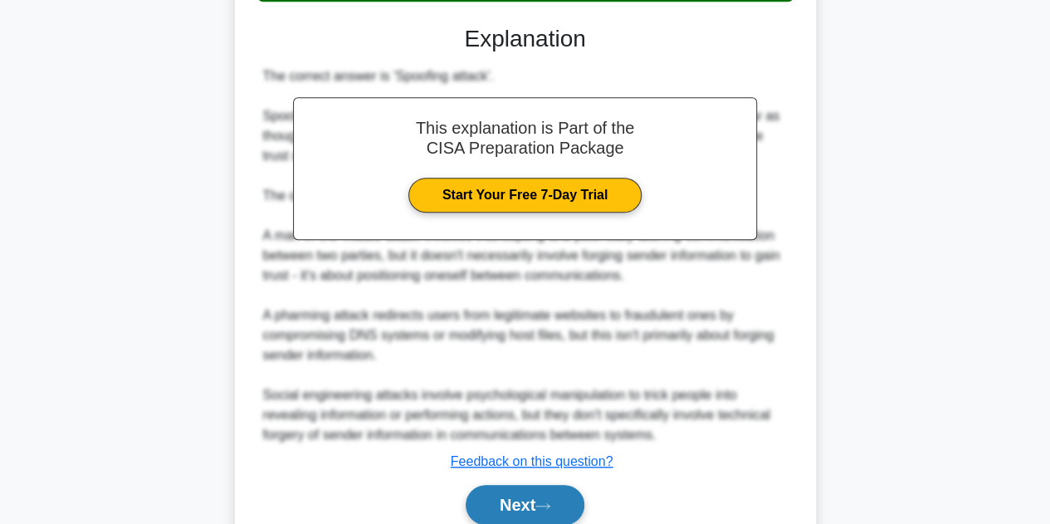
click at [516, 492] on button "Next" at bounding box center [525, 505] width 119 height 40
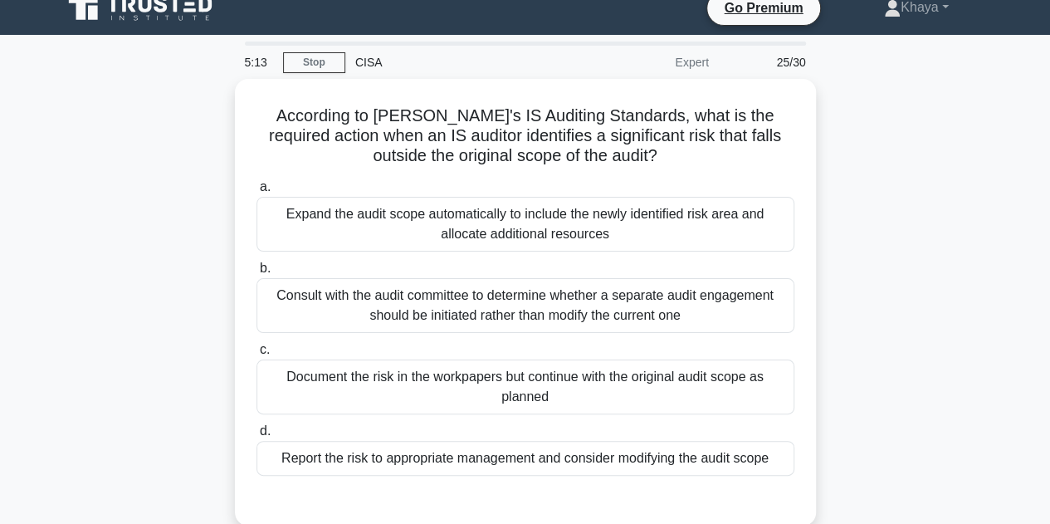
scroll to position [17, 0]
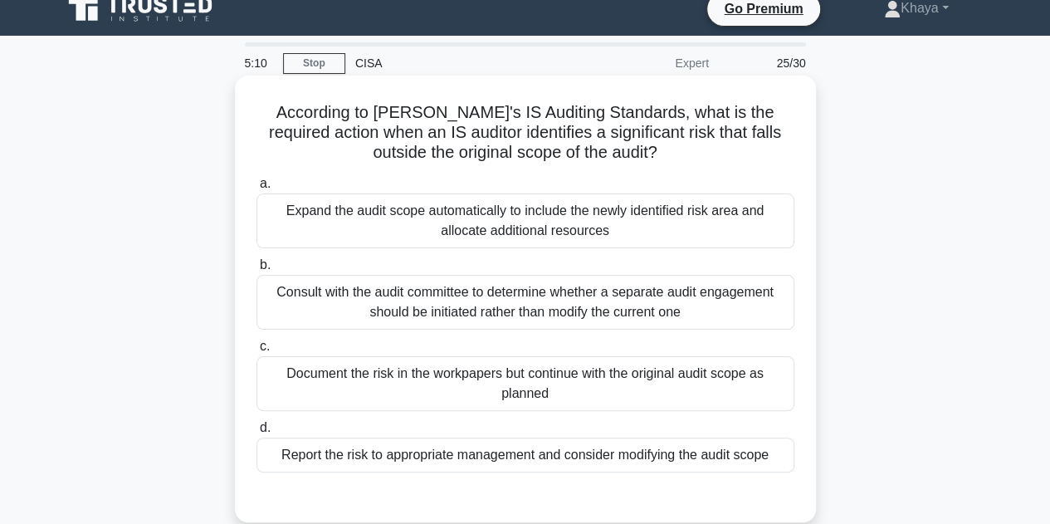
drag, startPoint x: 259, startPoint y: 109, endPoint x: 787, endPoint y: 457, distance: 632.4
click at [787, 457] on div "According to ISACA's IS Auditing Standards, what is the required action when an…" at bounding box center [526, 298] width 568 height 433
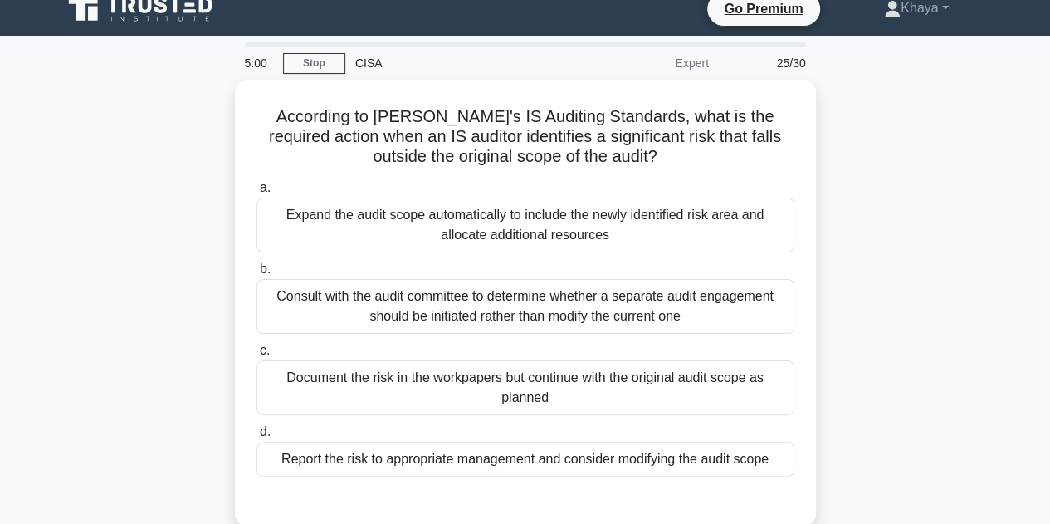
click at [884, 386] on div "According to ISACA's IS Auditing Standards, what is the required action when an…" at bounding box center [525, 313] width 947 height 467
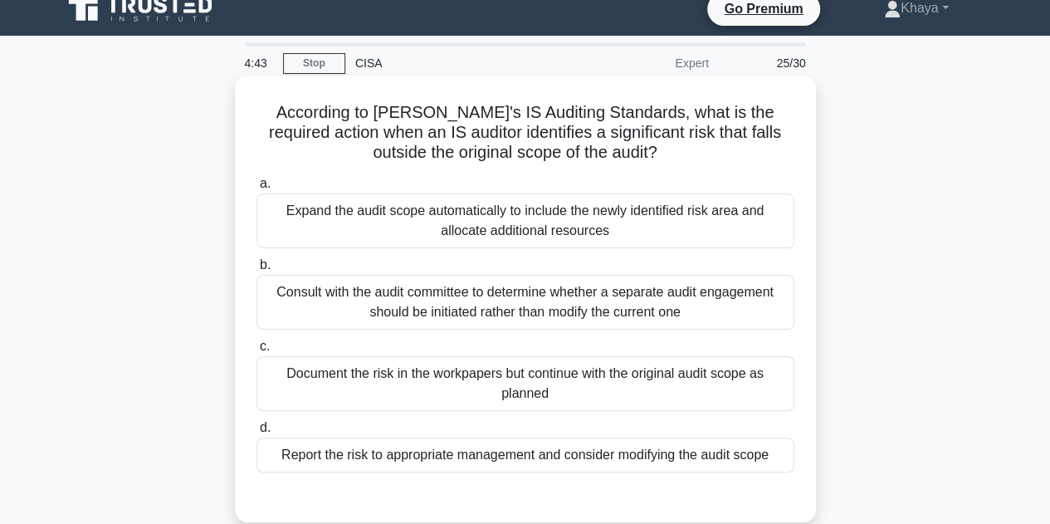
click at [465, 458] on div "Report the risk to appropriate management and consider modifying the audit scope" at bounding box center [526, 455] width 538 height 35
click at [257, 433] on input "d. Report the risk to appropriate management and consider modifying the audit s…" at bounding box center [257, 428] width 0 height 11
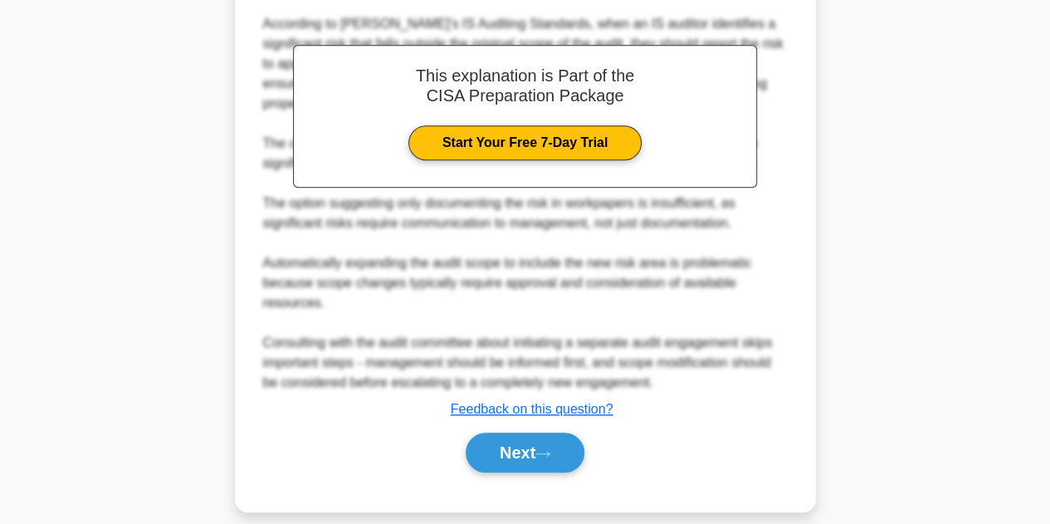
scroll to position [557, 0]
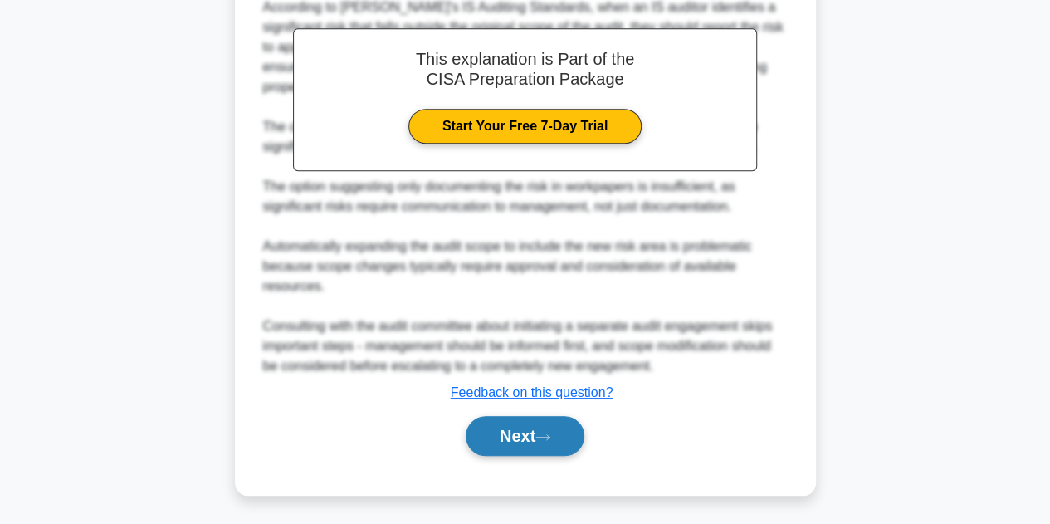
click at [504, 433] on button "Next" at bounding box center [525, 436] width 119 height 40
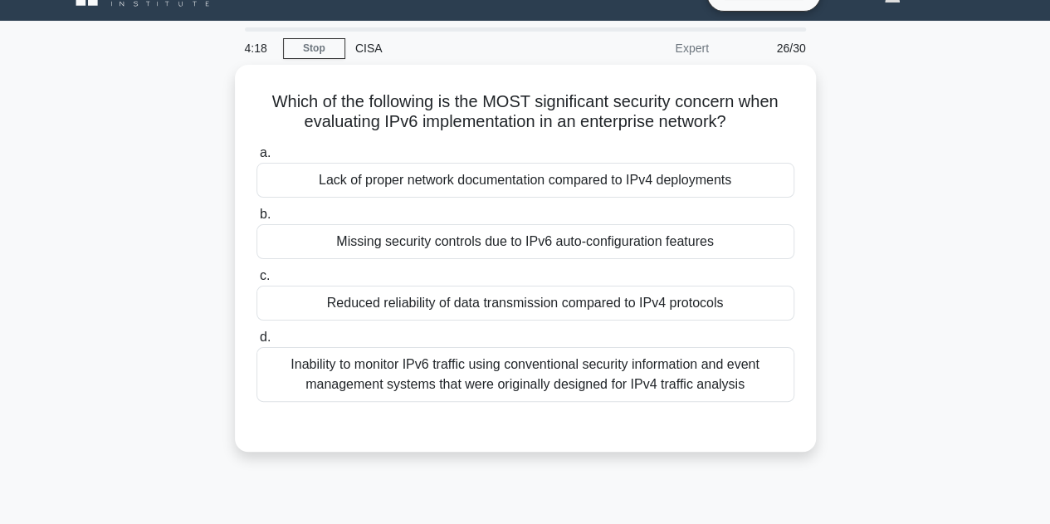
scroll to position [63, 0]
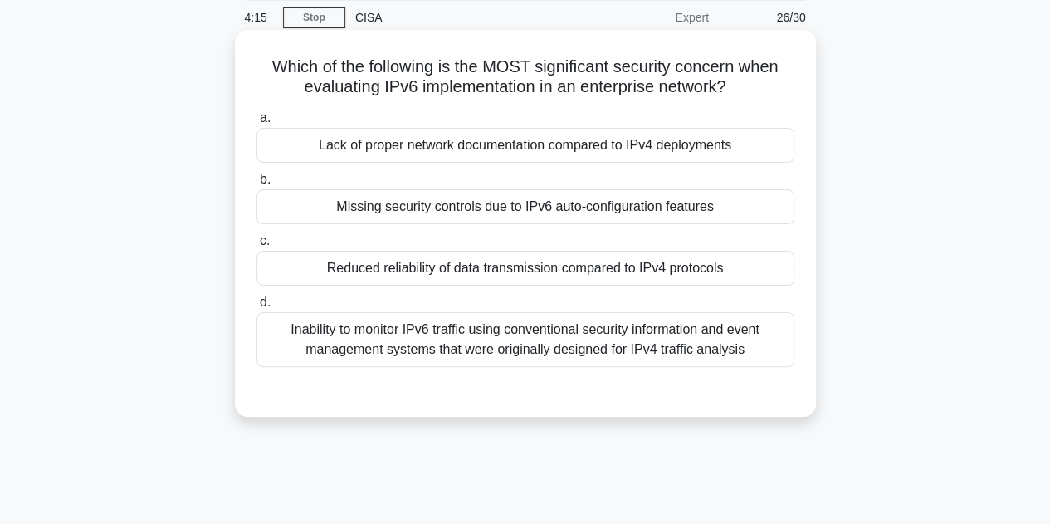
drag, startPoint x: 264, startPoint y: 64, endPoint x: 766, endPoint y: 368, distance: 586.4
click at [766, 368] on div "Which of the following is the MOST significant security concern when evaluating…" at bounding box center [526, 224] width 568 height 374
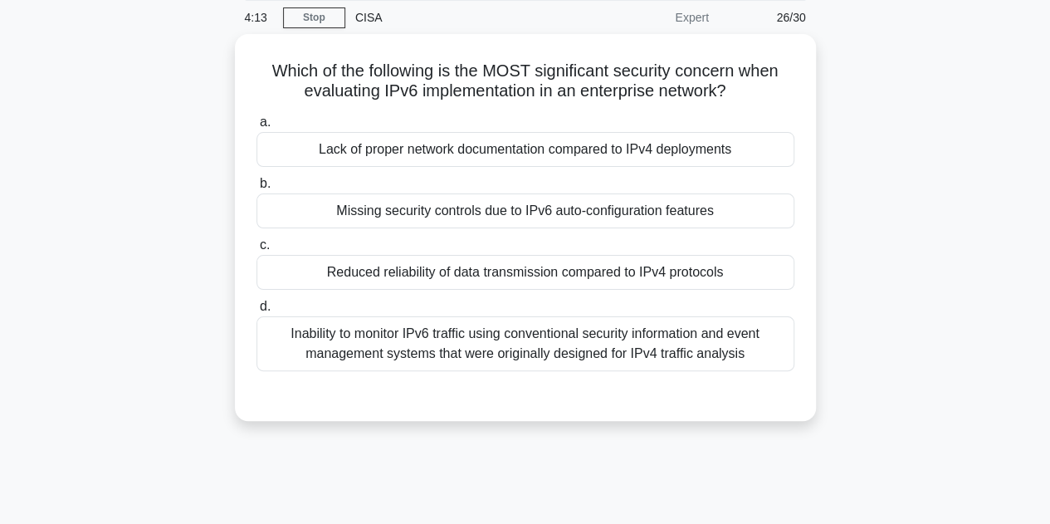
click at [853, 172] on div "Which of the following is the MOST significant security concern when evaluating…" at bounding box center [525, 237] width 947 height 407
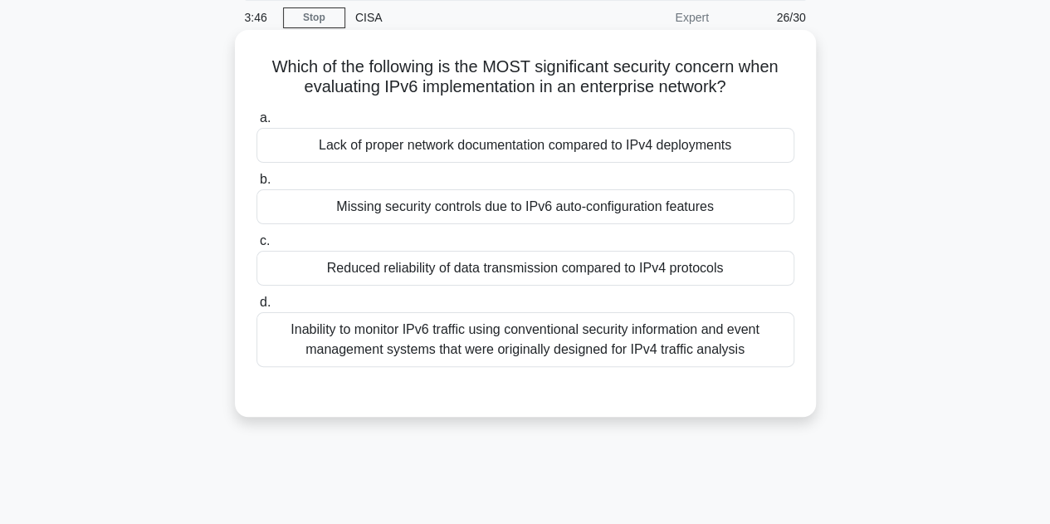
click at [455, 221] on div "Missing security controls due to IPv6 auto-configuration features" at bounding box center [526, 206] width 538 height 35
click at [257, 185] on input "b. Missing security controls due to IPv6 auto-configuration features" at bounding box center [257, 179] width 0 height 11
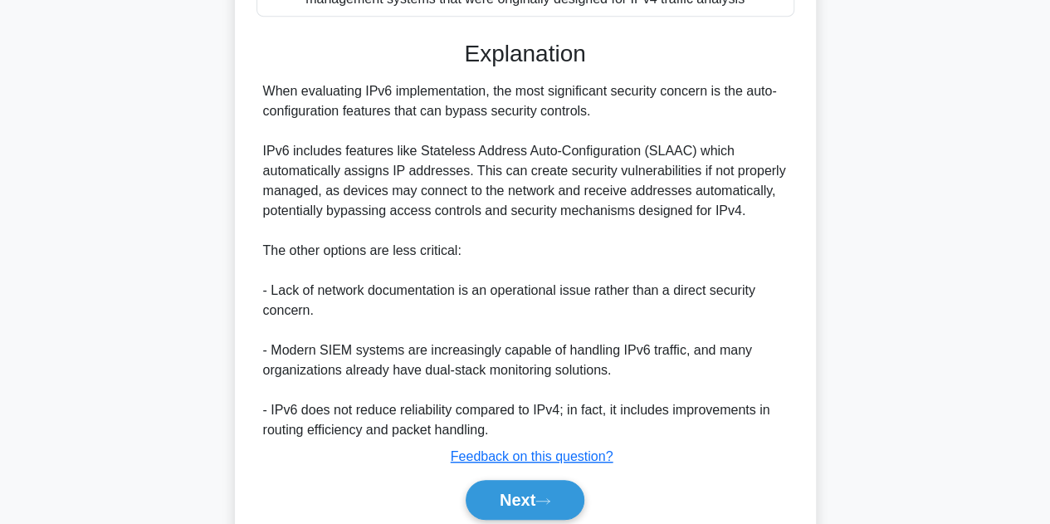
scroll to position [477, 0]
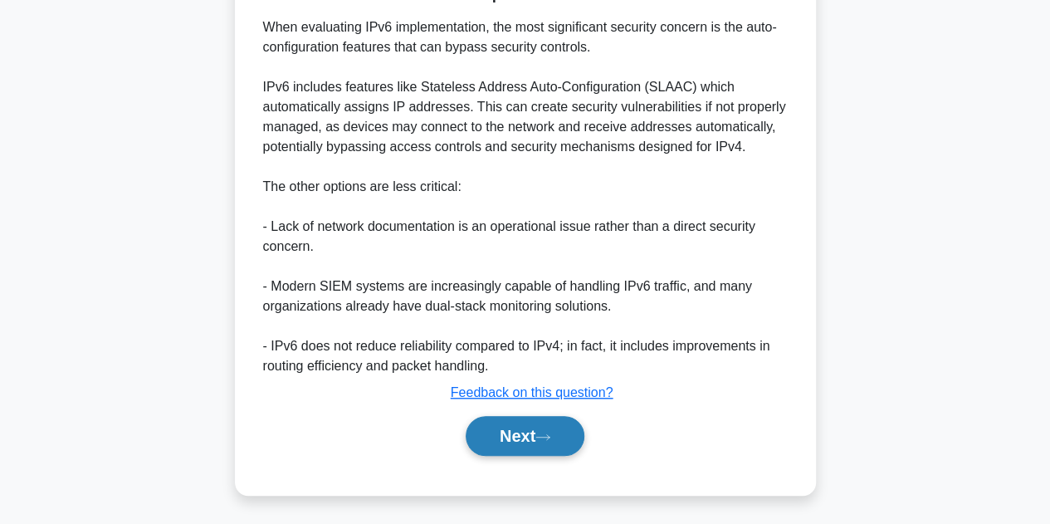
click at [504, 445] on button "Next" at bounding box center [525, 436] width 119 height 40
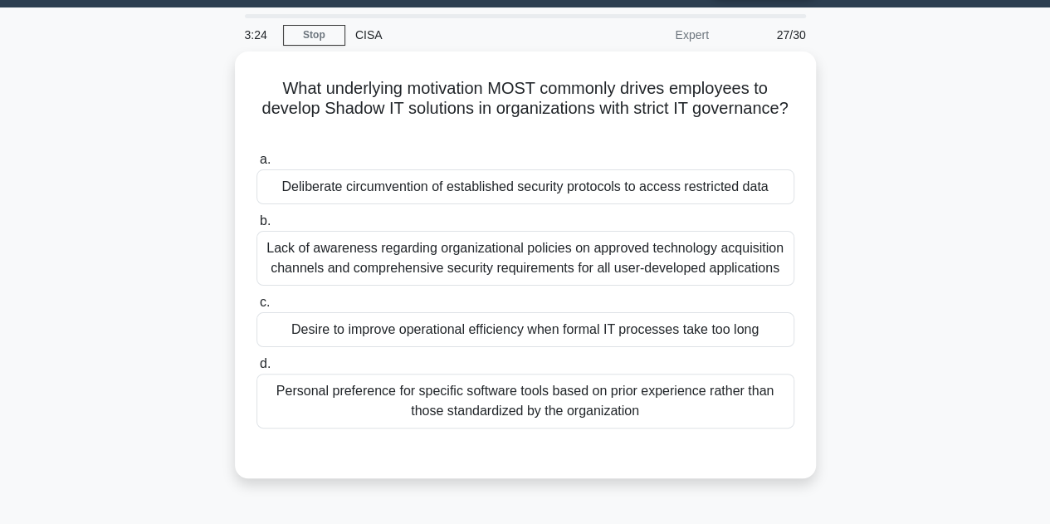
scroll to position [61, 0]
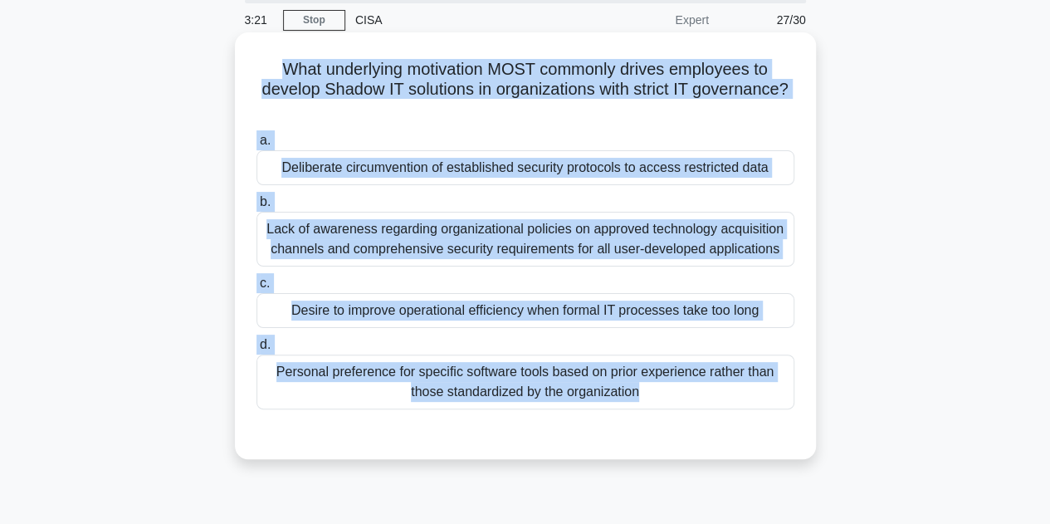
drag, startPoint x: 272, startPoint y: 66, endPoint x: 667, endPoint y: 414, distance: 525.9
click at [667, 414] on div "What underlying motivation MOST commonly drives employees to develop Shadow IT …" at bounding box center [526, 246] width 568 height 414
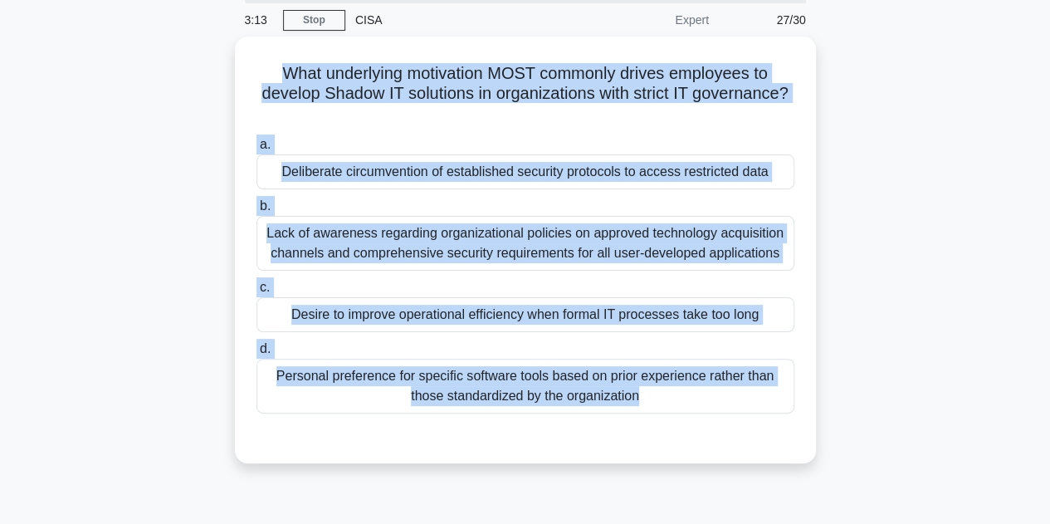
click at [857, 277] on div "What underlying motivation MOST commonly drives employees to develop Shadow IT …" at bounding box center [525, 260] width 947 height 447
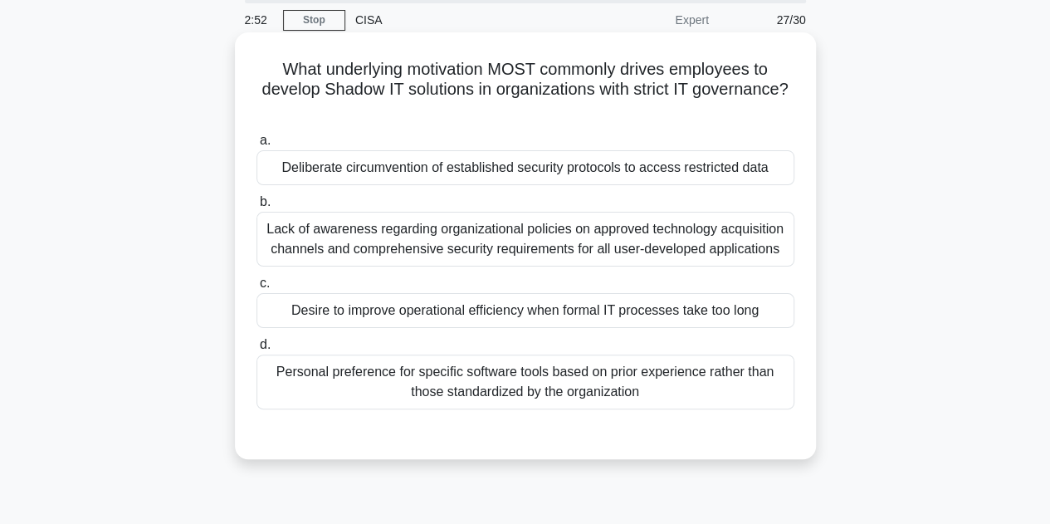
click at [379, 311] on div "Desire to improve operational efficiency when formal IT processes take too long" at bounding box center [526, 310] width 538 height 35
click at [257, 289] on input "c. Desire to improve operational efficiency when formal IT processes take too l…" at bounding box center [257, 283] width 0 height 11
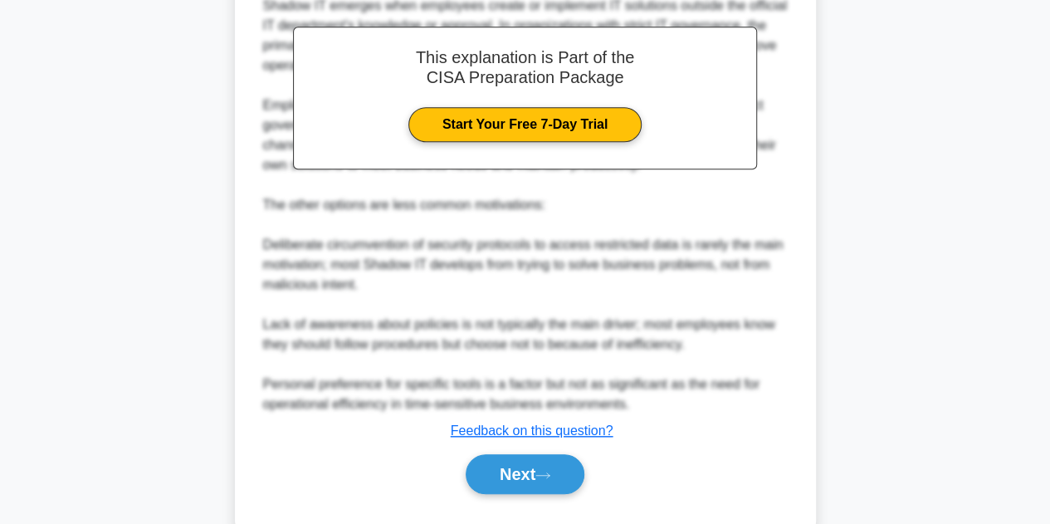
scroll to position [577, 0]
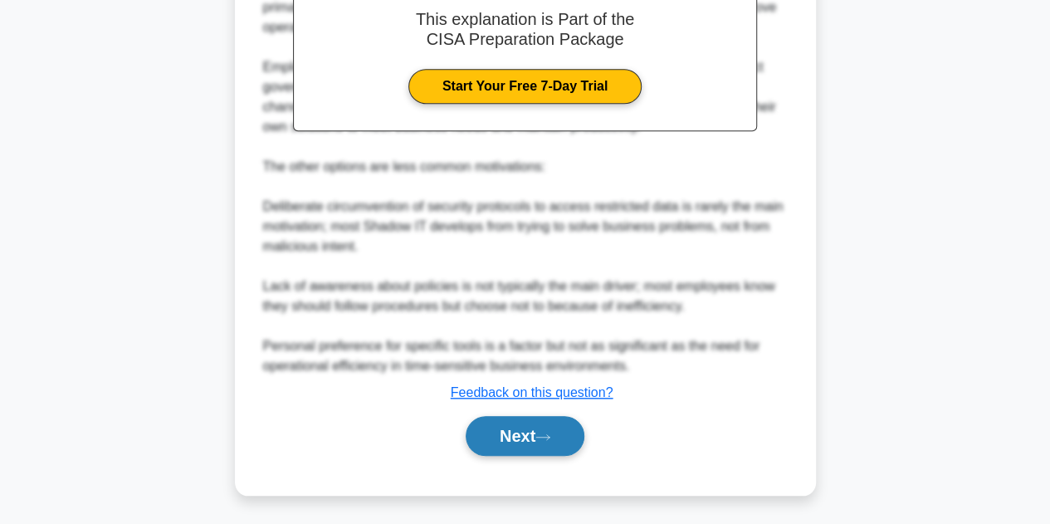
click at [512, 423] on button "Next" at bounding box center [525, 436] width 119 height 40
